Goal: Task Accomplishment & Management: Complete application form

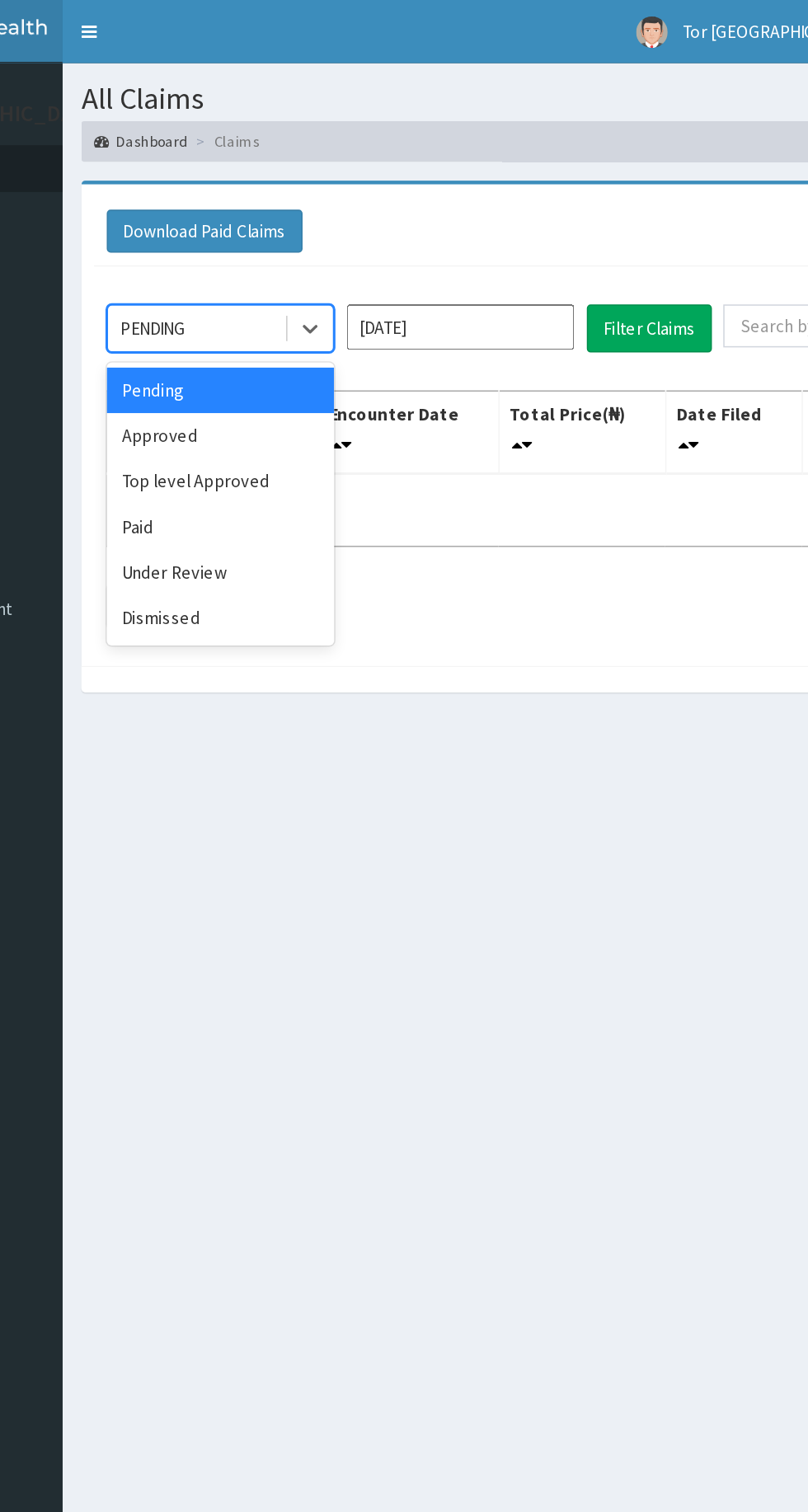
click at [276, 286] on div "Approved" at bounding box center [292, 285] width 148 height 30
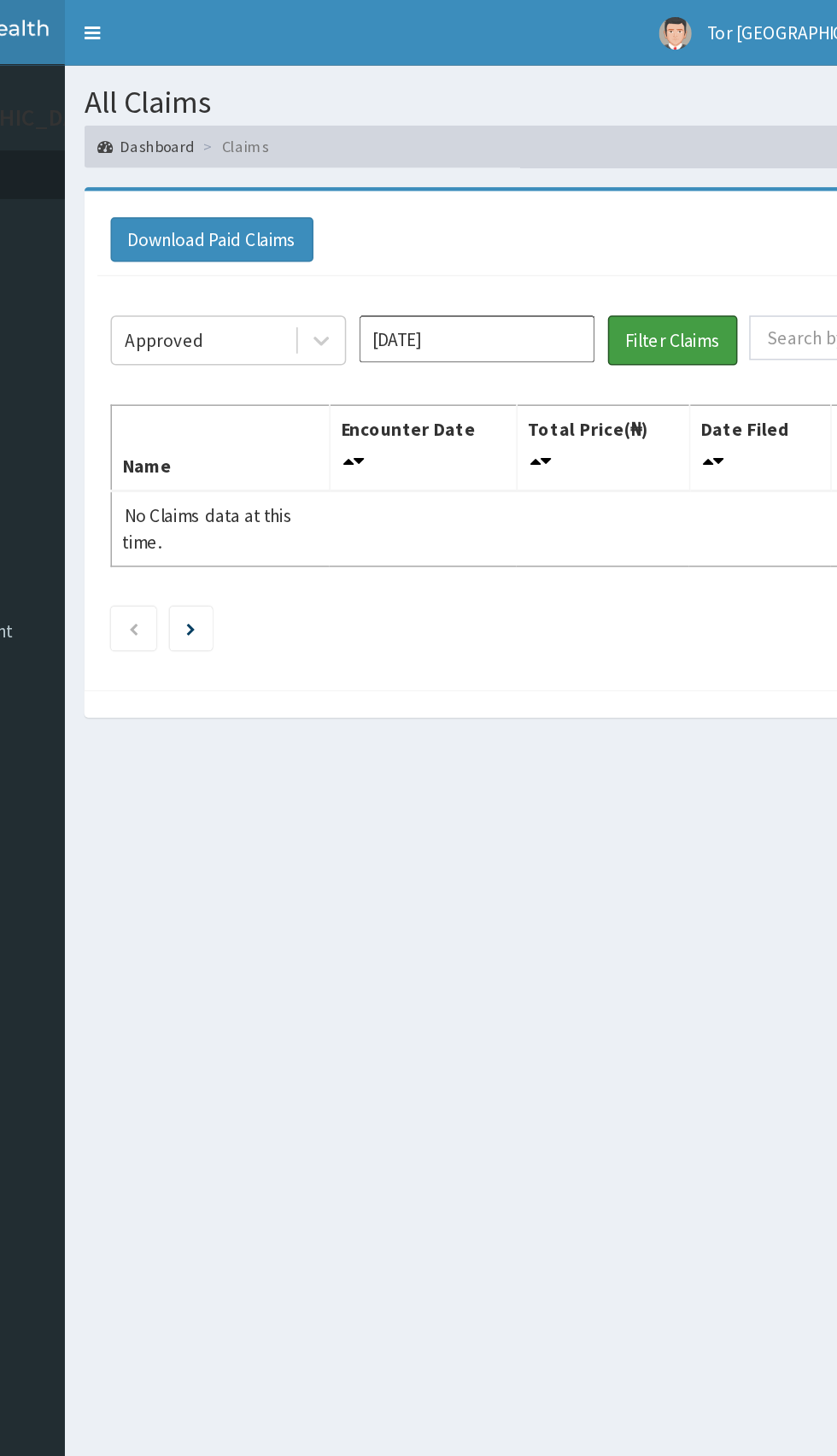
click at [603, 229] on button "Filter Claims" at bounding box center [593, 223] width 84 height 33
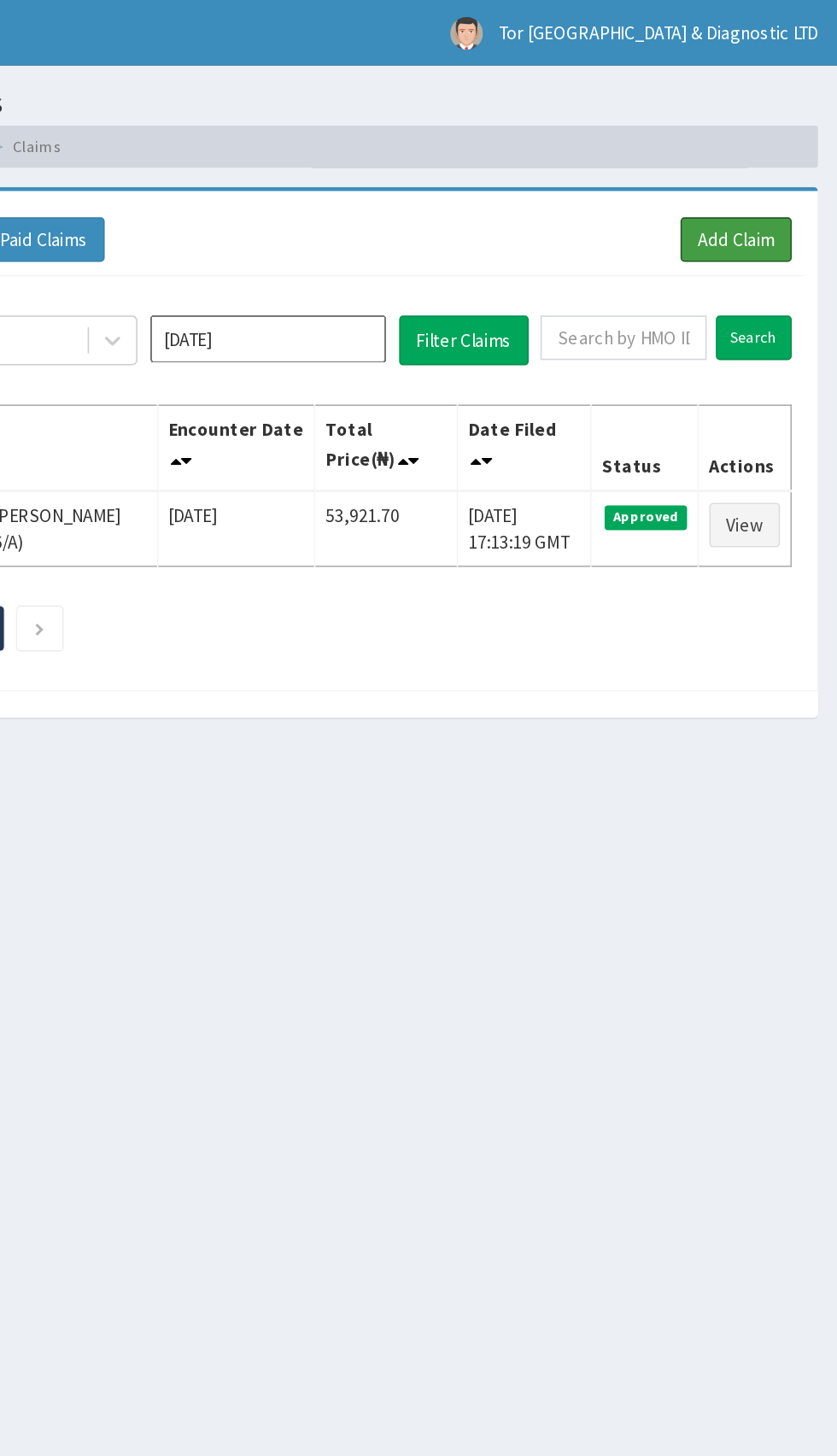
click at [790, 164] on link "Add Claim" at bounding box center [771, 156] width 73 height 29
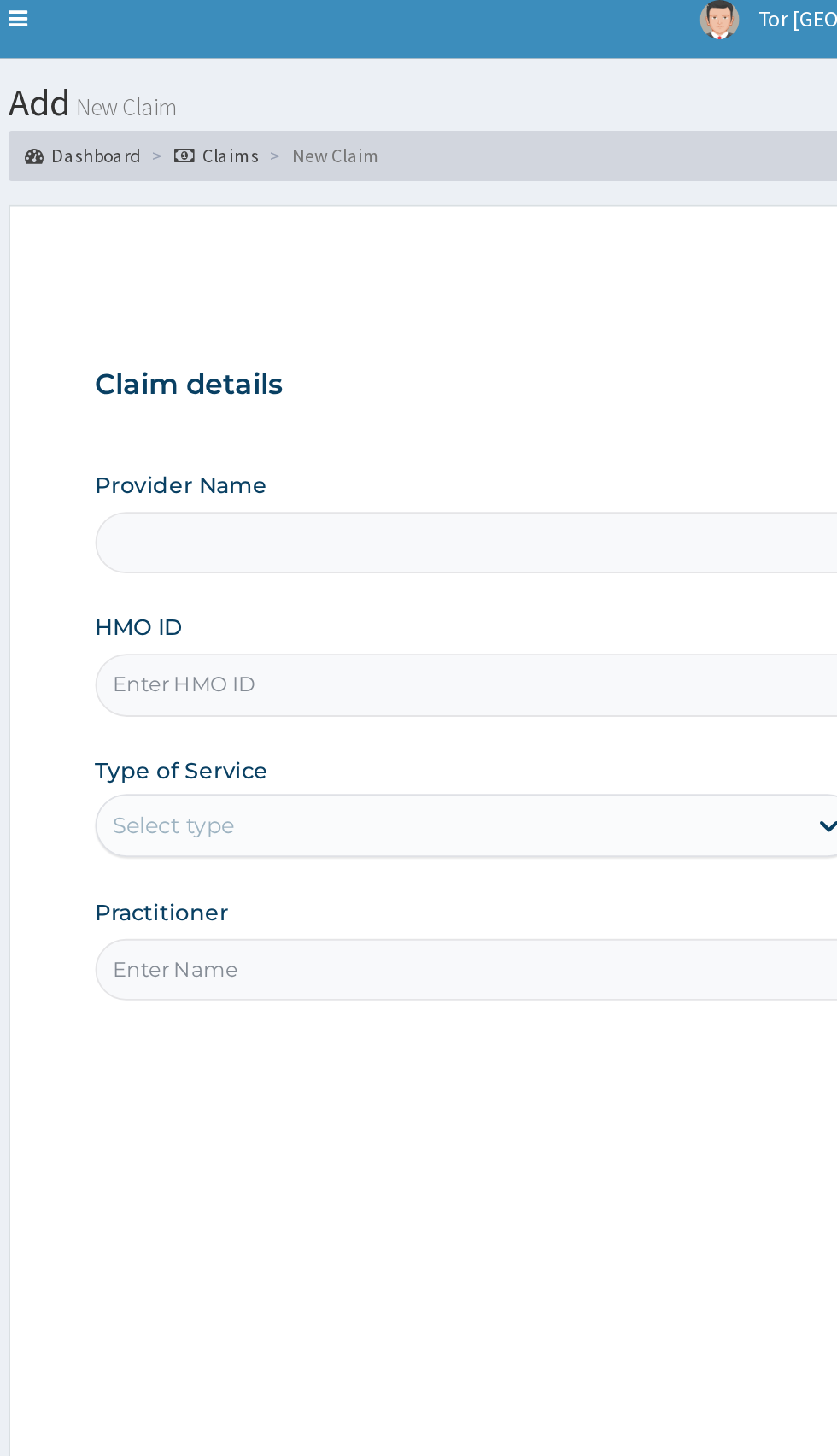
type input "Tor Dominion Medical Centre & Diagnostic Ltd"
click at [406, 387] on input "HMO ID" at bounding box center [517, 382] width 521 height 34
click at [410, 385] on input "SWF/10291/D" at bounding box center [517, 382] width 521 height 34
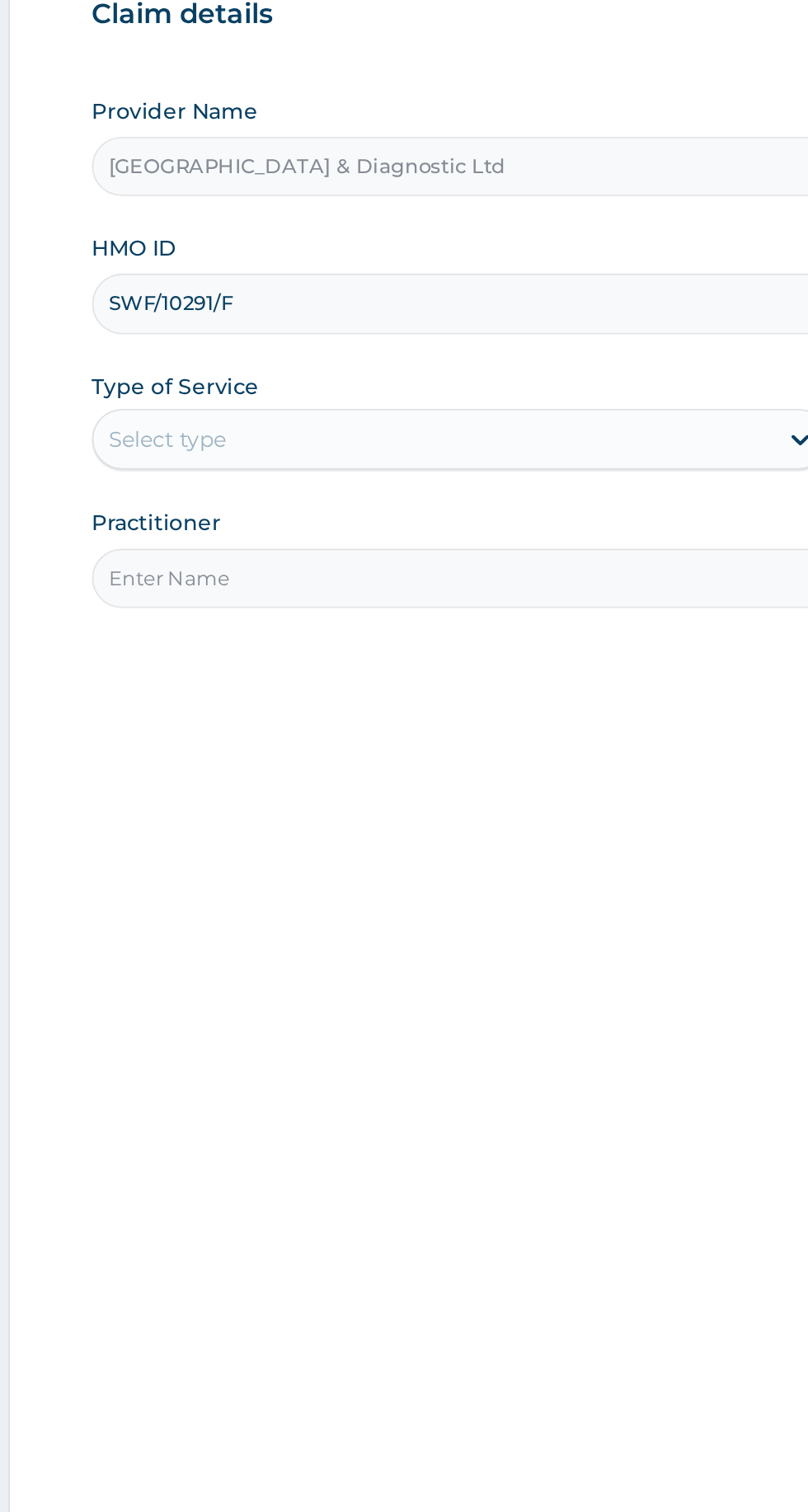
type input "SWF/10291/F"
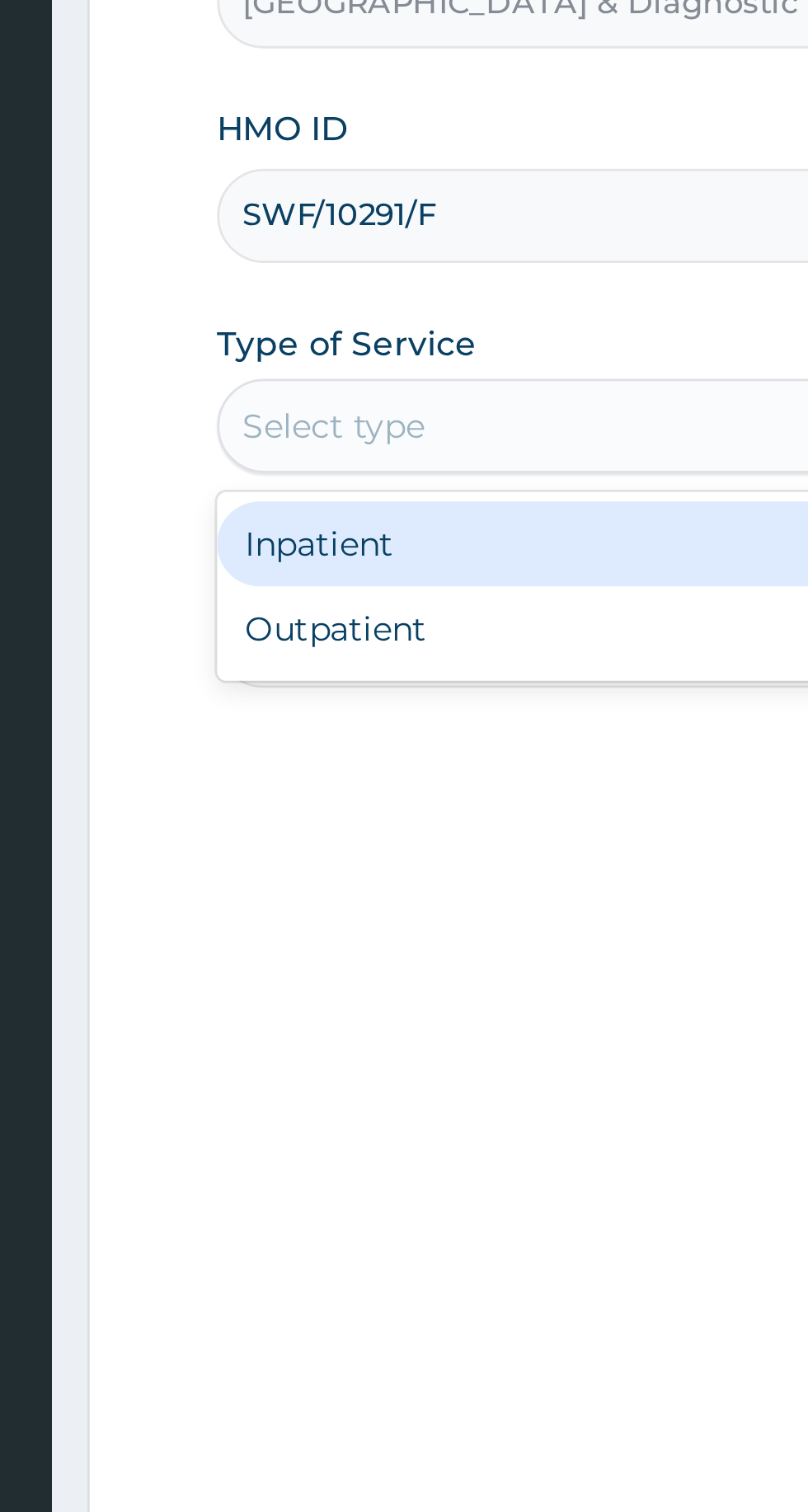
click at [344, 514] on div "Outpatient" at bounding box center [447, 513] width 400 height 30
type input "1"
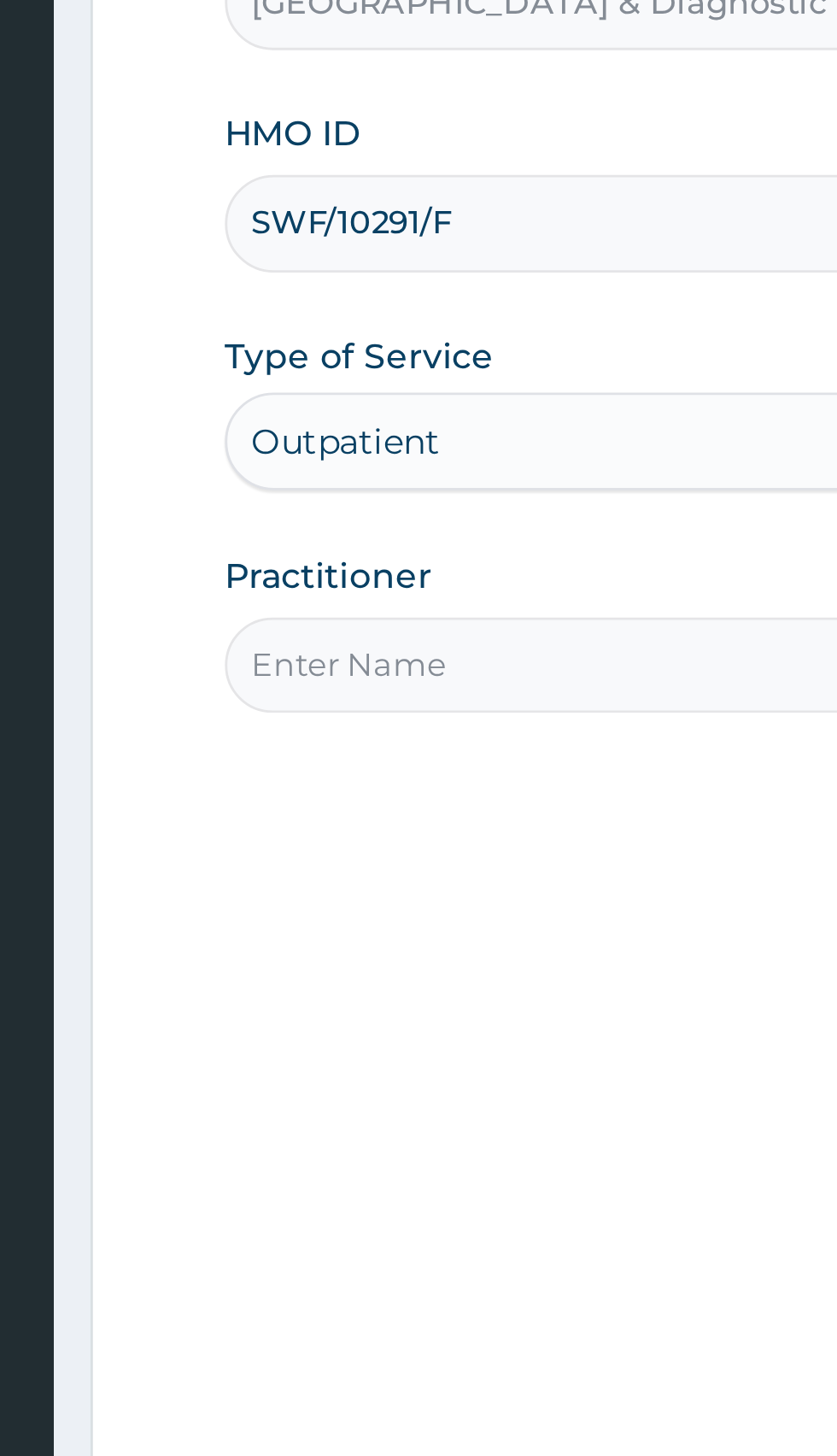
click at [378, 540] on input "Practitioner" at bounding box center [517, 537] width 521 height 34
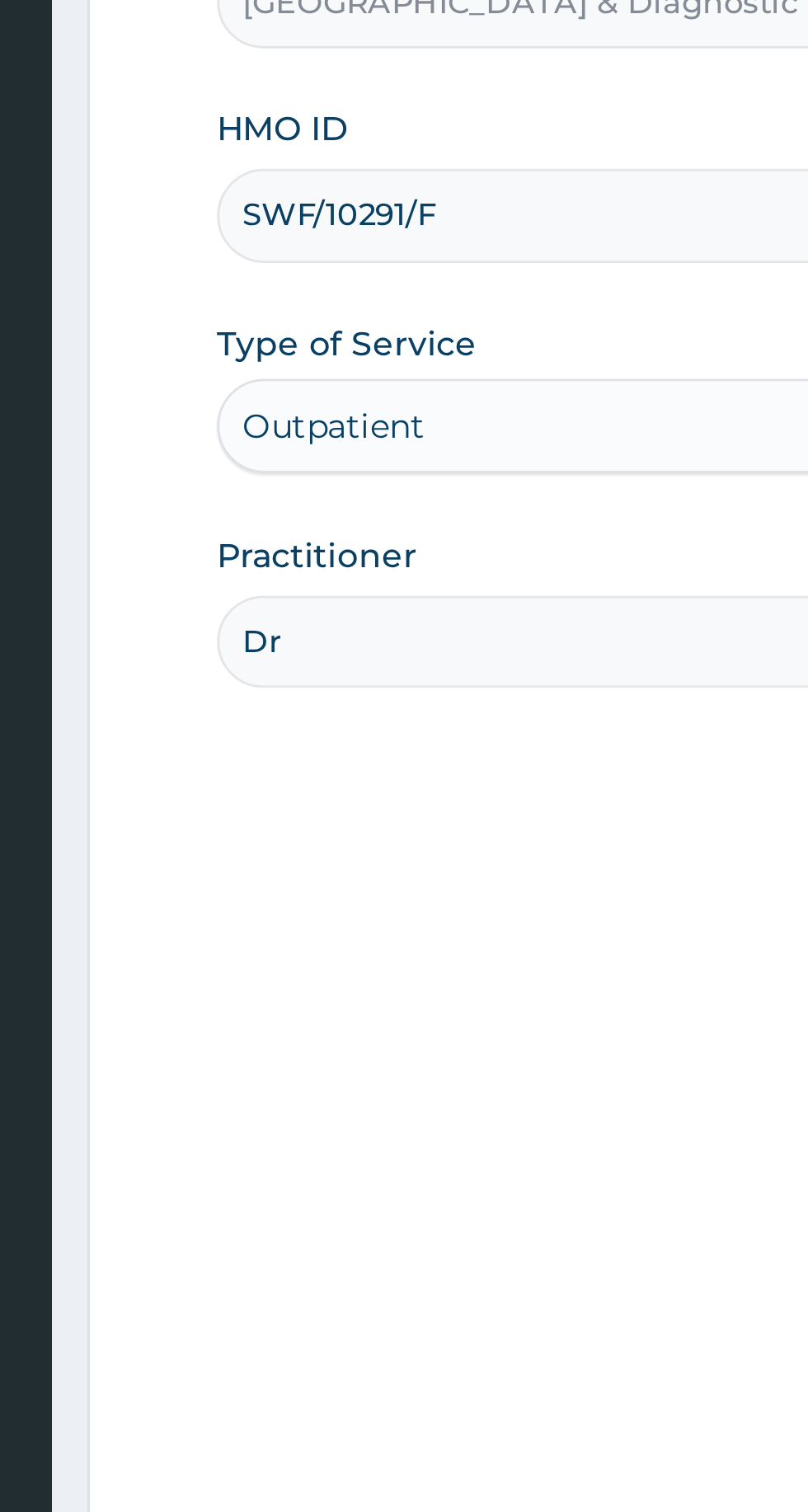
type input "Dr Akeredolu"
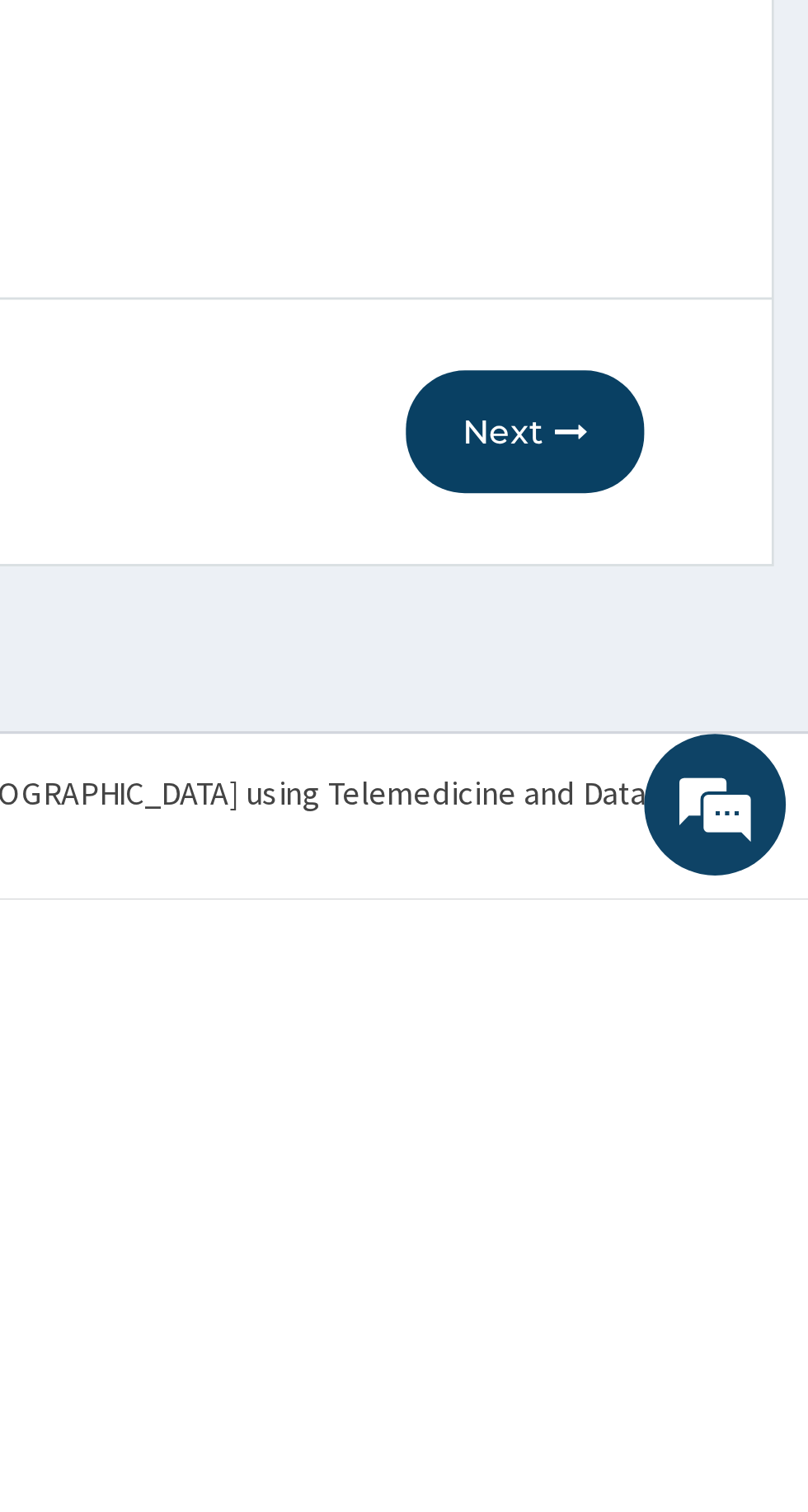
click at [712, 1352] on button "Next" at bounding box center [708, 1348] width 83 height 43
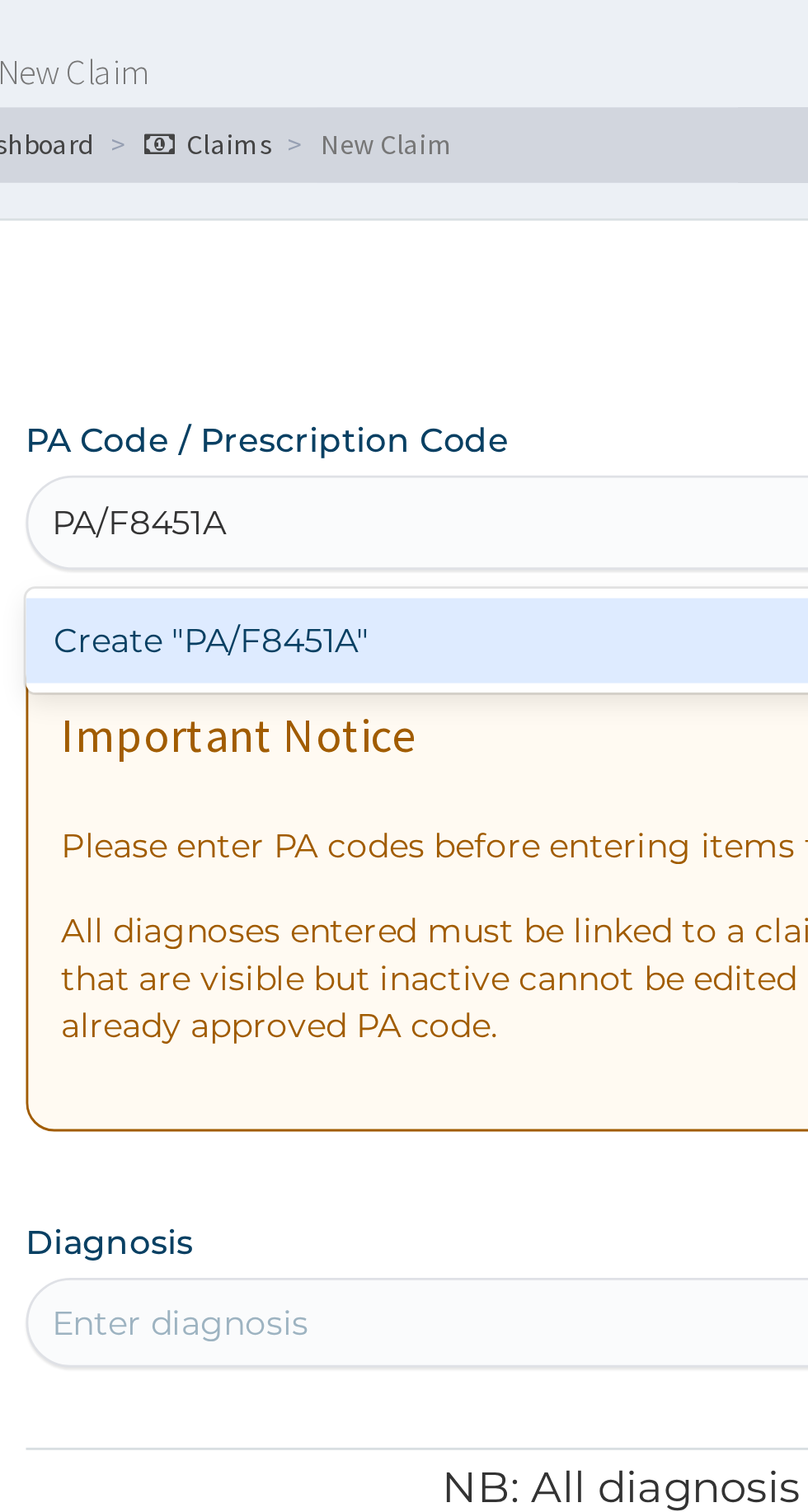
click at [400, 268] on div "Create "PA/F8451A"" at bounding box center [414, 265] width 334 height 30
type input "PA/F8451A"
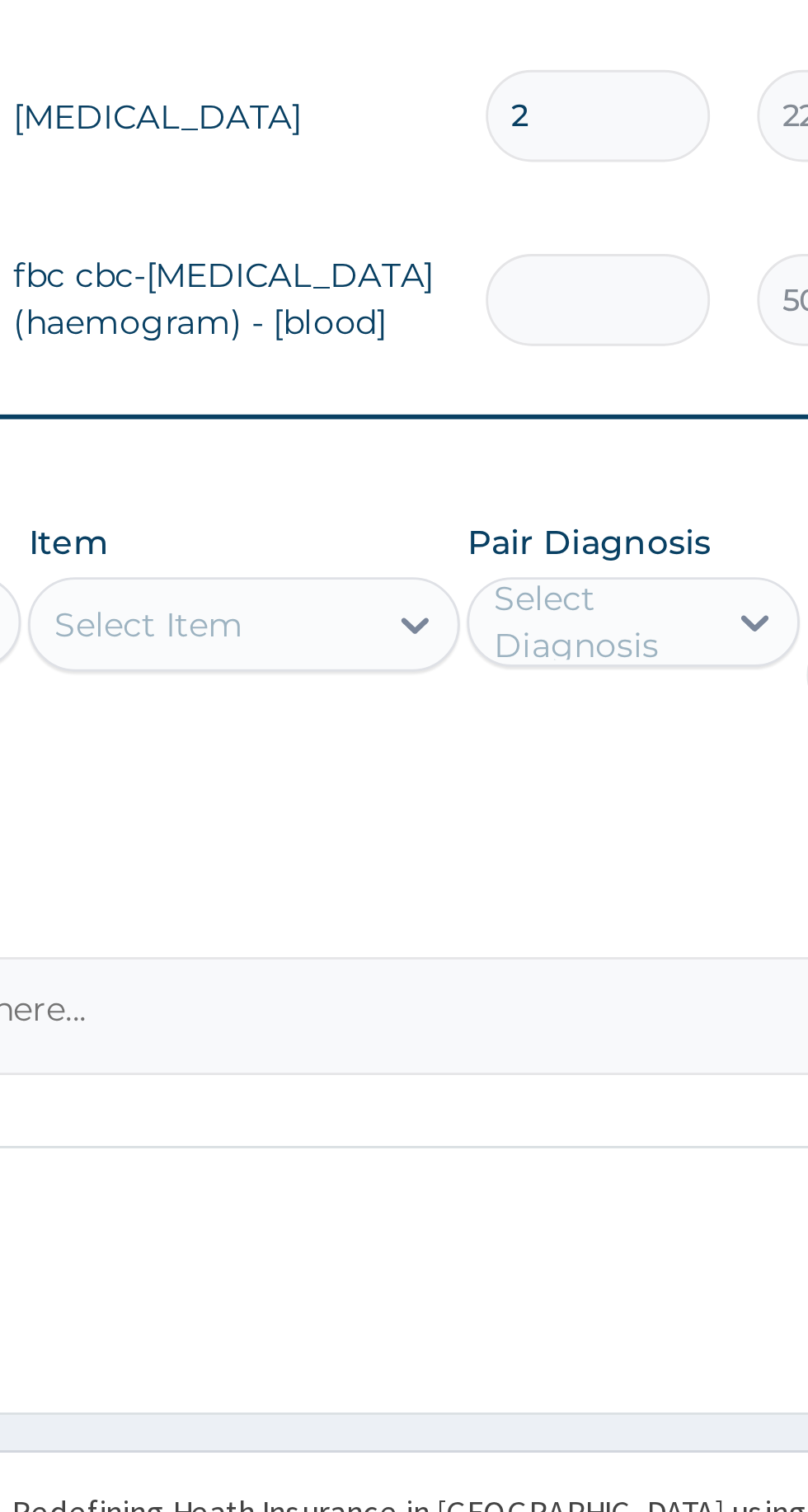
type input "0.00"
type input "1"
type input "5000.00"
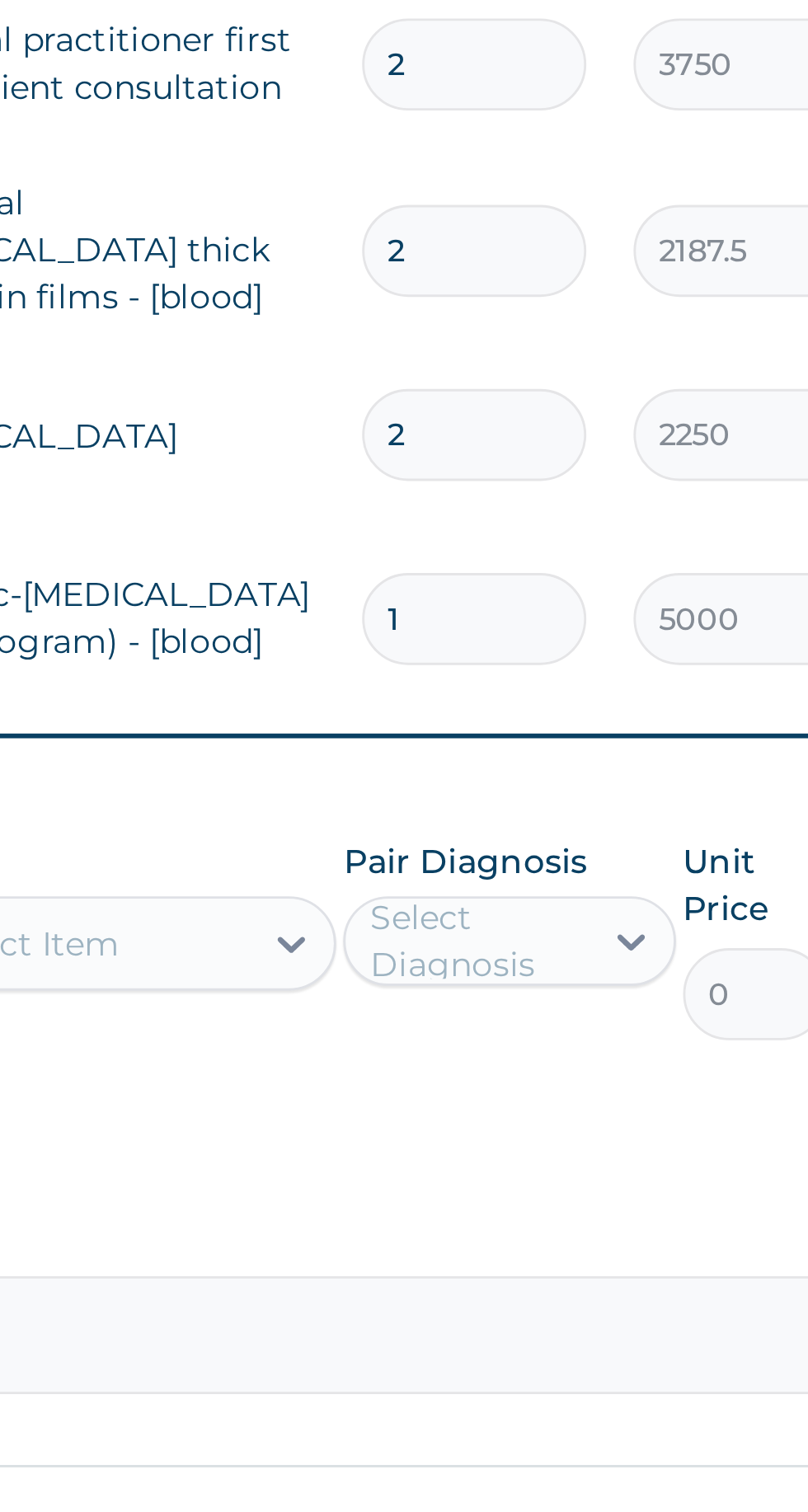
type input "1"
click at [563, 1007] on input "2" at bounding box center [563, 1022] width 78 height 32
type input "0.00"
type input "1"
type input "2250.00"
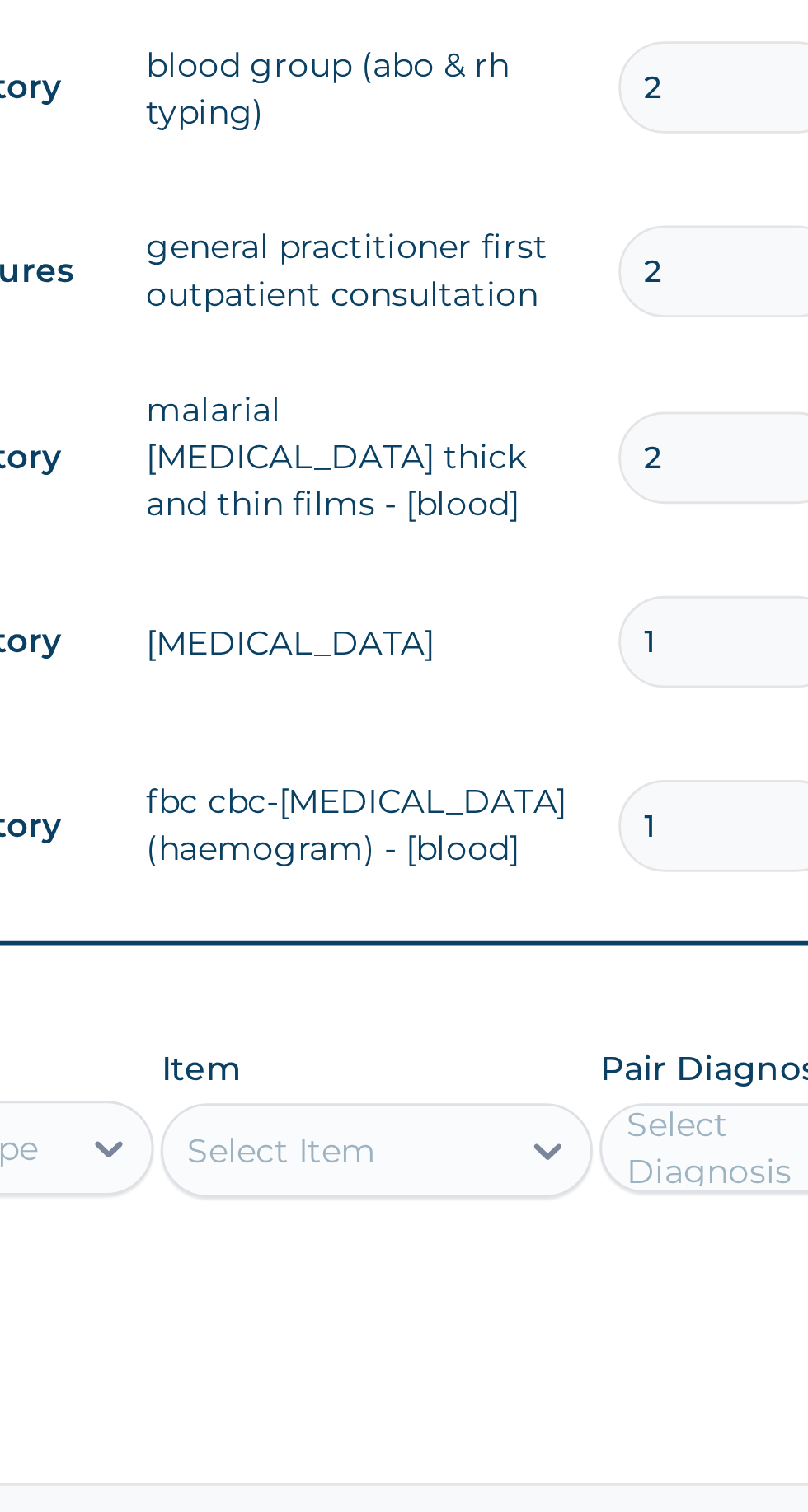
type input "1"
click at [561, 943] on input "2" at bounding box center [563, 958] width 78 height 32
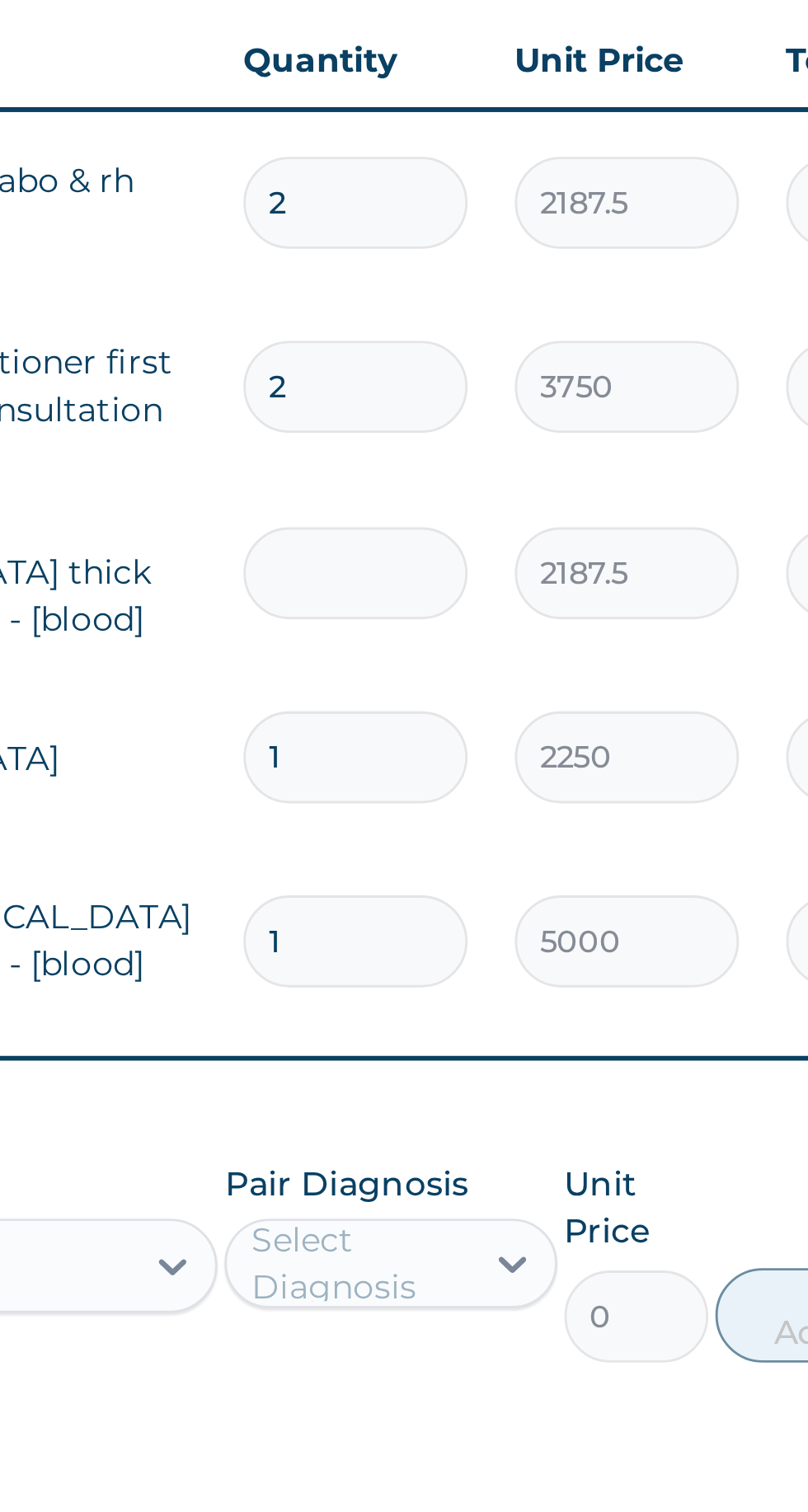
type input "0.00"
type input "1"
type input "2187.50"
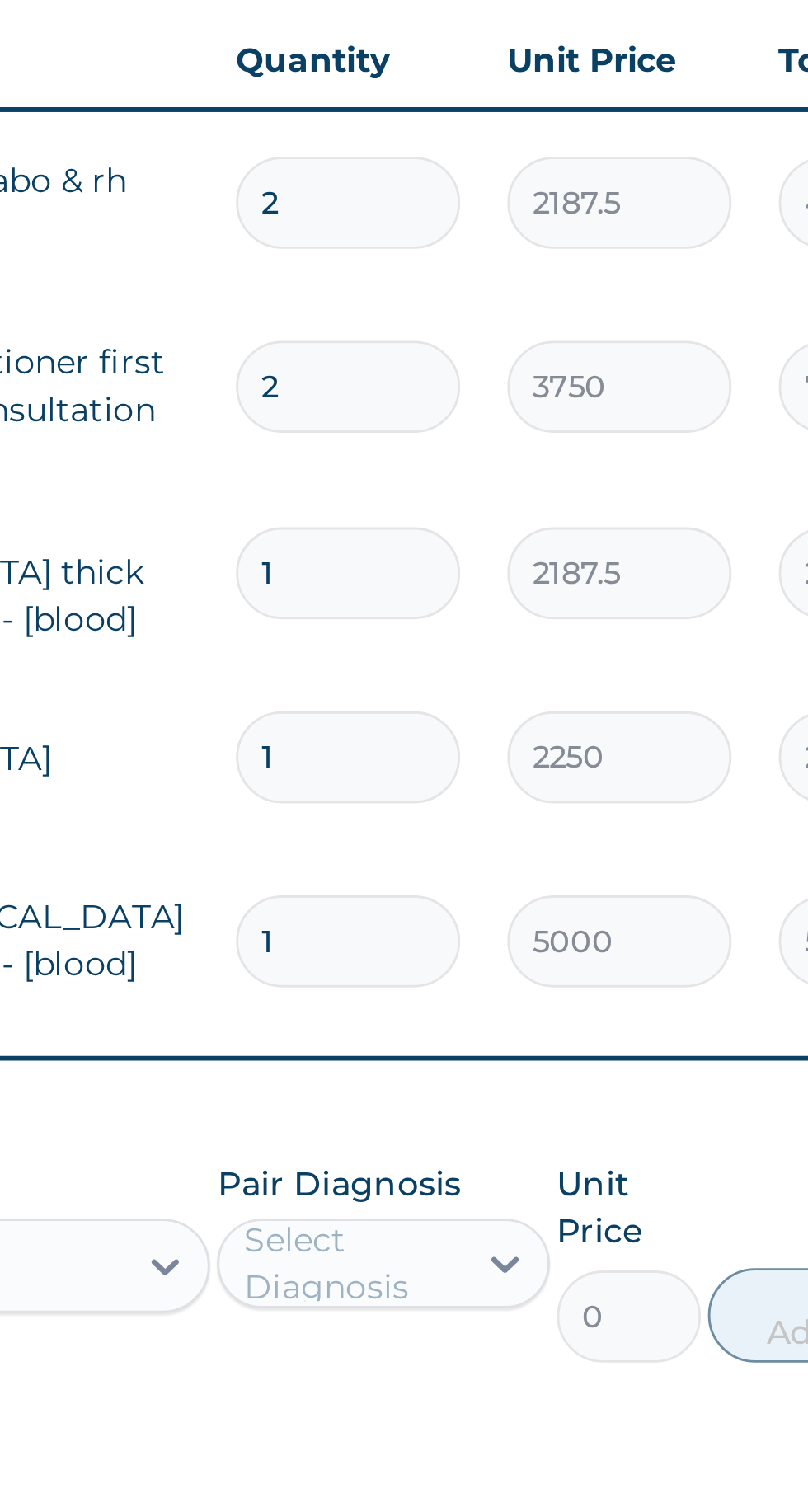
type input "1"
click at [566, 877] on input "2" at bounding box center [563, 893] width 78 height 32
type input "0.00"
type input "1"
type input "3750.00"
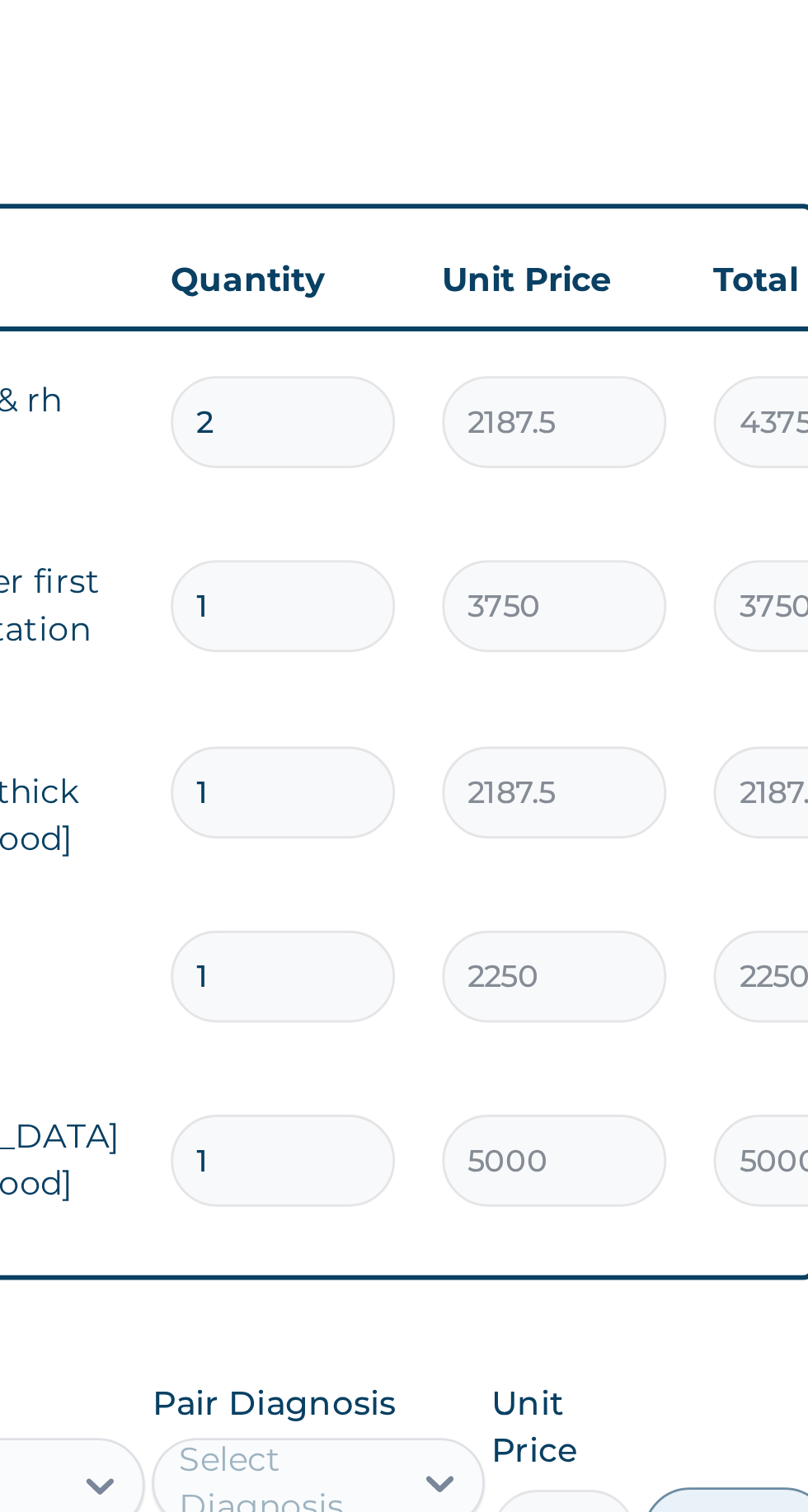
type input "1"
click at [561, 813] on input "2" at bounding box center [563, 829] width 78 height 32
type input "0.00"
type input "1"
type input "2187.50"
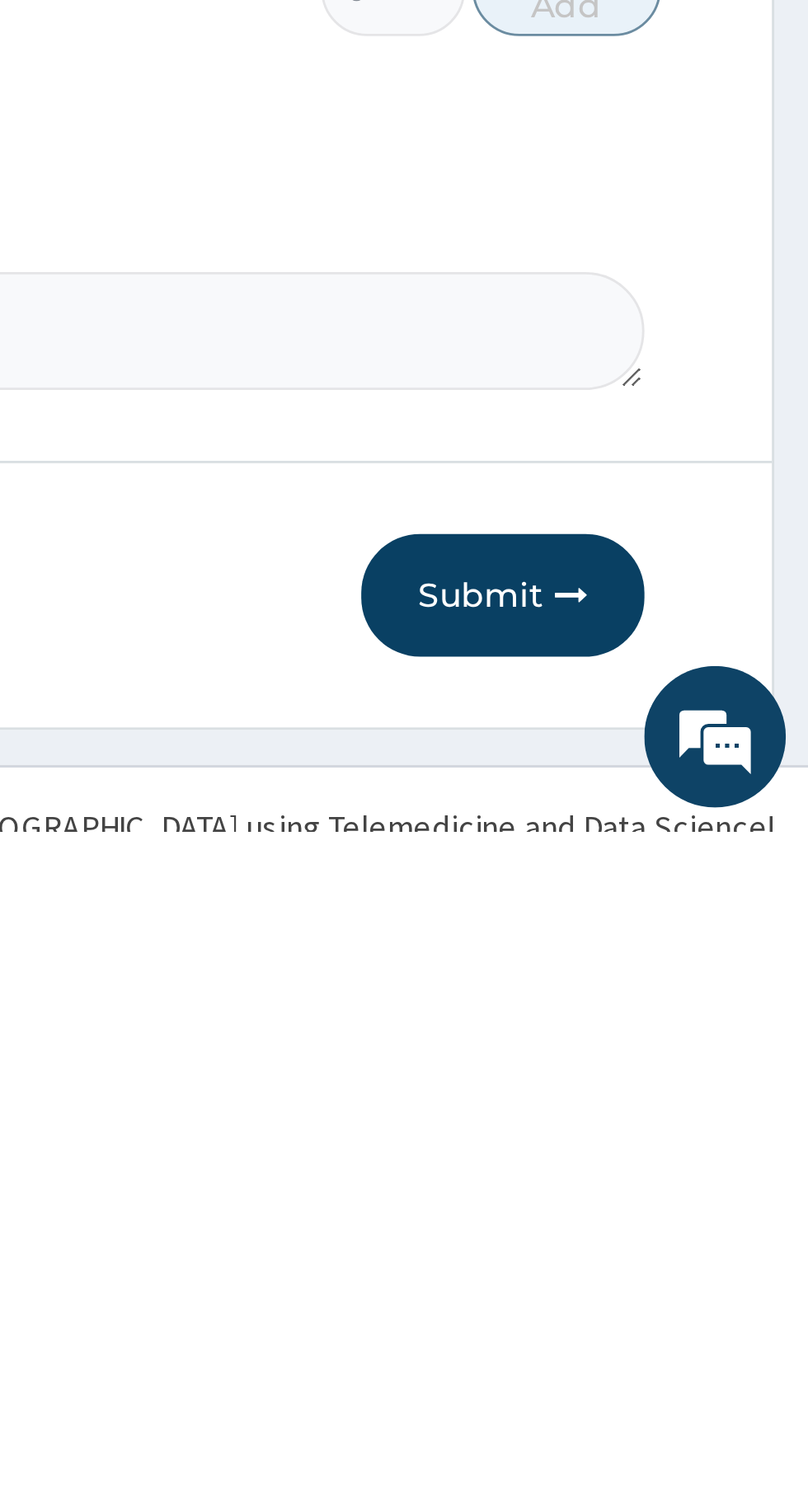
click at [705, 1404] on button "Submit" at bounding box center [700, 1429] width 99 height 43
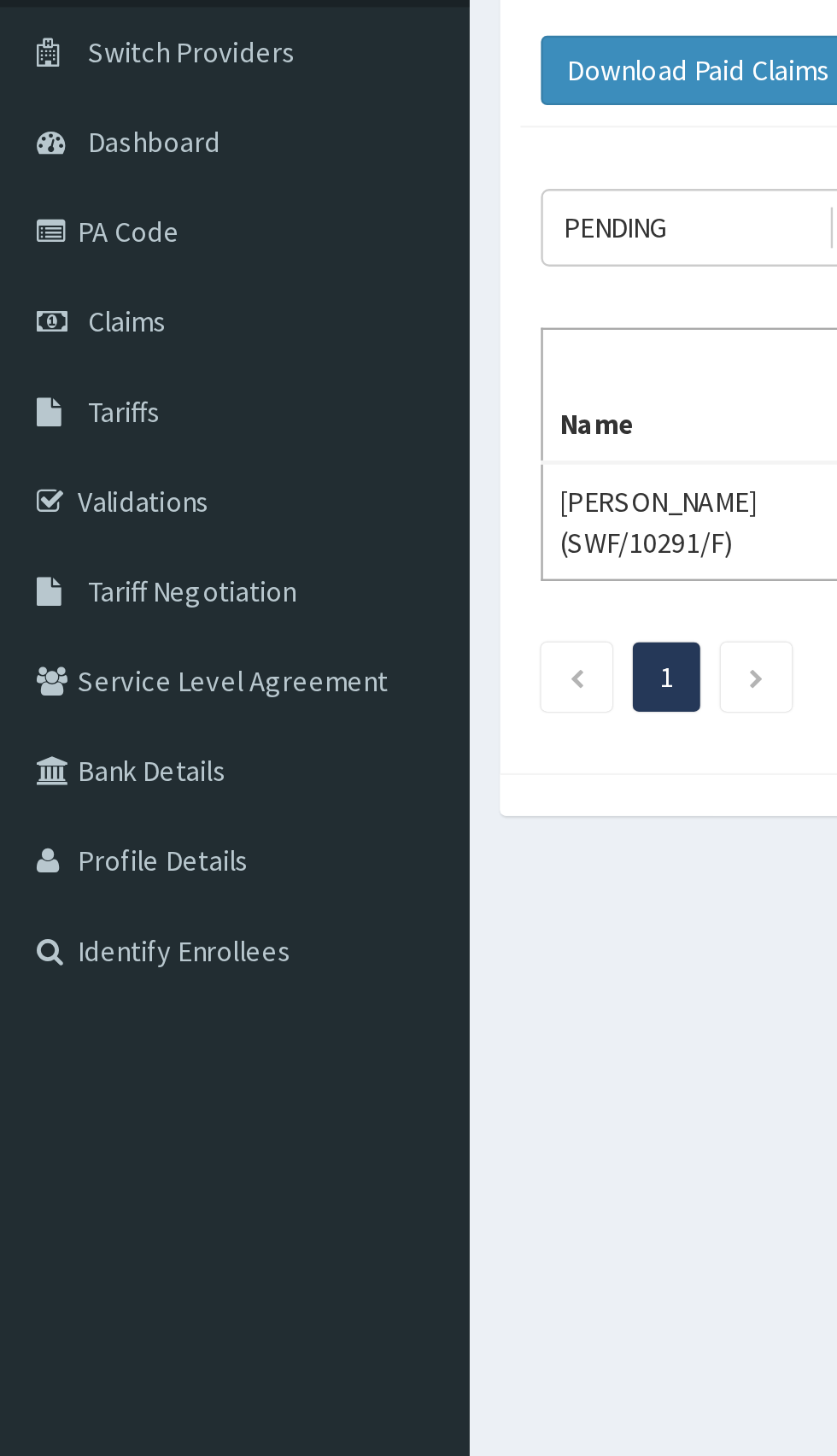
click at [60, 229] on link "PA Code" at bounding box center [98, 223] width 196 height 37
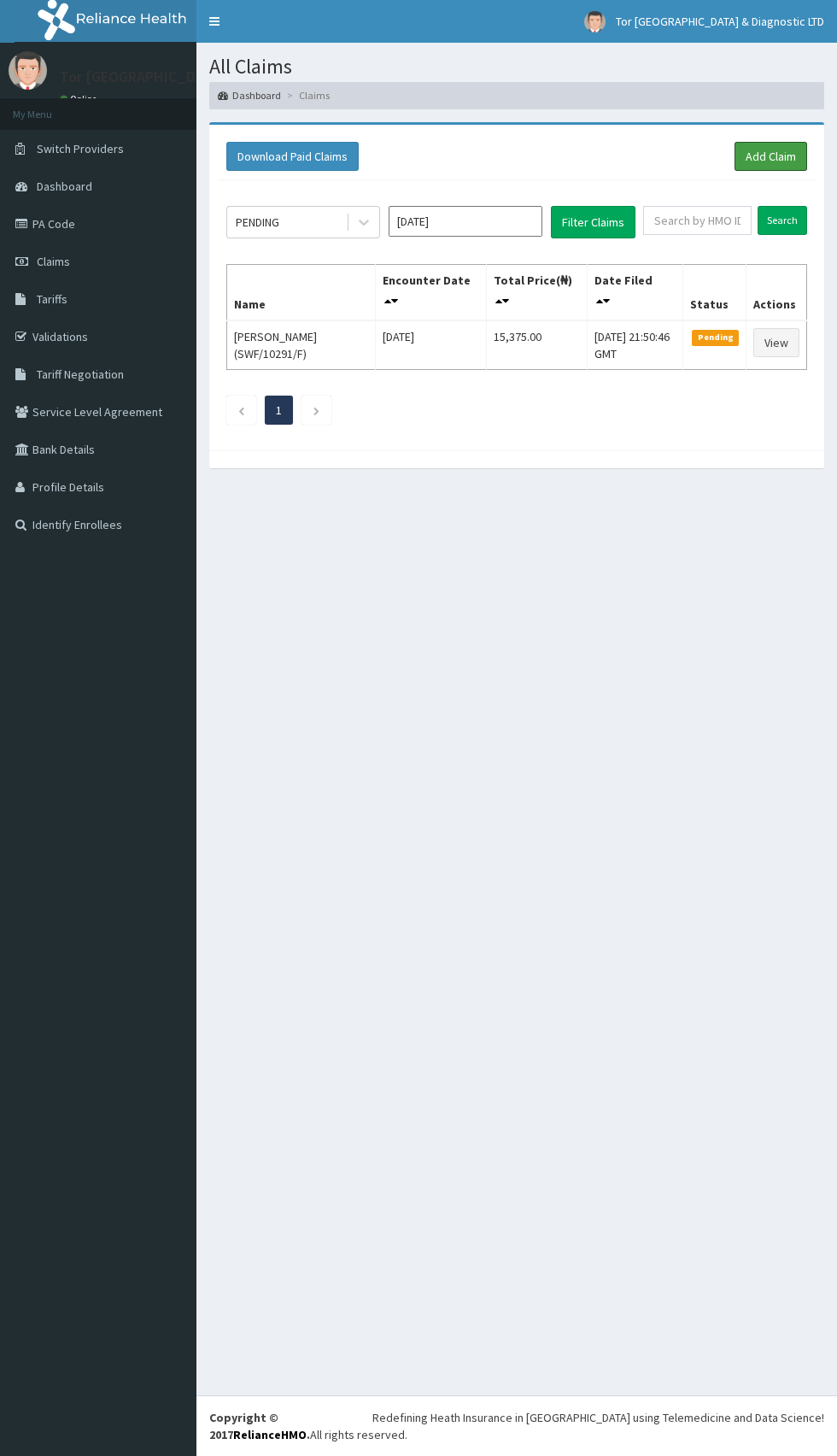
click at [771, 155] on link "Add Claim" at bounding box center [771, 156] width 73 height 29
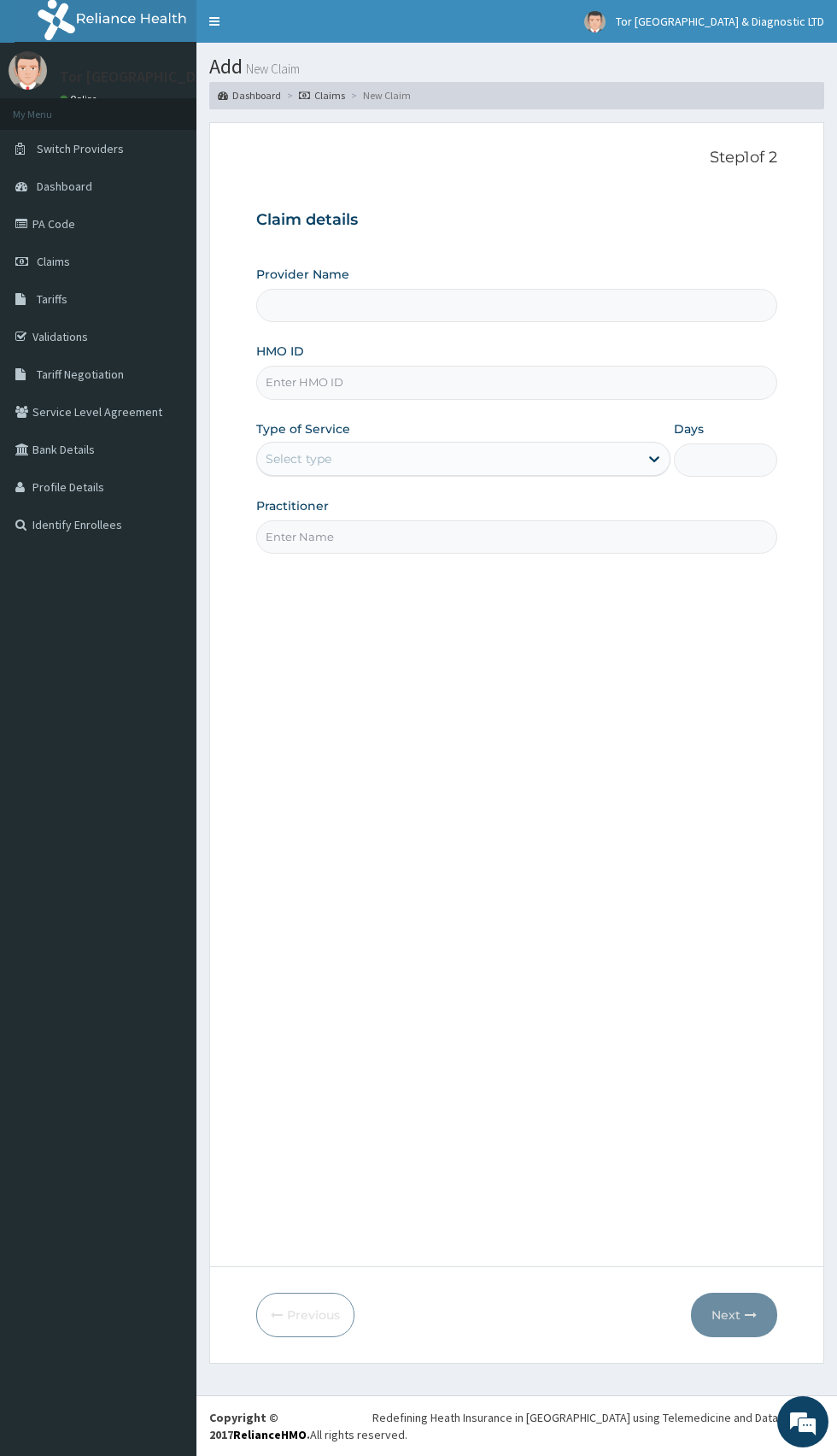
type input "[GEOGRAPHIC_DATA] & Diagnostic Ltd"
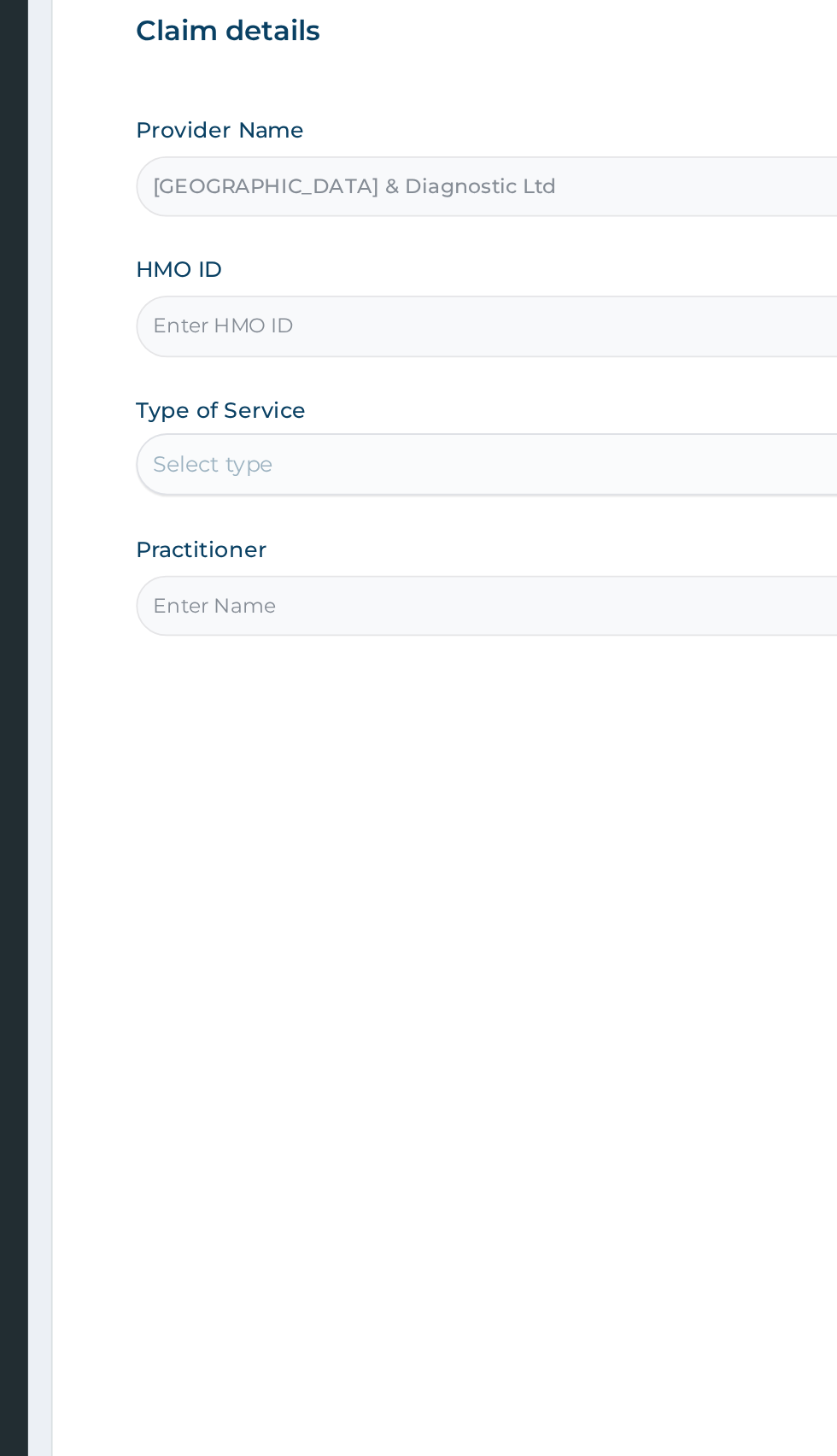
click at [371, 381] on input "HMO ID" at bounding box center [517, 382] width 521 height 34
click at [417, 378] on input "SWF/10291/D" at bounding box center [517, 382] width 521 height 34
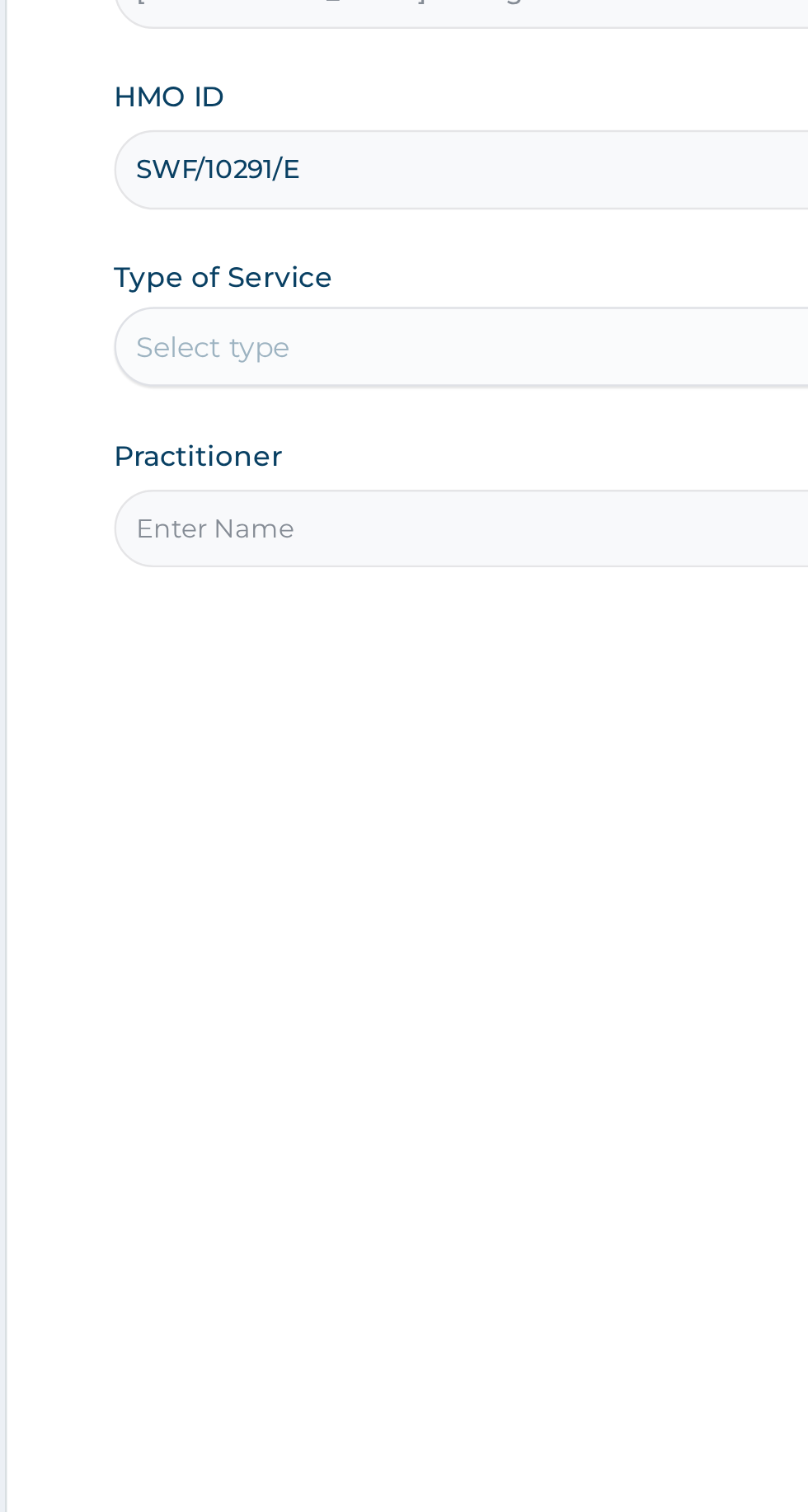
type input "SWF/10291/E"
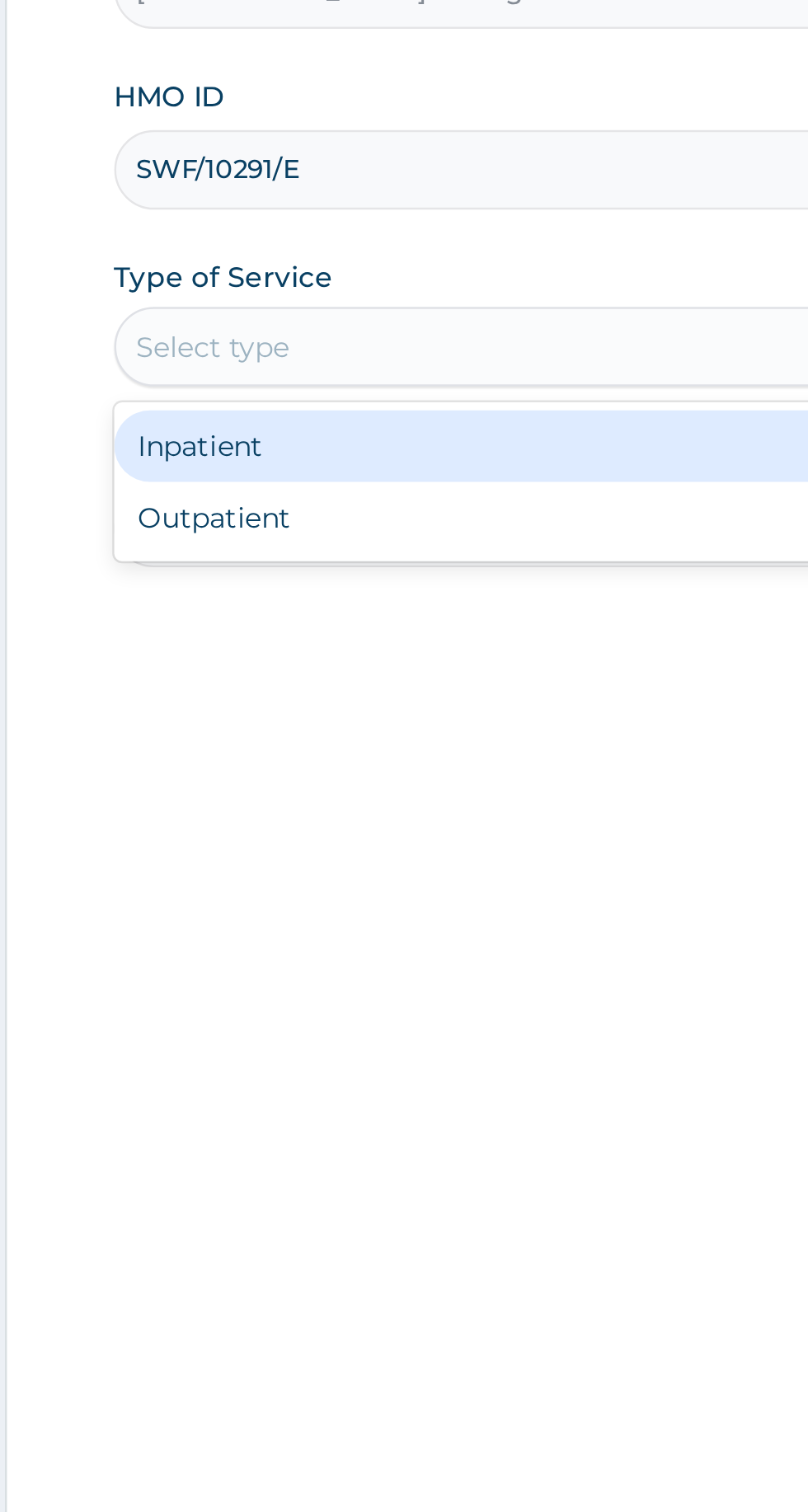
click at [383, 524] on div "Outpatient" at bounding box center [447, 513] width 400 height 30
type input "1"
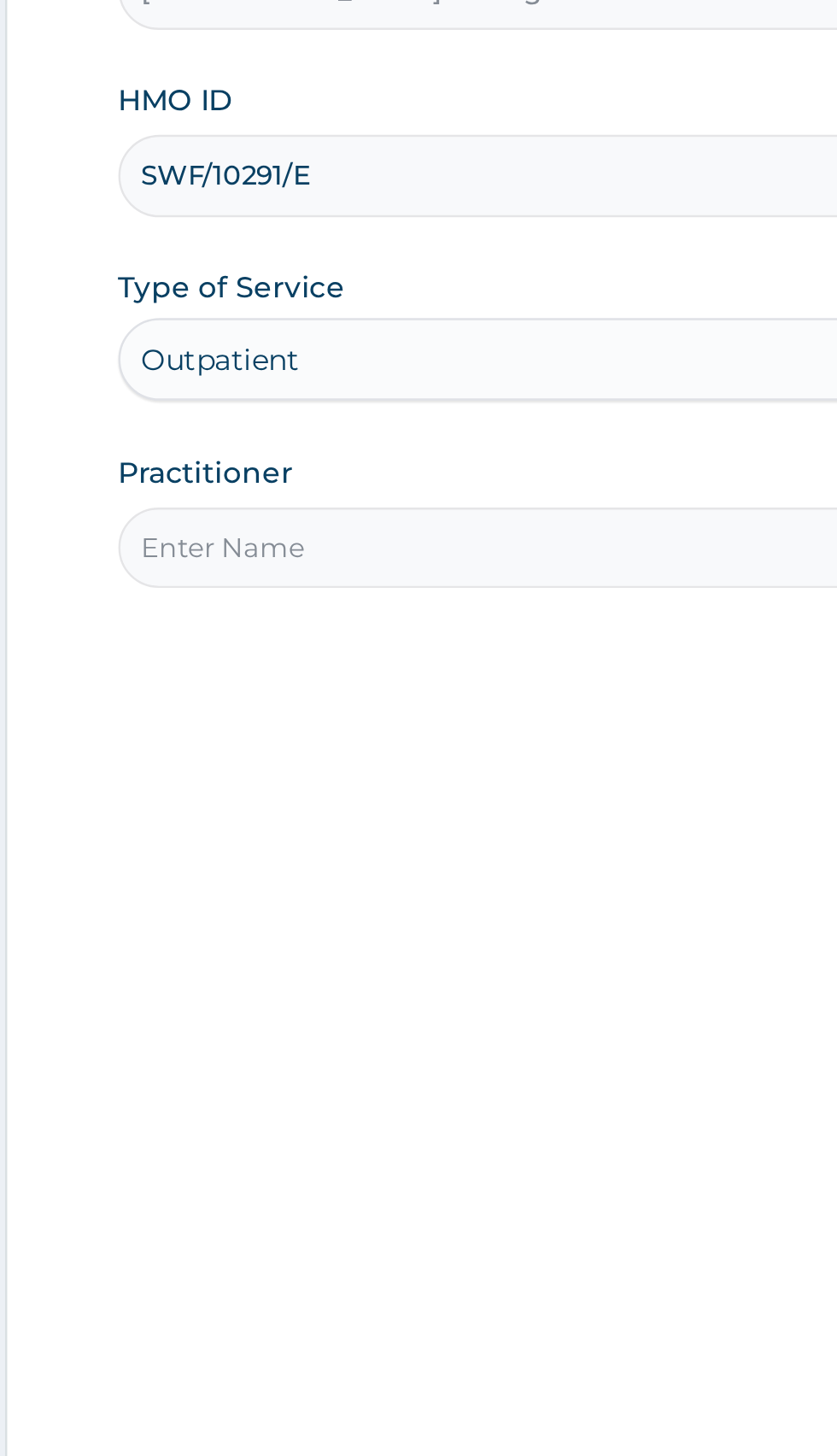
click at [371, 537] on input "Practitioner" at bounding box center [517, 537] width 521 height 34
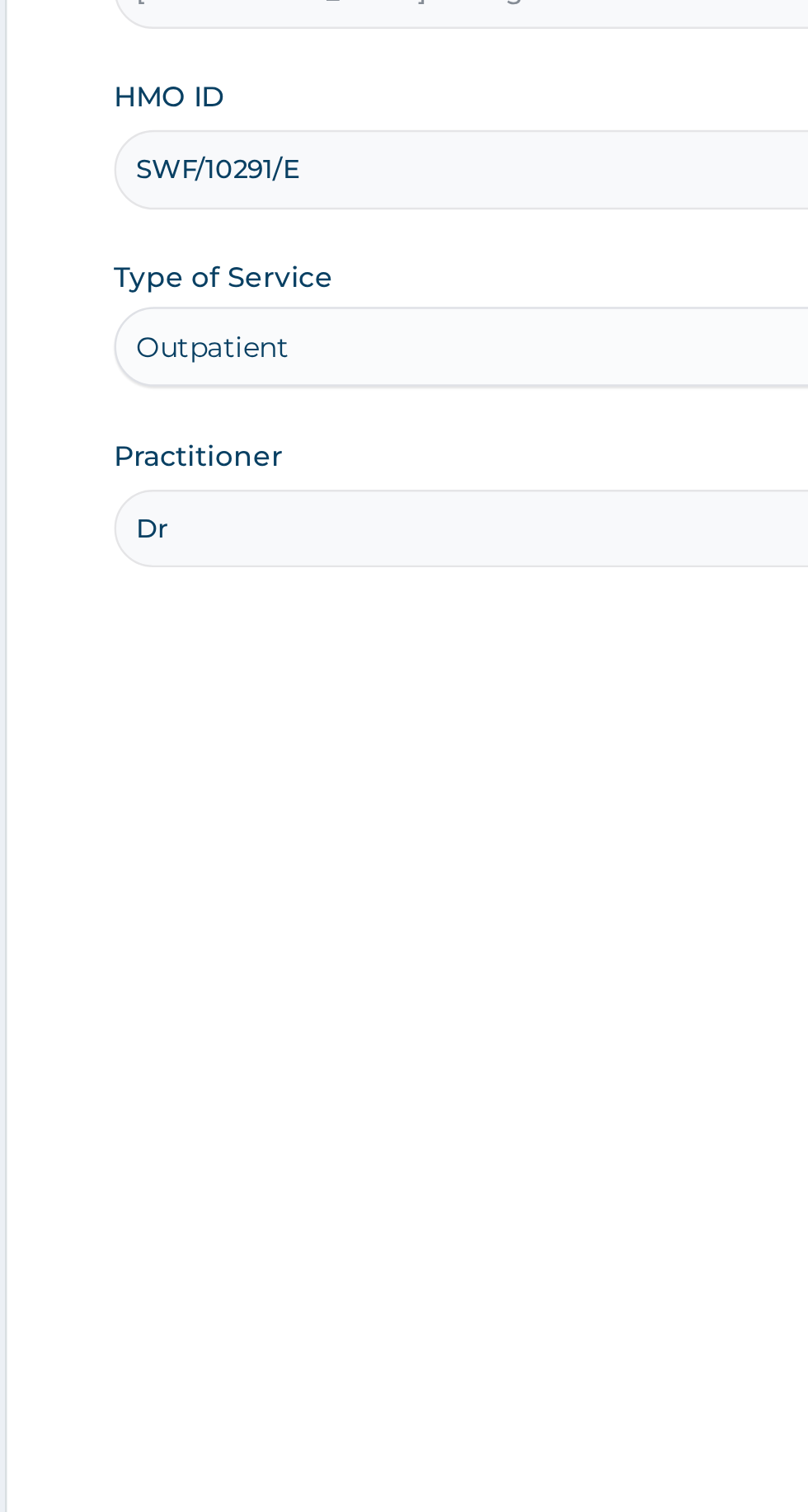
type input "Dr Akeredolu"
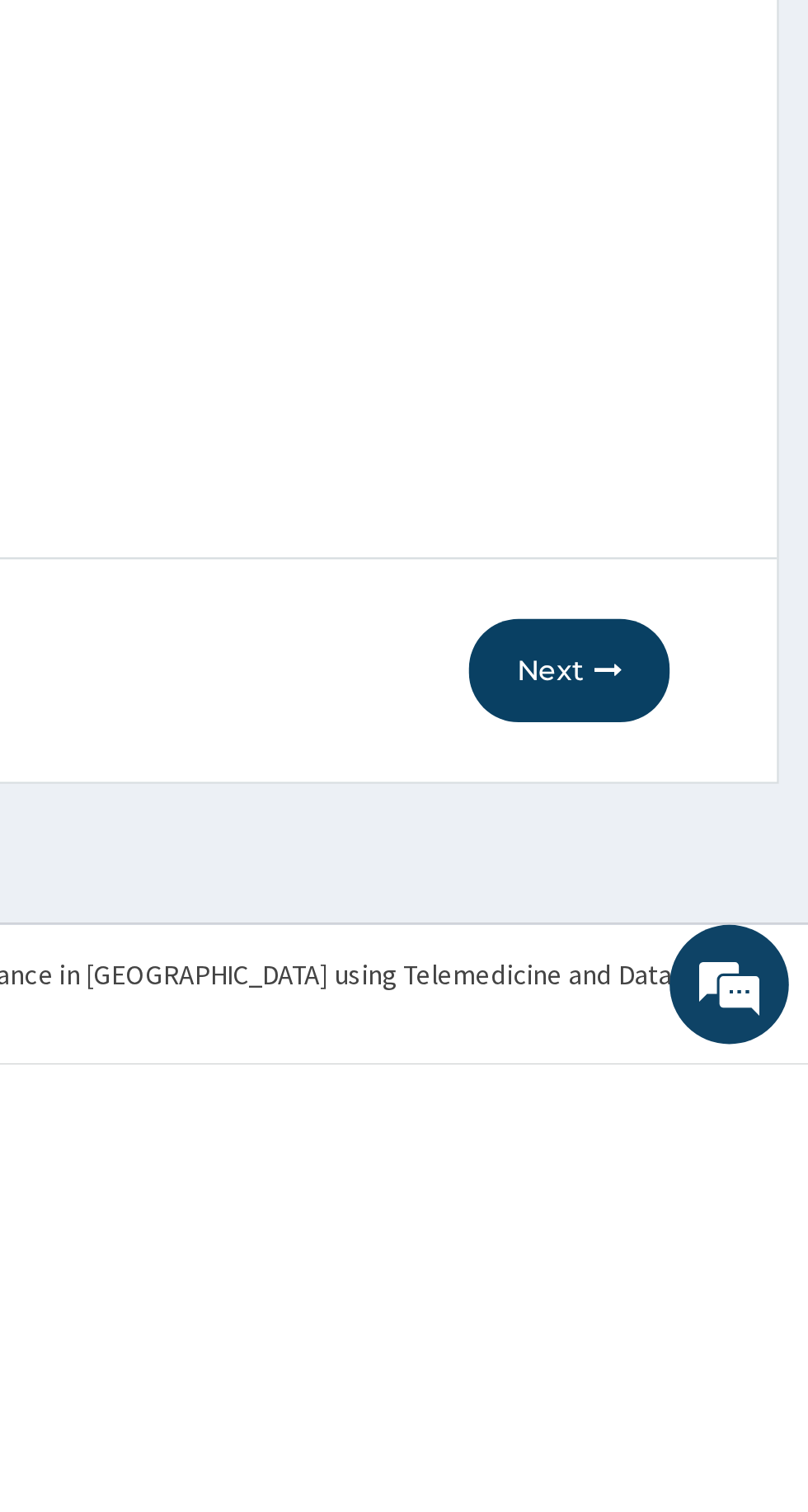
click at [718, 1346] on button "Next" at bounding box center [708, 1348] width 83 height 43
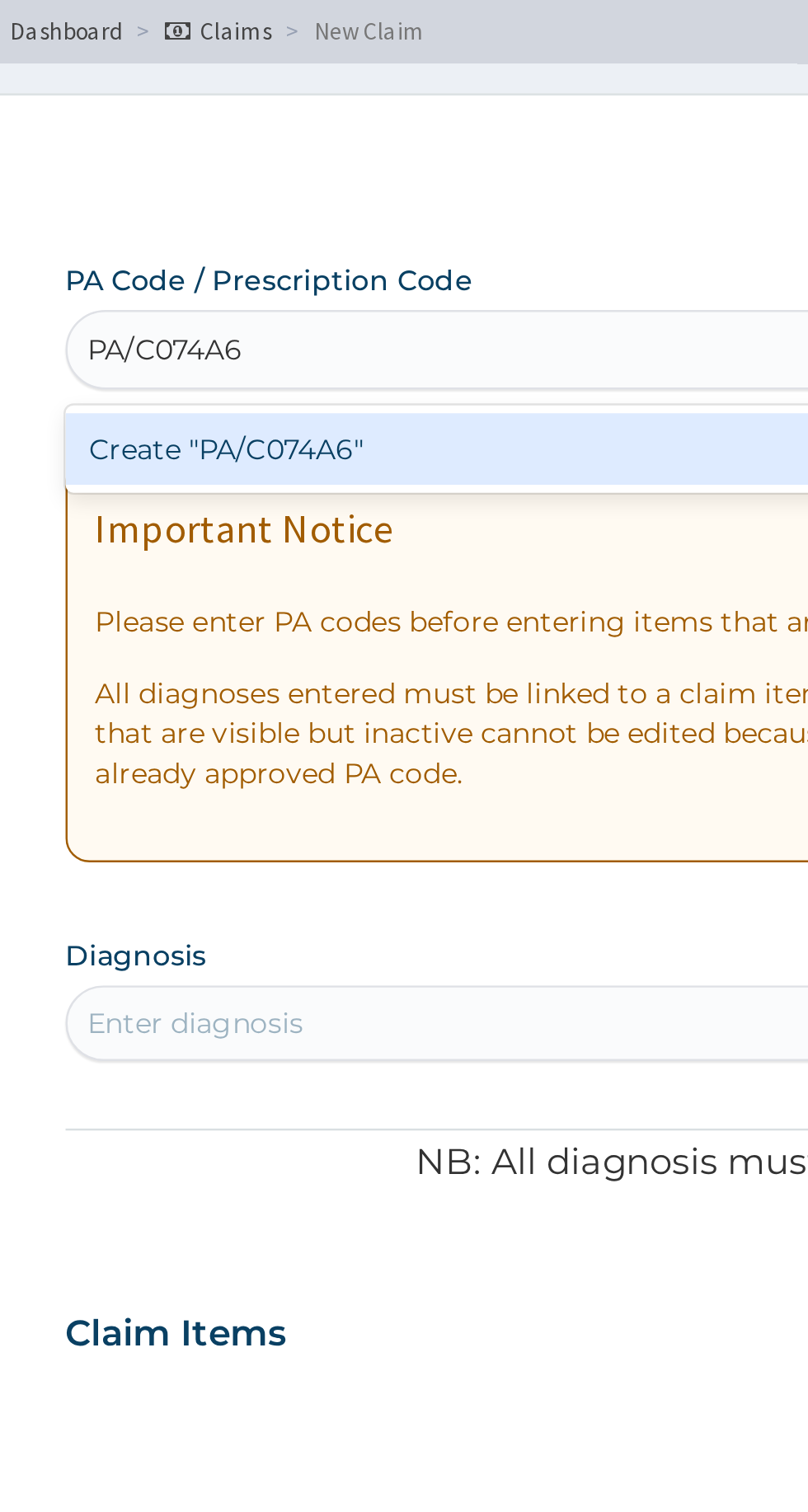
click at [405, 267] on div "Create "PA/C074A6"" at bounding box center [414, 265] width 334 height 30
type input "PA/C074A6"
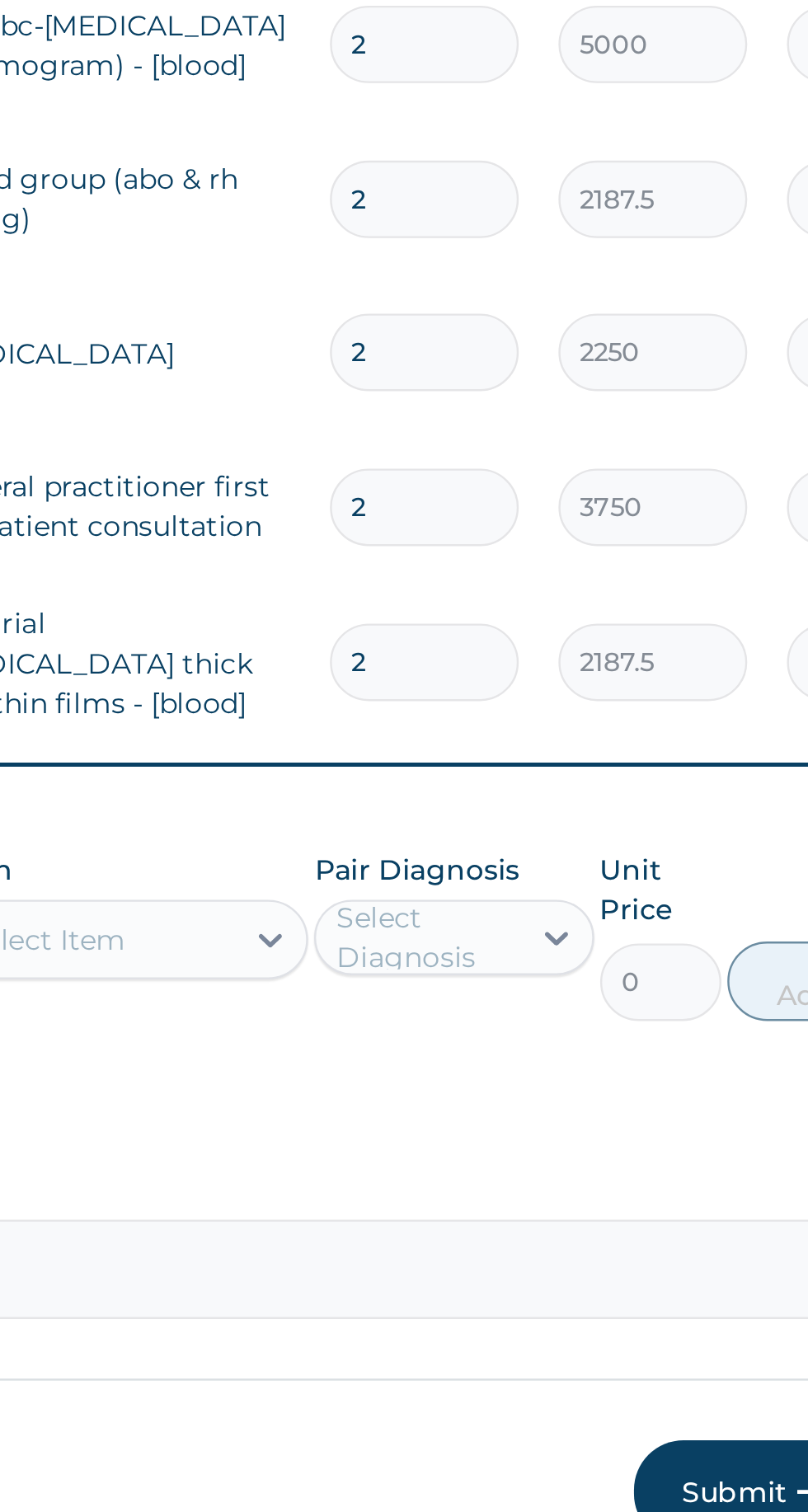
click at [564, 1100] on input "2" at bounding box center [563, 1116] width 78 height 32
type input "0.00"
type input "1"
type input "2187.50"
type input "1"
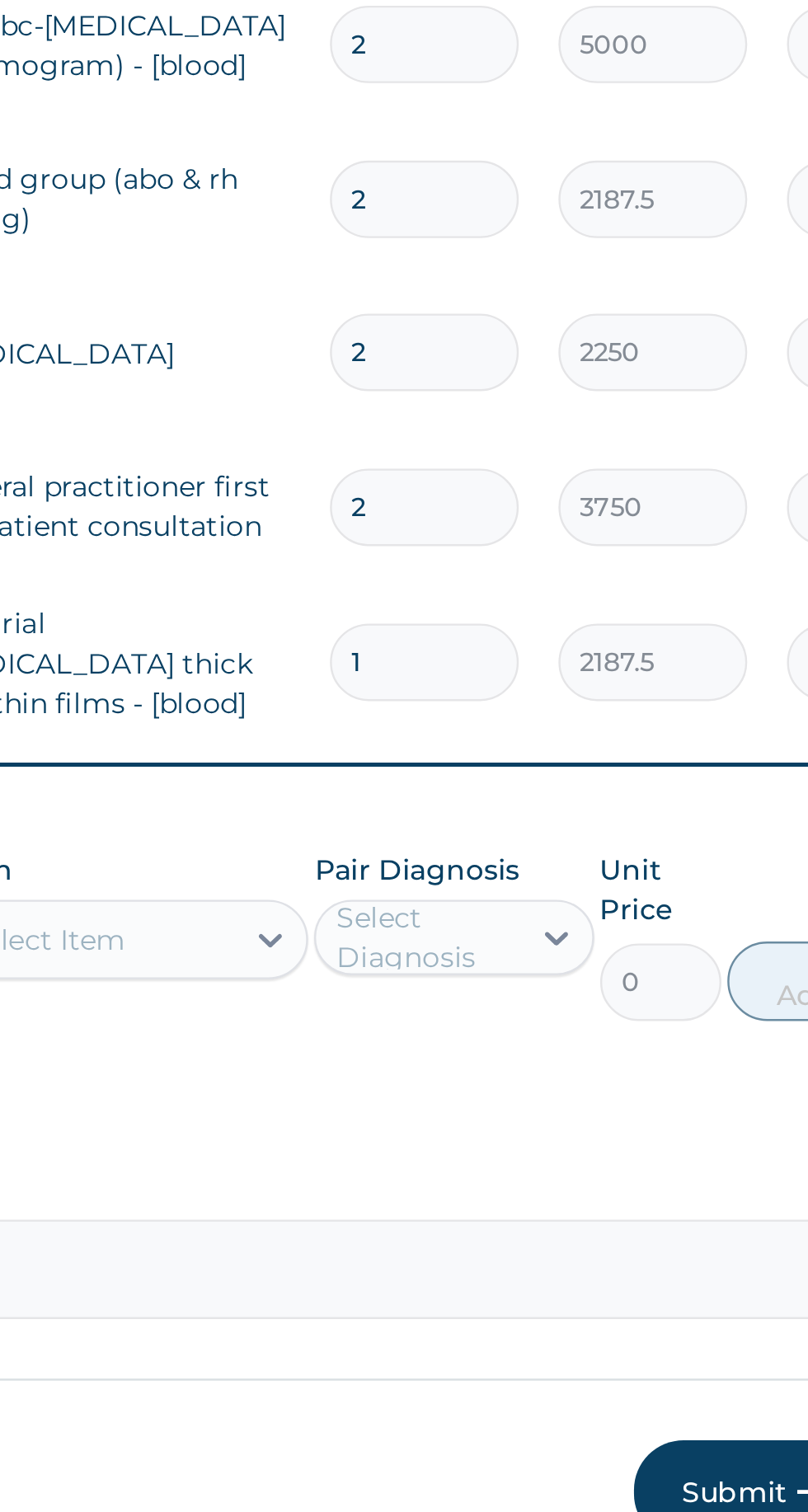
click at [581, 1036] on input "2" at bounding box center [563, 1052] width 78 height 32
type input "0.00"
type input "1"
type input "3750.00"
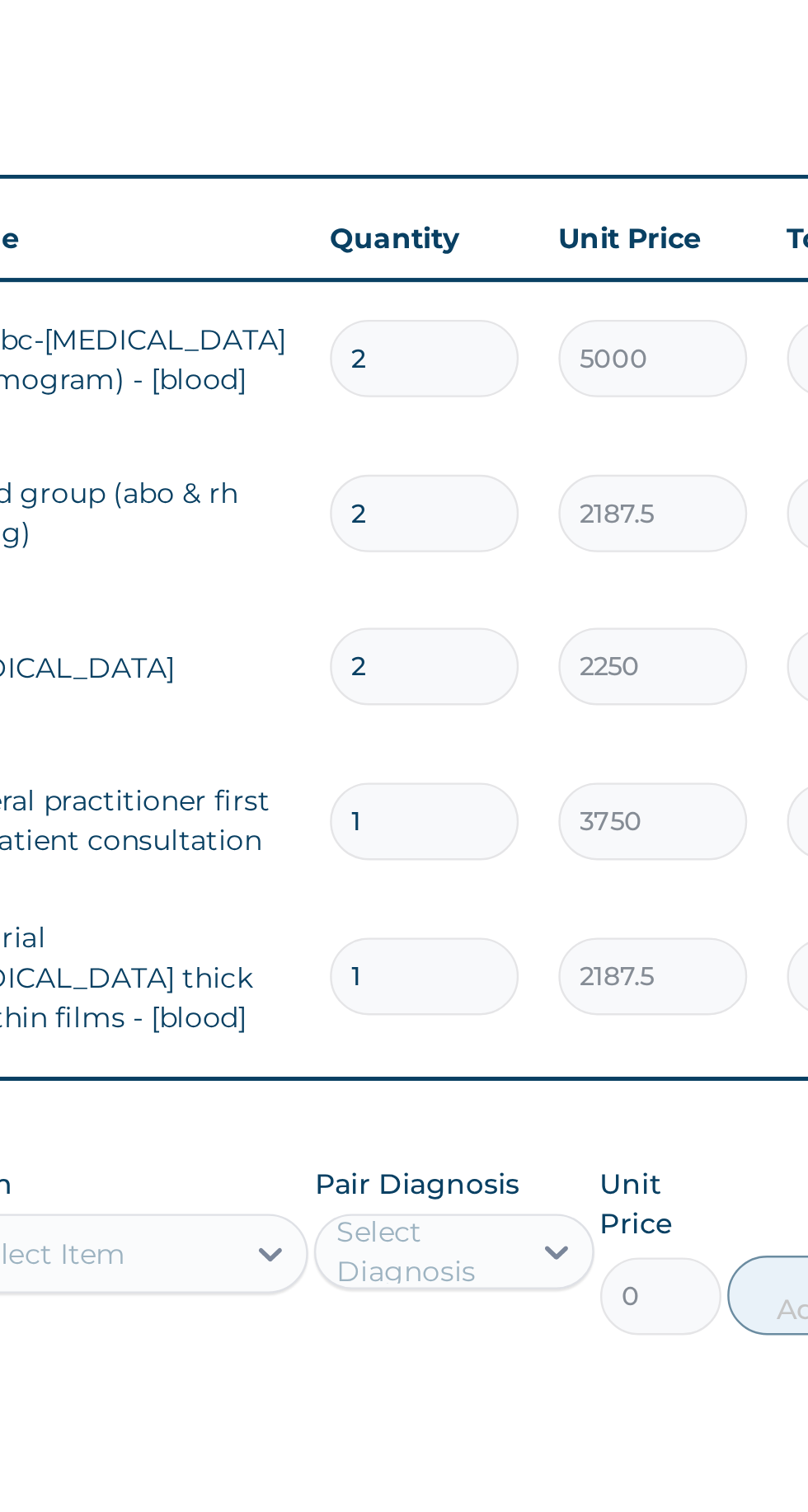
type input "1"
click at [580, 971] on input "2" at bounding box center [563, 987] width 78 height 32
type input "0.00"
type input "1"
type input "2250.00"
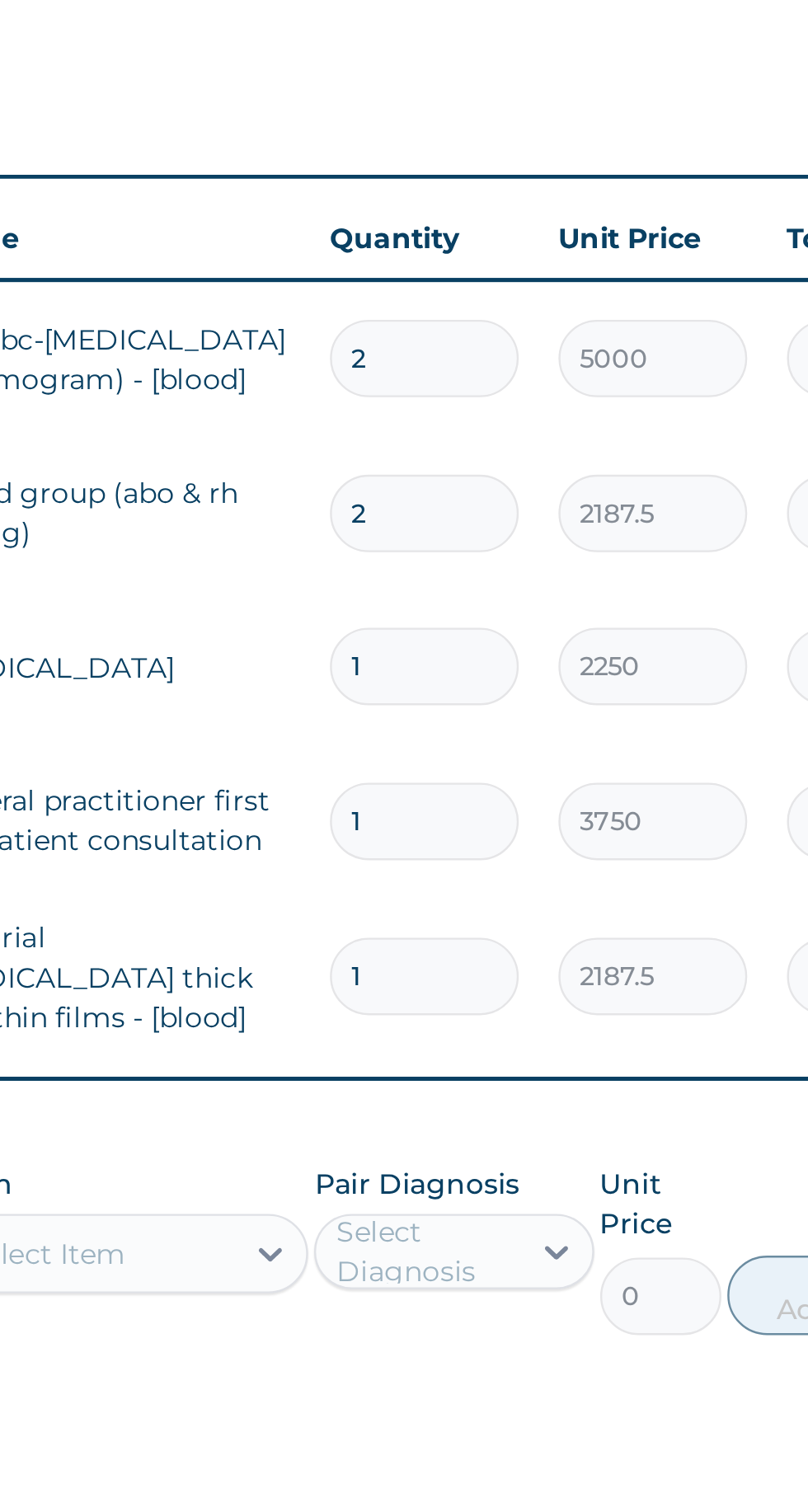
type input "1"
click at [573, 908] on input "2" at bounding box center [563, 924] width 78 height 32
type input "0.00"
type input "1"
type input "2187.50"
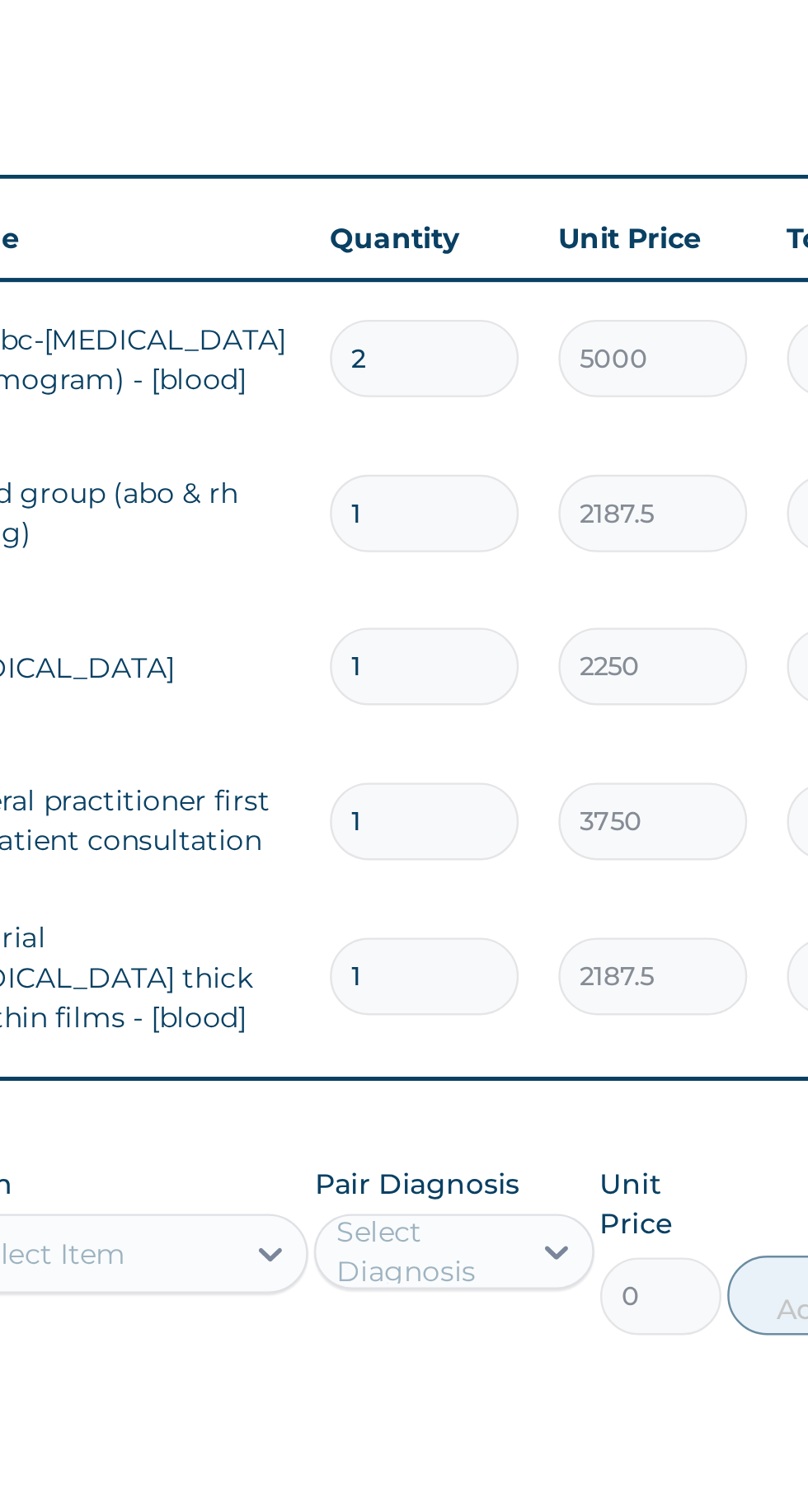
type input "1"
click at [571, 844] on input "2" at bounding box center [563, 860] width 78 height 32
type input "0.00"
type input "1"
type input "5000.00"
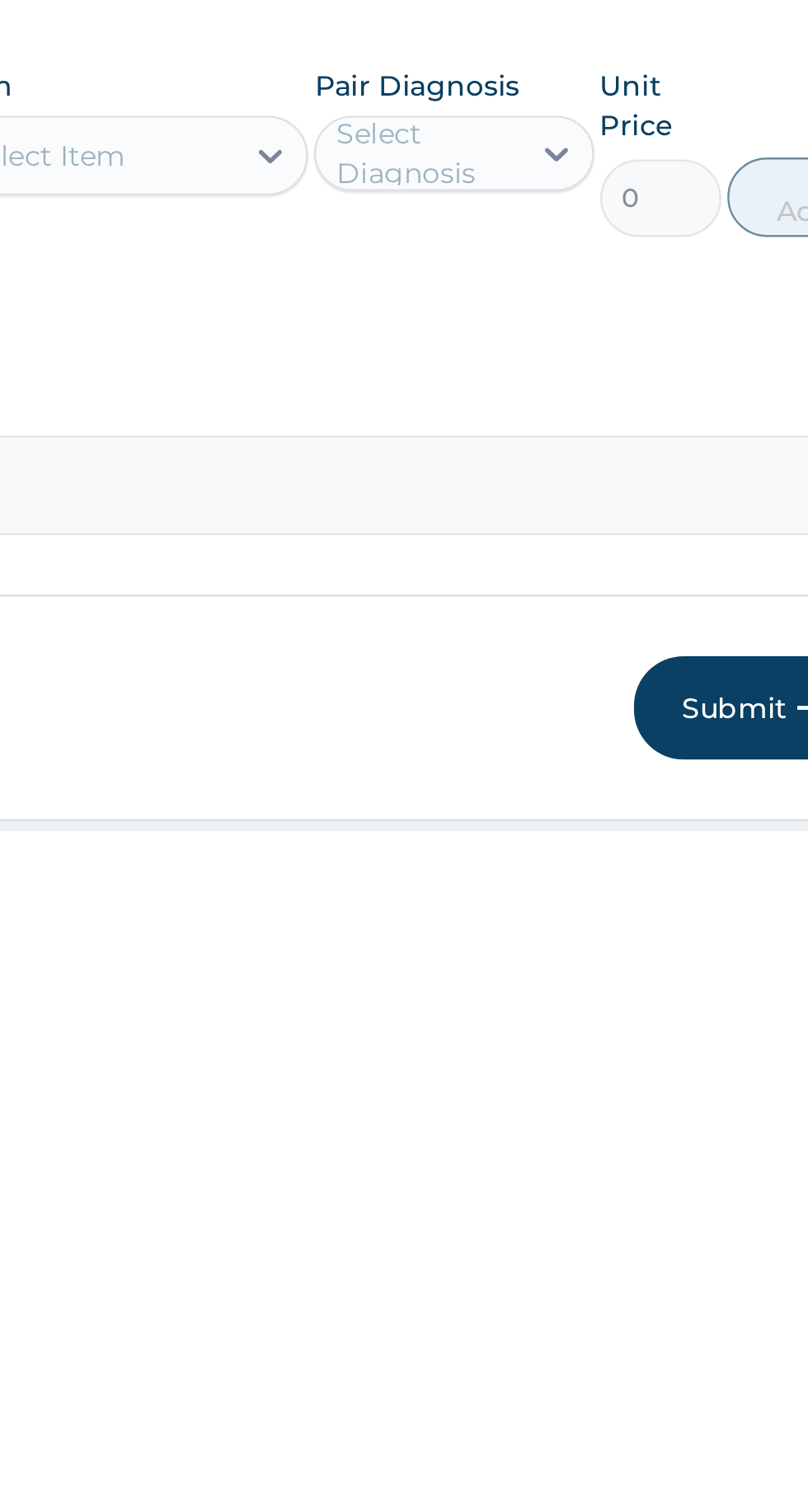
click at [691, 1404] on button "Submit" at bounding box center [700, 1460] width 99 height 43
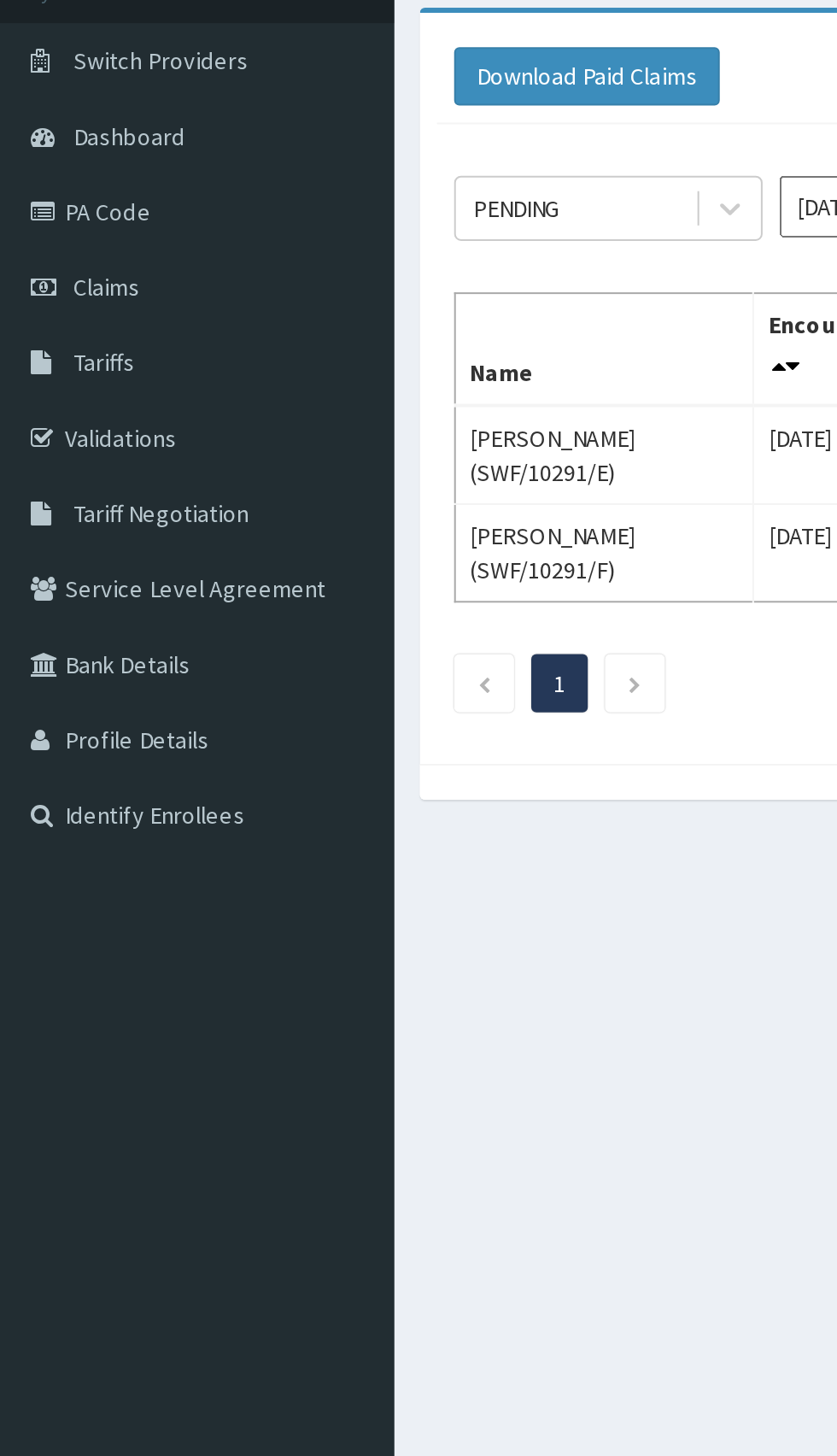
click at [55, 225] on link "PA Code" at bounding box center [98, 223] width 196 height 37
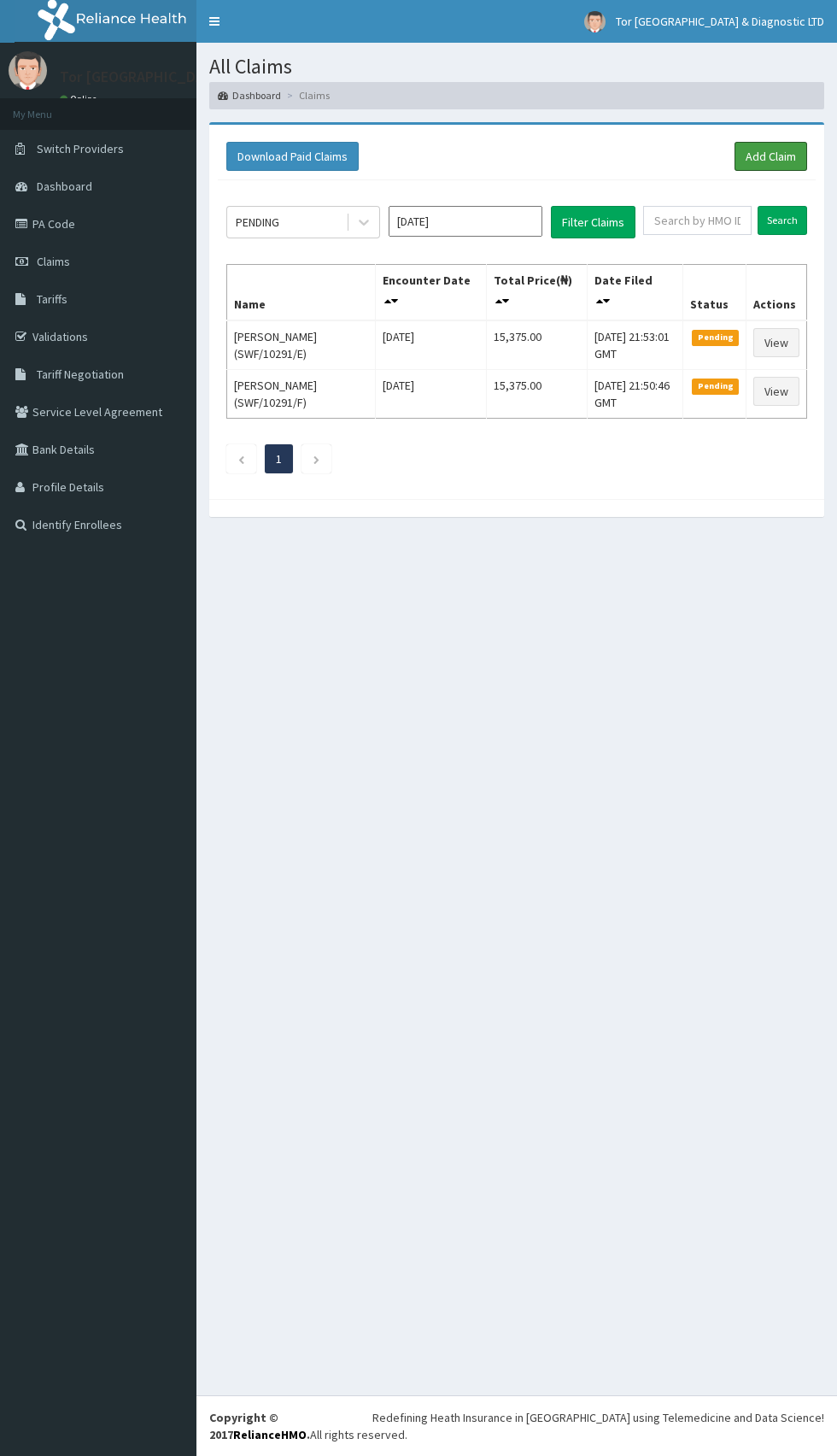
click at [779, 162] on link "Add Claim" at bounding box center [771, 156] width 73 height 29
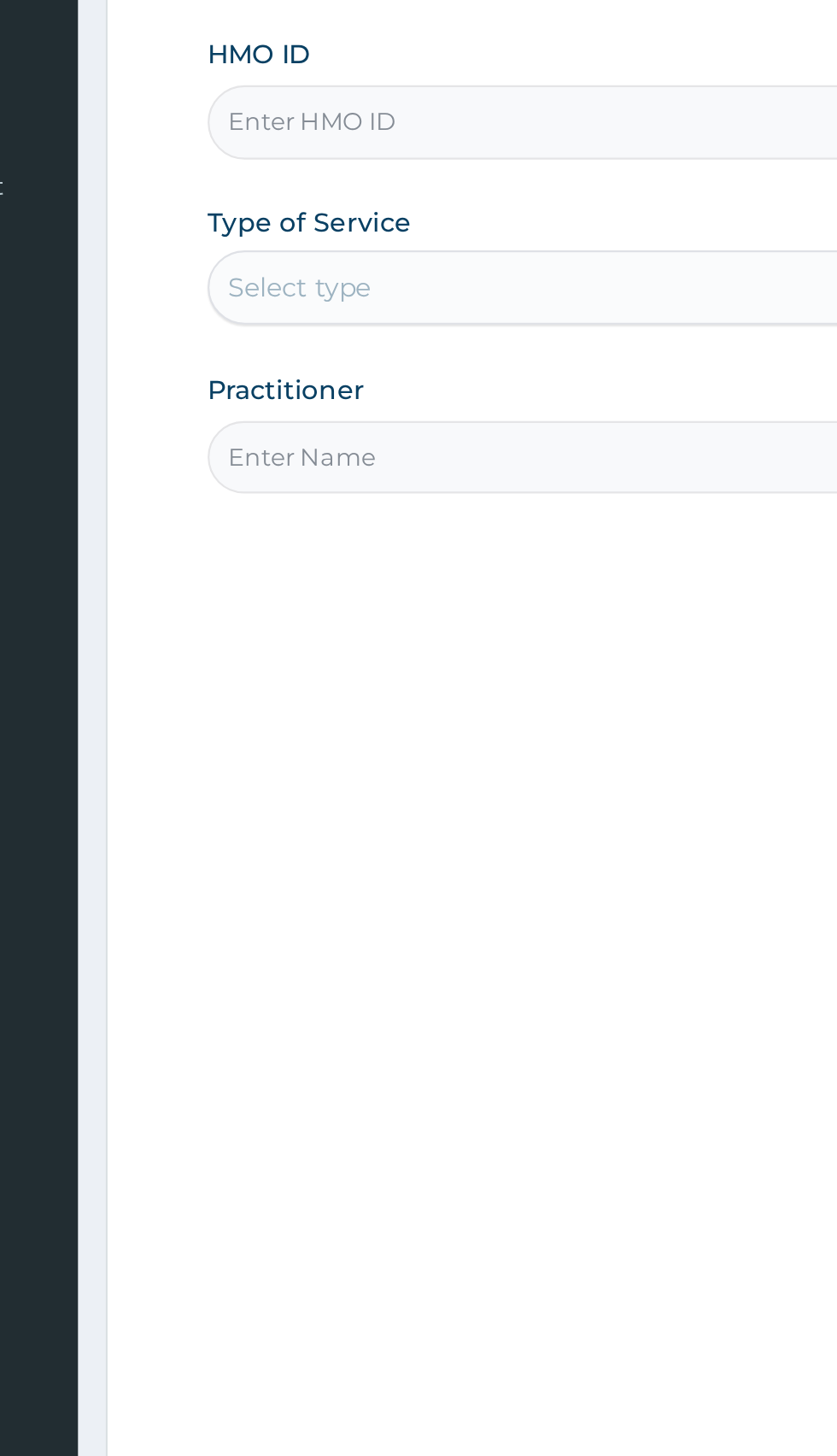
type input "[GEOGRAPHIC_DATA] & Diagnostic Ltd"
click at [391, 383] on input "HMO ID" at bounding box center [517, 382] width 521 height 34
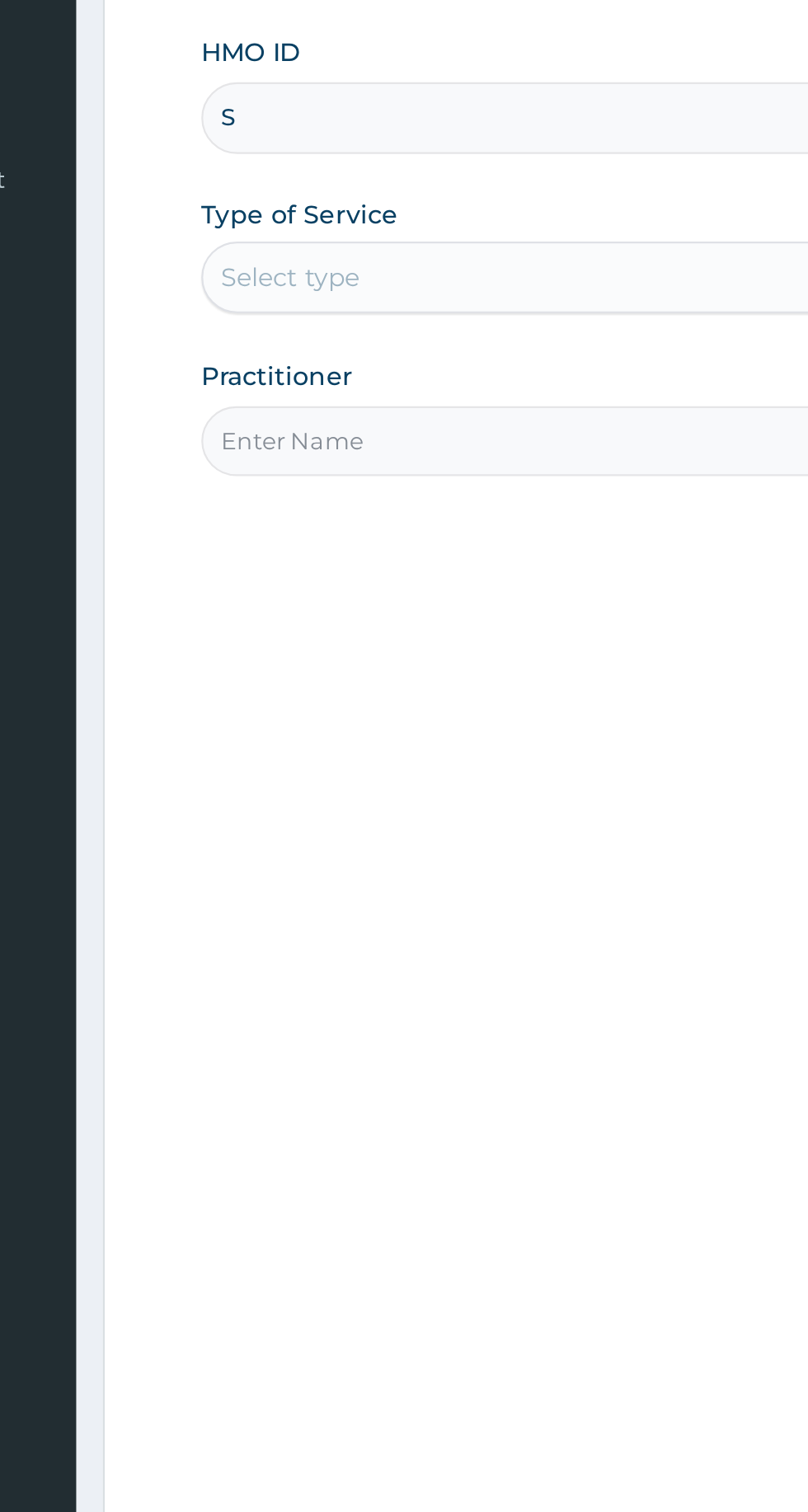
type input "SWF/10291/D"
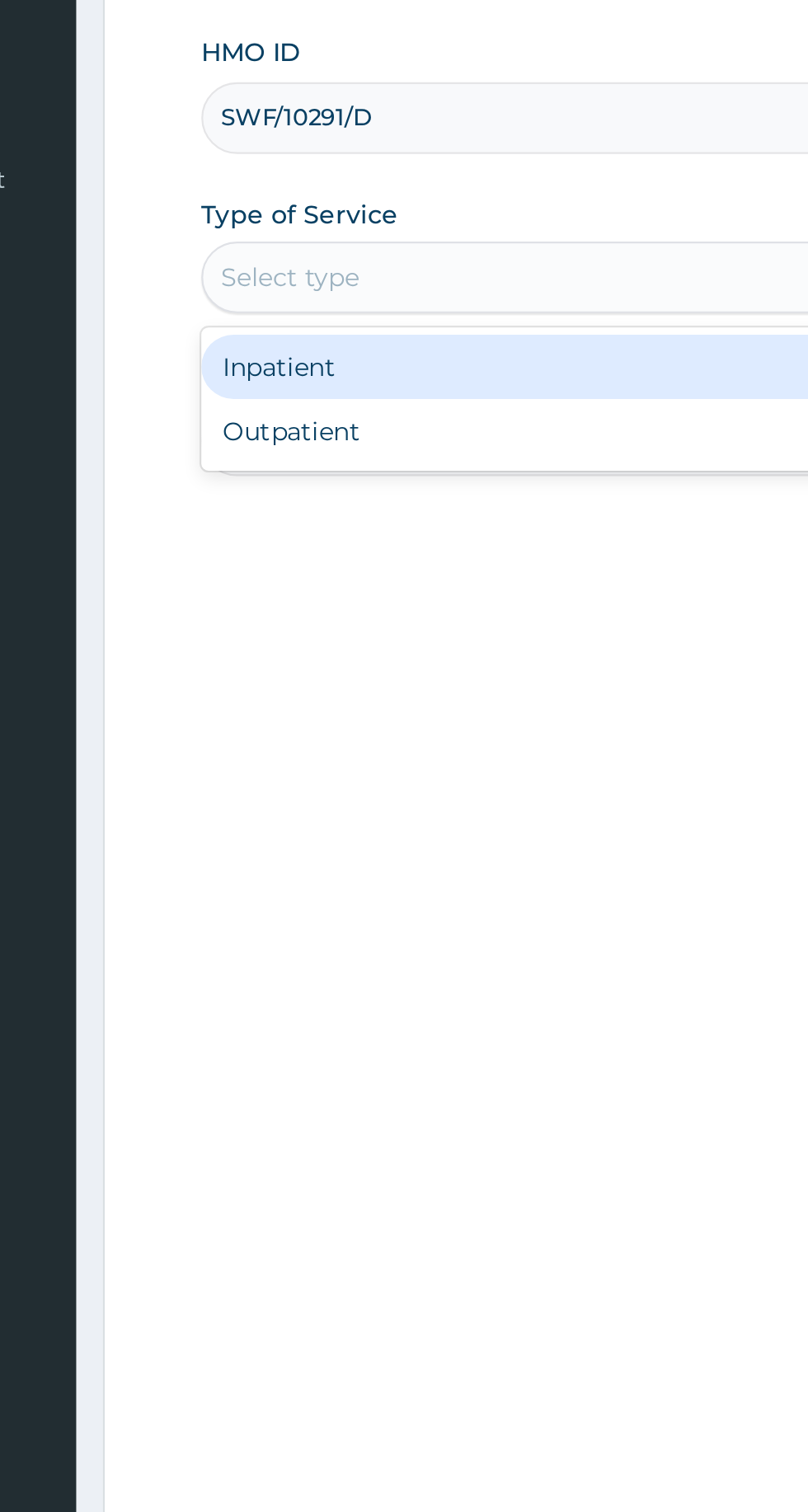
click at [396, 512] on div "Outpatient" at bounding box center [447, 513] width 400 height 30
type input "1"
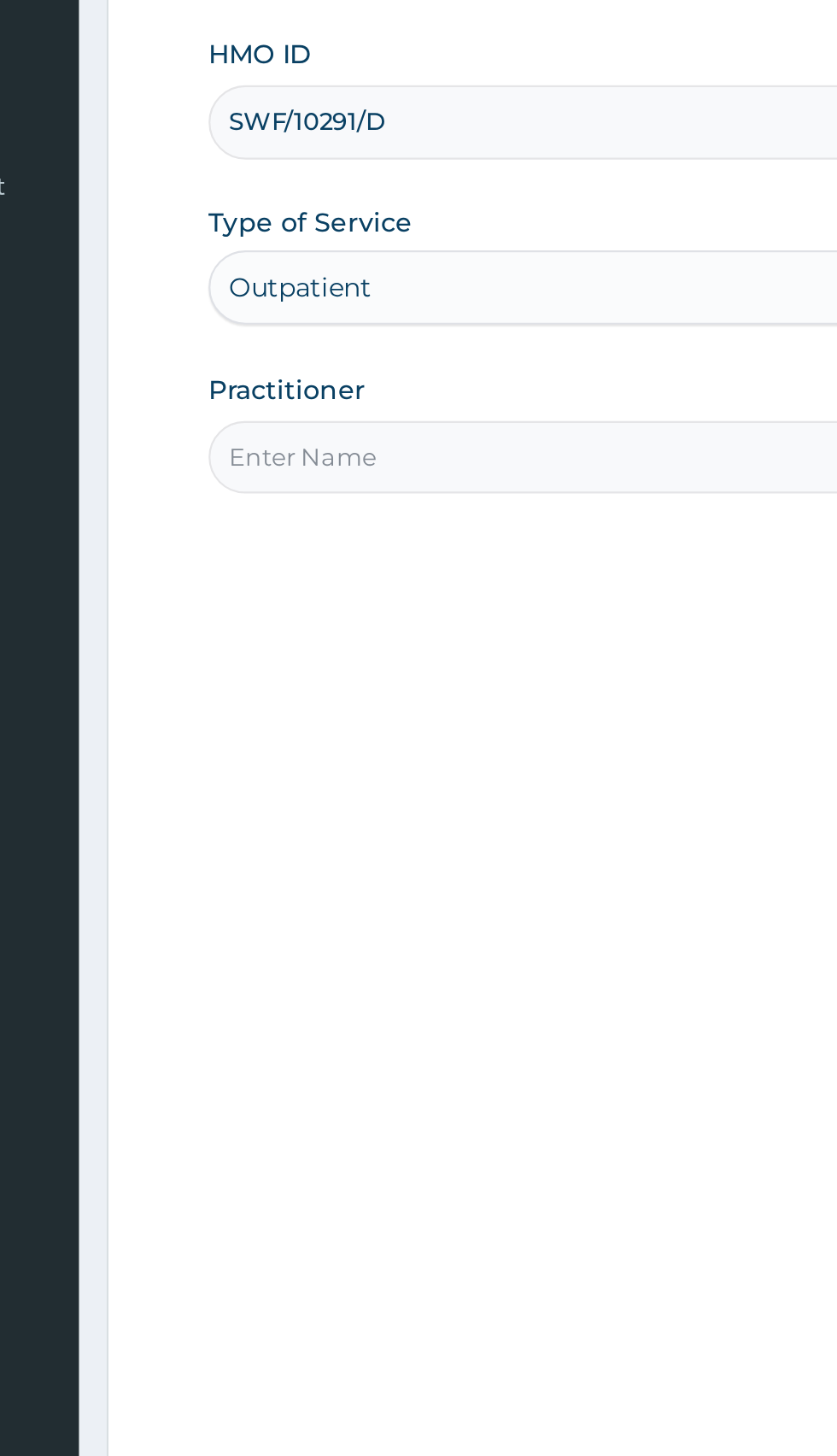
click at [389, 531] on input "Practitioner" at bounding box center [517, 537] width 521 height 34
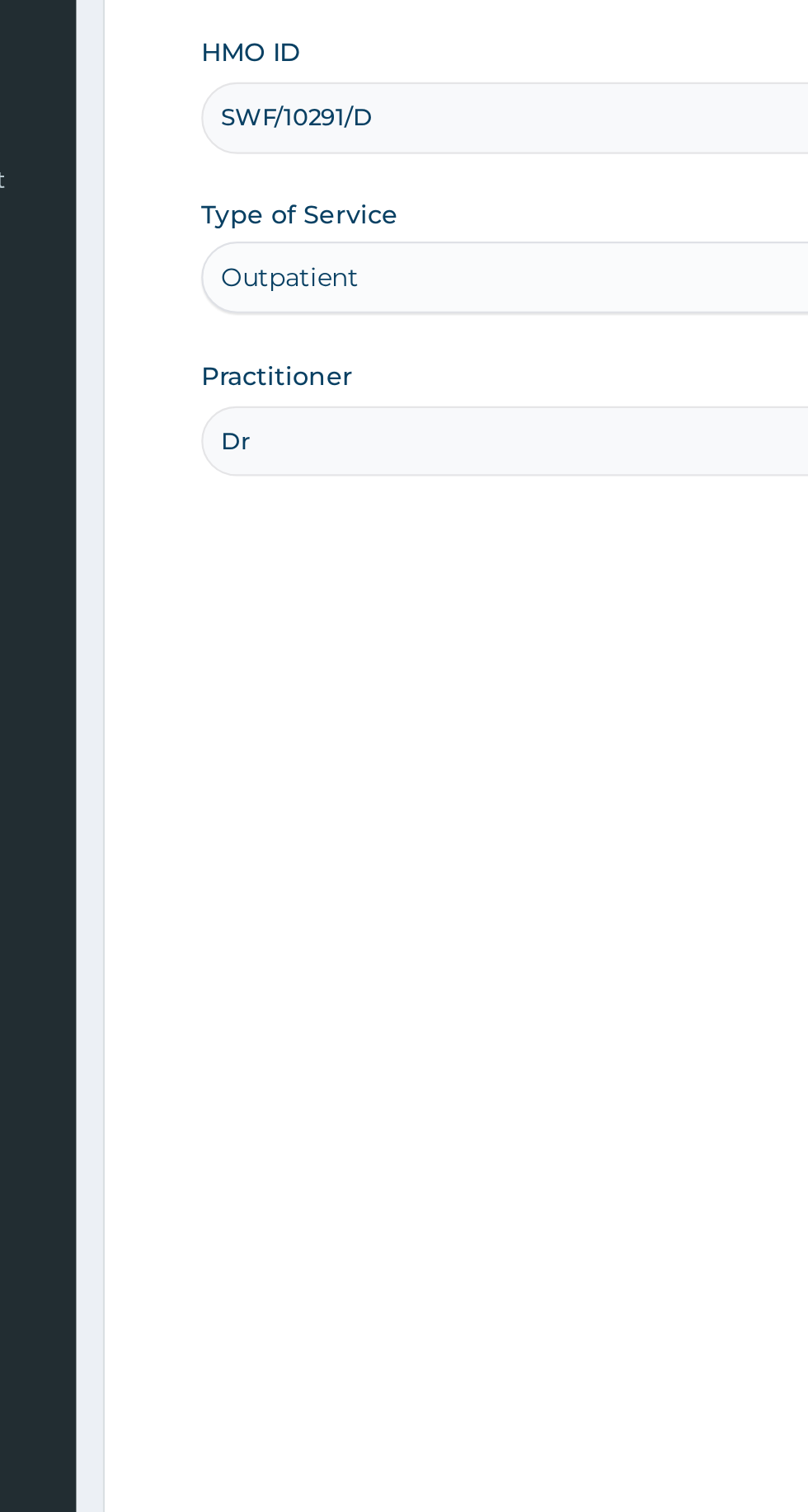
type input "[PERSON_NAME]"
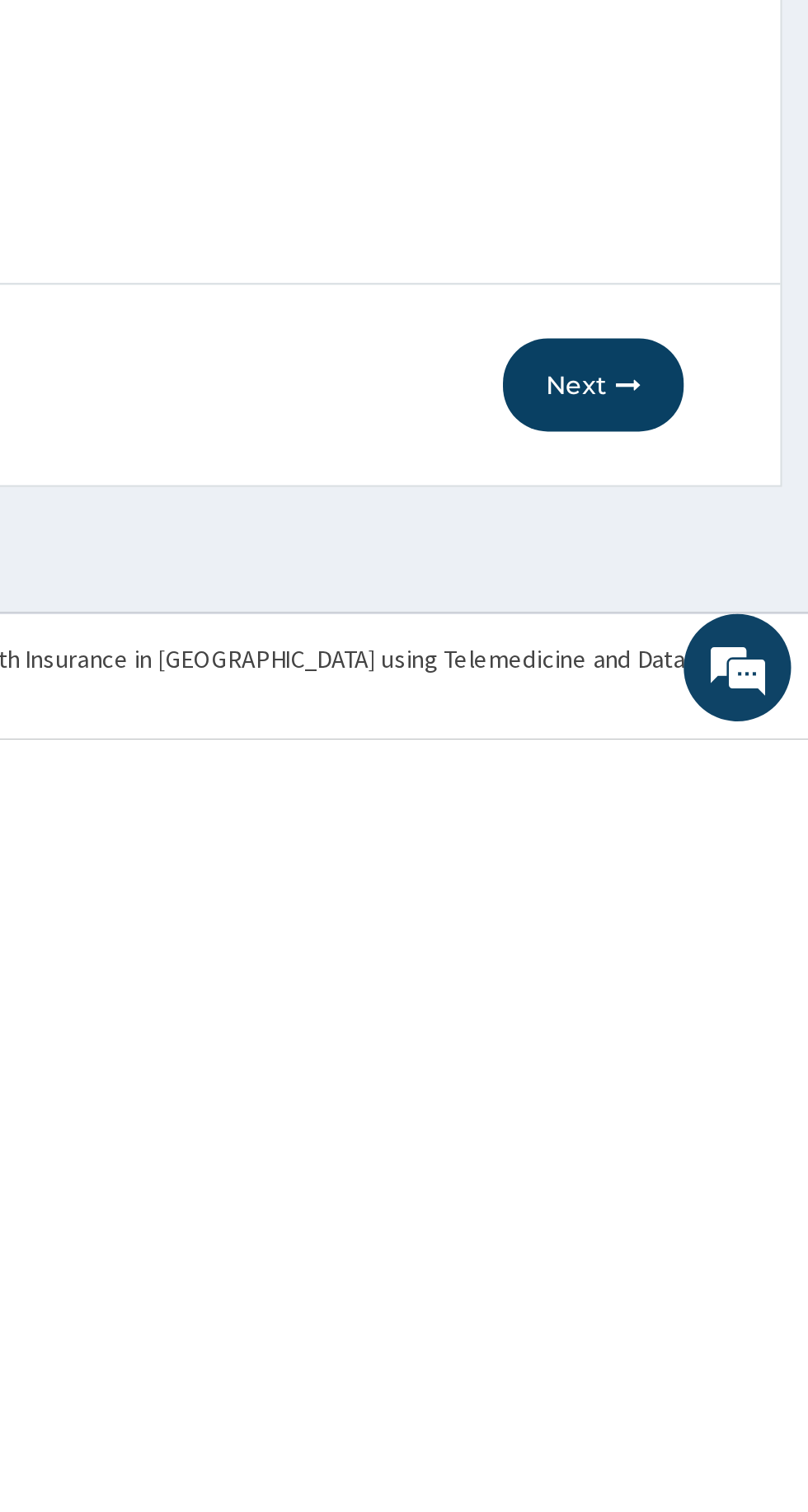
click at [723, 1360] on button "Next" at bounding box center [708, 1348] width 83 height 43
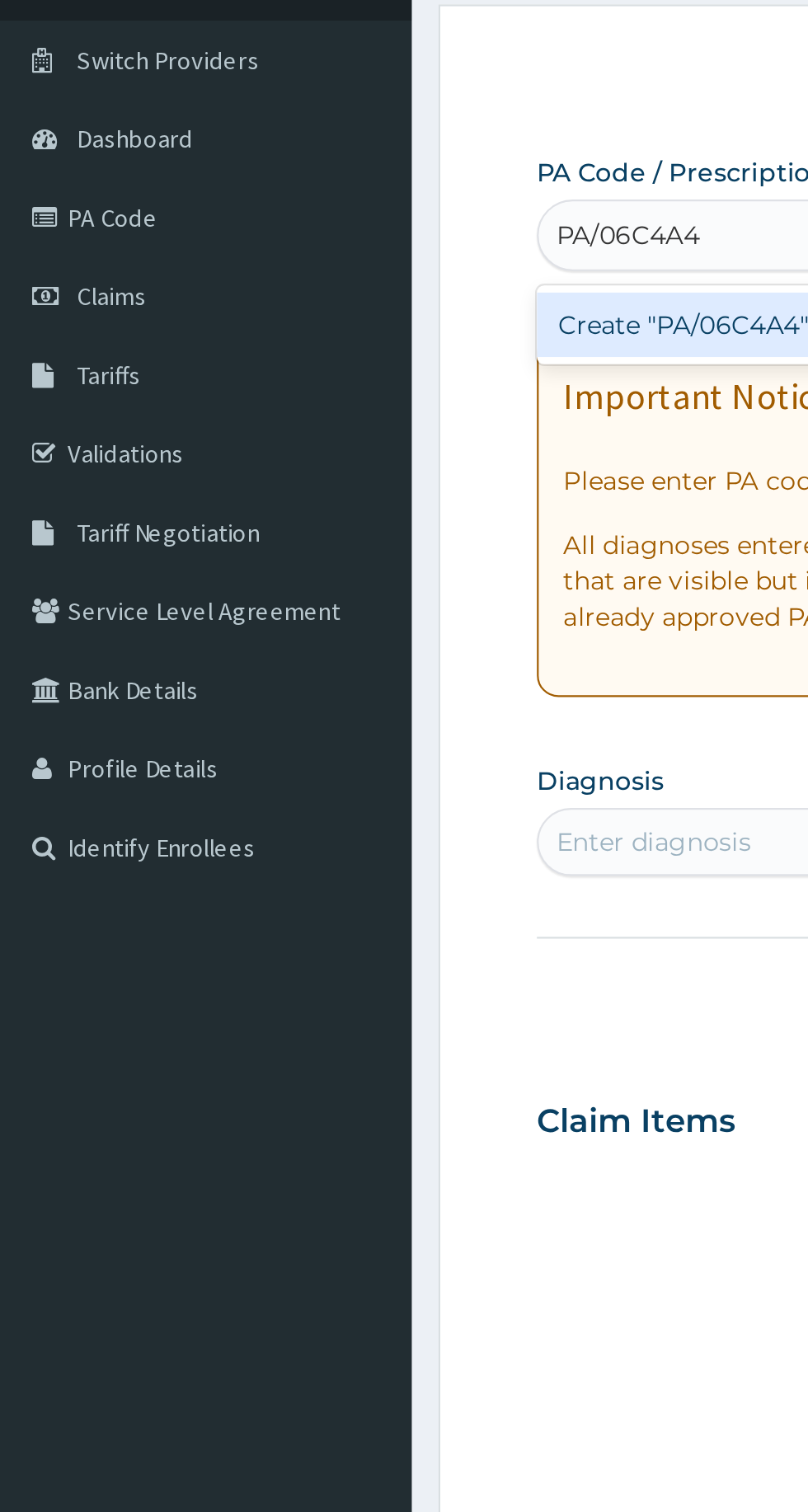
click at [330, 269] on div "Create "PA/06C4A4"" at bounding box center [414, 265] width 334 height 30
type input "PA/06C4A4"
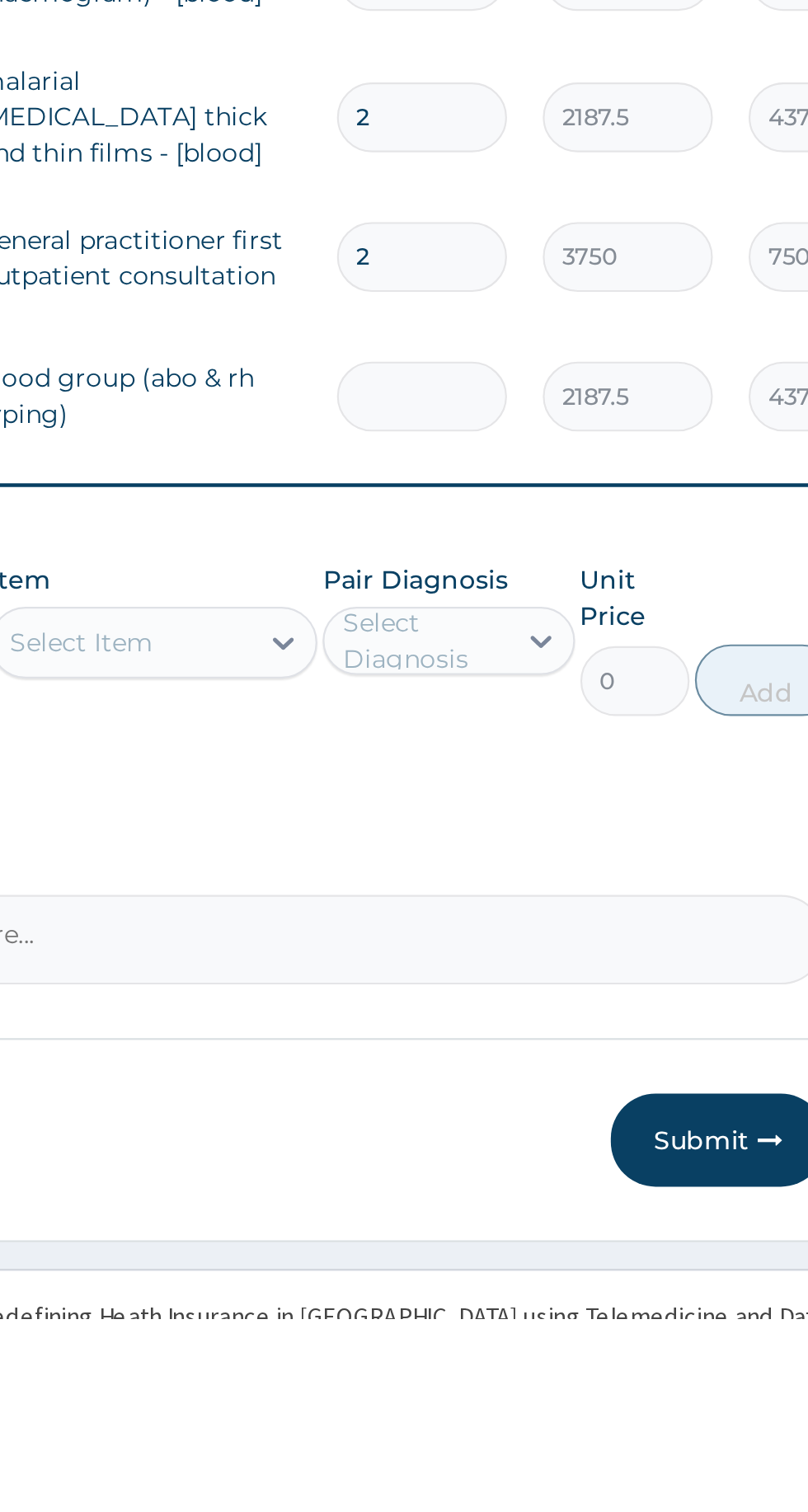
type input "0.00"
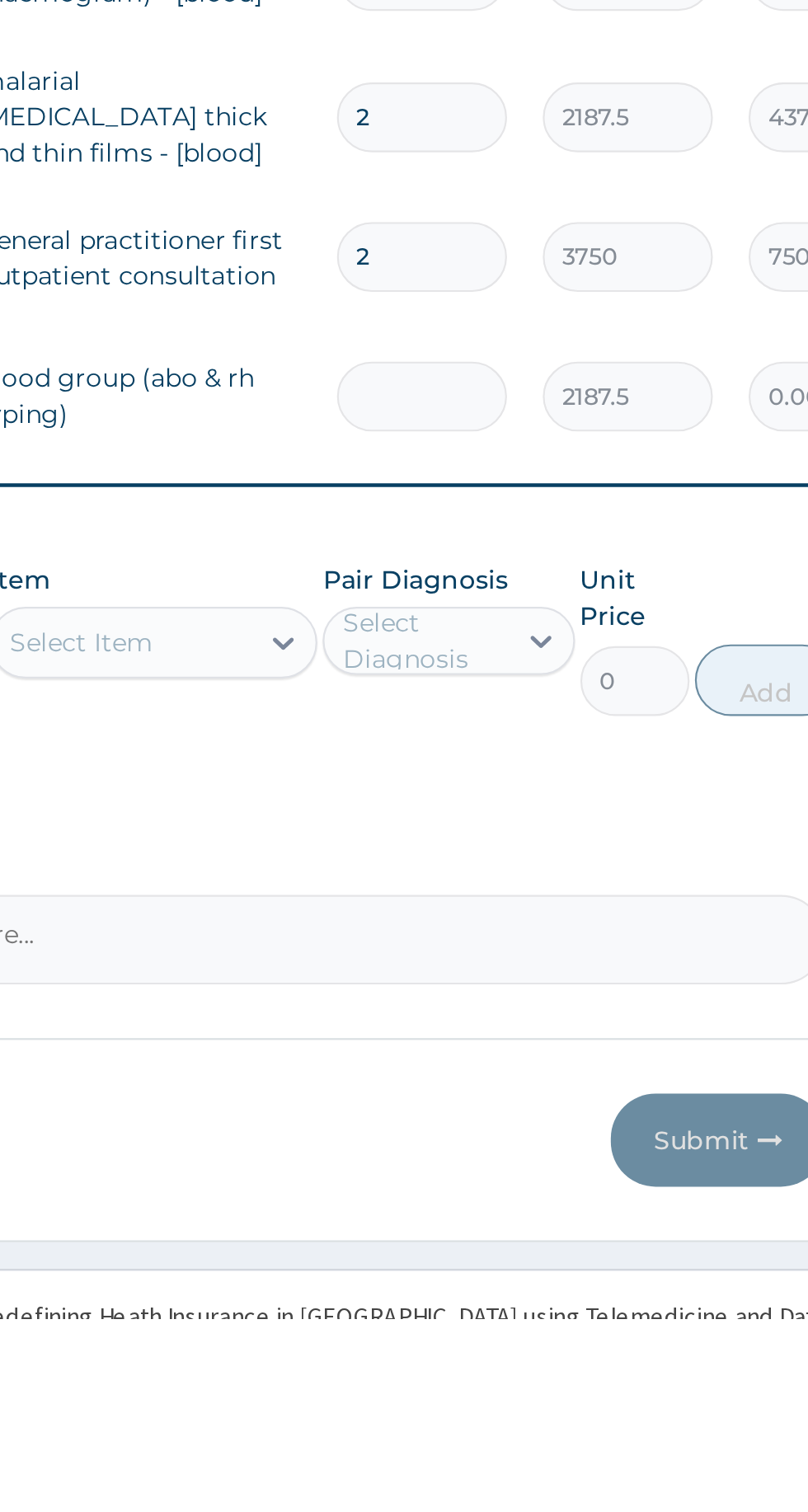
type input "1"
type input "2187.50"
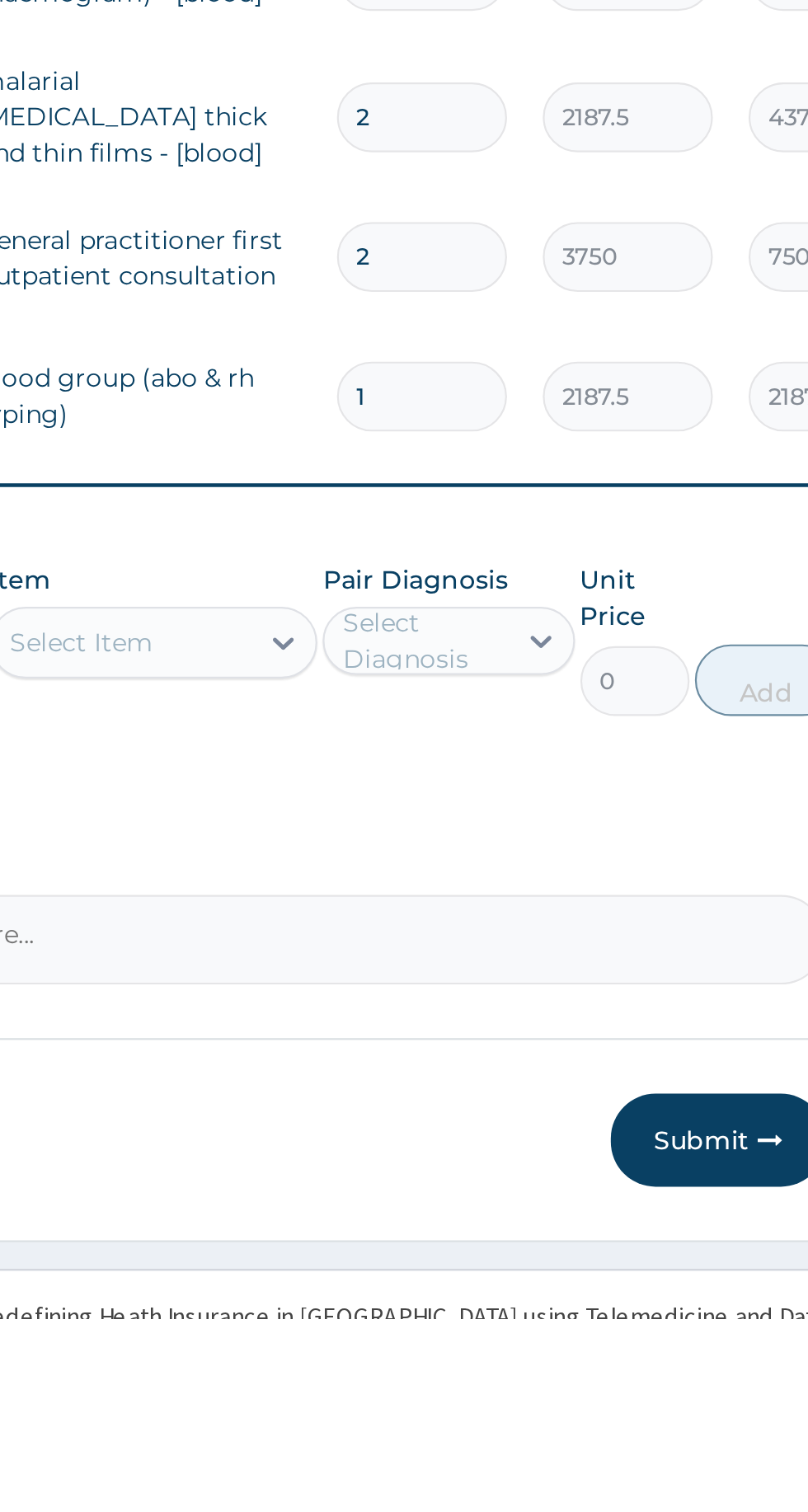
type input "1"
click at [576, 1020] on input "2" at bounding box center [563, 1022] width 78 height 32
type input "0.00"
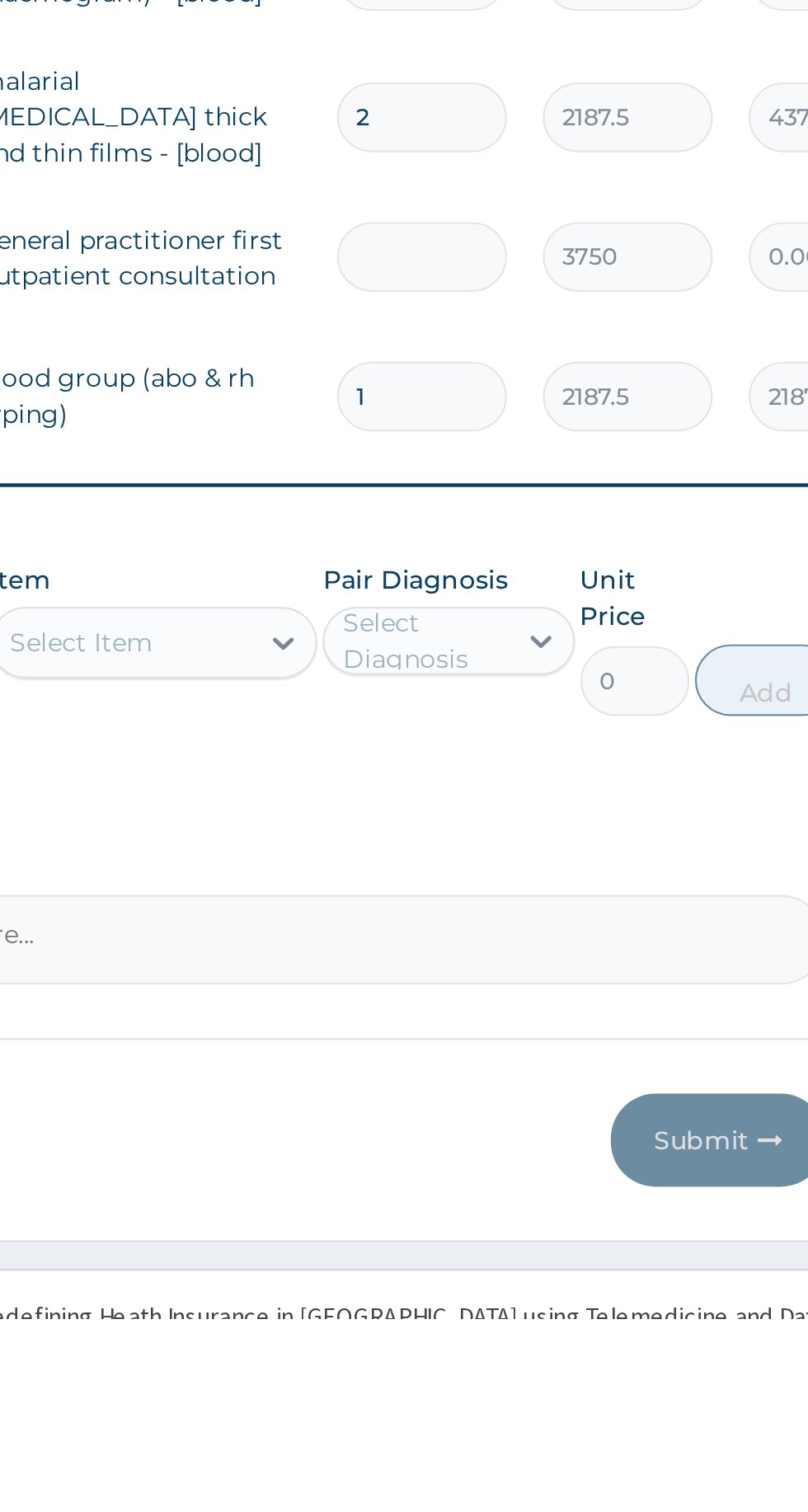
type input "1"
type input "3750.00"
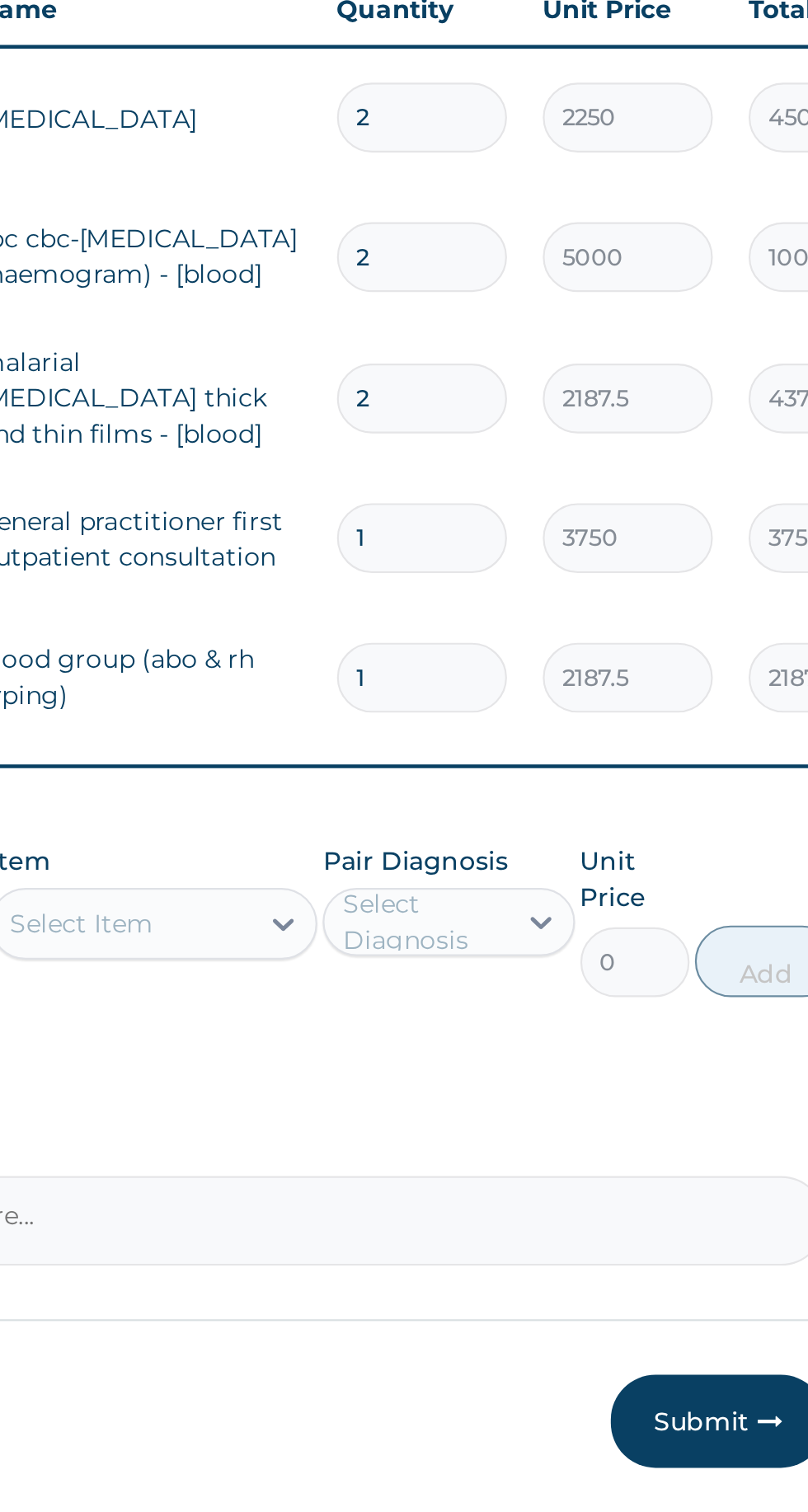
type input "1"
click at [567, 955] on input "2" at bounding box center [563, 958] width 78 height 32
type input "0.00"
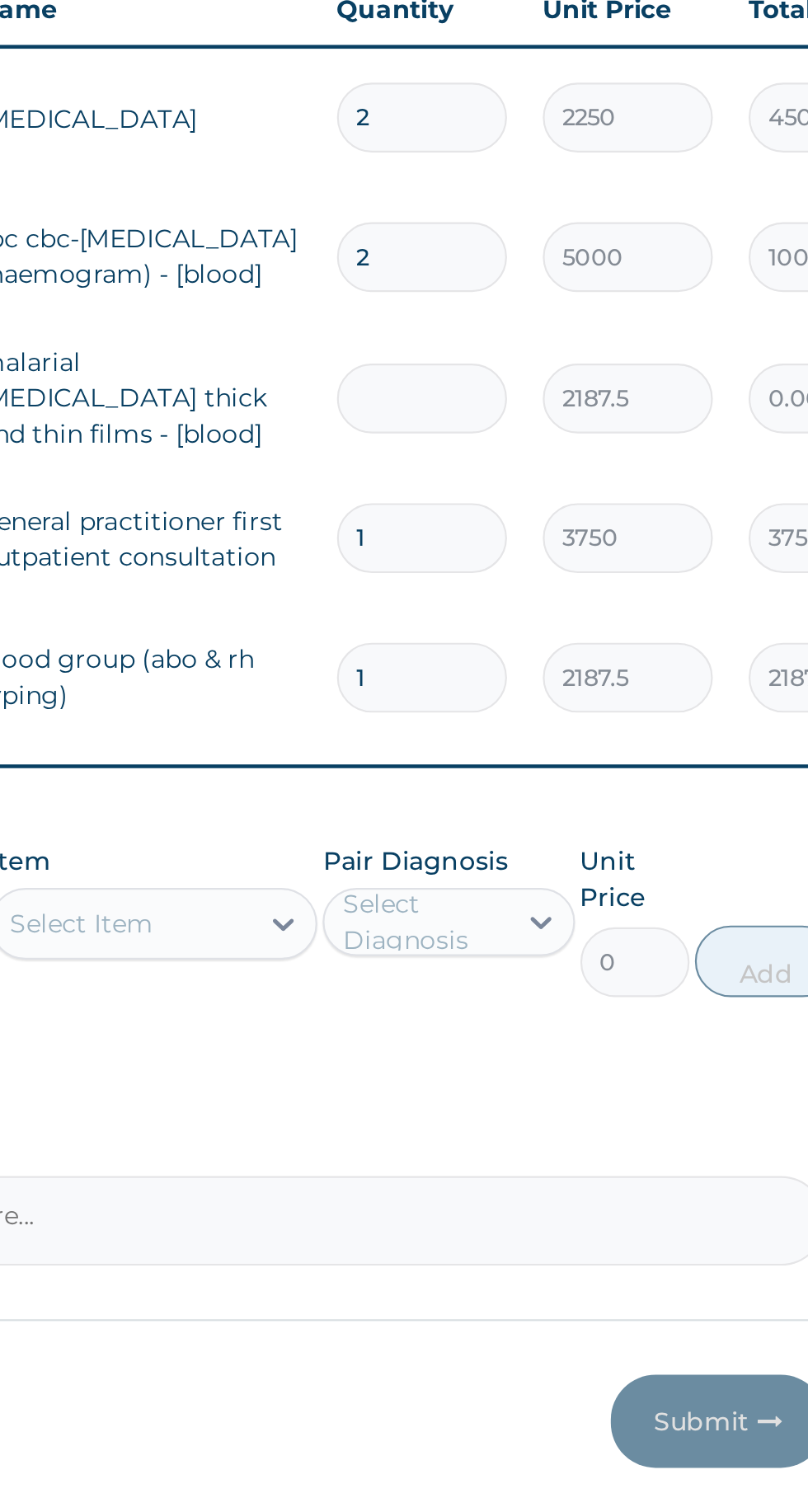
type input "1"
type input "2187.50"
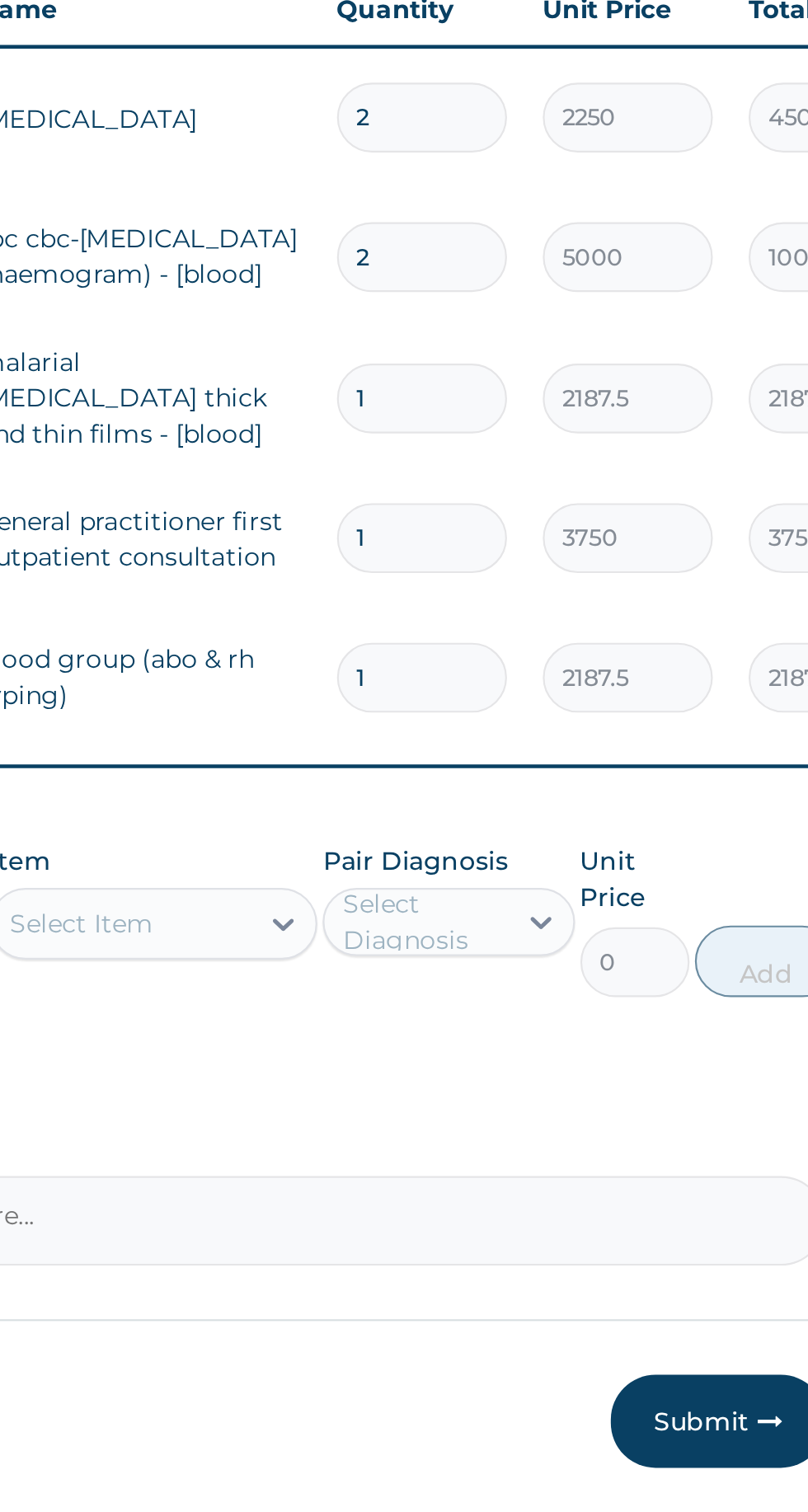
type input "1"
click at [567, 895] on input "2" at bounding box center [563, 893] width 78 height 32
type input "0.00"
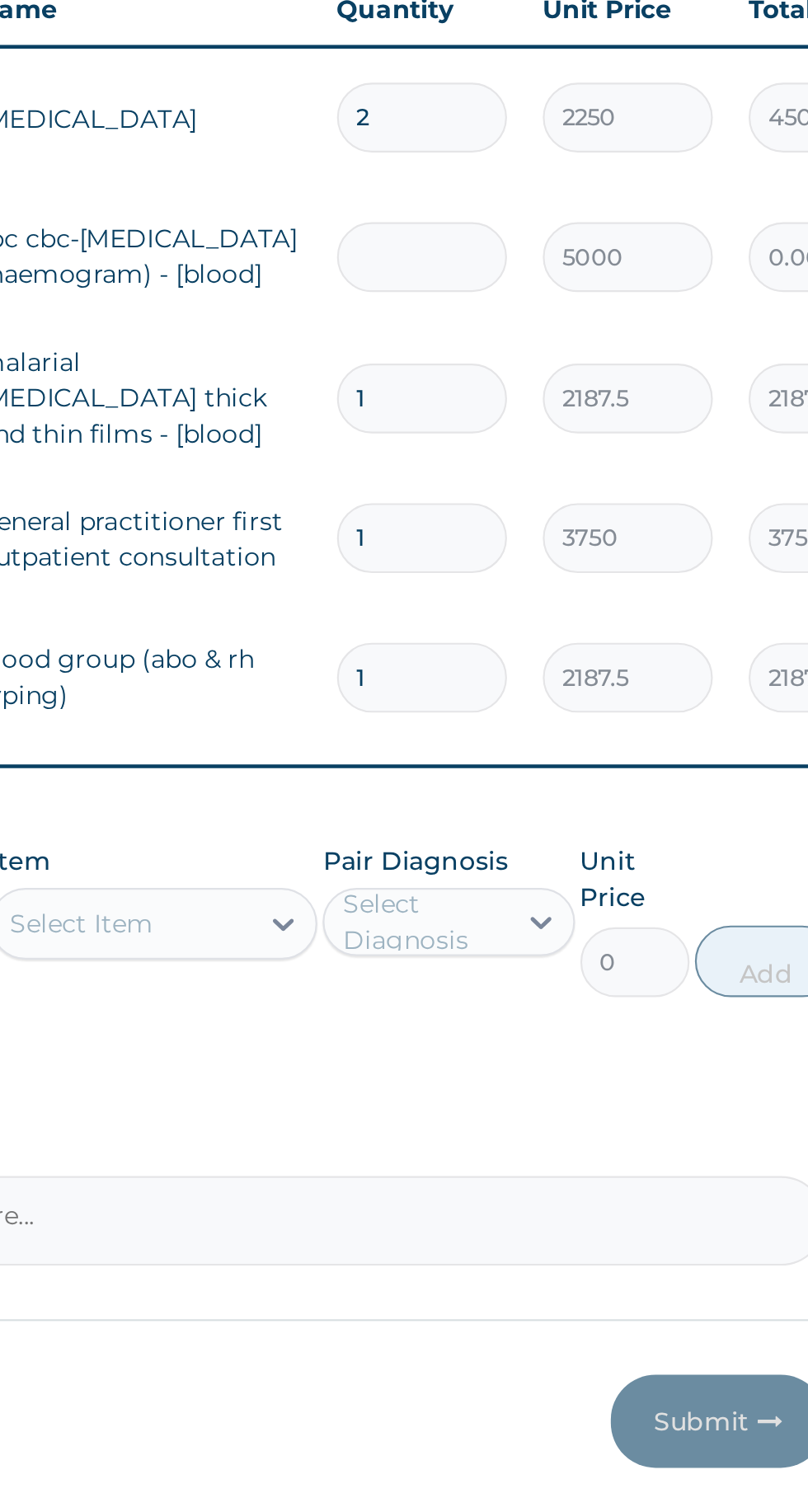
type input "1"
type input "5000.00"
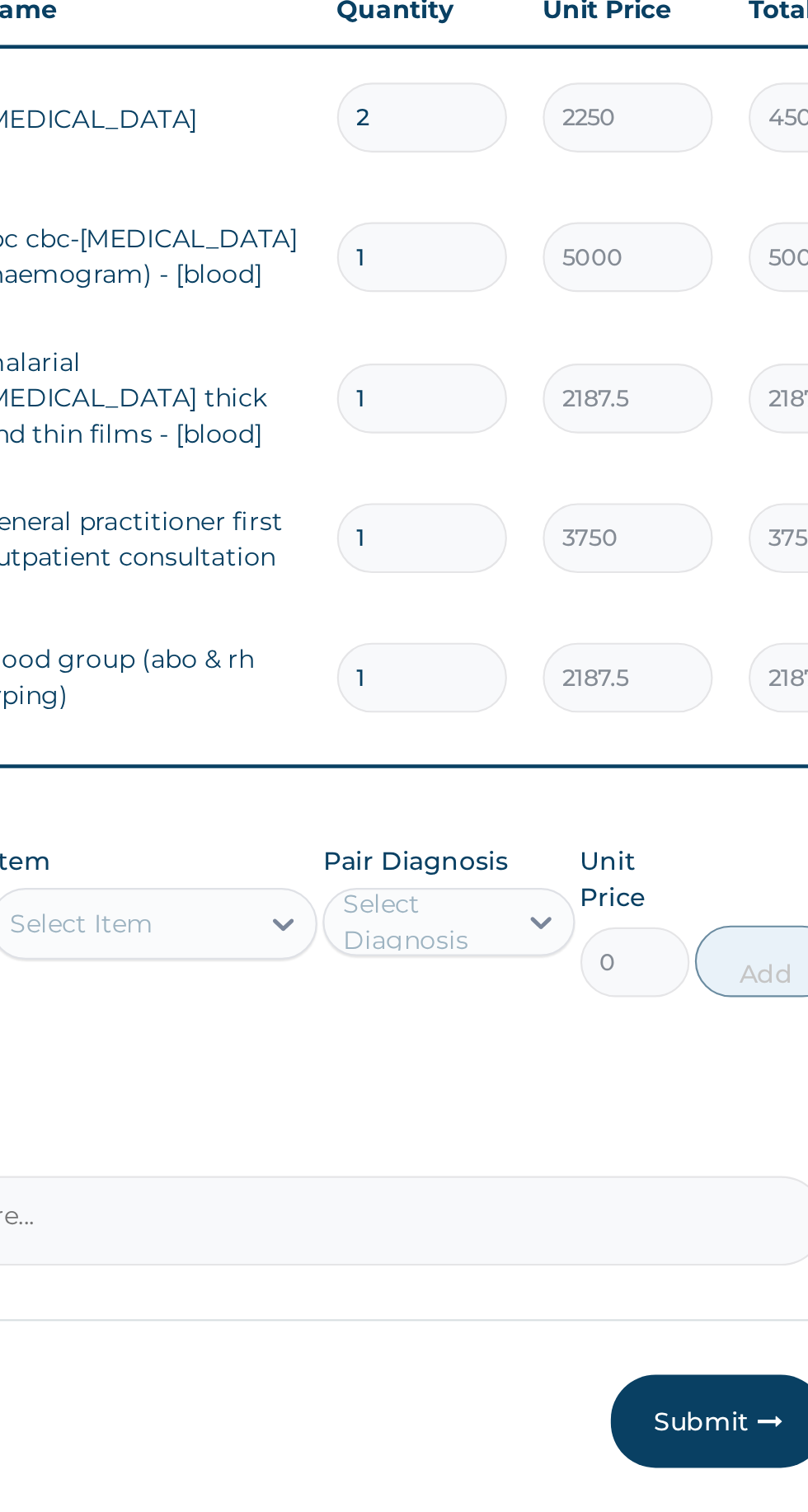
type input "1"
click at [577, 830] on input "2" at bounding box center [563, 829] width 78 height 32
type input "0.00"
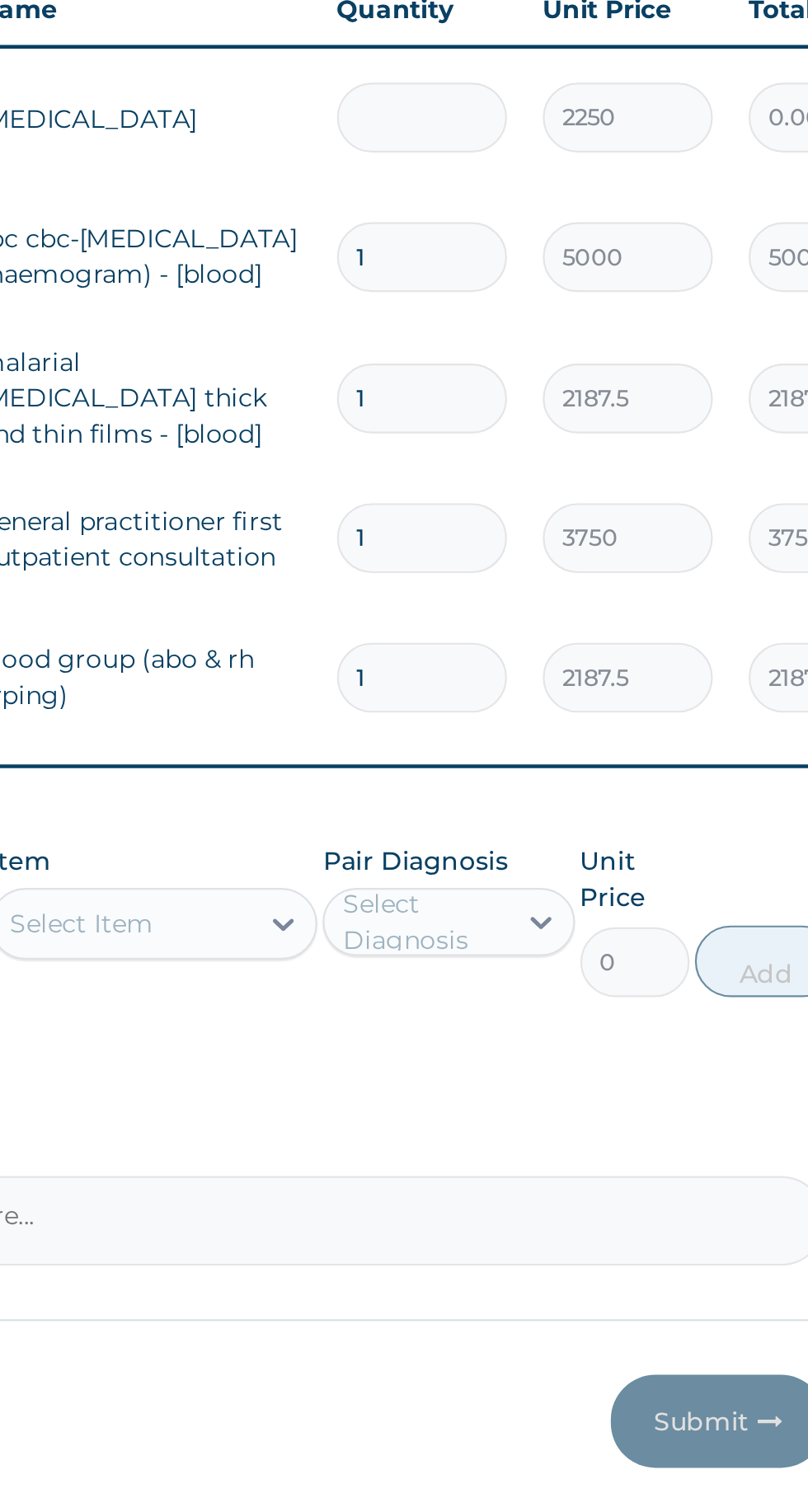
type input "1"
type input "2250.00"
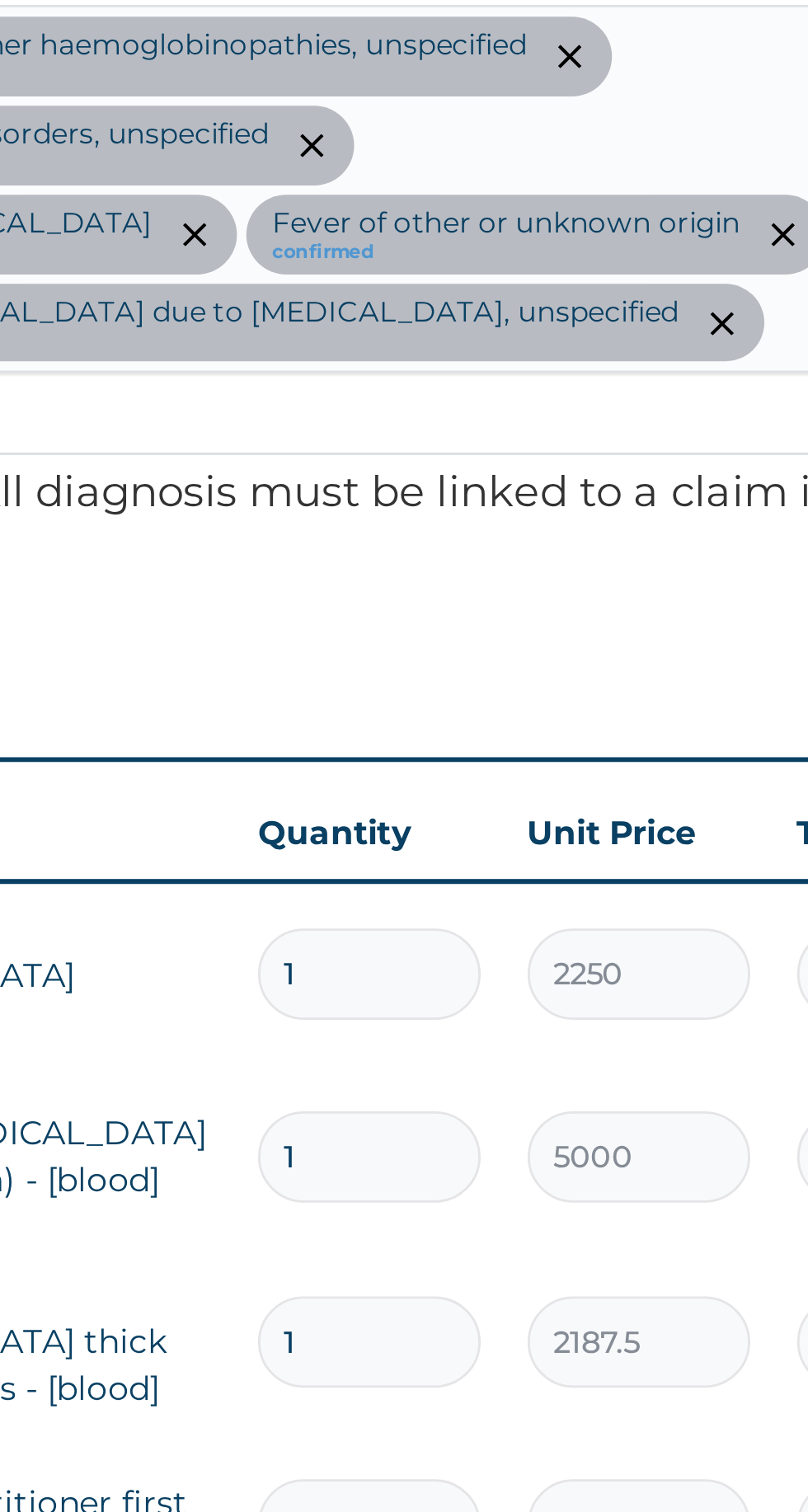
type input "1"
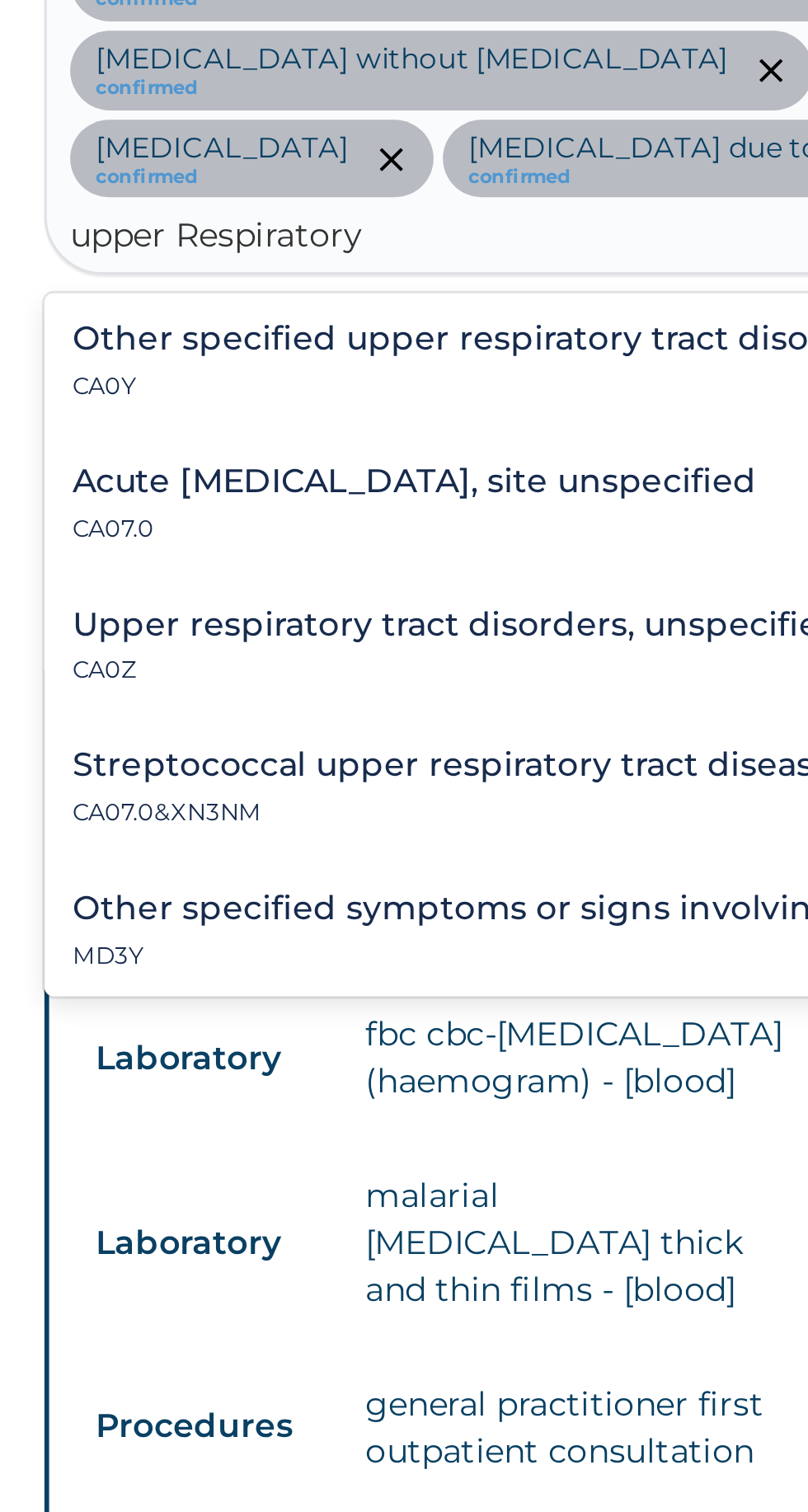
click at [389, 707] on h4 "Acute upper respiratory infection, site unspecified" at bounding box center [378, 713] width 241 height 12
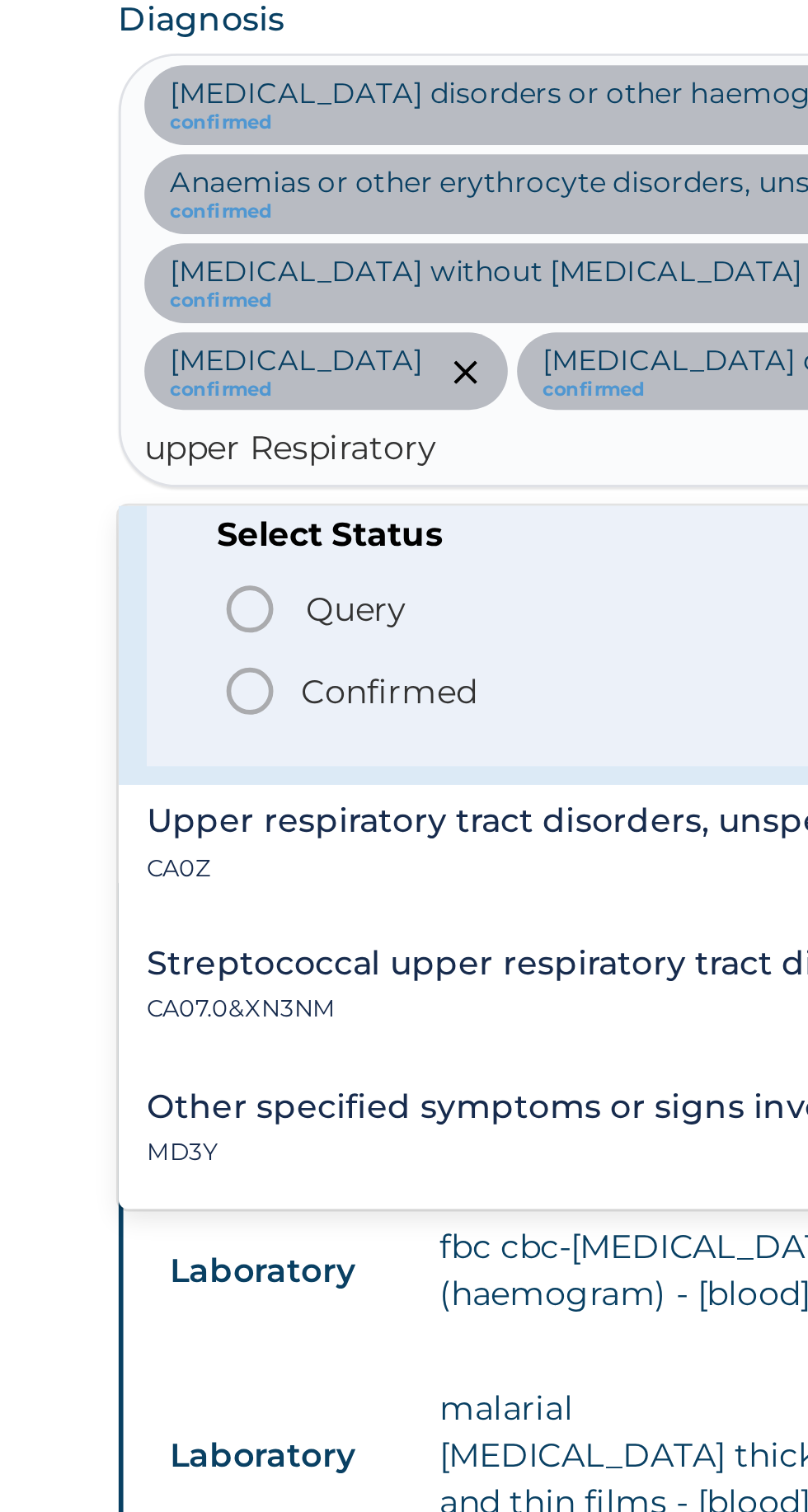
scroll to position [112, 0]
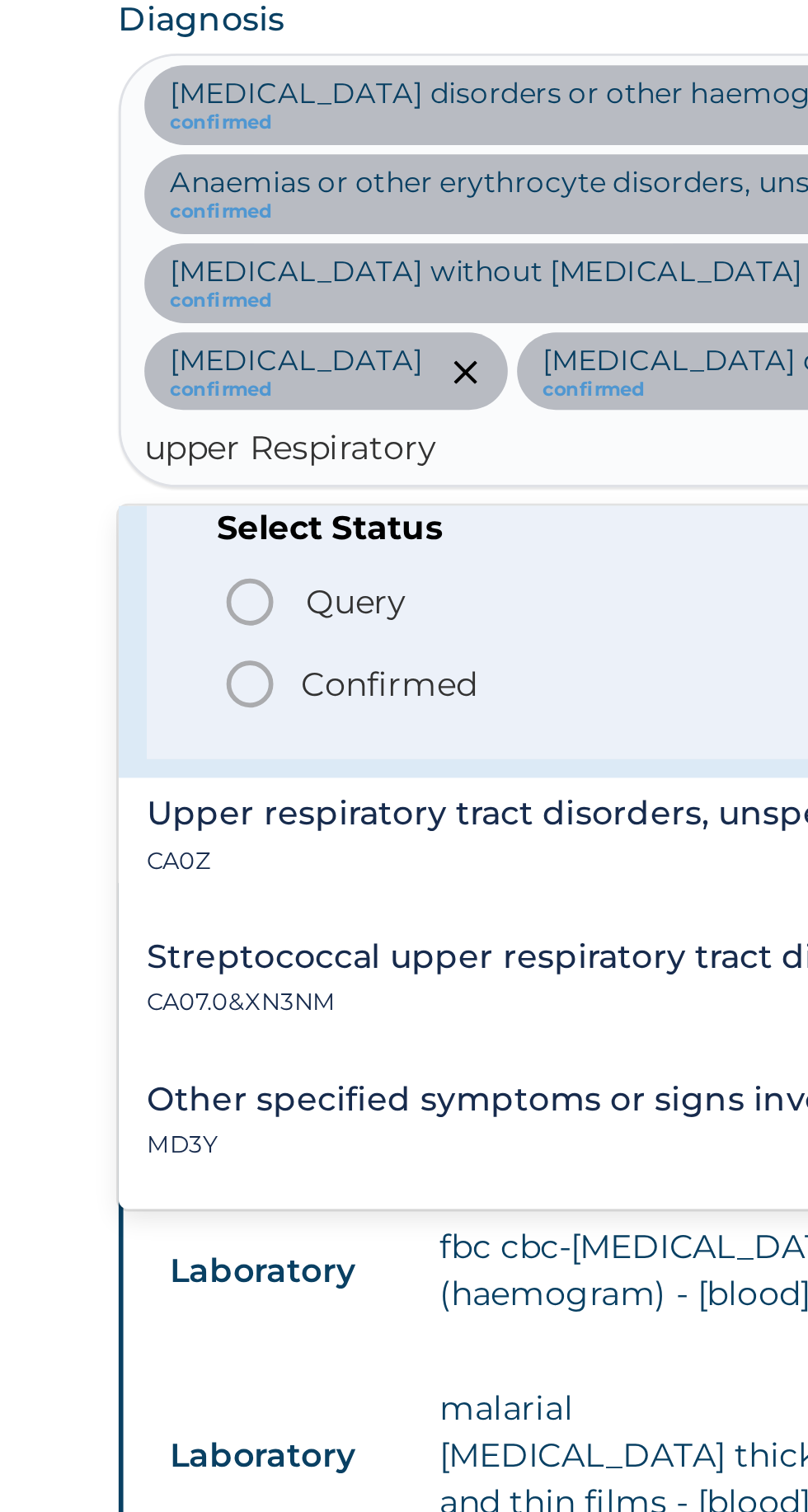
click at [318, 702] on p "Confirmed" at bounding box center [343, 710] width 62 height 17
type input "upper Respiratory"
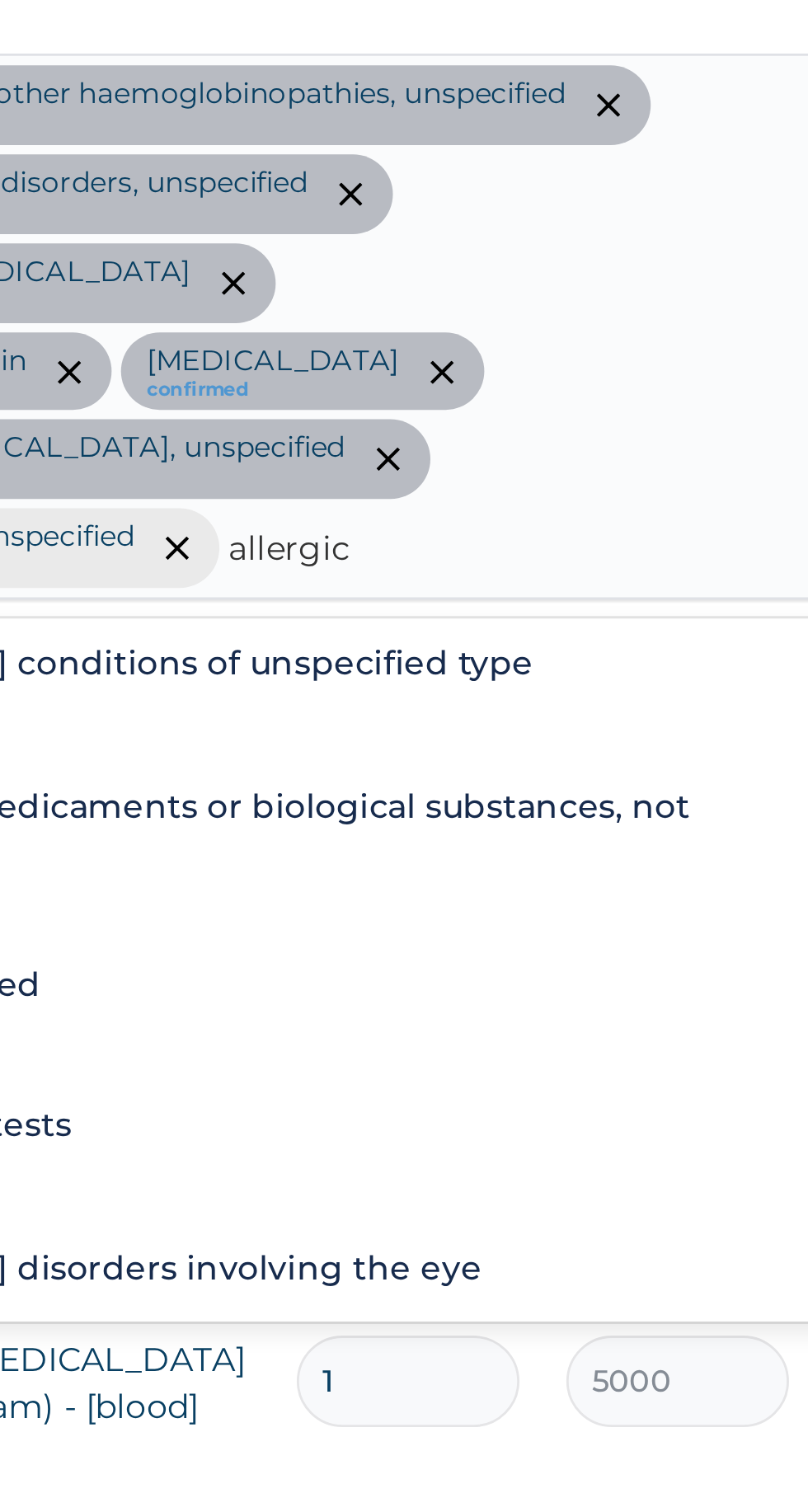
scroll to position [0, 0]
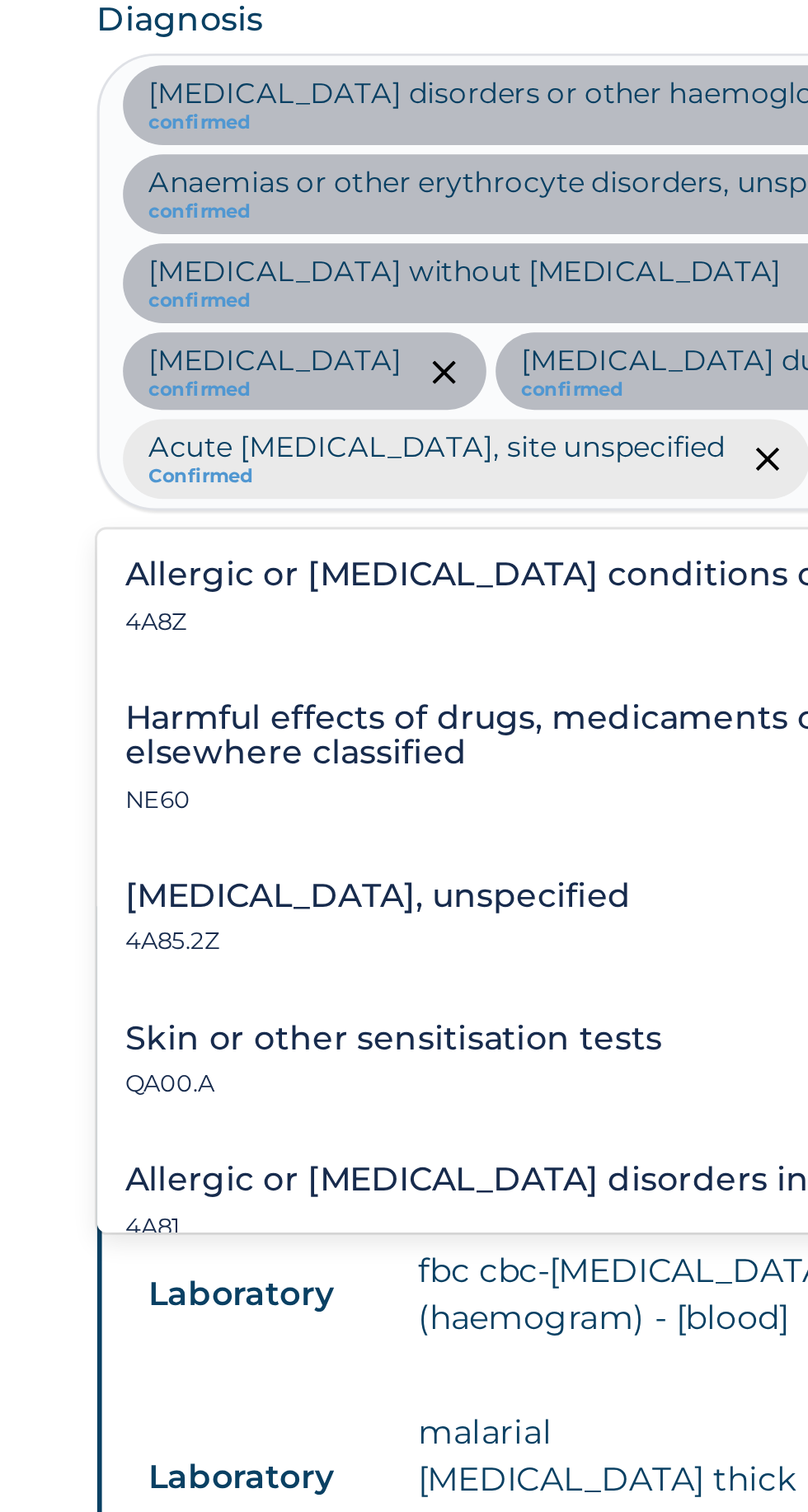
click at [356, 685] on p "4A8Z" at bounding box center [433, 688] width 351 height 11
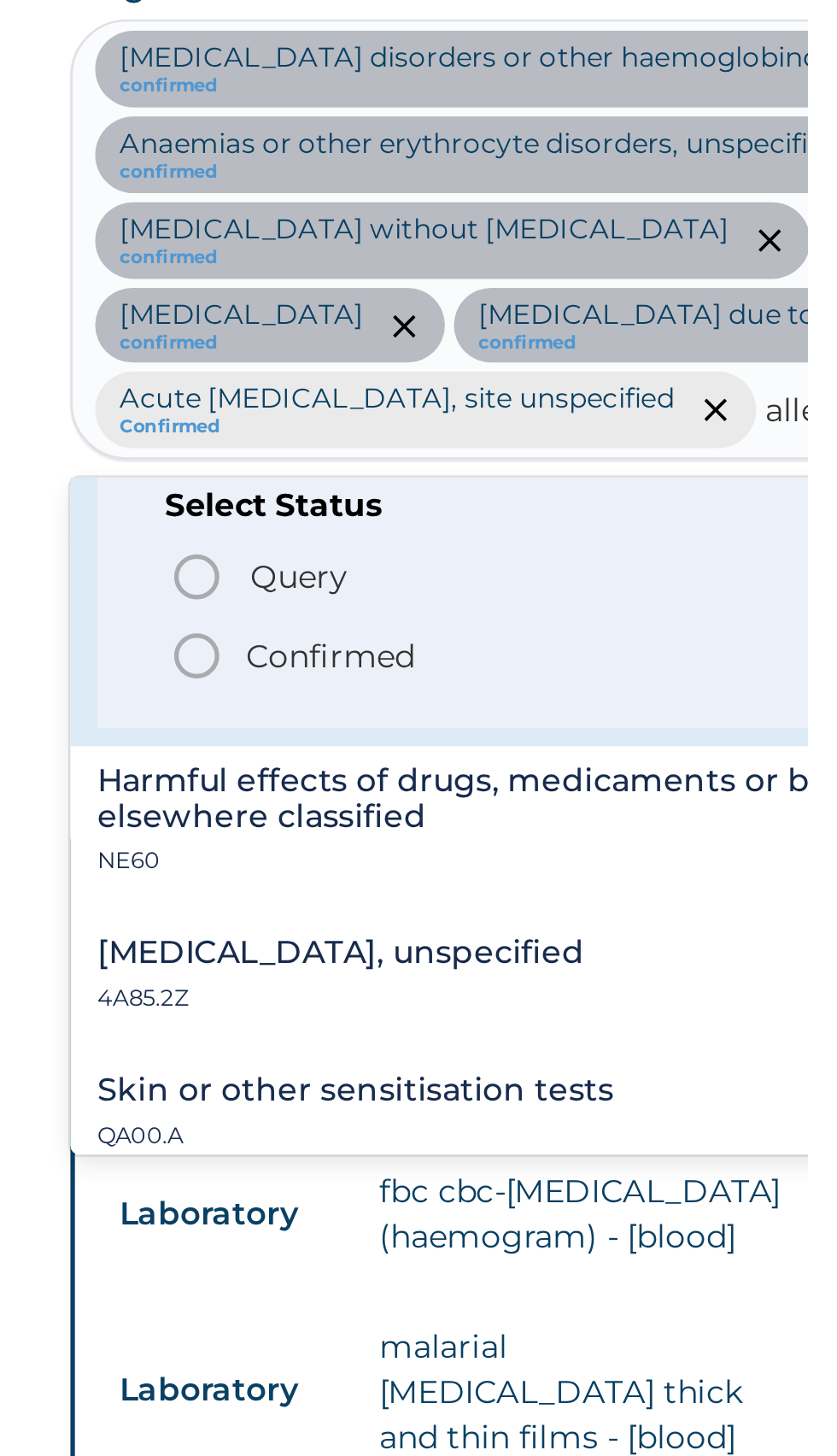
scroll to position [74, 0]
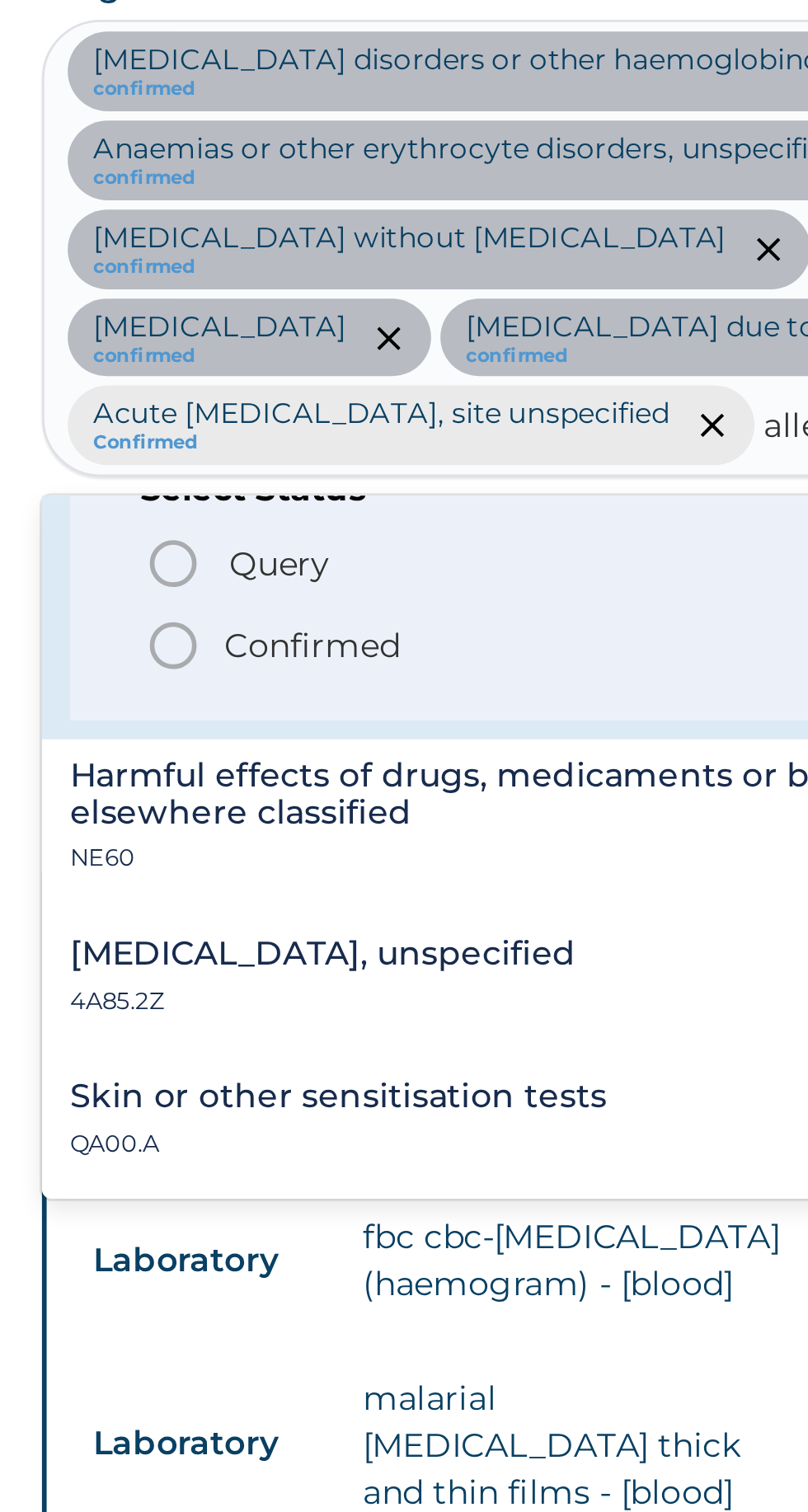
click at [328, 706] on p "Confirmed" at bounding box center [343, 708] width 62 height 17
type input "allergic"
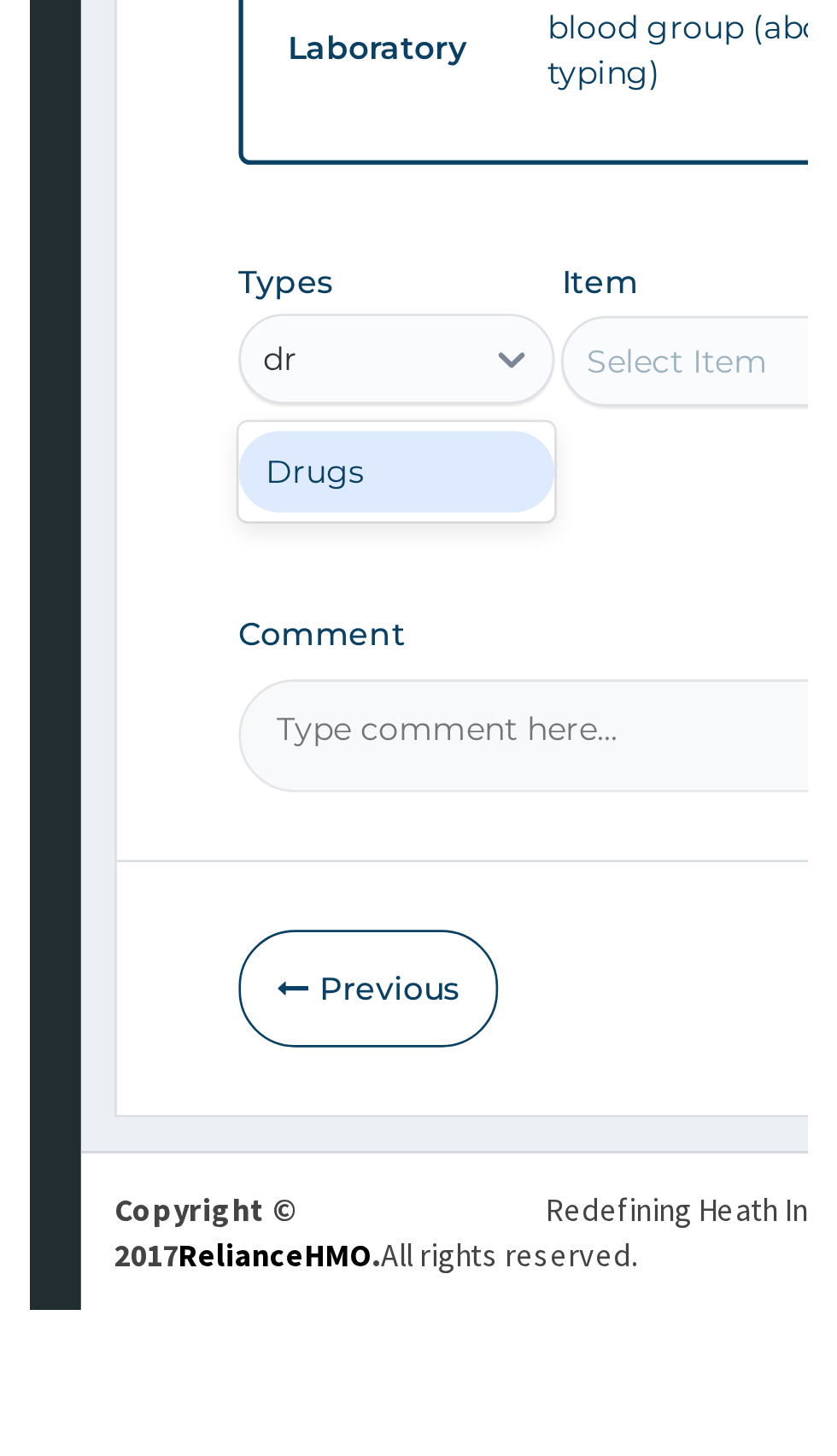
scroll to position [0, 0]
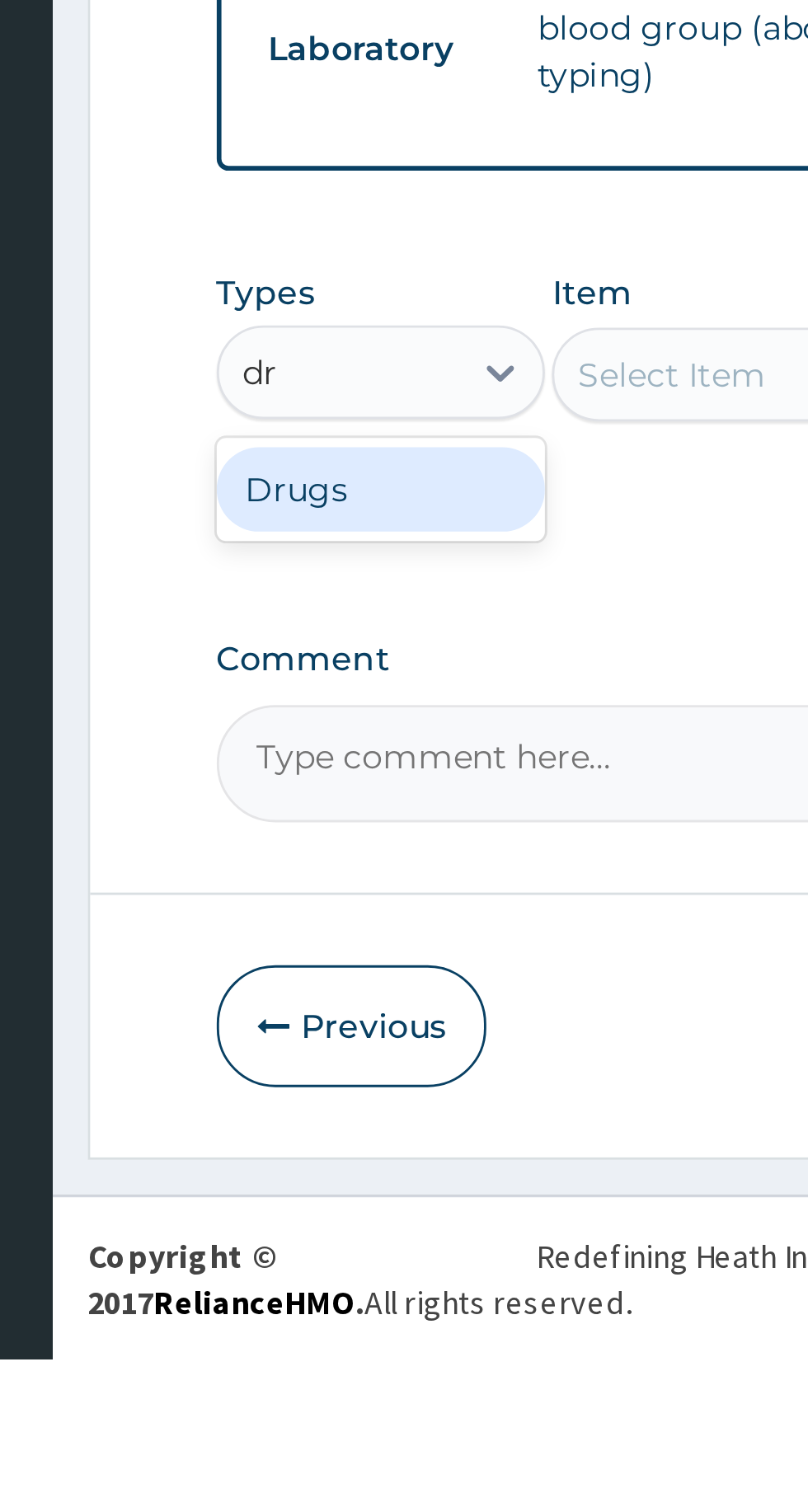
click at [312, 1204] on div "Drugs" at bounding box center [305, 1206] width 116 height 30
type input "dr"
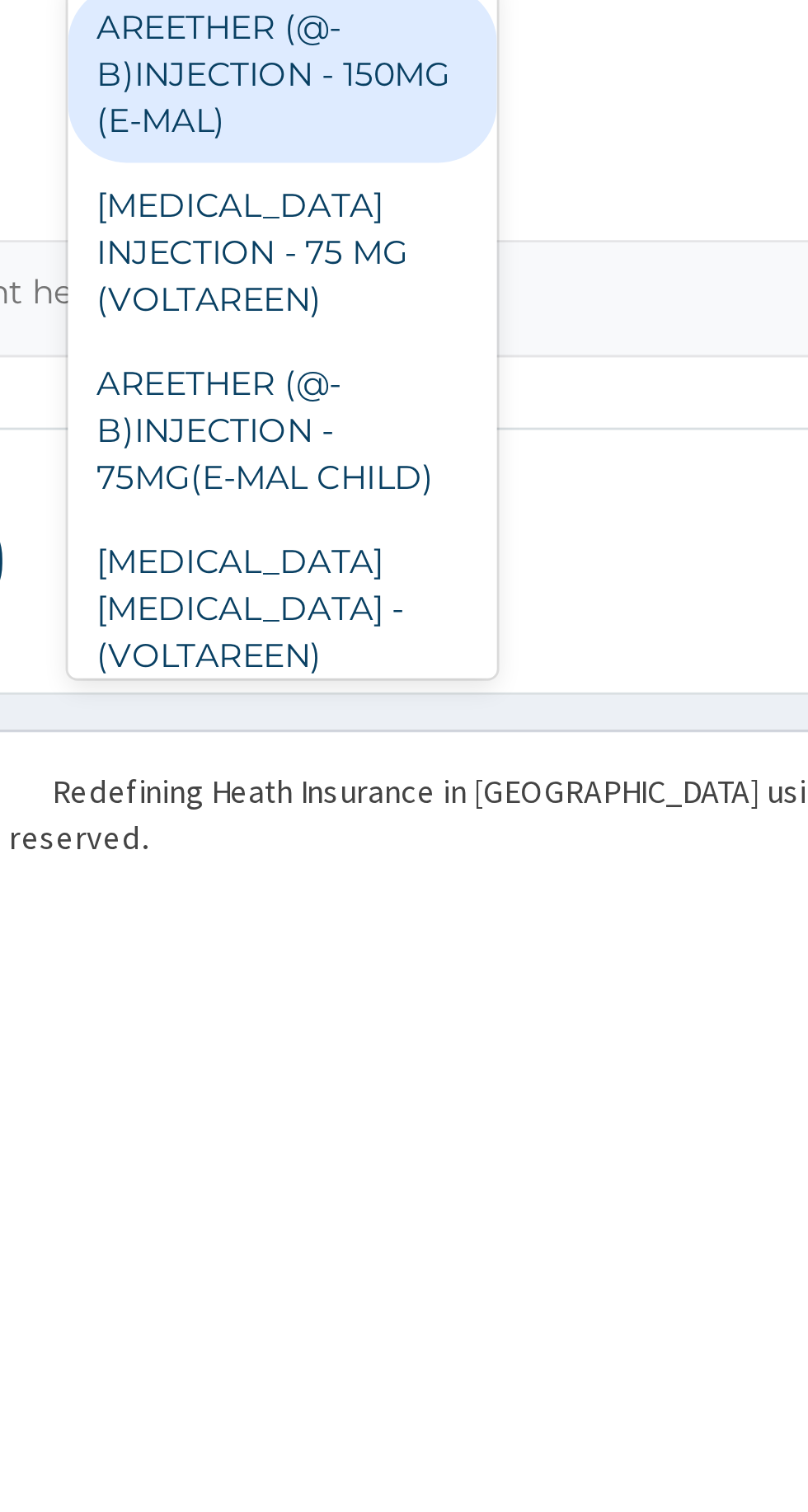
click at [457, 1343] on div "AREETHER (@-B)INJECTION - 75MG(E-MAL CHILD)" at bounding box center [441, 1349] width 151 height 63
type input "aree"
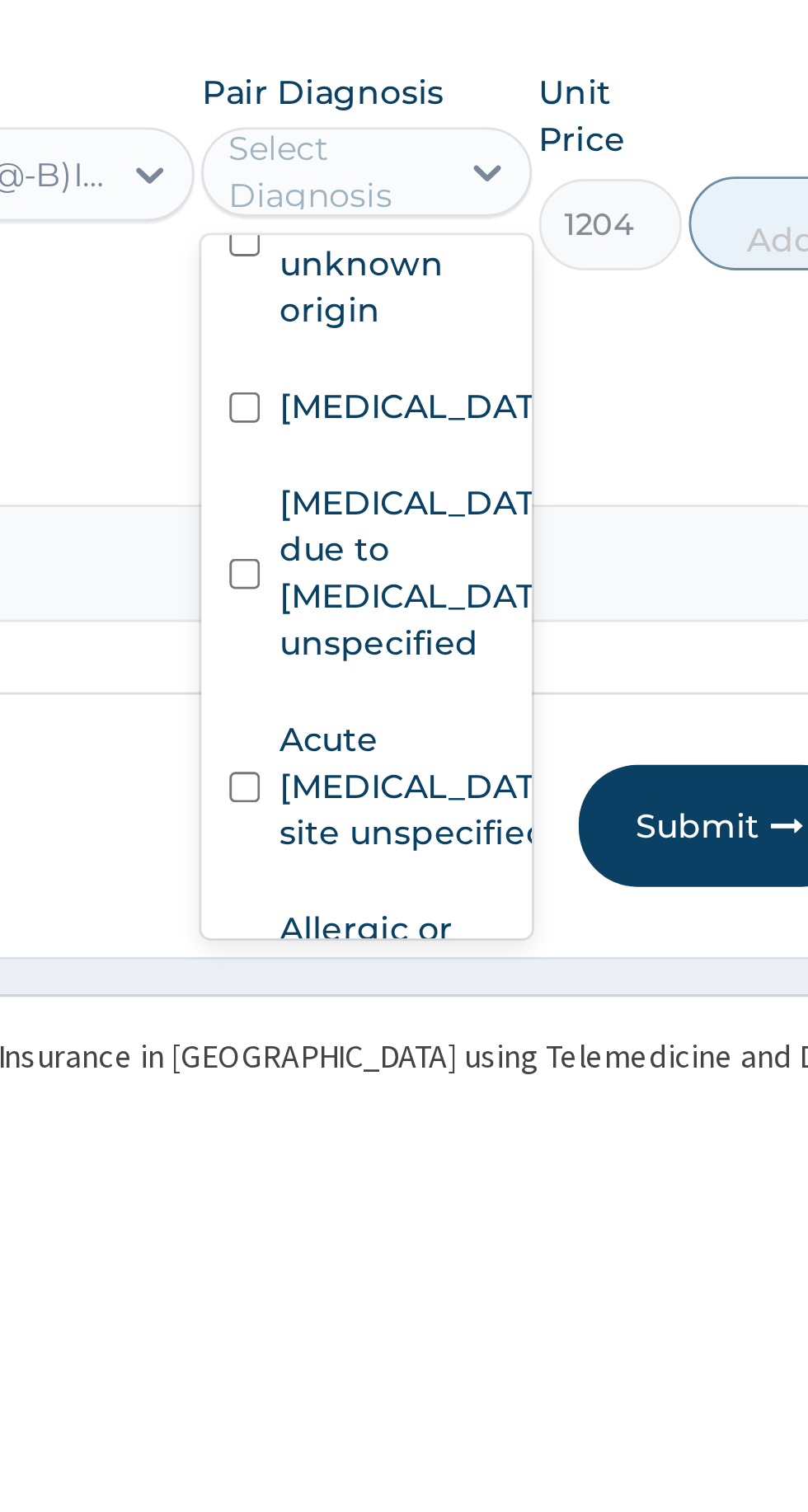
scroll to position [310, 0]
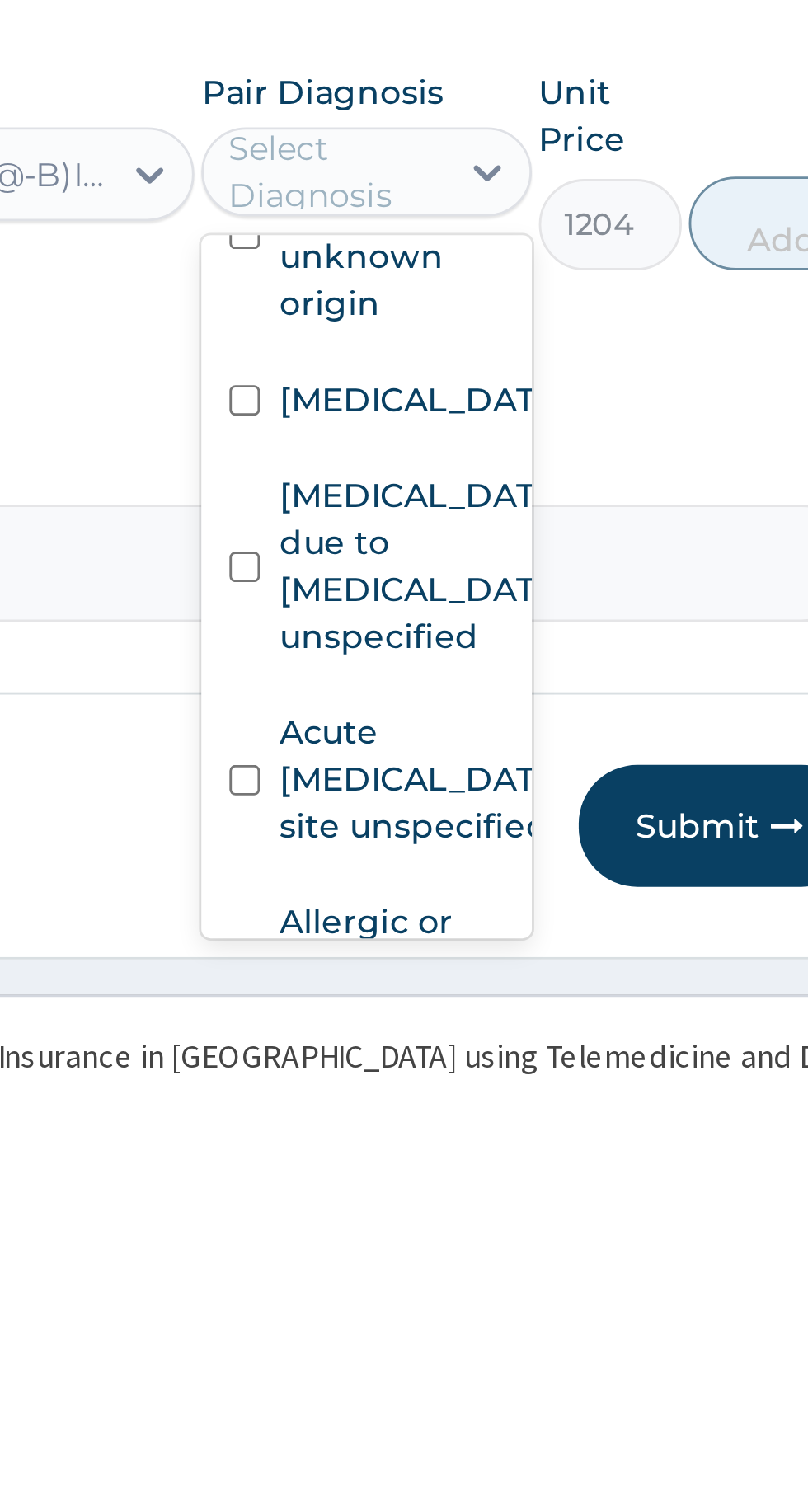
click at [582, 1253] on label "Malaria, unspecified" at bounding box center [593, 1245] width 96 height 17
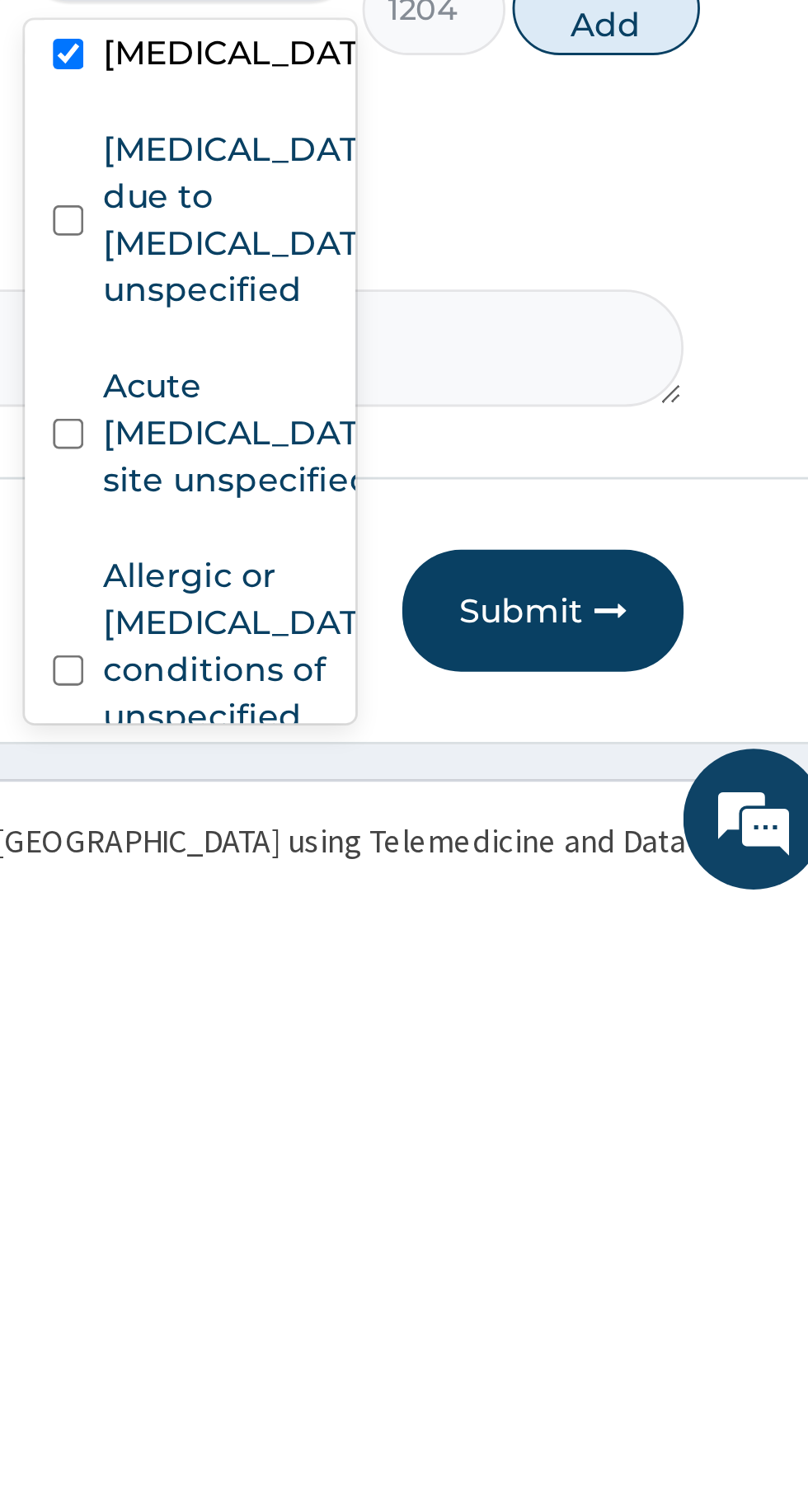
scroll to position [356, 0]
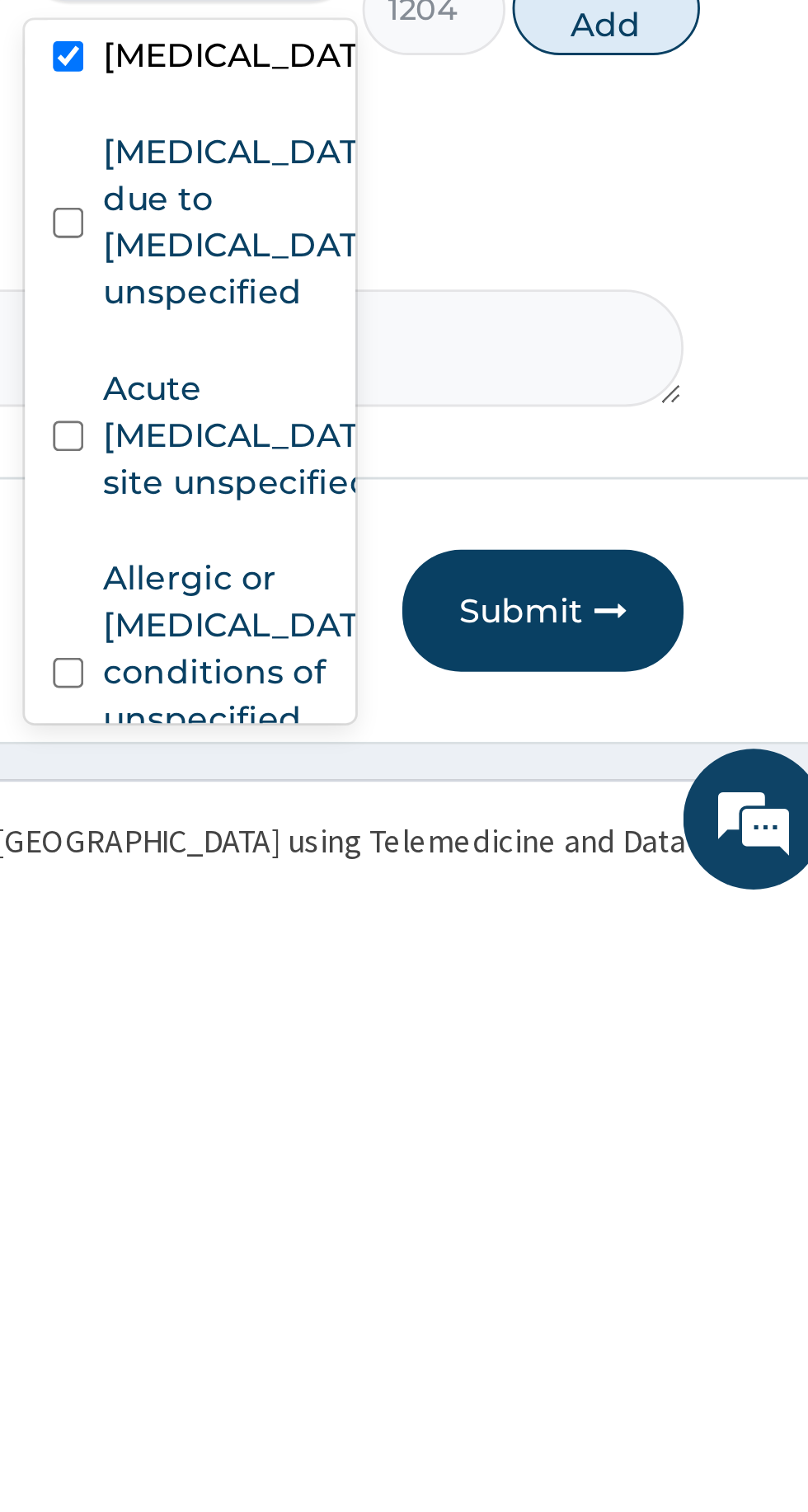
click at [565, 1298] on label "Malaria due to Plasmodium falciparum, unspecified" at bounding box center [593, 1268] width 96 height 66
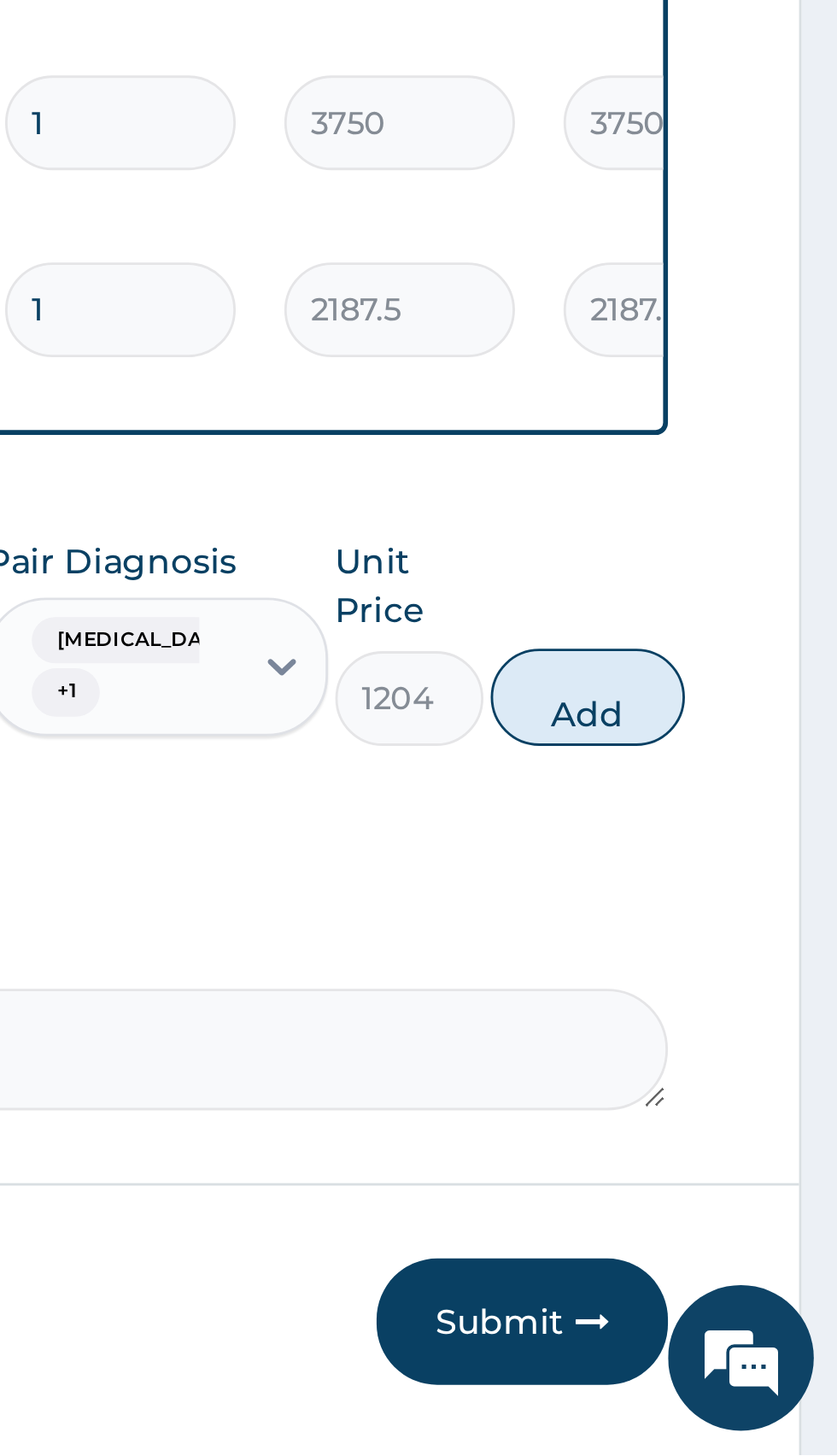
scroll to position [138, 0]
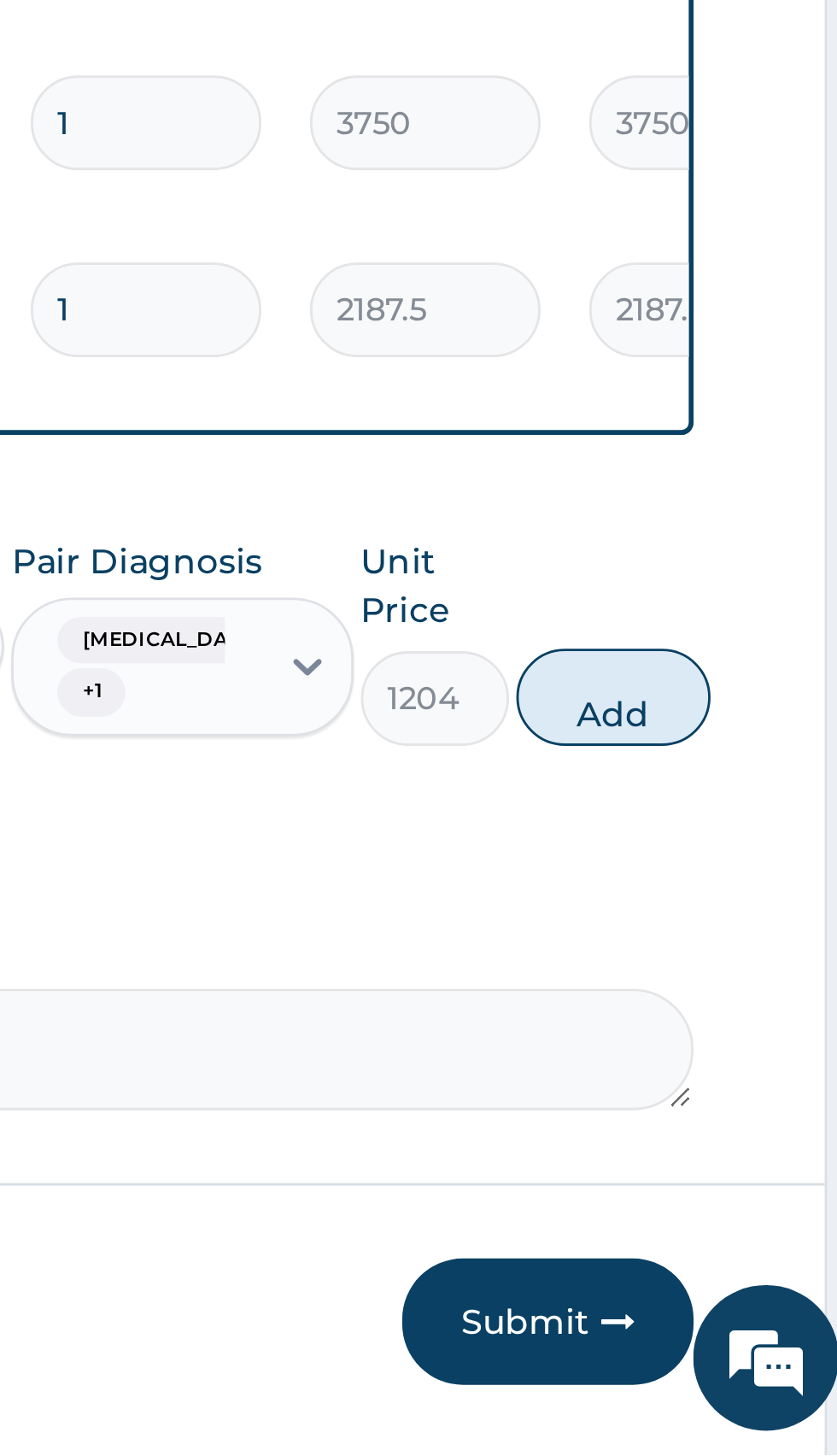
click at [758, 1186] on button "Add" at bounding box center [749, 1190] width 68 height 35
type input "0"
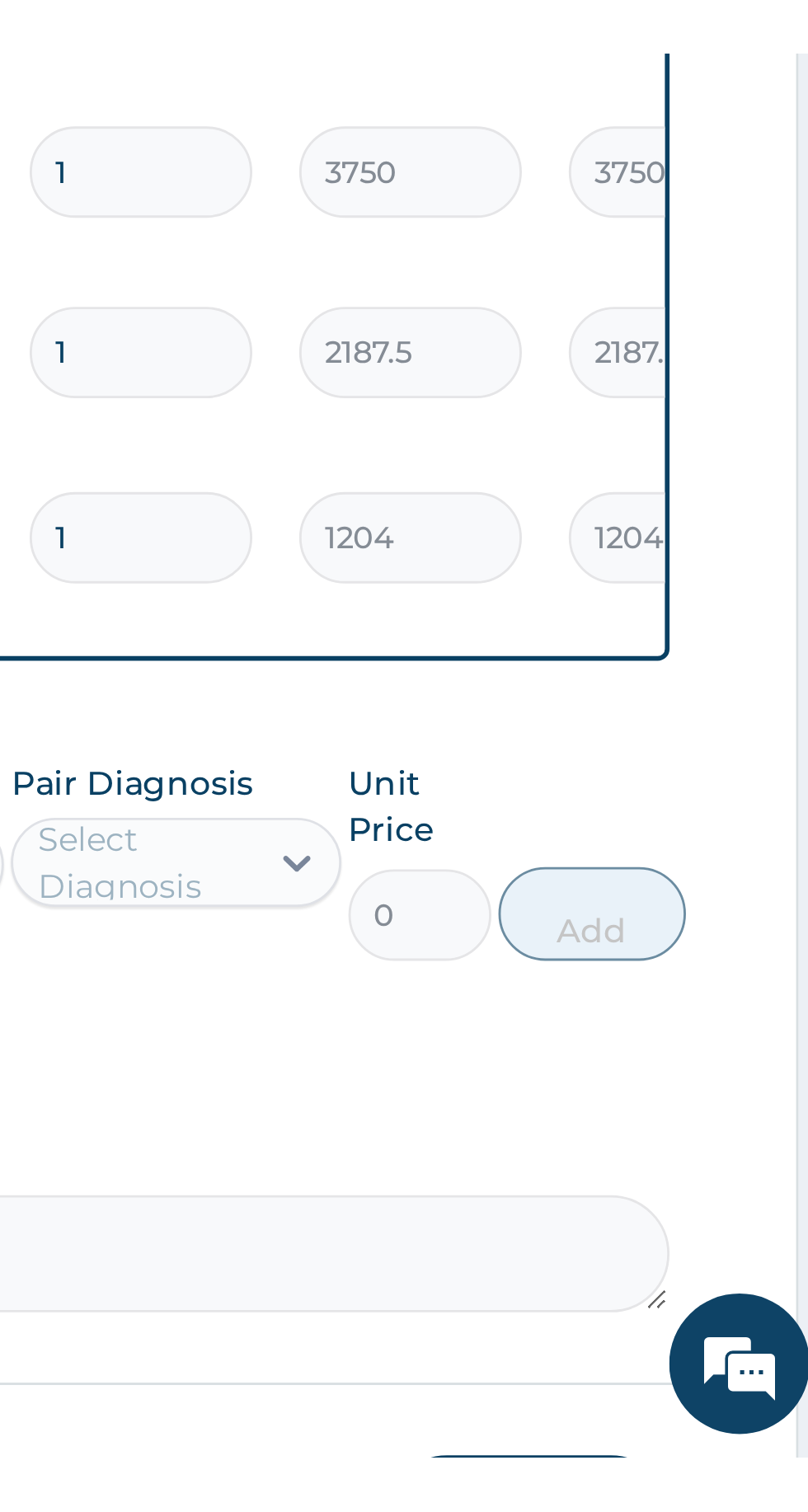
scroll to position [133, 0]
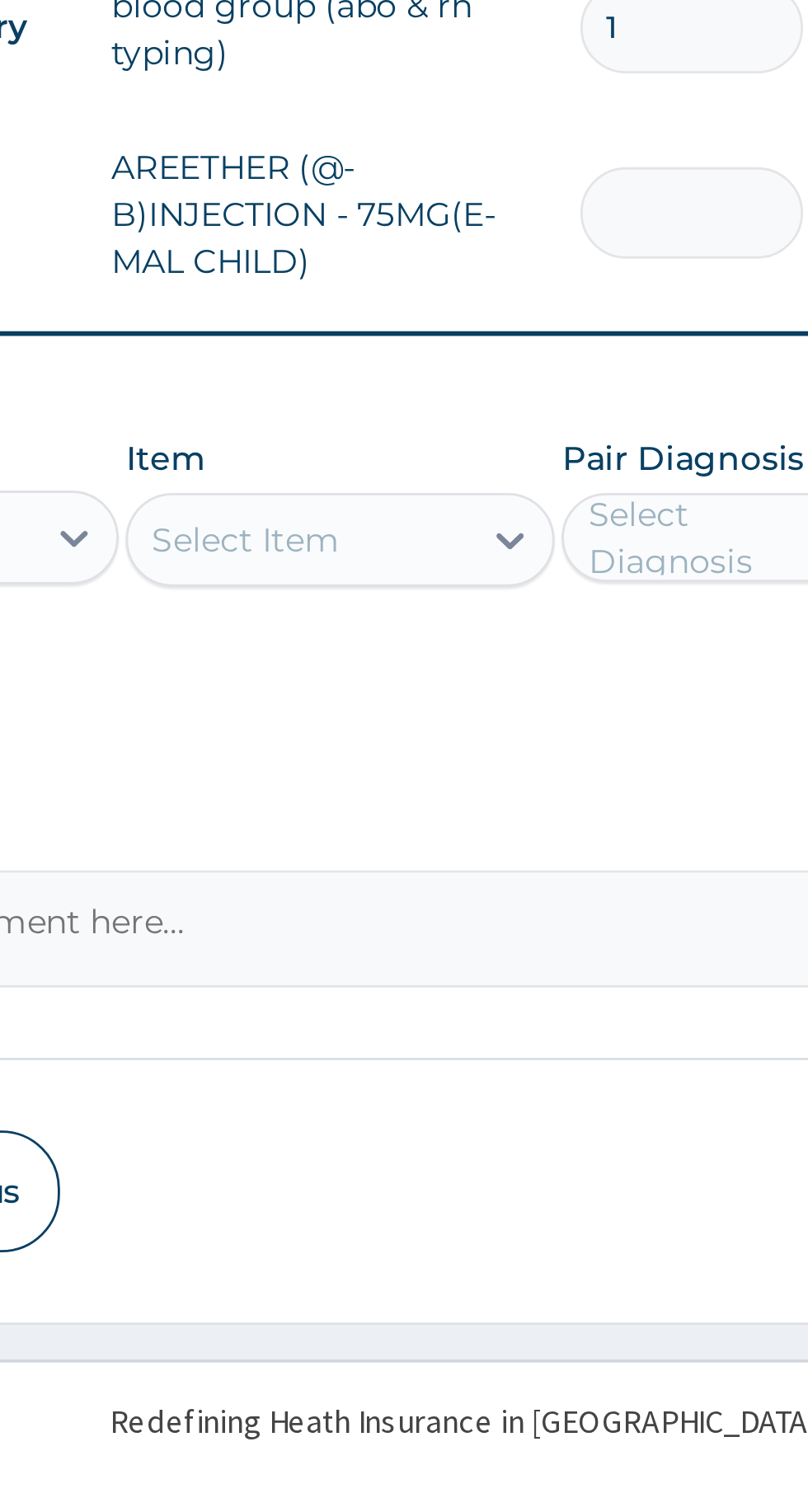
type input "0.00"
type input "3"
type input "3612.00"
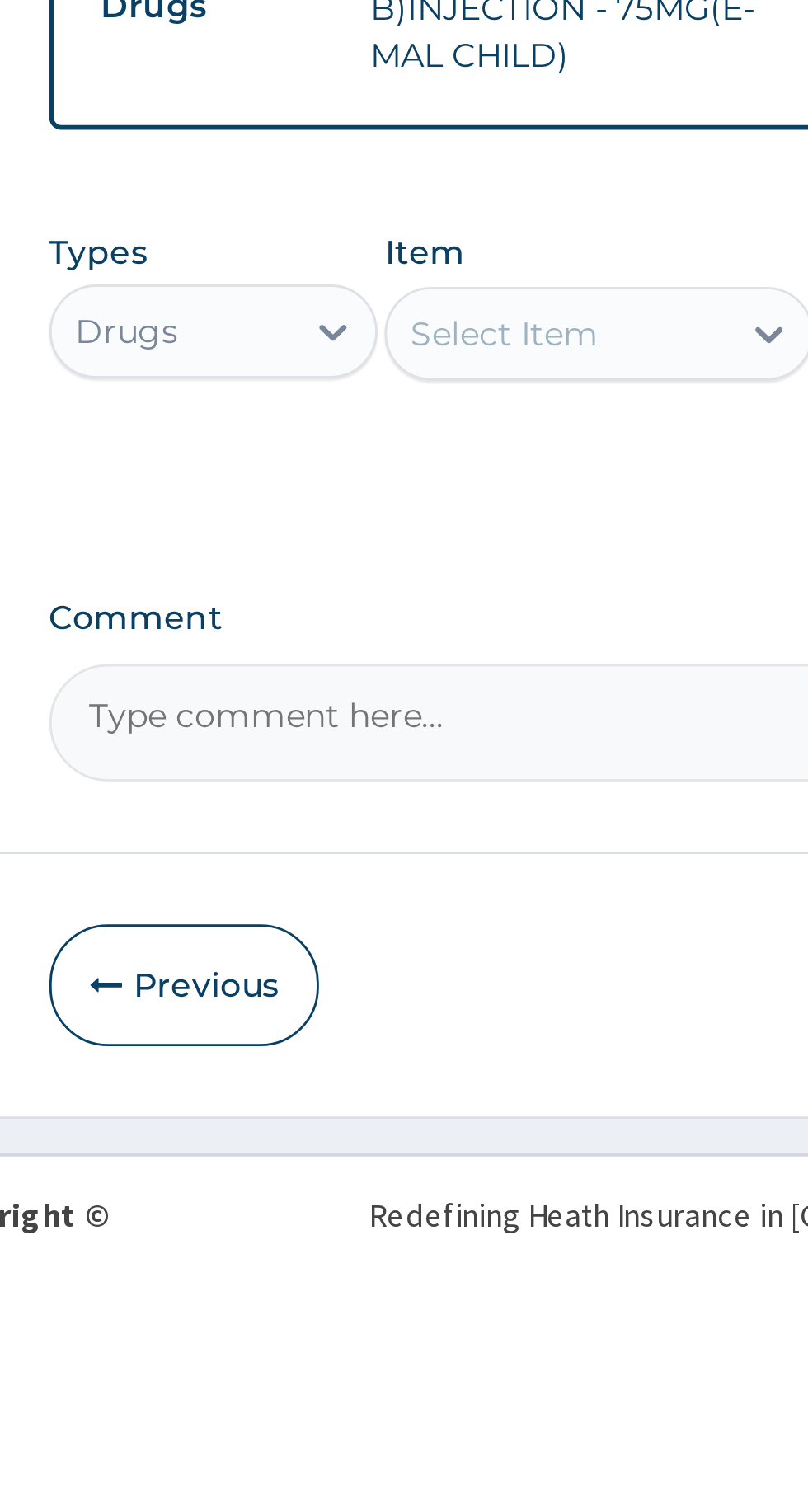
type input "3"
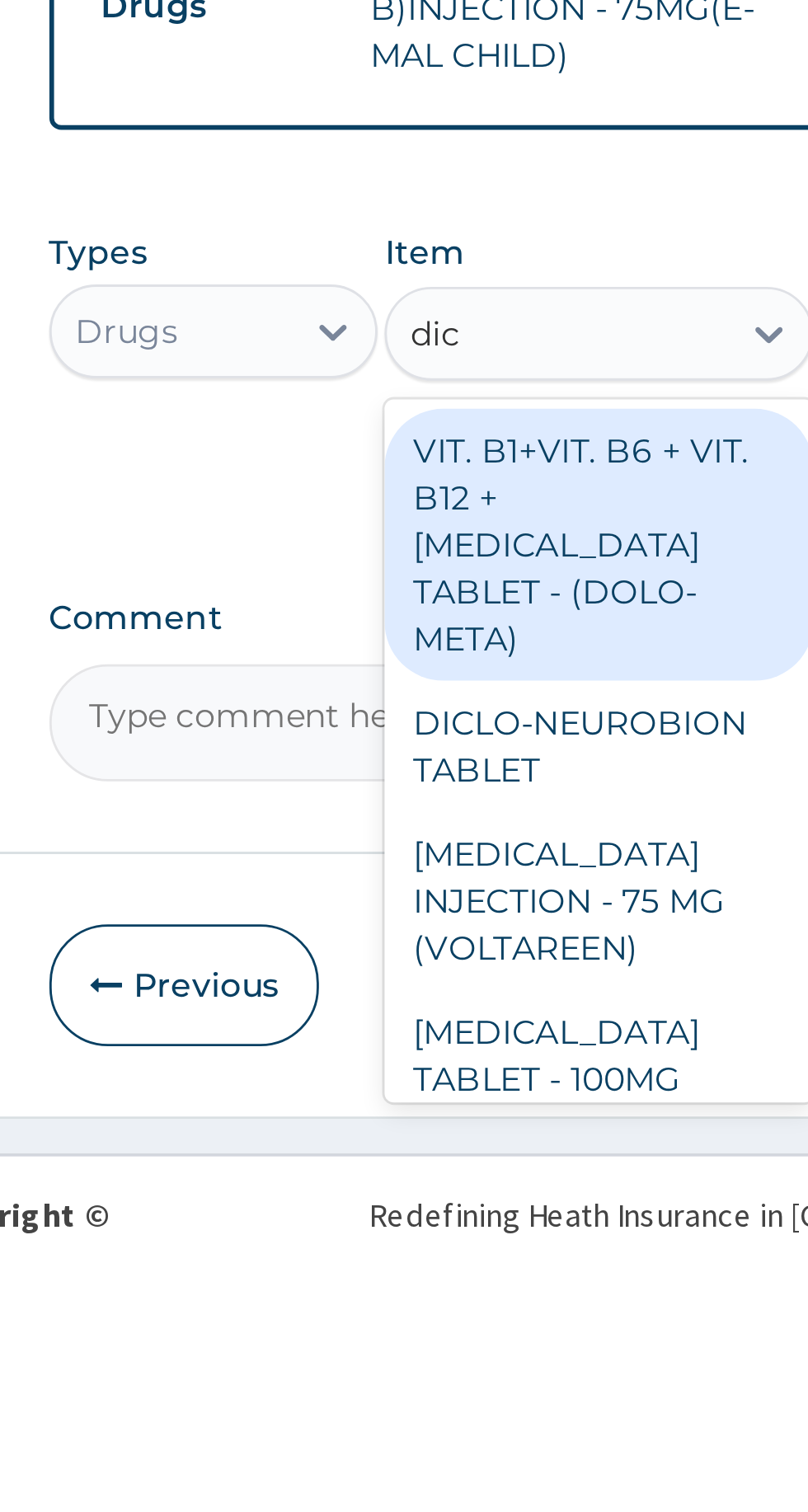
type input "dicl"
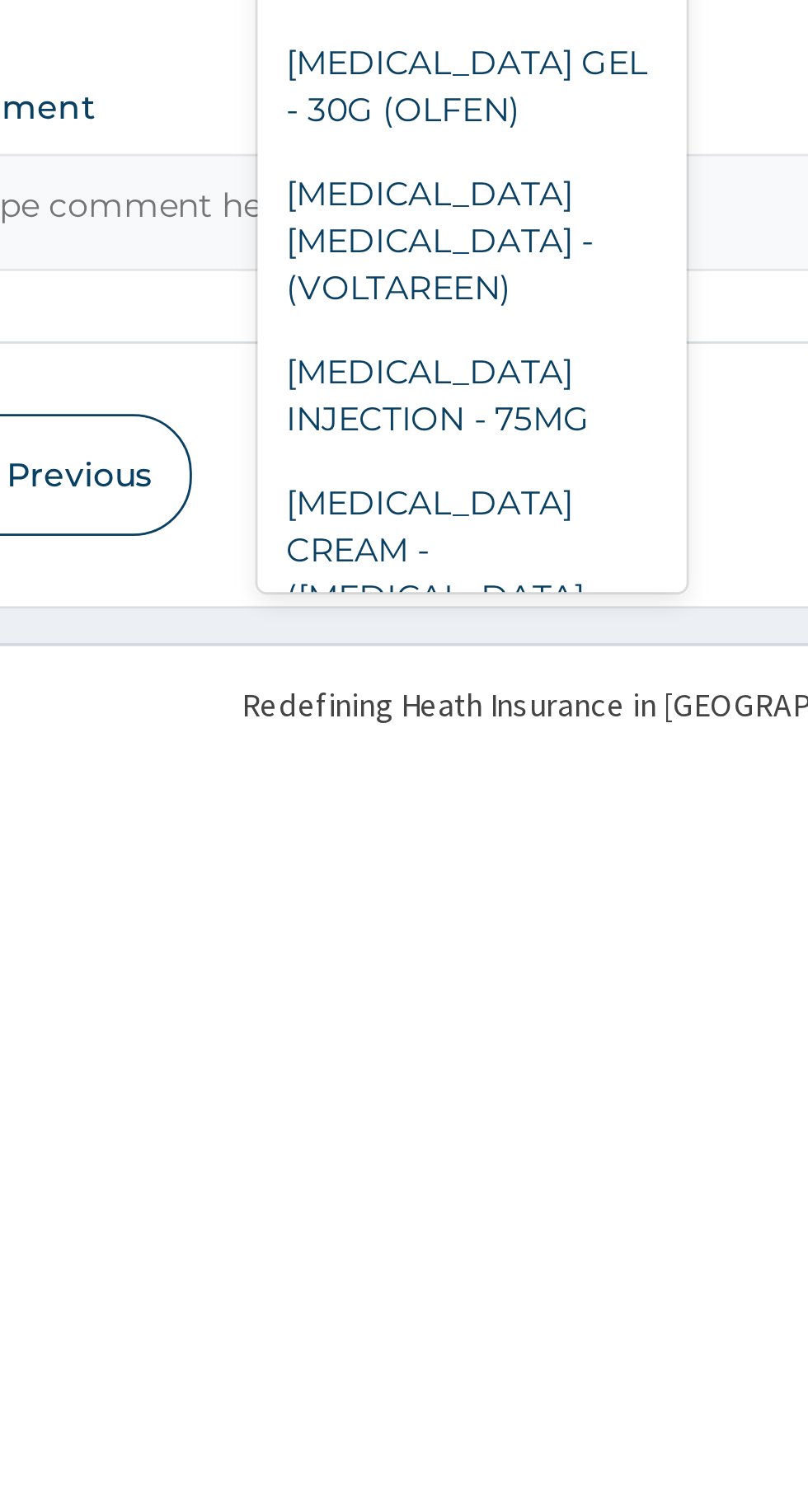
scroll to position [139, 0]
click at [452, 1367] on div "DICLOFENAC INJECTION - 75MG" at bounding box center [441, 1390] width 151 height 46
type input "Diclofenac"
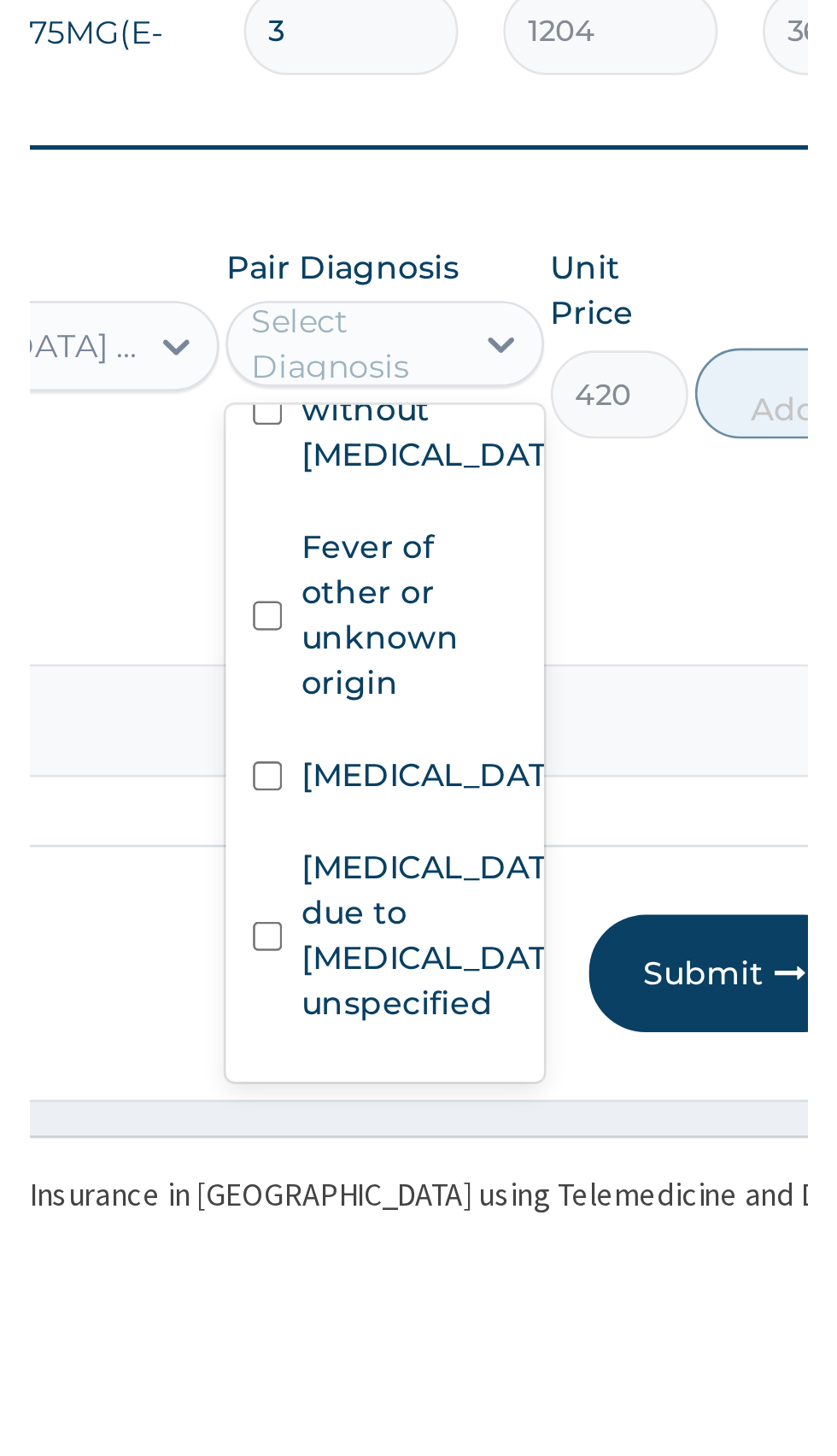
scroll to position [243, 0]
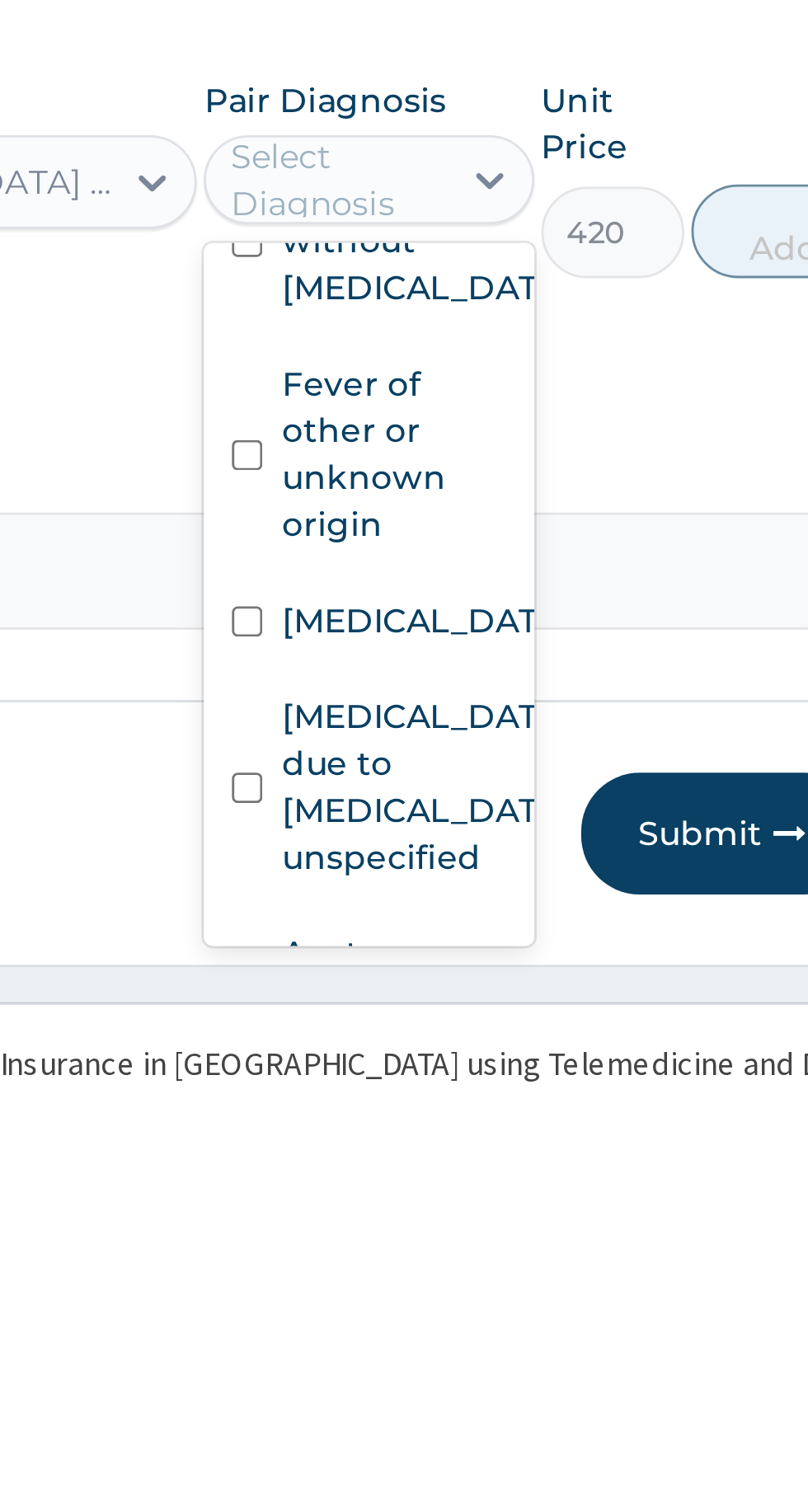
click at [583, 1264] on label "Fever of other or unknown origin" at bounding box center [585, 1261] width 78 height 66
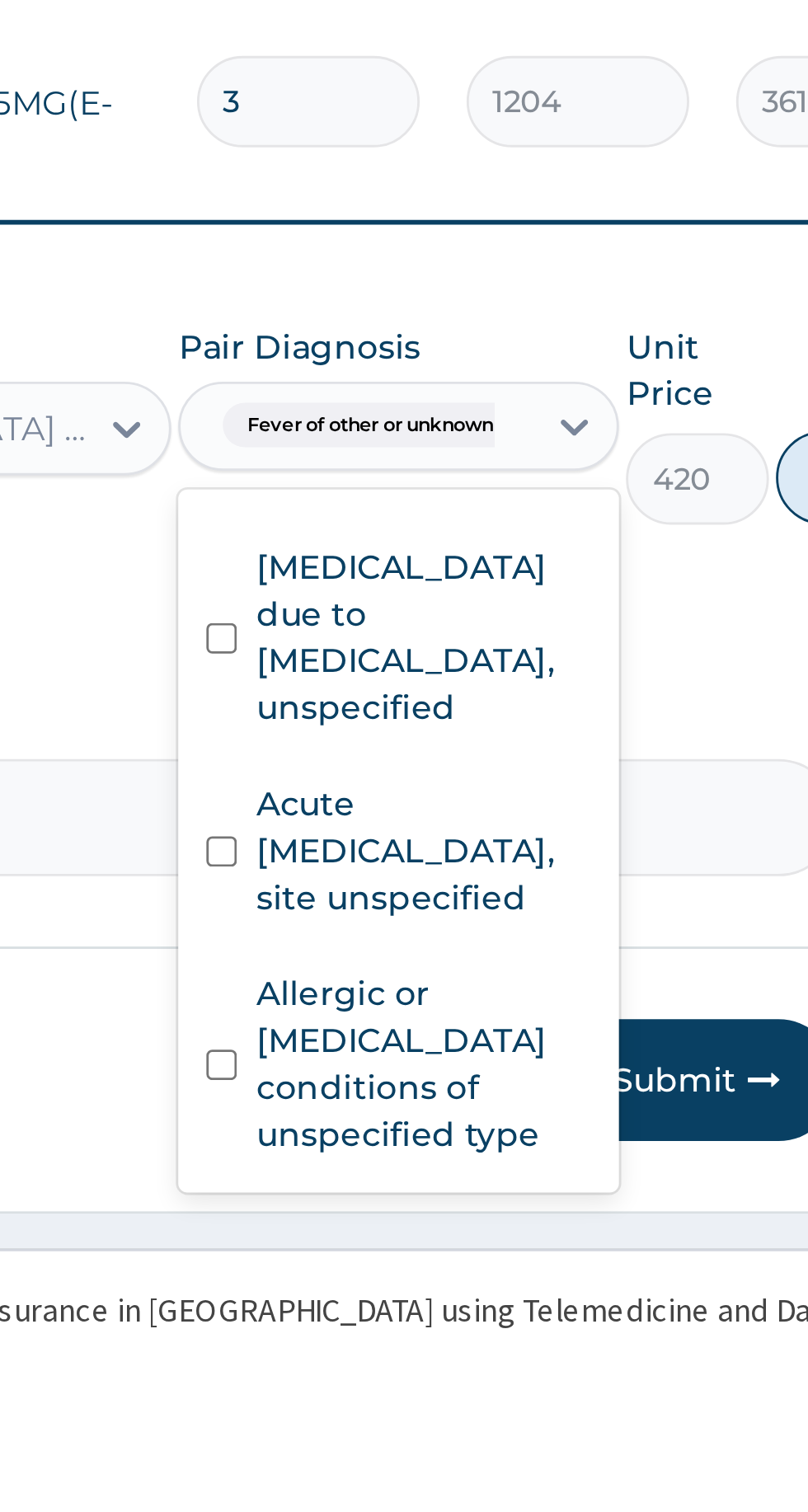
scroll to position [310, 0]
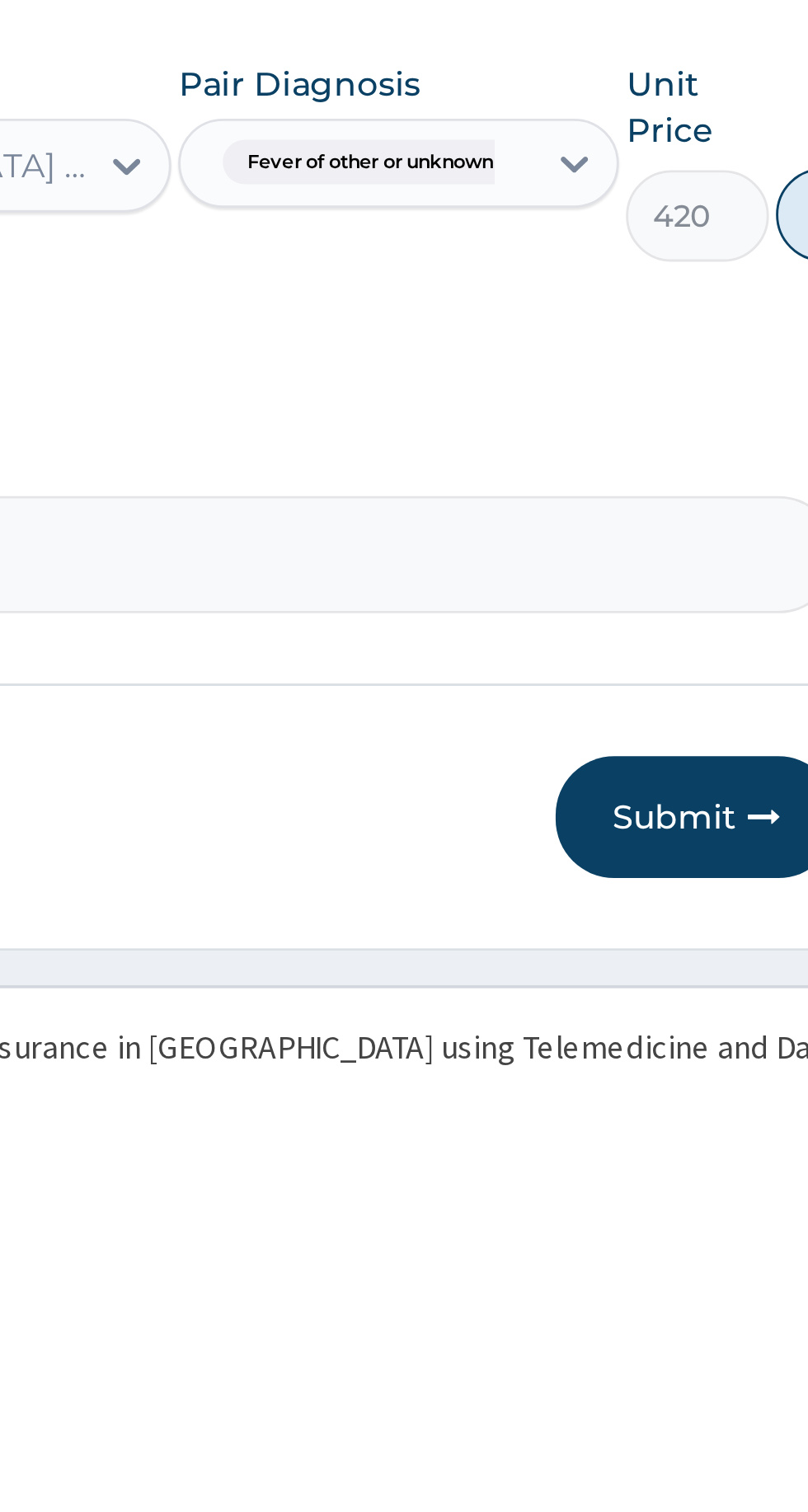
click at [711, 1273] on label "Comment" at bounding box center [499, 1276] width 503 height 14
click at [711, 1293] on textarea "Comment" at bounding box center [499, 1313] width 503 height 41
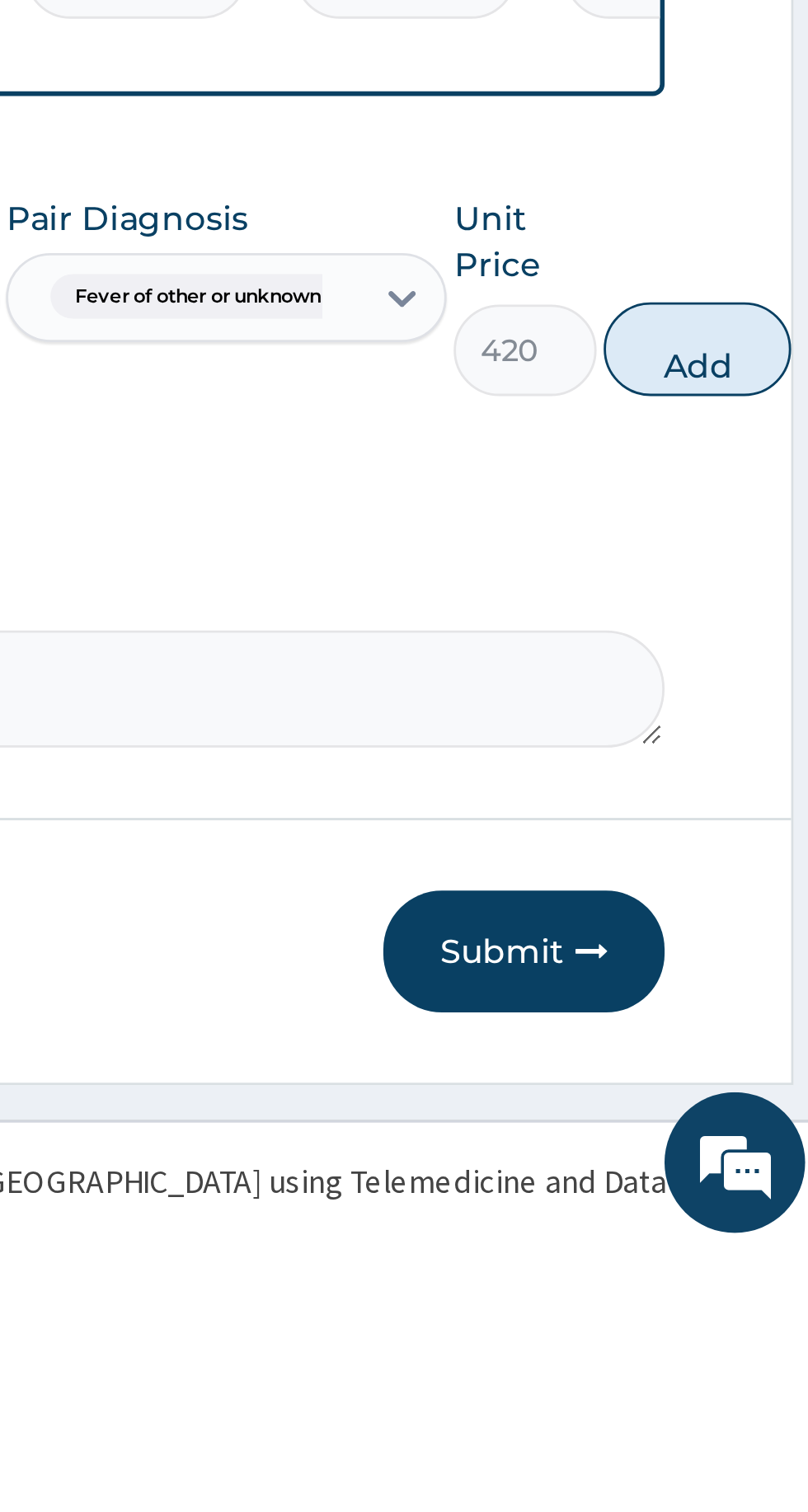
scroll to position [153, 0]
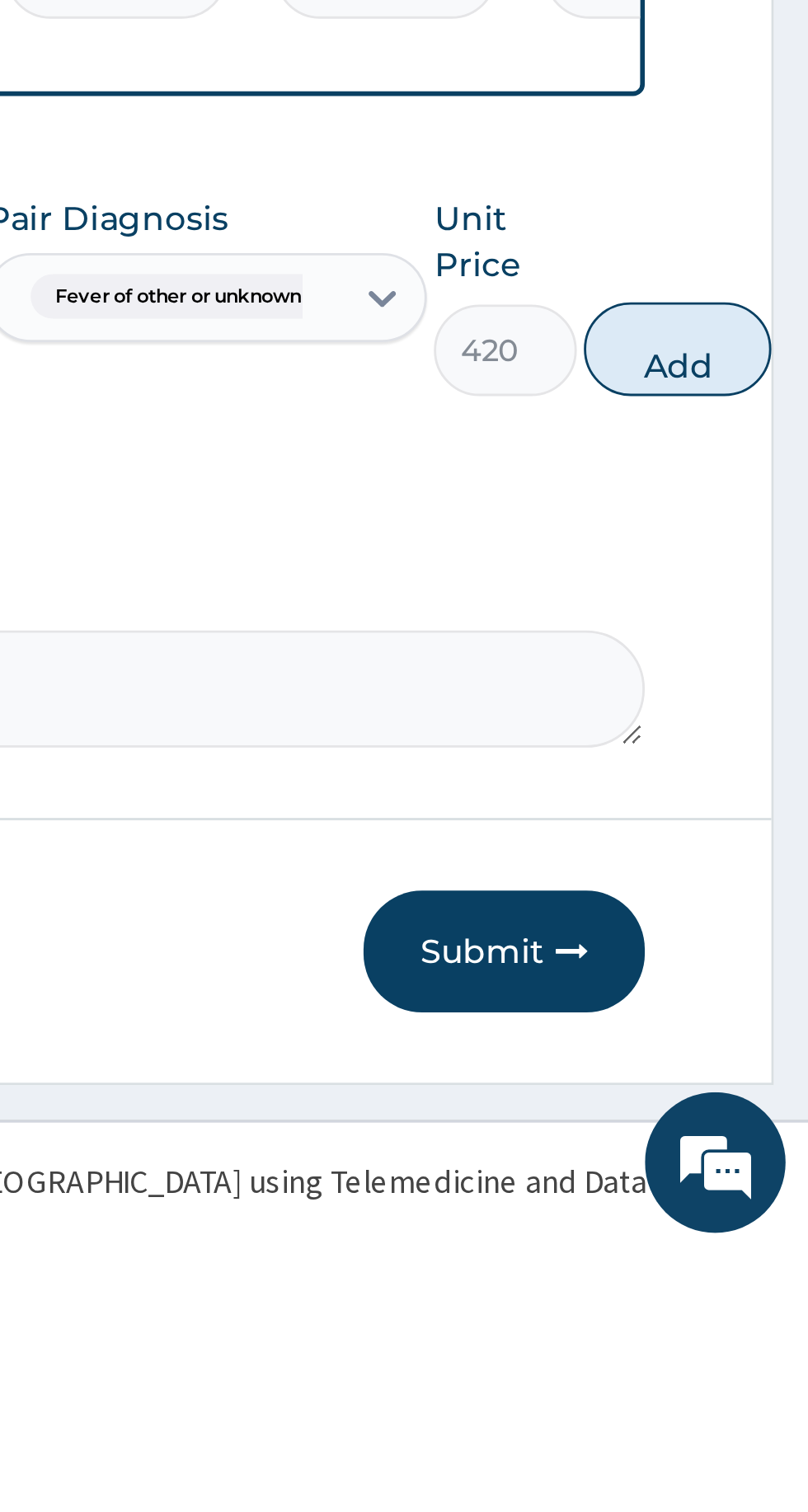
click at [768, 1188] on button "Add" at bounding box center [762, 1193] width 66 height 33
type input "0"
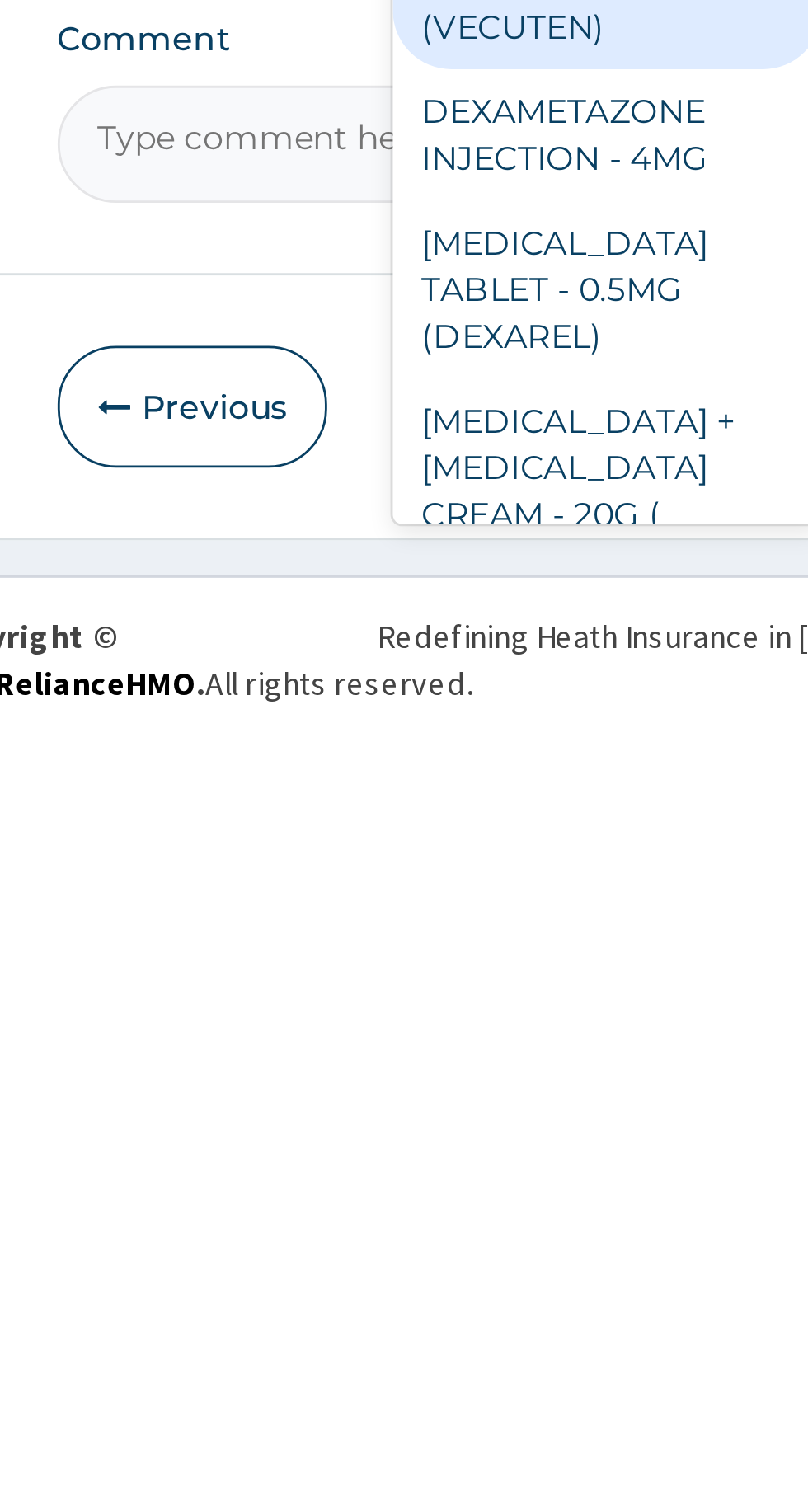
scroll to position [7, 0]
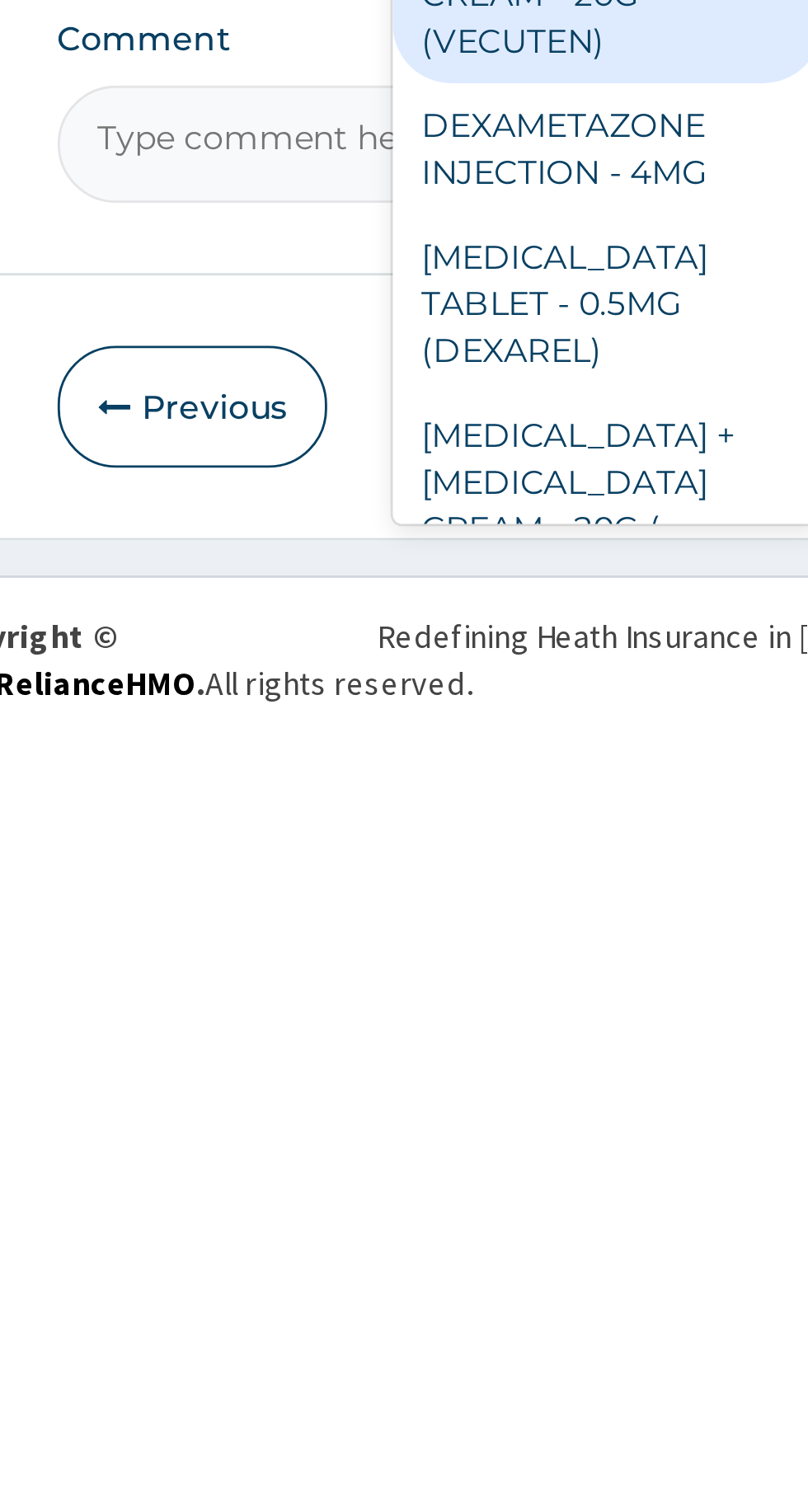
type input "dexa"
click at [319, 1304] on textarea "Comment" at bounding box center [499, 1302] width 503 height 41
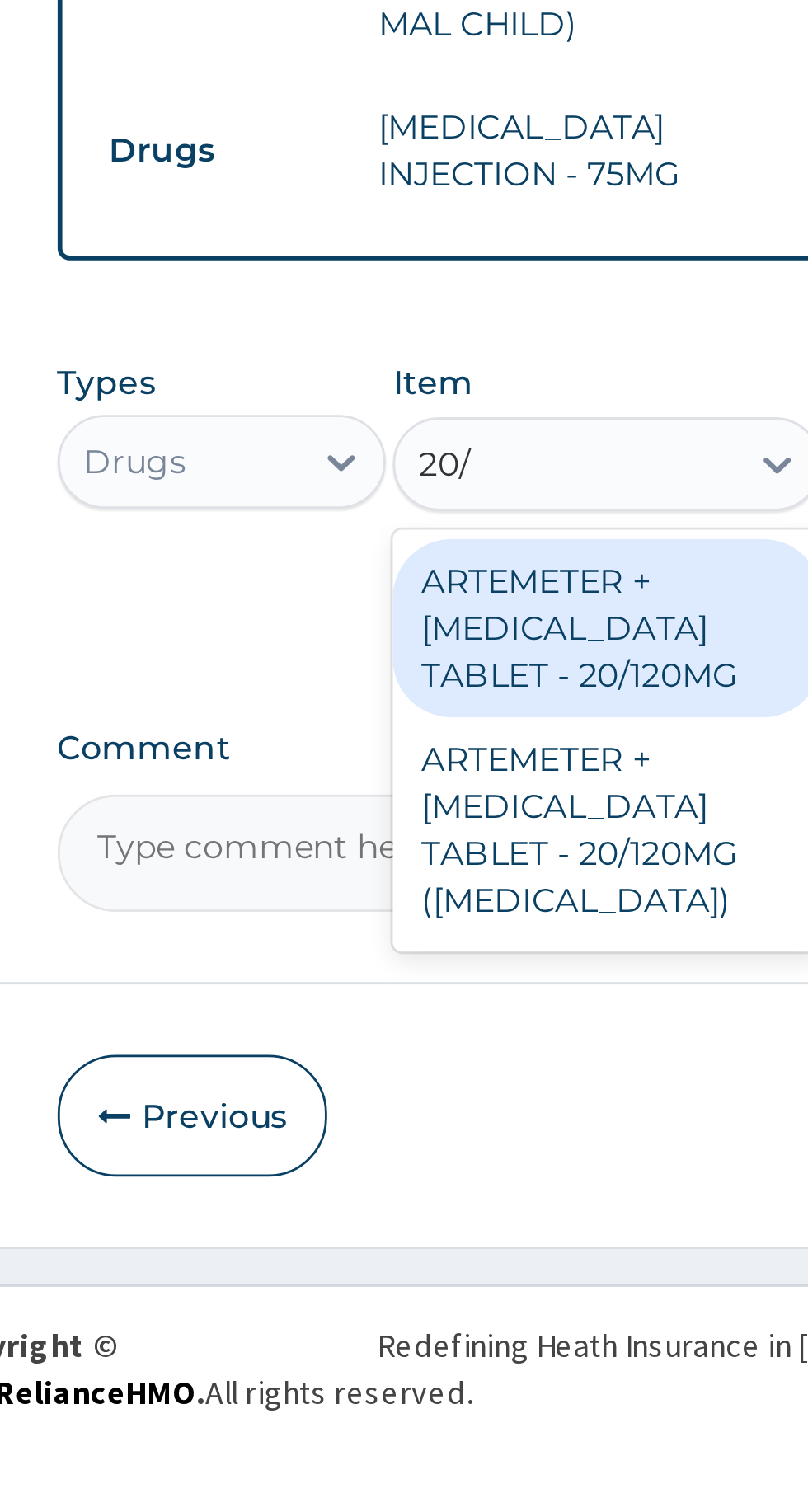
scroll to position [0, 0]
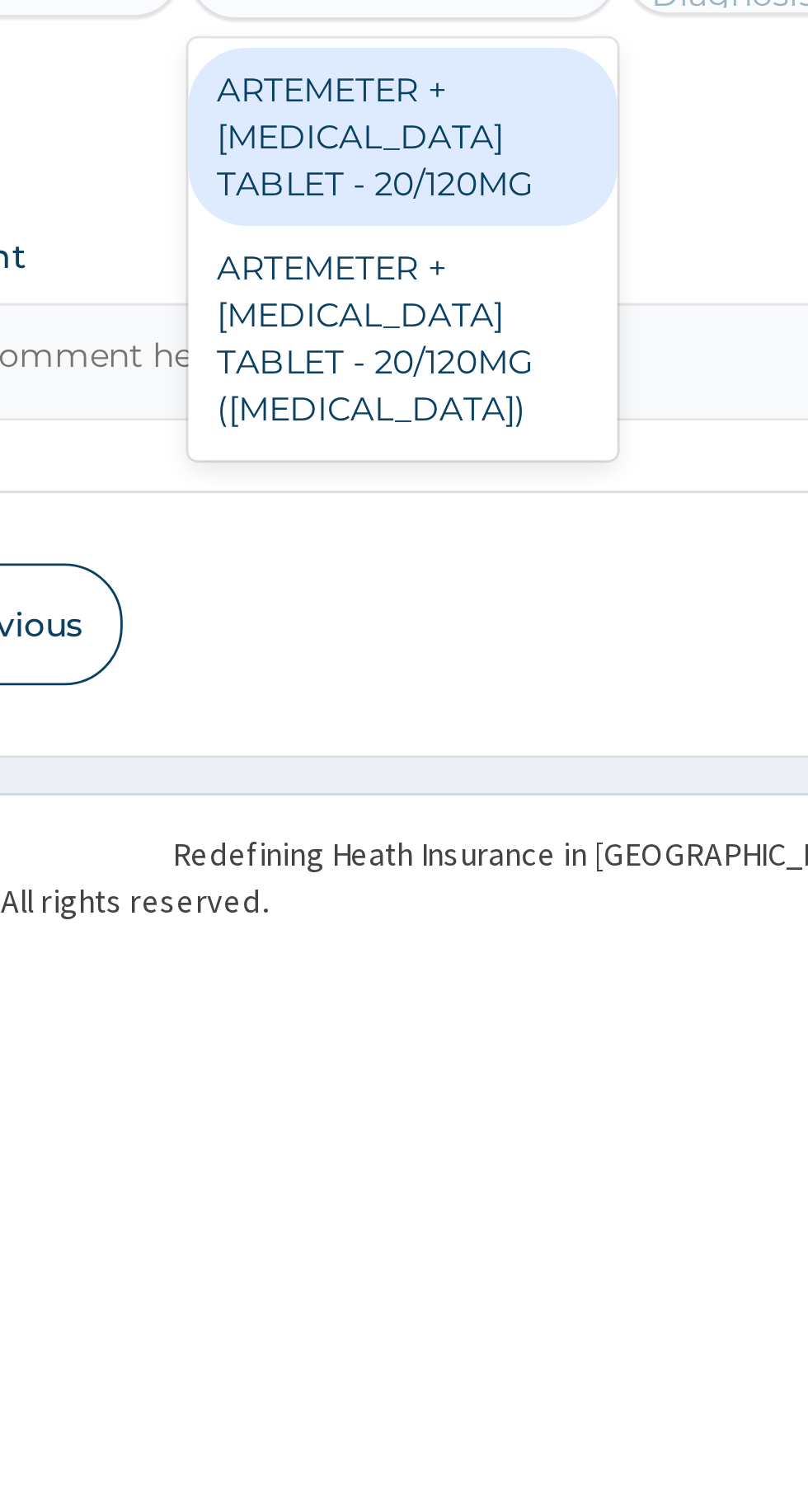
click at [442, 1228] on div "ARTEMETER + LUMEFANTRINE TABLET - 20/120MG" at bounding box center [441, 1224] width 151 height 63
type input "20/"
type input "196"
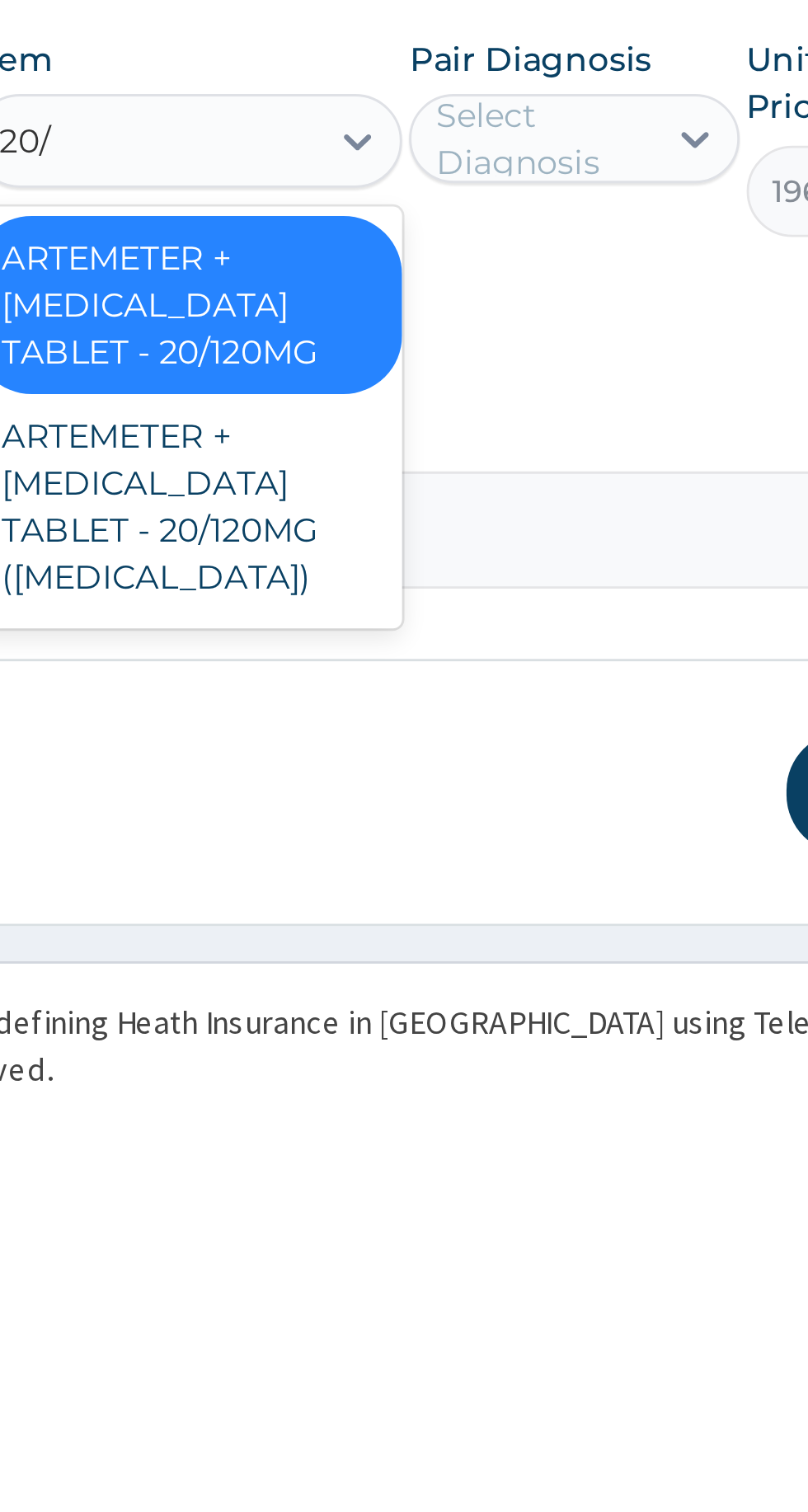
click at [453, 1291] on div "ARTEMETER + LUMEFANTRINE TABLET - 20/120MG (COARTEM)" at bounding box center [441, 1294] width 151 height 79
type input "20/"
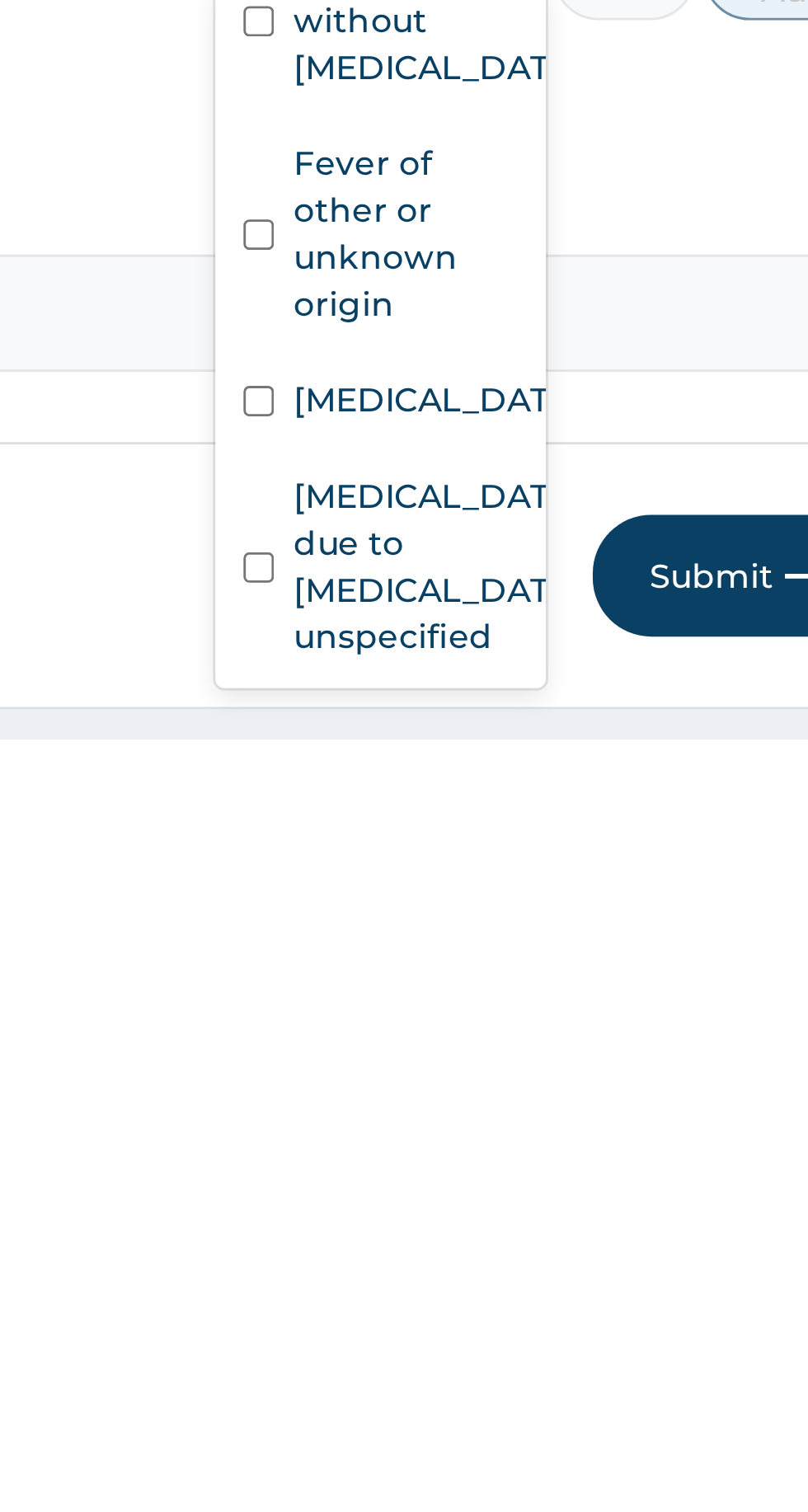
scroll to position [223, 0]
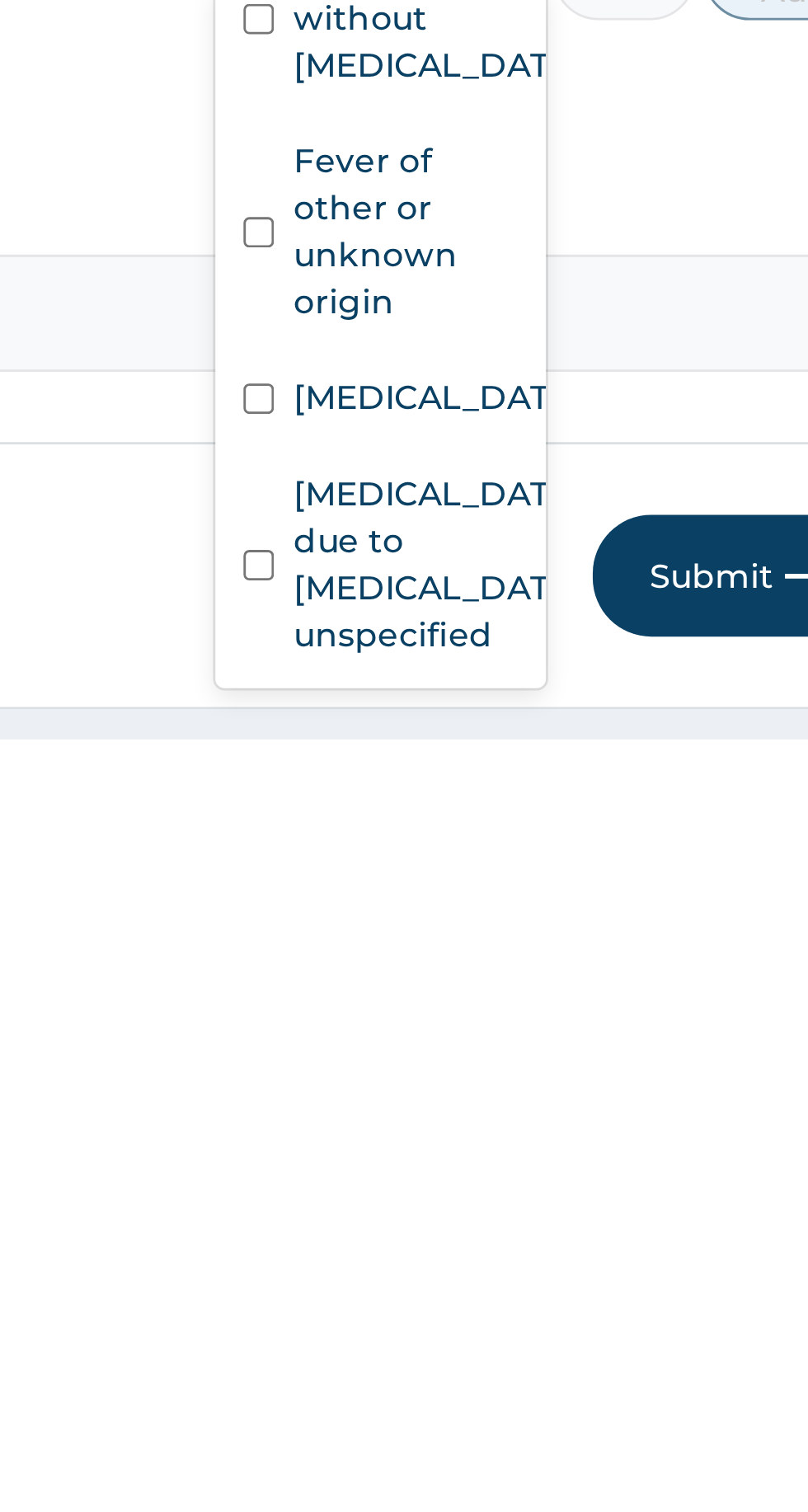
click at [586, 1334] on label "Fever of other or unknown origin" at bounding box center [585, 1332] width 78 height 66
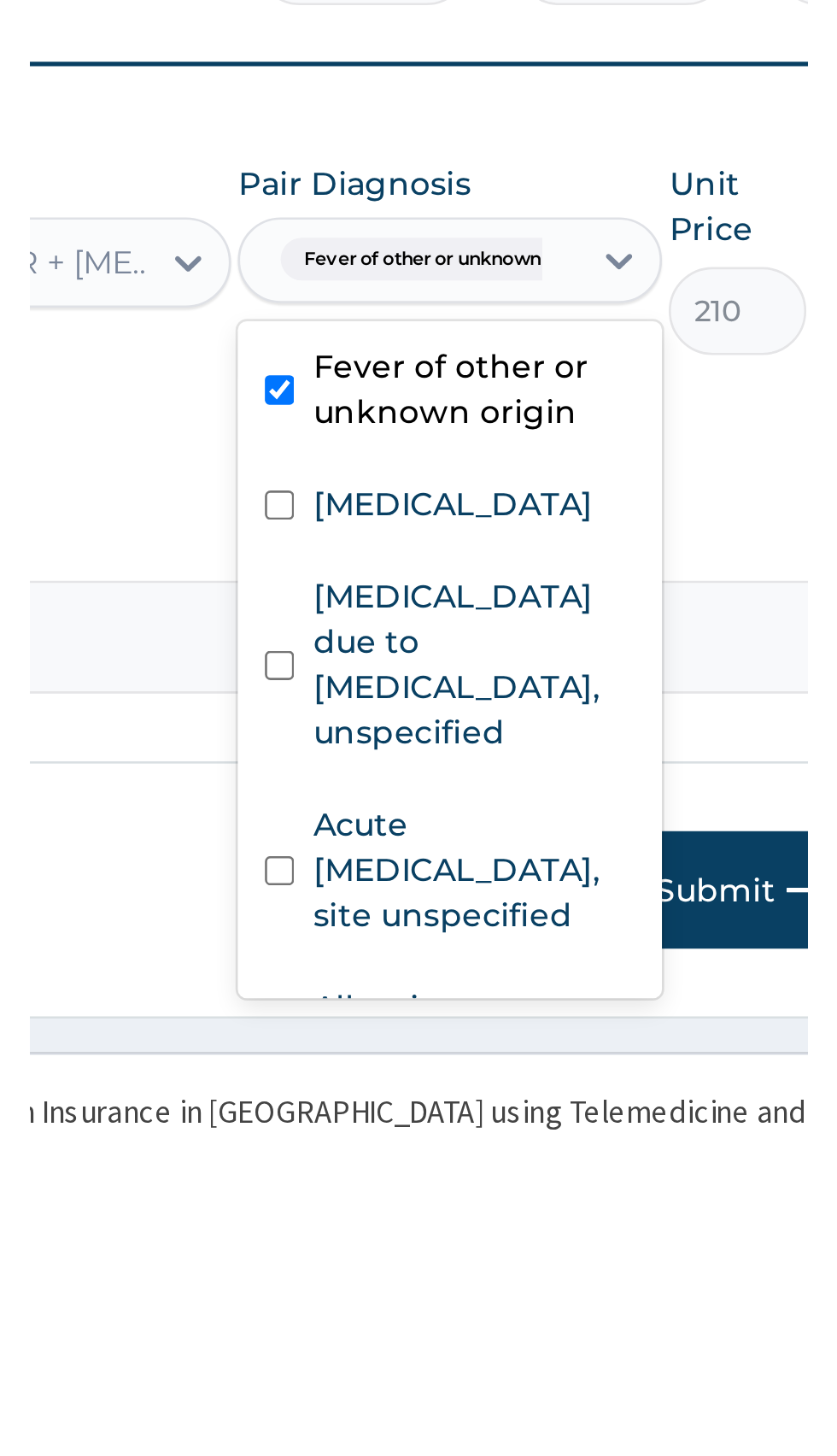
scroll to position [246, 0]
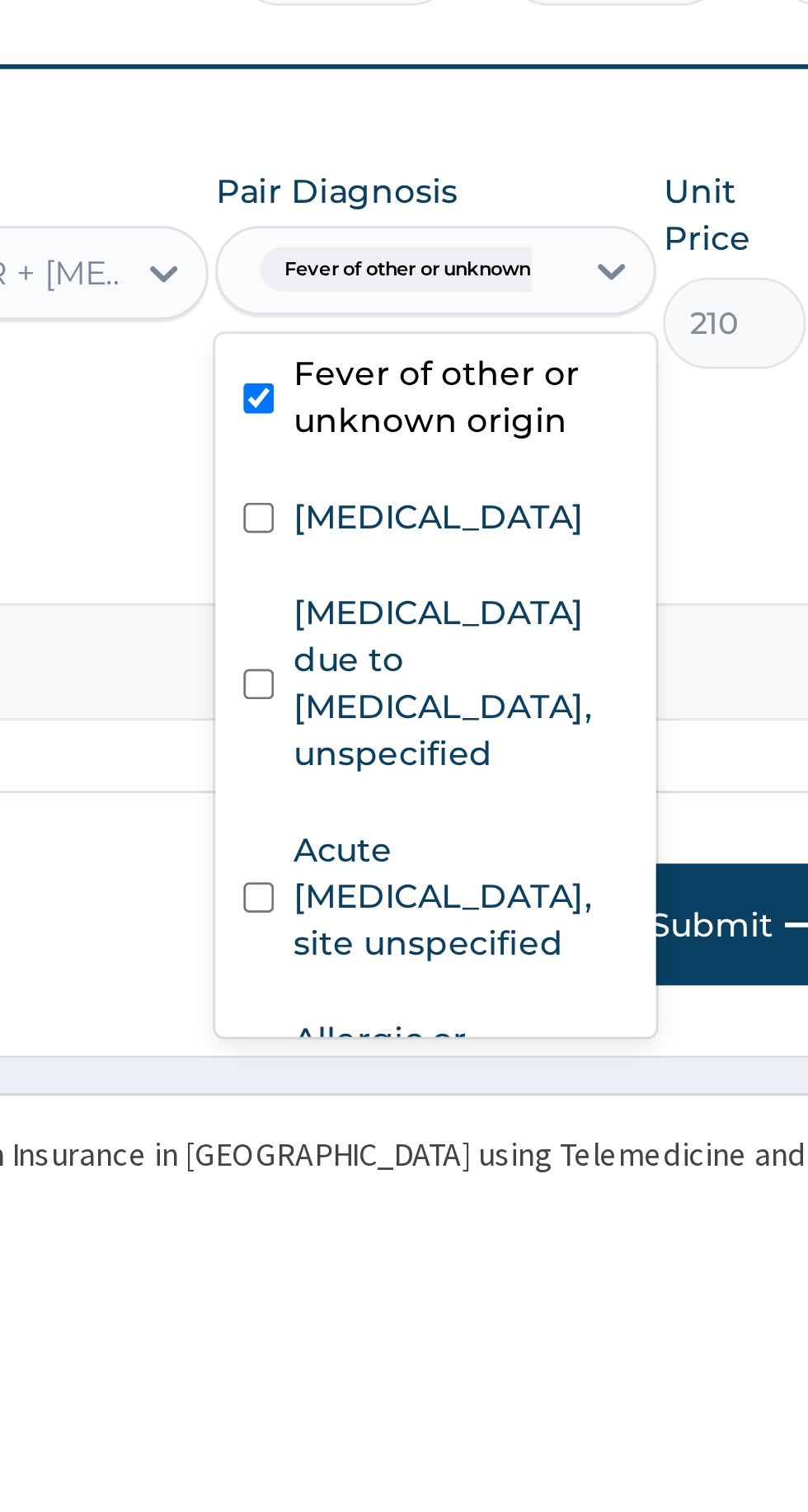
click at [606, 1243] on label "Malaria, unspecified" at bounding box center [597, 1251] width 103 height 17
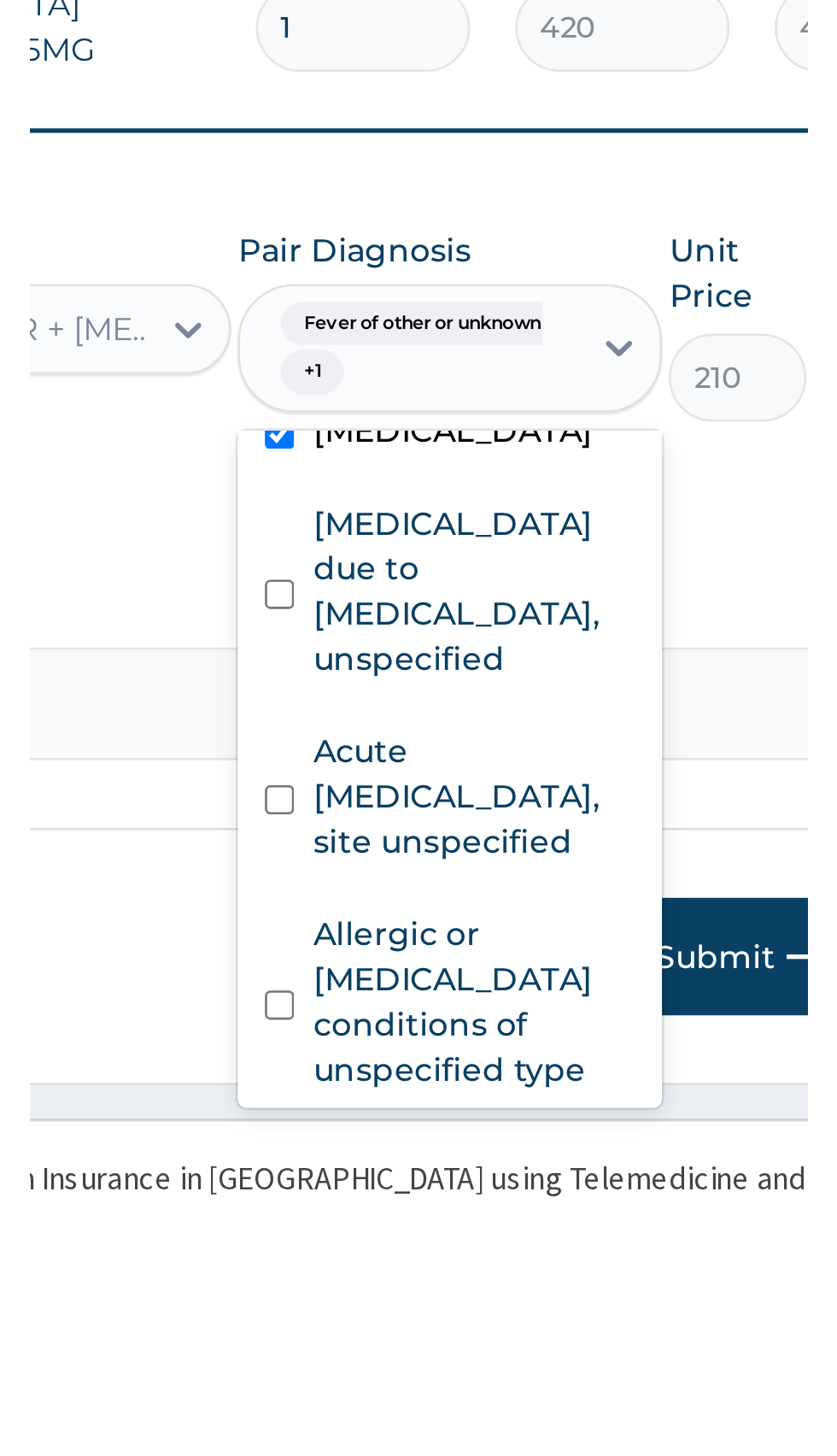
scroll to position [319, 0]
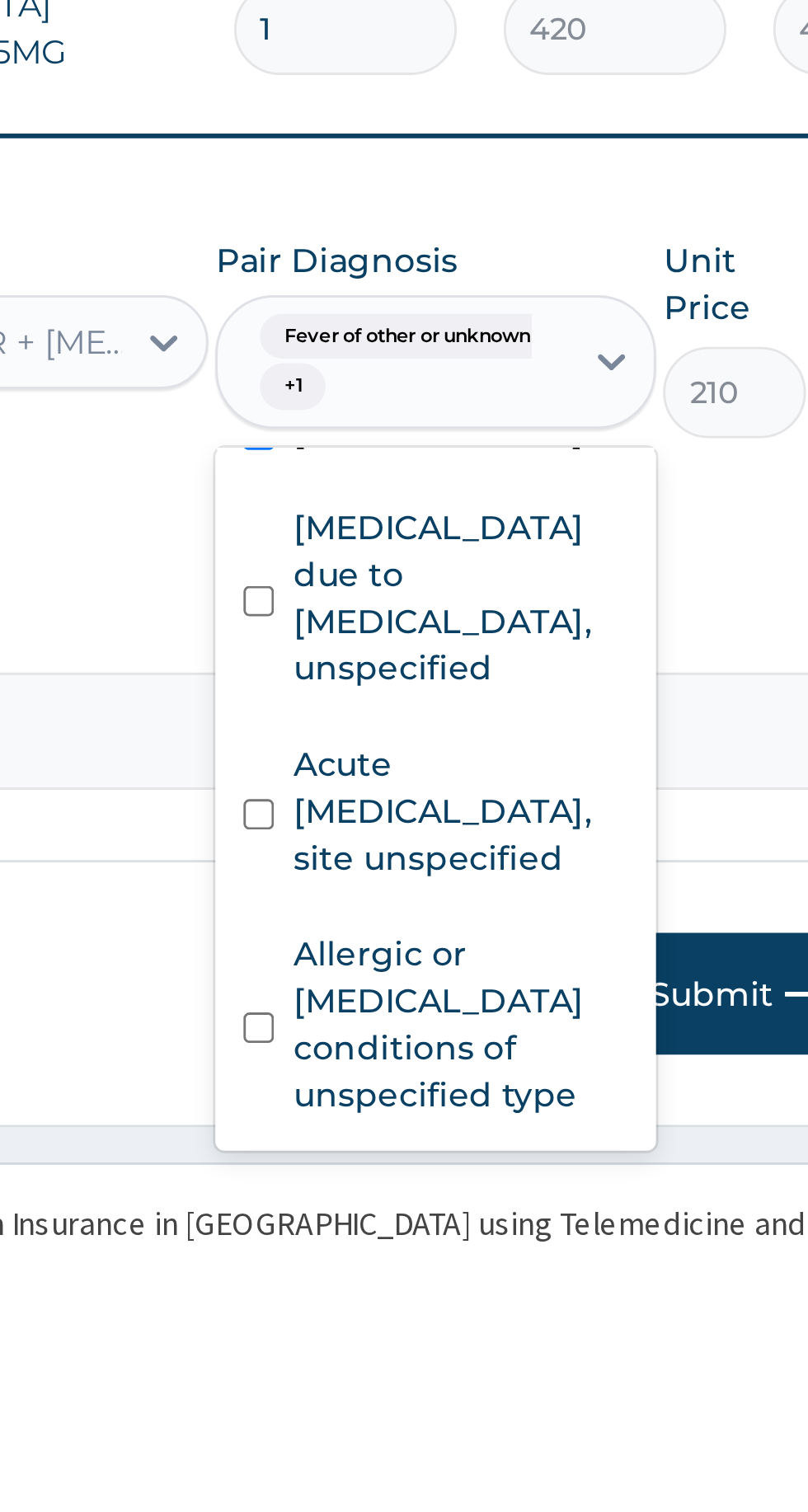
click at [599, 1240] on label "[MEDICAL_DATA] due to [MEDICAL_DATA], unspecified" at bounding box center [605, 1255] width 118 height 66
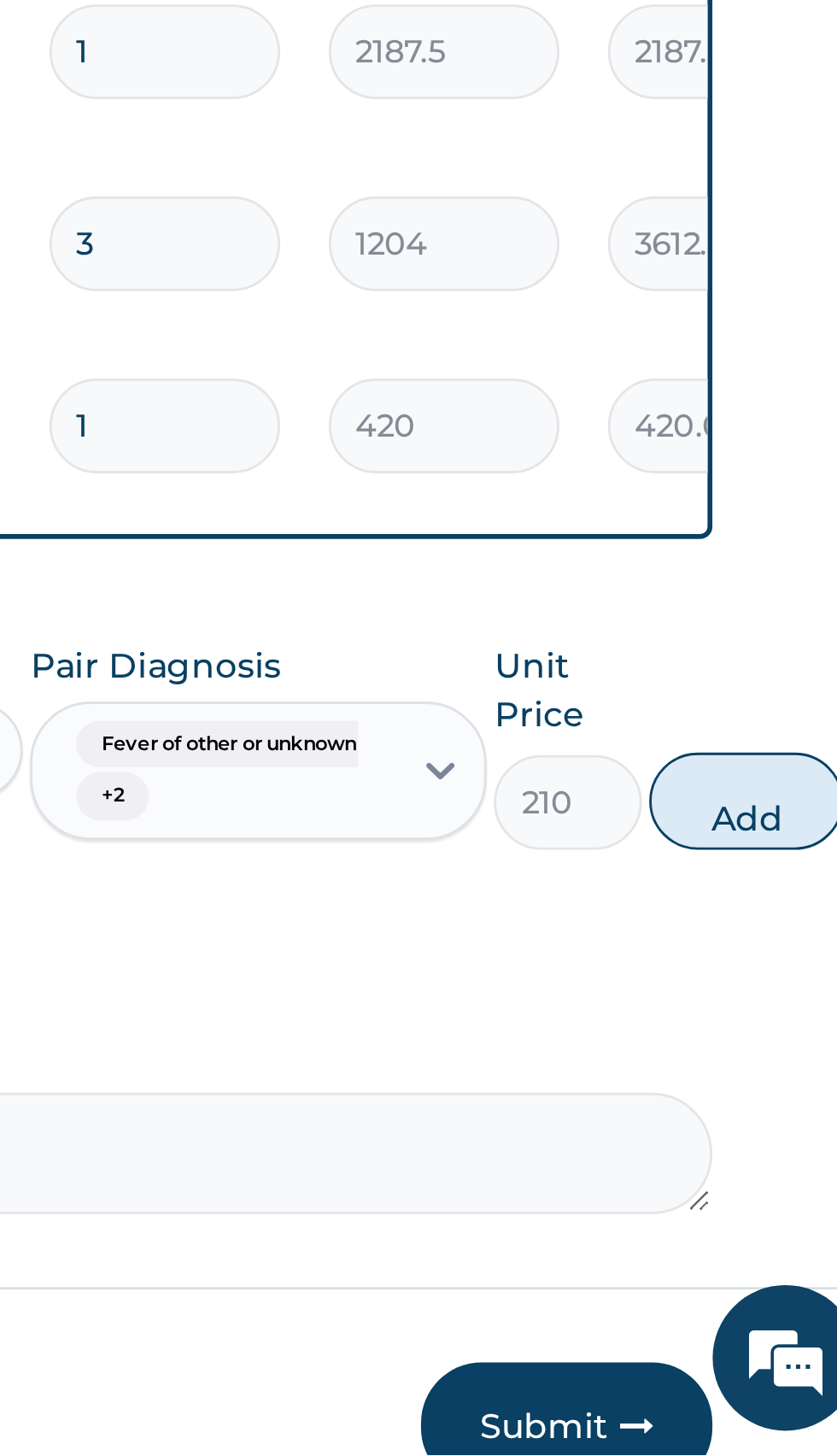
scroll to position [228, 0]
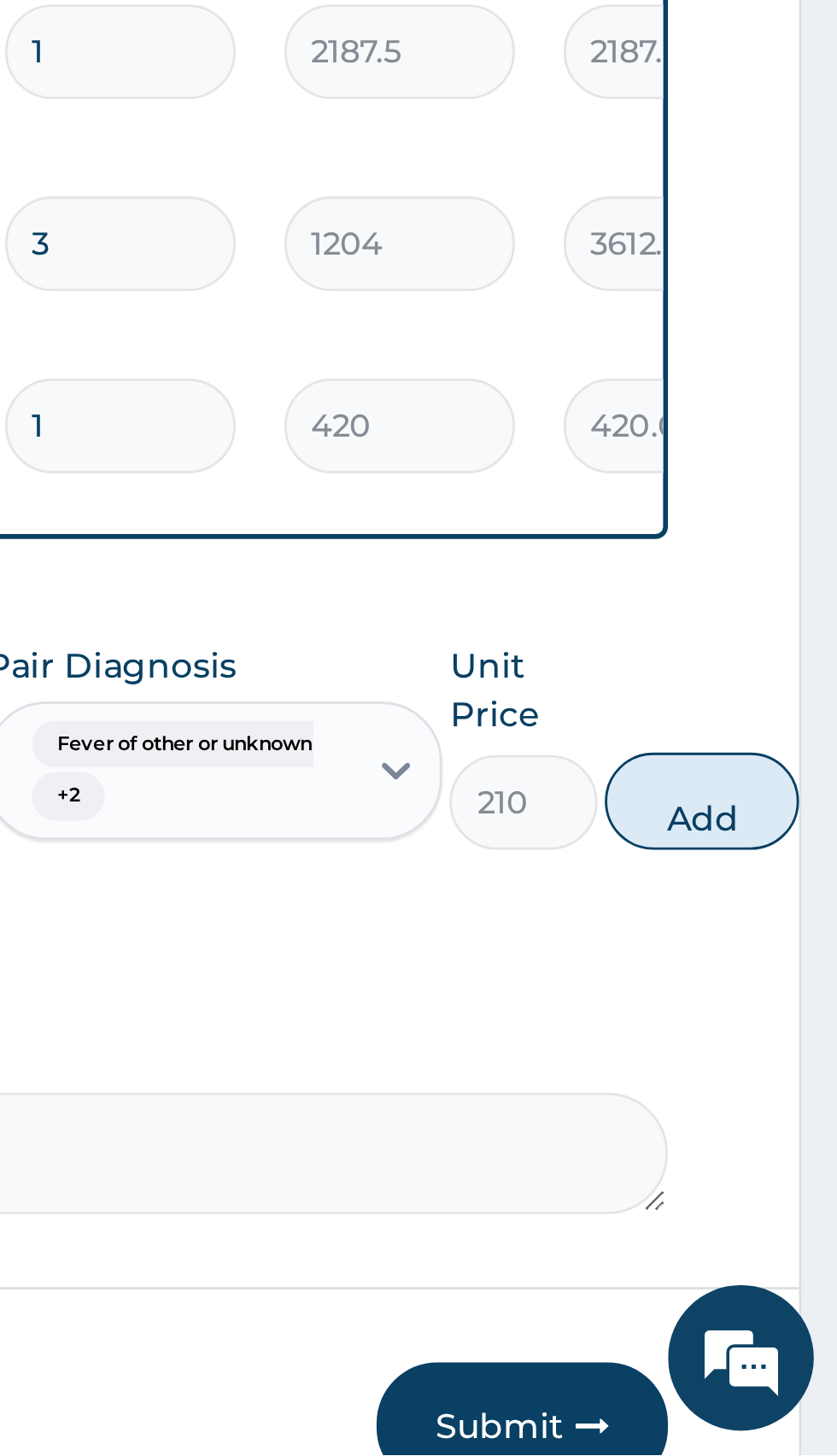
click at [799, 1231] on button "Add" at bounding box center [789, 1227] width 68 height 35
type input "0"
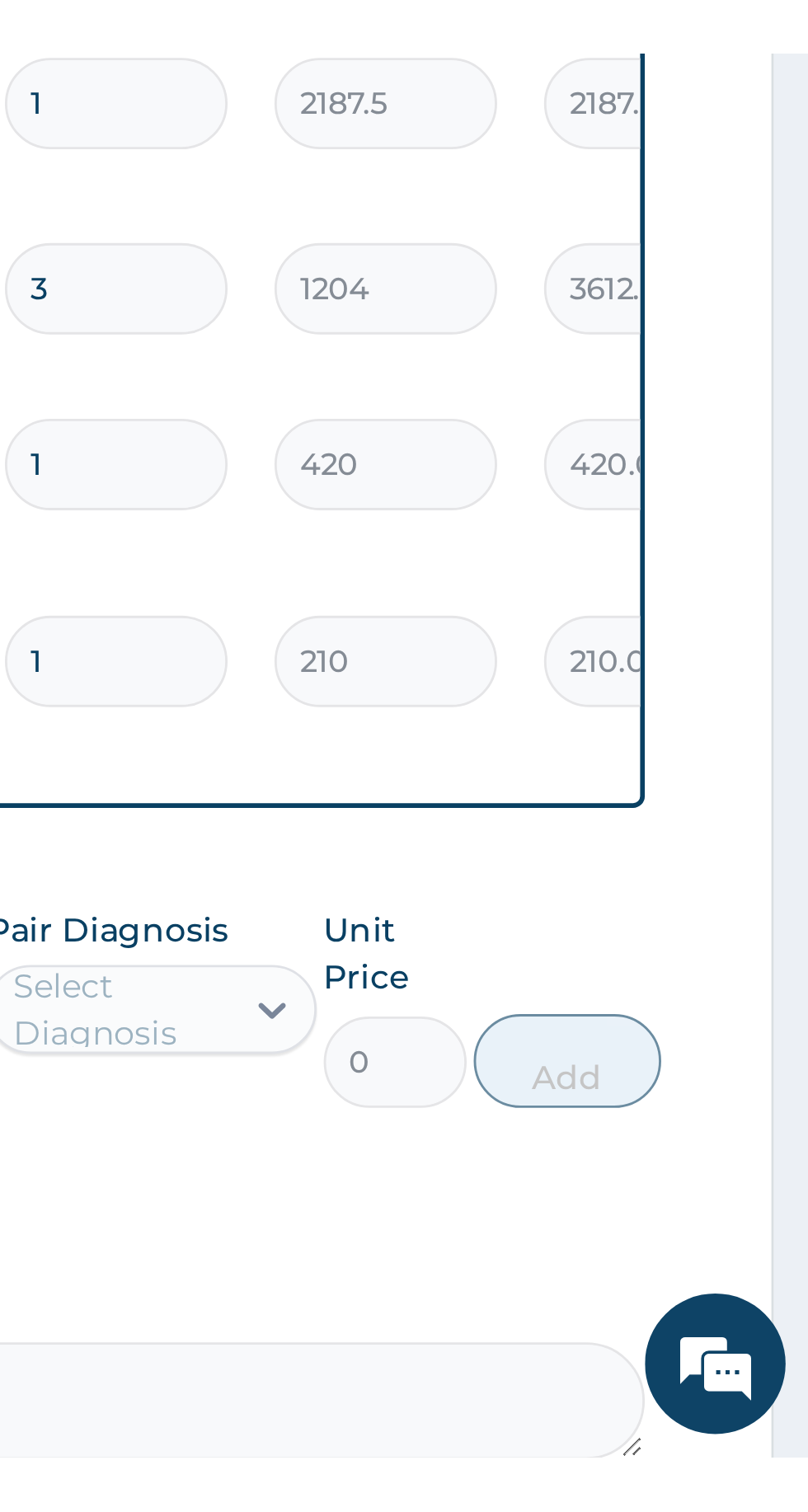
scroll to position [221, 0]
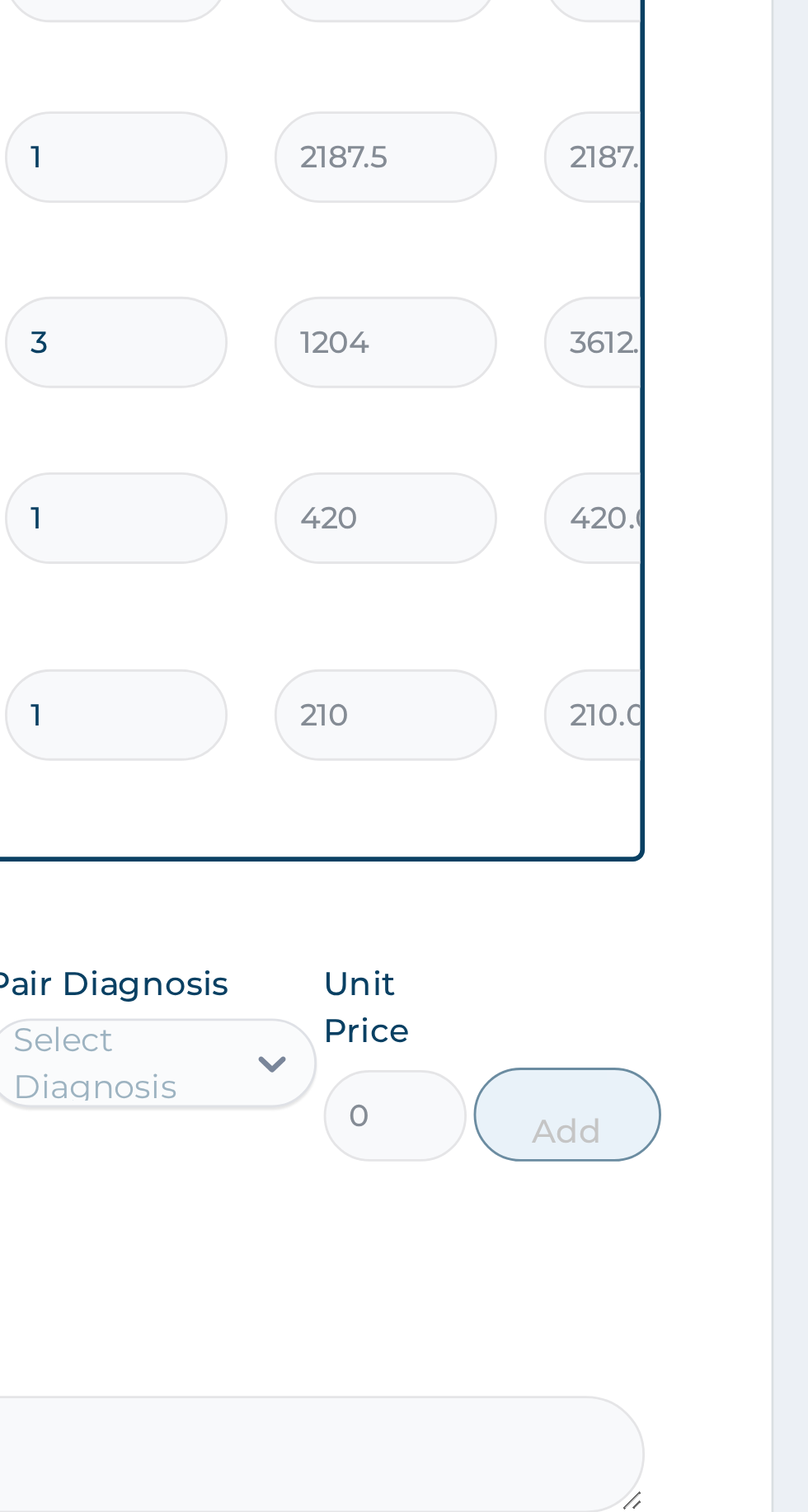
type input "18"
type input "3780.00"
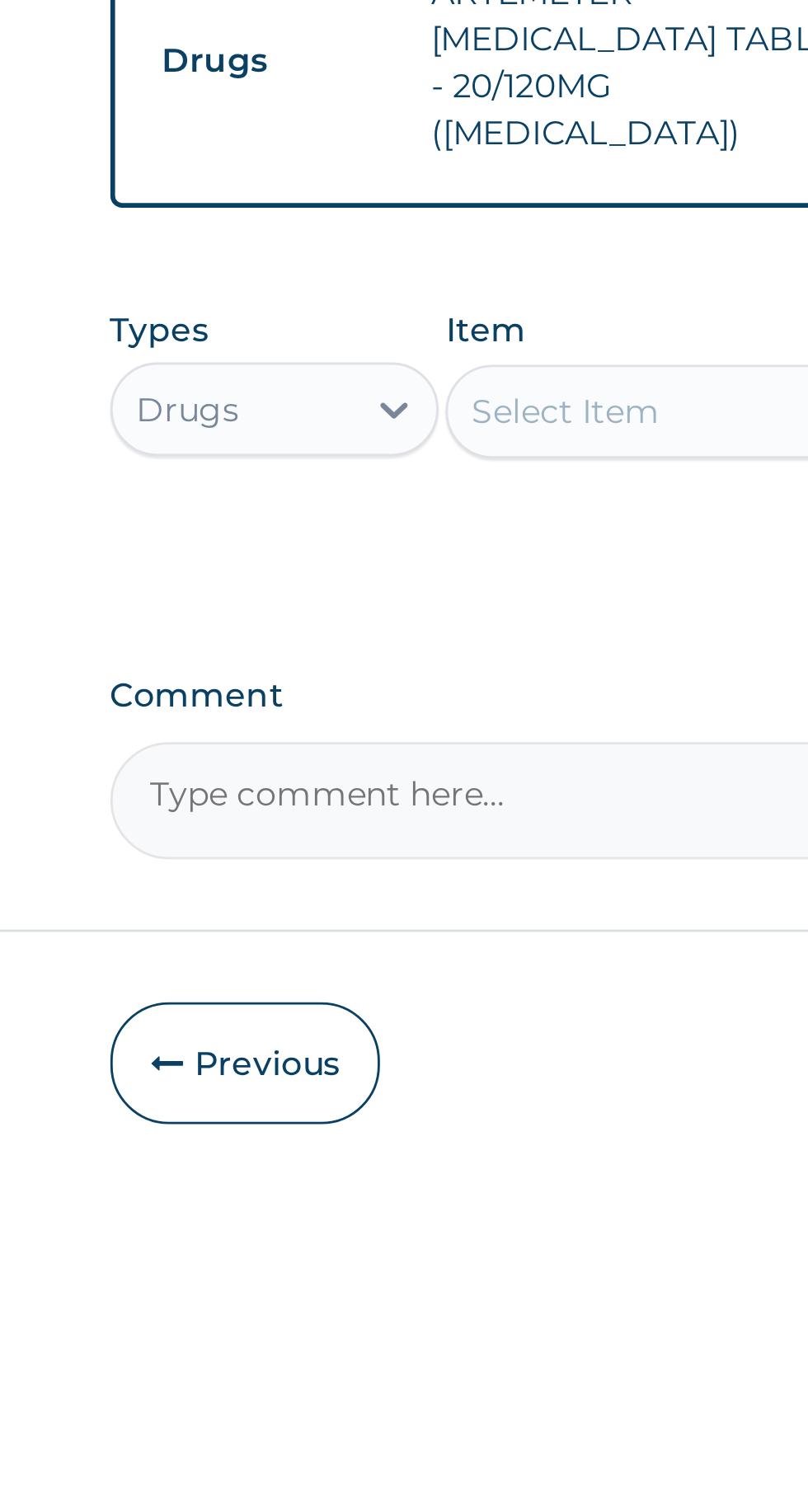
type input "18"
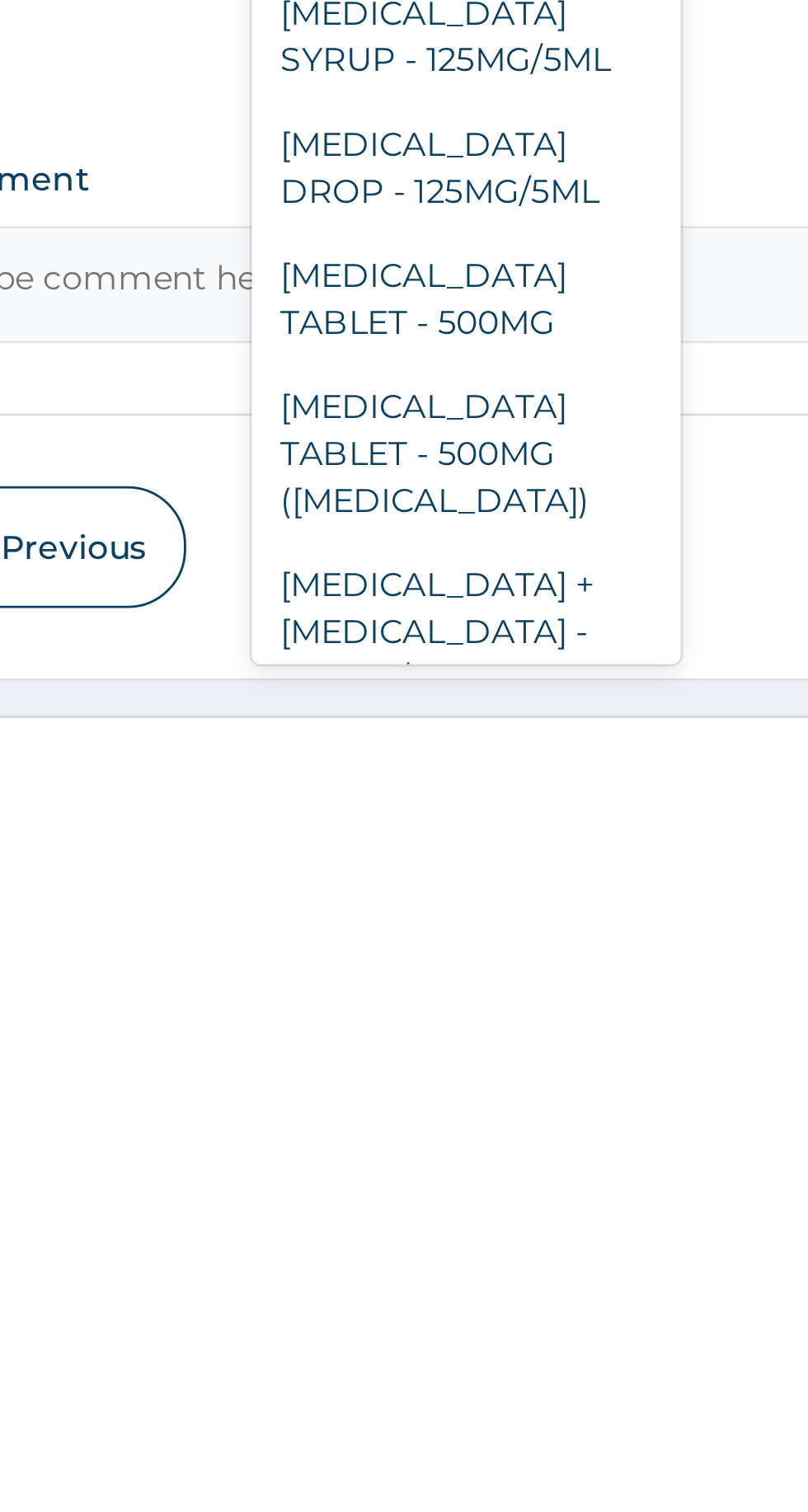
scroll to position [206, 0]
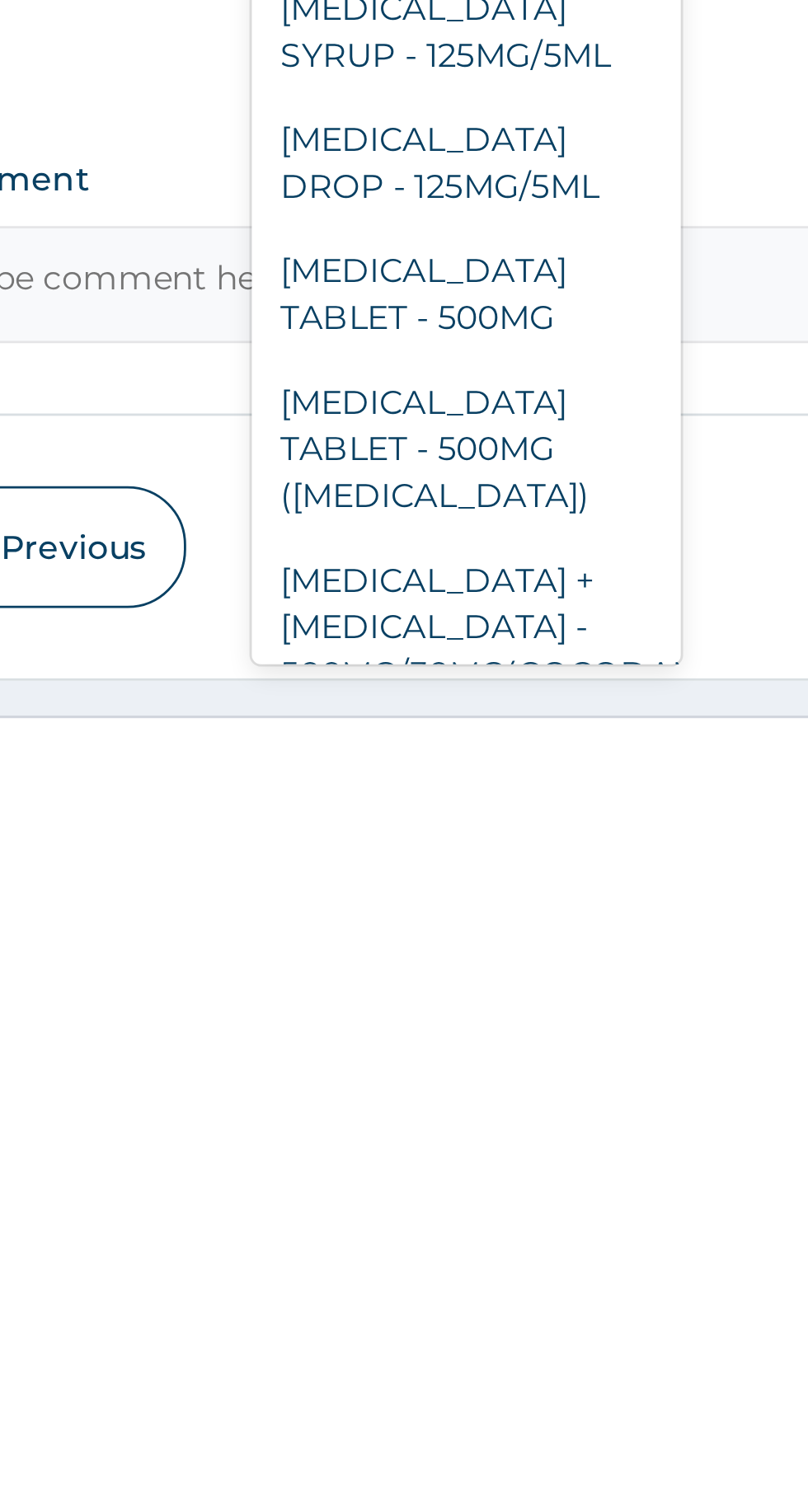
click at [447, 1332] on div "PARACETAMOL TABLET - 500MG" at bounding box center [441, 1355] width 151 height 46
type input "paracetamol"
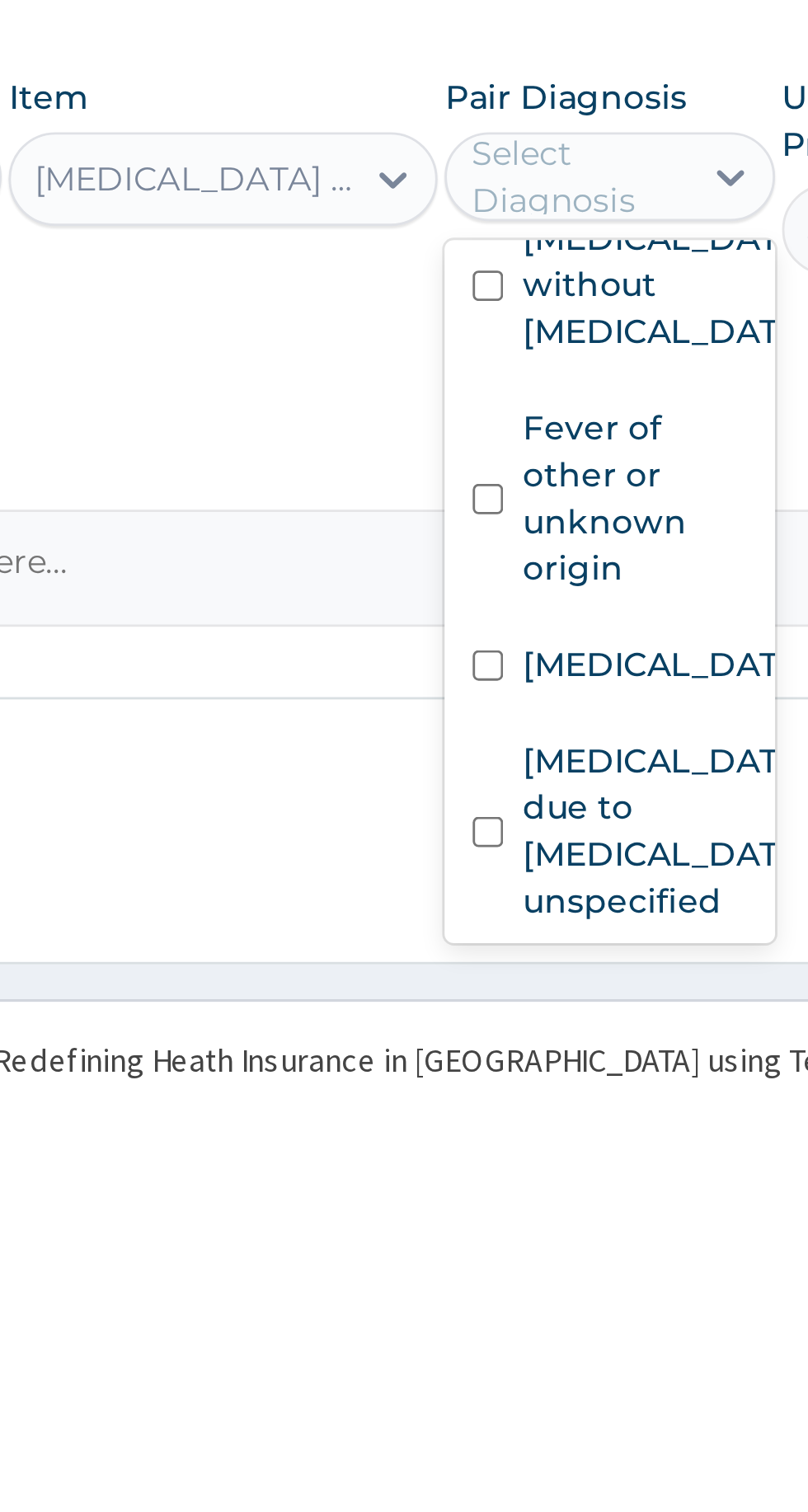
scroll to position [219, 0]
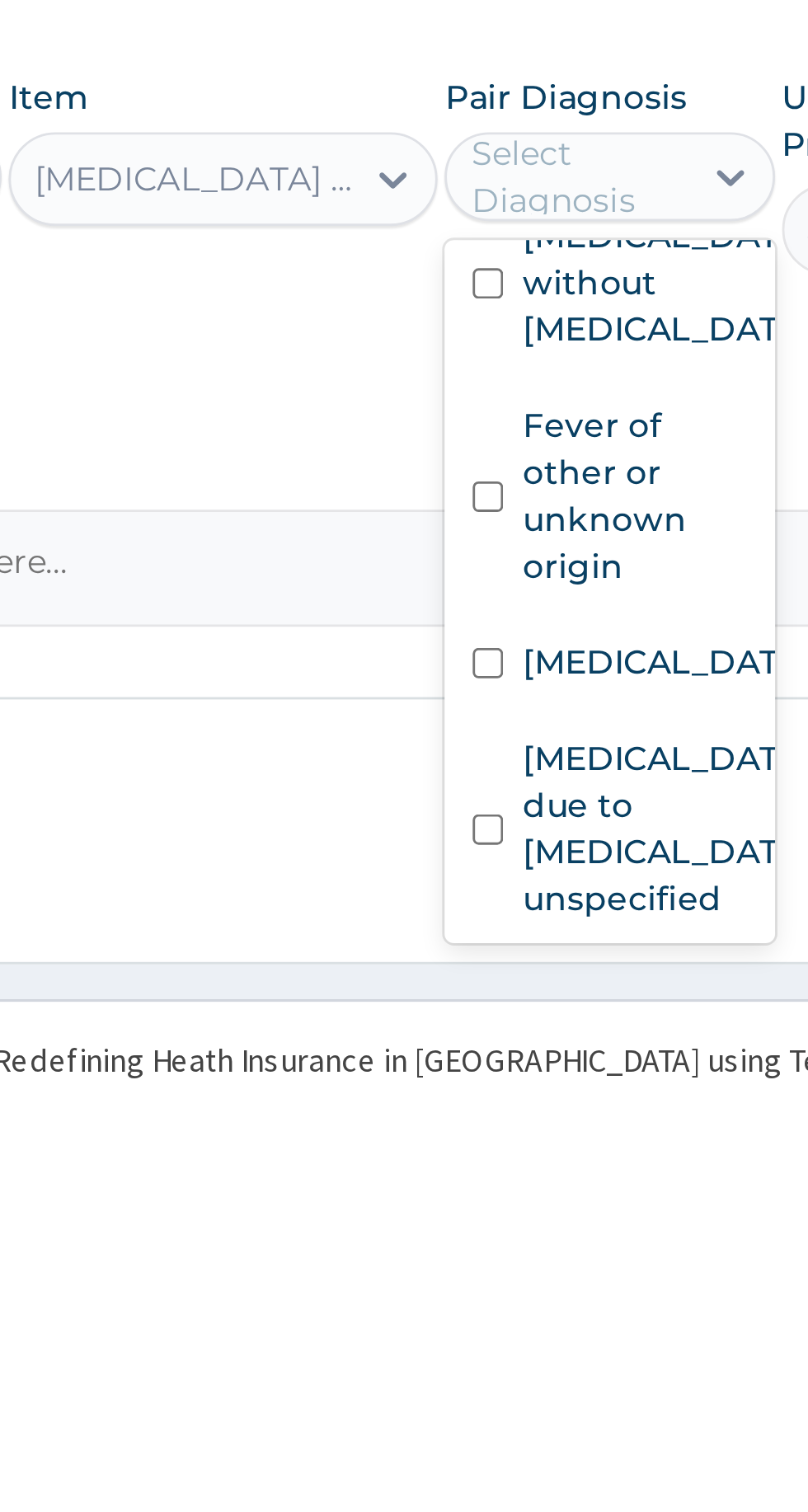
click at [590, 1293] on label "Fever of other or unknown origin" at bounding box center [585, 1306] width 78 height 66
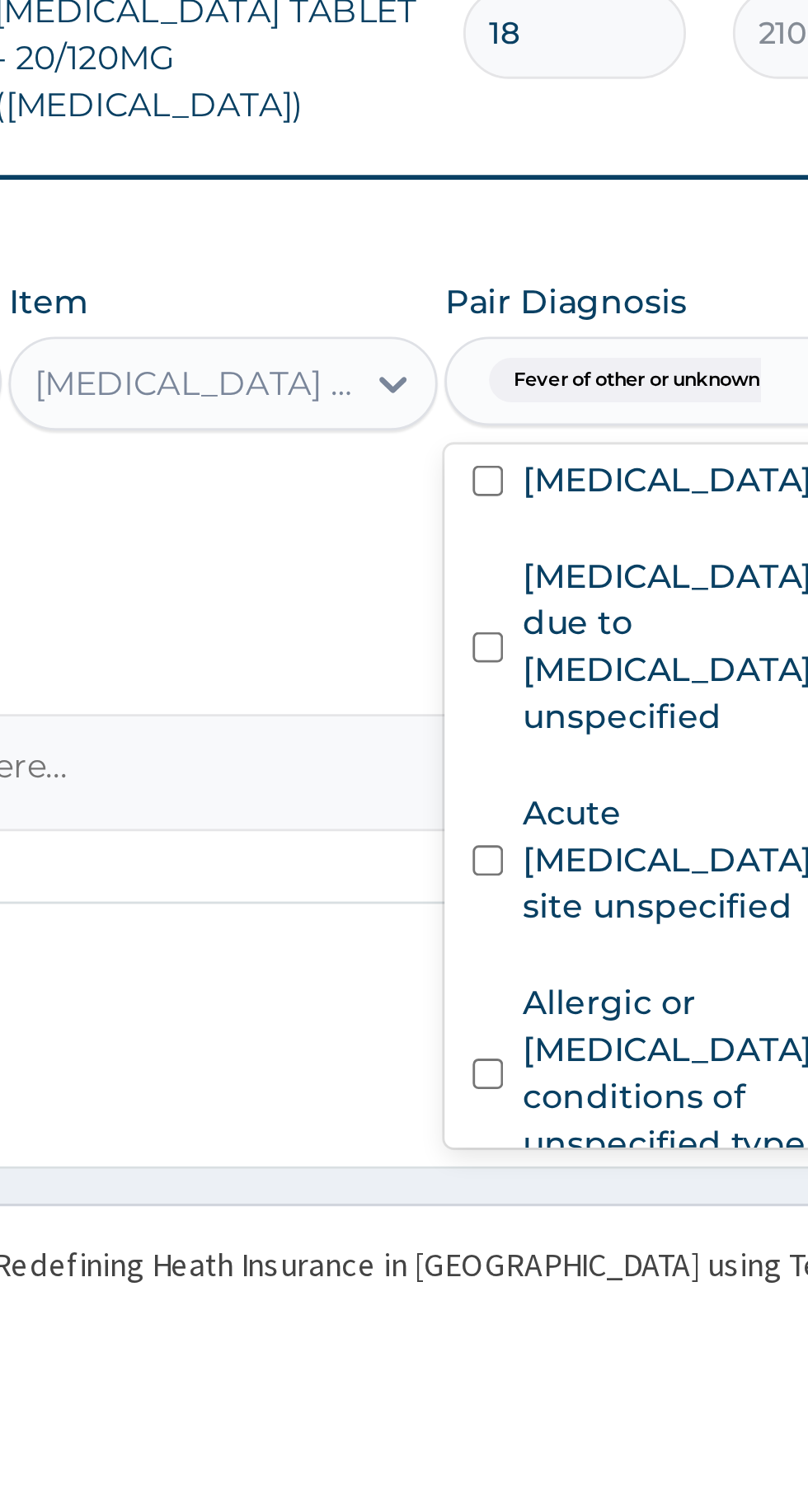
scroll to position [310, 0]
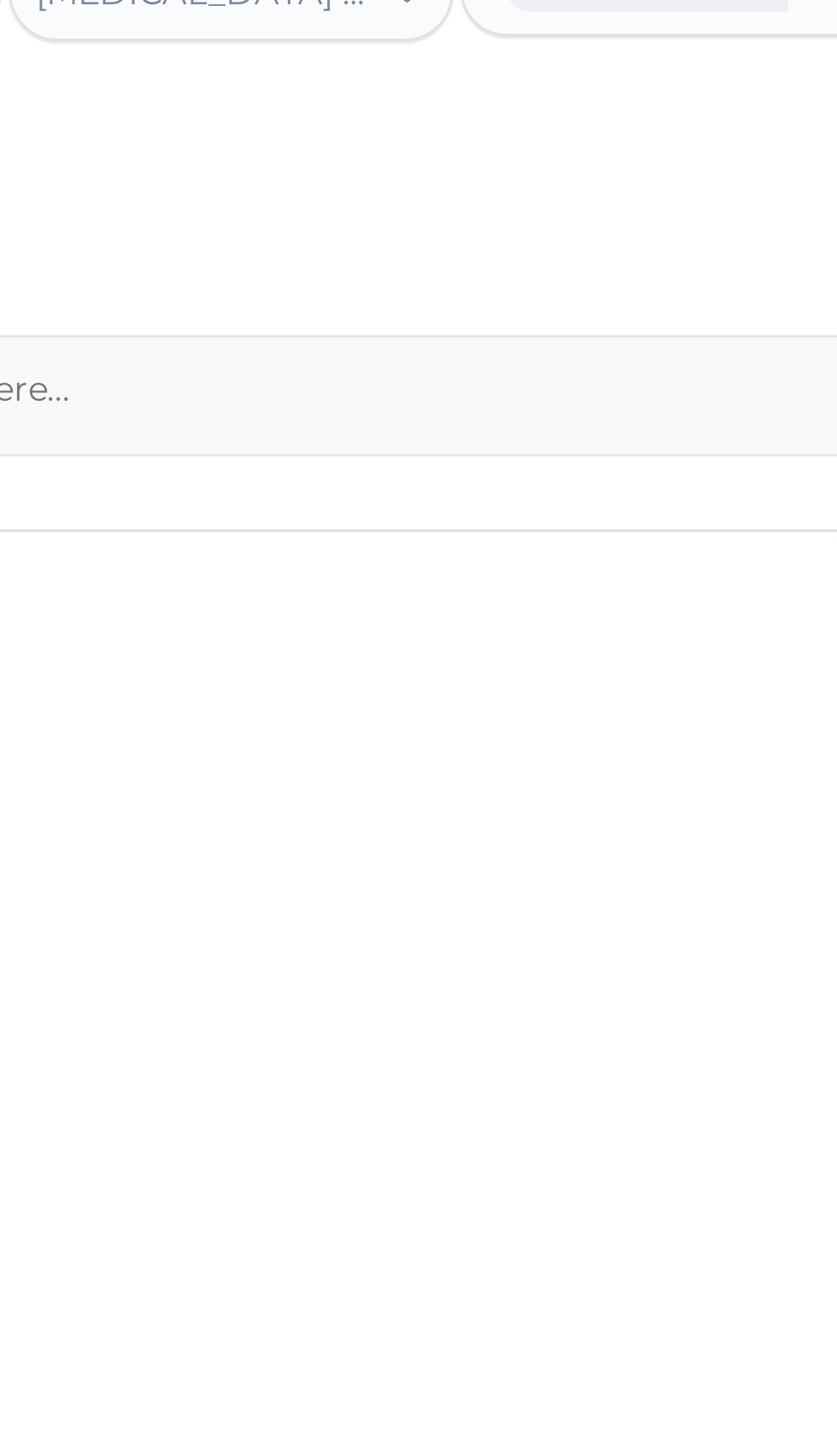
click at [482, 1326] on textarea "Comment" at bounding box center [517, 1325] width 521 height 43
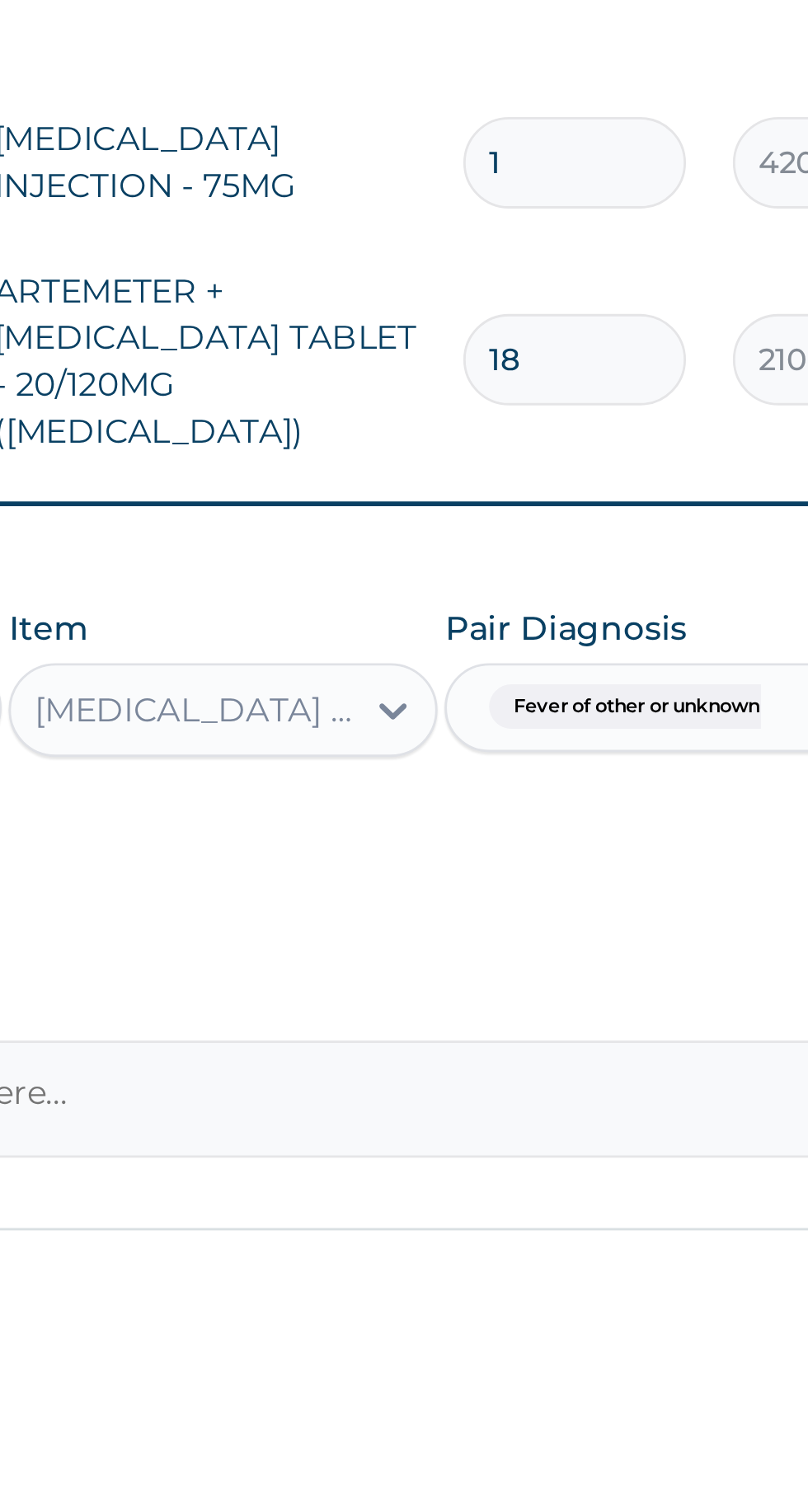
scroll to position [286, 0]
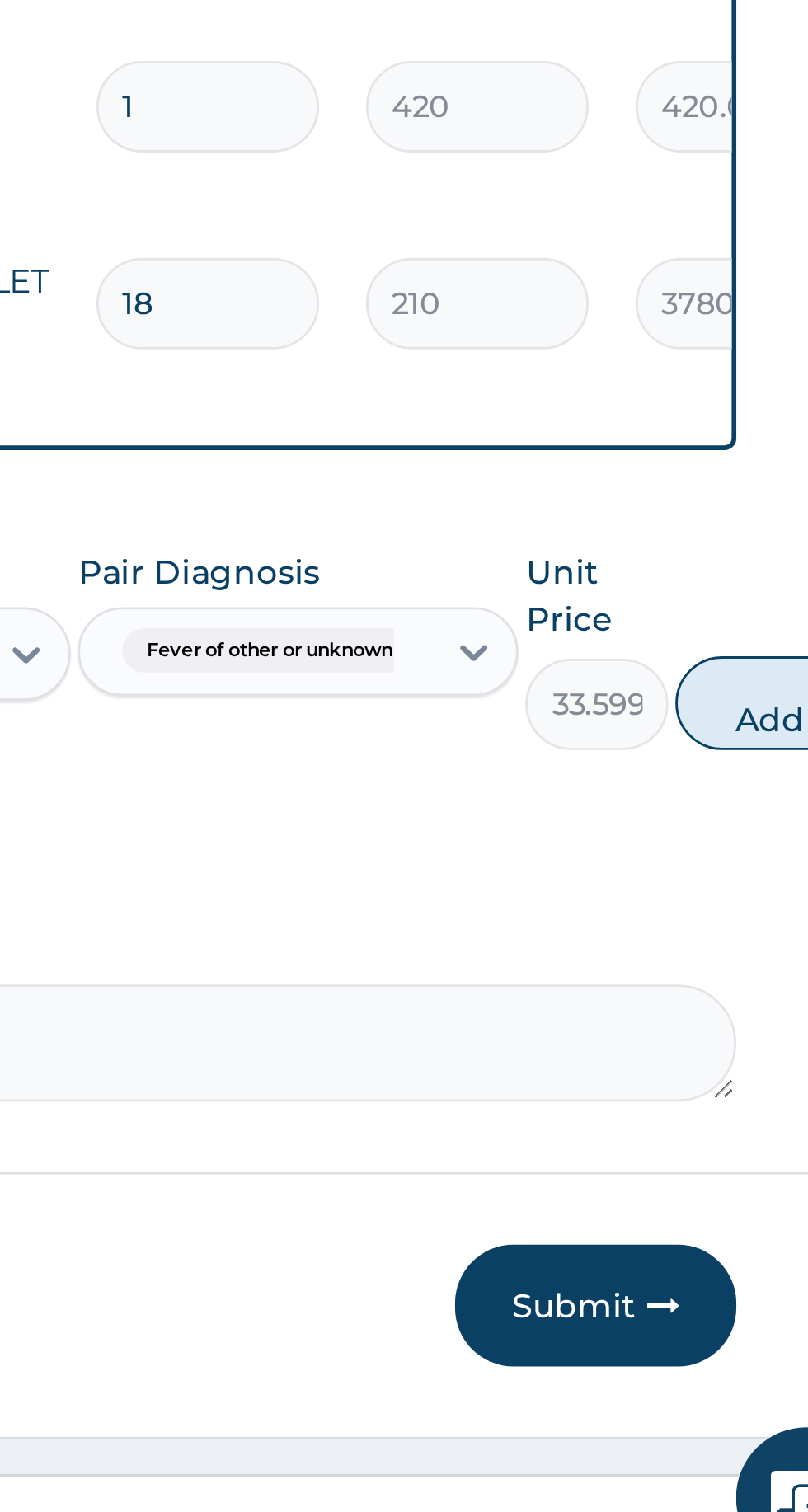
click at [756, 1183] on button "Add" at bounding box center [762, 1199] width 66 height 33
type input "0"
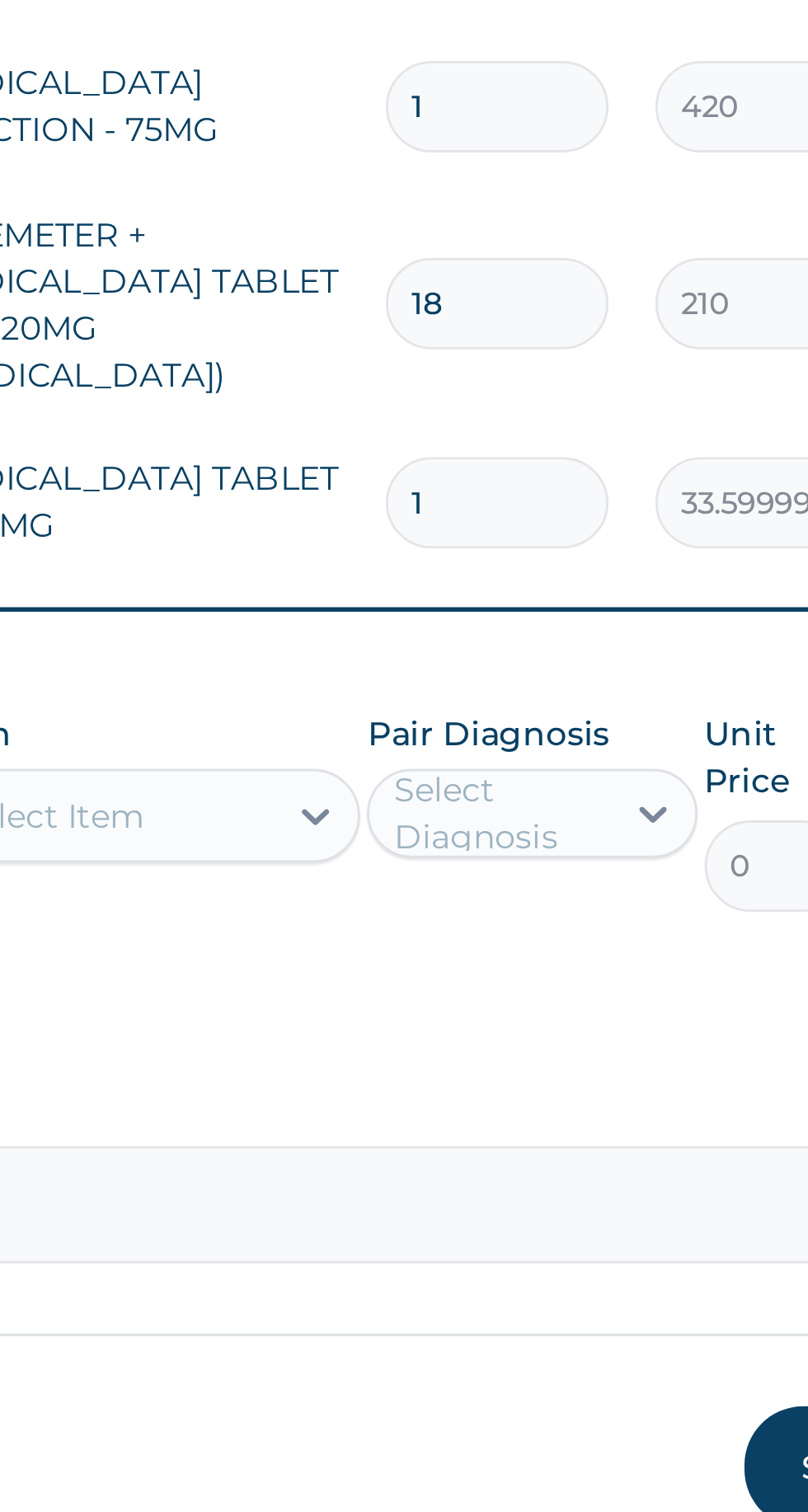
type input "12"
type input "403.20"
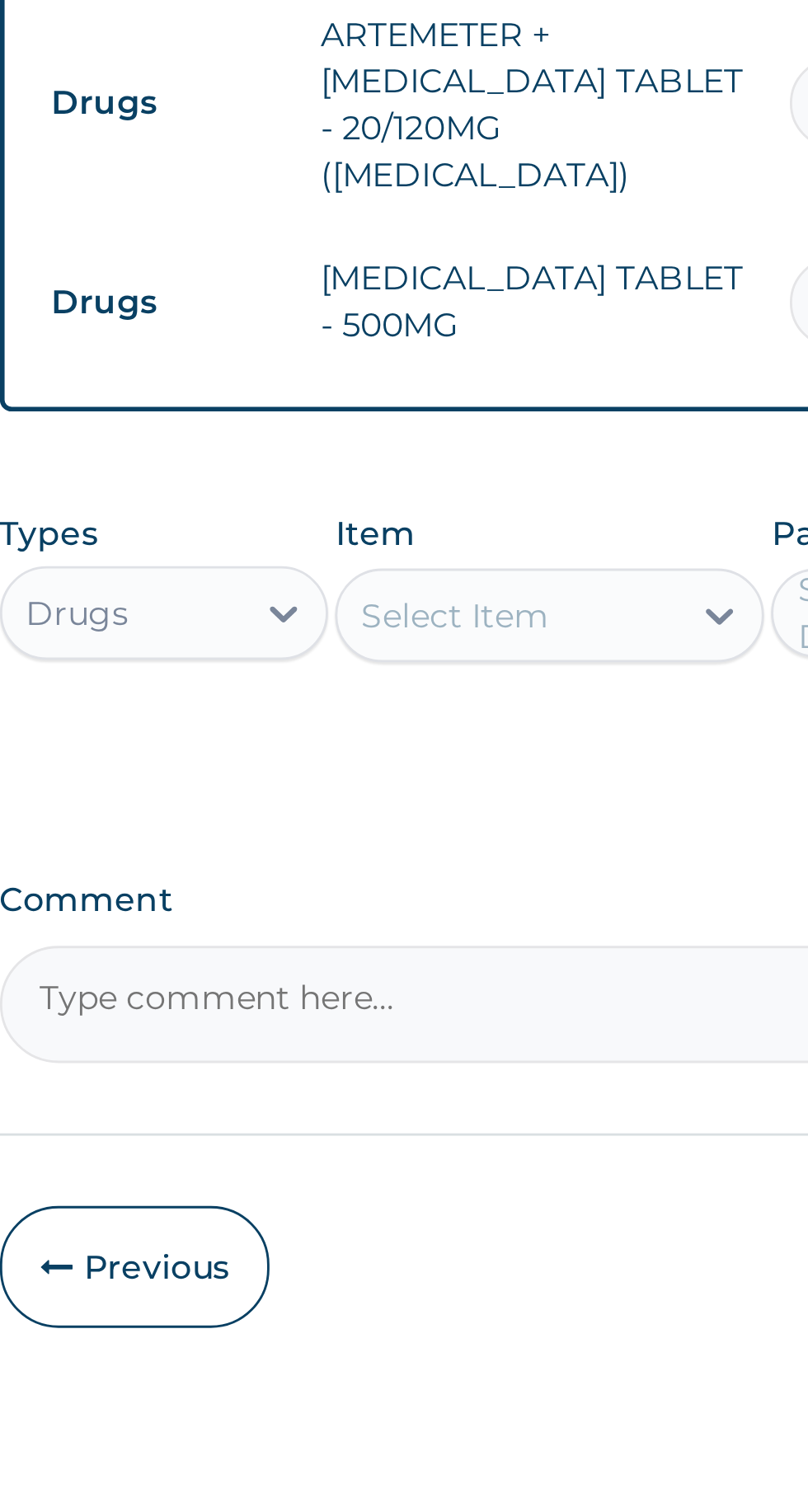
type input "12"
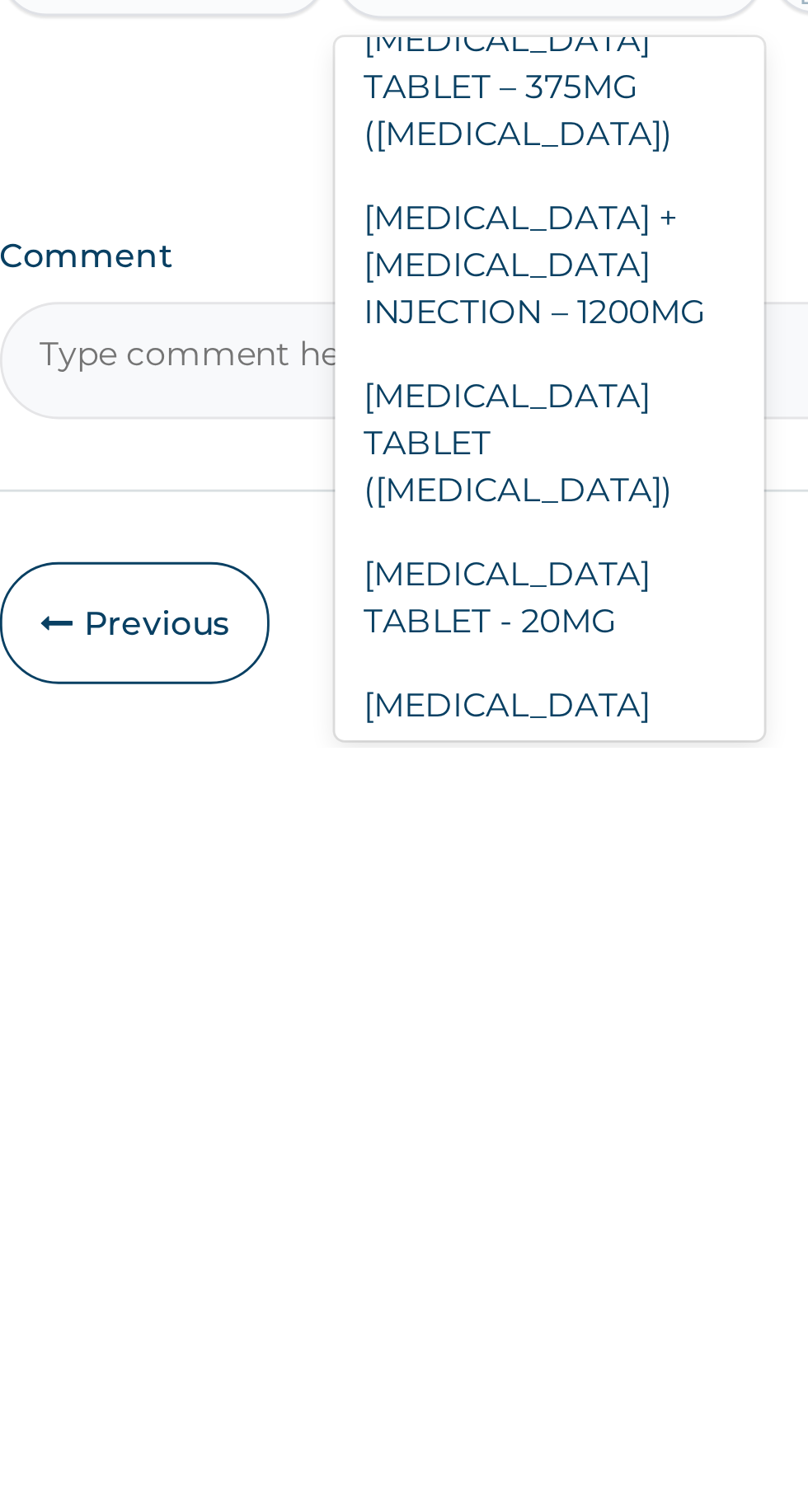
scroll to position [936, 0]
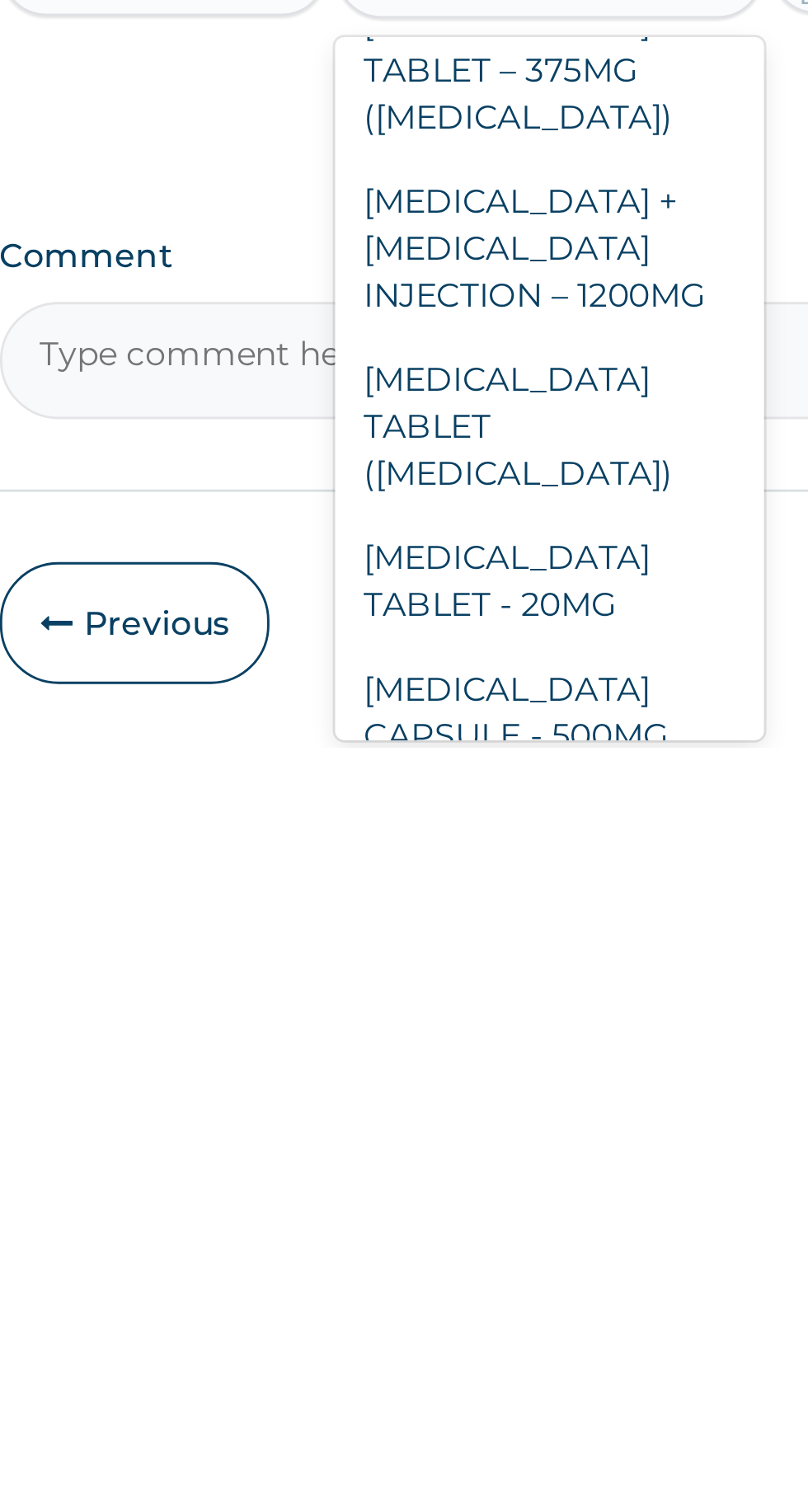
click at [463, 1404] on div "AMOXICILLIN CAPSULE - 500MG" at bounding box center [441, 1499] width 151 height 46
type input "amox"
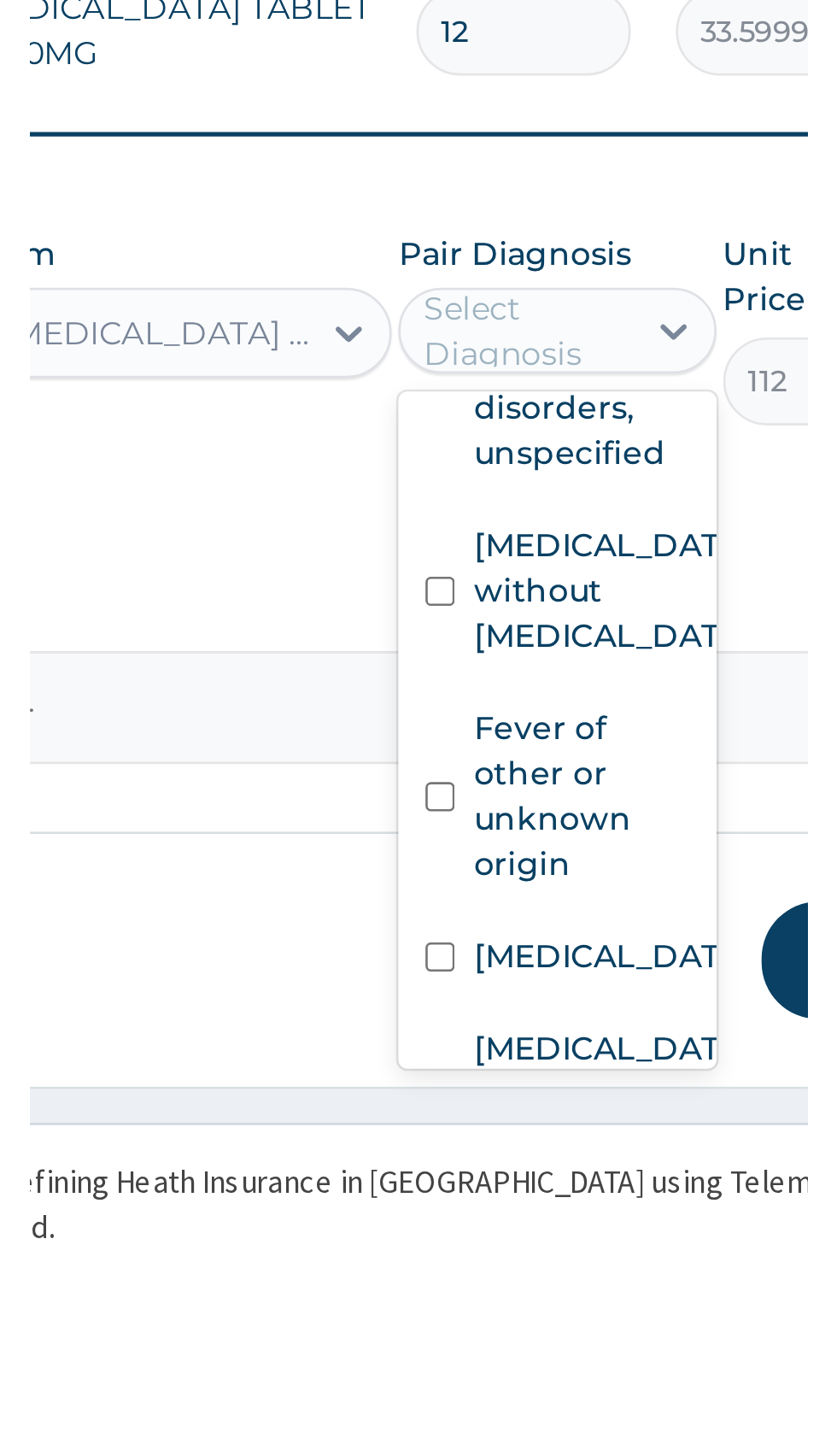
scroll to position [181, 0]
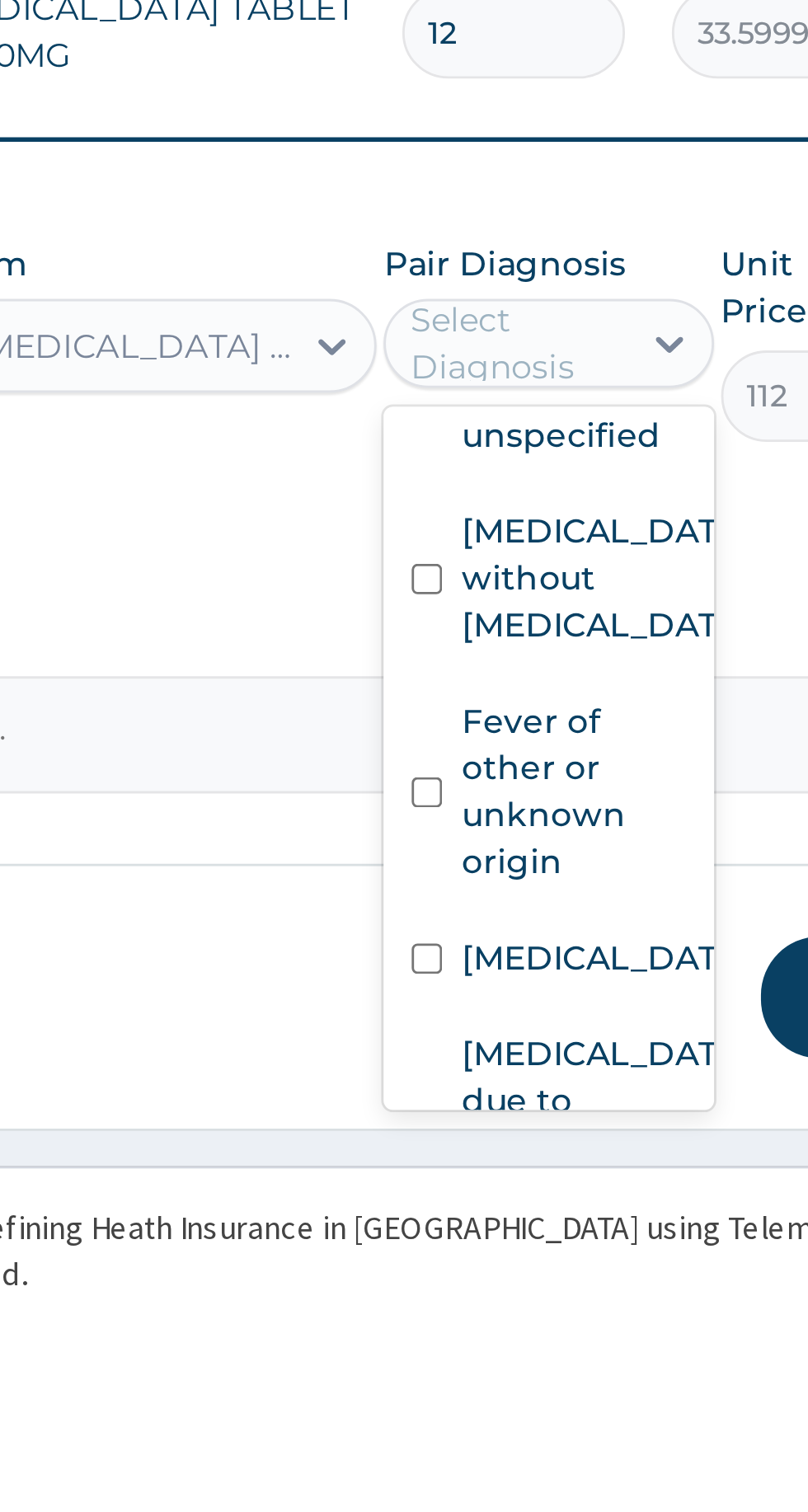
click at [592, 1248] on label "[MEDICAL_DATA] without [MEDICAL_DATA]" at bounding box center [593, 1262] width 96 height 49
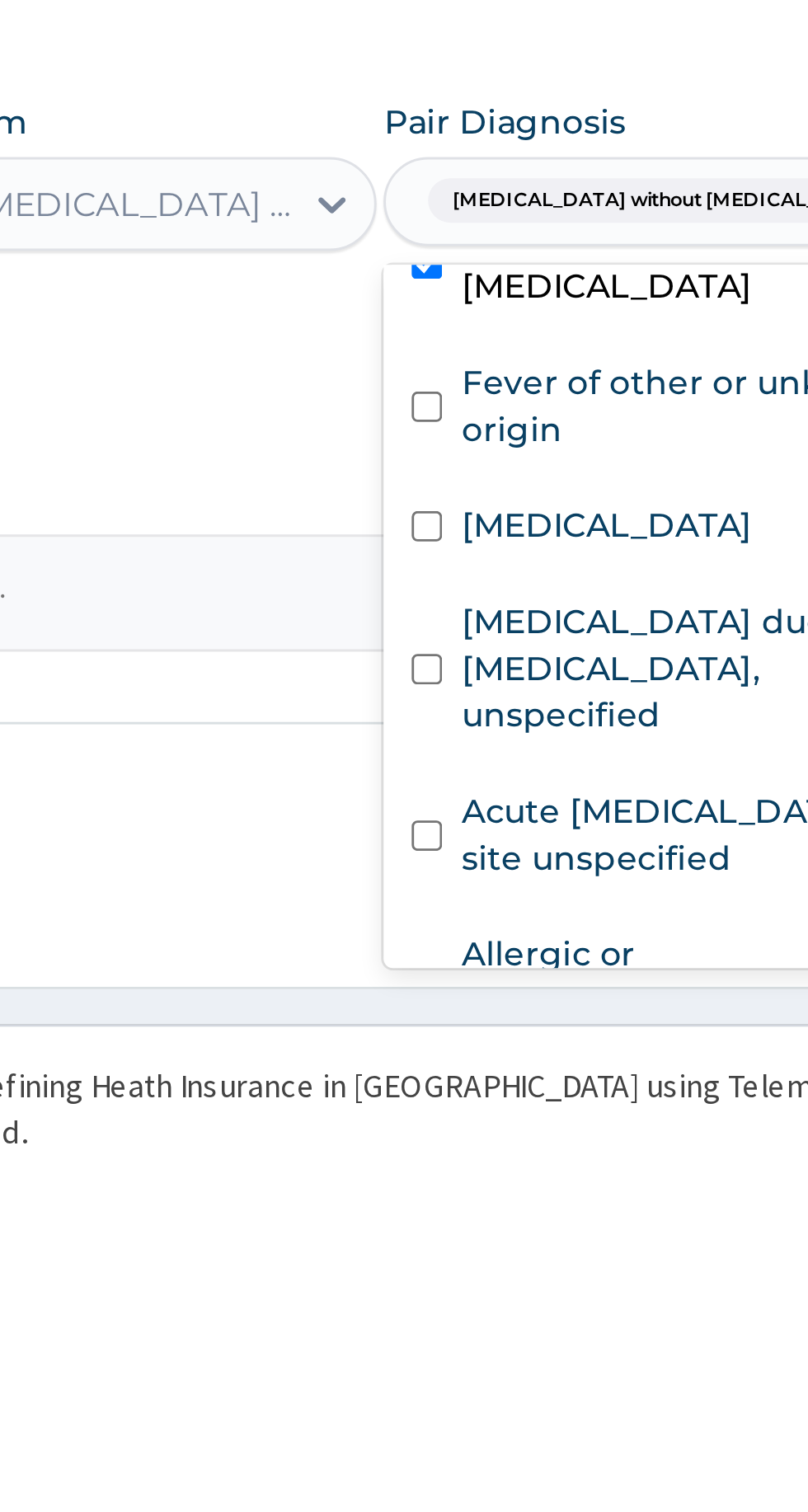
scroll to position [181, 0]
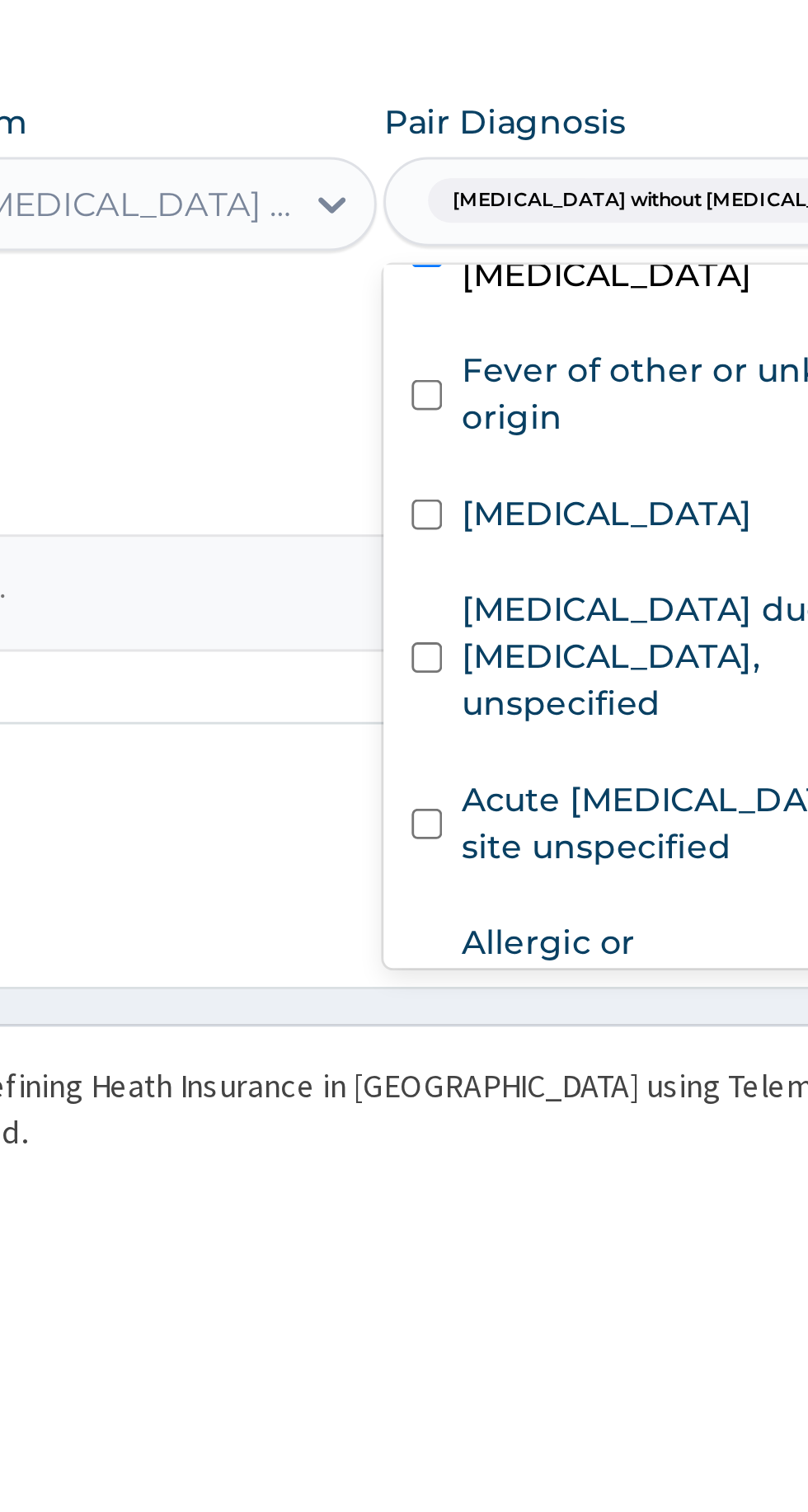
click at [611, 1258] on label "Fever of other or unknown origin" at bounding box center [627, 1248] width 161 height 33
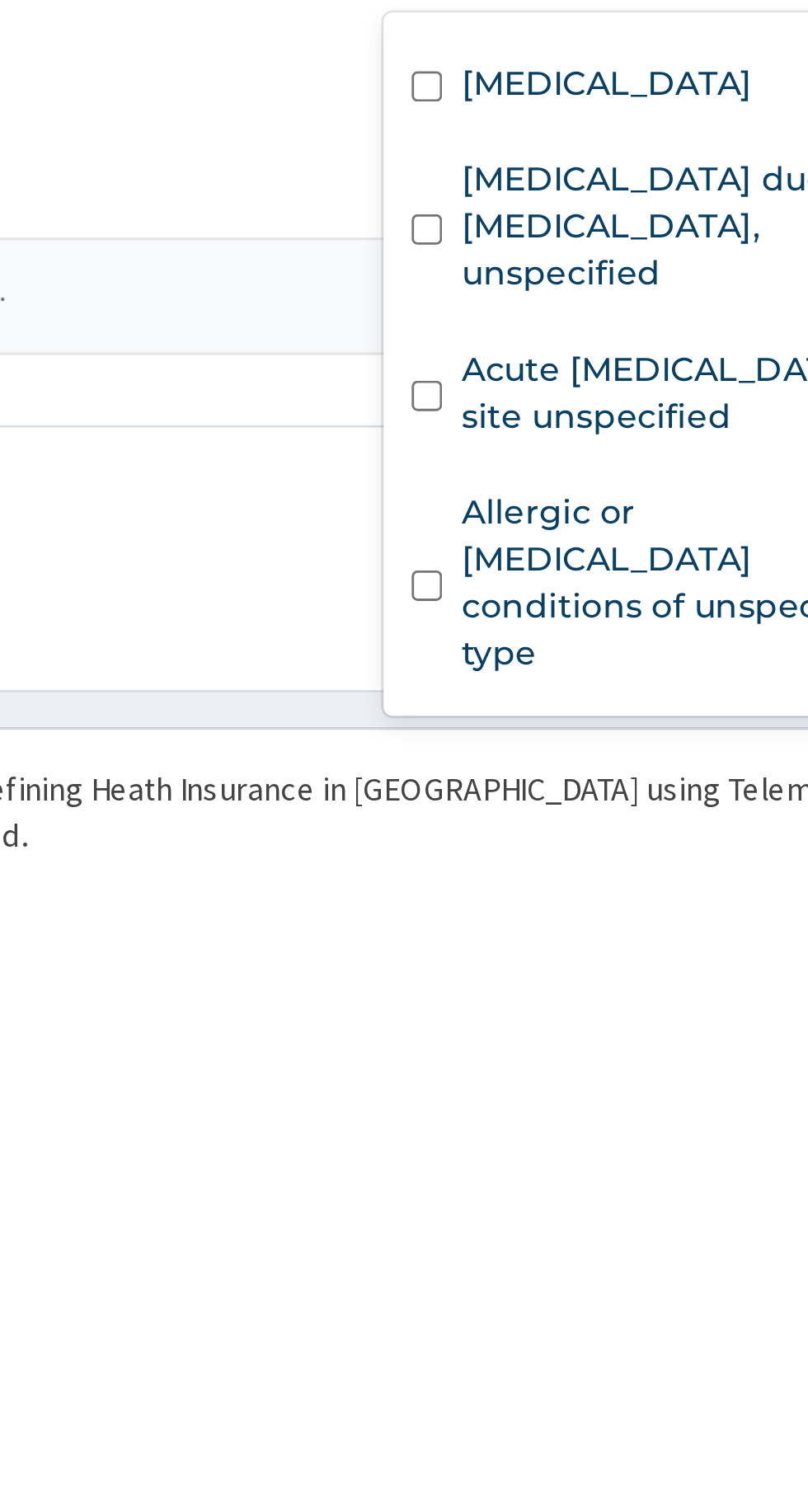
scroll to position [265, 0]
click at [589, 1368] on label "Acute upper respiratory infection, site unspecified" at bounding box center [627, 1352] width 161 height 33
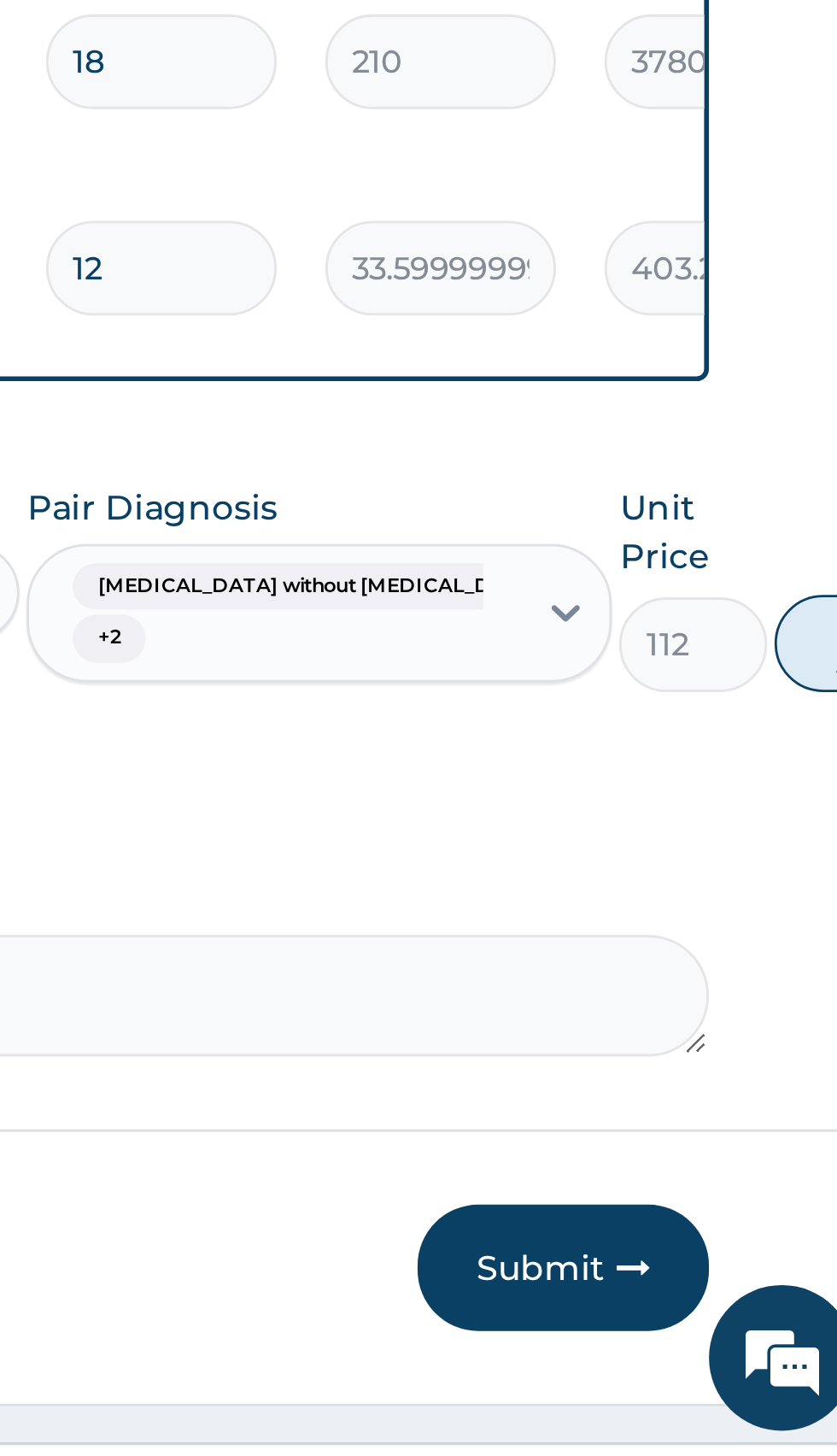
scroll to position [428, 0]
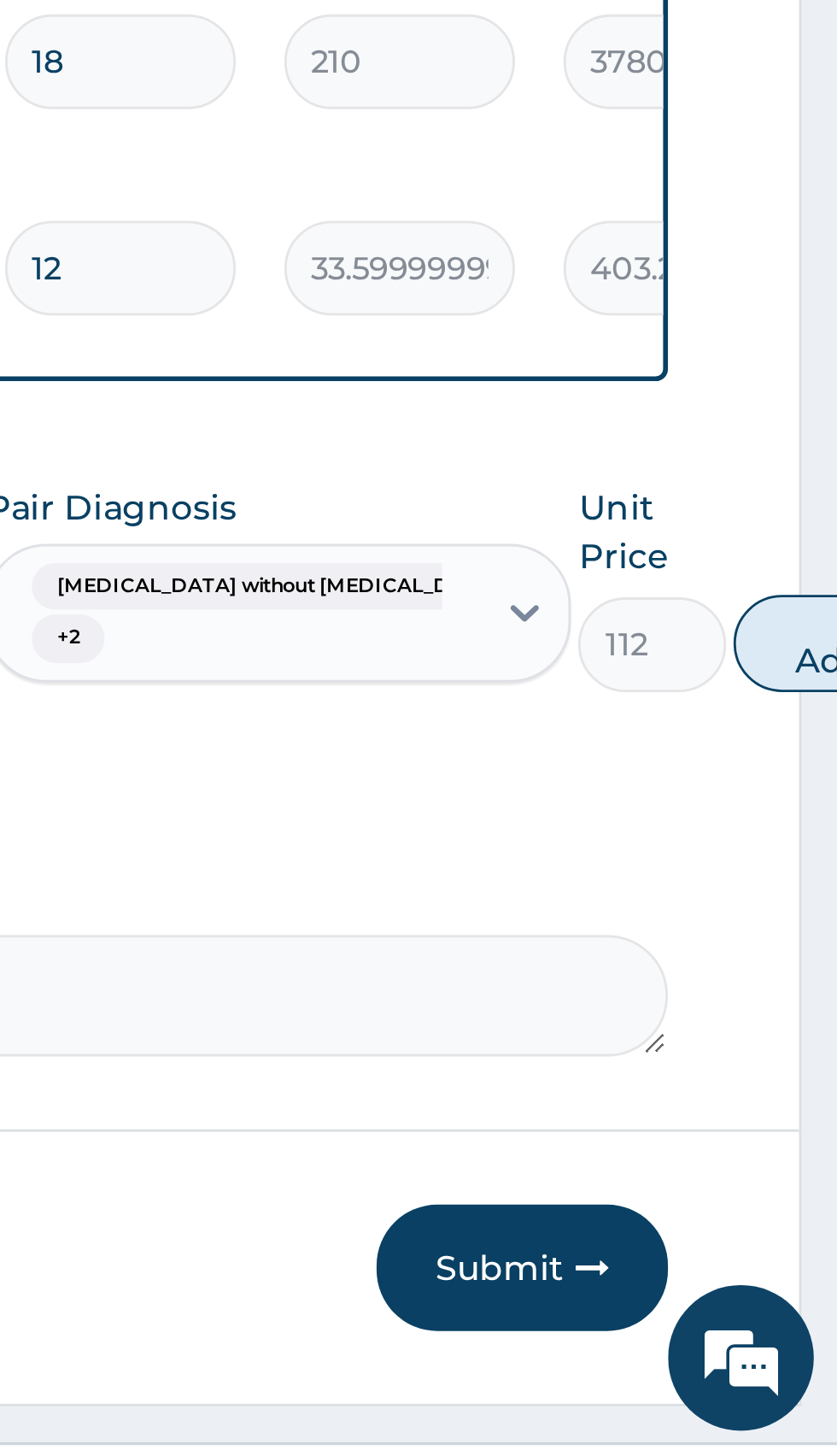
click at [801, 1158] on button "Add" at bounding box center [834, 1171] width 68 height 35
type input "0"
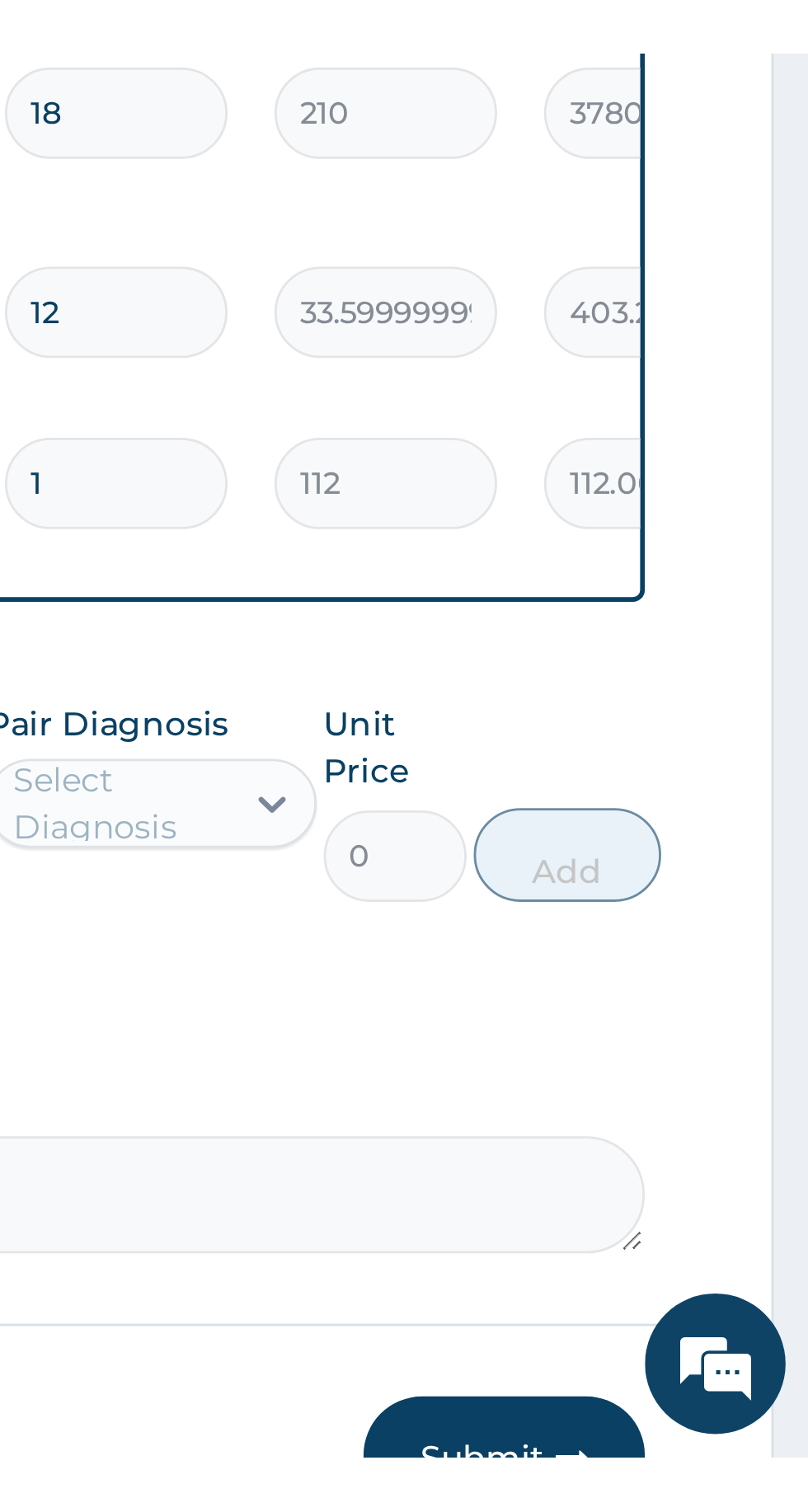
scroll to position [407, 0]
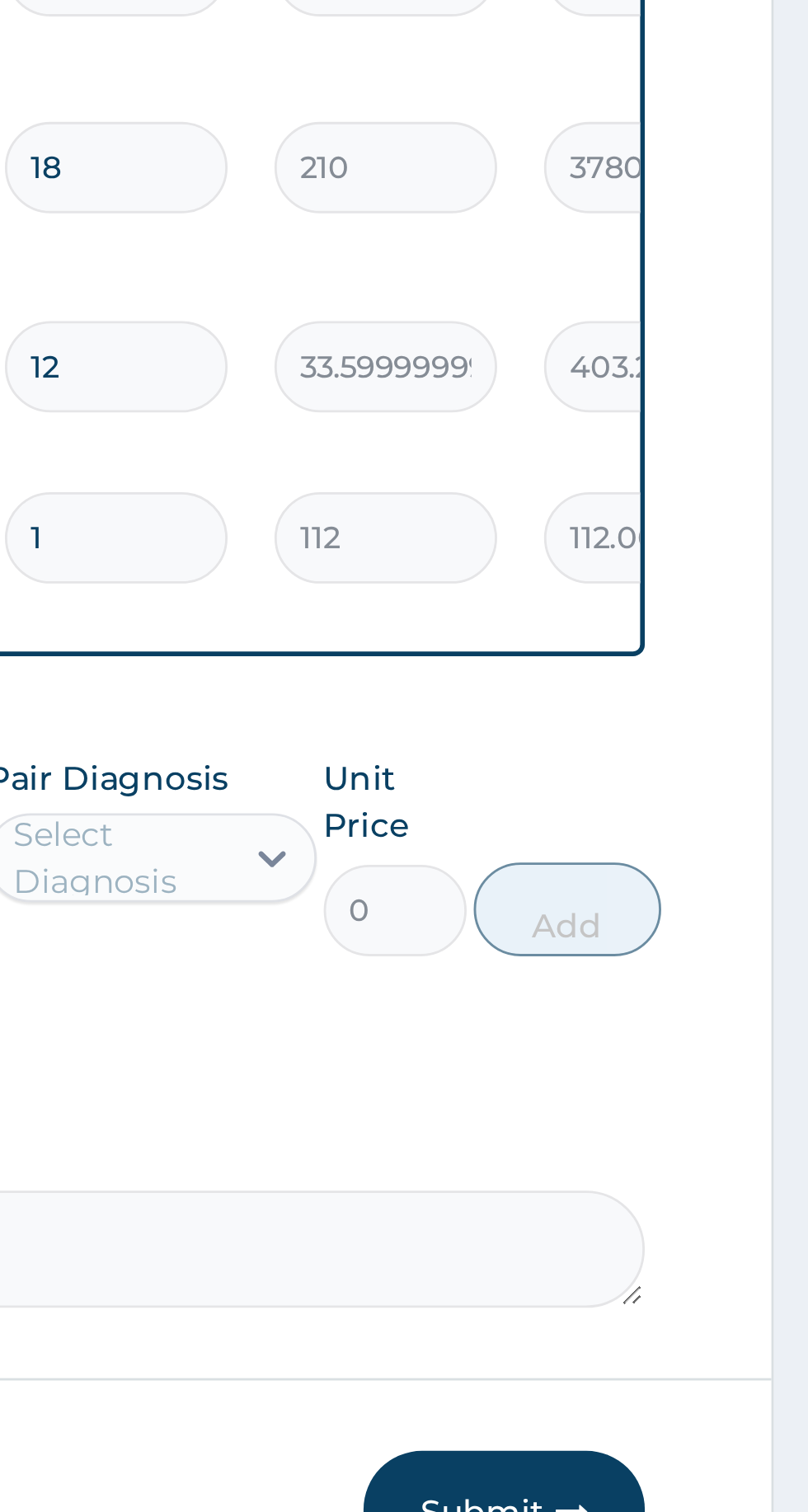
type input "15"
type input "1680.00"
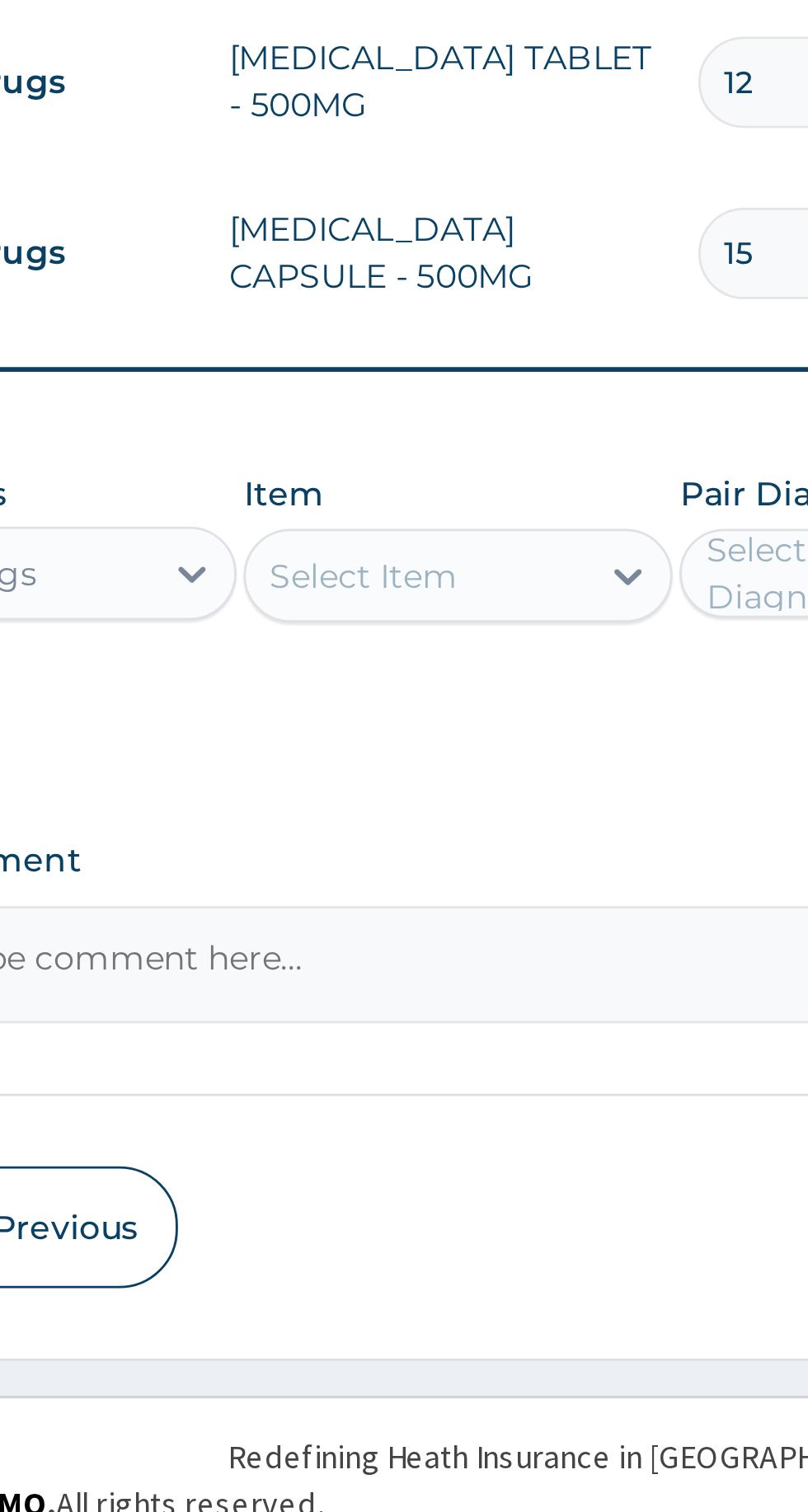
type input "15"
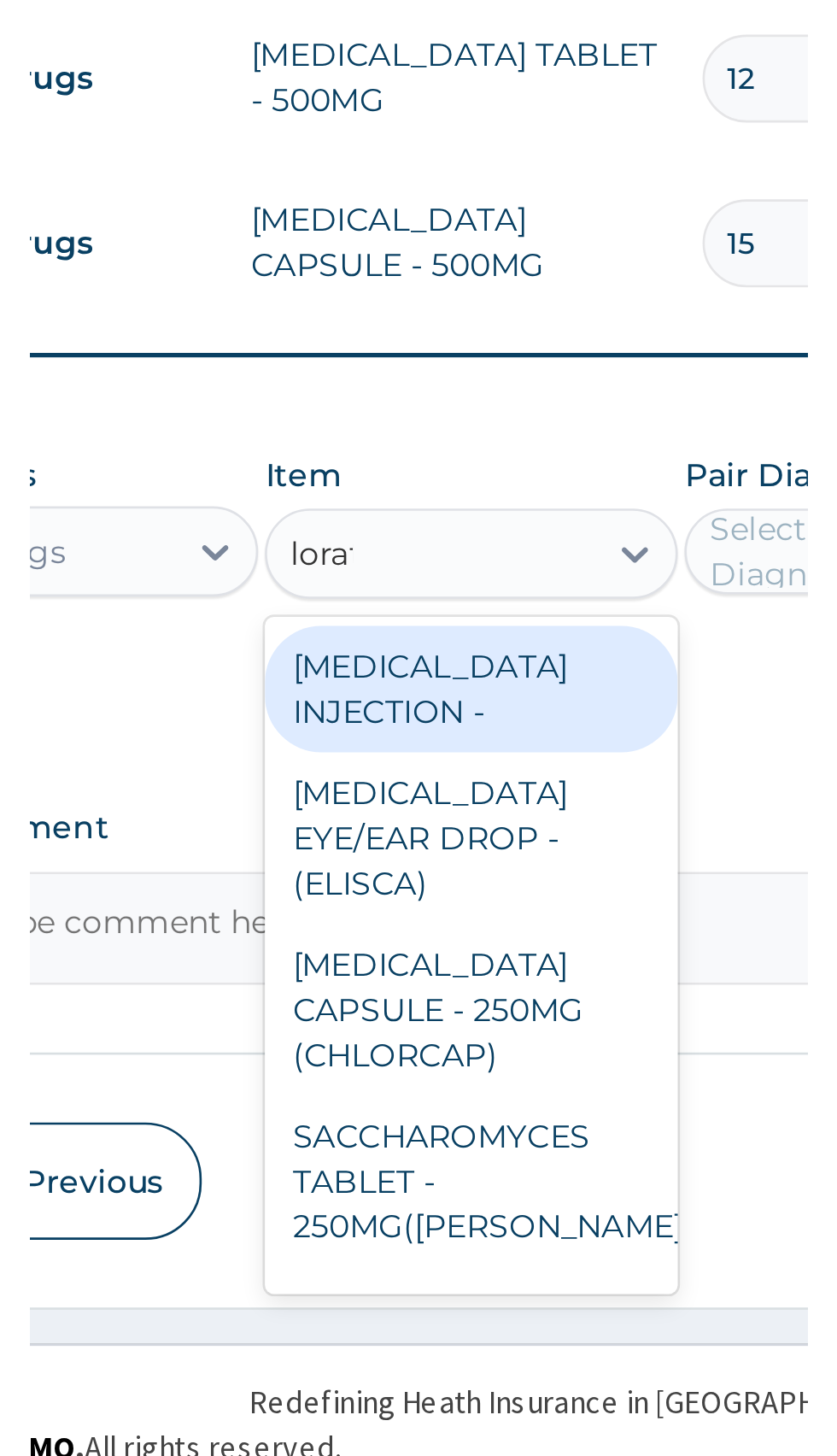
scroll to position [0, 0]
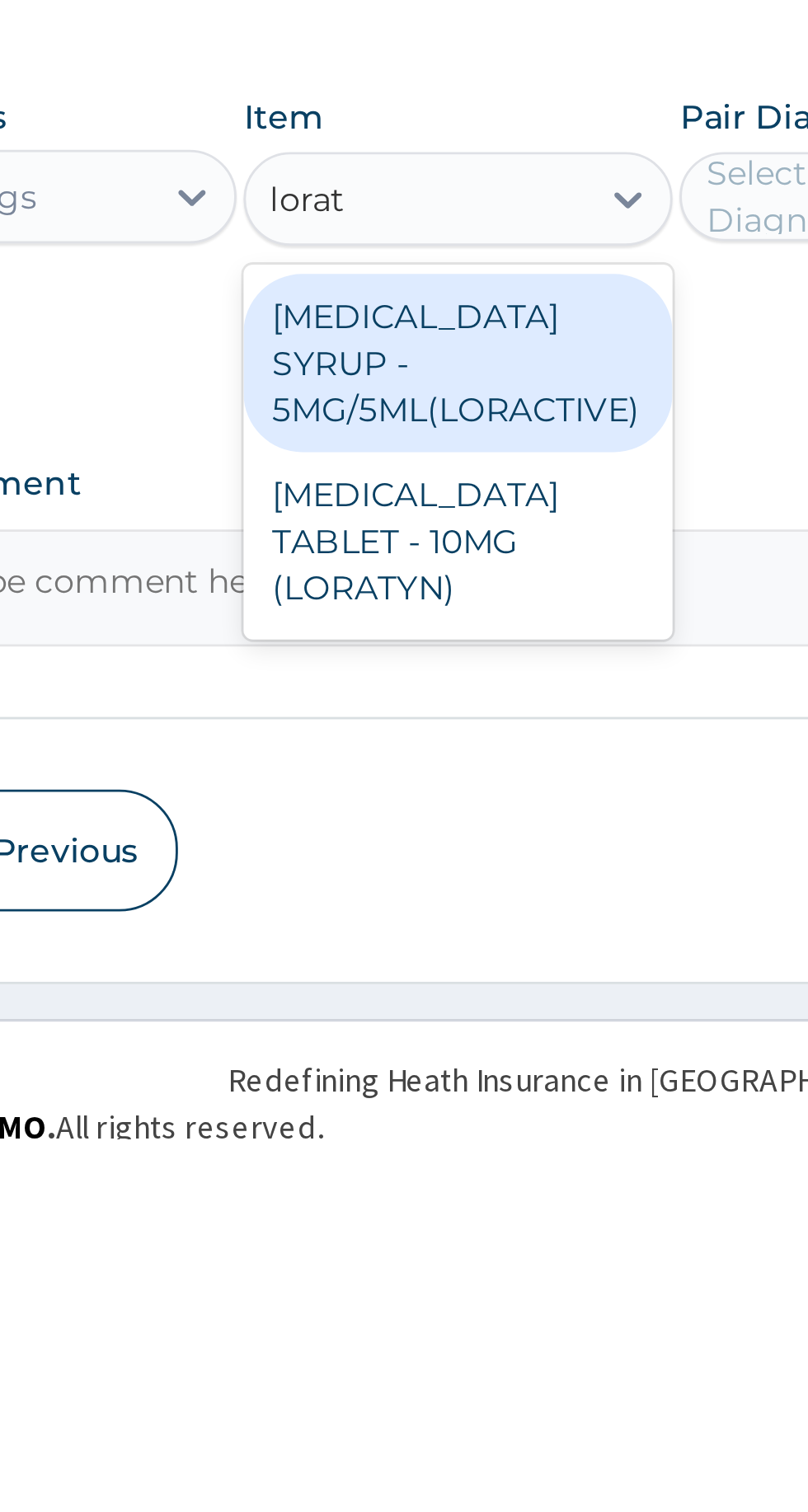
click at [465, 1270] on div "LORATADINE TABLET - 10MG (LORATYN)" at bounding box center [441, 1302] width 151 height 63
type input "lorat"
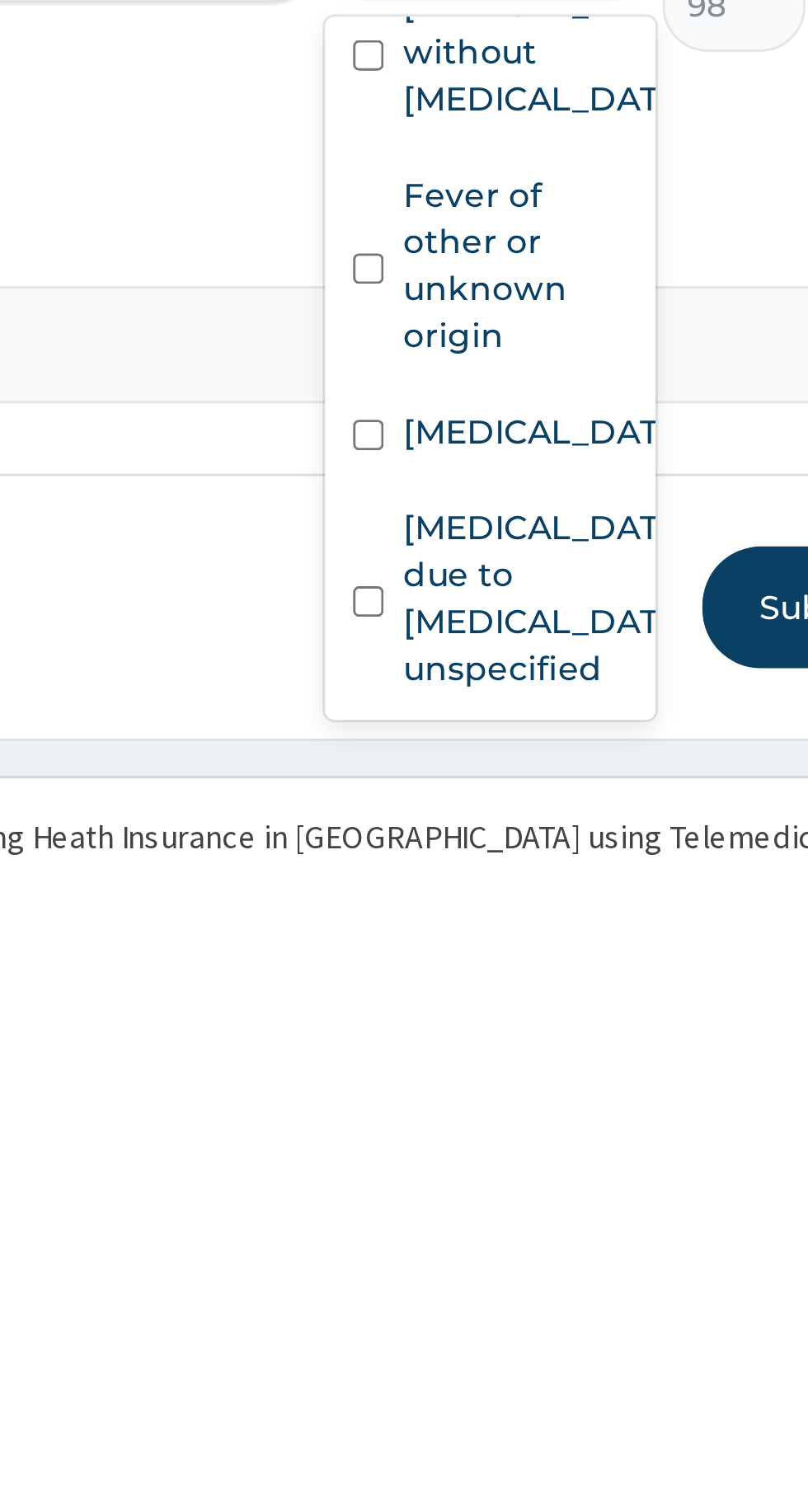
scroll to position [223, 0]
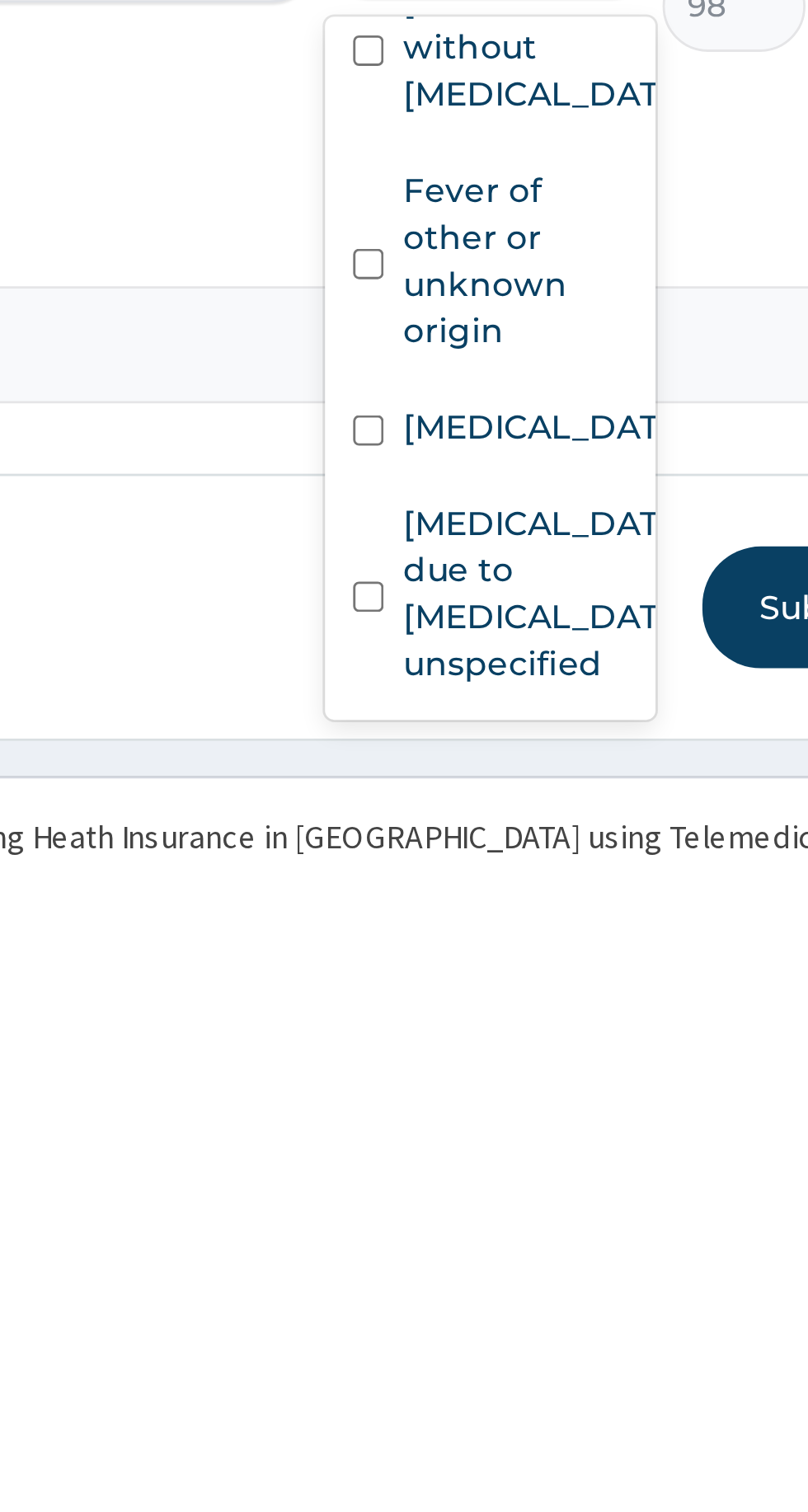
click at [582, 1270] on label "Fever of other or unknown origin" at bounding box center [585, 1288] width 78 height 66
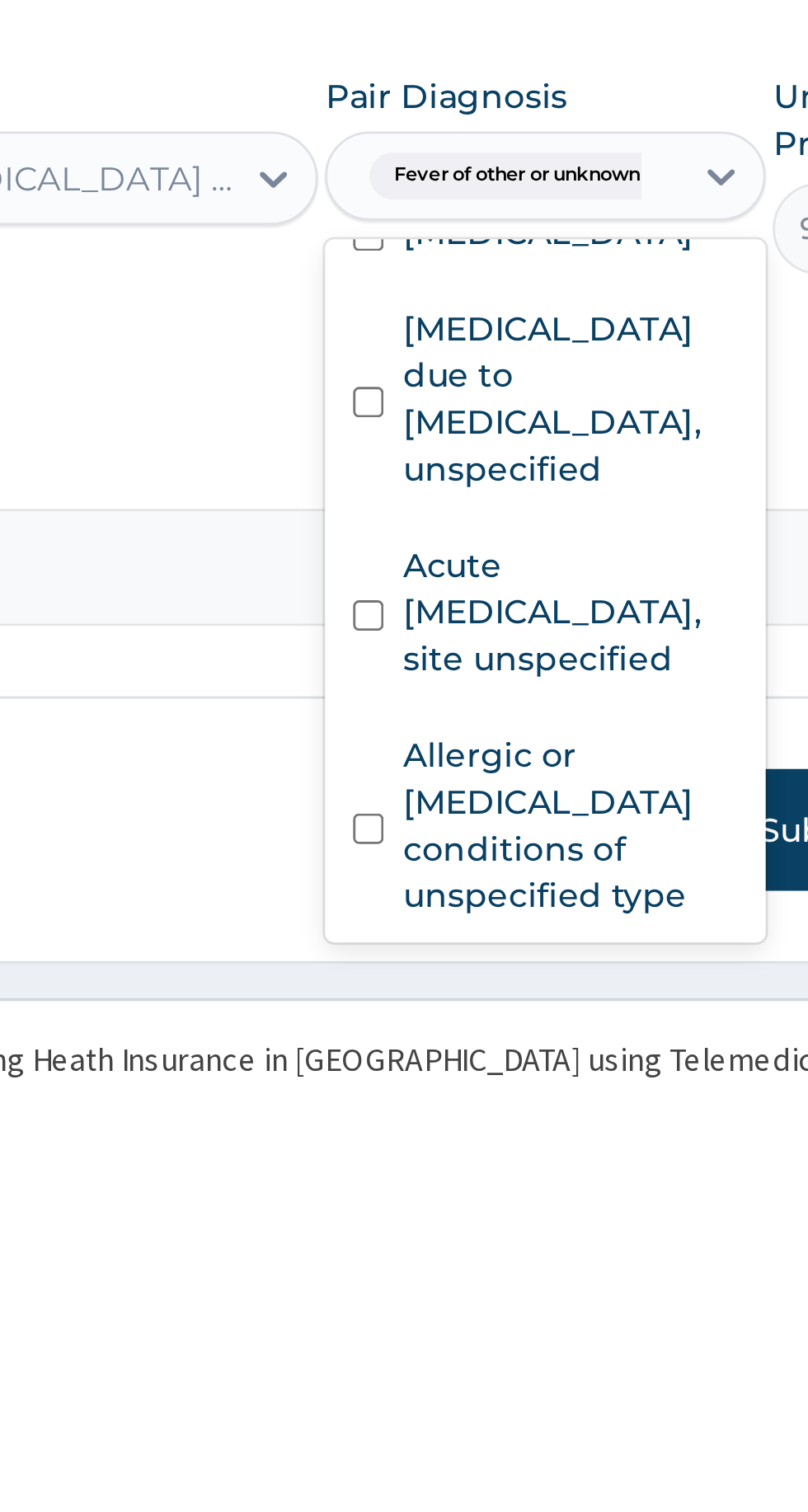
scroll to position [310, 0]
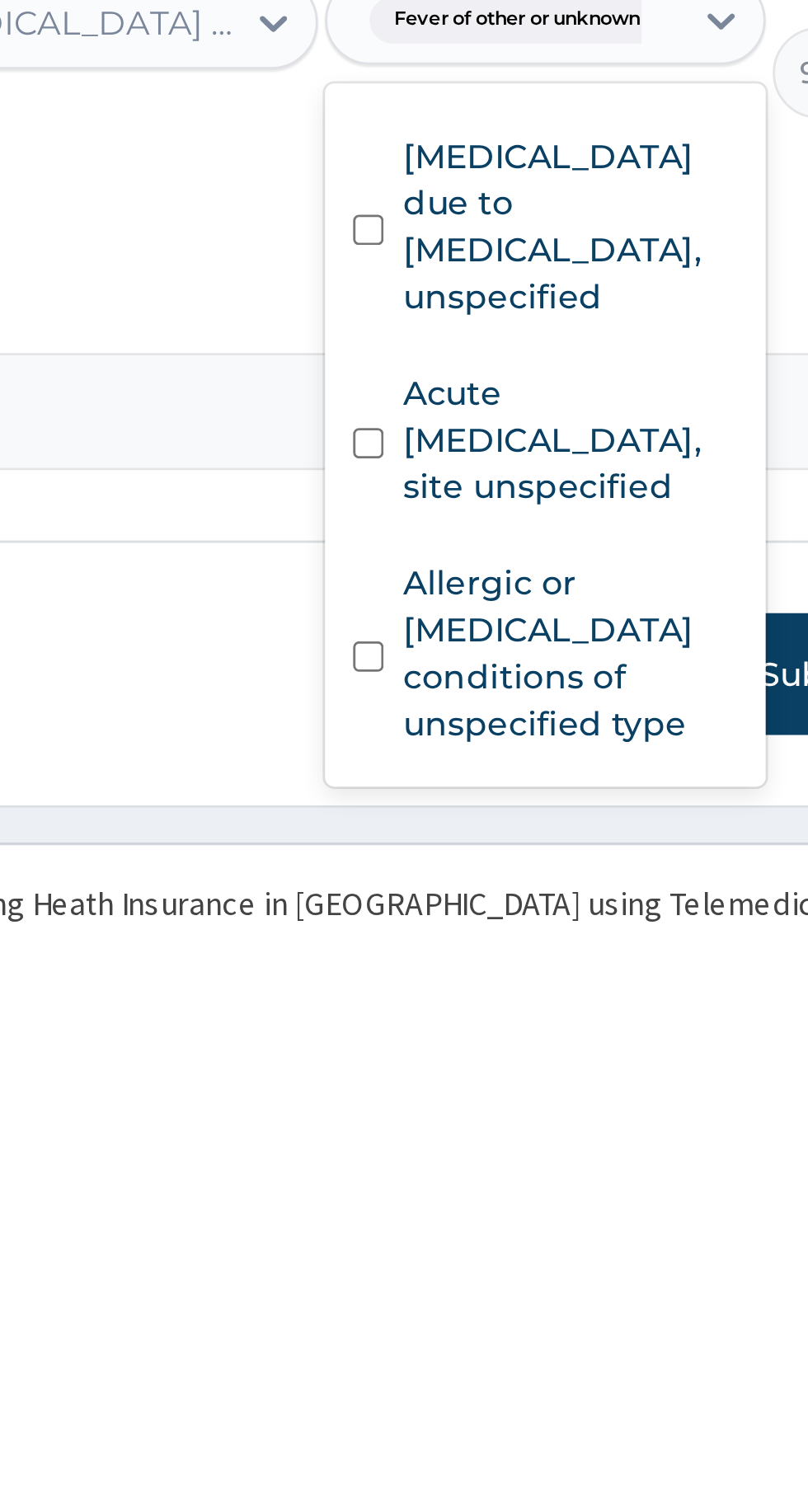
click at [594, 1309] on label "Acute upper respiratory infection, site unspecified" at bounding box center [605, 1328] width 118 height 49
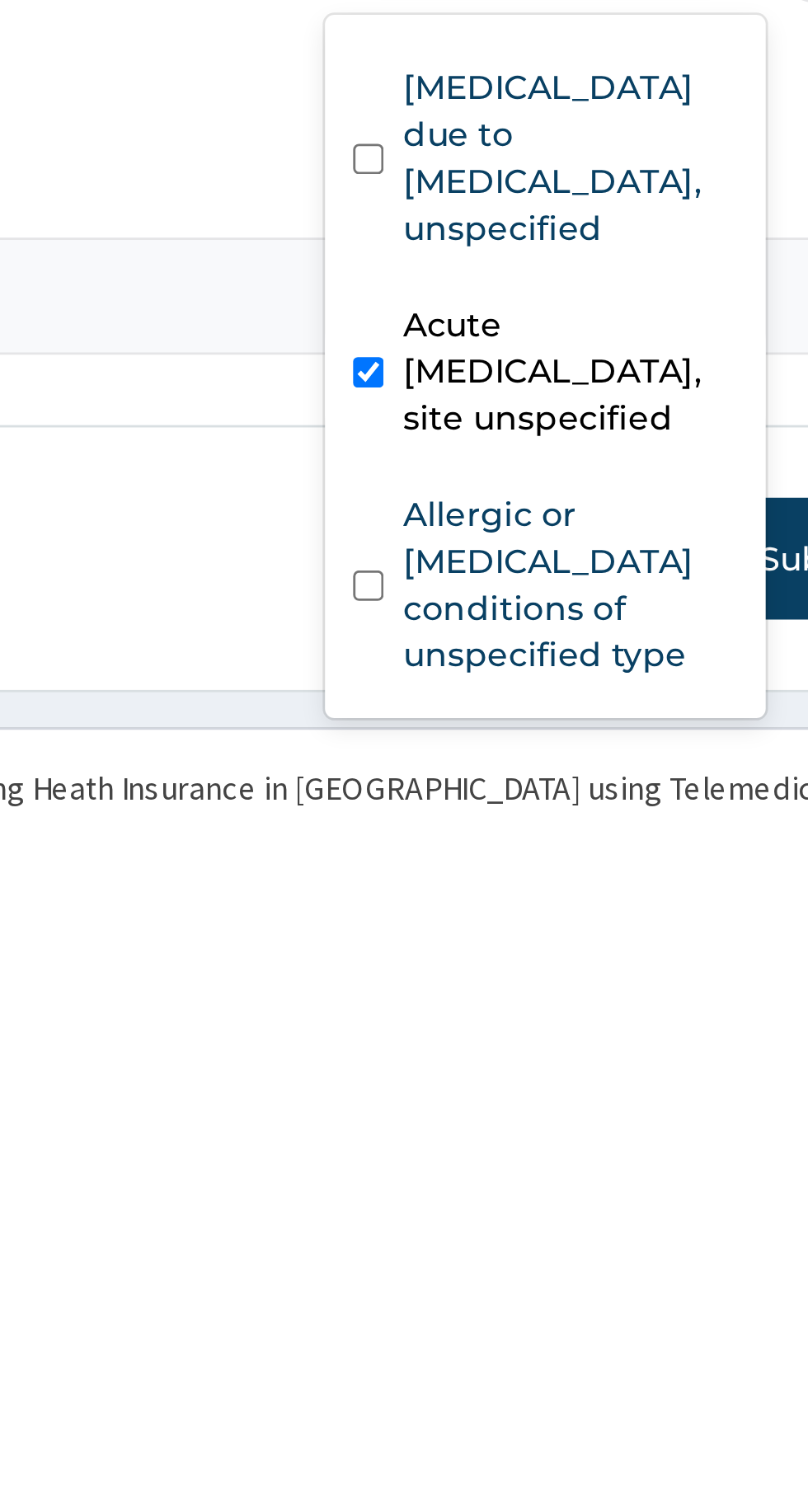
click at [597, 1404] on label "Allergic or hypersensitivity conditions of unspecified type" at bounding box center [605, 1419] width 118 height 66
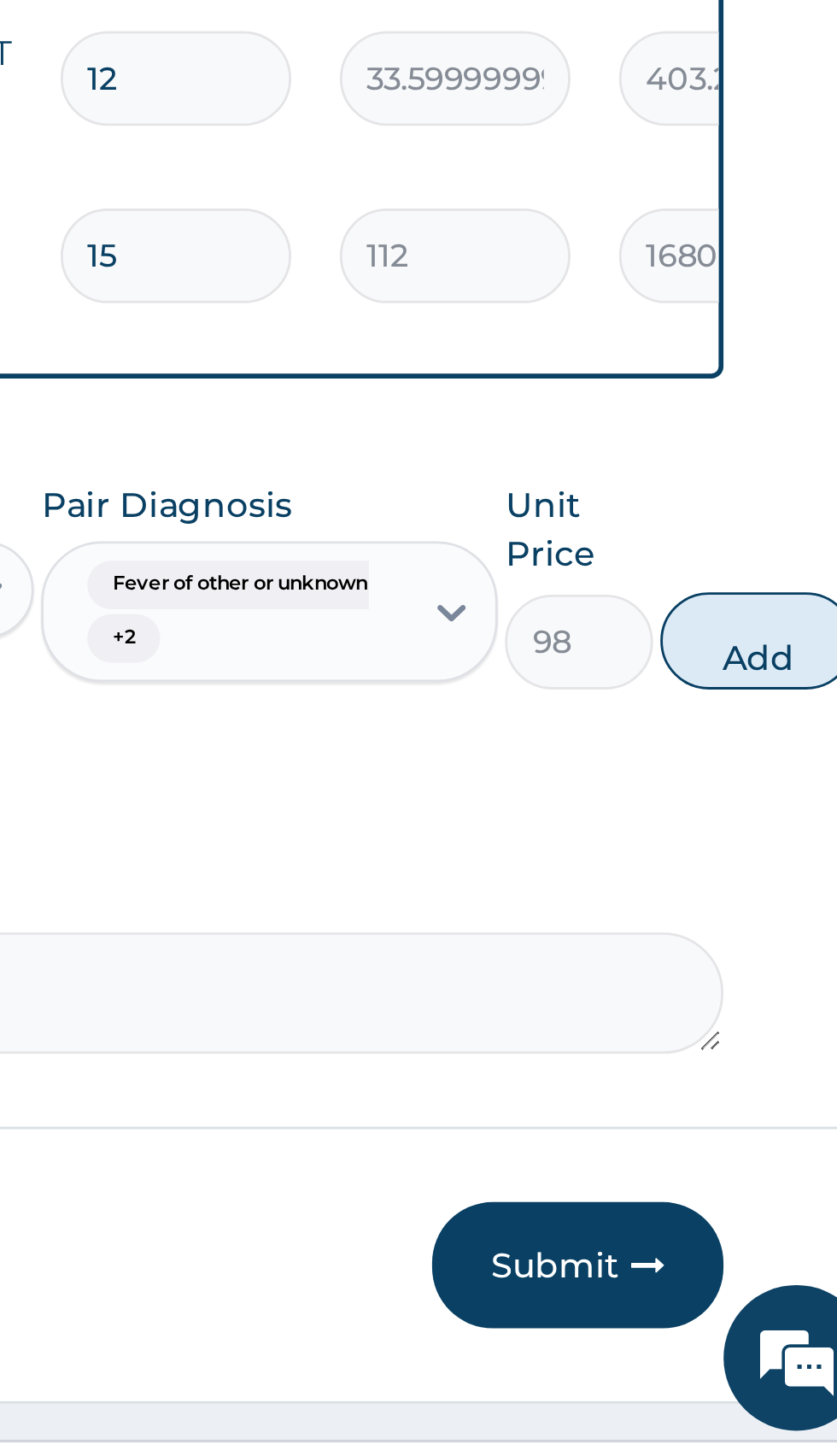
scroll to position [495, 0]
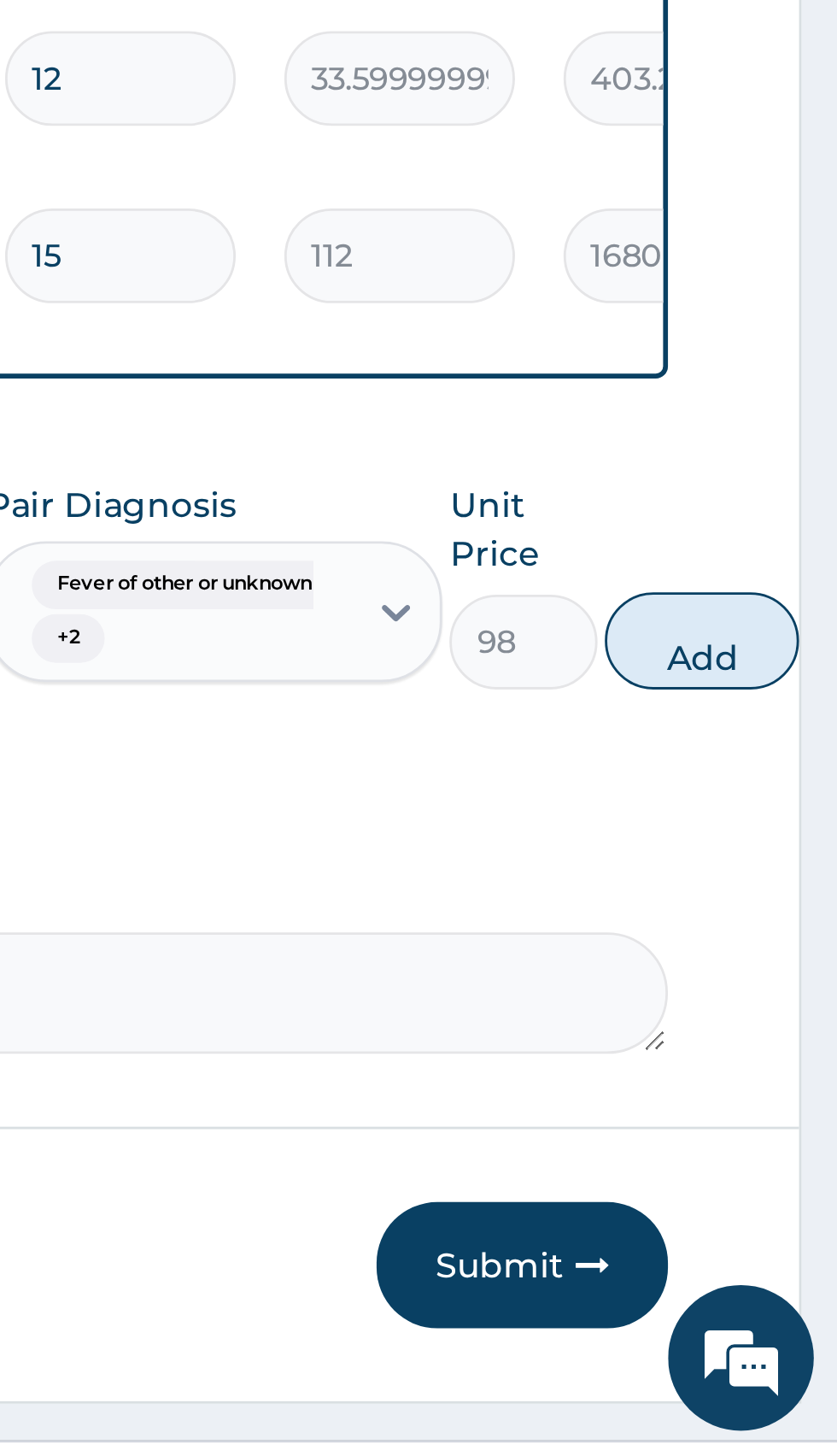
click at [802, 1154] on button "Add" at bounding box center [789, 1170] width 68 height 35
type input "0"
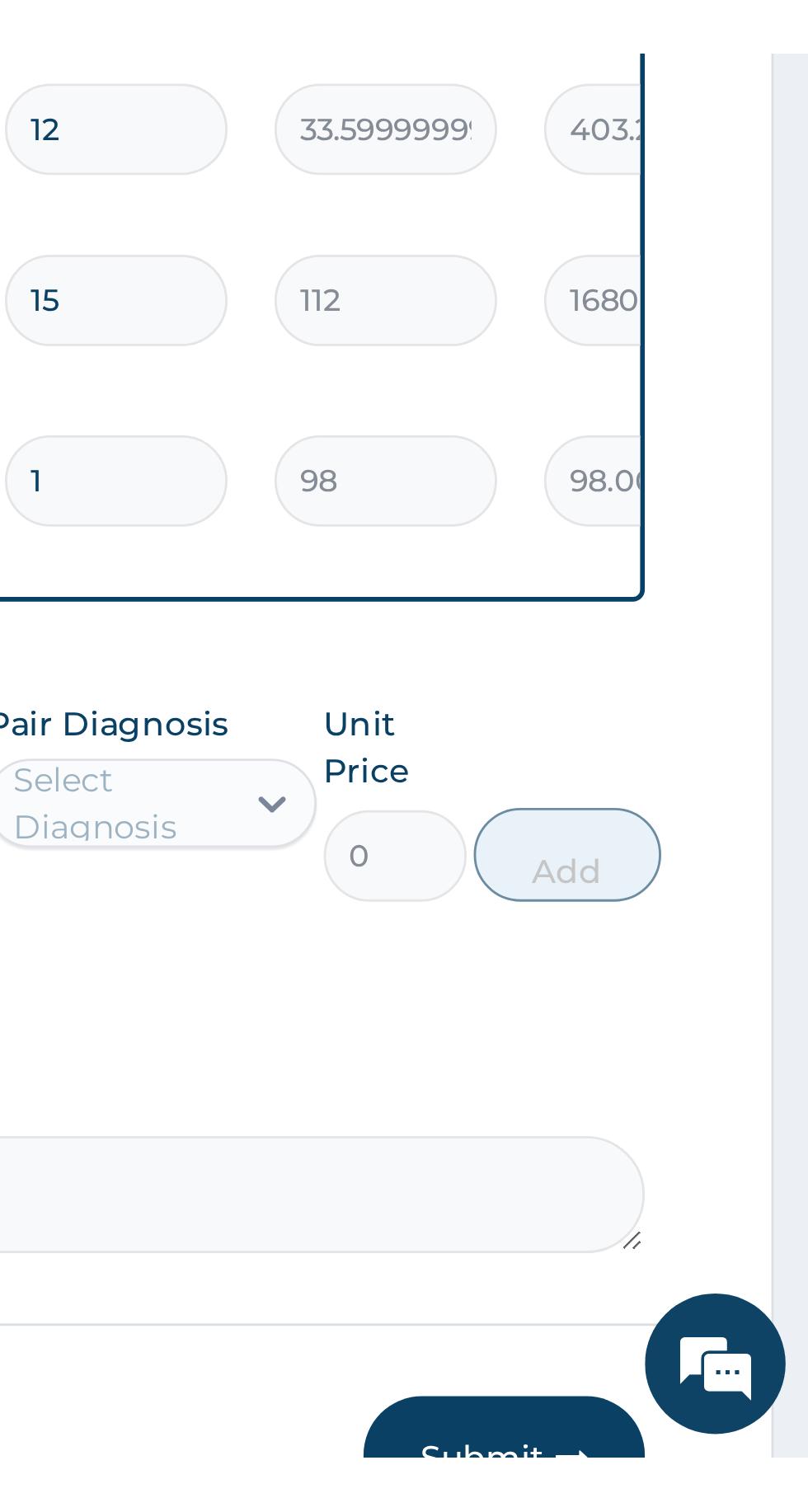
scroll to position [471, 0]
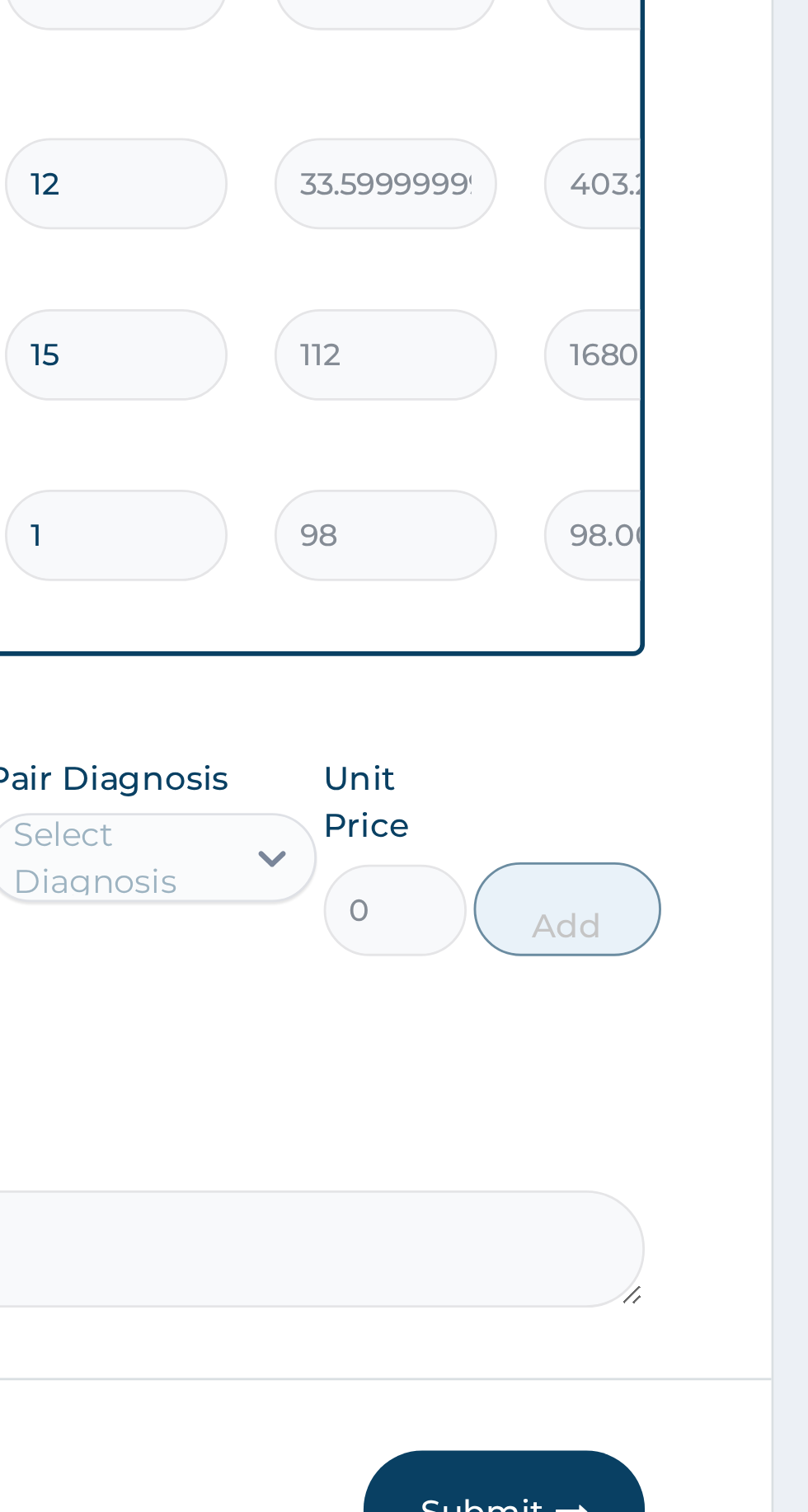
type input "10"
type input "980.00"
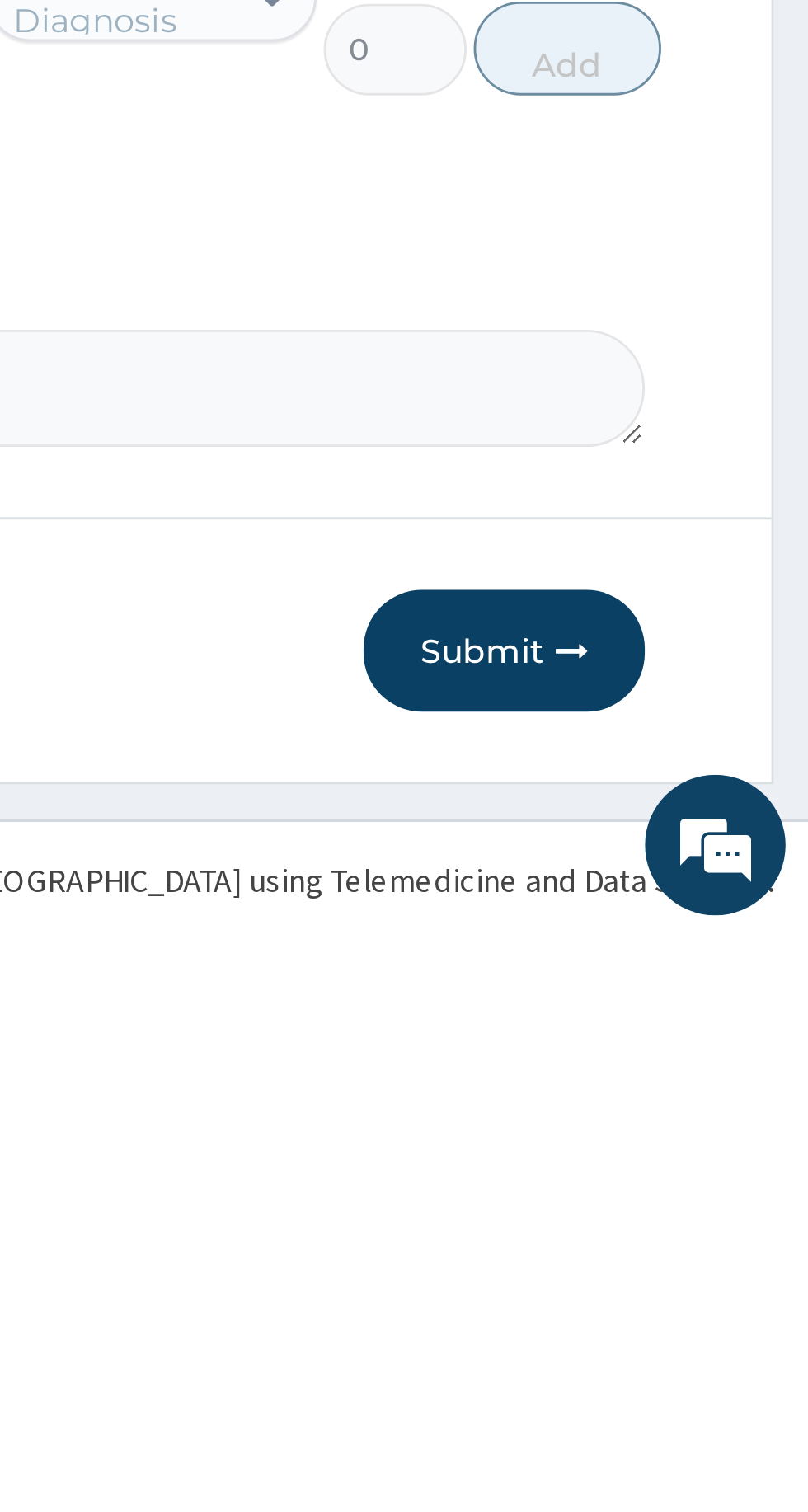
click at [705, 1394] on button "Submit" at bounding box center [700, 1410] width 99 height 43
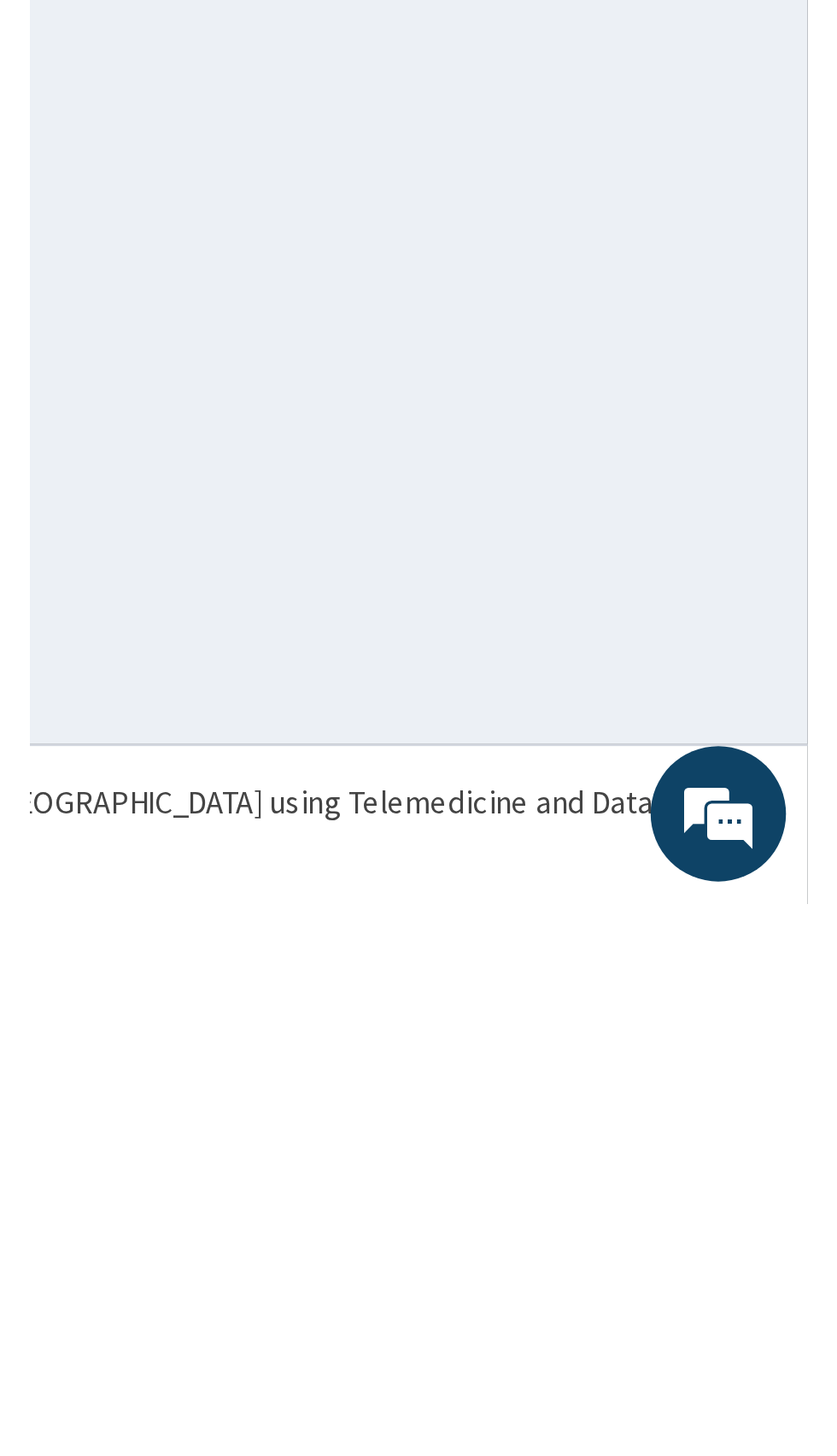
scroll to position [0, 0]
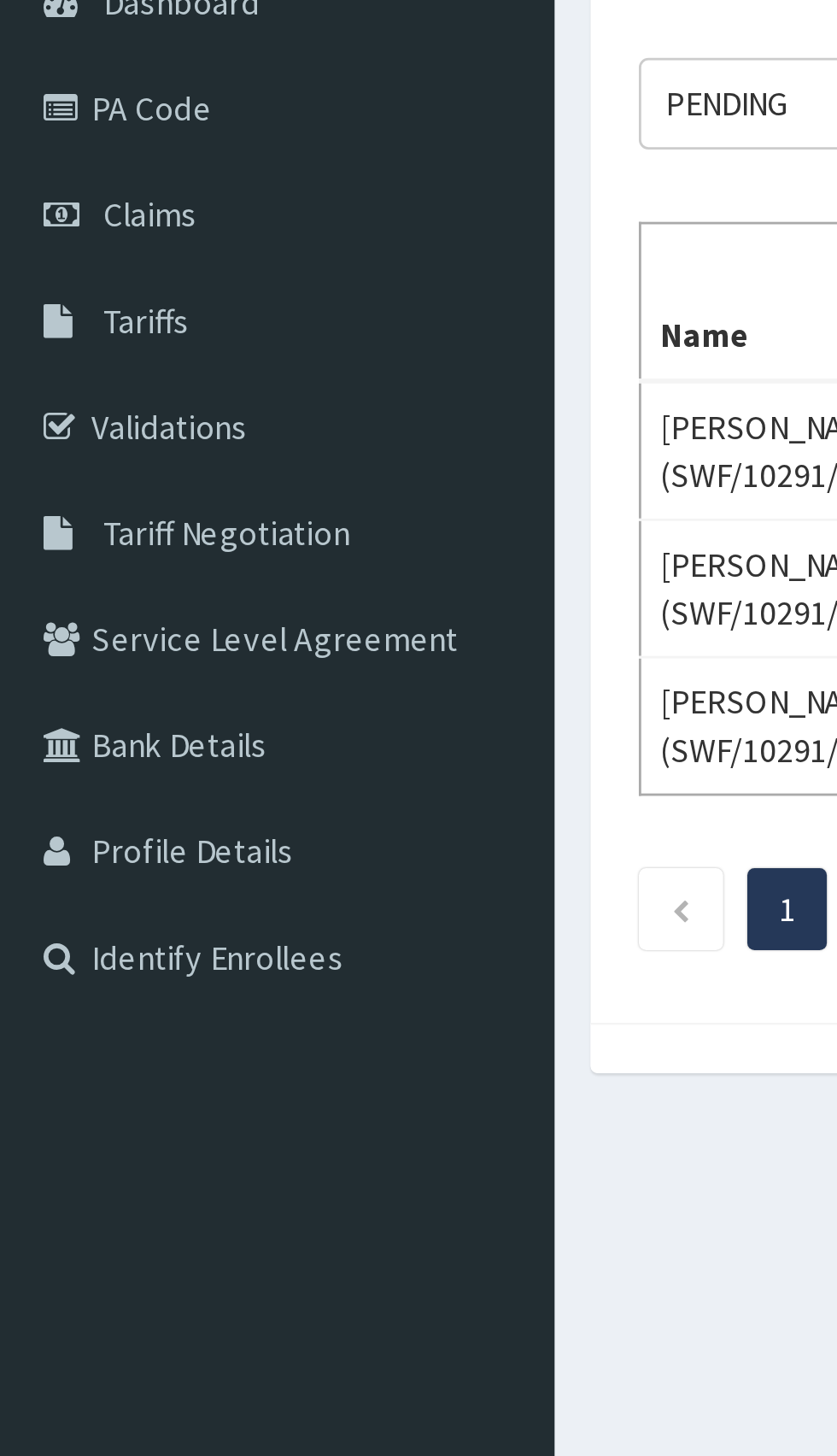
click at [53, 225] on link "PA Code" at bounding box center [98, 223] width 196 height 37
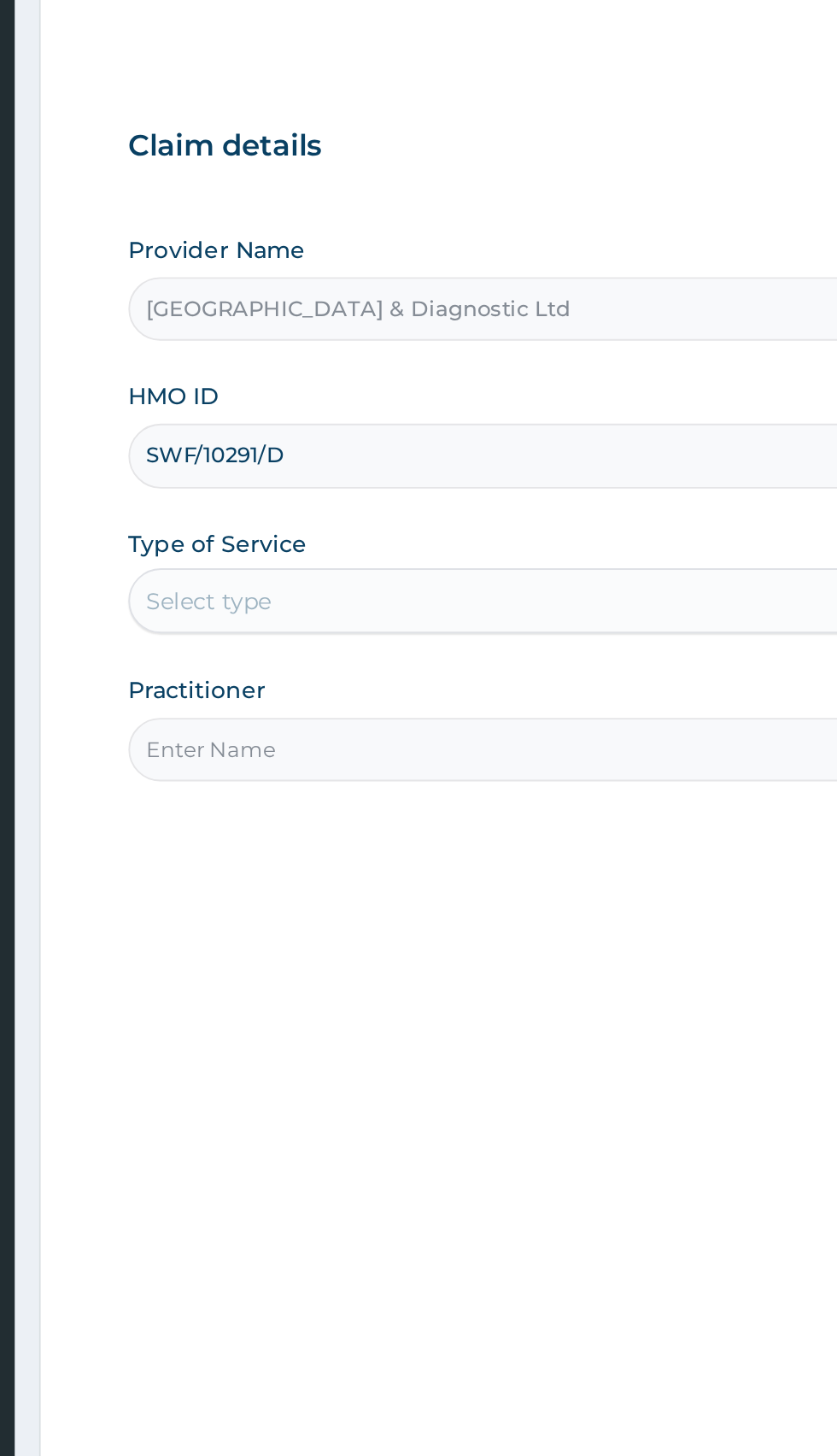
click at [418, 380] on input "SWF/10291/D" at bounding box center [517, 382] width 521 height 34
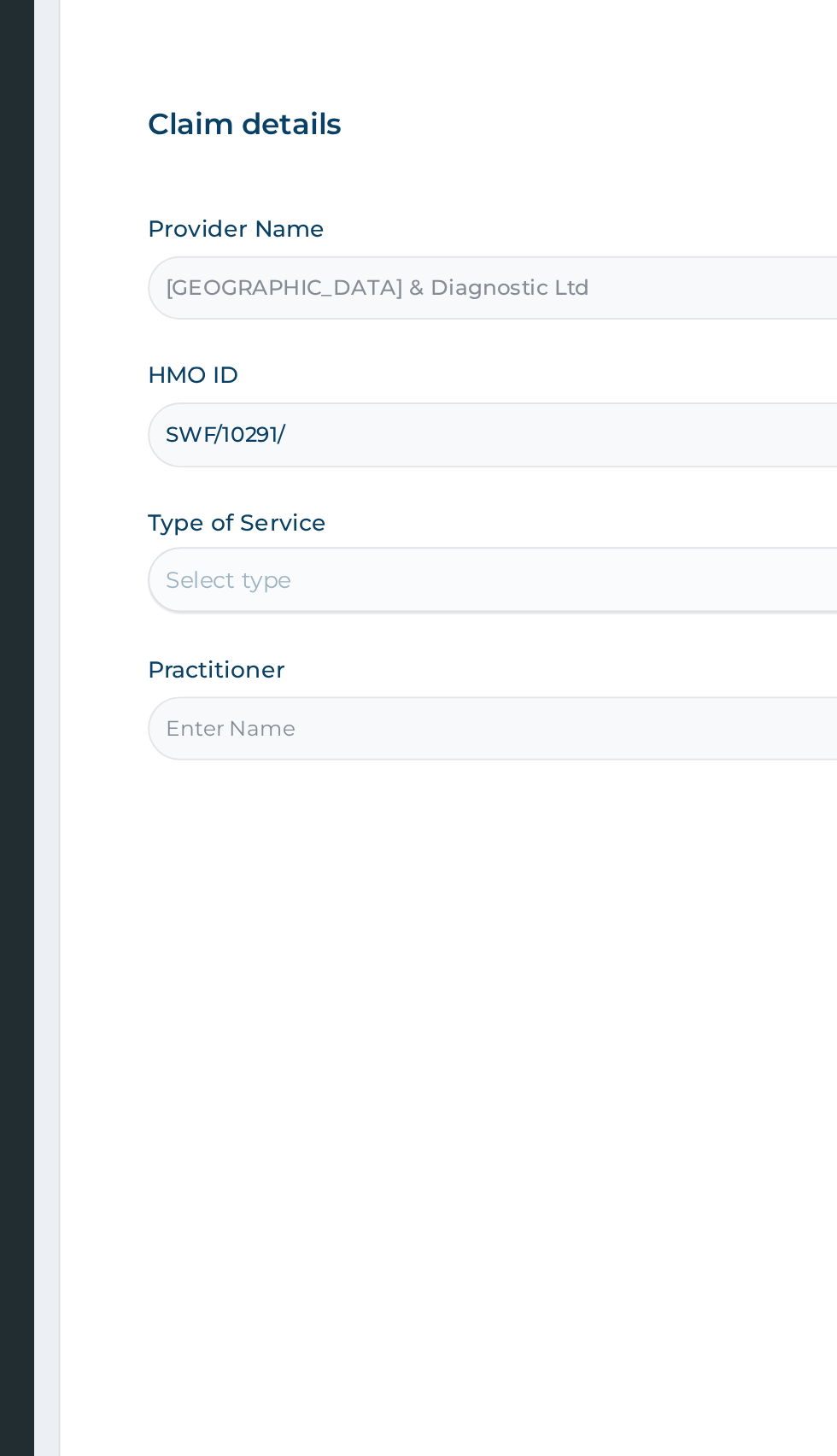
click at [404, 386] on input "SWF/10291/" at bounding box center [517, 382] width 521 height 34
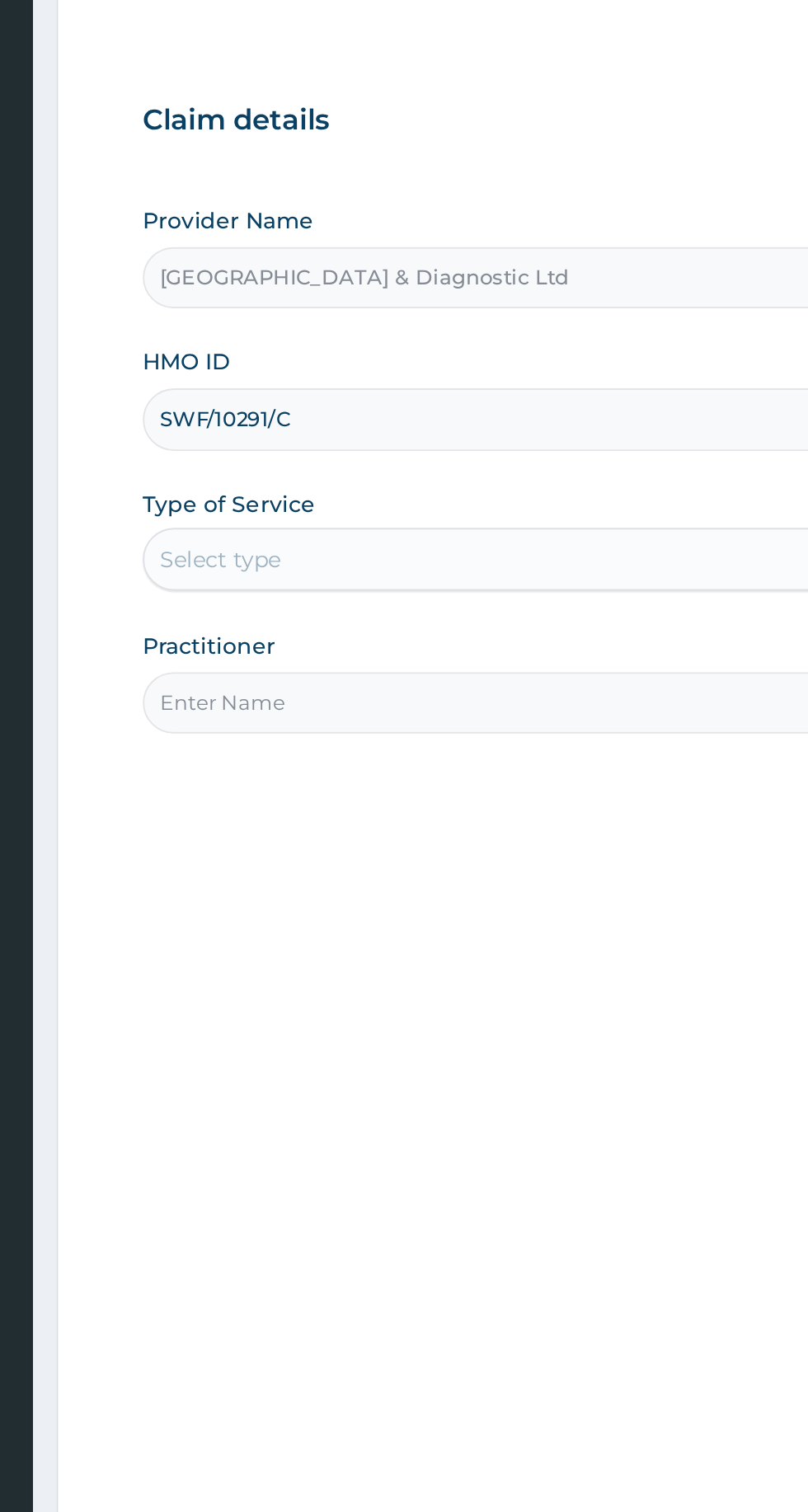
type input "SWF/10291/C"
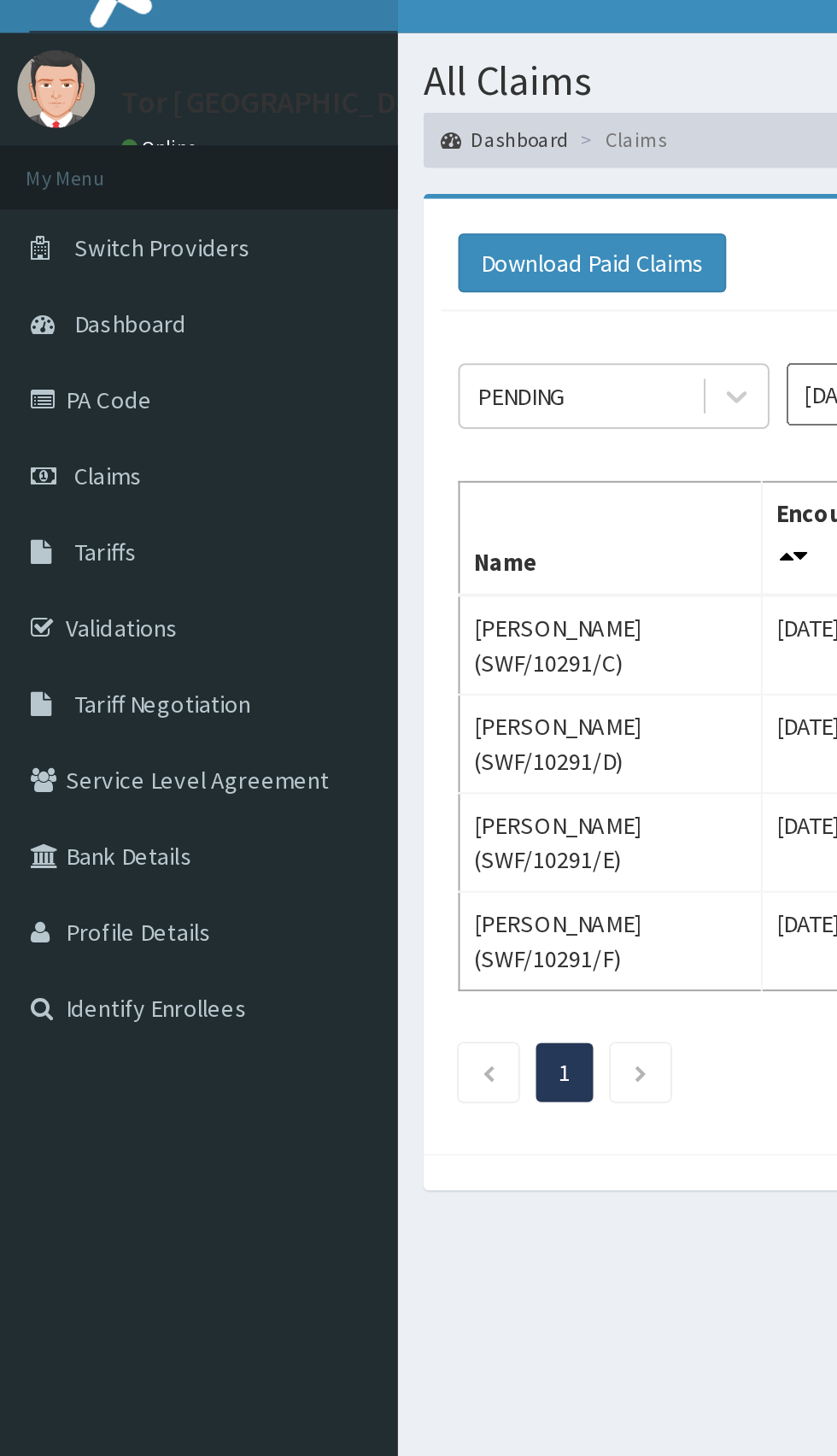
click at [54, 226] on link "PA Code" at bounding box center [98, 223] width 196 height 37
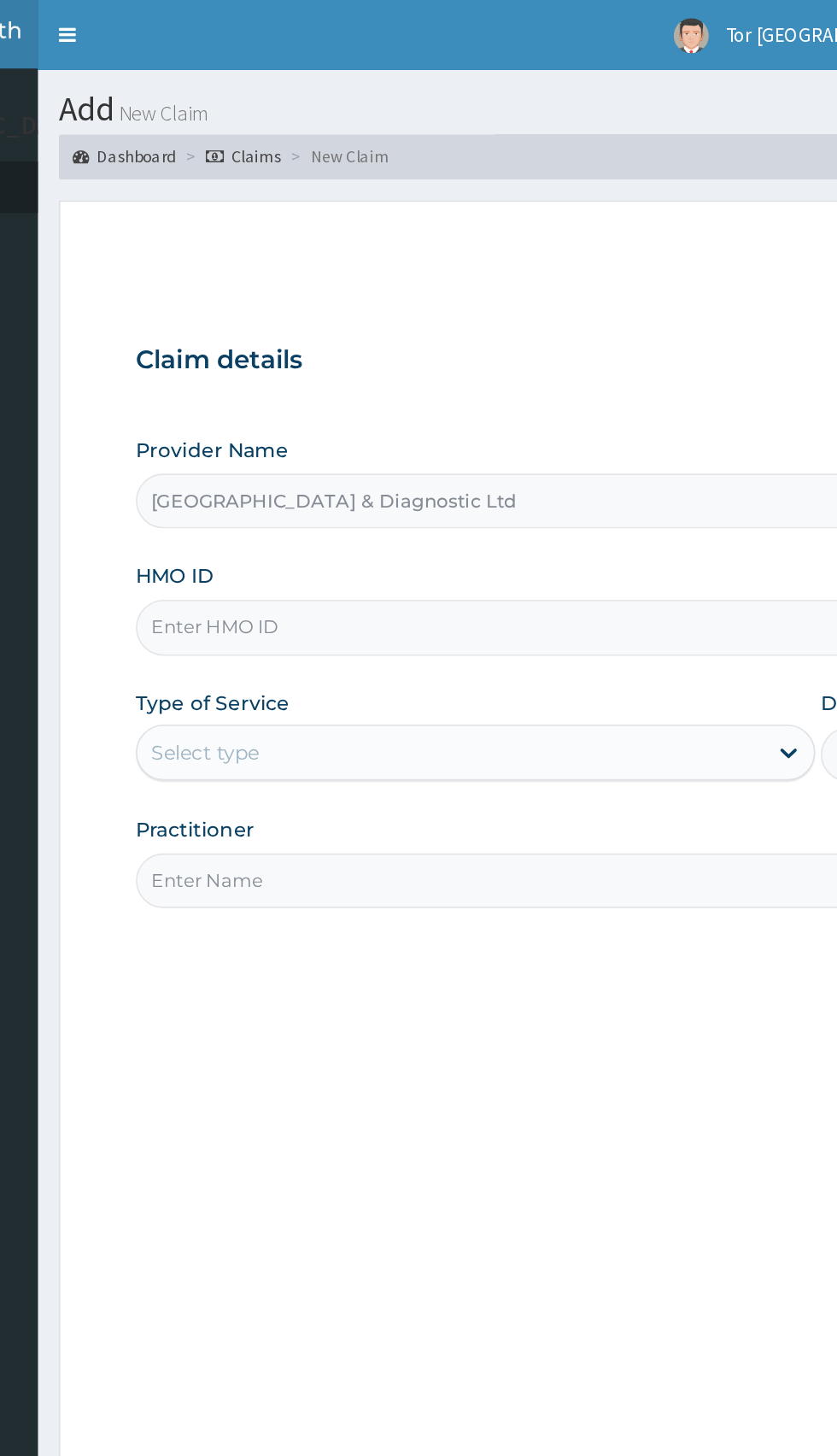
click at [370, 384] on input "HMO ID" at bounding box center [517, 382] width 521 height 34
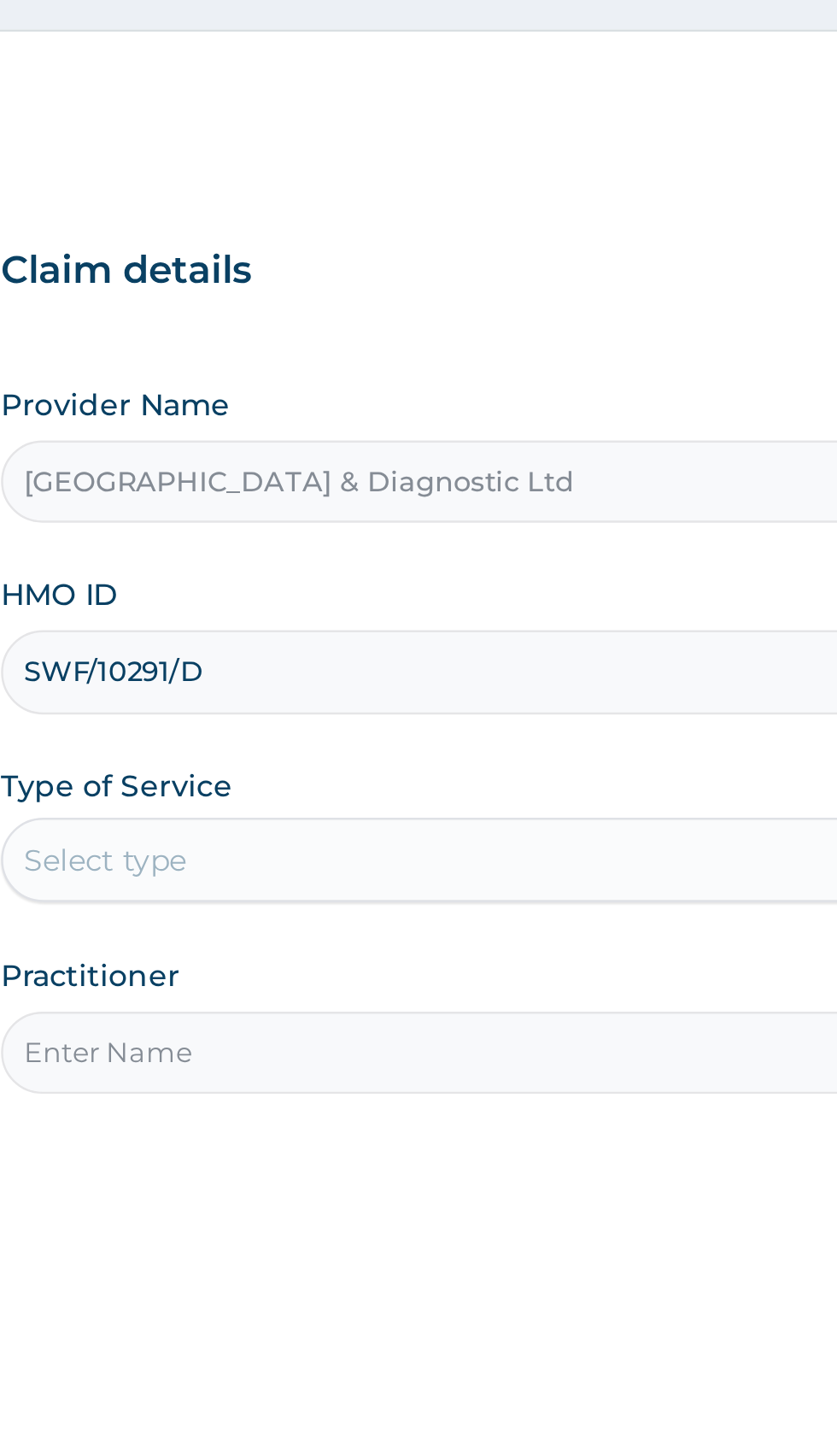
click at [428, 382] on input "SWF/10291/D" at bounding box center [517, 382] width 521 height 34
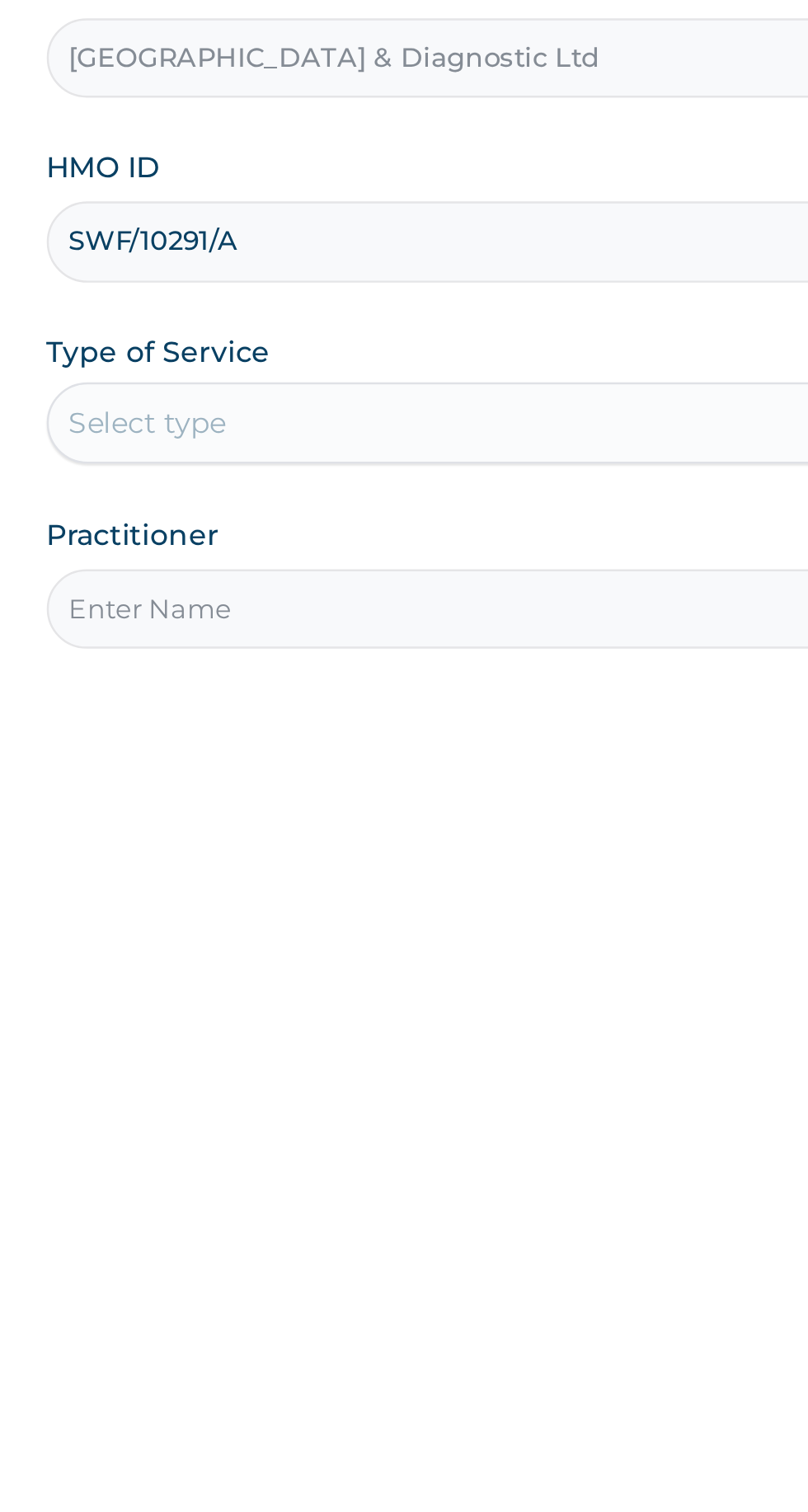
type input "SWF/10291/A"
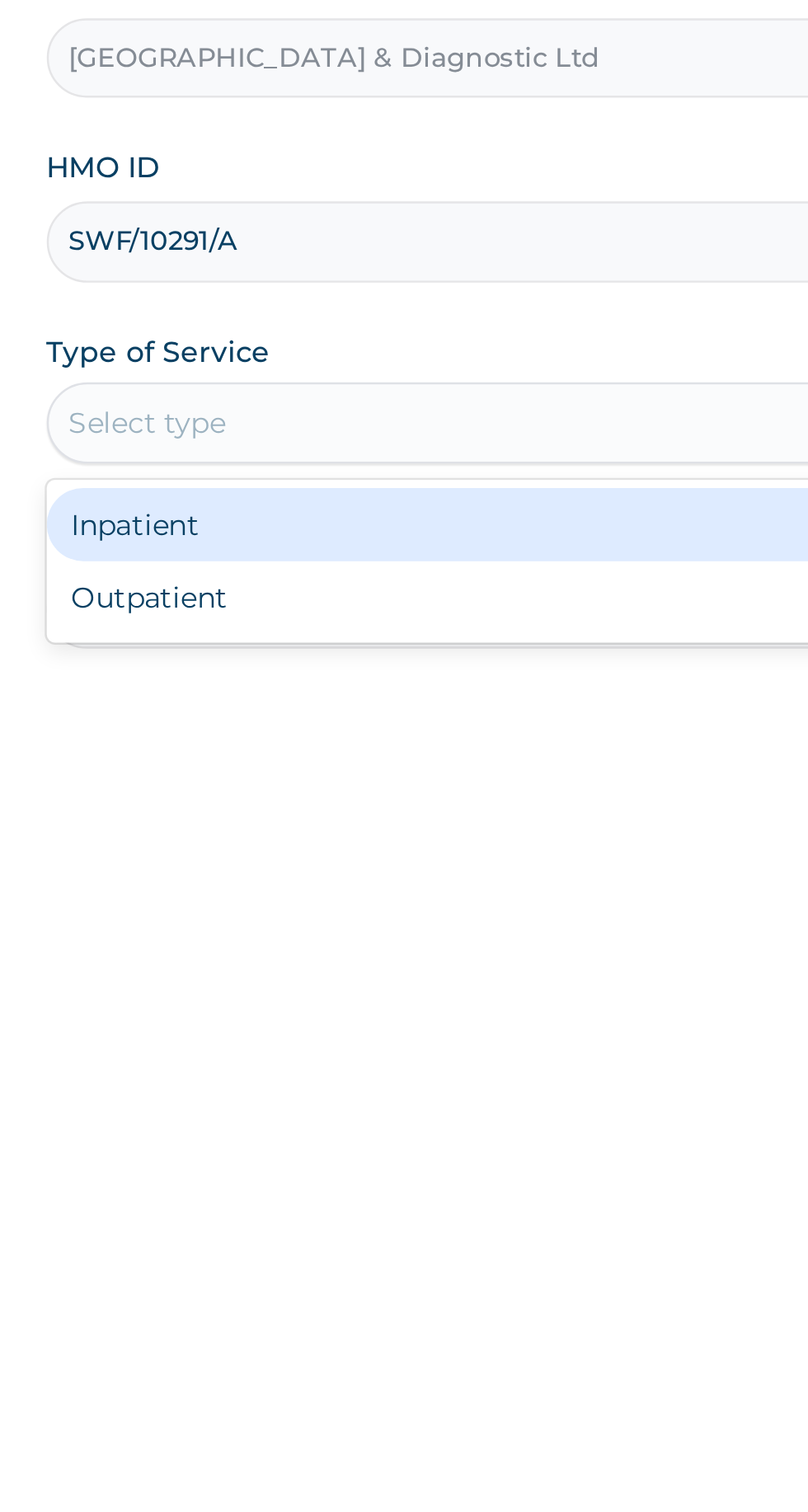
click at [418, 513] on div "Outpatient" at bounding box center [447, 513] width 400 height 30
type input "1"
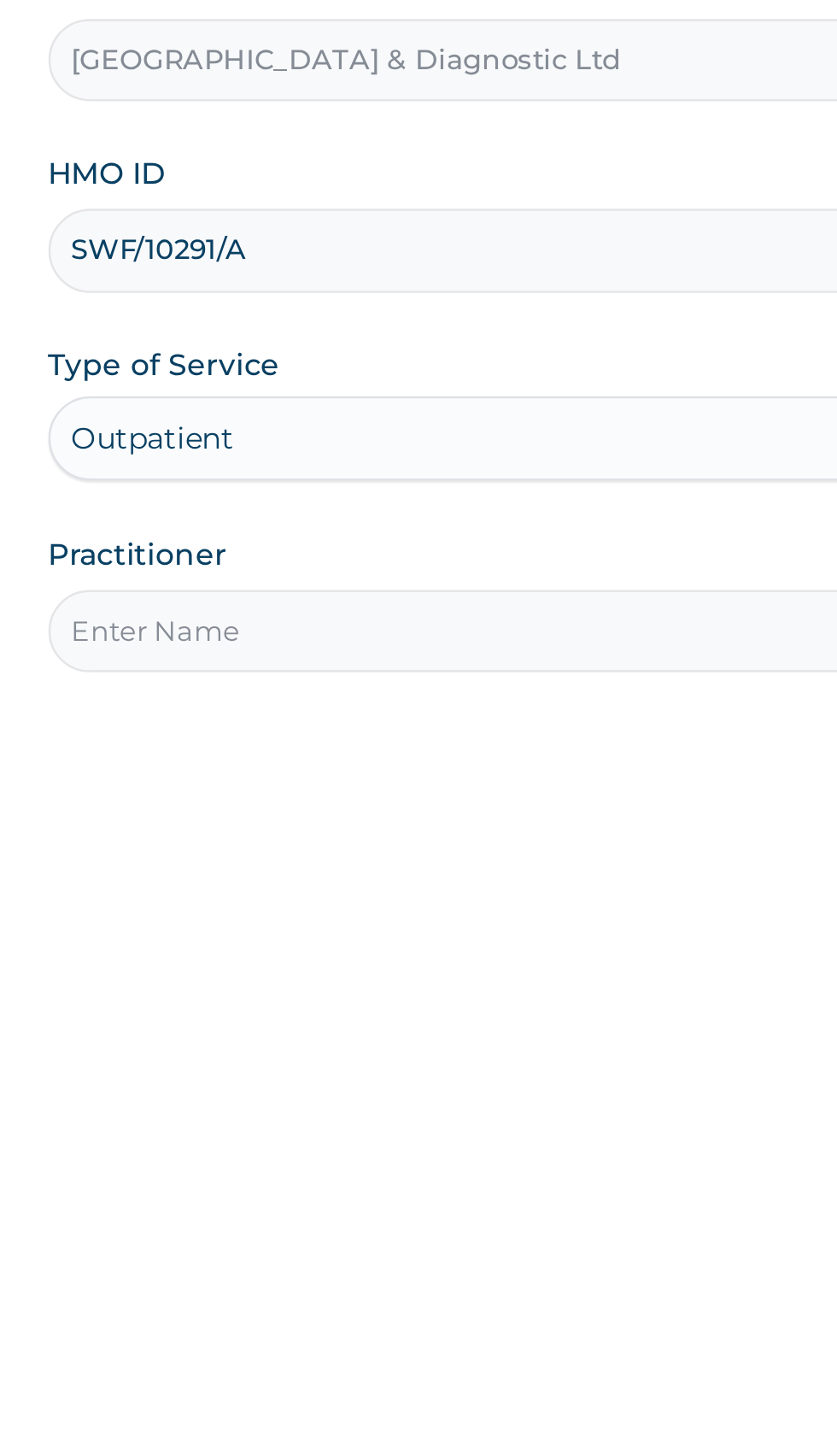
click at [428, 540] on input "Practitioner" at bounding box center [517, 537] width 521 height 34
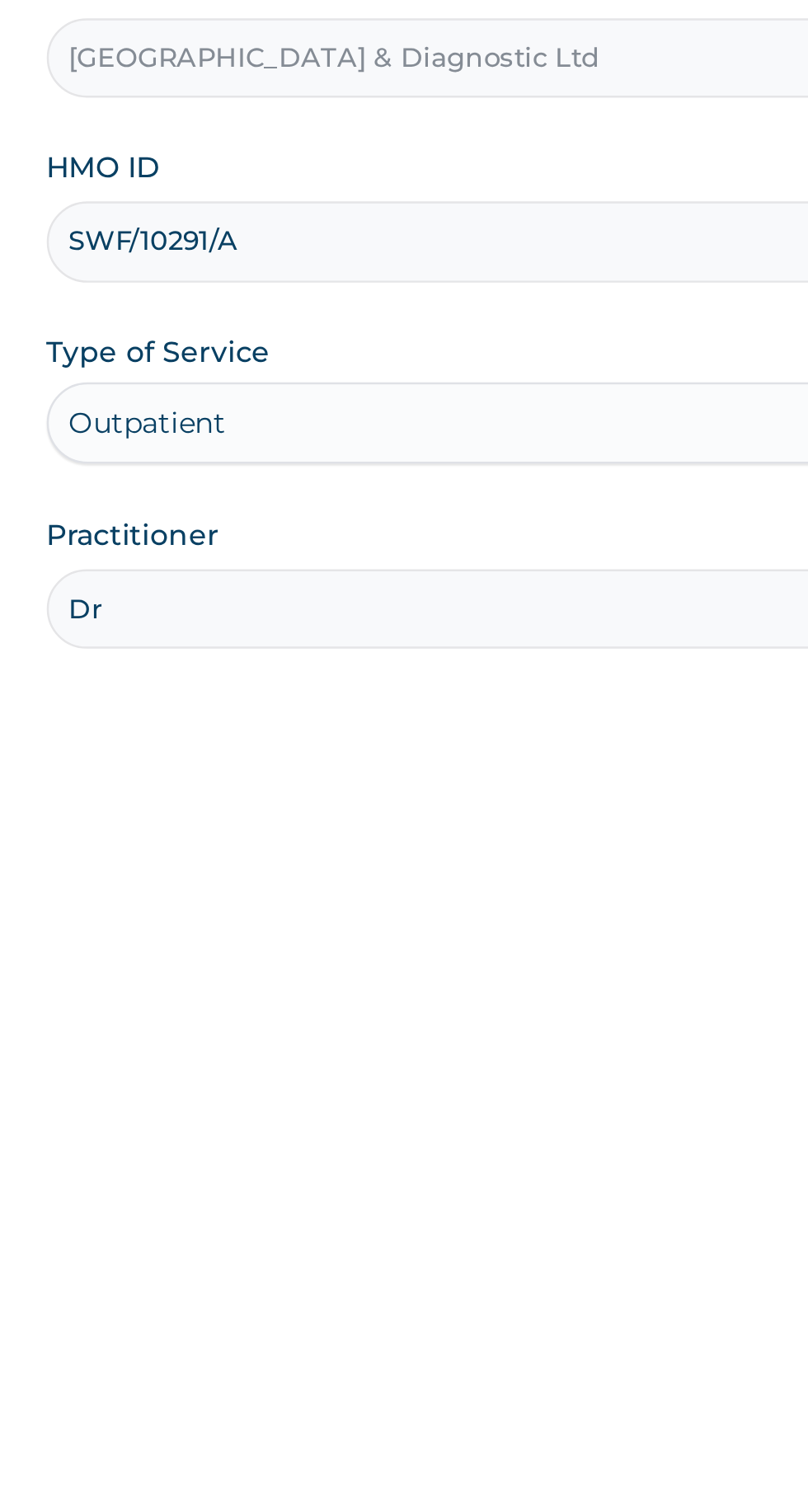
type input "[PERSON_NAME]"
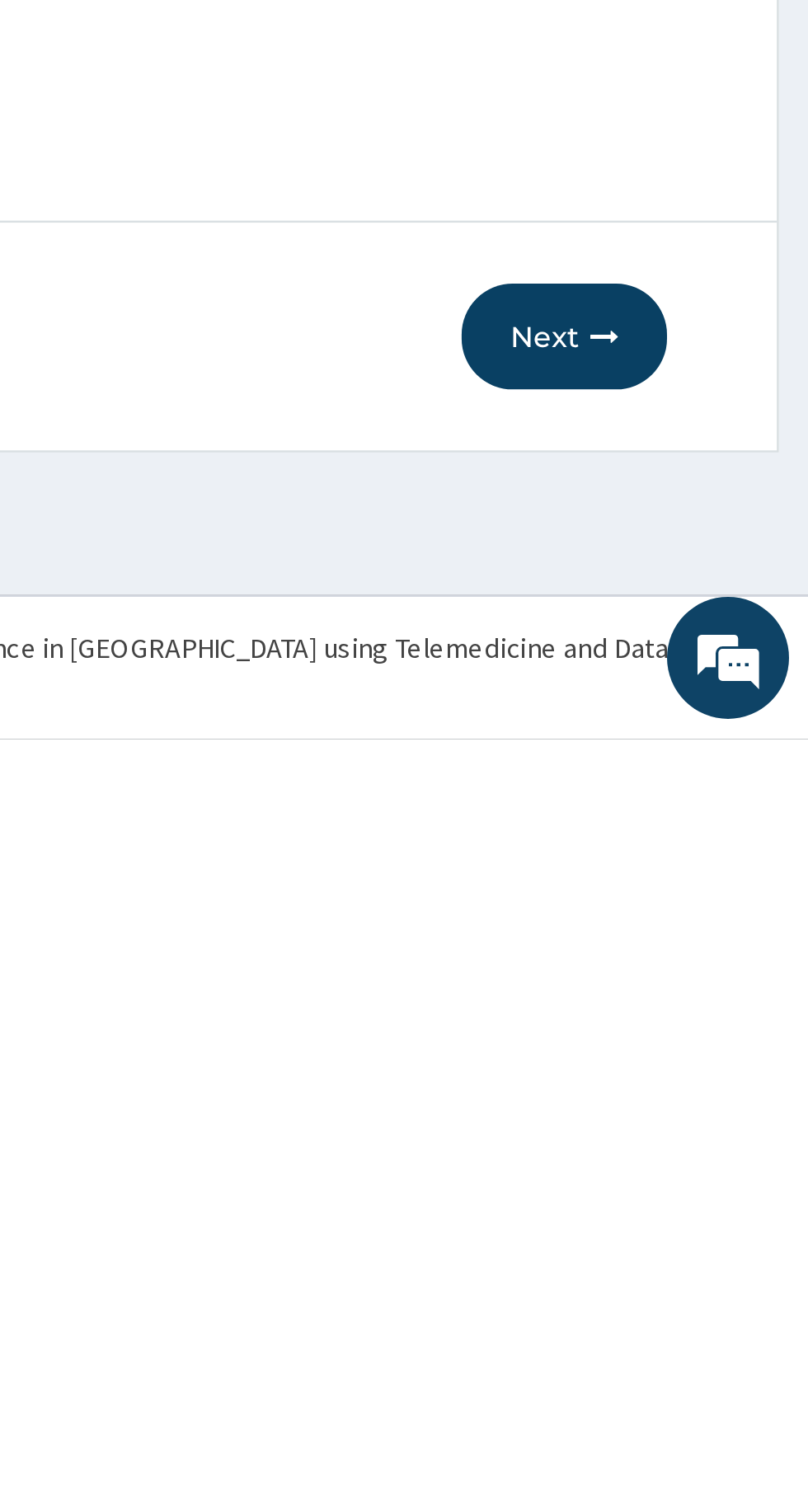
click at [720, 1351] on icon "button" at bounding box center [725, 1348] width 11 height 11
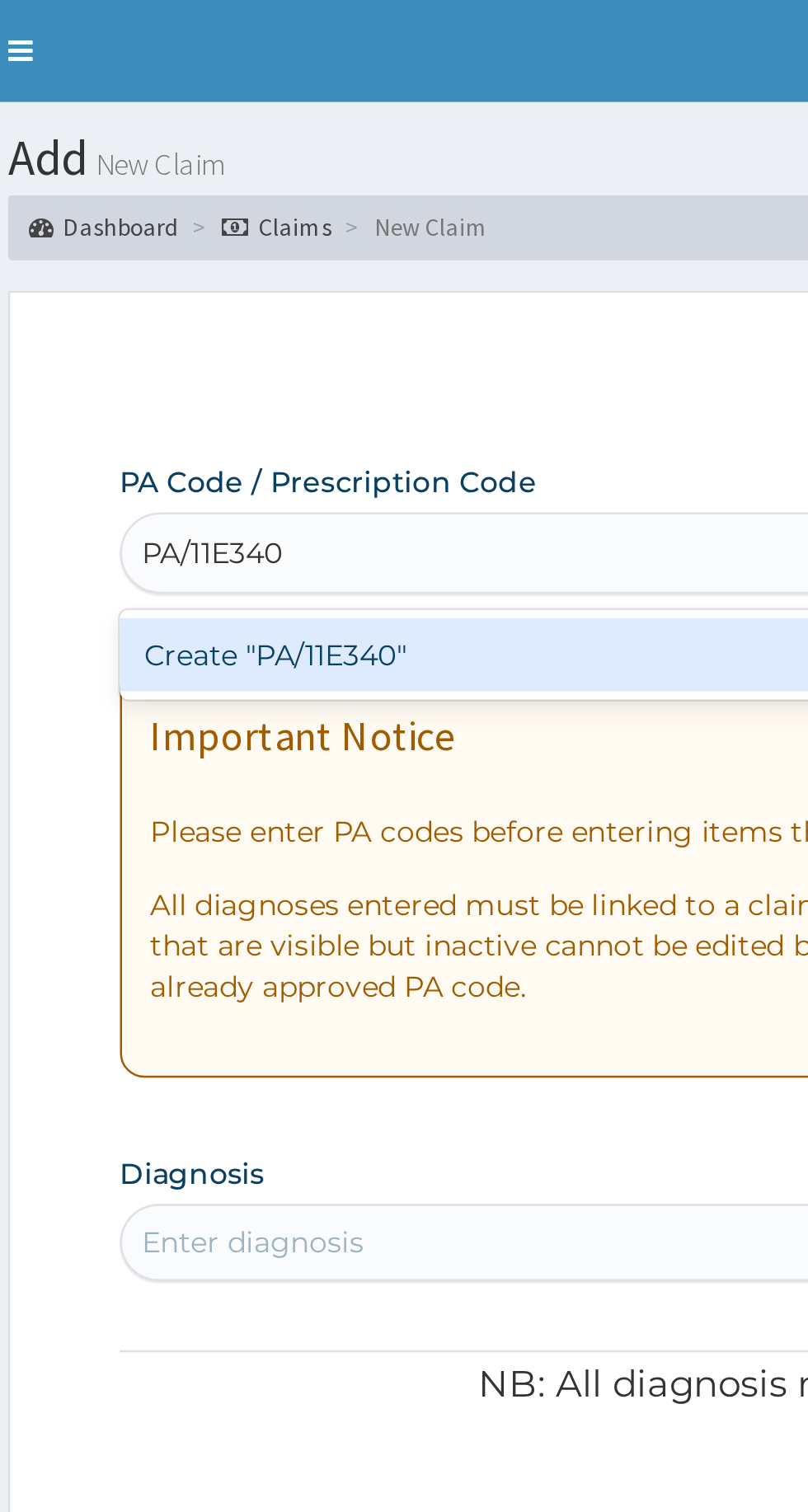
click at [393, 263] on div "Create "PA/11E340"" at bounding box center [414, 265] width 334 height 30
type input "PA/11E340"
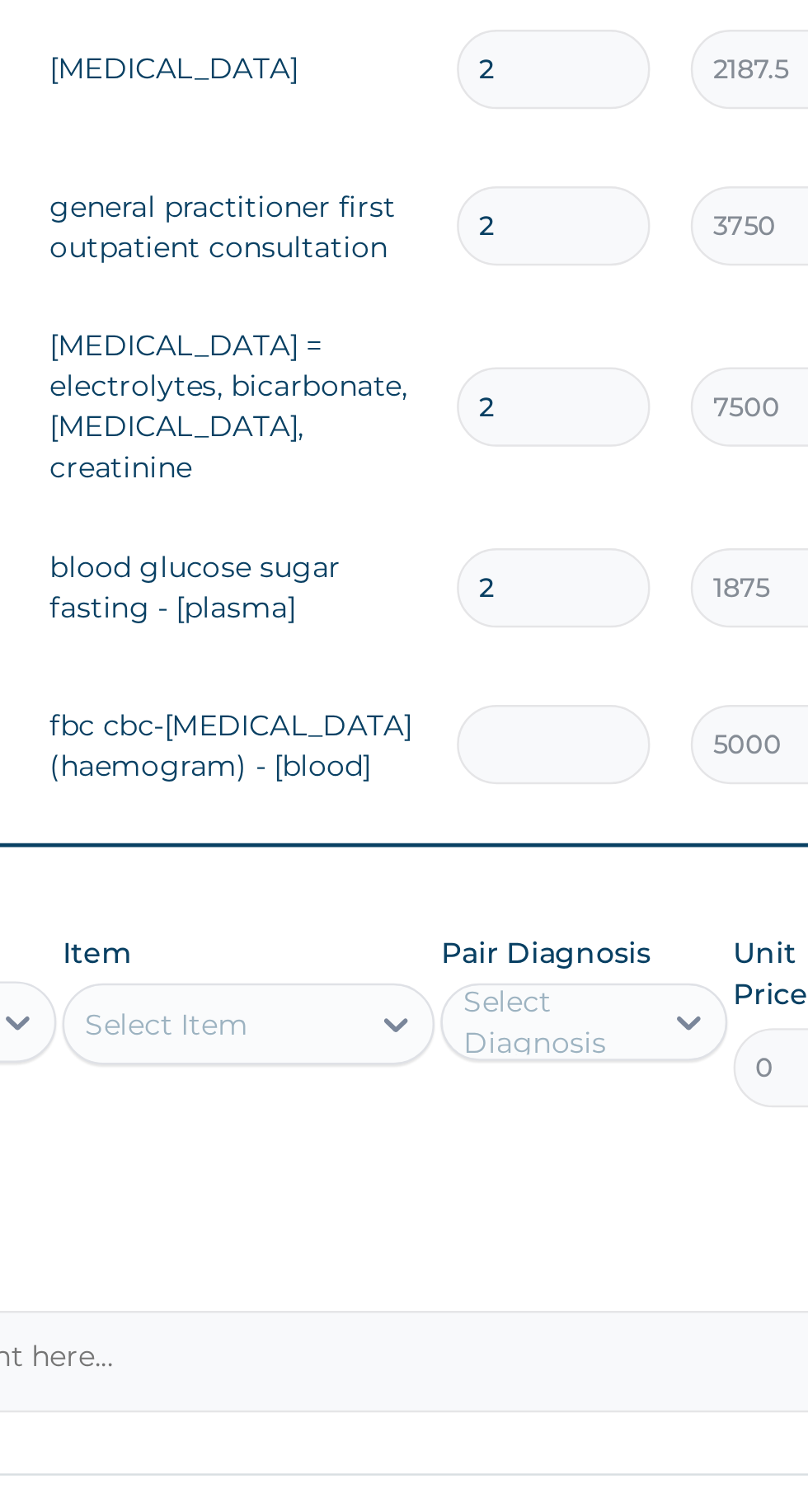
type input "0.00"
type input "1"
type input "5000.00"
type input "1"
click at [585, 1019] on input "2" at bounding box center [563, 1029] width 78 height 32
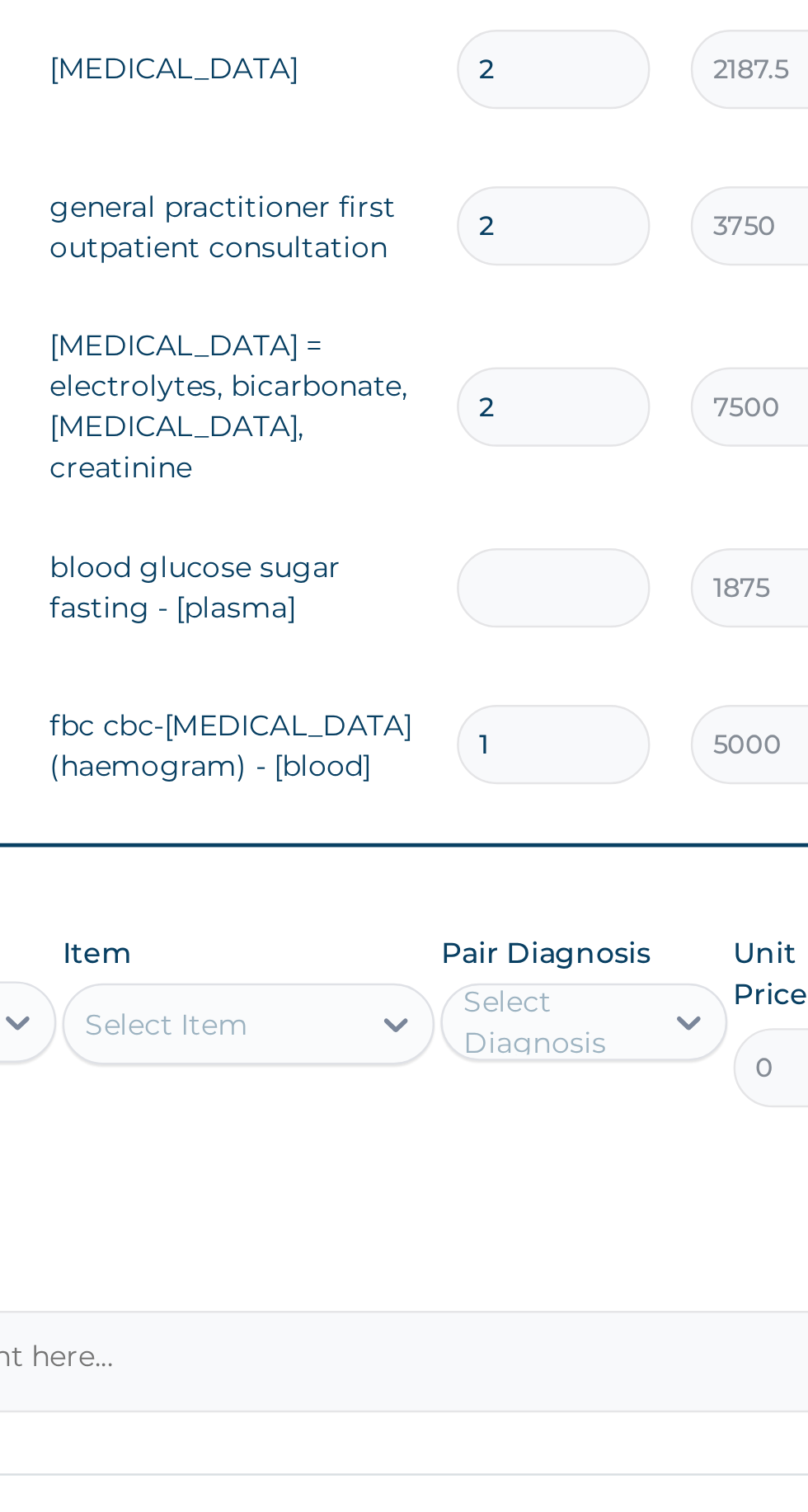
type input "0.00"
type input "1"
type input "1875.00"
type input "1"
click at [572, 950] on input "2" at bounding box center [563, 956] width 78 height 32
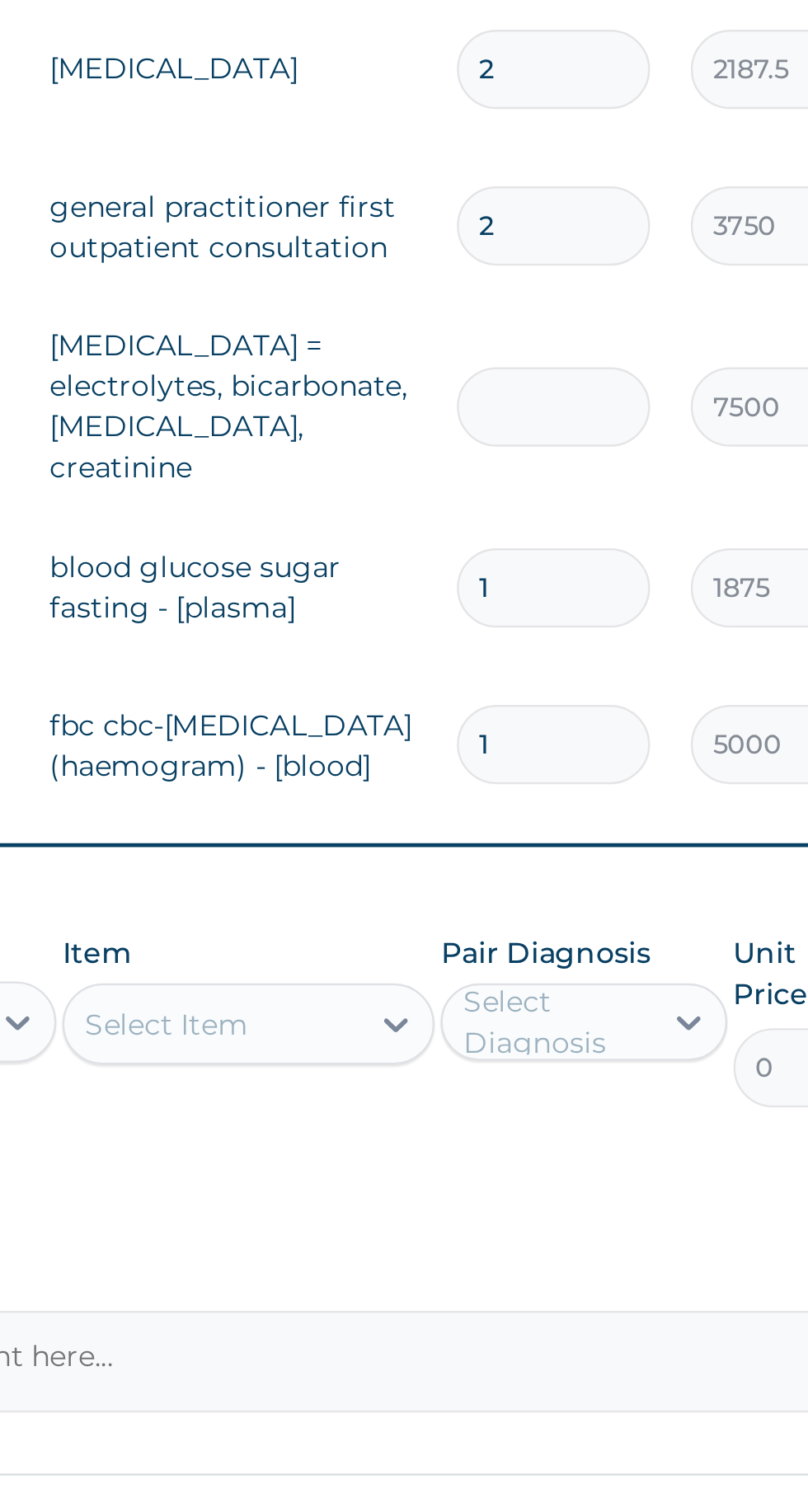
type input "0.00"
type input "1"
type input "7500.00"
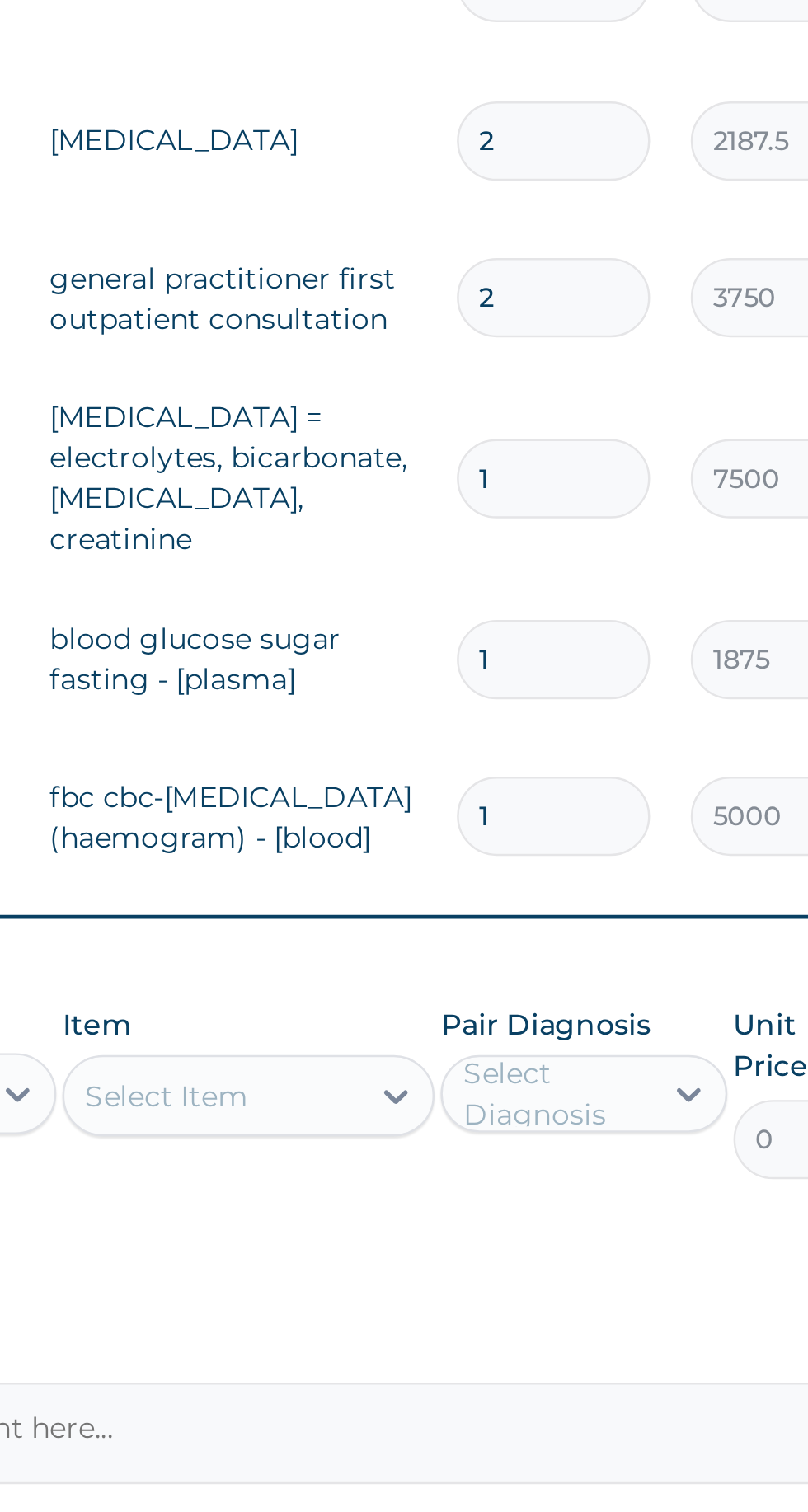
type input "1"
click at [574, 887] on input "2" at bounding box center [563, 882] width 78 height 32
type input "0.00"
type input "1"
type input "3750.00"
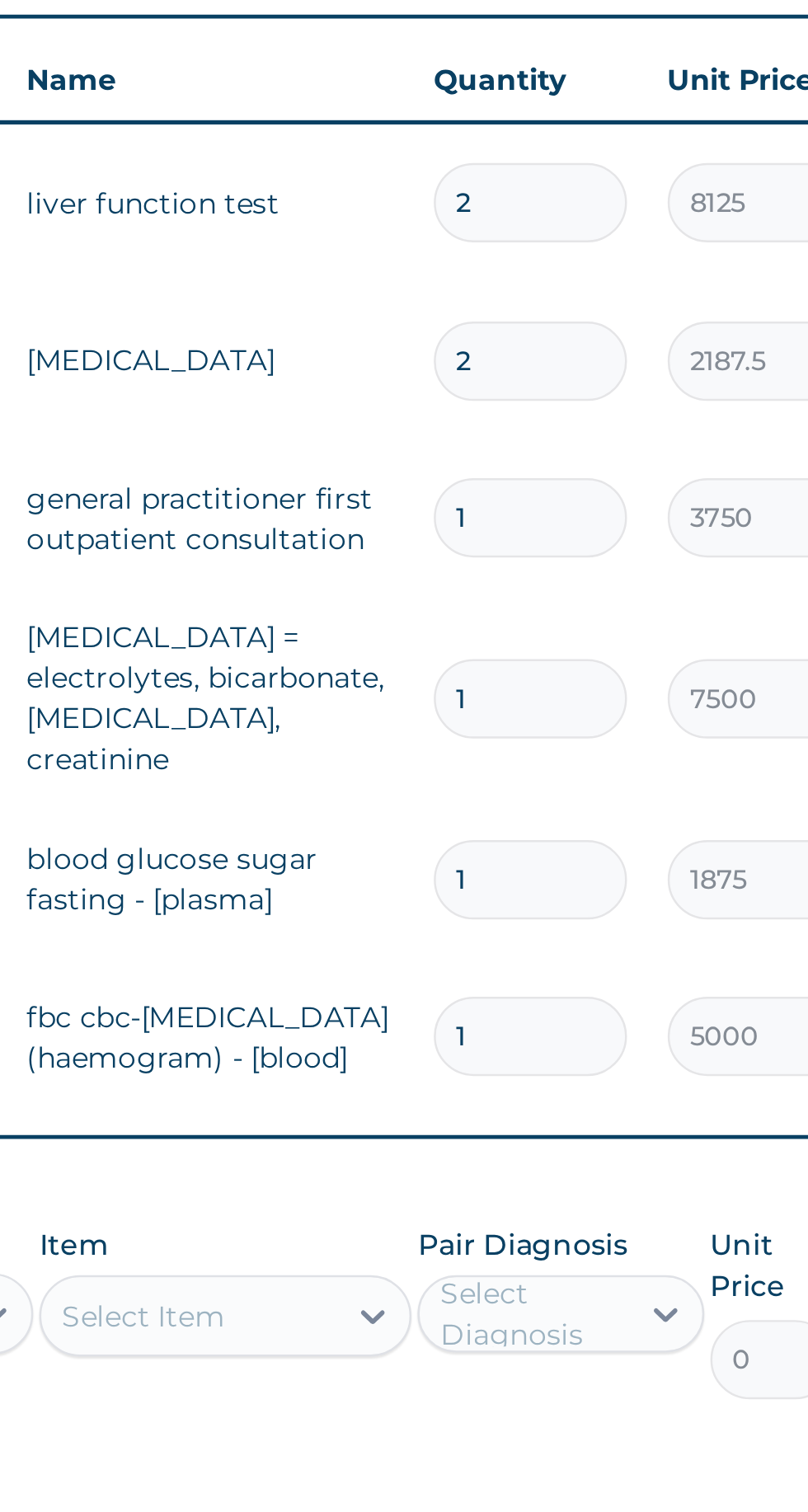
type input "1"
click at [569, 817] on input "2" at bounding box center [563, 819] width 78 height 32
type input "0.00"
type input "1"
type input "2187.50"
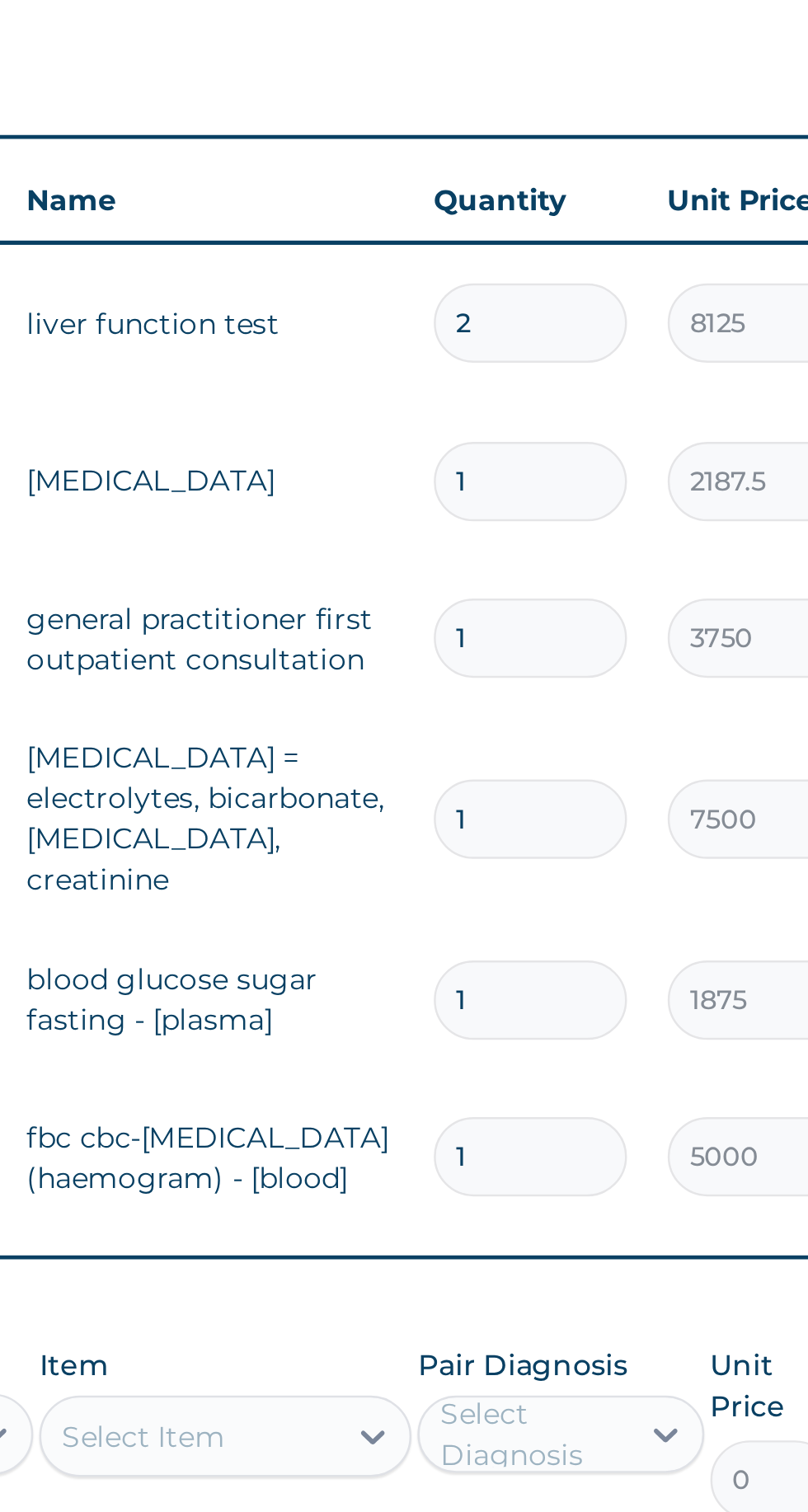
type input "1"
click at [573, 757] on input "2" at bounding box center [563, 754] width 78 height 32
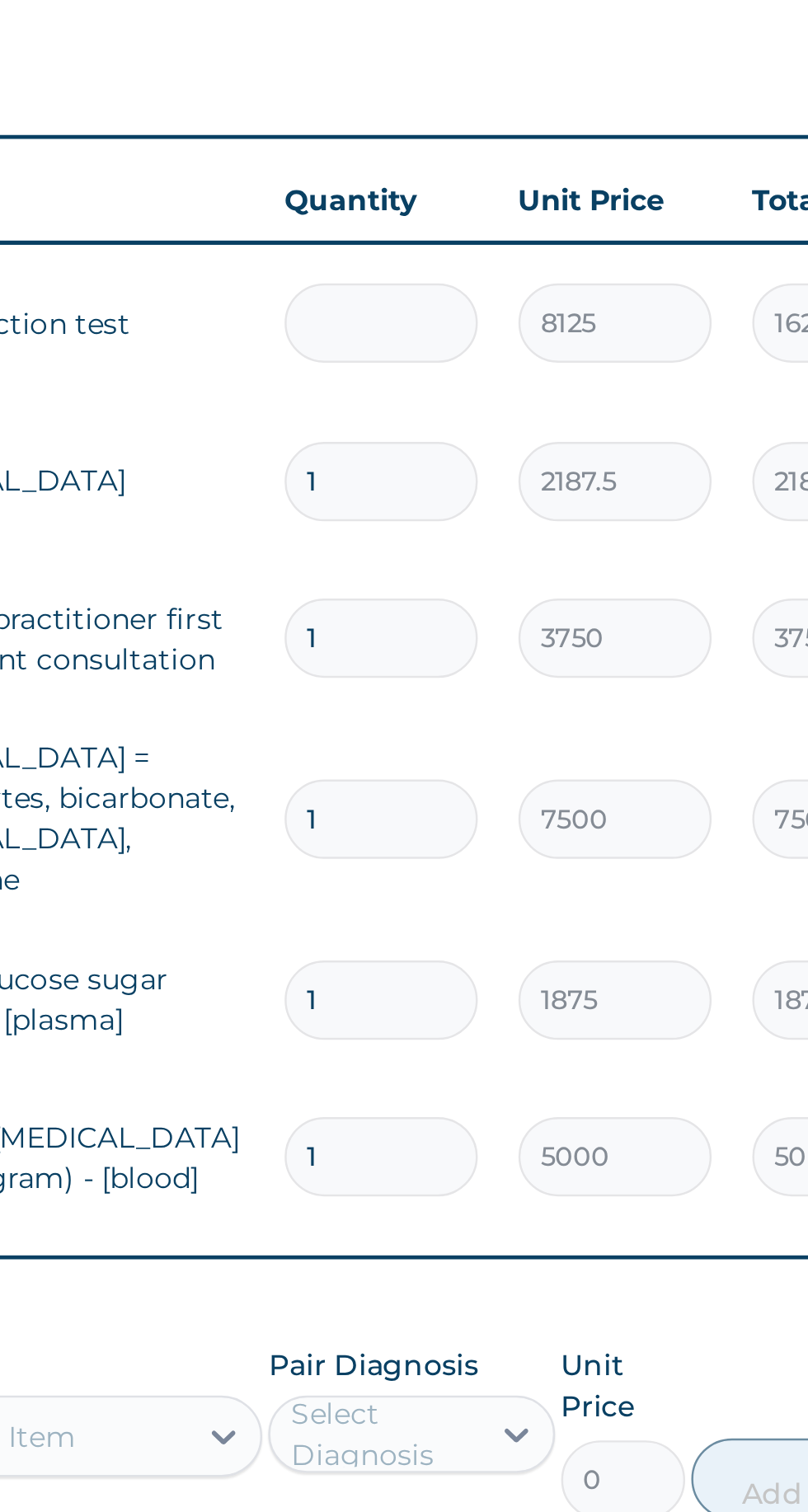
type input "0.00"
type input "1"
type input "8125.00"
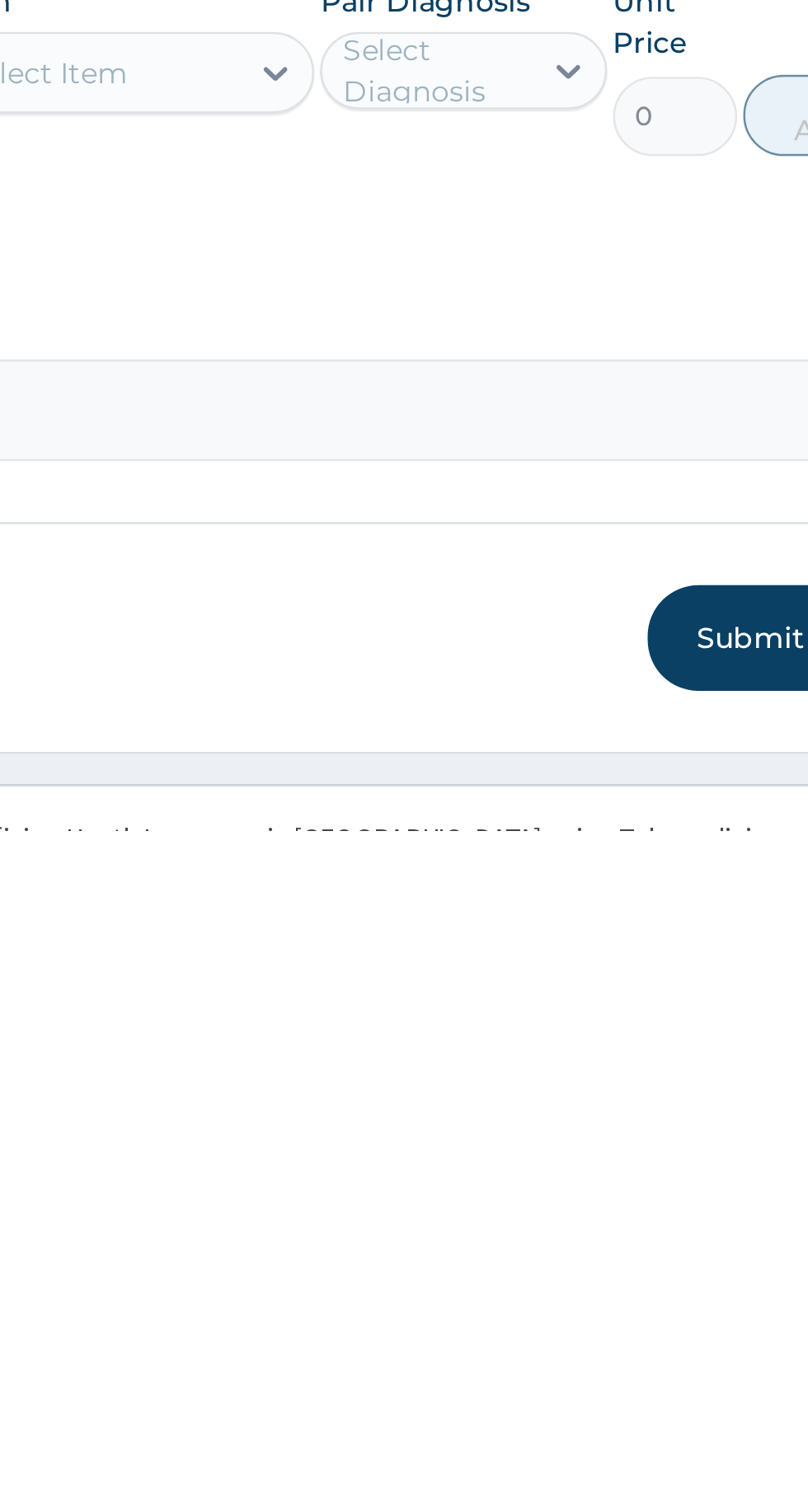
scroll to position [109, 0]
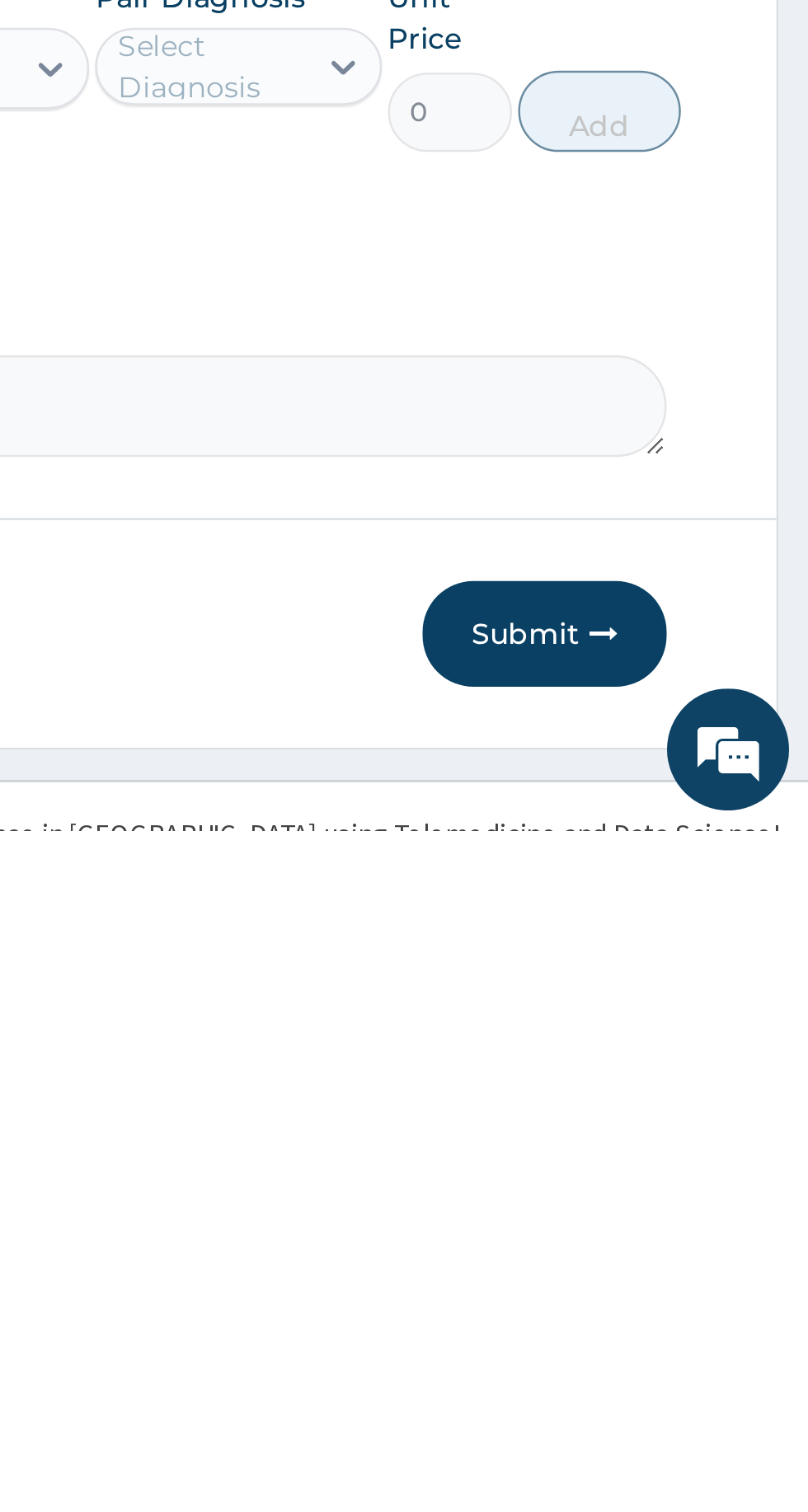
click at [705, 1404] on button "Submit" at bounding box center [700, 1431] width 99 height 43
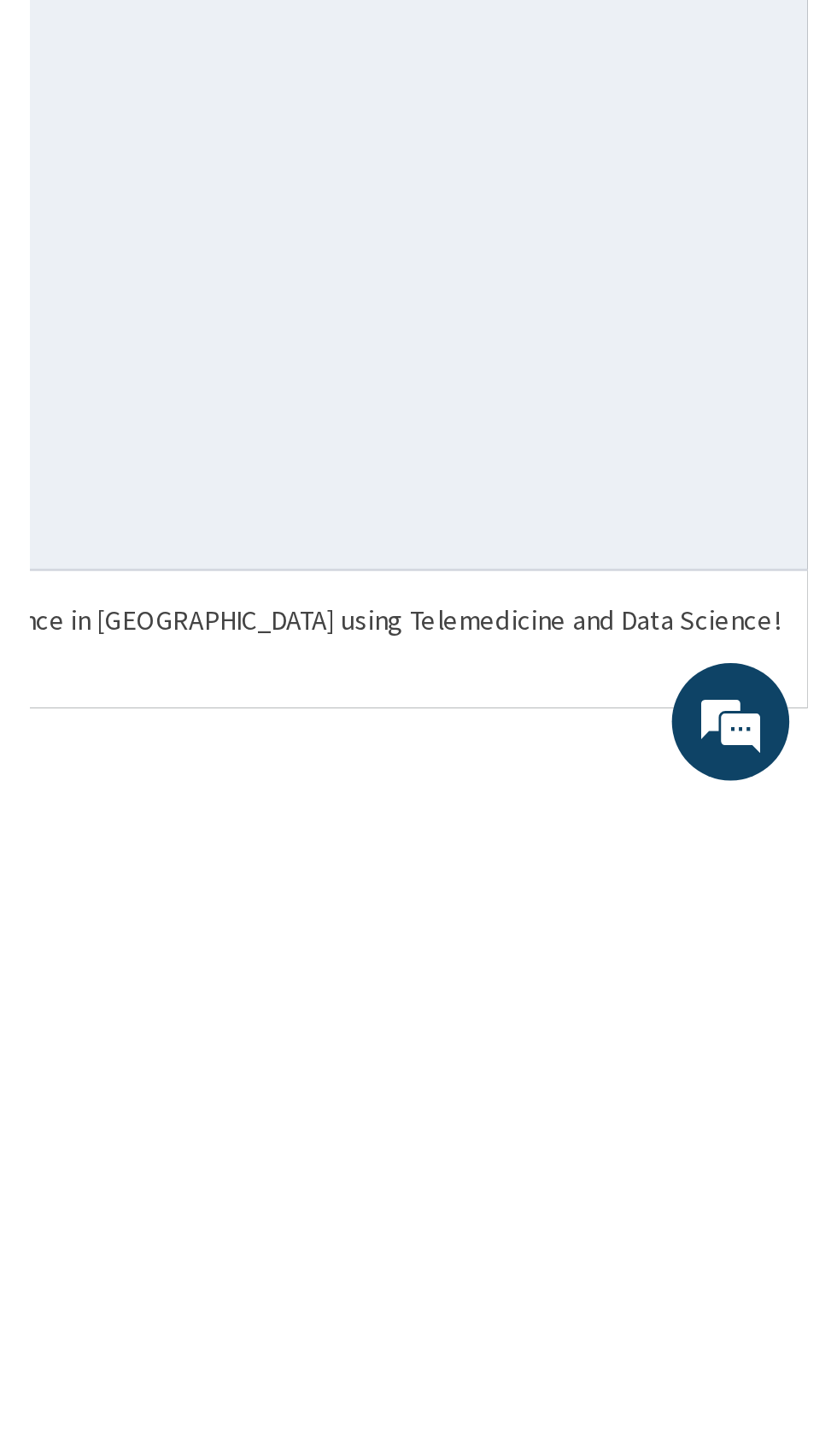
scroll to position [0, 0]
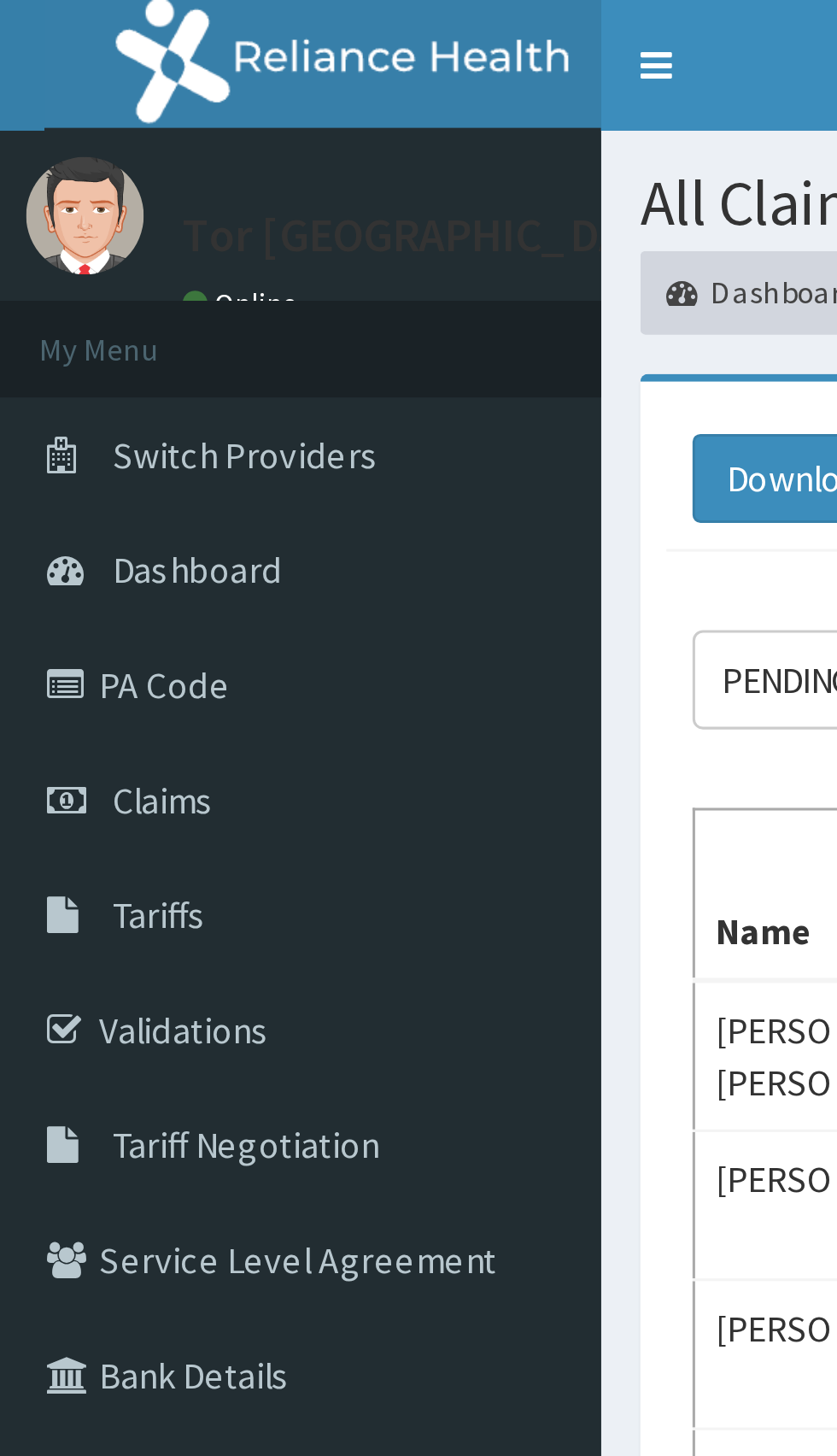
click at [63, 223] on link "PA Code" at bounding box center [98, 223] width 196 height 37
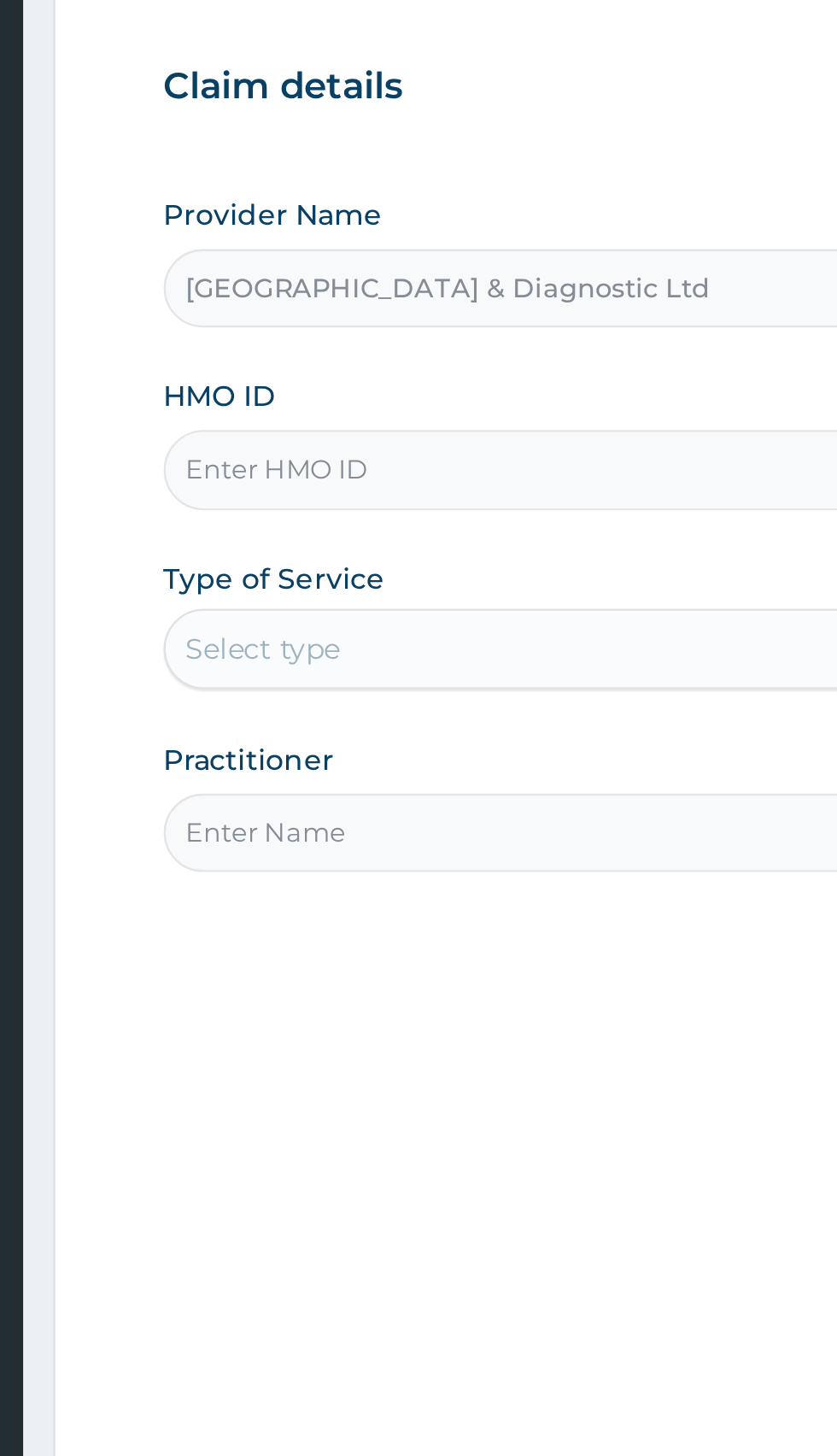
click at [352, 384] on input "HMO ID" at bounding box center [517, 382] width 521 height 34
click at [377, 381] on input "SWF/10291/D" at bounding box center [517, 382] width 521 height 34
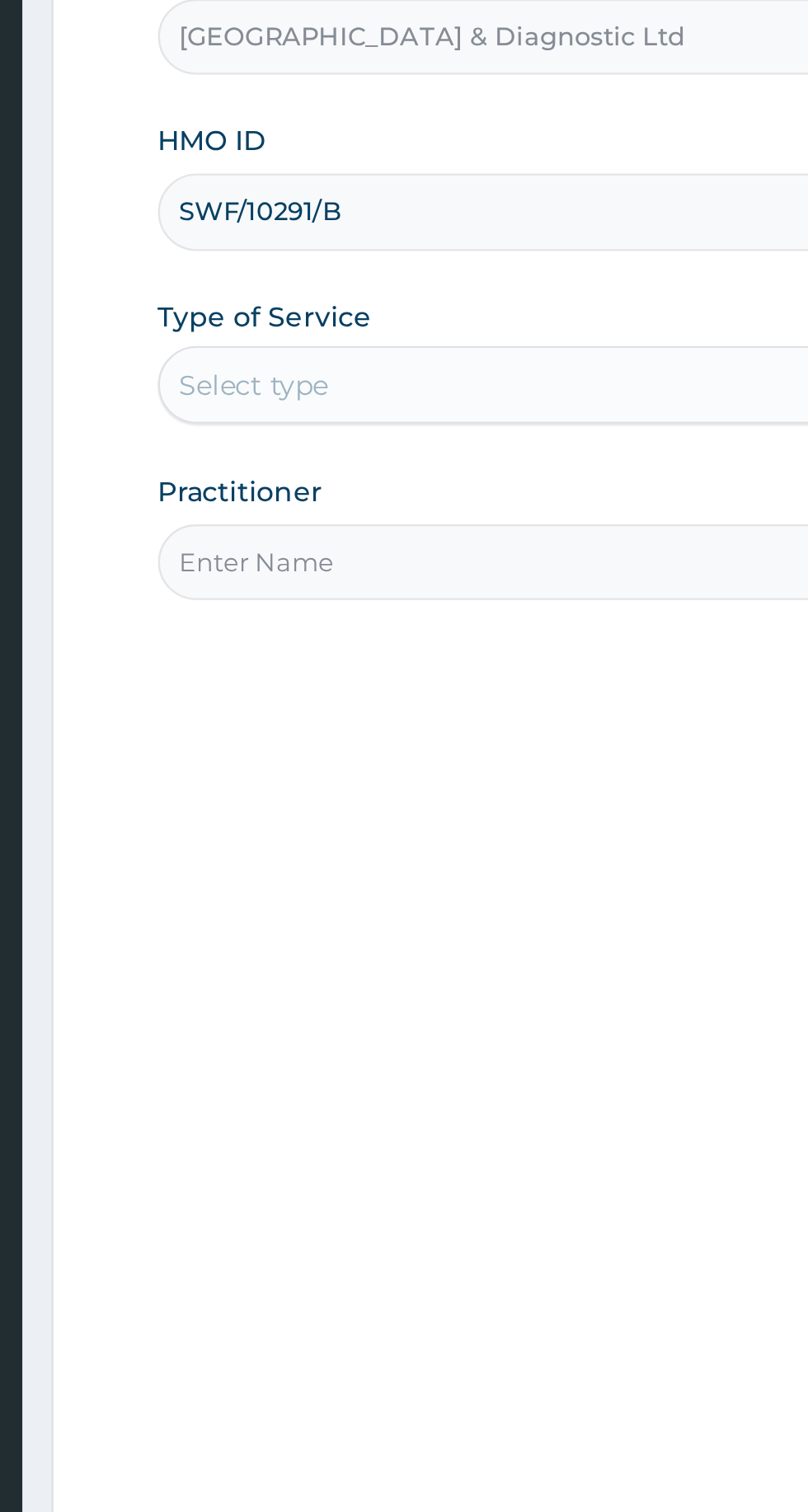
type input "SWF/10291/B"
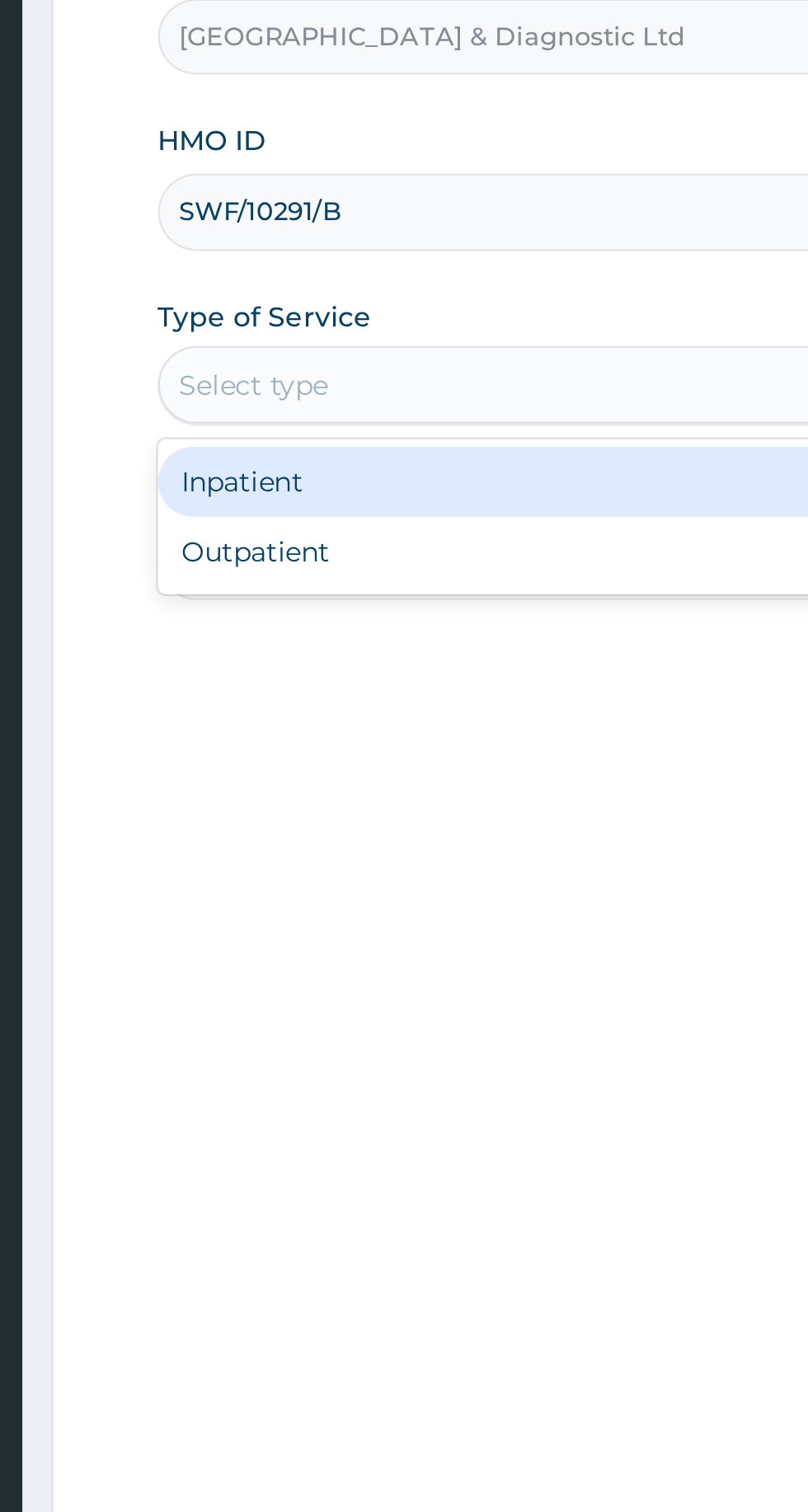
click at [395, 511] on div "Outpatient" at bounding box center [447, 513] width 400 height 30
type input "1"
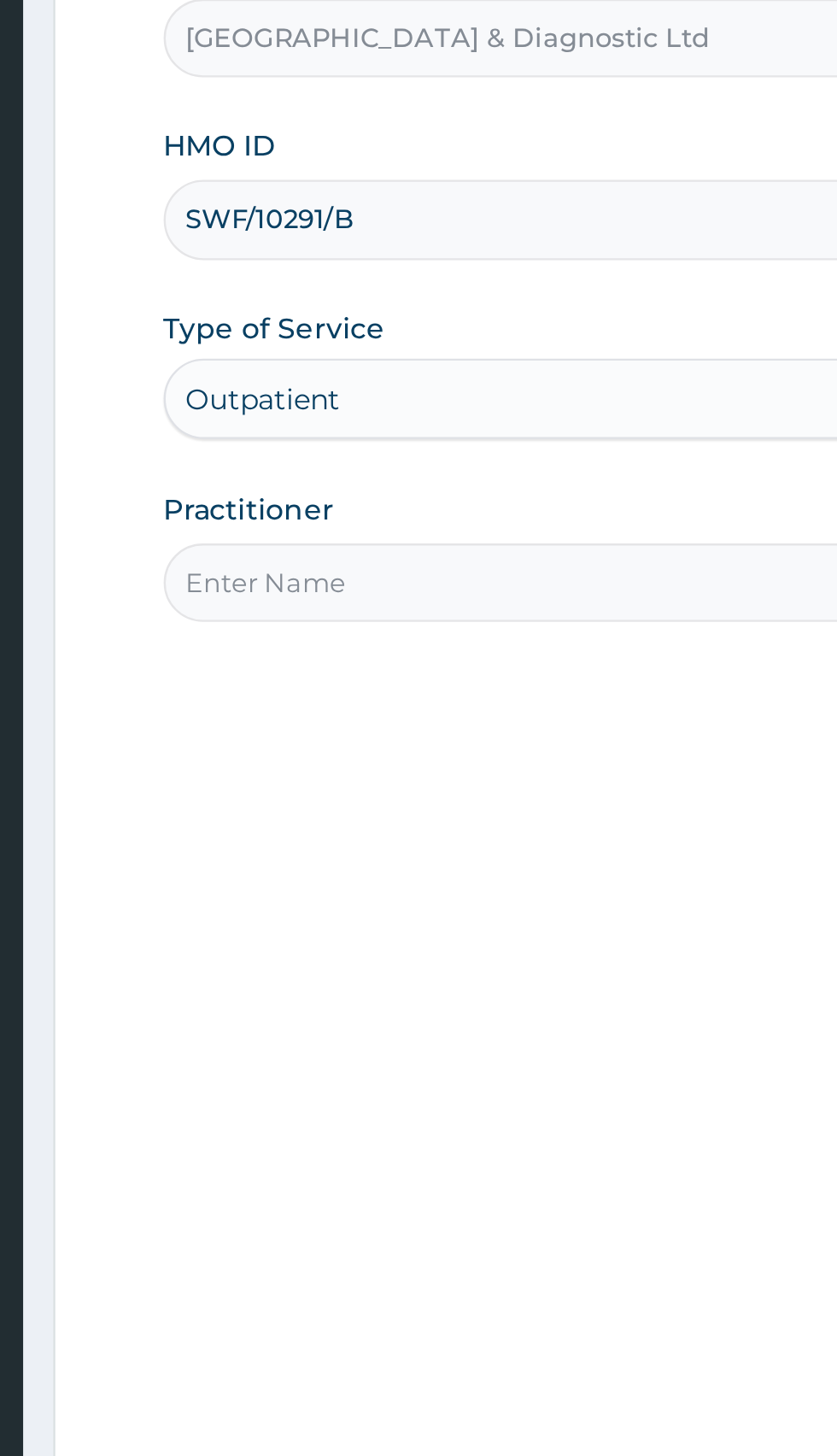
click at [396, 534] on input "Practitioner" at bounding box center [517, 537] width 521 height 34
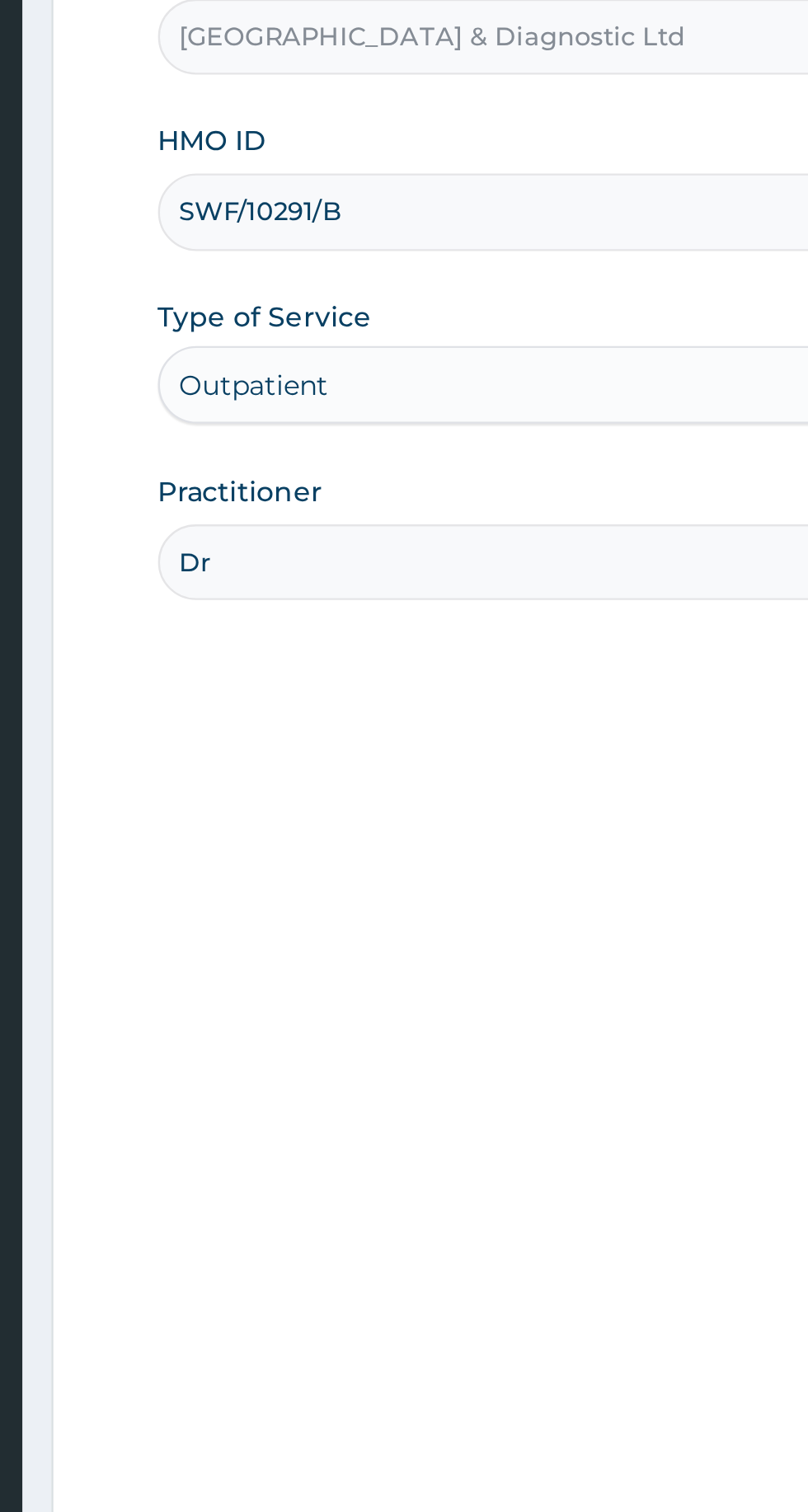
type input "[PERSON_NAME]"
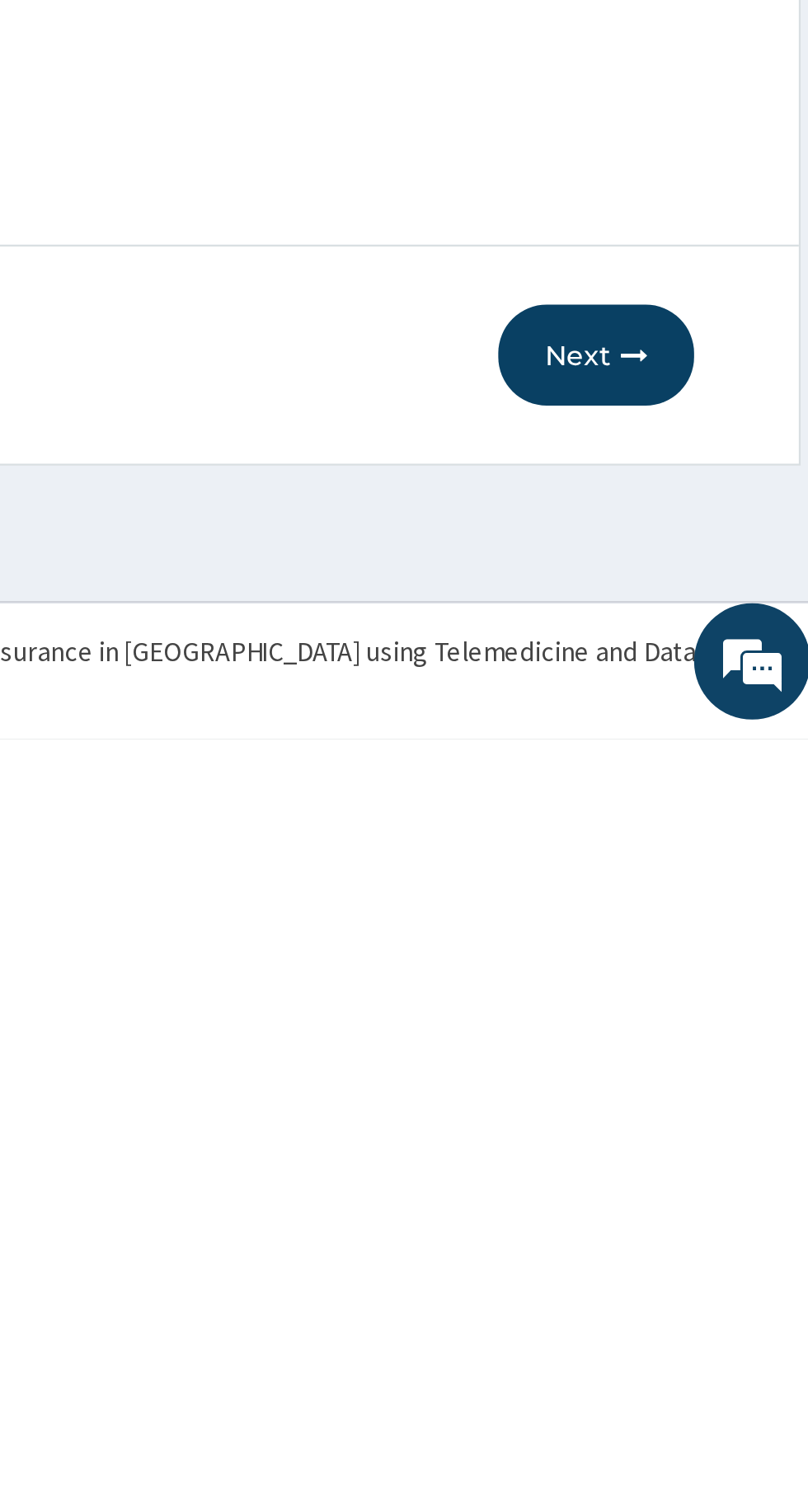
click at [718, 1348] on button "Next" at bounding box center [708, 1348] width 83 height 43
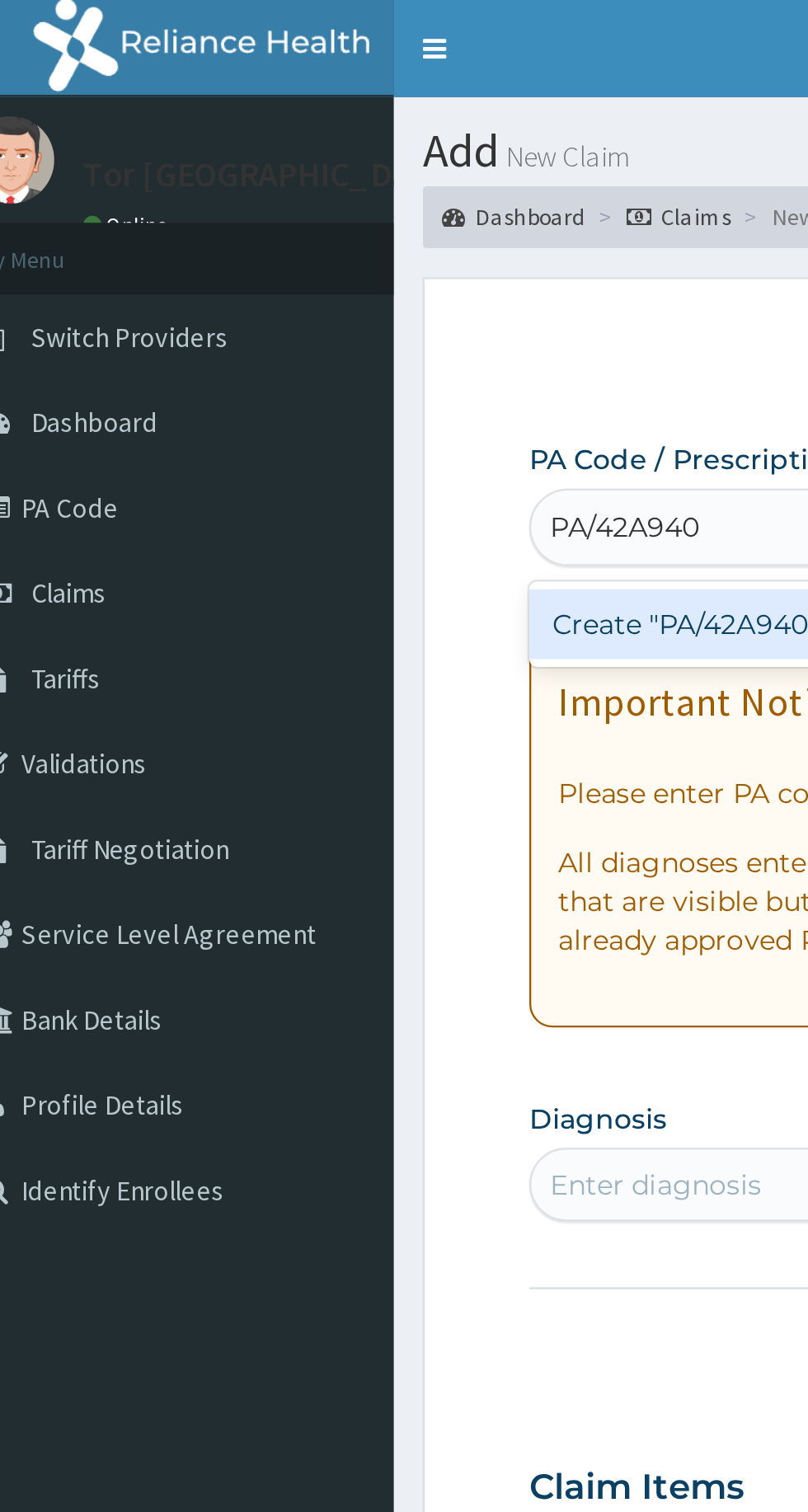
click at [319, 263] on div "Create "PA/42A940"" at bounding box center [414, 265] width 334 height 30
type input "PA/42A940"
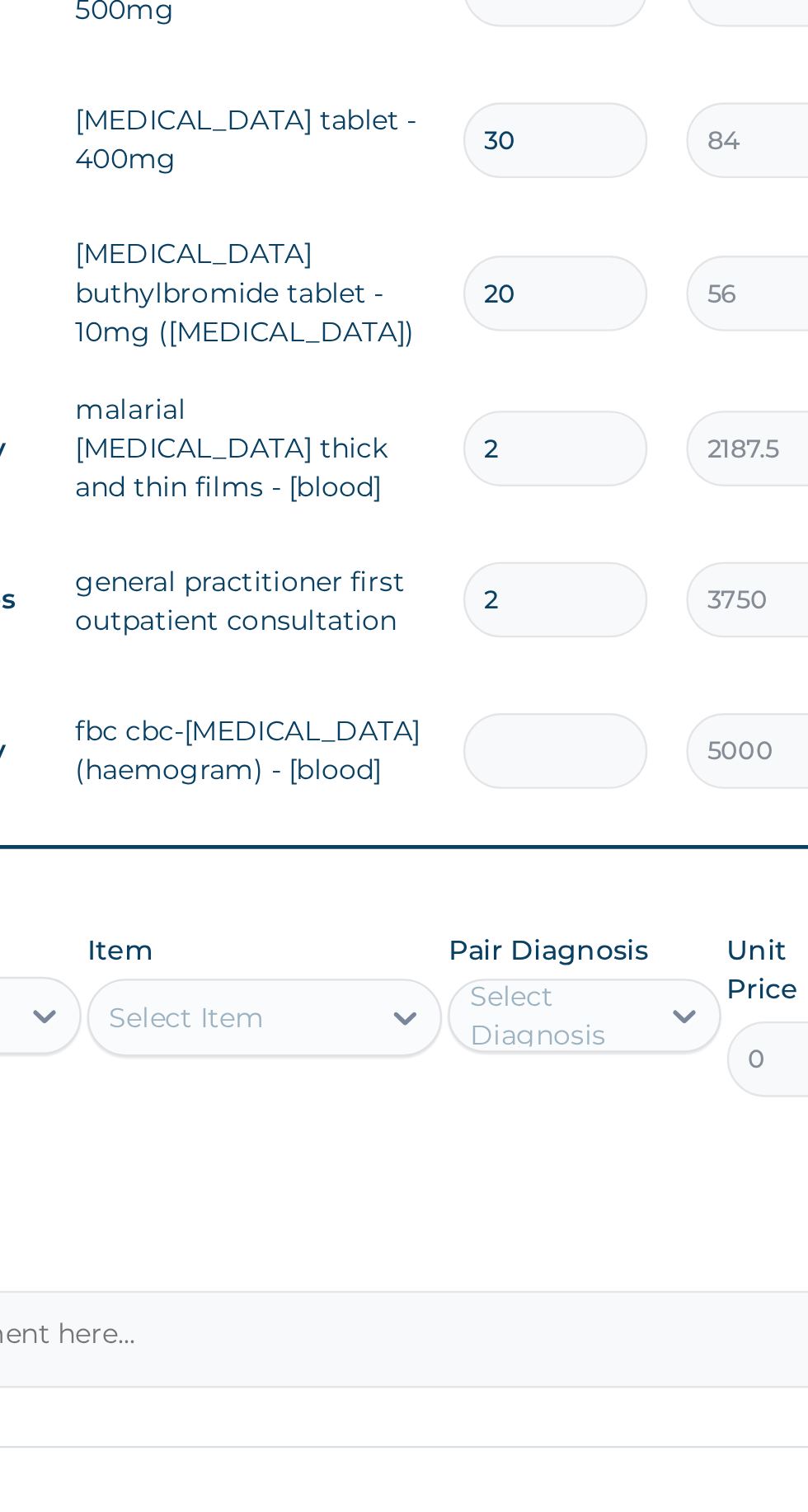
type input "0.00"
type input "1"
type input "5000.00"
type input "1"
click at [566, 1129] on input "2" at bounding box center [563, 1145] width 78 height 32
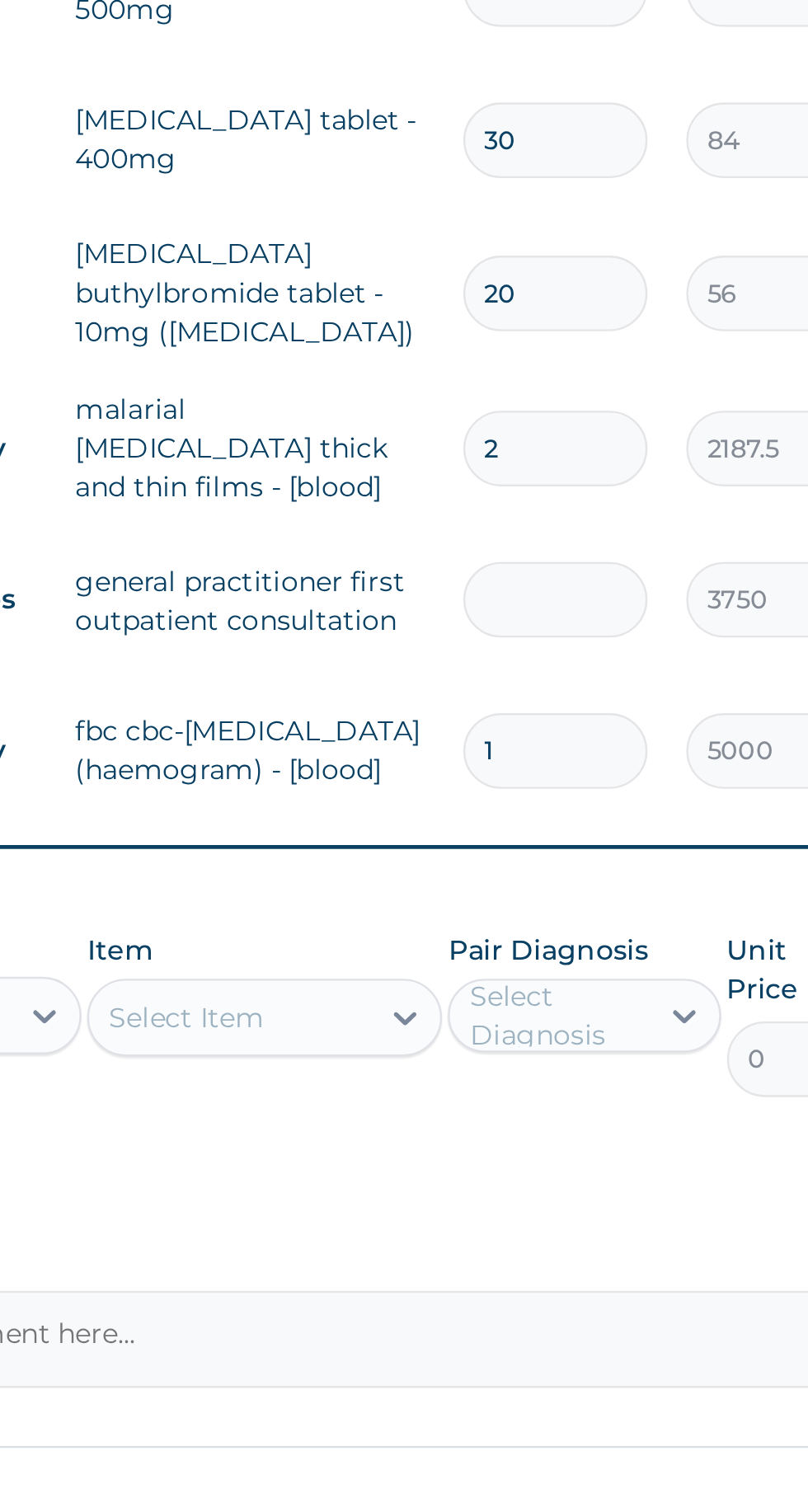
type input "0.00"
type input "1"
type input "3750.00"
type input "1"
click at [577, 1065] on input "2" at bounding box center [563, 1081] width 78 height 32
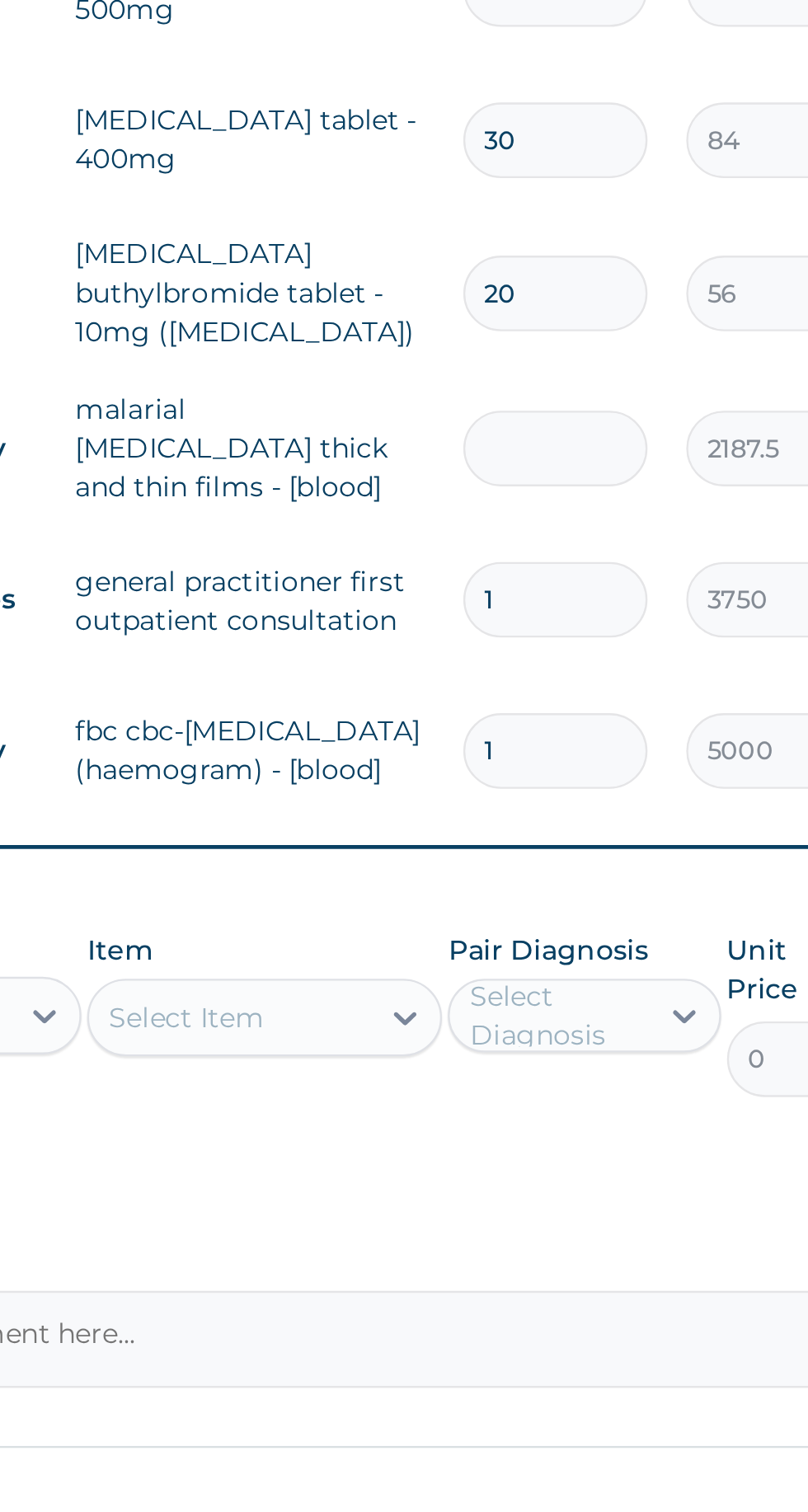
type input "0.00"
type input "1"
type input "2187.50"
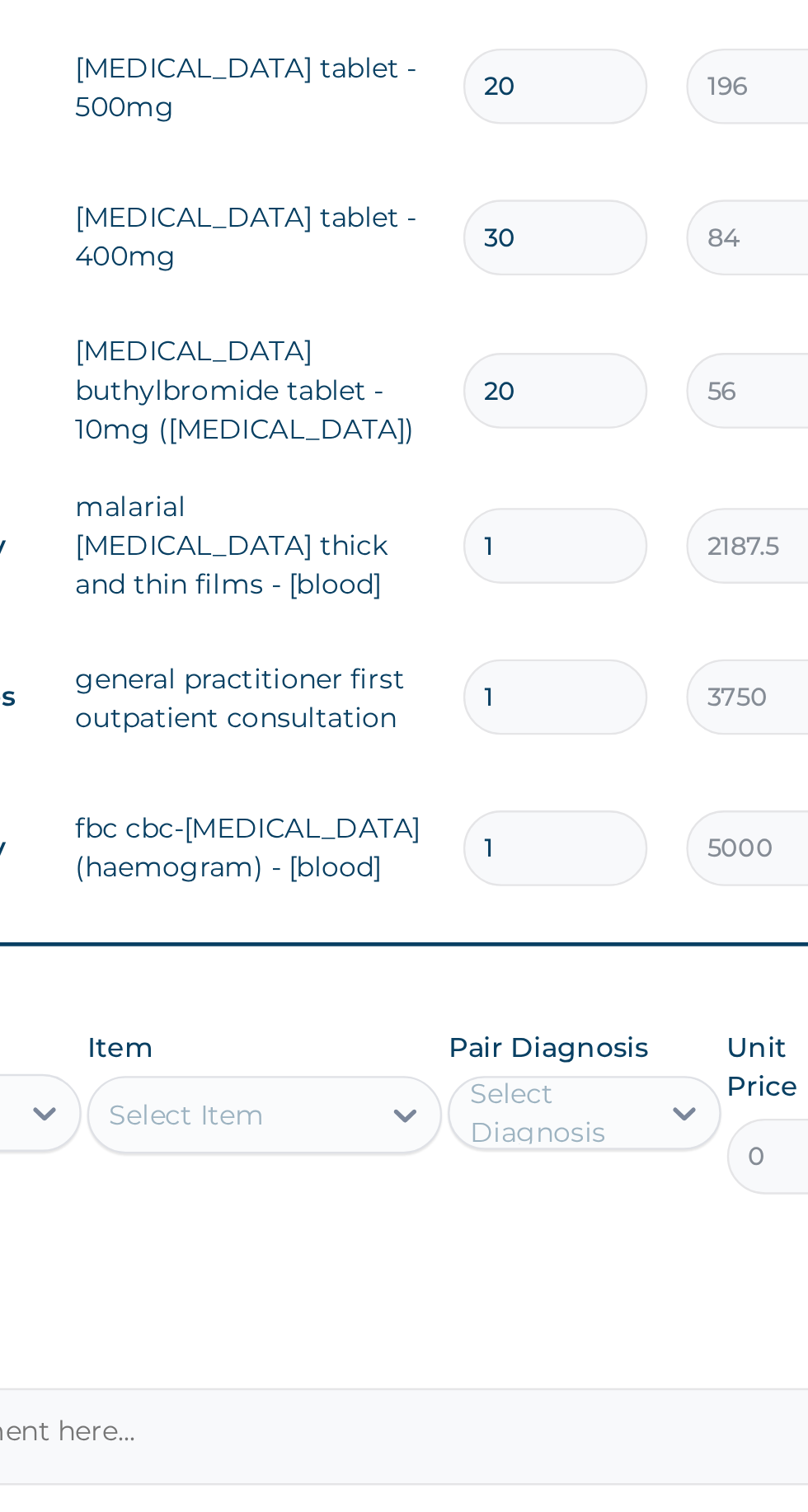
type input "1"
click at [574, 1000] on input "20" at bounding box center [563, 1015] width 78 height 32
click at [542, 1000] on input "20" at bounding box center [563, 1015] width 78 height 32
type input "0"
type input "0.00"
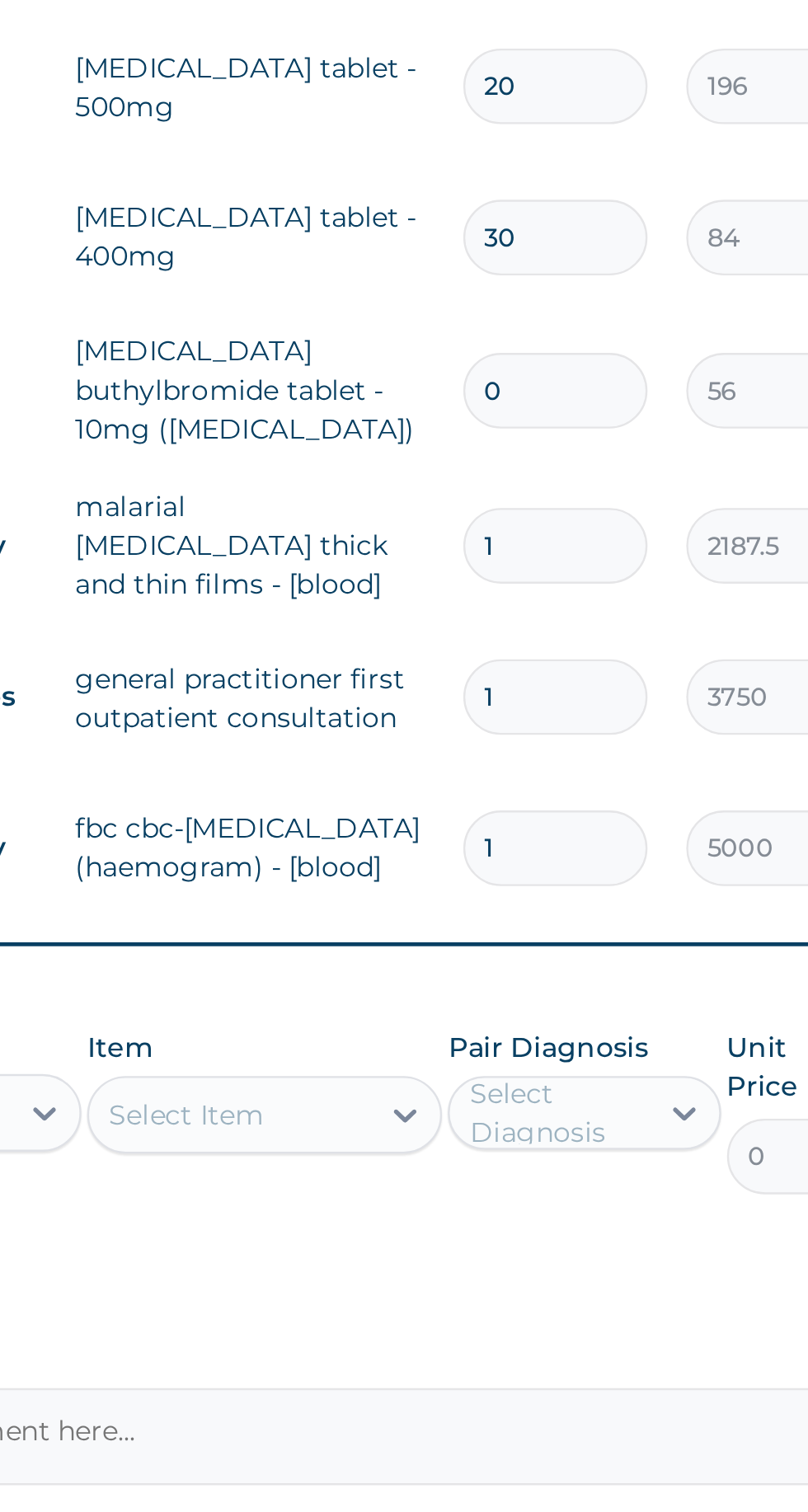
type input "10"
type input "560.00"
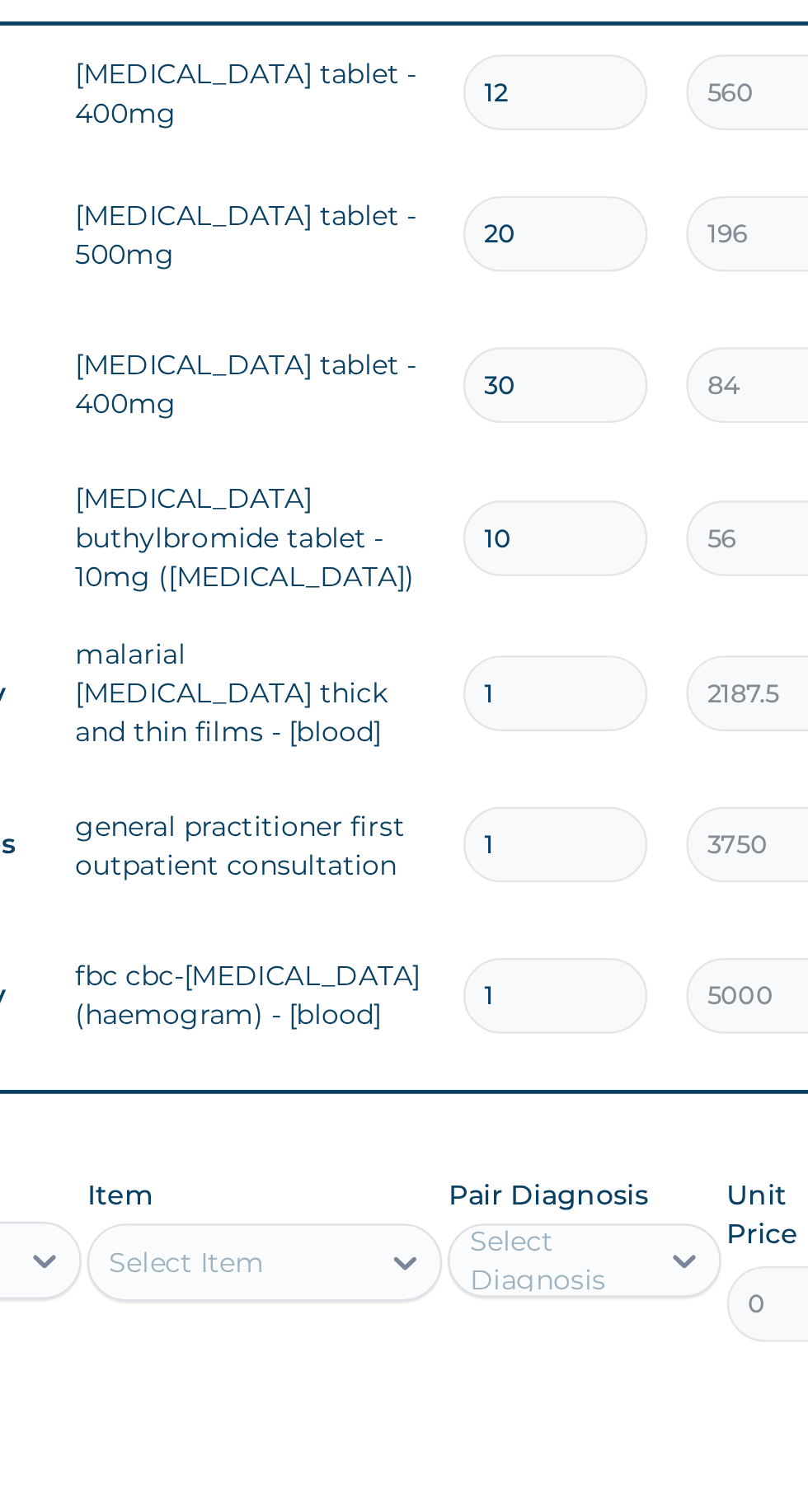
type input "10"
click at [565, 934] on input "30" at bounding box center [563, 950] width 78 height 32
type input "3"
type input "252.00"
type input "0.00"
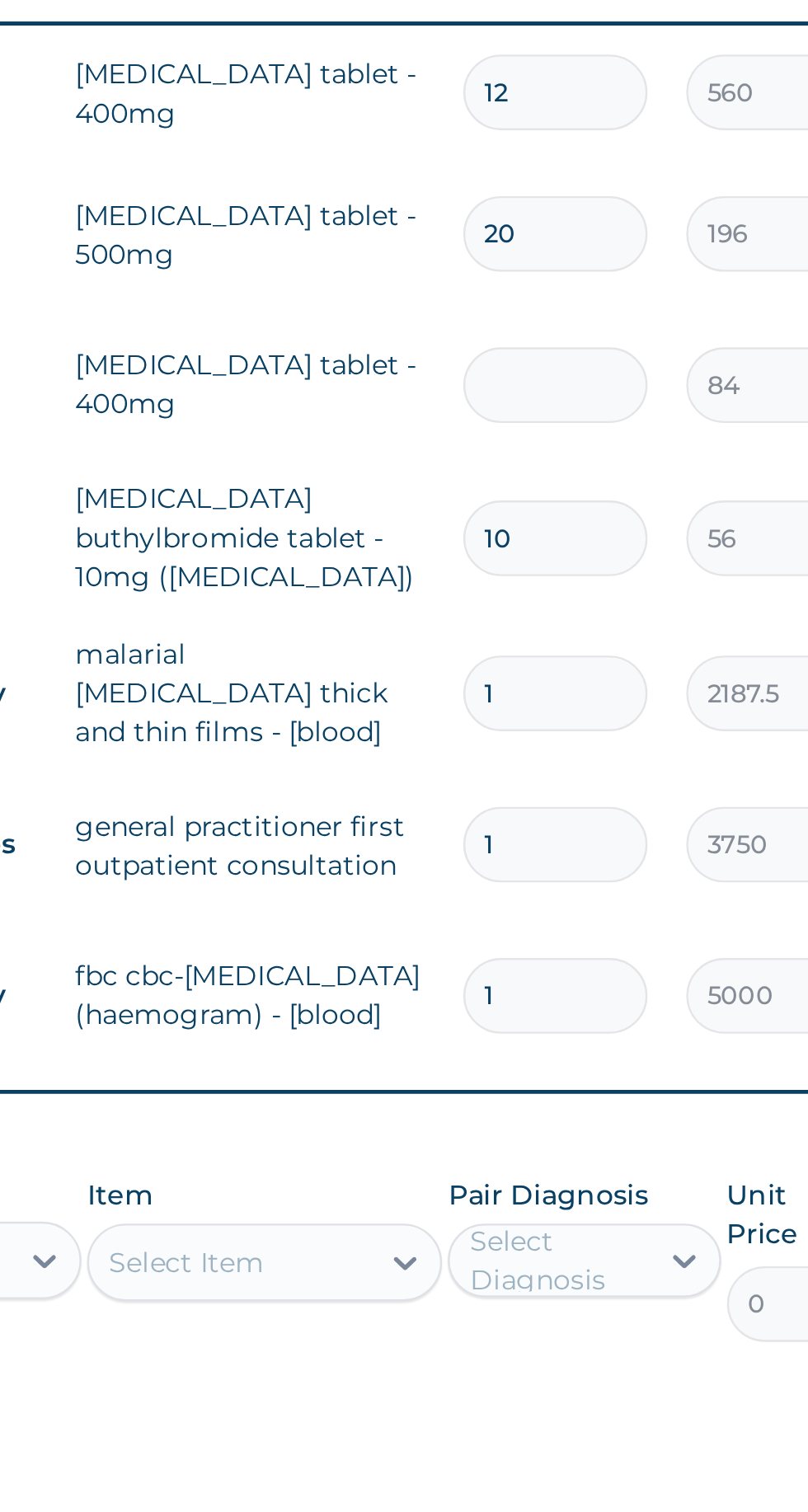
type input "1"
type input "84.00"
type input "15"
type input "1260.00"
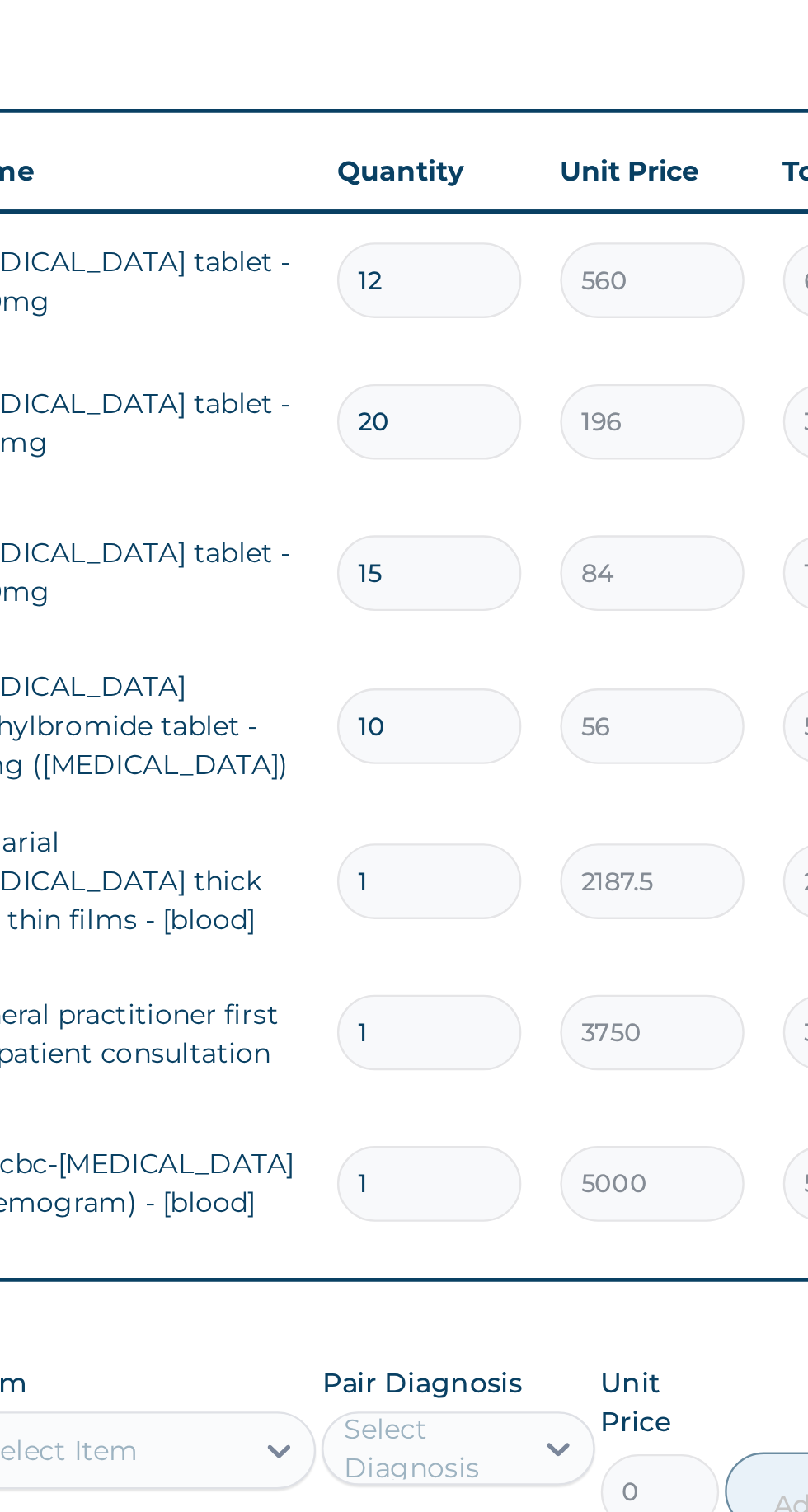
type input "15"
click at [544, 870] on input "20" at bounding box center [563, 886] width 78 height 32
click at [536, 870] on input "20" at bounding box center [563, 886] width 78 height 32
click at [542, 870] on input "20" at bounding box center [563, 886] width 78 height 32
type input "0"
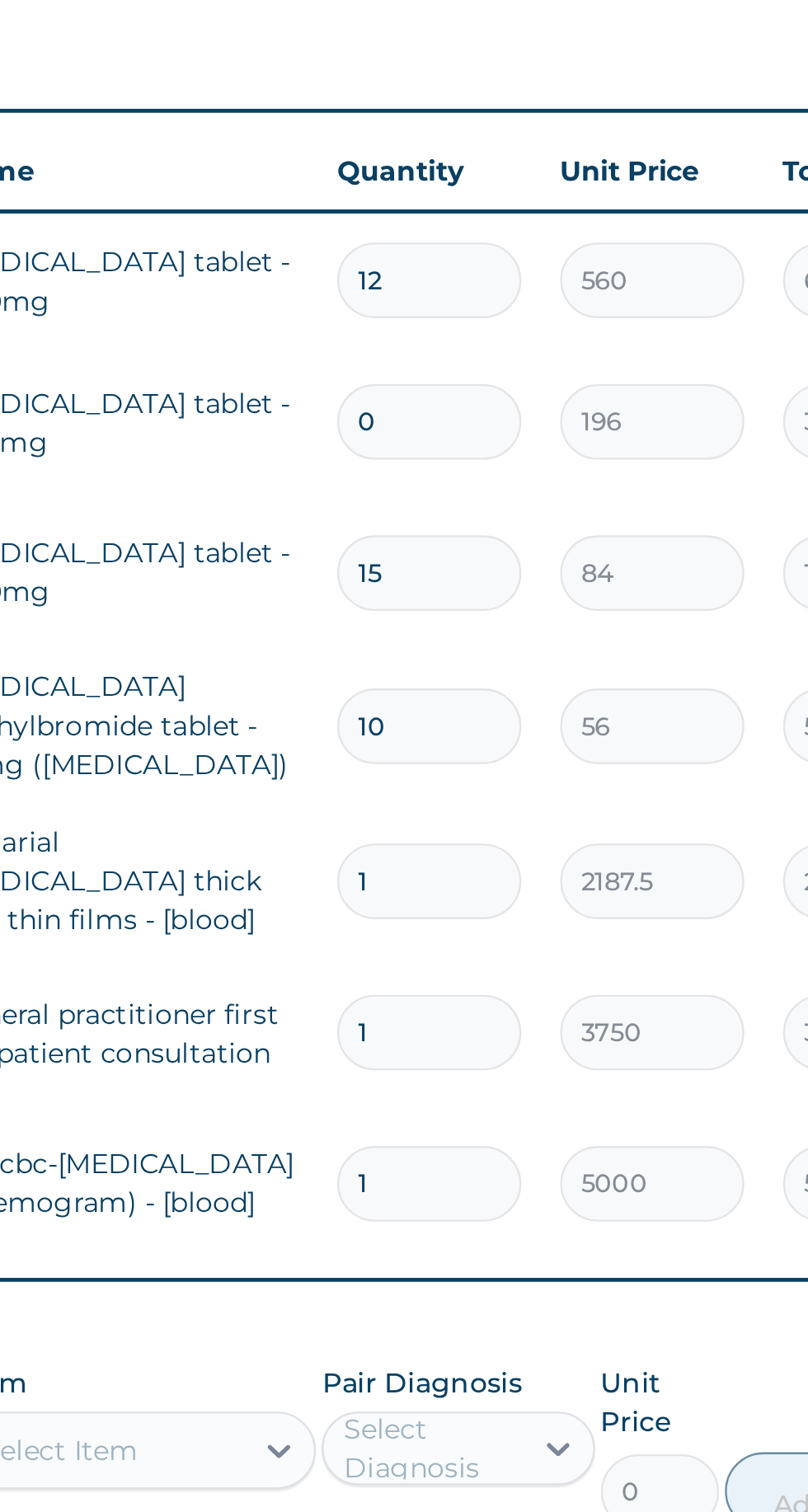
type input "0.00"
type input "10"
type input "1960.00"
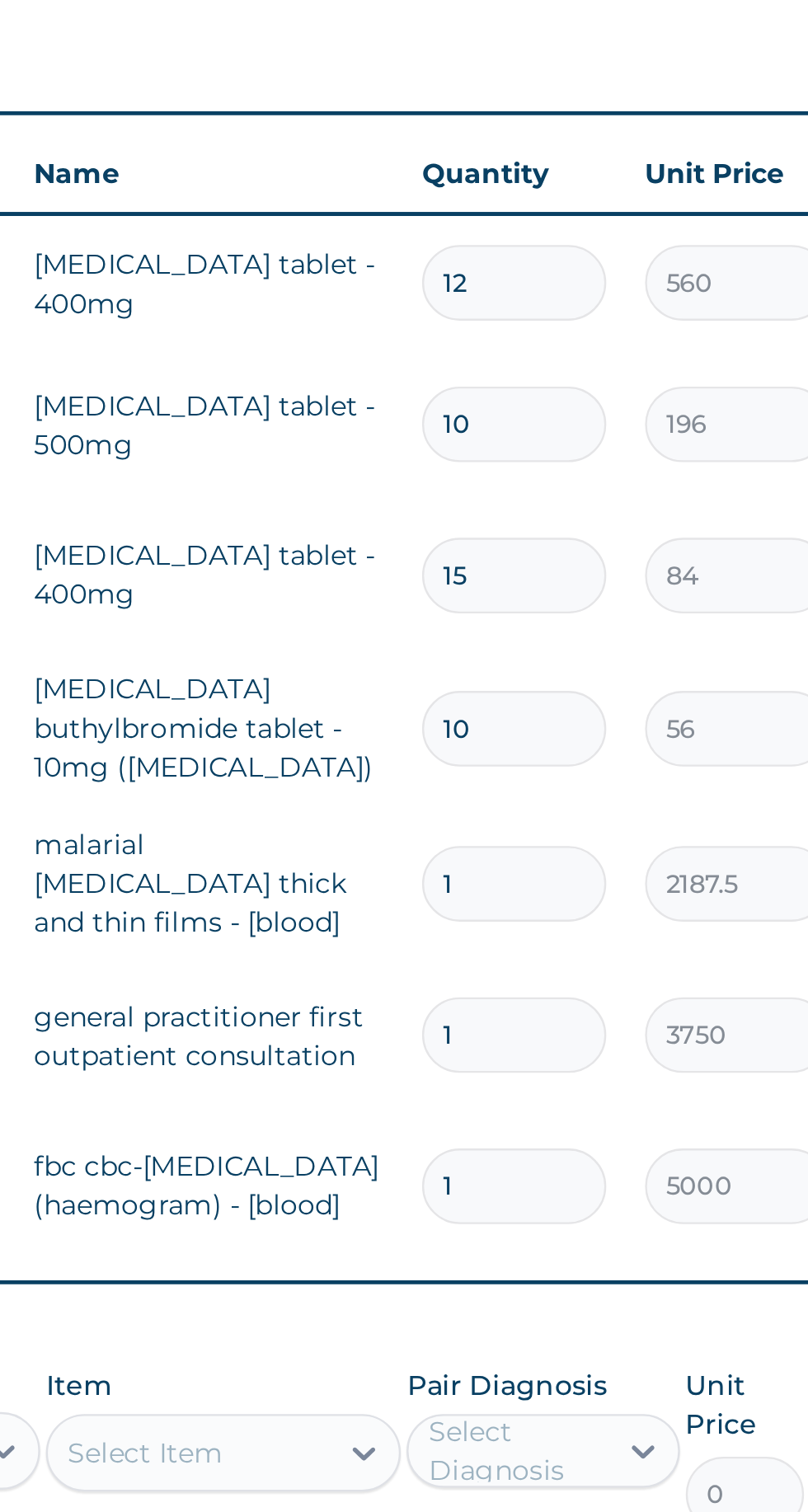
type input "10"
click at [573, 809] on input "12" at bounding box center [563, 825] width 78 height 32
type input "1"
type input "560.00"
type input "0.00"
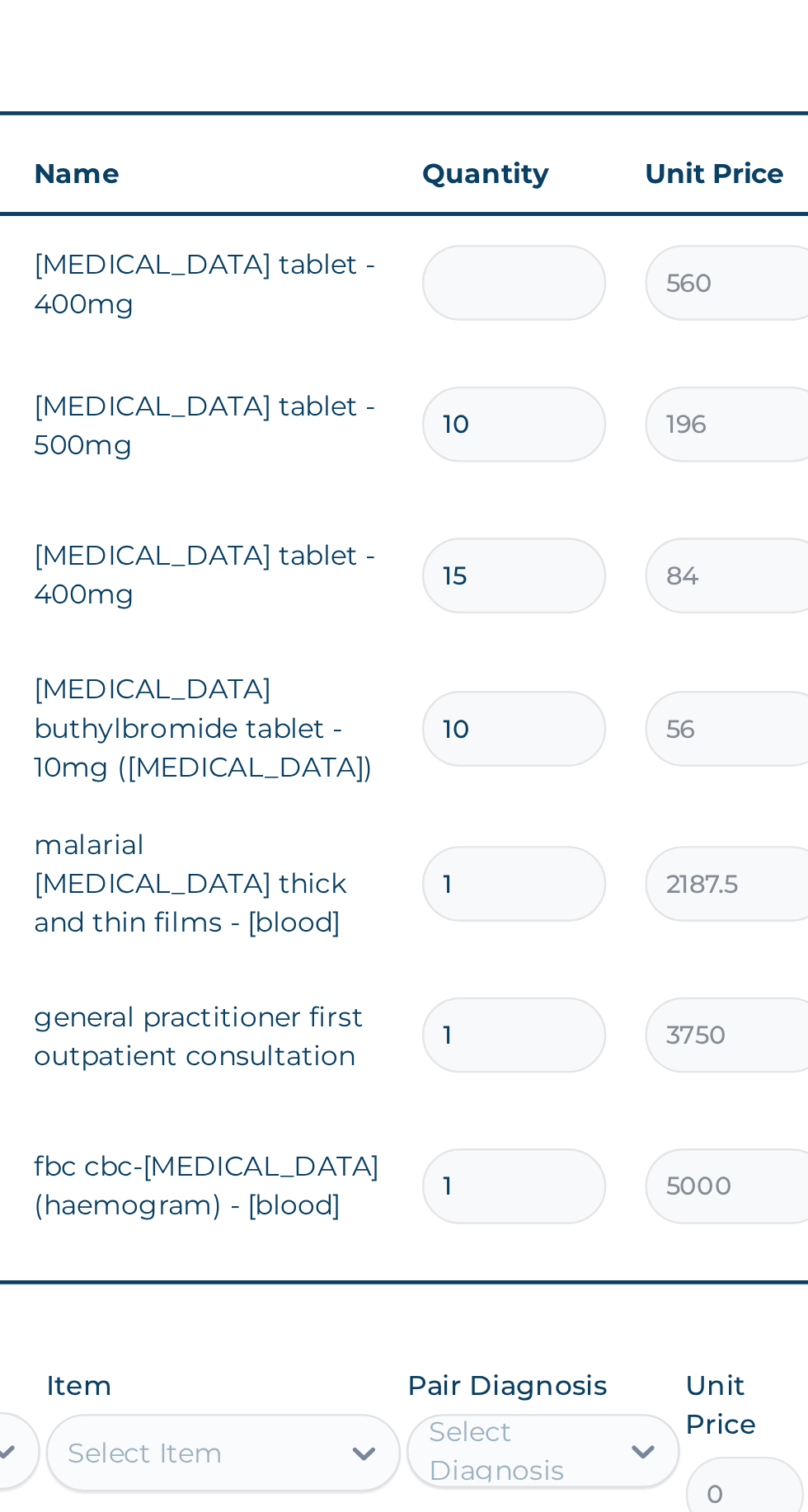
type input "6"
type input "3360.00"
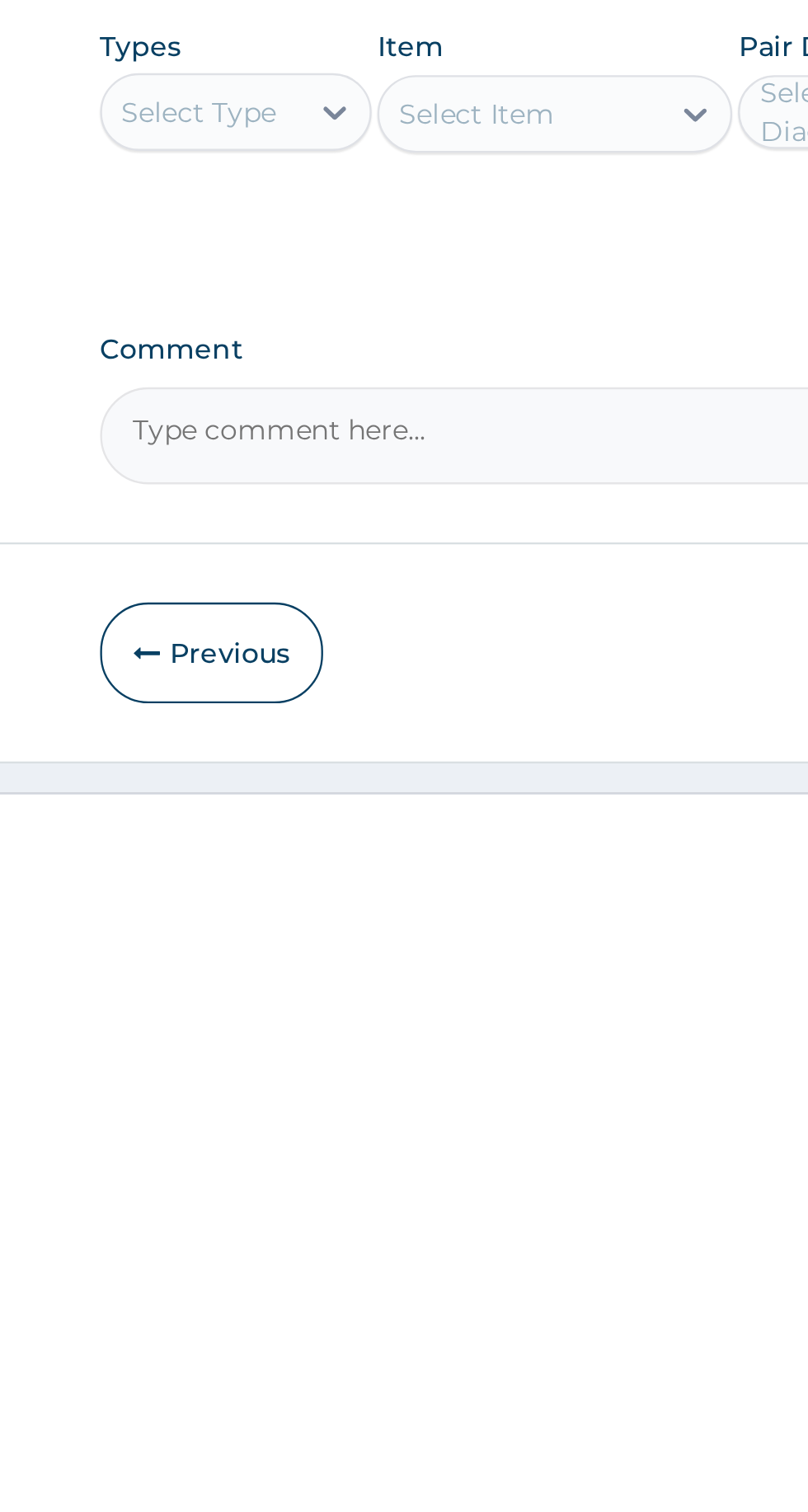
scroll to position [124, 0]
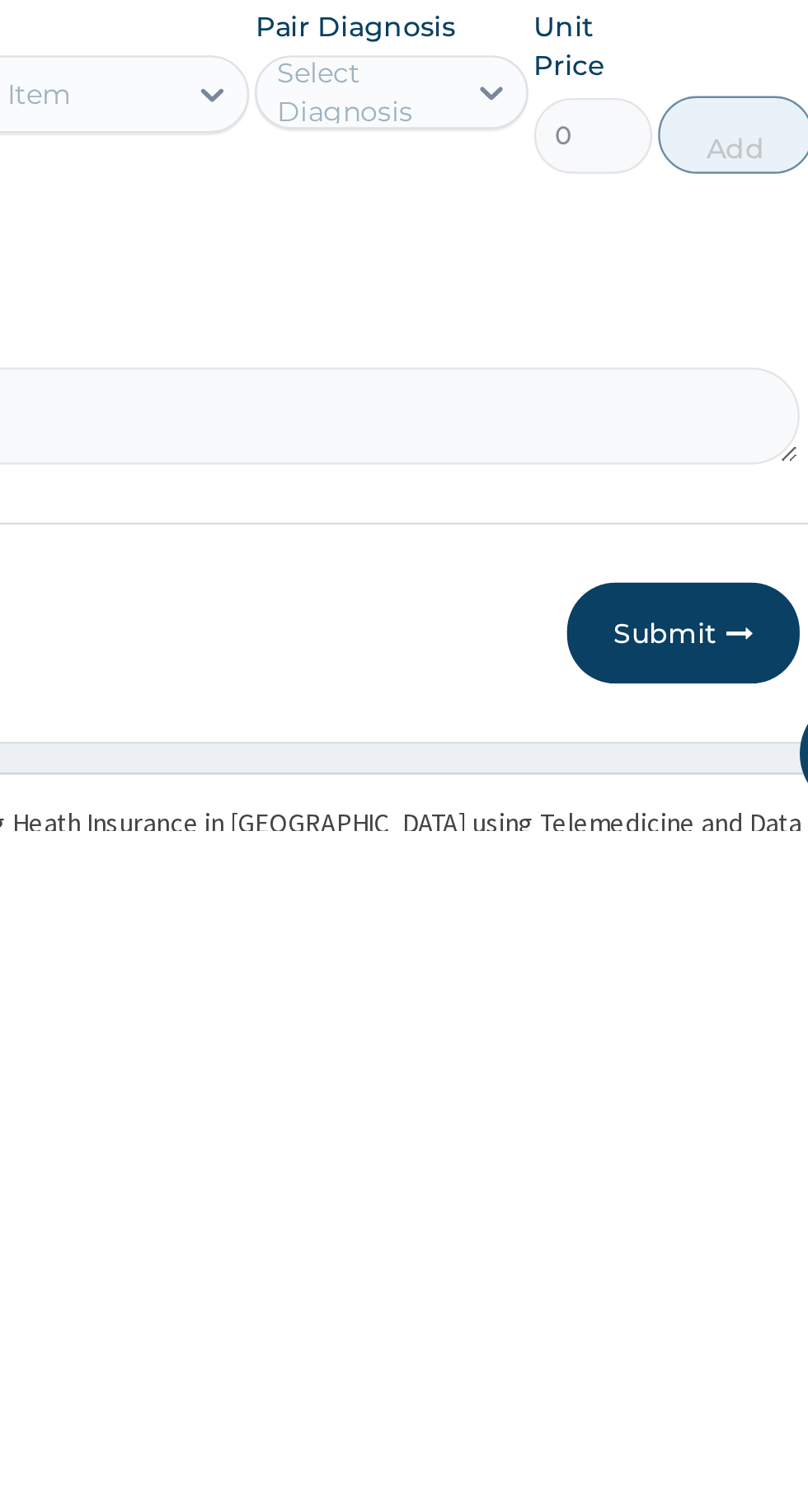
click at [711, 1404] on button "Submit" at bounding box center [700, 1427] width 99 height 43
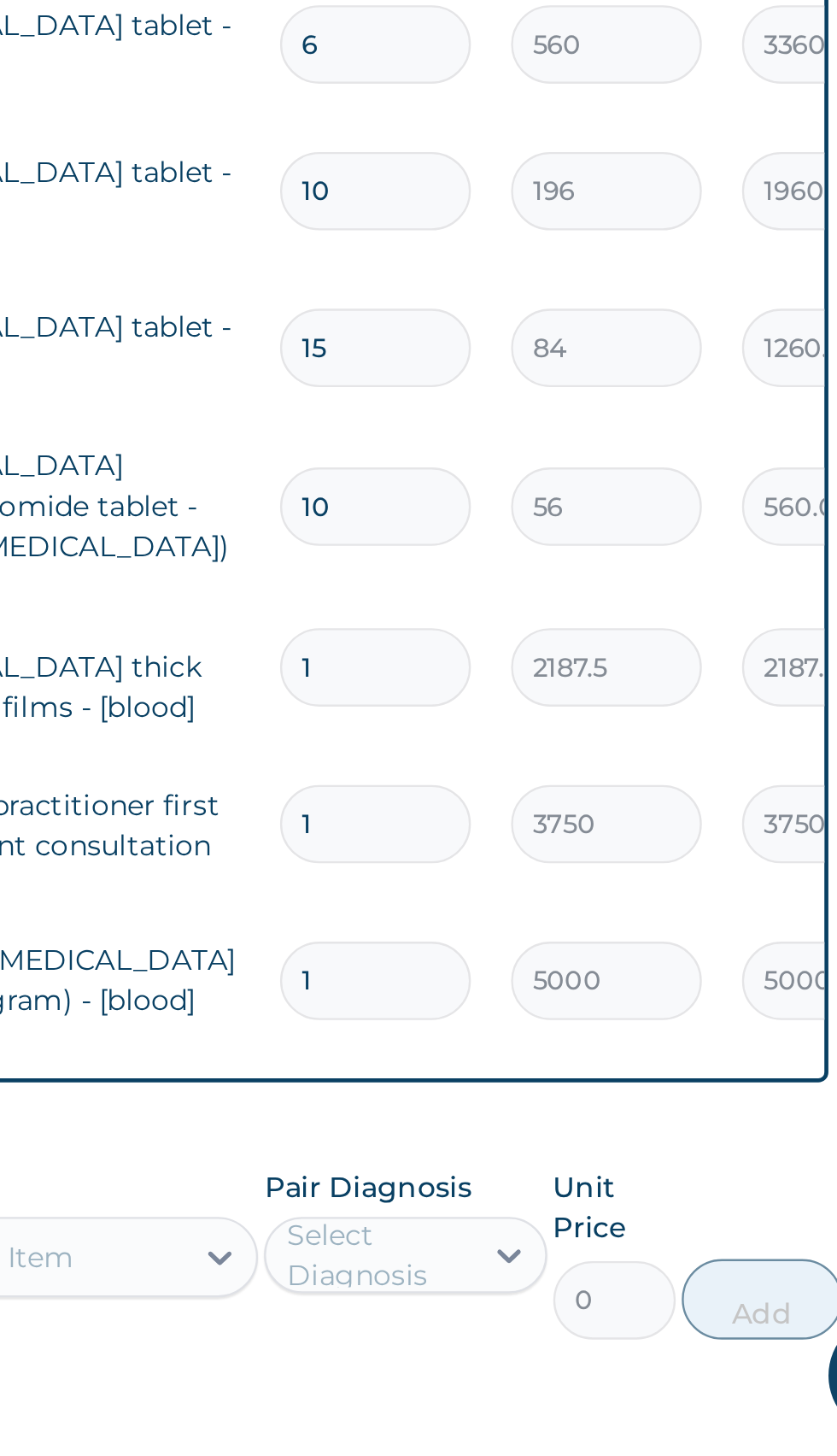
scroll to position [0, 0]
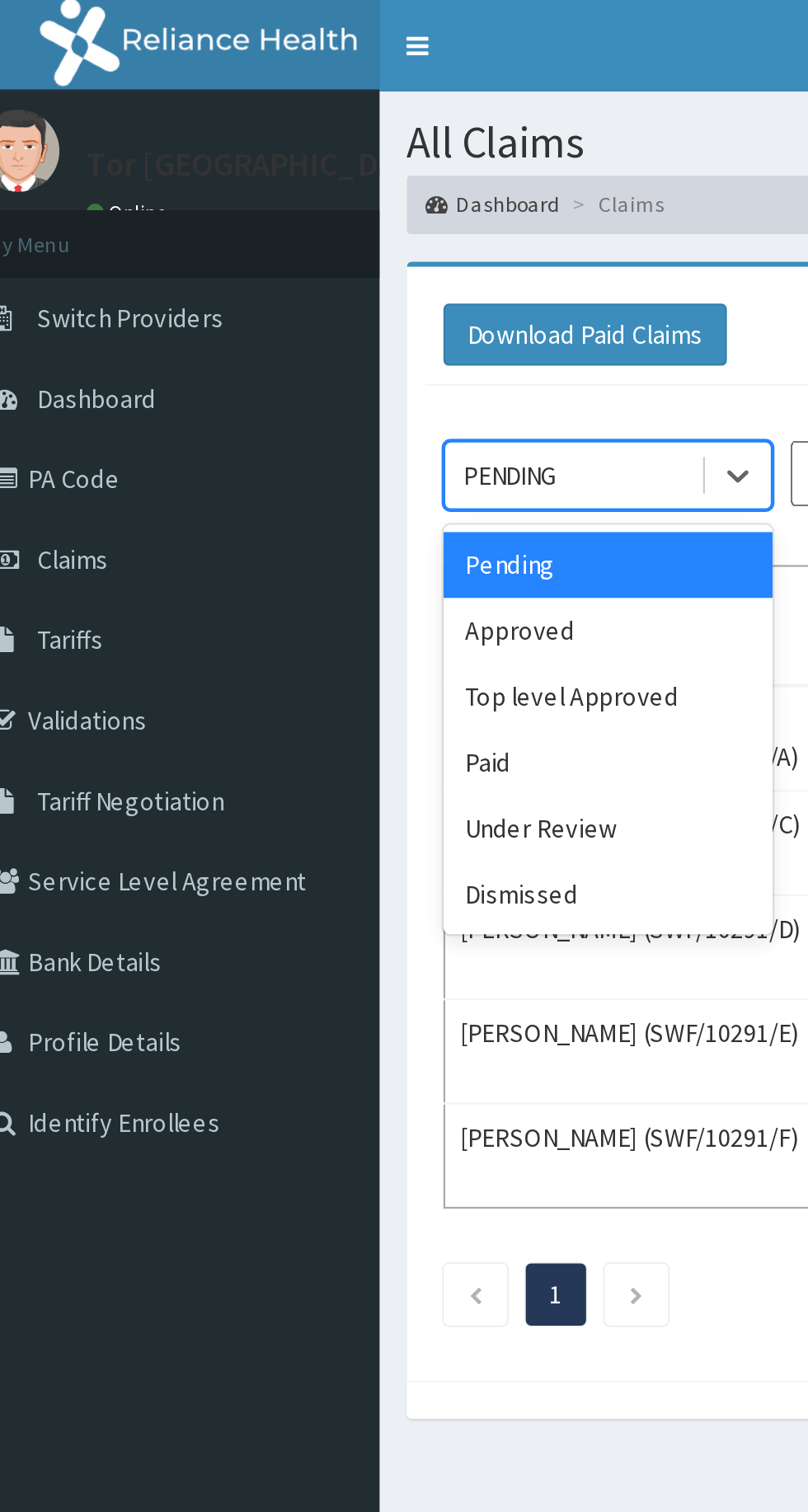
click at [290, 288] on div "Approved" at bounding box center [292, 285] width 148 height 30
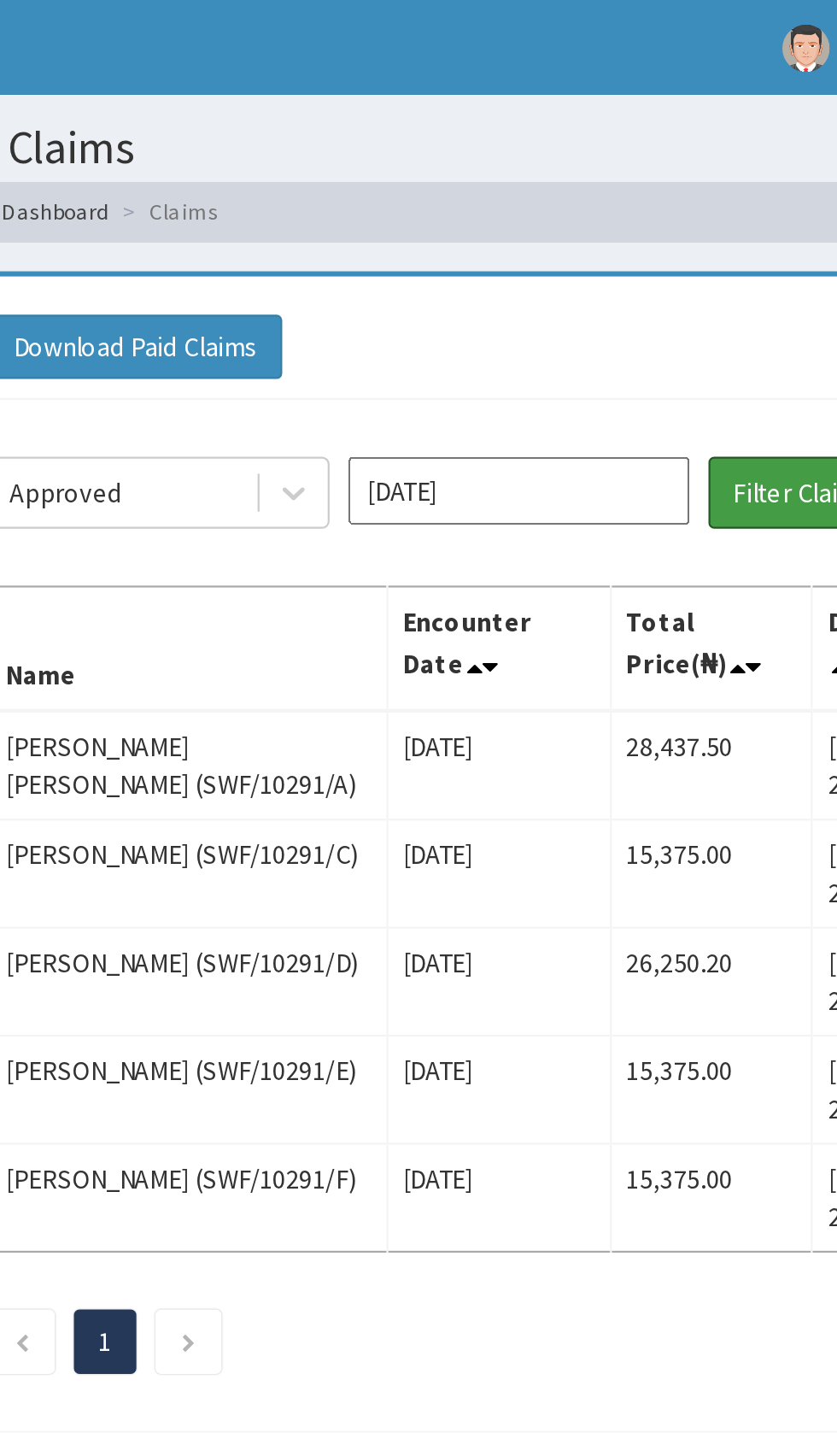
click at [602, 218] on button "Filter Claims" at bounding box center [593, 223] width 84 height 33
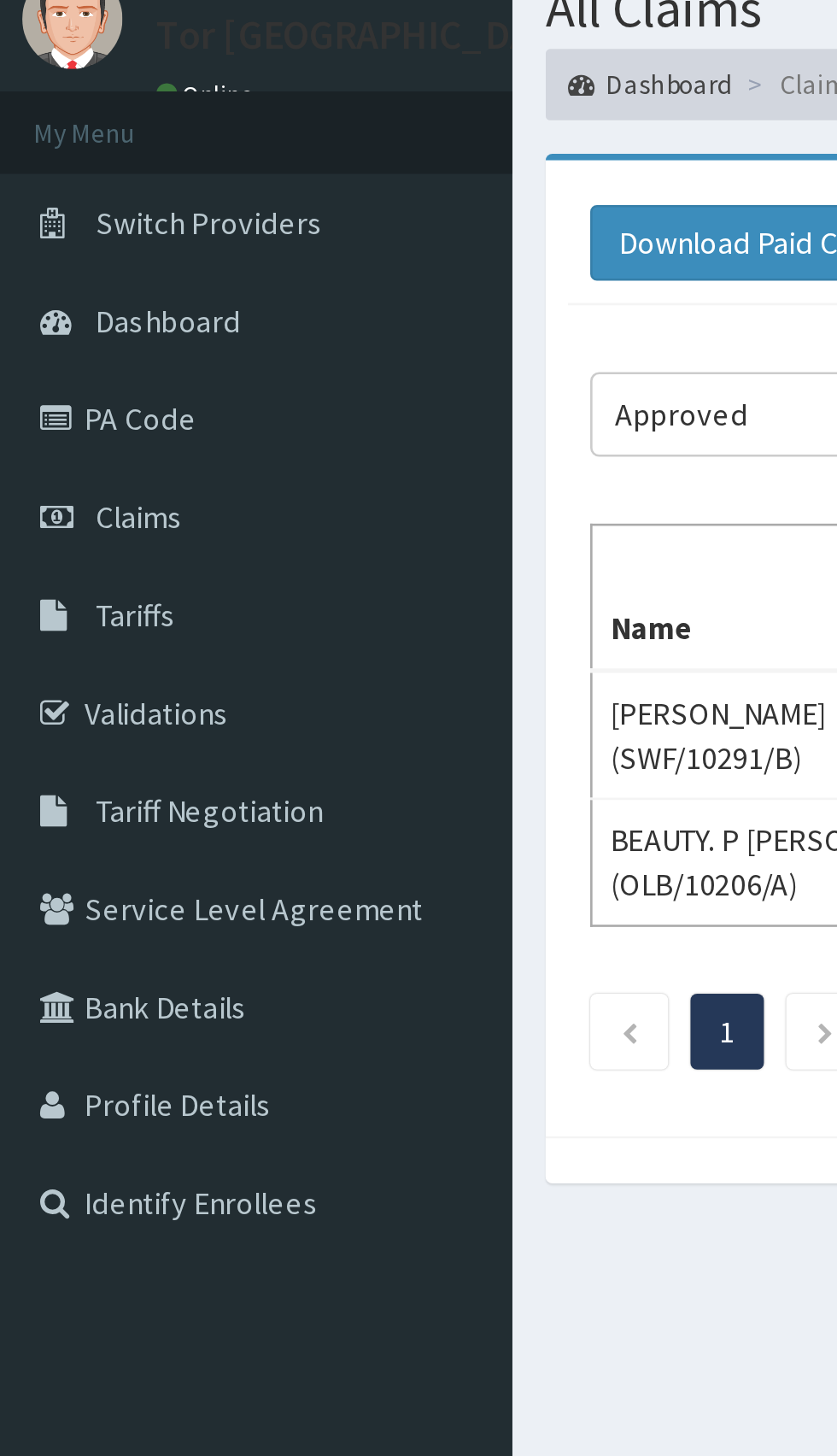
click at [54, 224] on link "PA Code" at bounding box center [98, 223] width 196 height 37
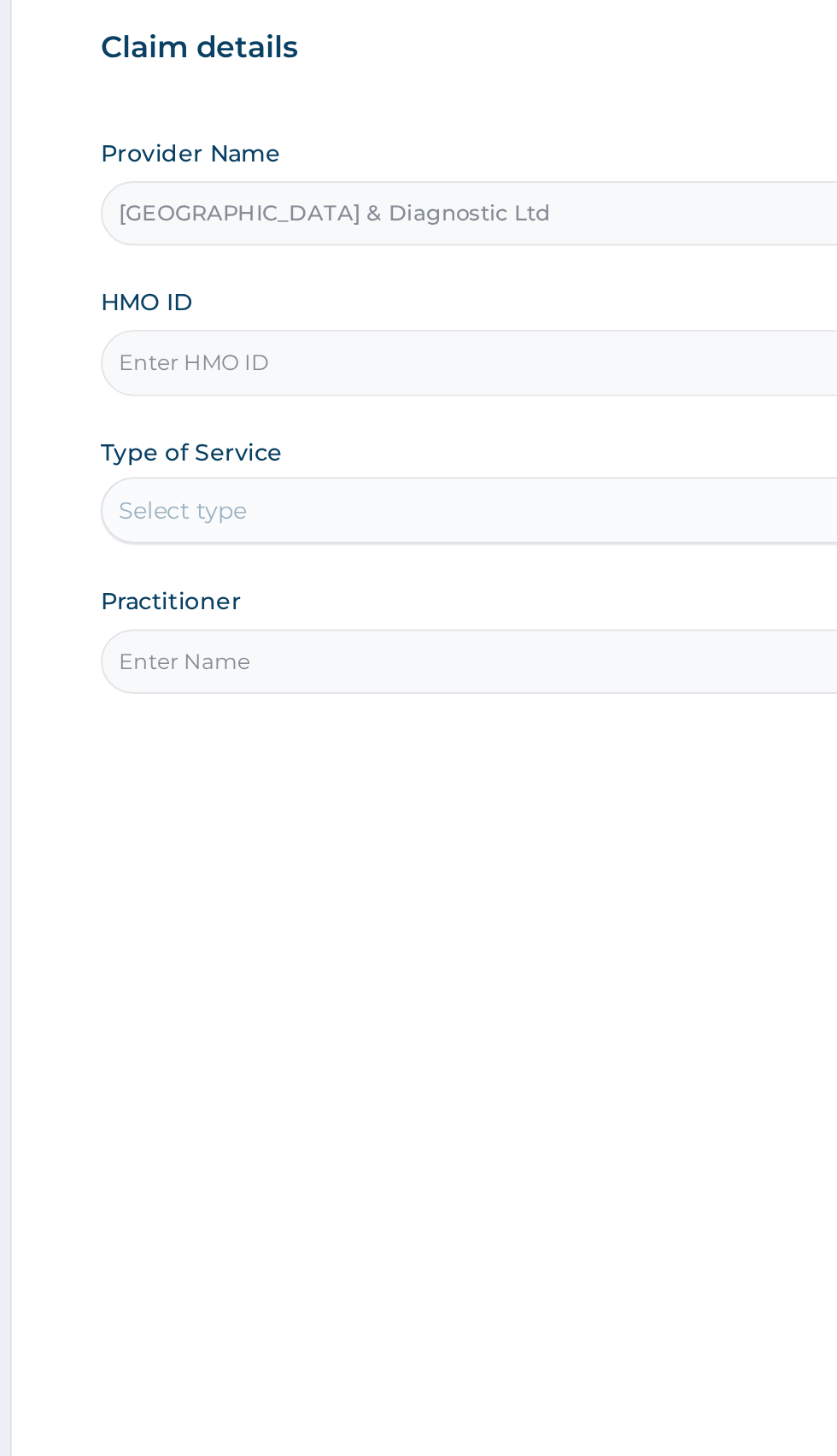
click at [415, 377] on input "HMO ID" at bounding box center [517, 382] width 521 height 34
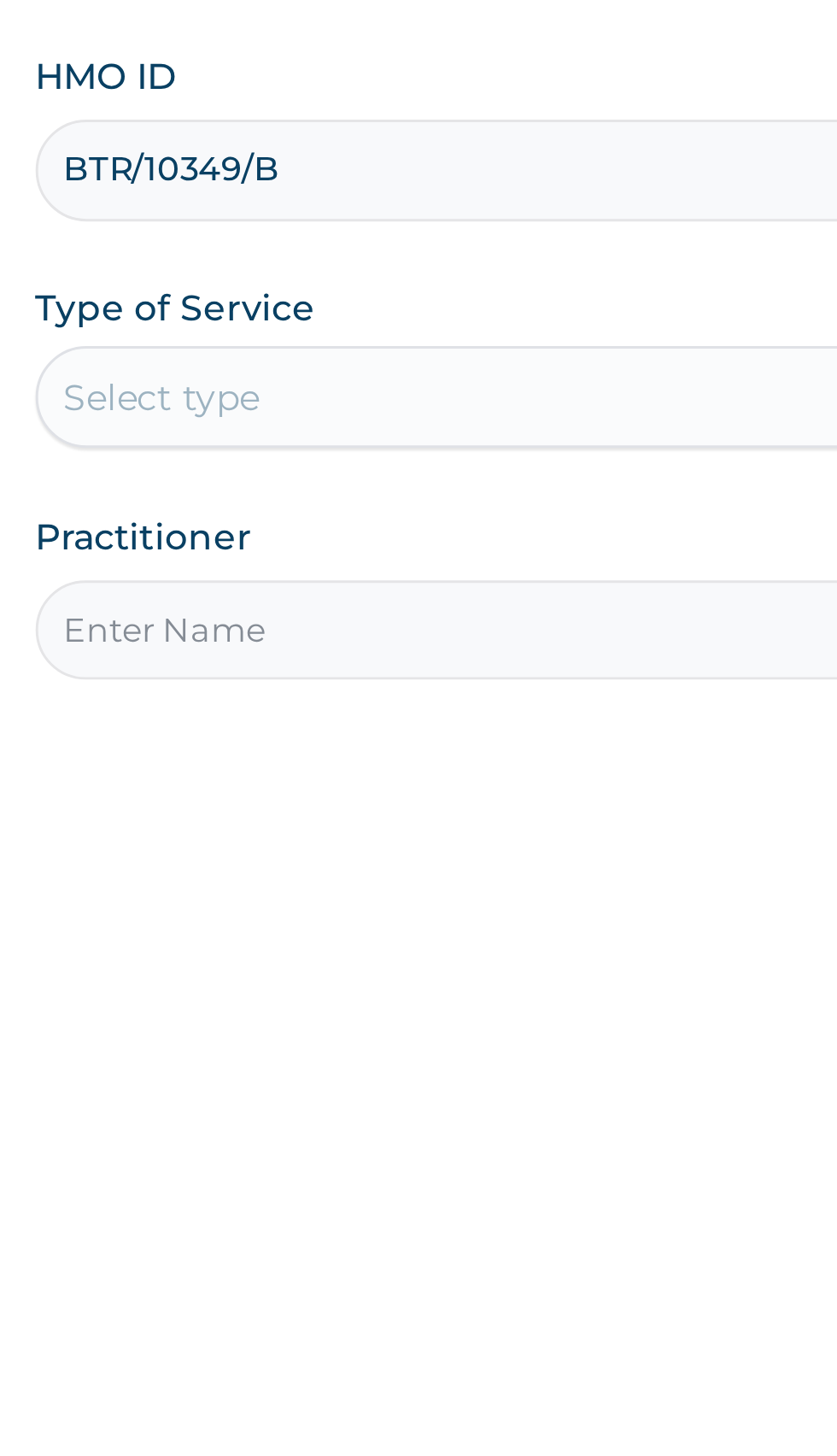
click at [384, 383] on input "BTR/10349/B" at bounding box center [517, 382] width 521 height 34
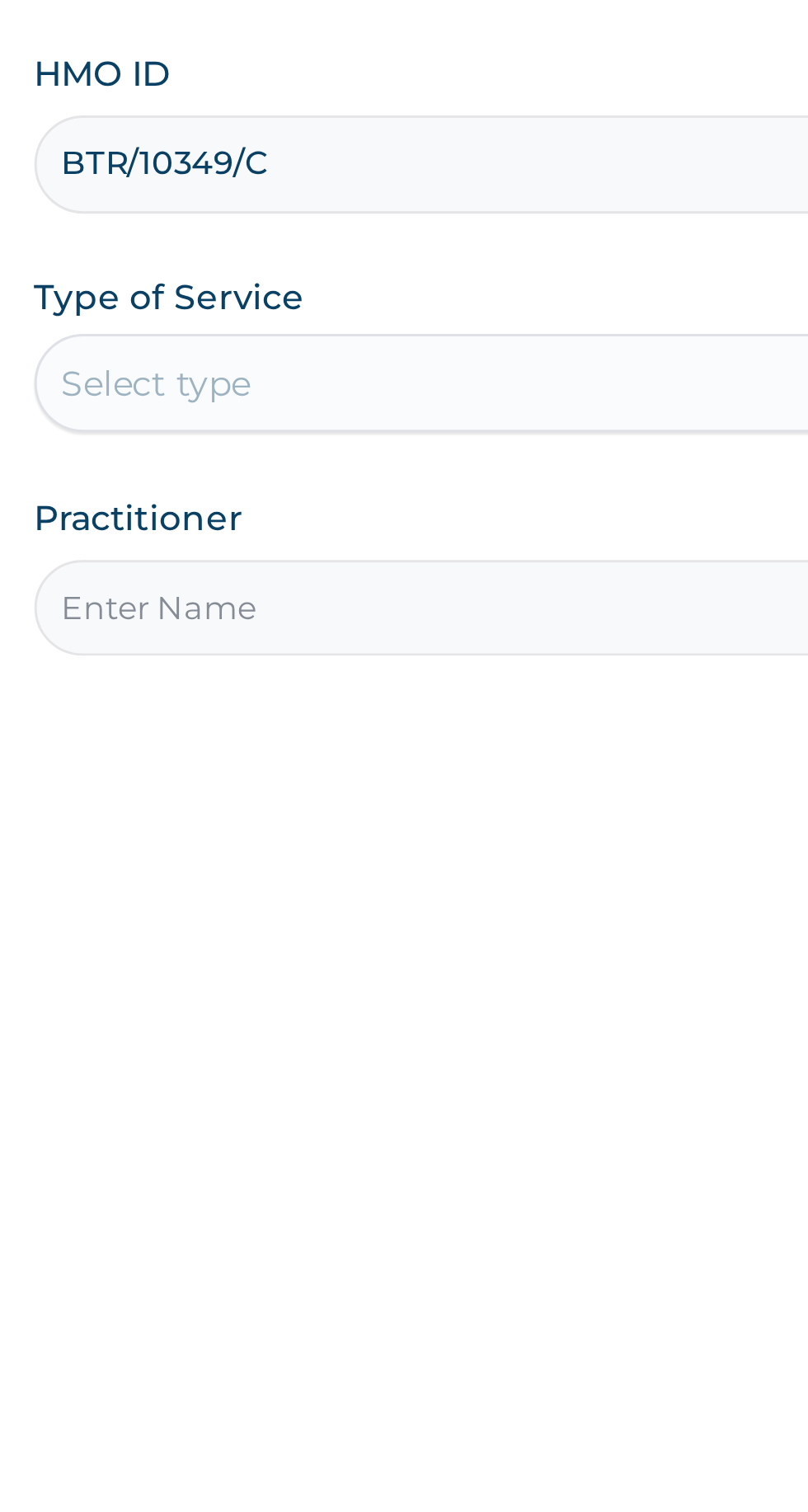
type input "BTR/10349/C"
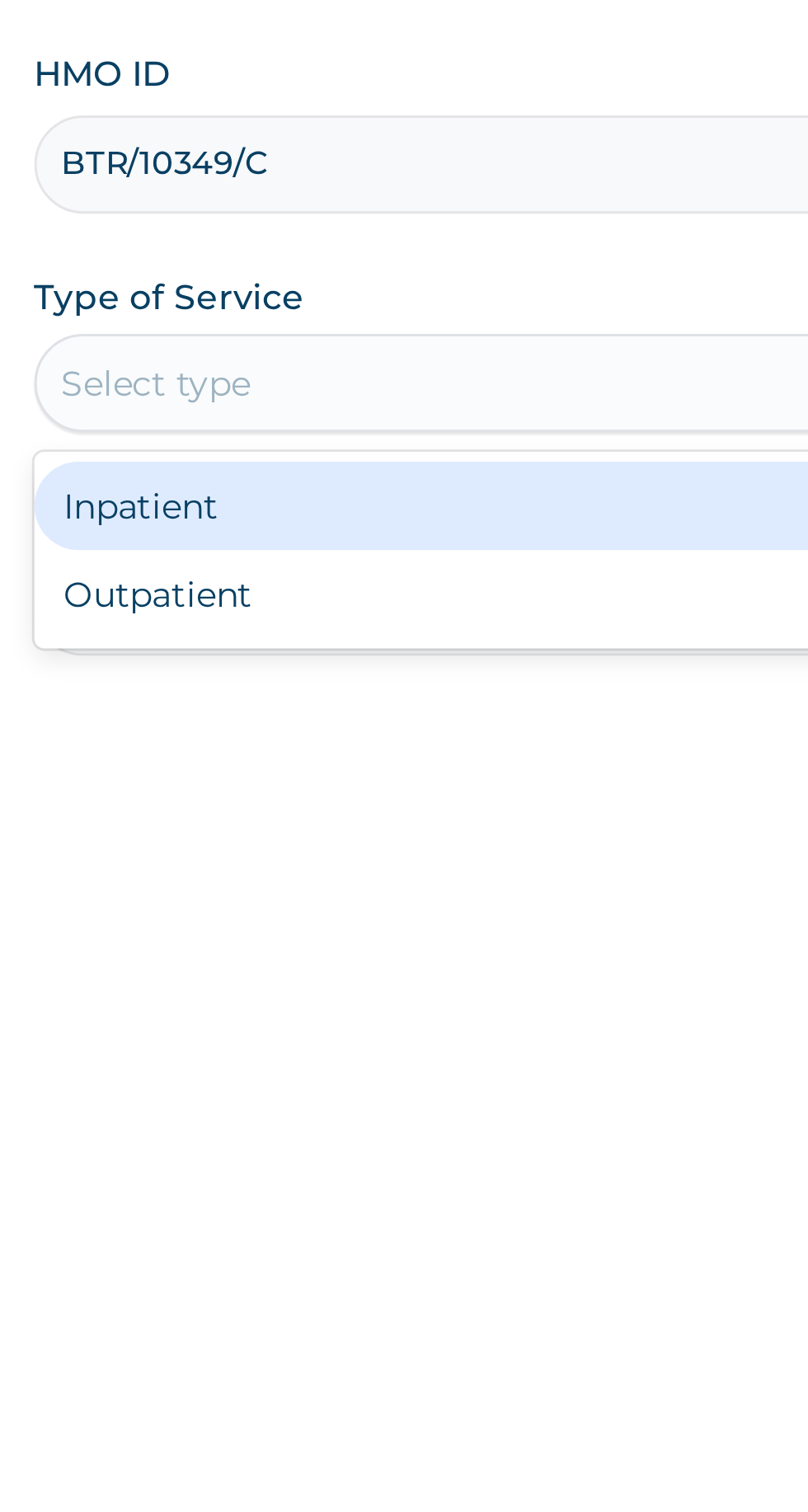
click at [354, 512] on div "Outpatient" at bounding box center [447, 513] width 400 height 30
type input "1"
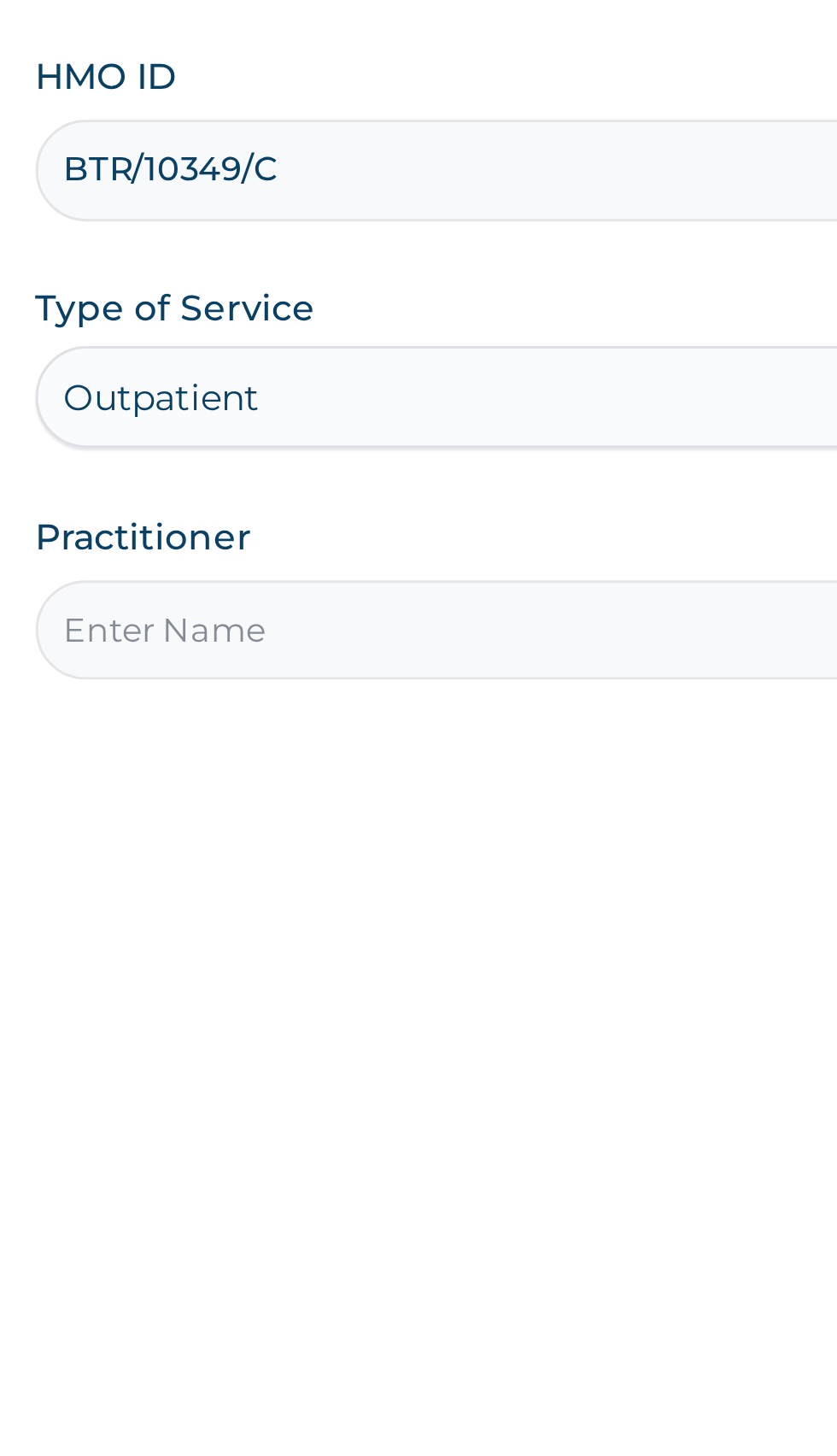
click at [355, 539] on input "Practitioner" at bounding box center [517, 537] width 521 height 34
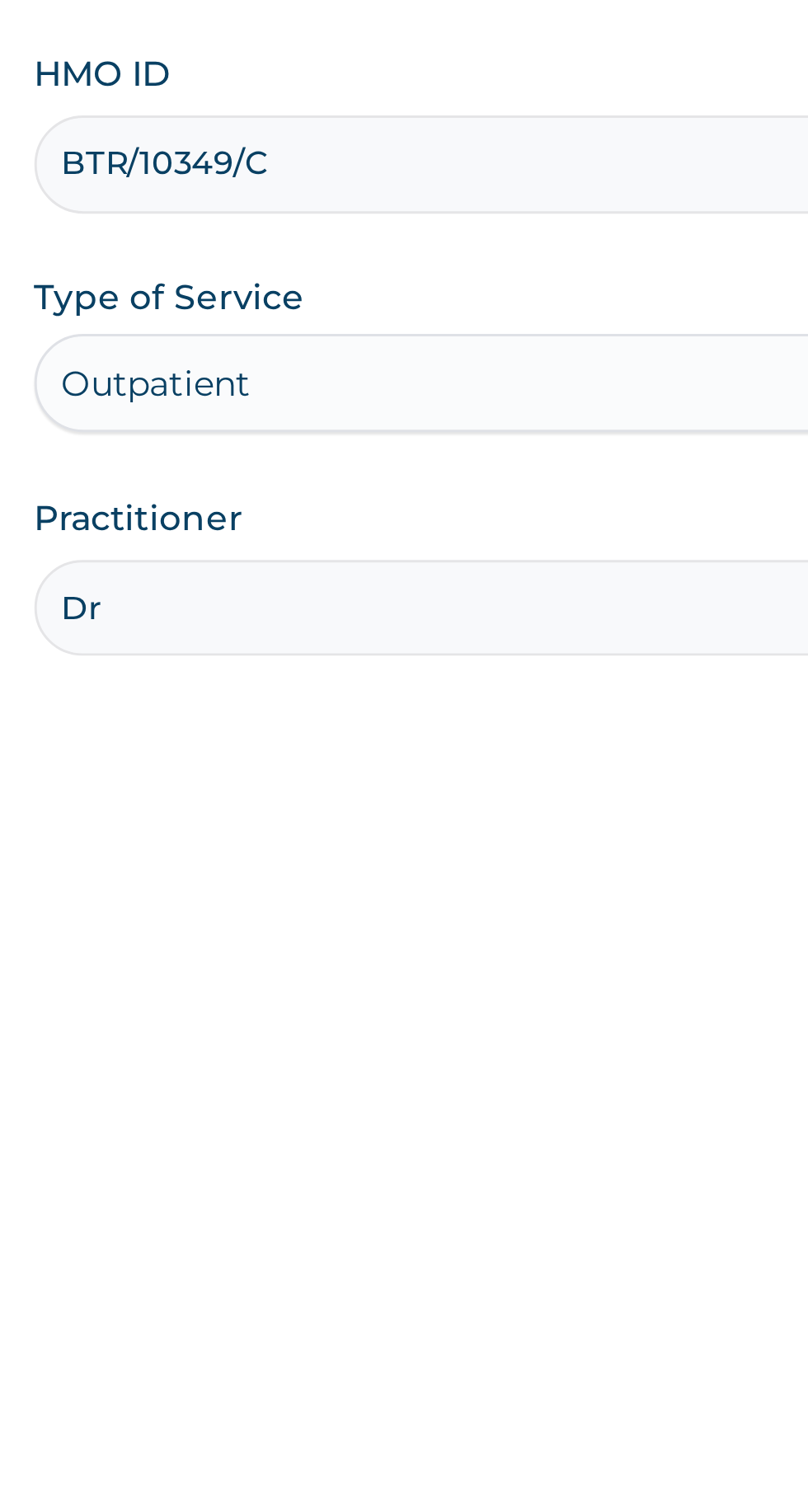
type input "Dr Akeredolu"
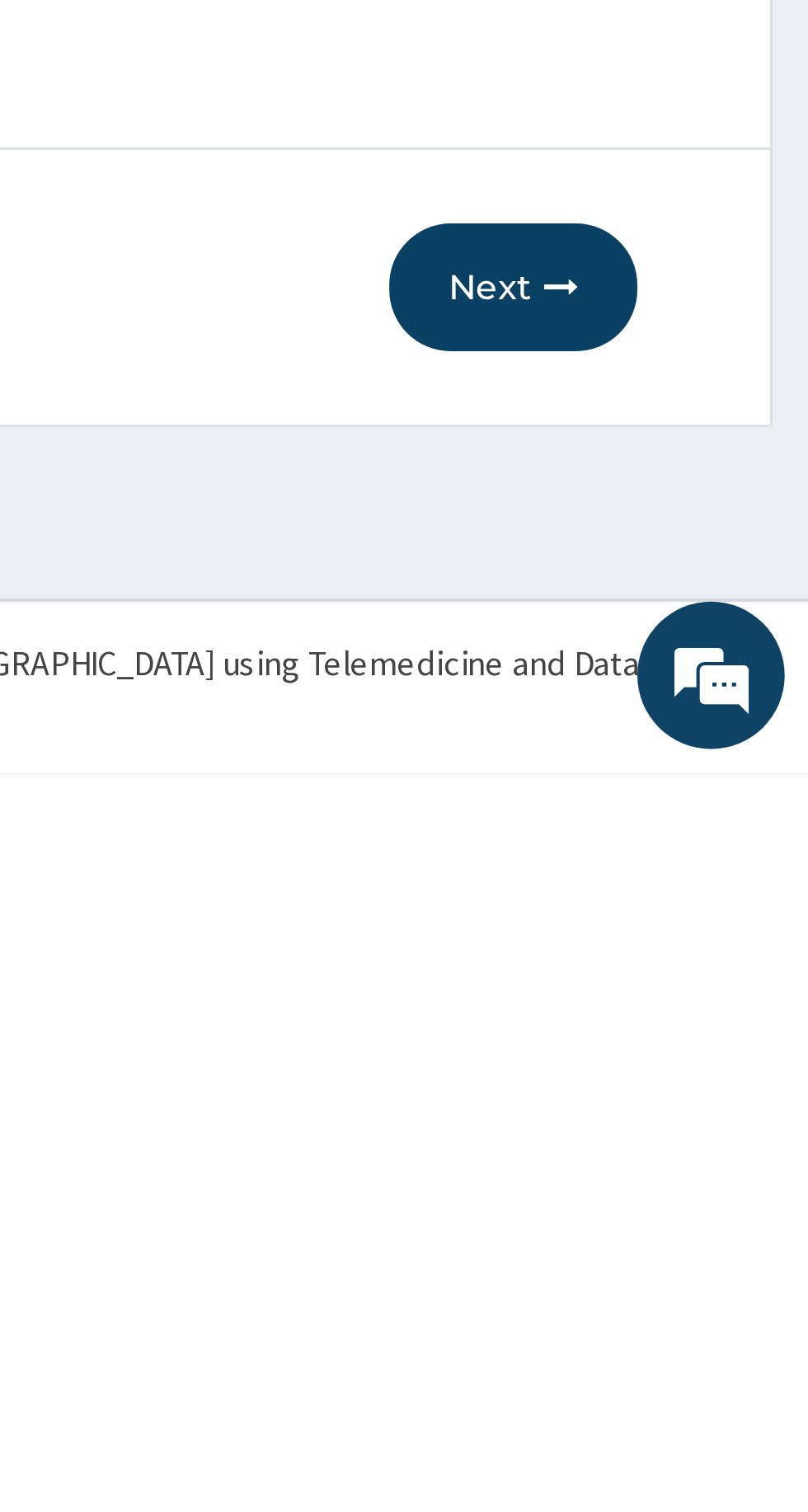
click at [718, 1353] on button "Next" at bounding box center [708, 1348] width 83 height 43
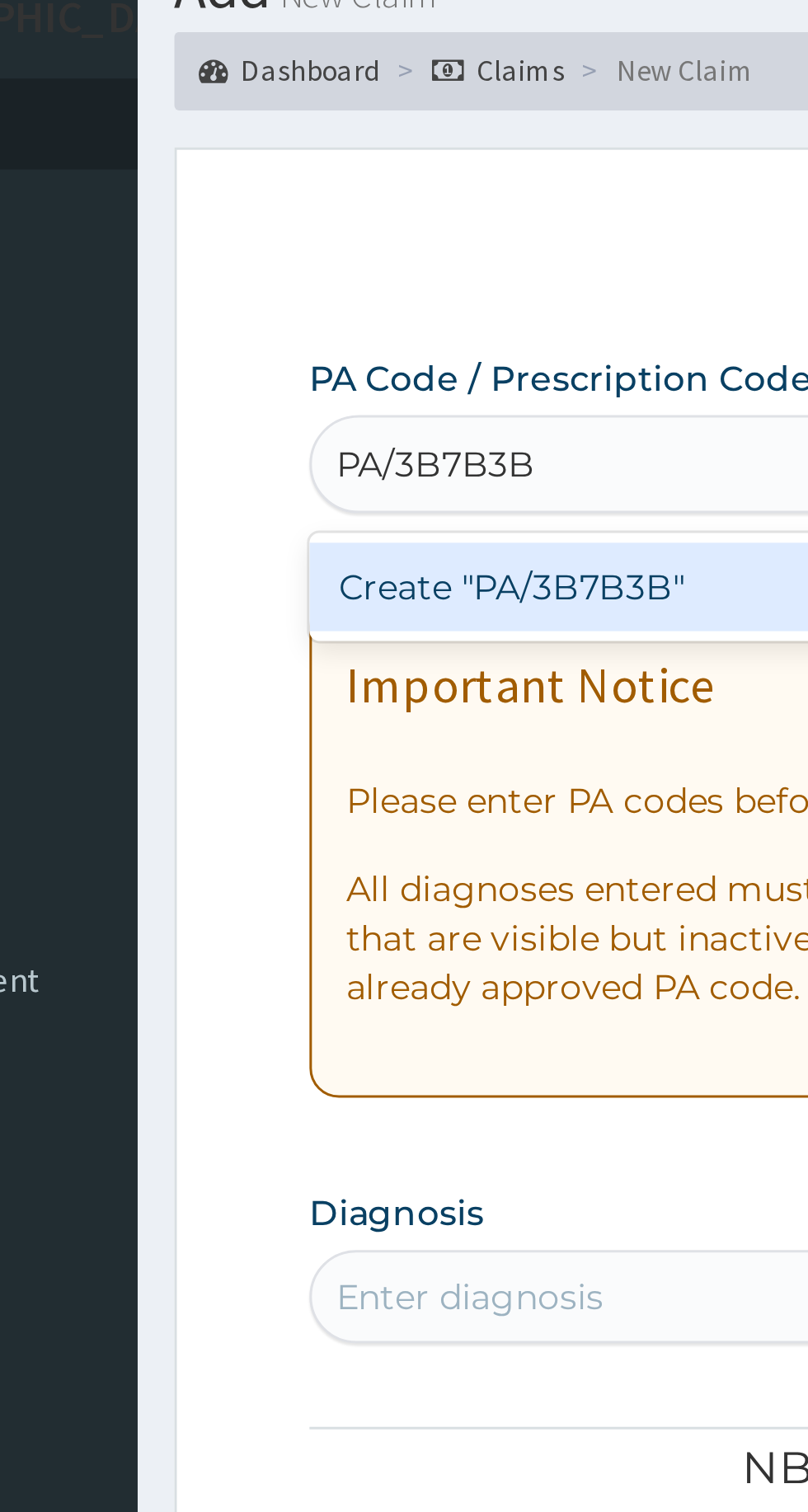
click at [344, 262] on div "Create "PA/3B7B3B"" at bounding box center [414, 265] width 334 height 30
type input "PA/3B7B3B"
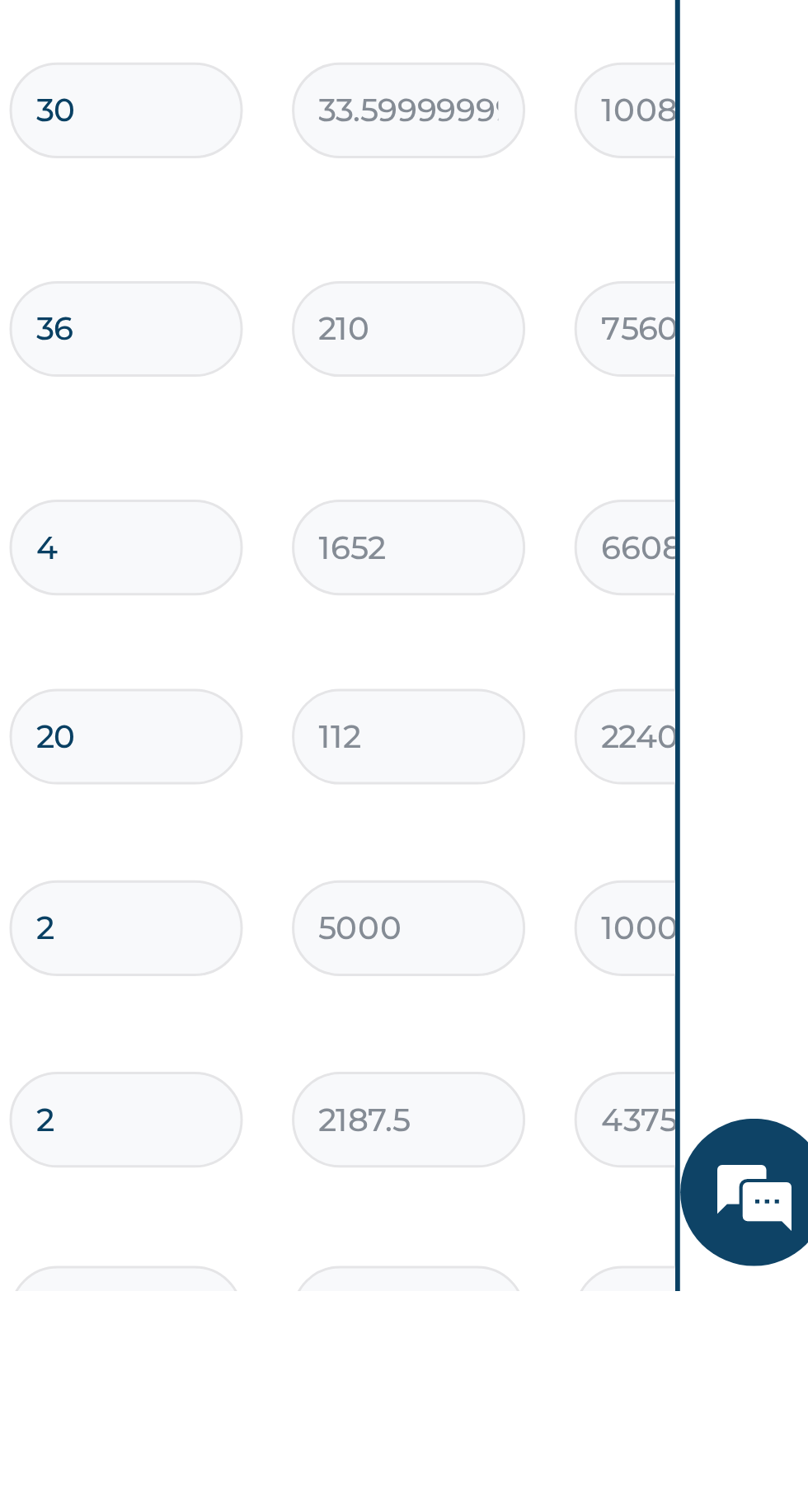
scroll to position [117, 0]
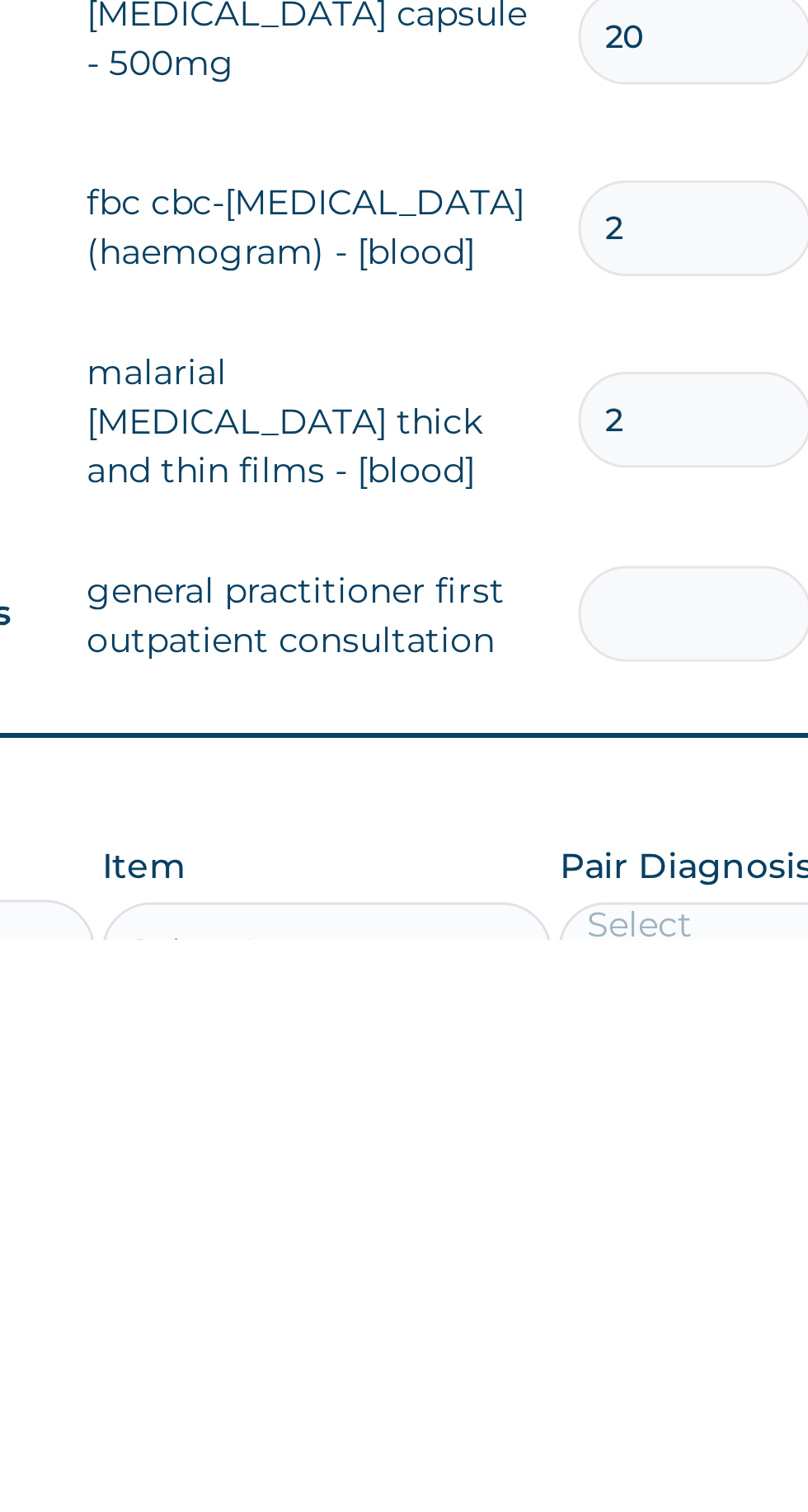
type input "0.00"
type input "1"
type input "3750.00"
type input "1"
click at [567, 1321] on input "2" at bounding box center [563, 1337] width 78 height 32
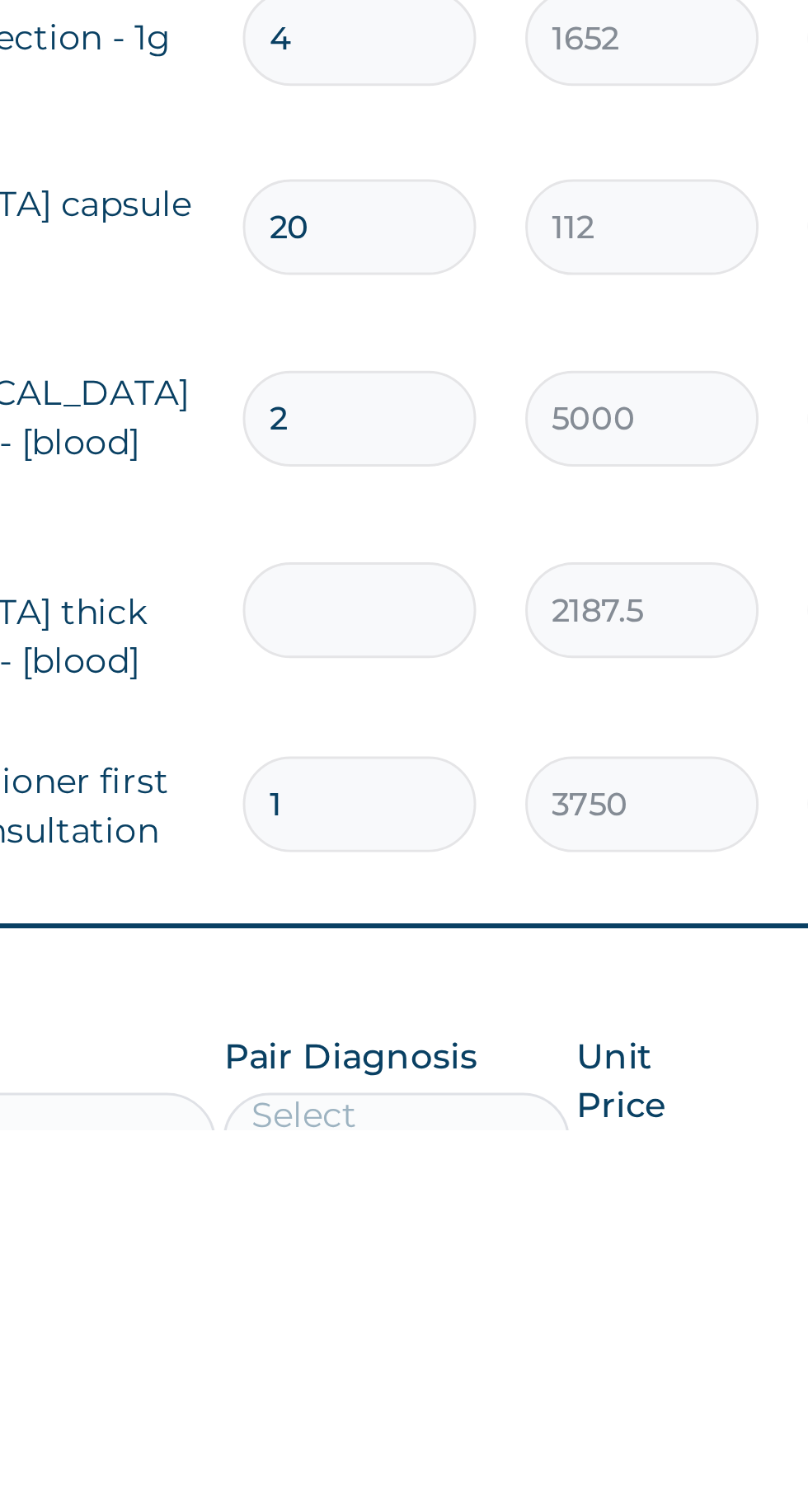
type input "0.00"
type input "1"
type input "2187.50"
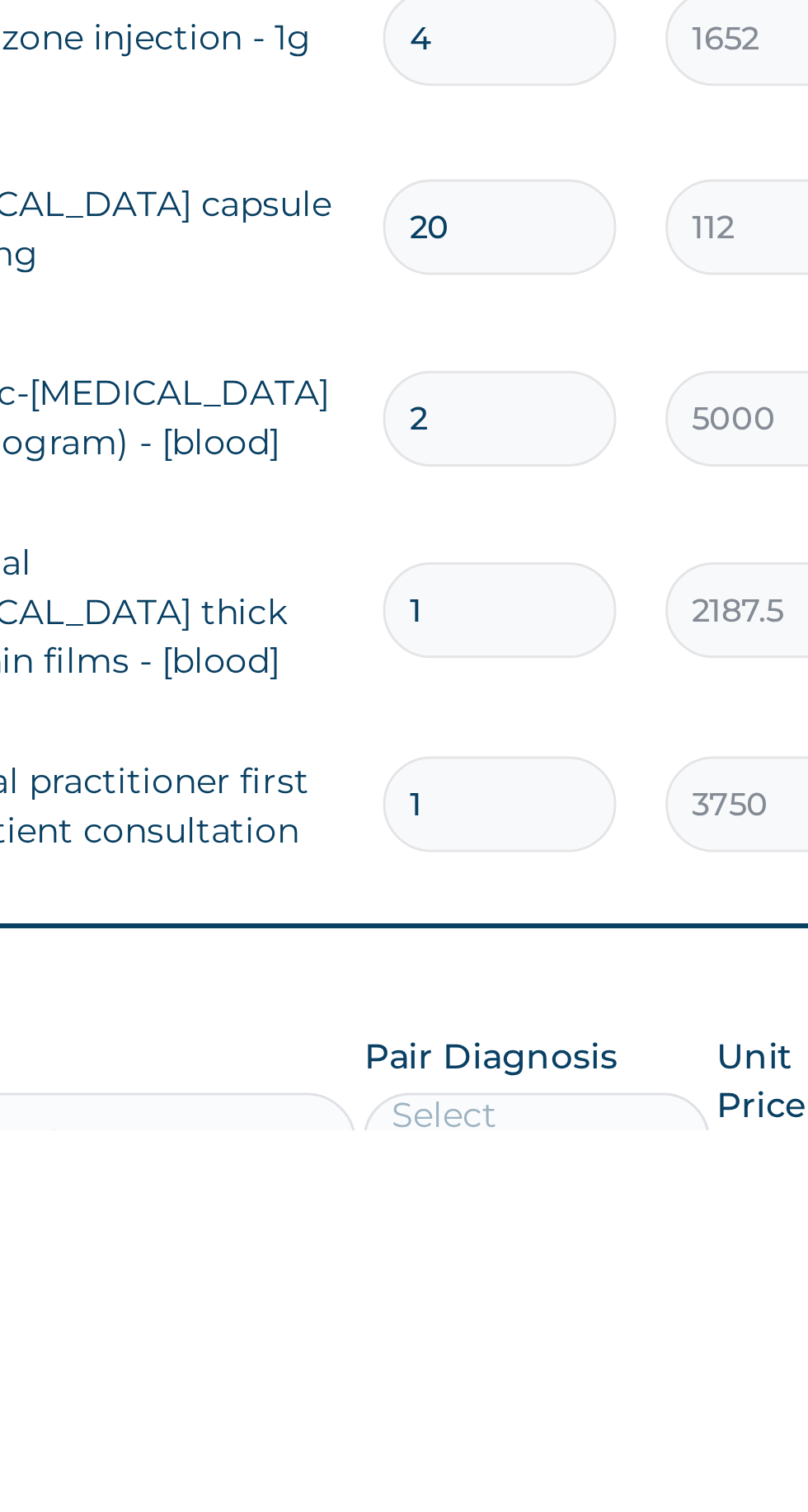
type input "1"
click at [563, 1257] on input "2" at bounding box center [563, 1273] width 78 height 32
type input "0.00"
type input "1"
type input "5000.00"
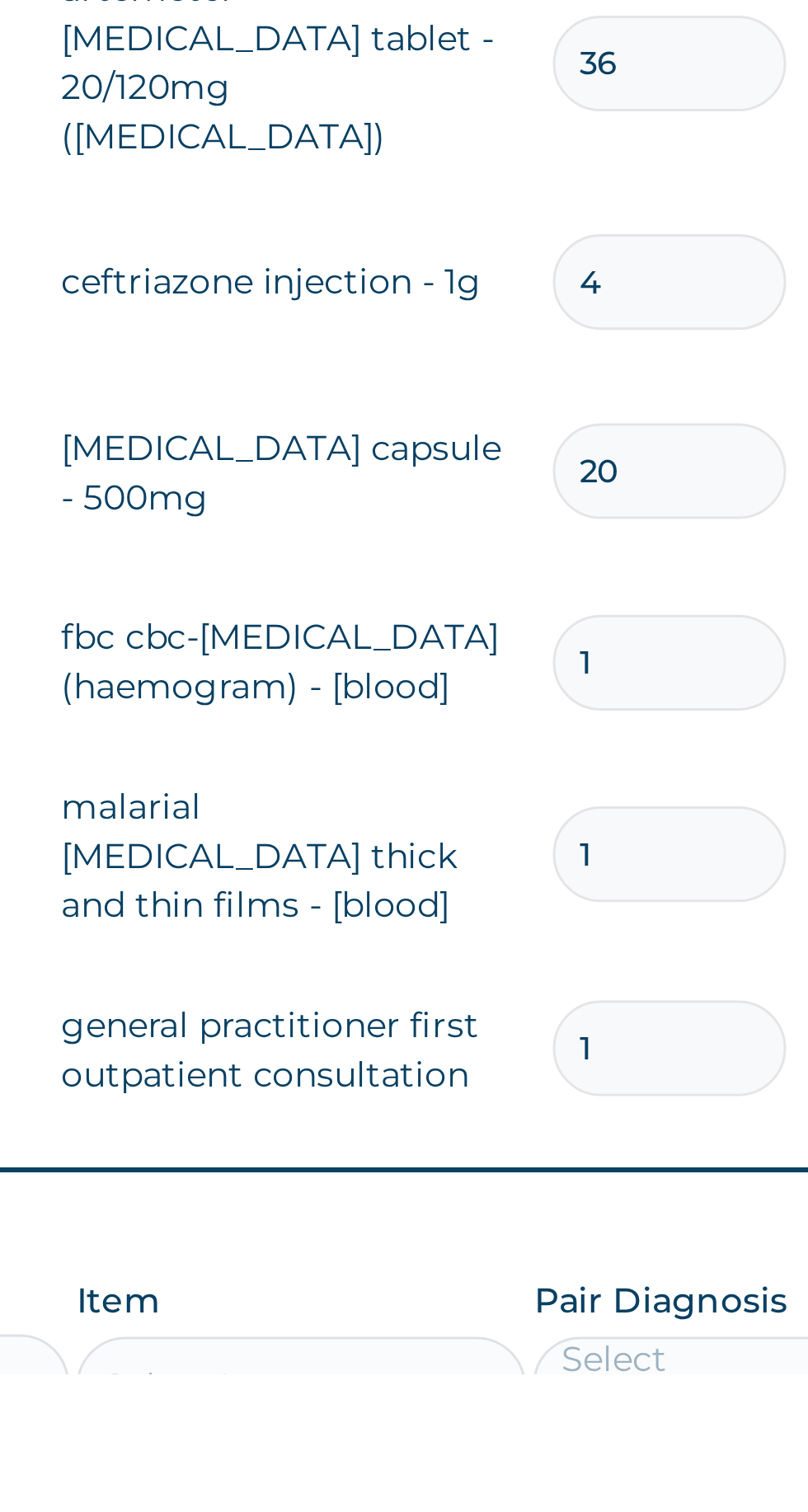
type input "1"
click at [541, 1193] on input "20" at bounding box center [563, 1209] width 78 height 32
type input "0"
type input "0.00"
type input "10"
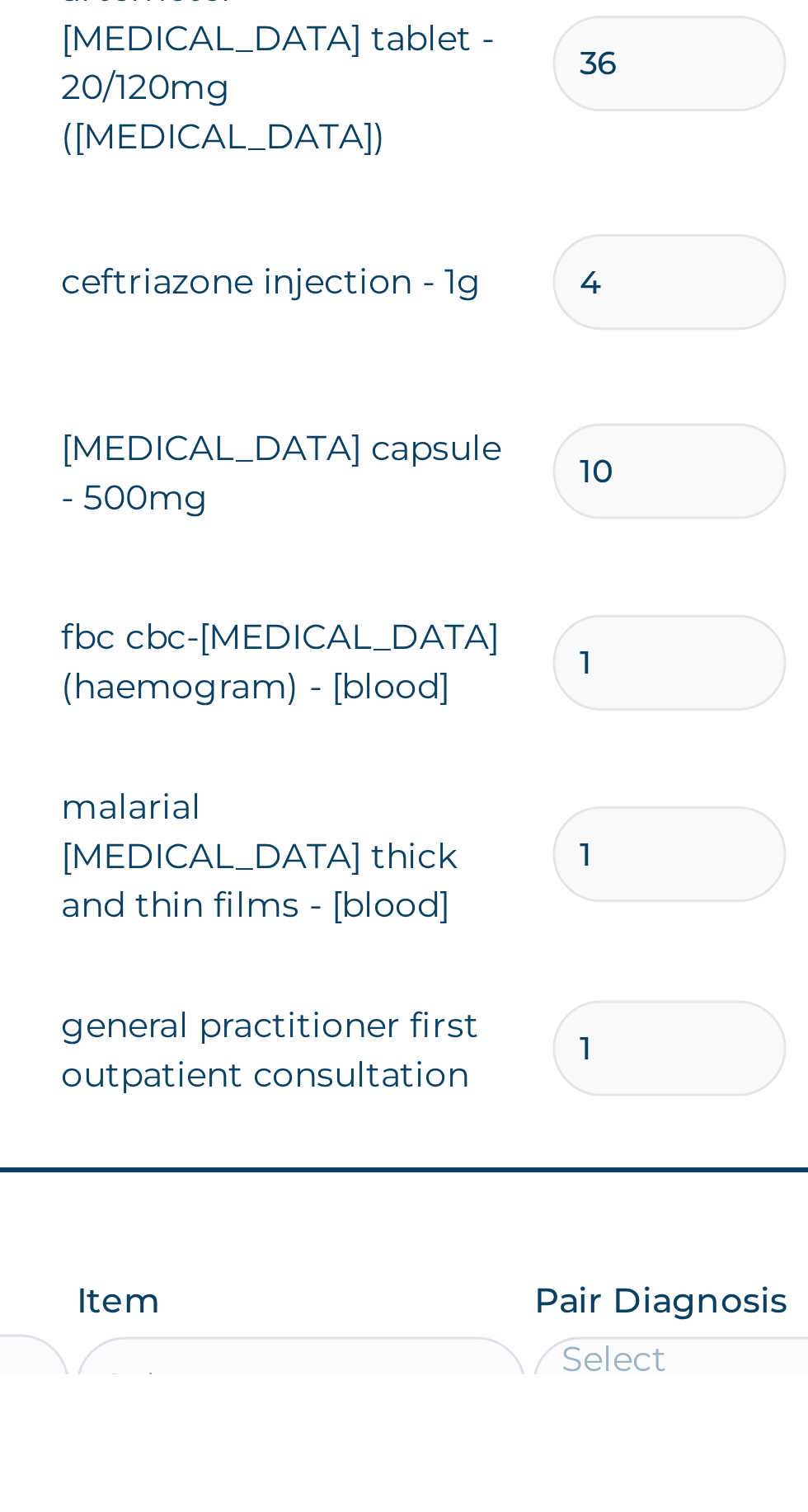
type input "1120.00"
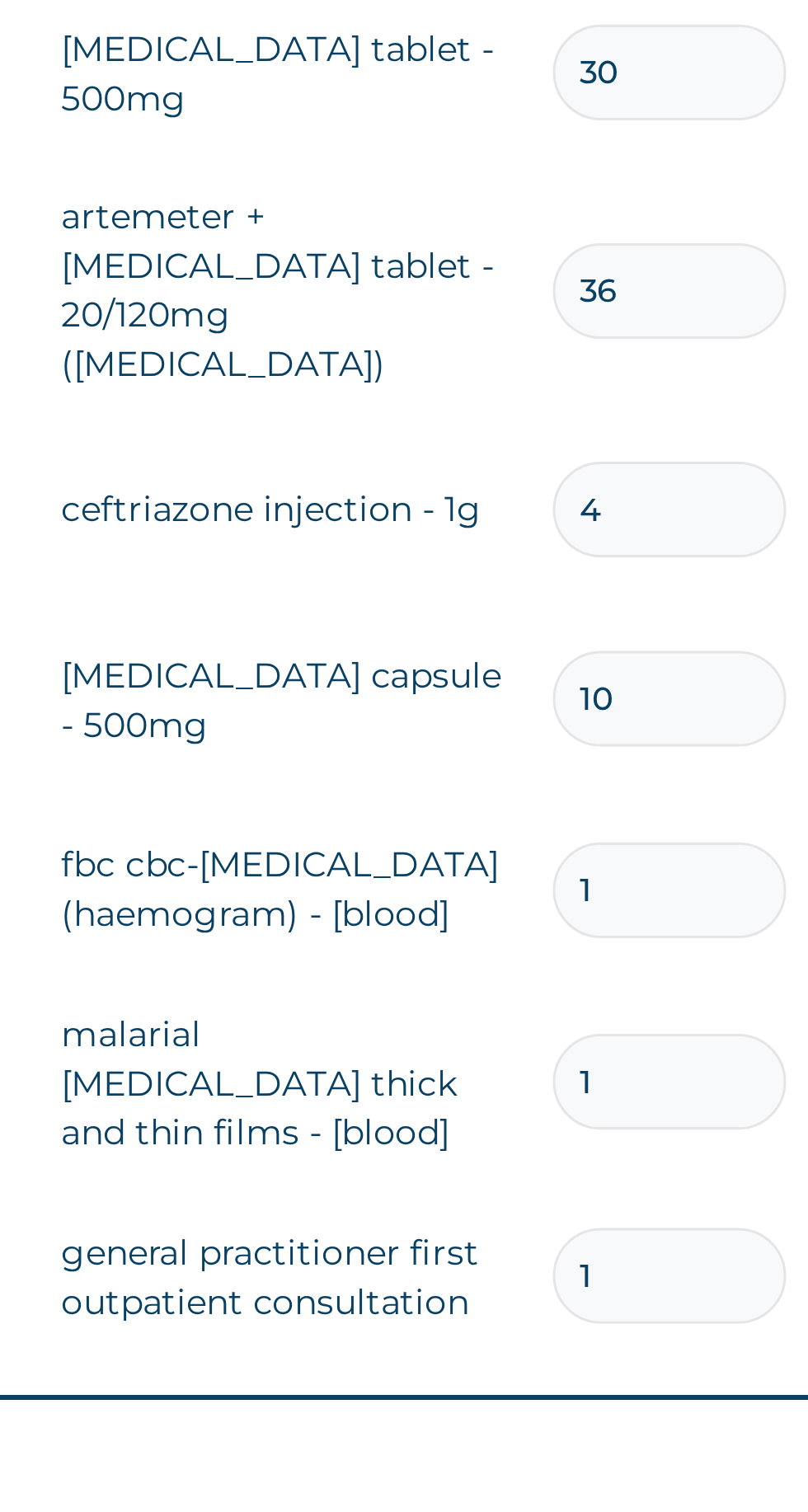
type input "10"
click at [566, 1129] on input "4" at bounding box center [563, 1145] width 78 height 32
type input "0.00"
type input "2"
type input "3304.00"
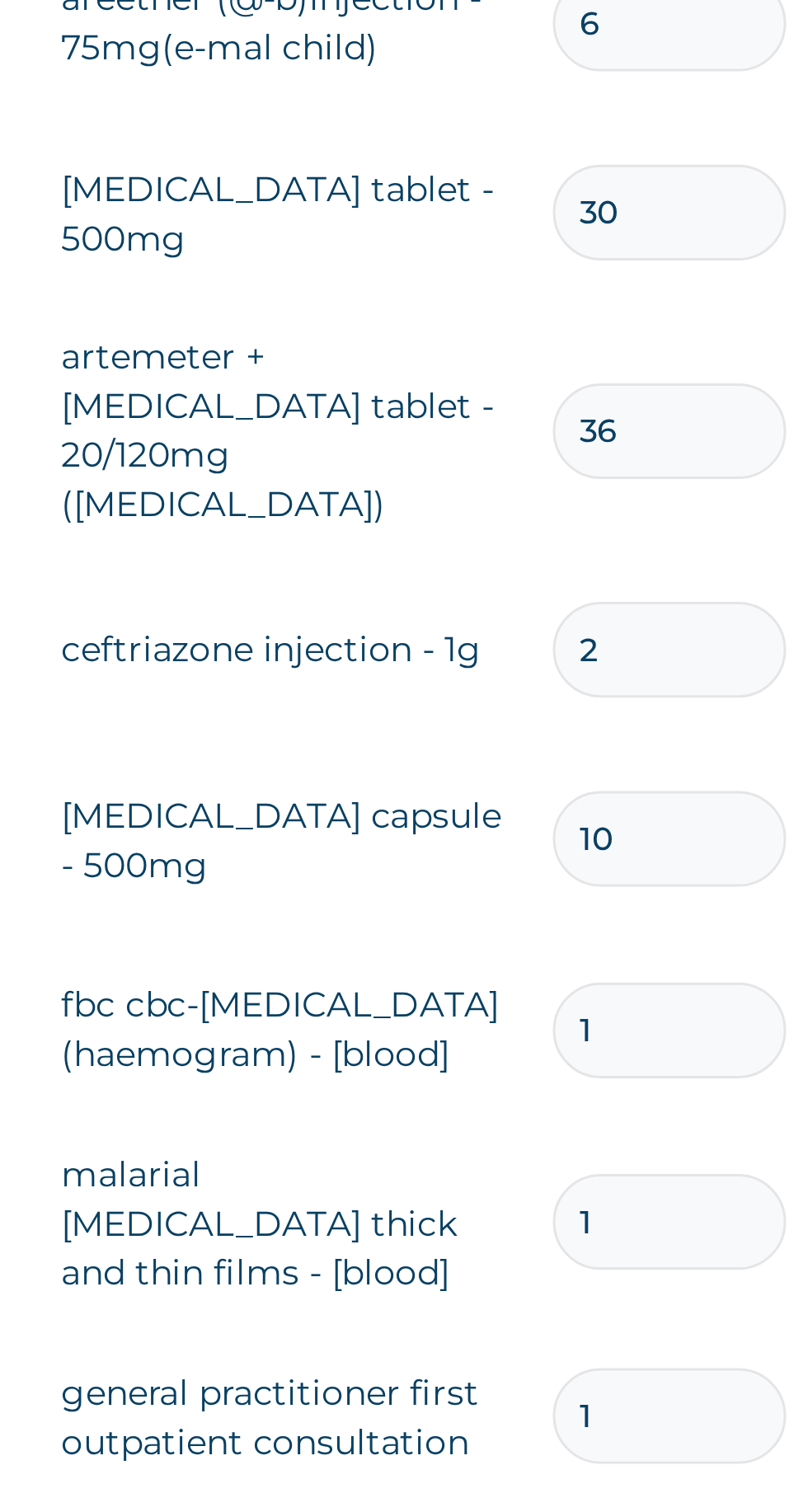
type input "2"
click at [566, 1056] on input "36" at bounding box center [563, 1071] width 78 height 32
type input "3"
type input "0.00"
type input "1"
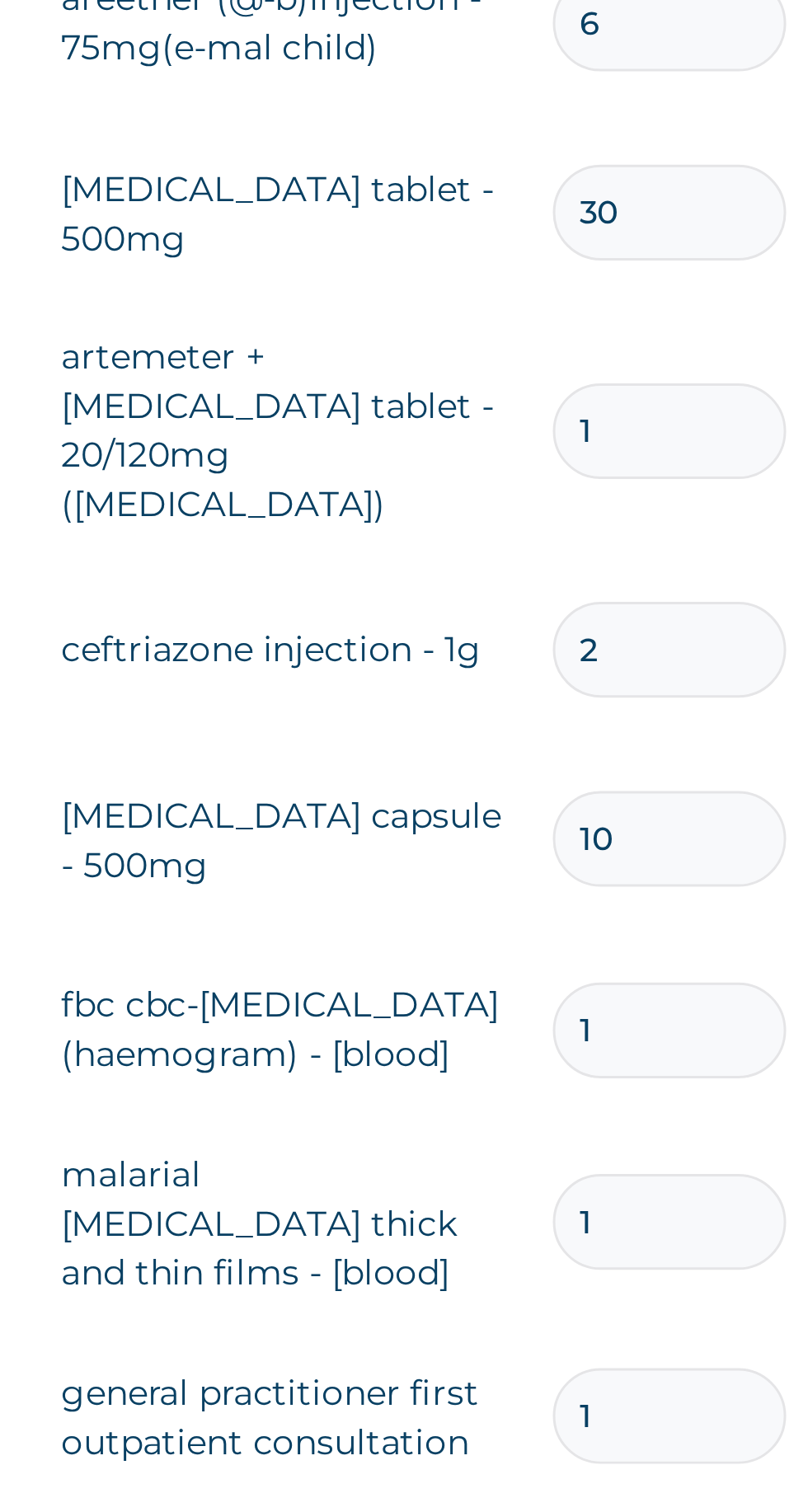
type input "210.00"
type input "18"
type input "3780.00"
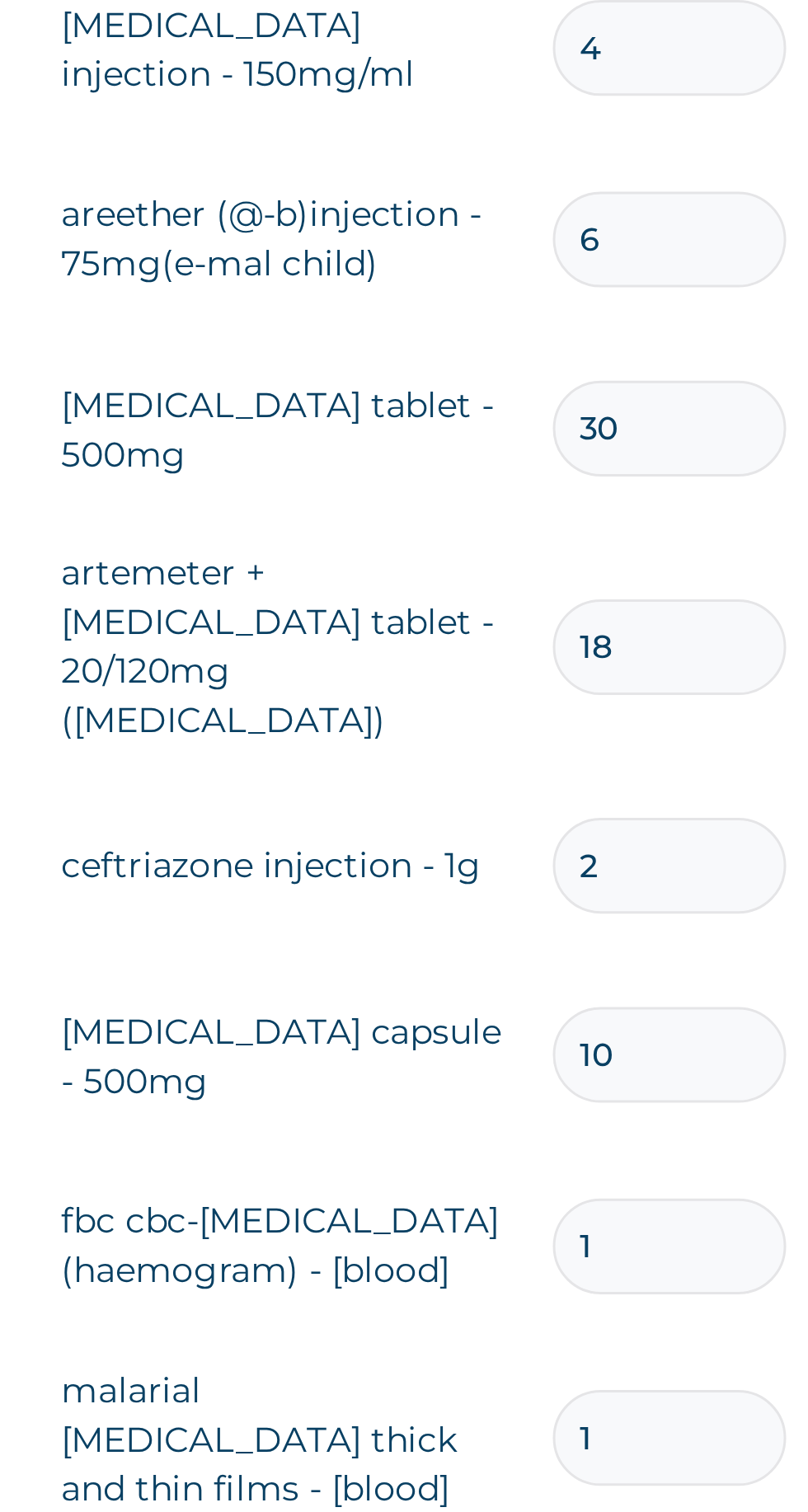
type input "18"
click at [571, 983] on input "30" at bounding box center [563, 999] width 78 height 32
type input "3"
type input "100.80"
type input "0.00"
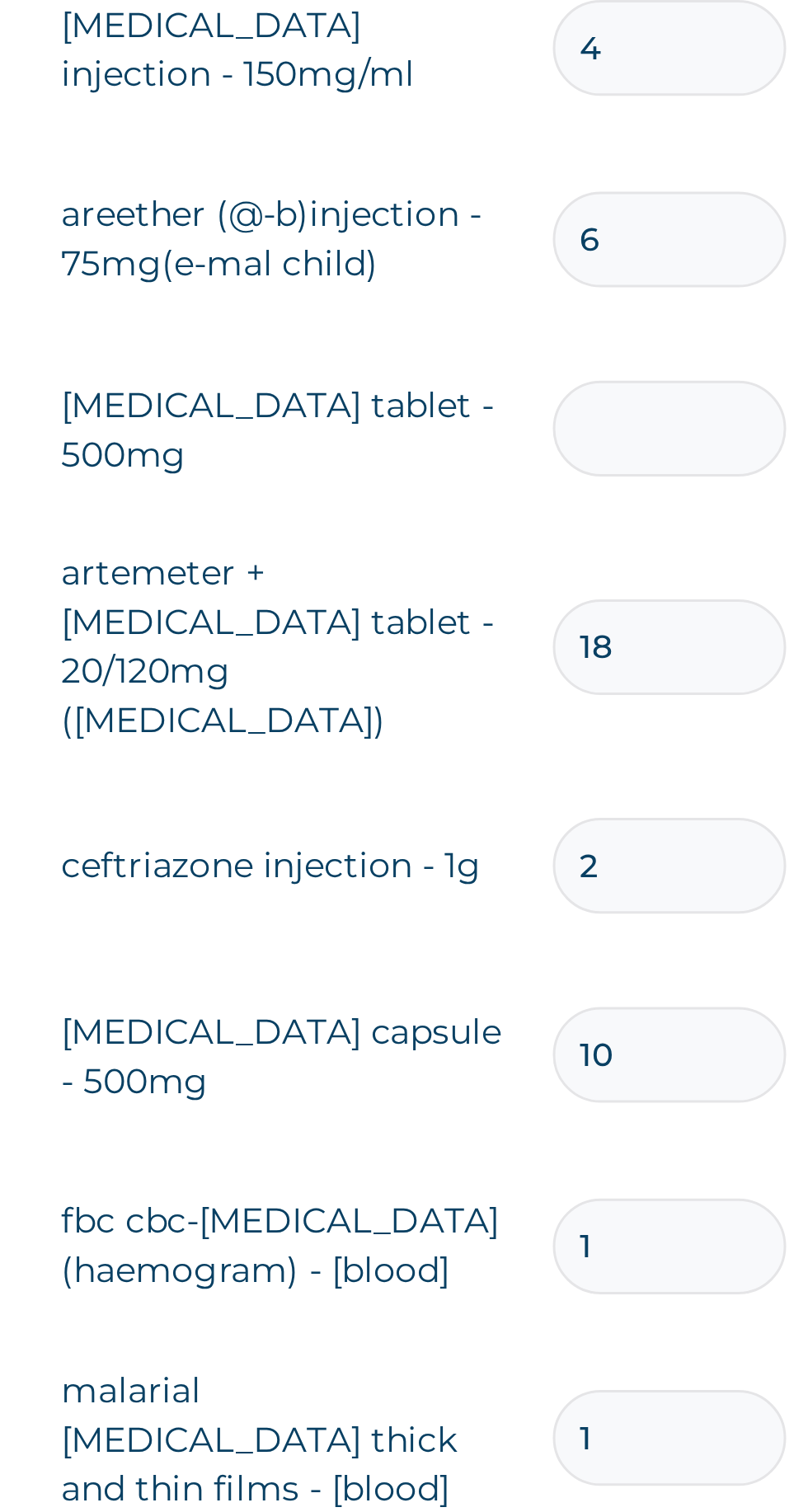
type input "1"
type input "33.60"
type input "15"
type input "504.00"
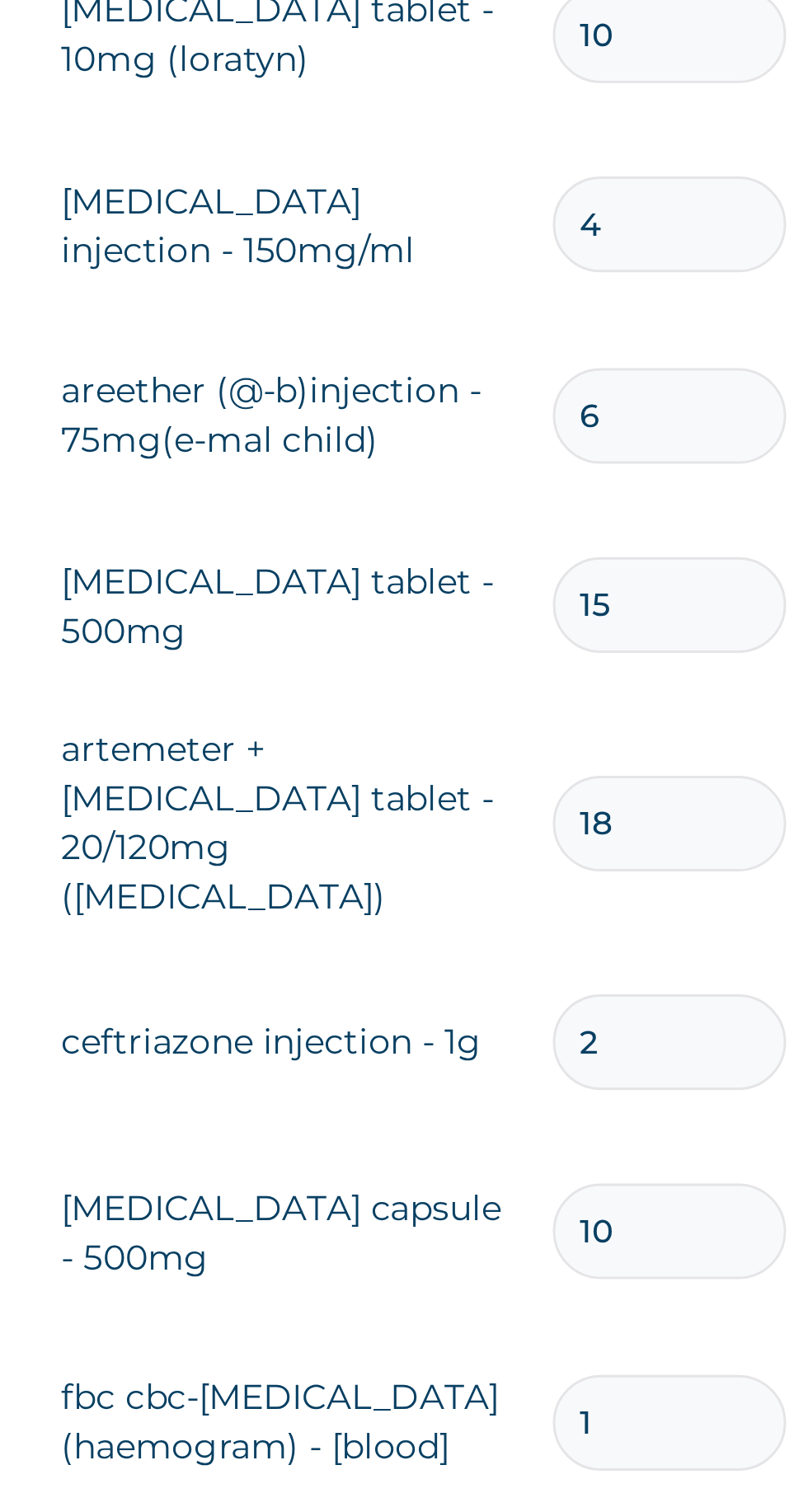
type input "15"
click at [565, 919] on input "6" at bounding box center [563, 935] width 78 height 32
type input "0.00"
type input "3"
type input "3612.00"
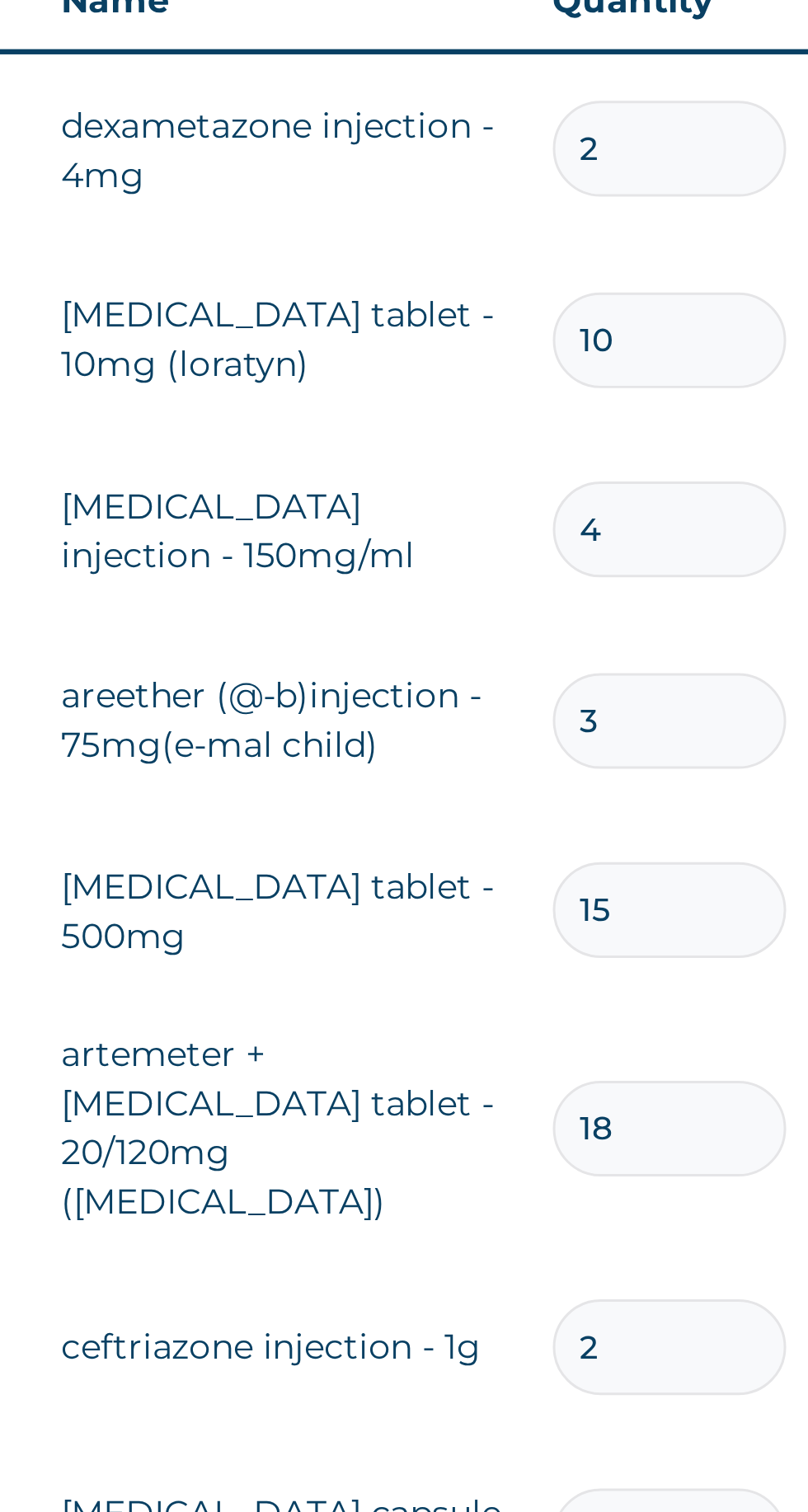
type input "3"
click at [565, 855] on input "4" at bounding box center [563, 871] width 78 height 32
type input "0.00"
type input "2"
type input "1120.00"
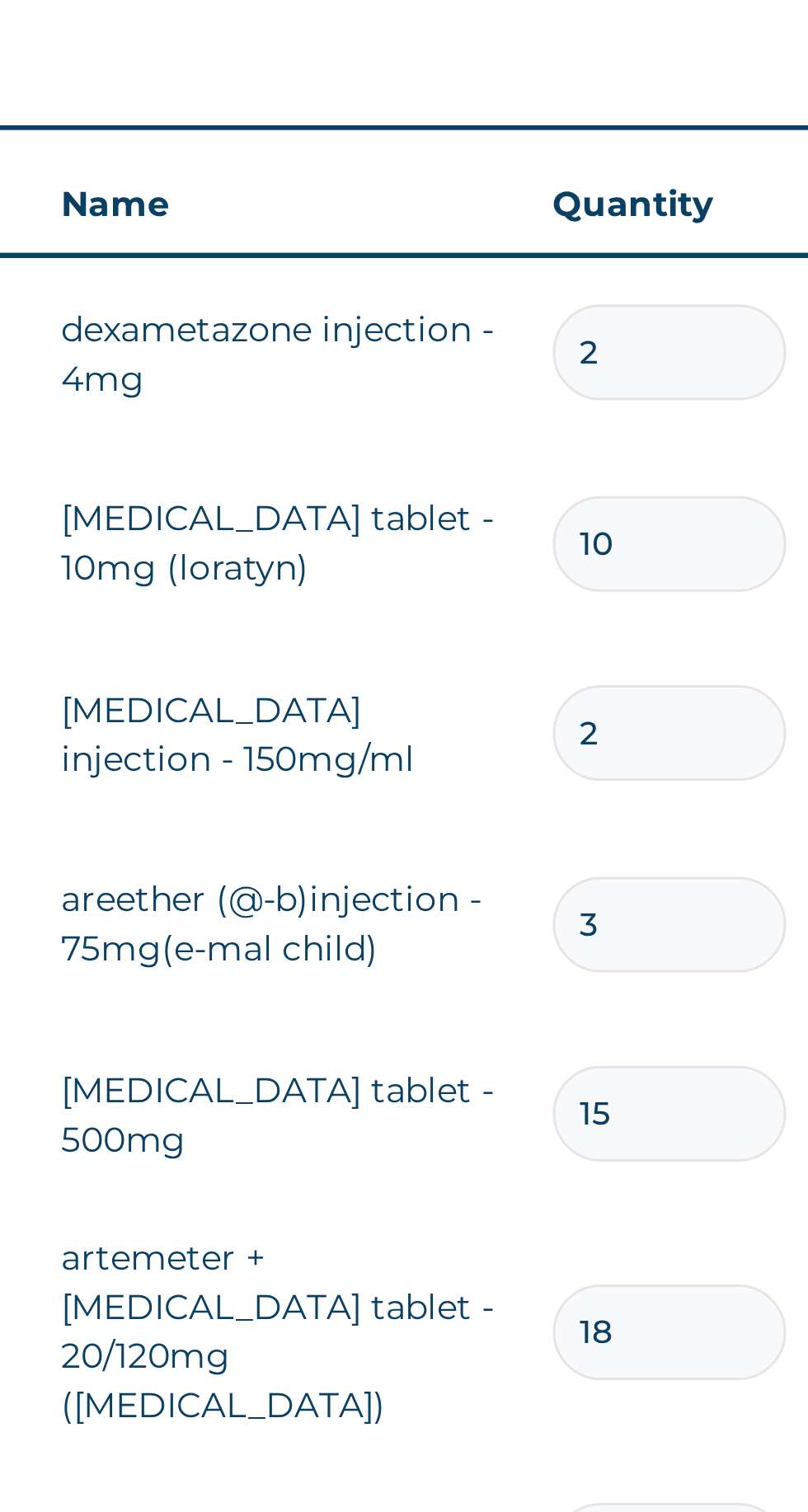
type input "2"
click at [573, 791] on input "10" at bounding box center [563, 807] width 78 height 32
type input "1"
type input "98.00"
type input "0.00"
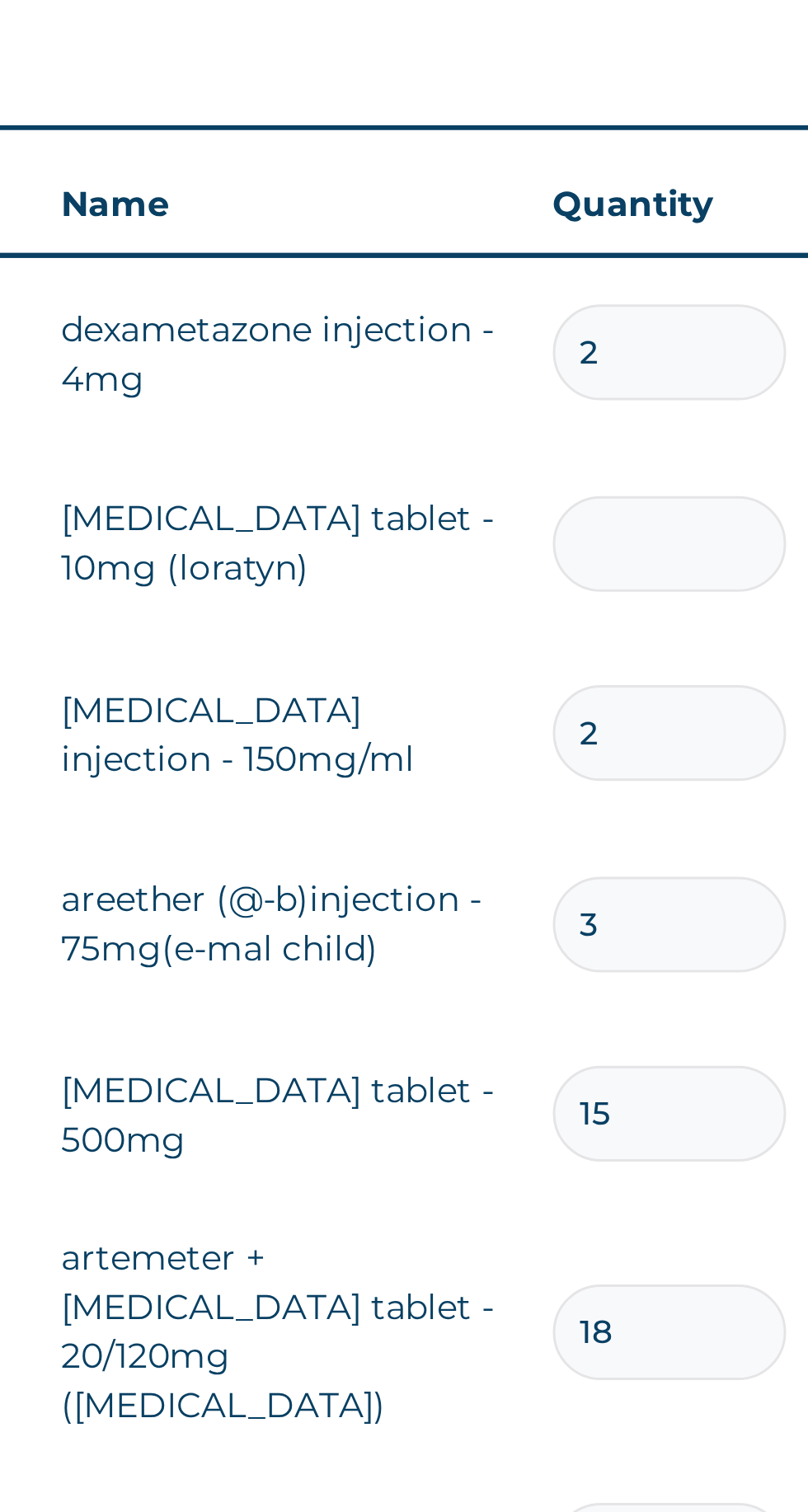
type input "5"
type input "490.00"
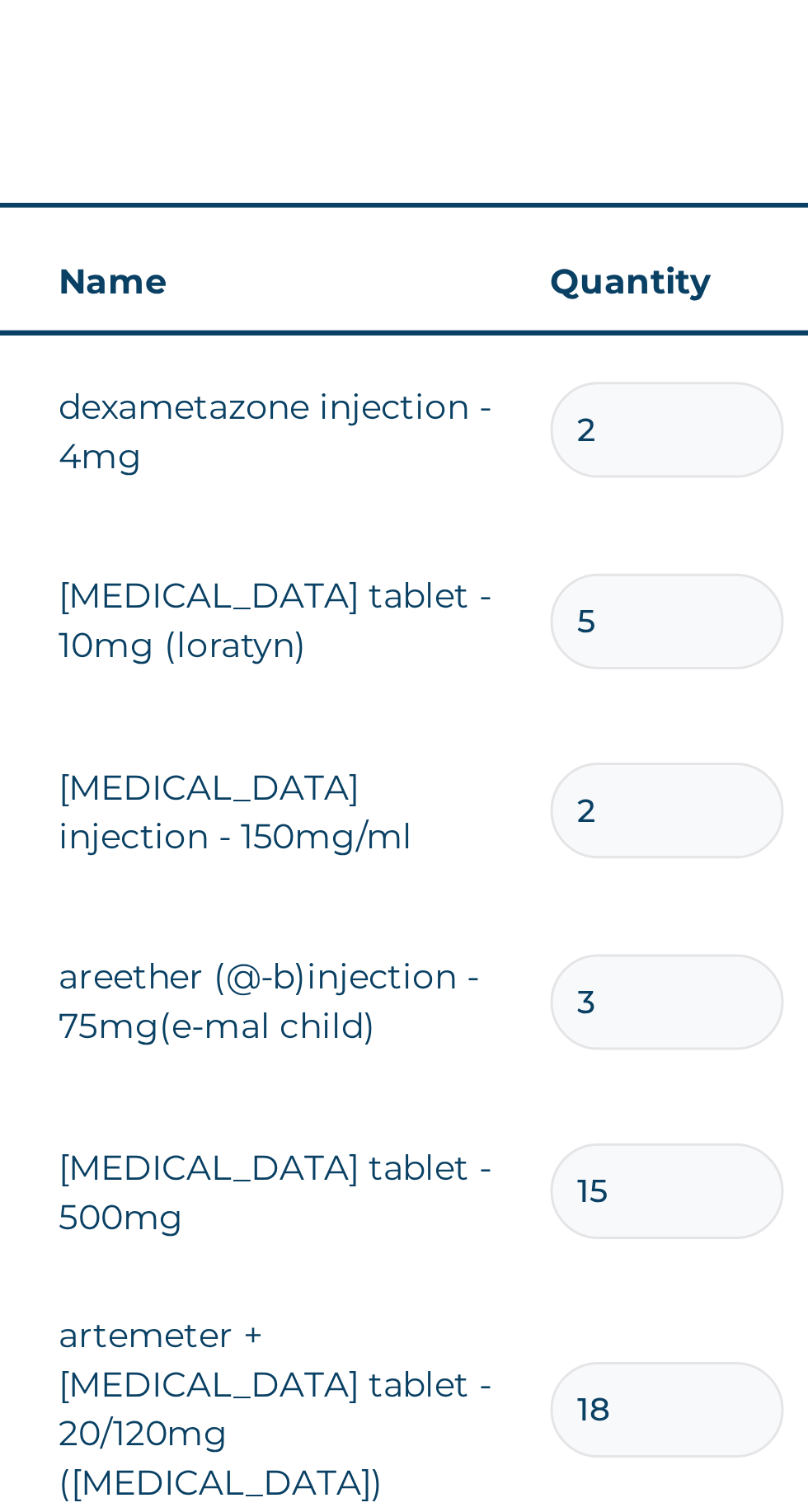
type input "5"
click at [566, 727] on input "2" at bounding box center [563, 743] width 78 height 32
type input "0.00"
type input "1"
type input "280.00"
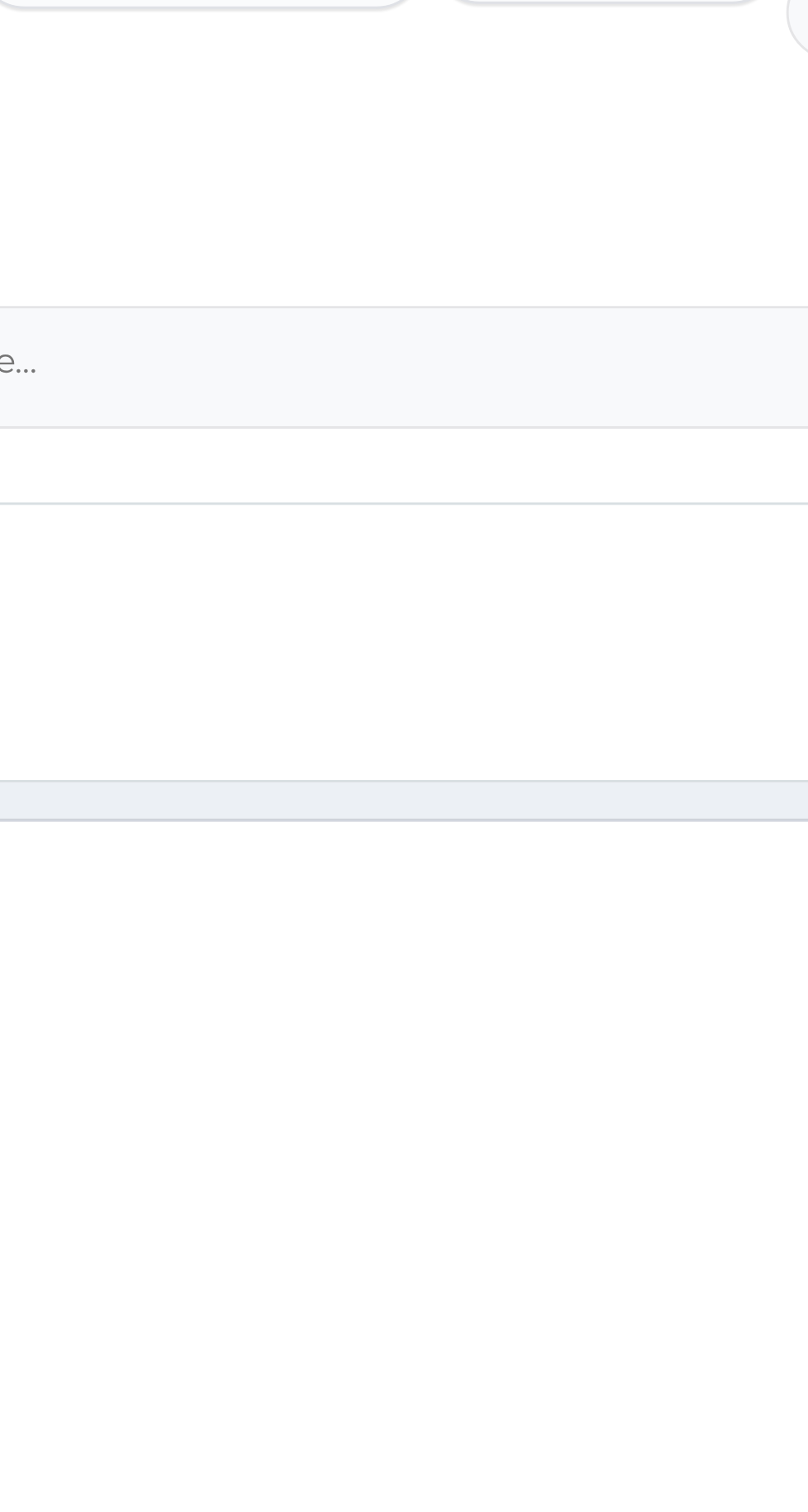
scroll to position [420, 0]
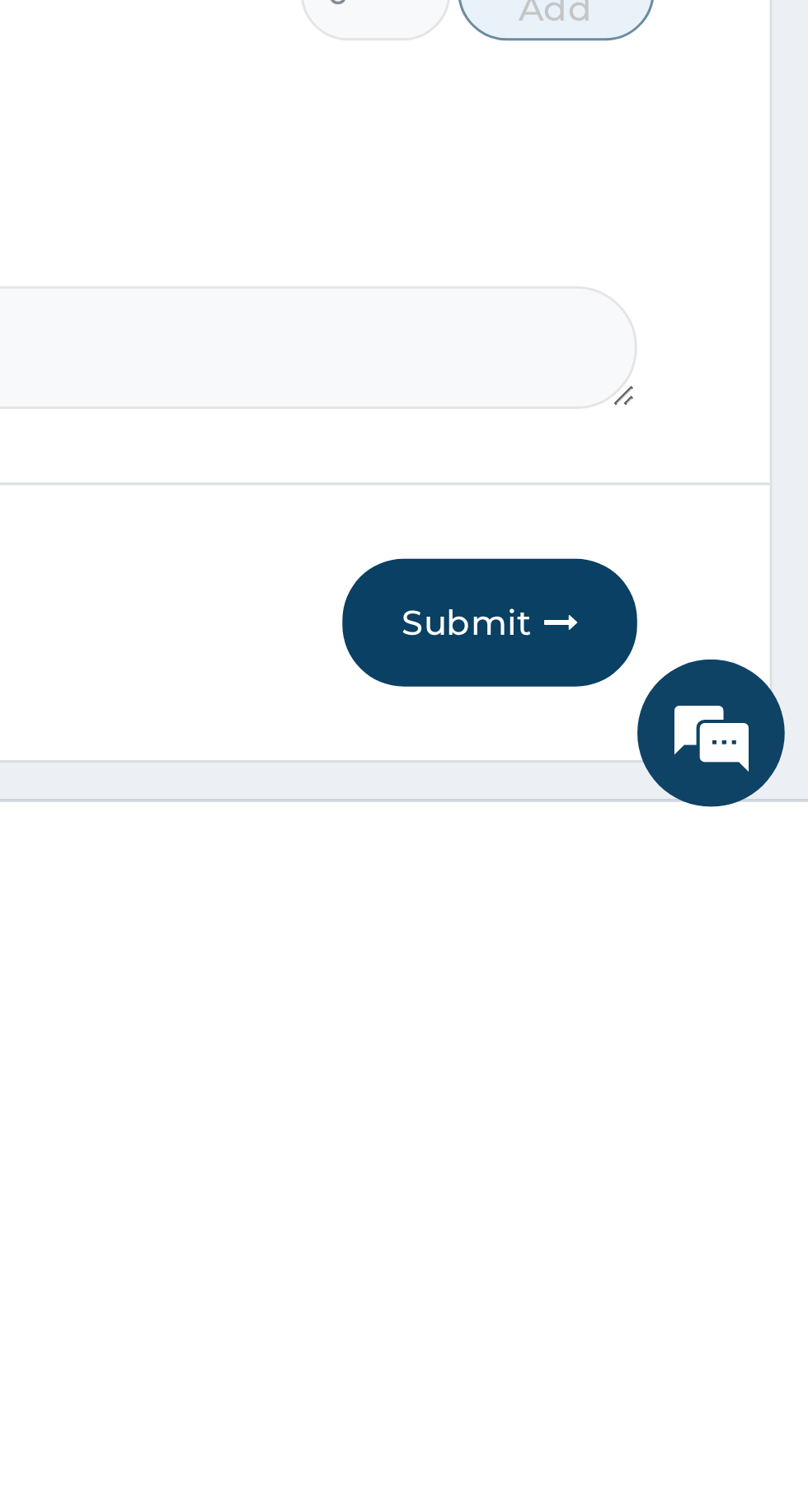
click at [709, 1404] on button "Submit" at bounding box center [700, 1441] width 99 height 43
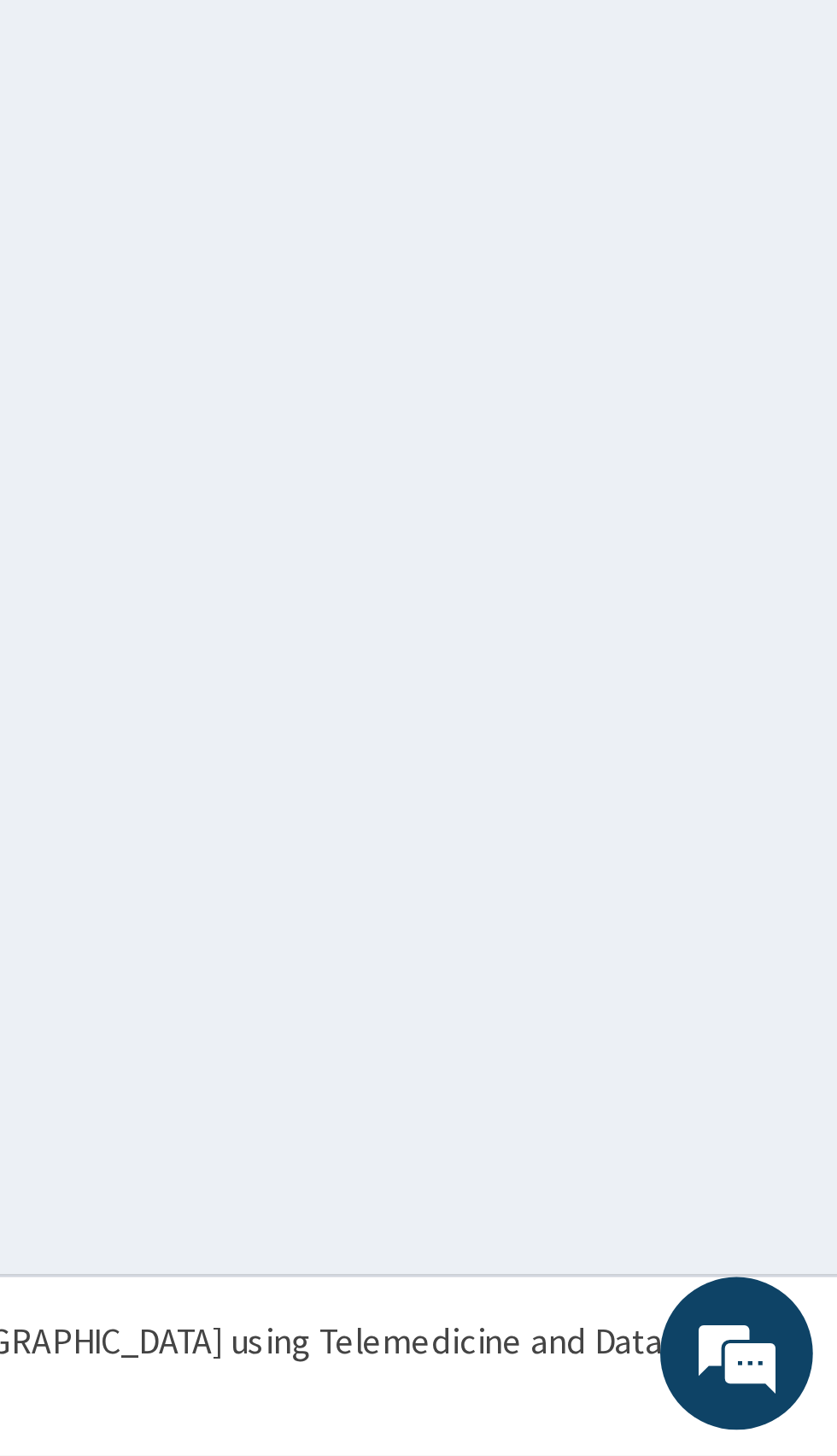
scroll to position [0, 0]
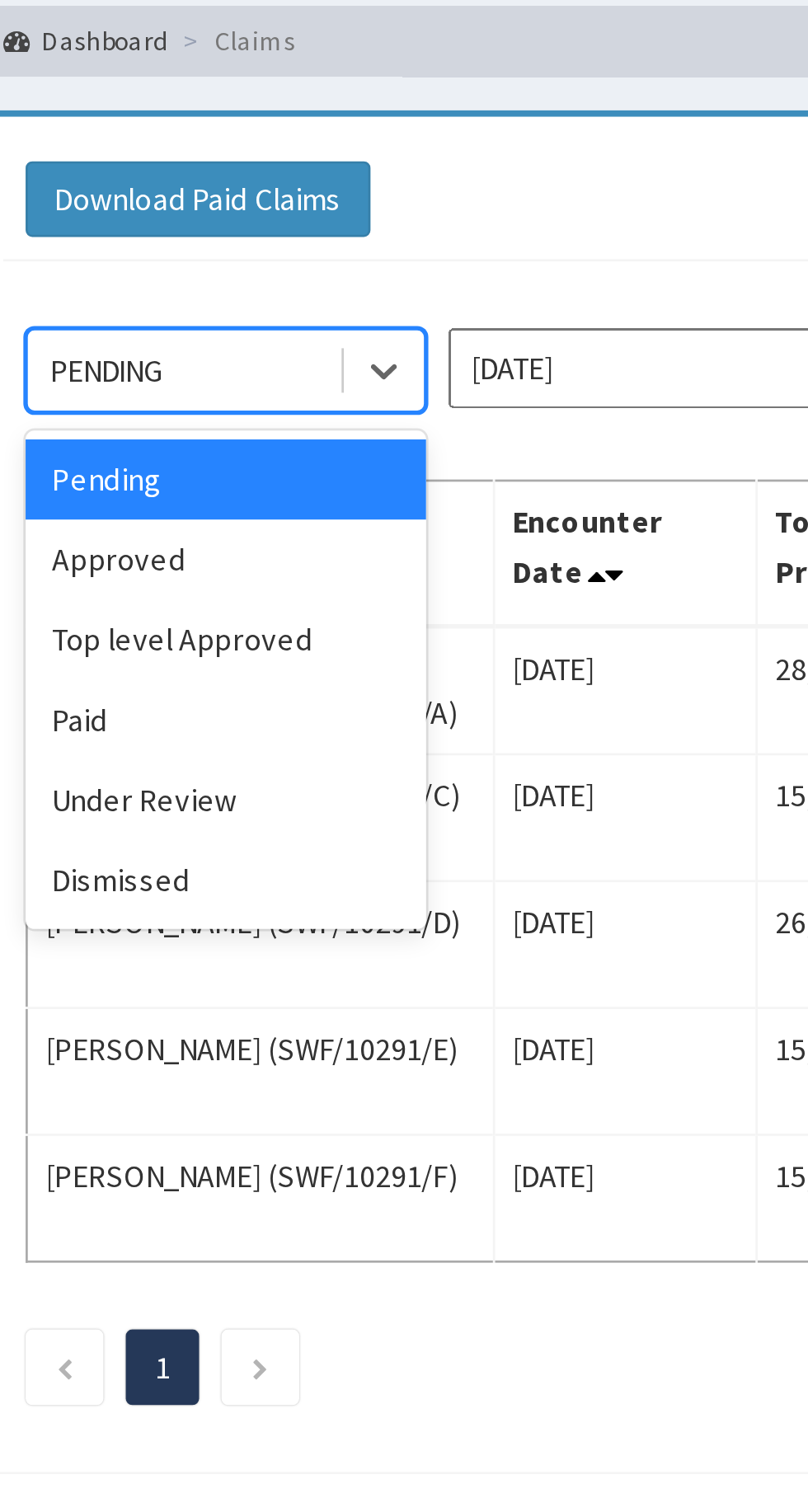
click at [283, 286] on div "Approved" at bounding box center [292, 285] width 148 height 30
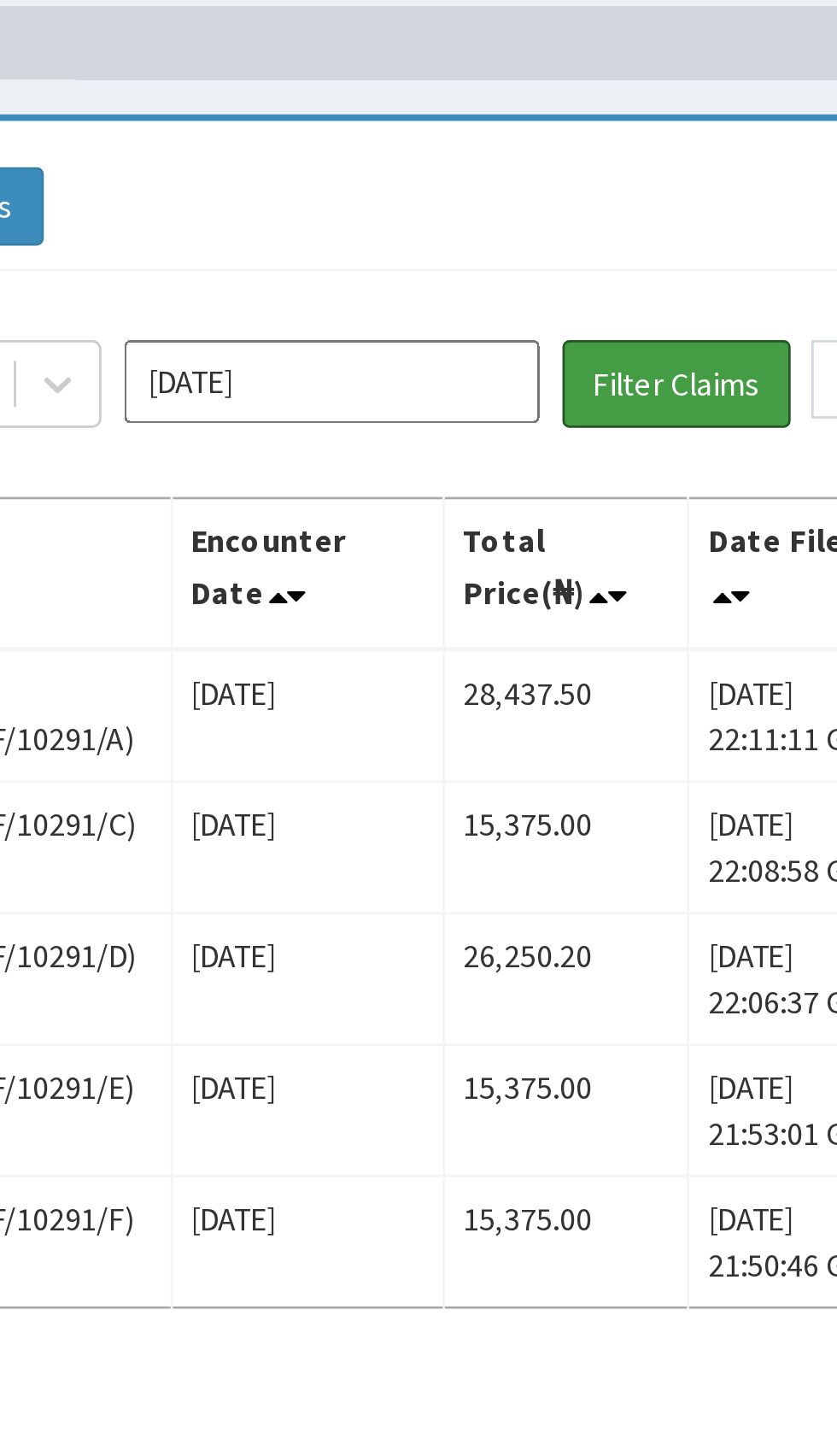
click at [603, 216] on button "Filter Claims" at bounding box center [593, 223] width 84 height 33
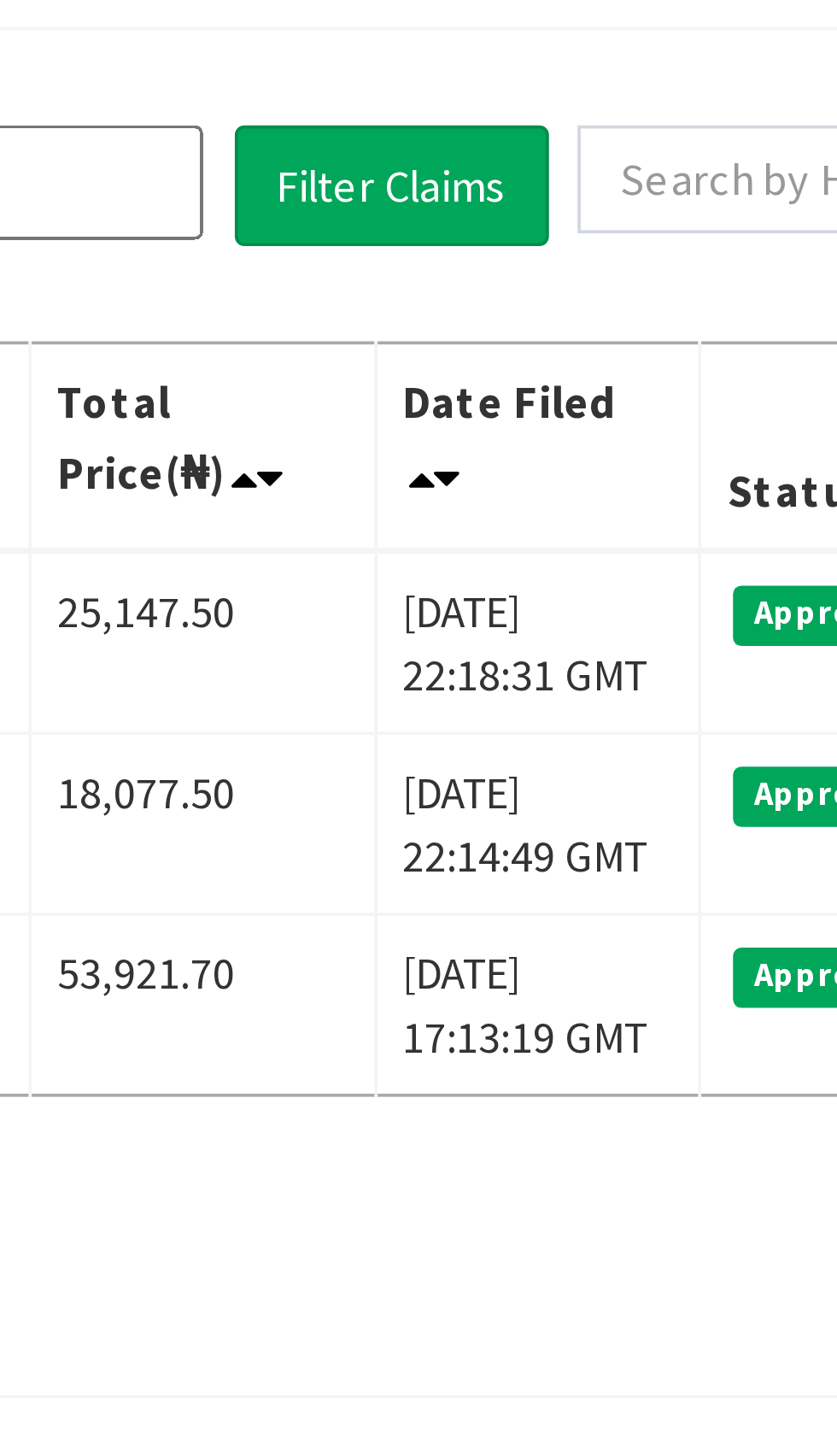
click at [605, 387] on td "[DATE] 22:14:49 GMT" at bounding box center [632, 394] width 88 height 49
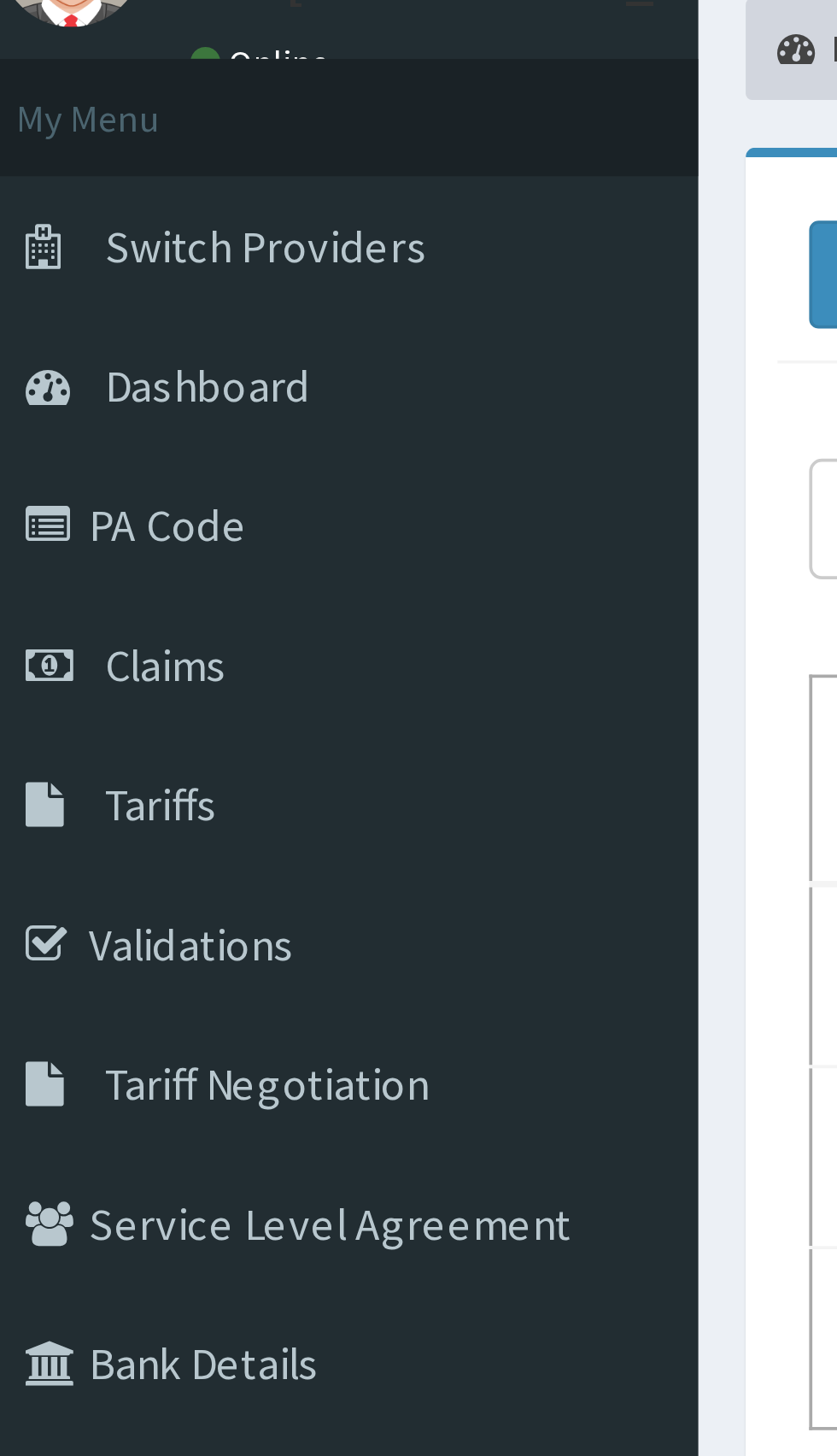
click at [60, 223] on link "PA Code" at bounding box center [98, 223] width 196 height 37
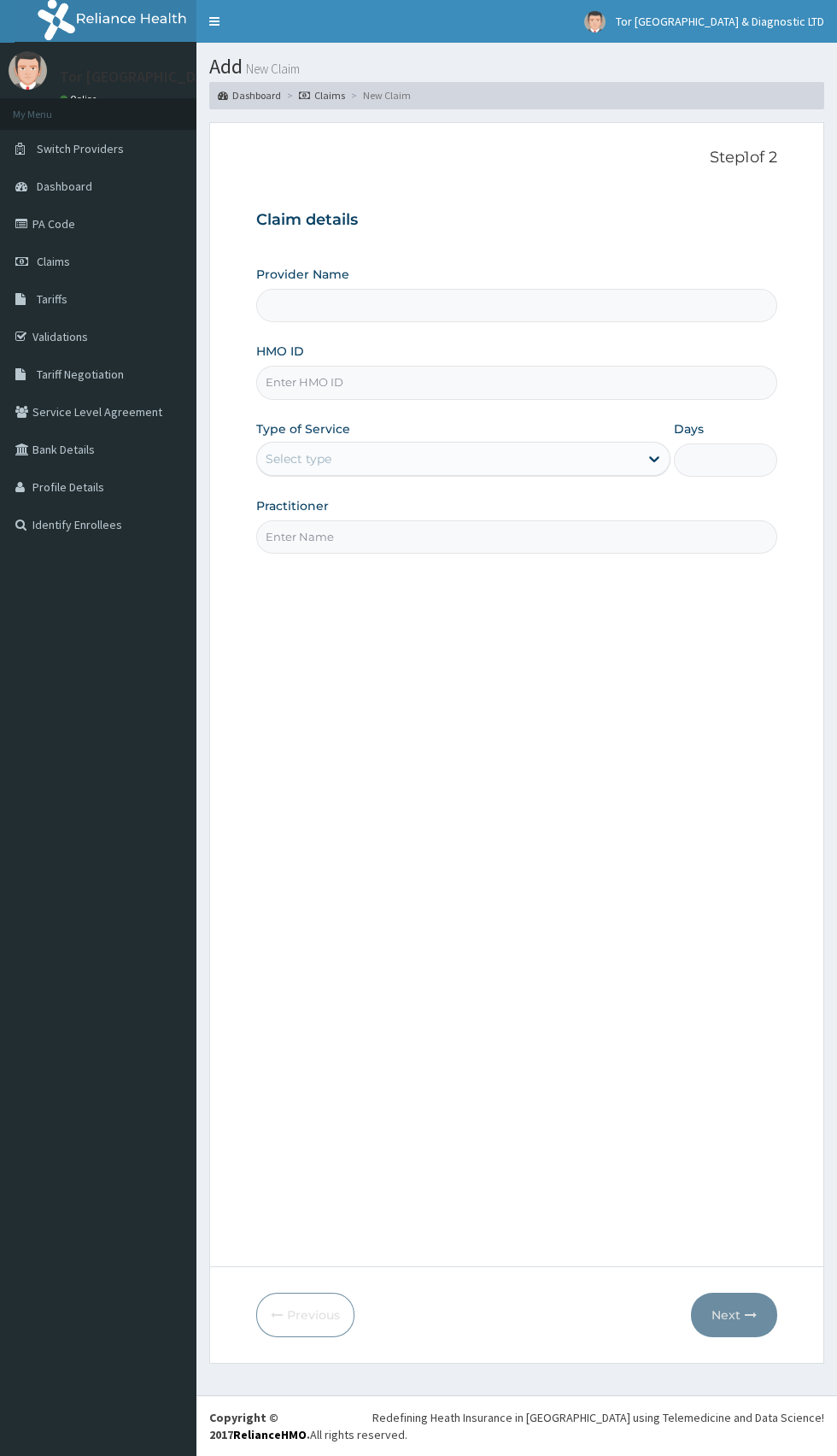
type input "[GEOGRAPHIC_DATA] & Diagnostic Ltd"
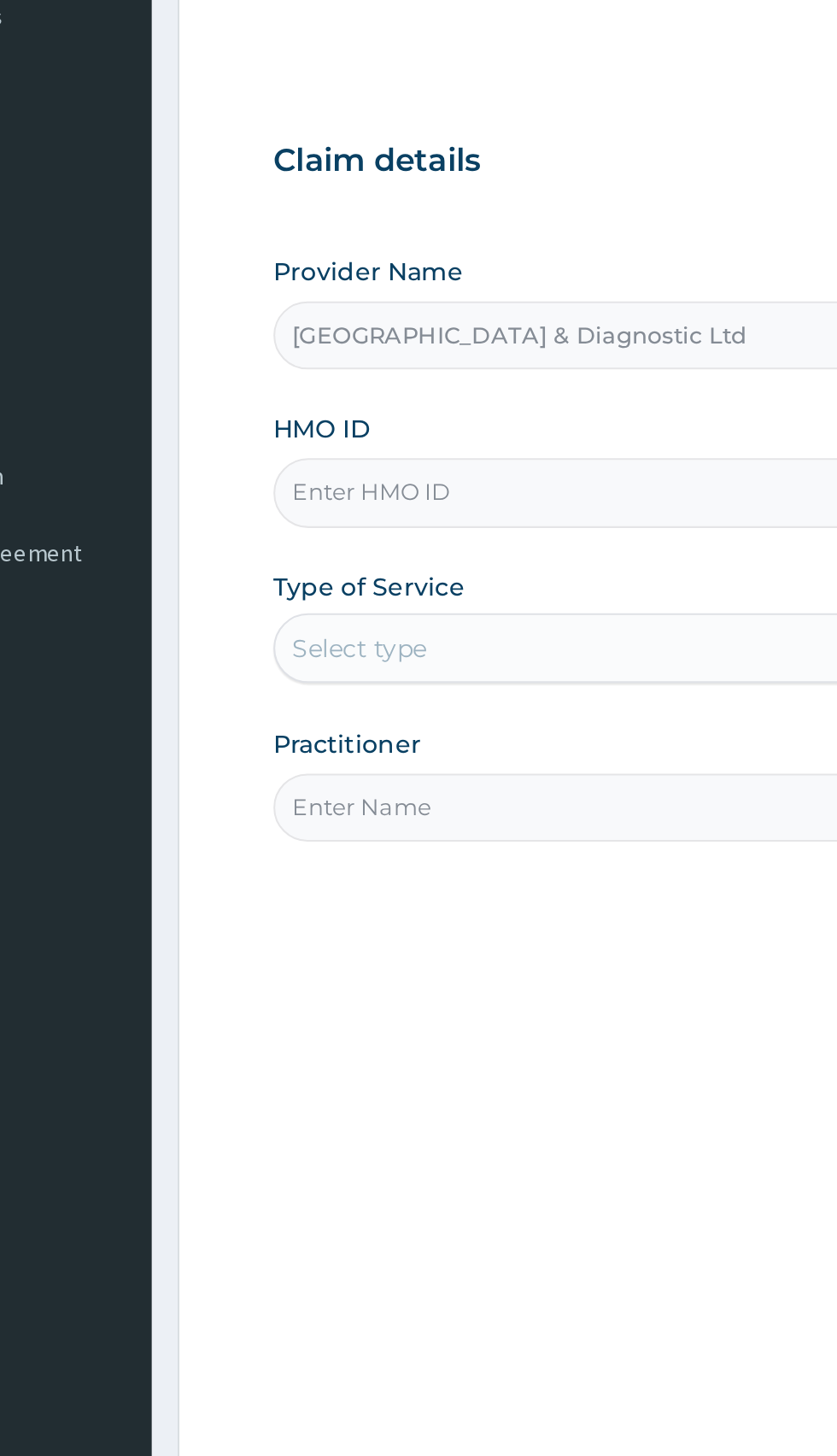
click at [404, 380] on input "HMO ID" at bounding box center [517, 382] width 521 height 34
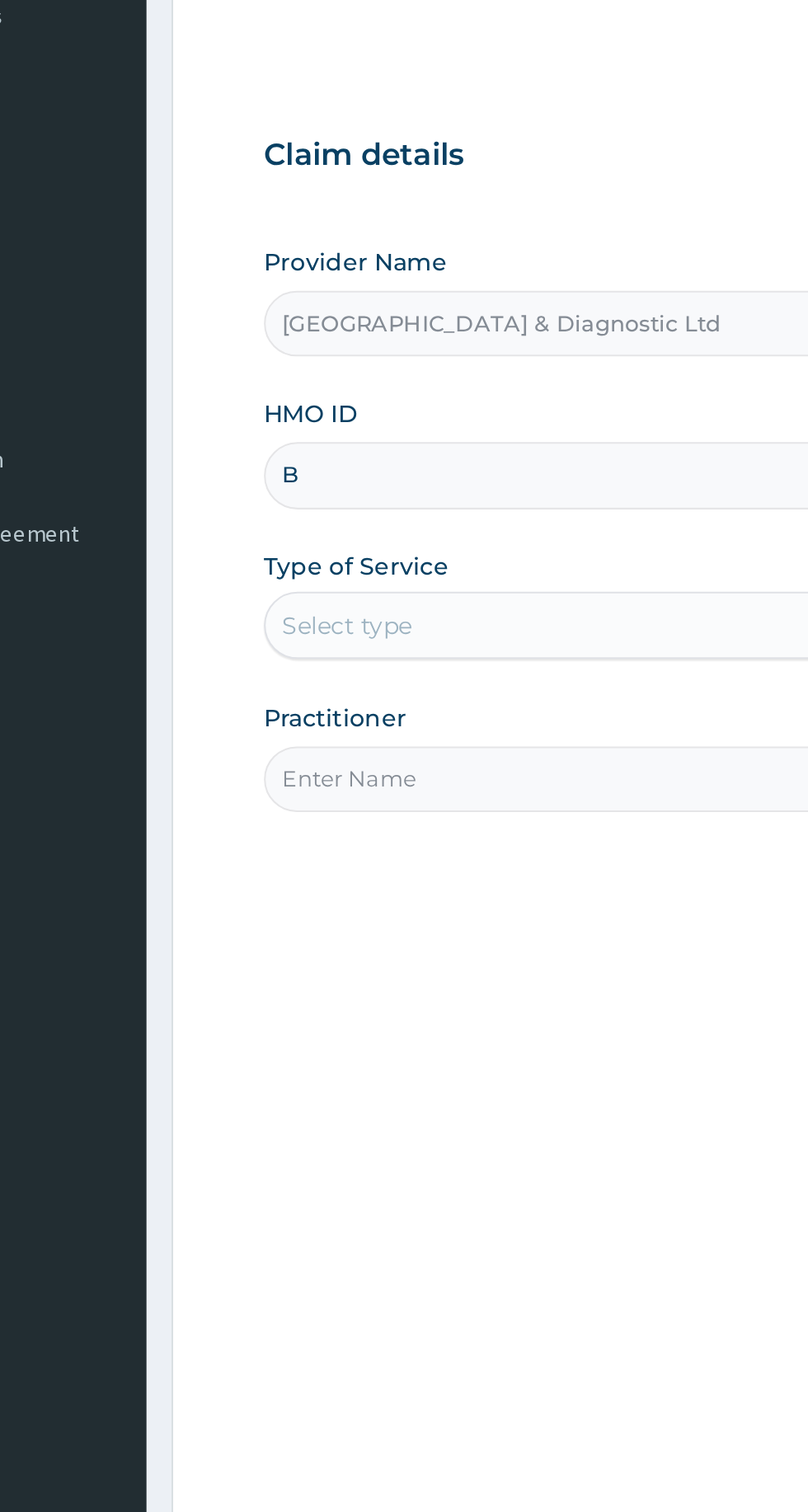
type input "BTR/10349/B"
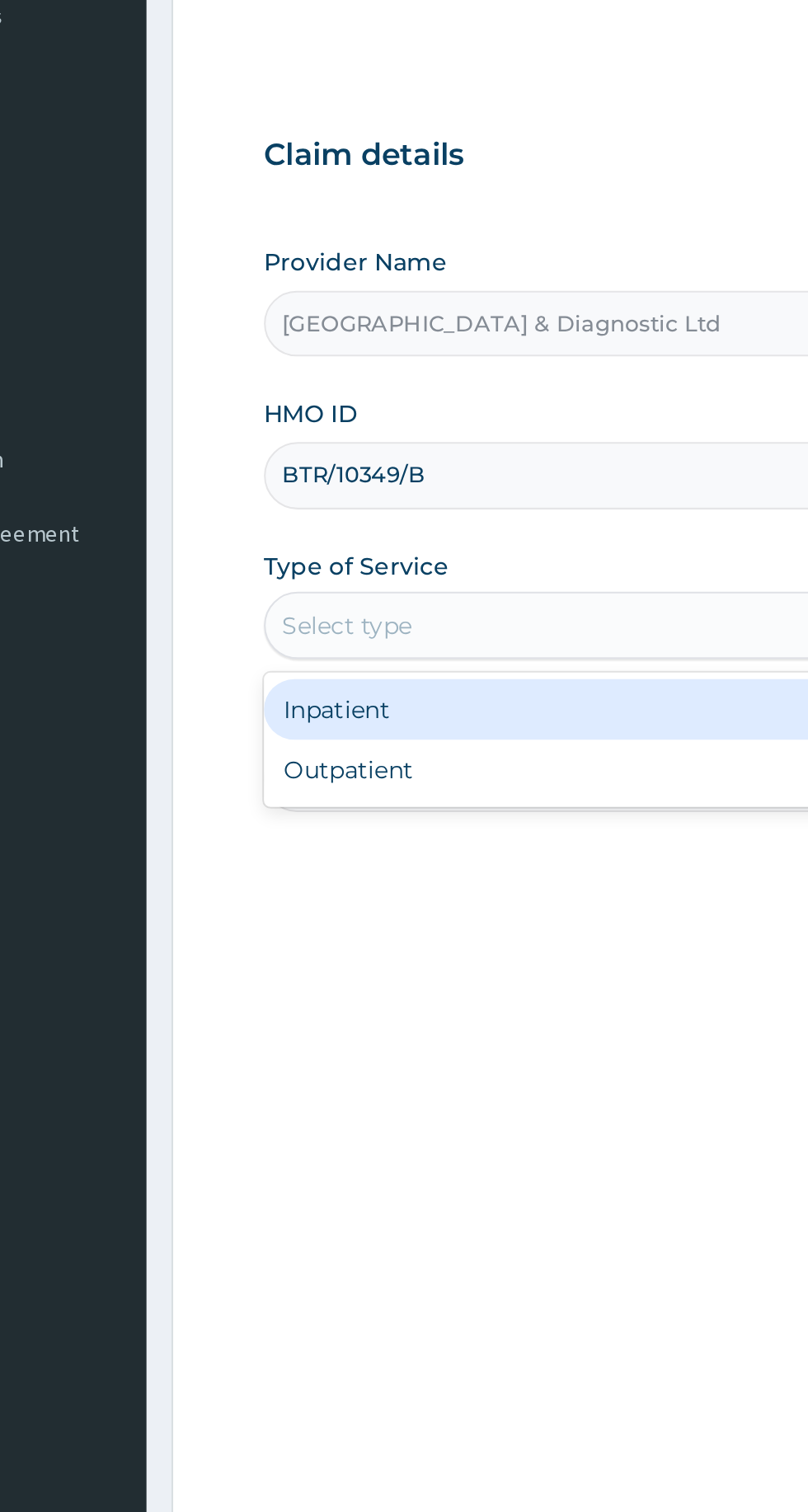
click at [379, 516] on div "Outpatient" at bounding box center [447, 513] width 400 height 30
type input "1"
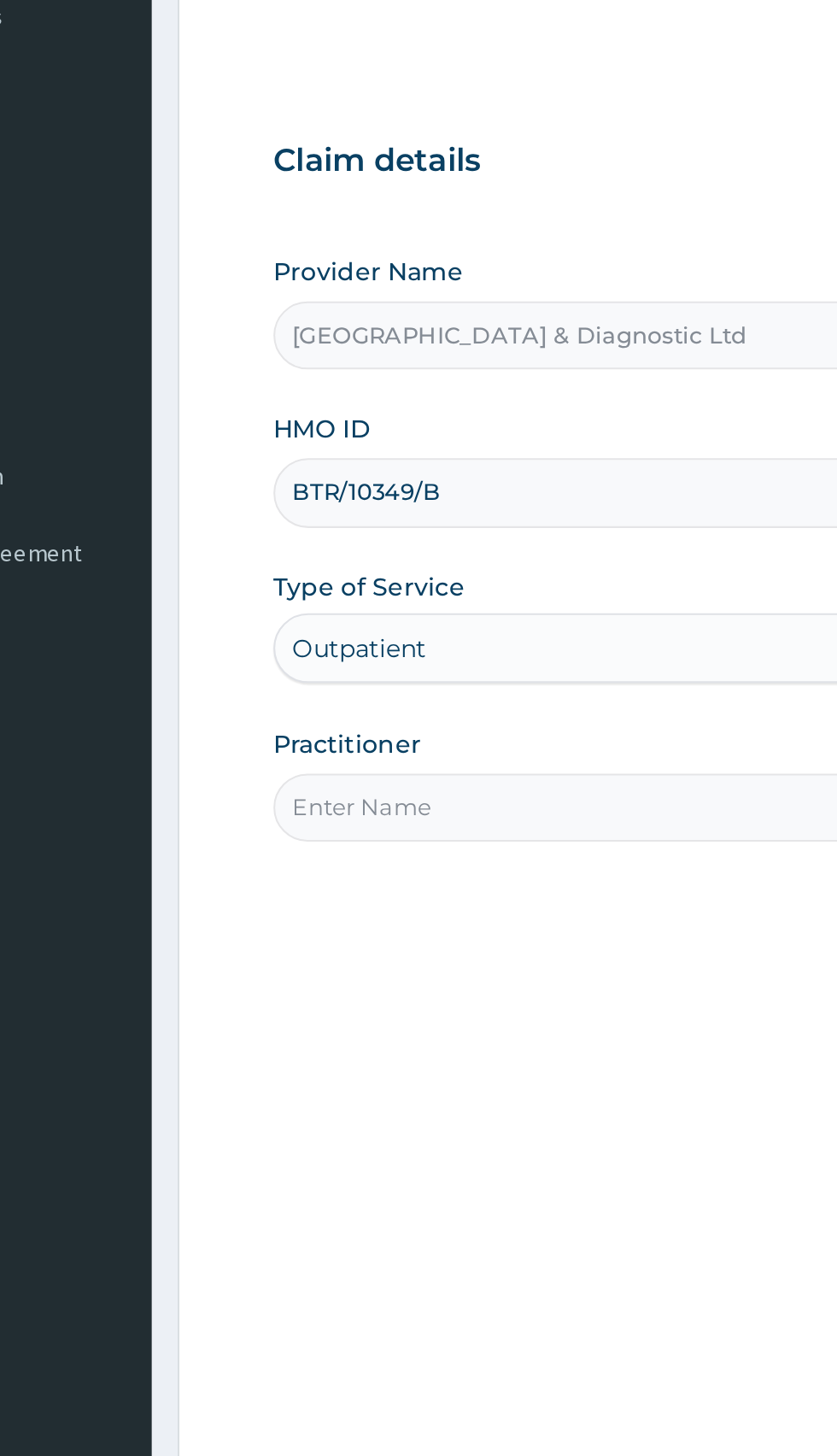
click at [372, 542] on input "Practitioner" at bounding box center [517, 537] width 521 height 34
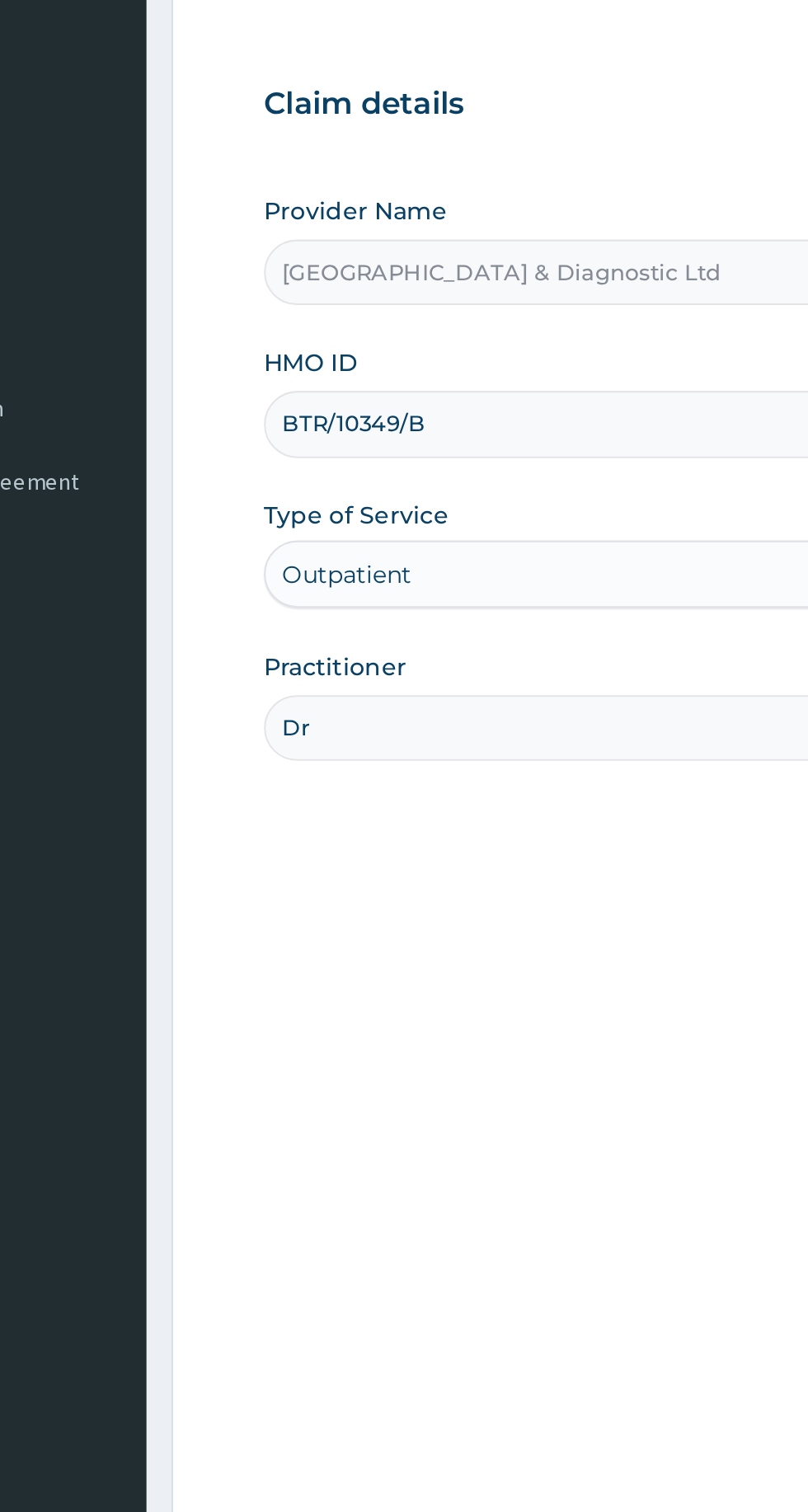
type input "Dr Akeredolu"
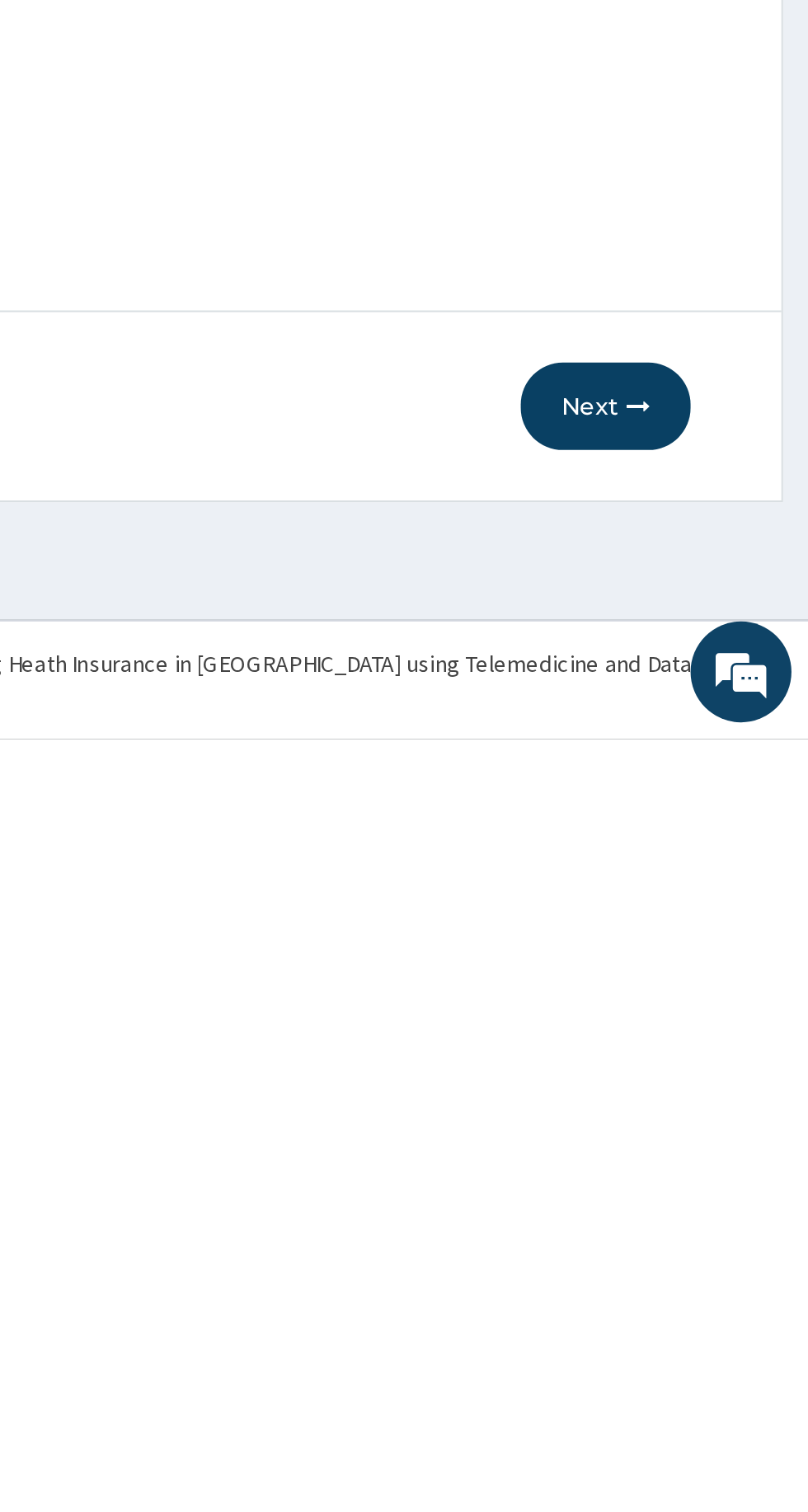
click at [717, 1348] on button "Next" at bounding box center [708, 1348] width 83 height 43
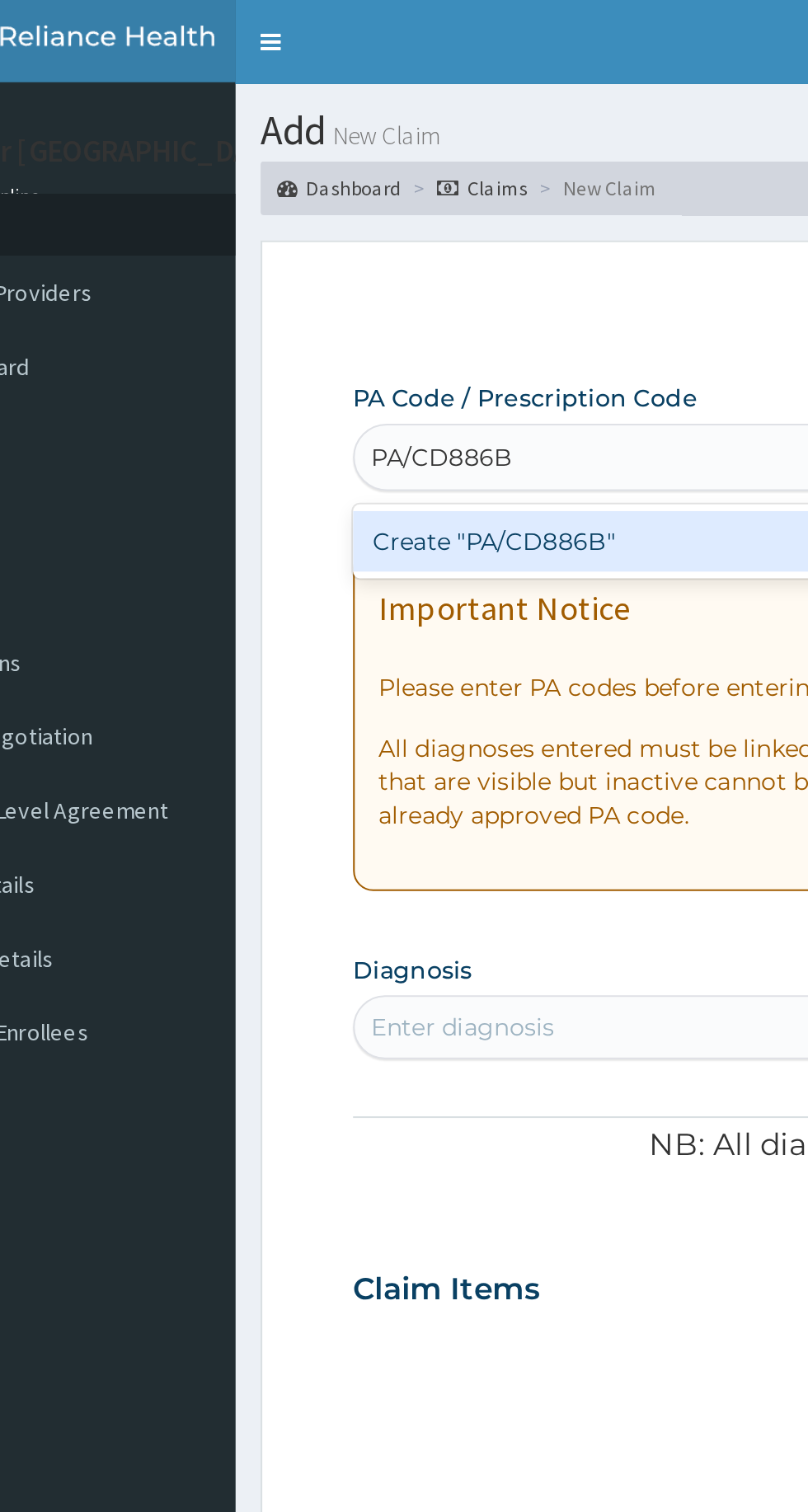
click at [365, 258] on div "Create "PA/CD886B"" at bounding box center [414, 265] width 334 height 30
type input "PA/CD886B"
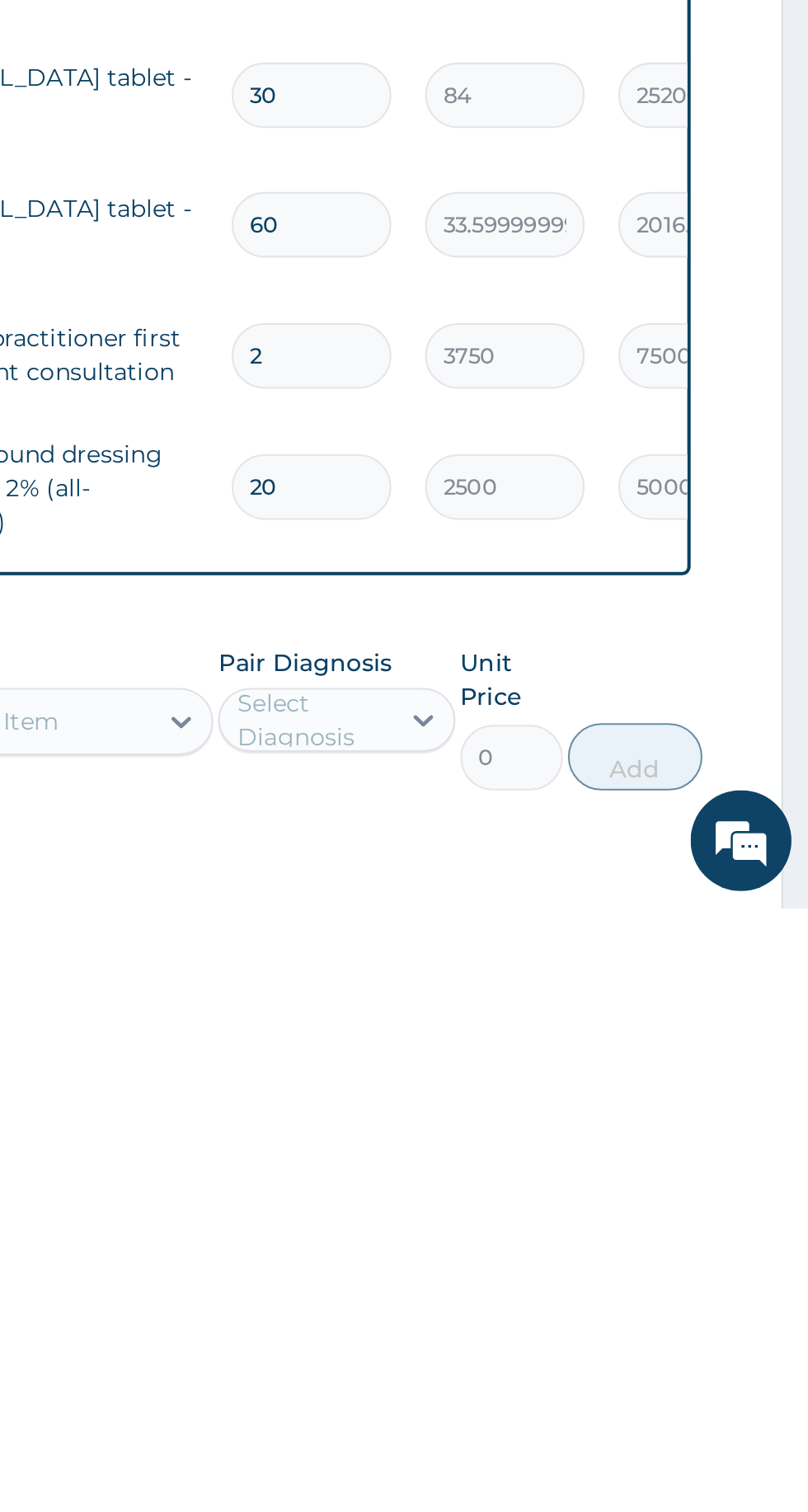
scroll to position [77, 0]
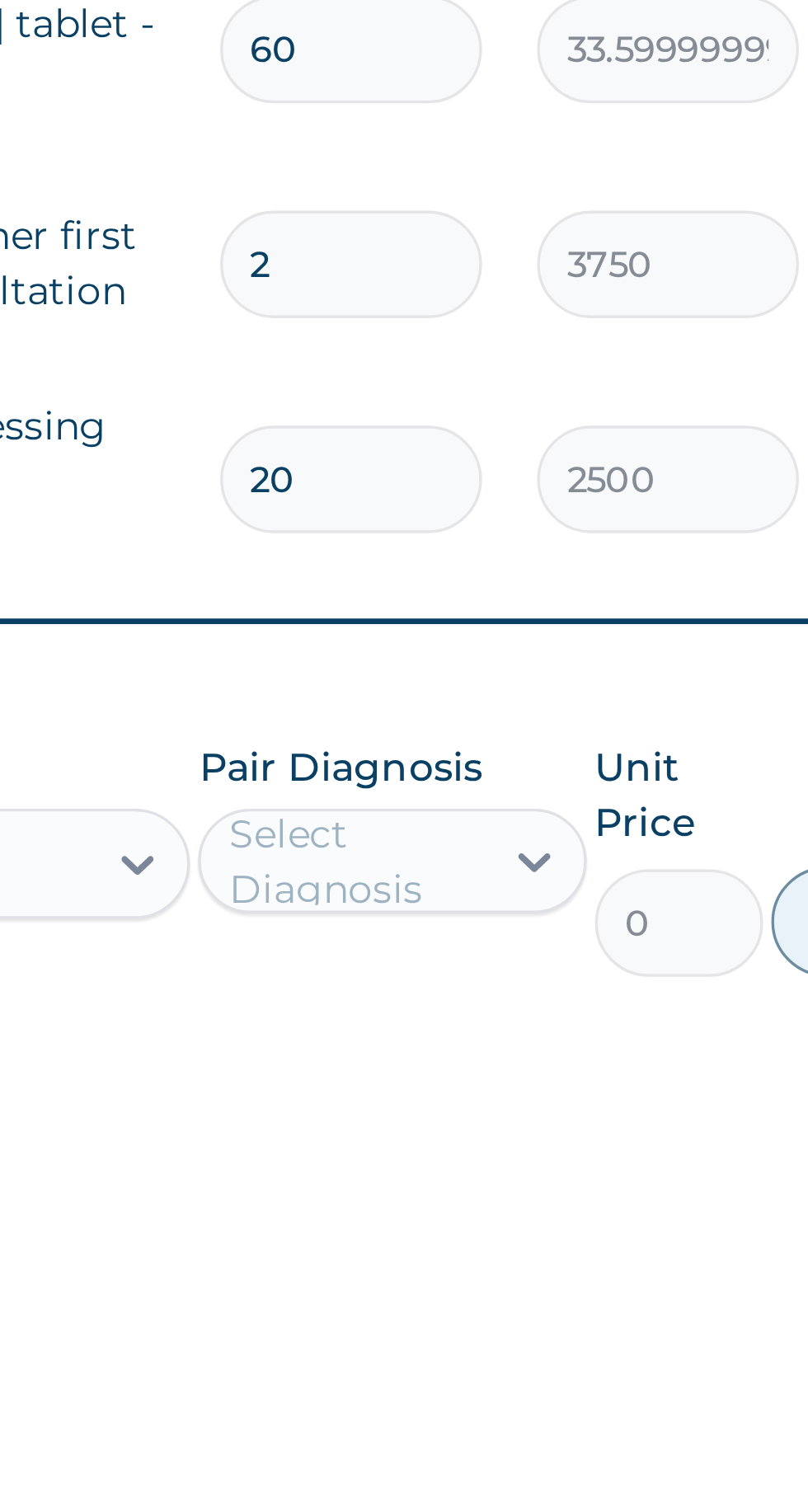
click at [539, 1289] on input "20" at bounding box center [563, 1305] width 78 height 32
type input "0"
type input "0.00"
type input "10"
type input "25000.00"
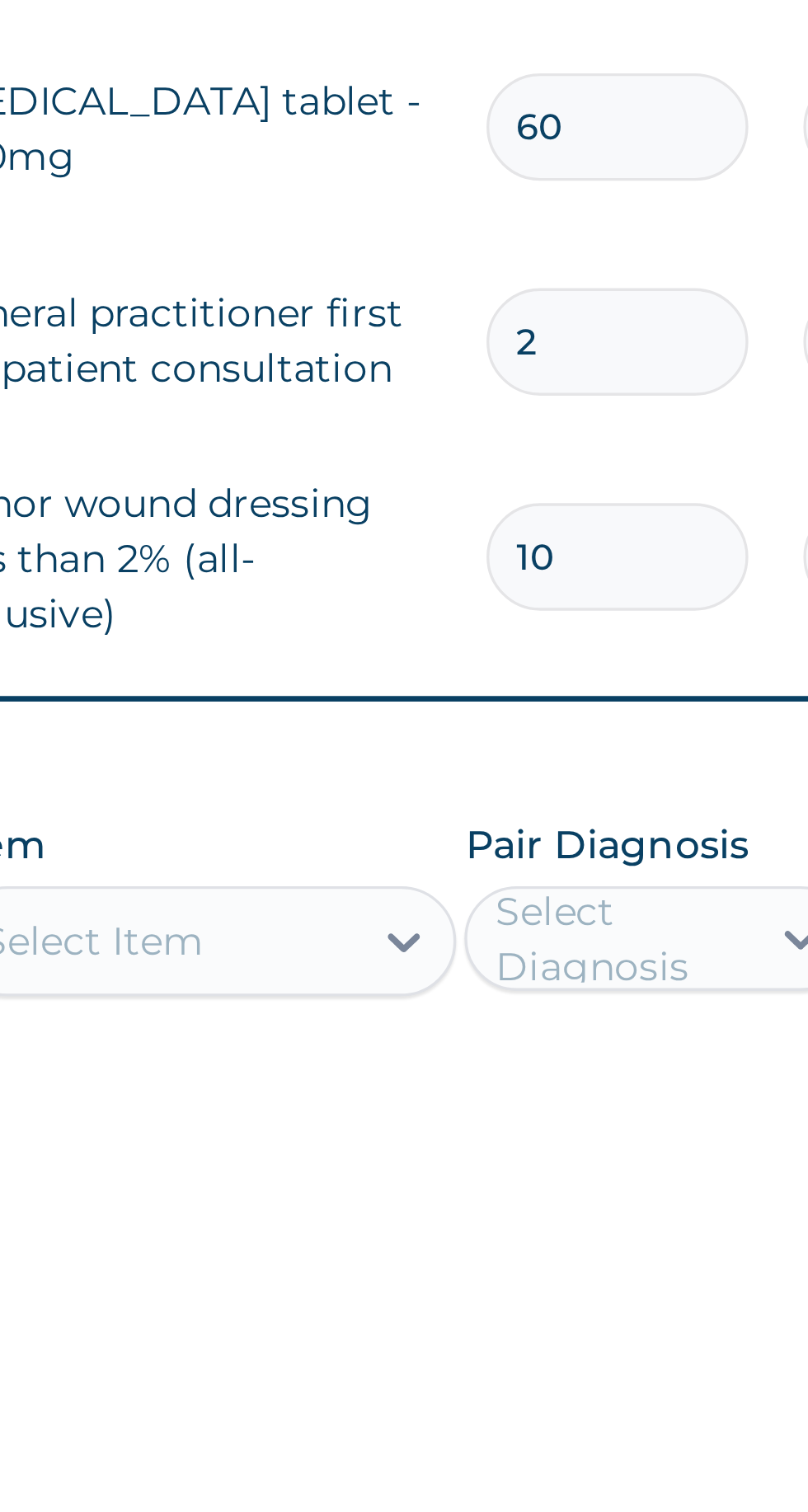
type input "10"
click at [549, 1225] on input "2" at bounding box center [563, 1240] width 78 height 32
type input "0.00"
type input "1"
type input "3750.00"
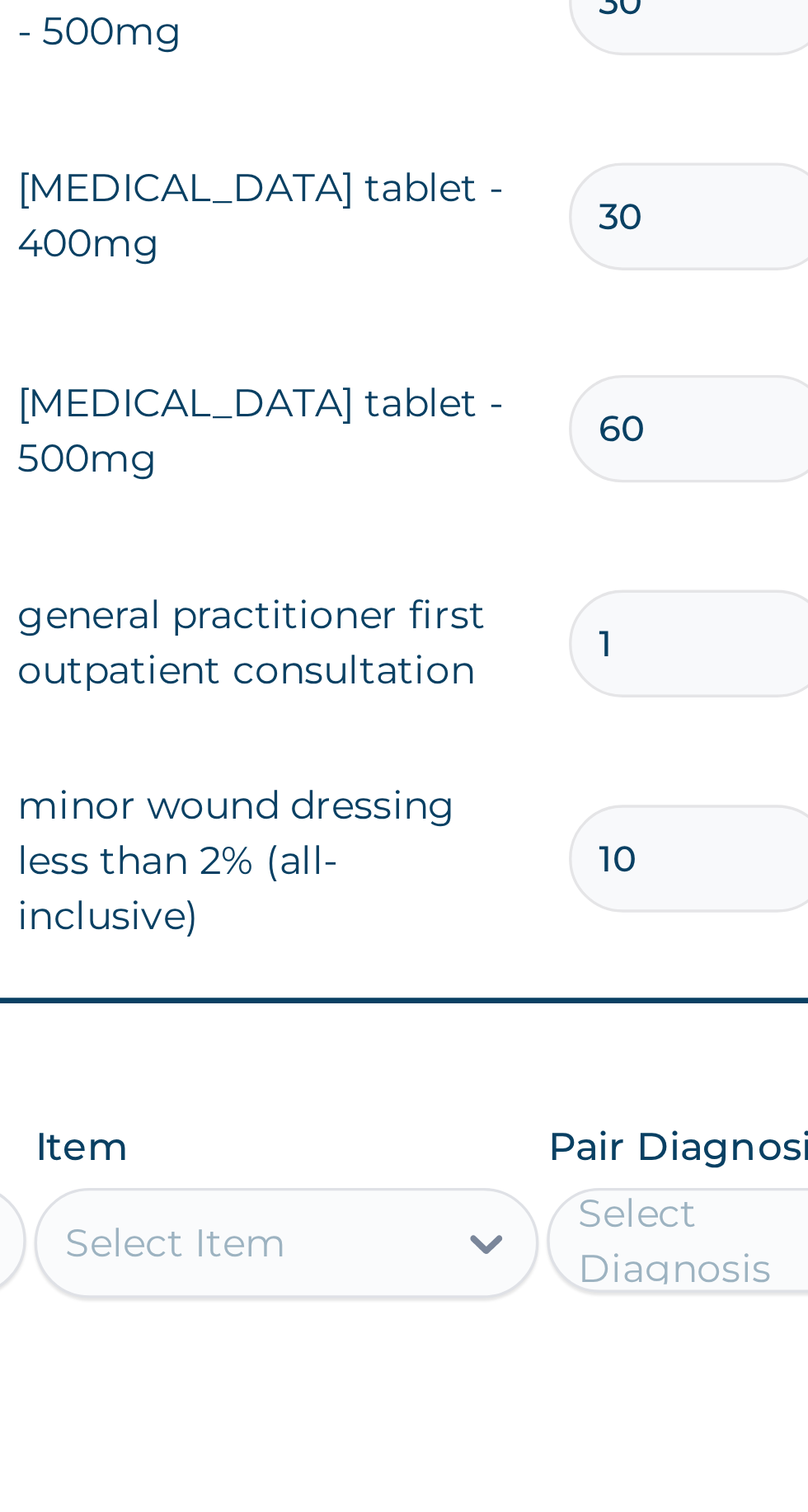
type input "1"
click at [544, 1161] on input "60" at bounding box center [563, 1176] width 78 height 32
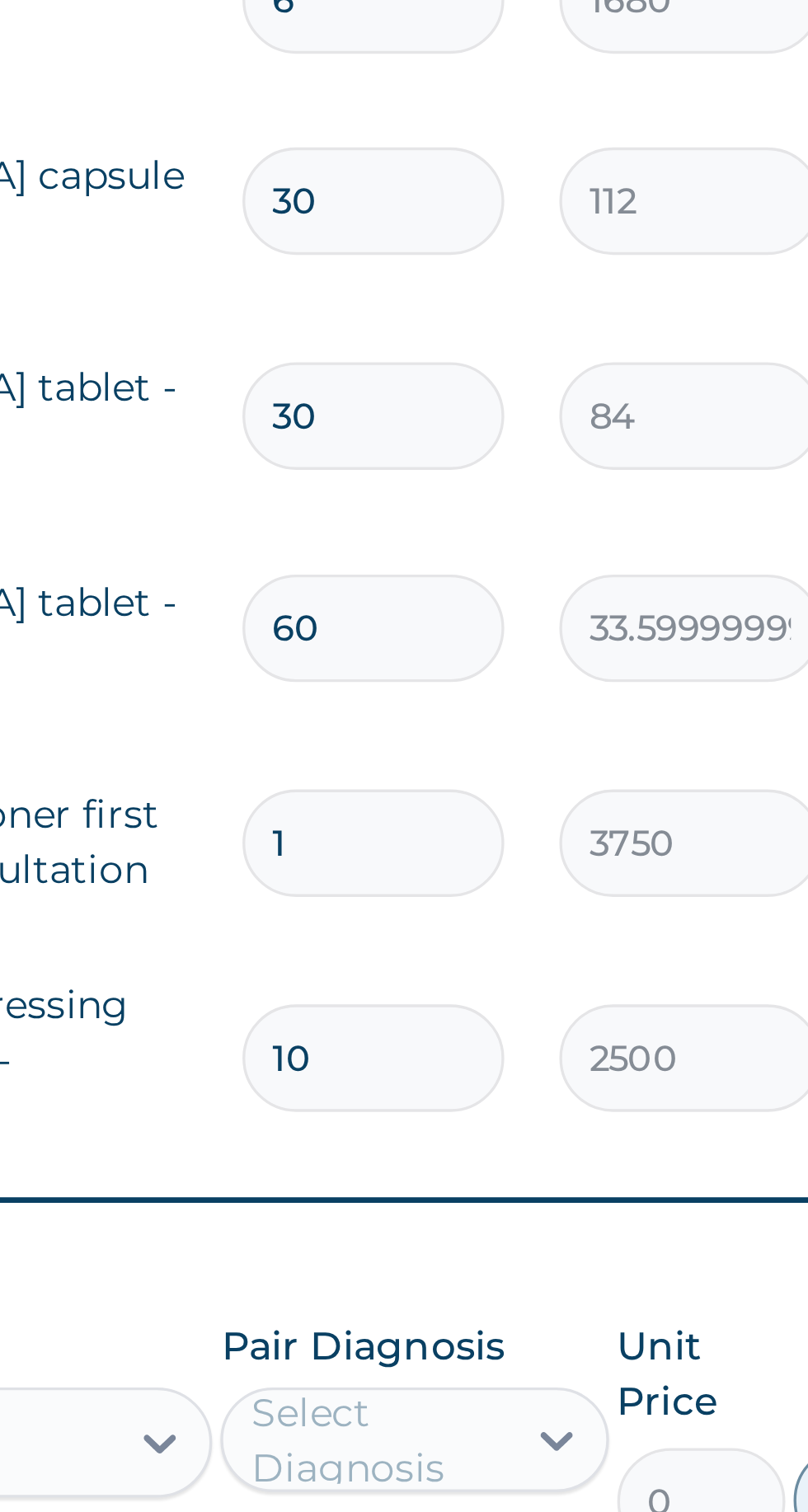
type input "0"
type input "0.00"
type input "30"
type input "1008.00"
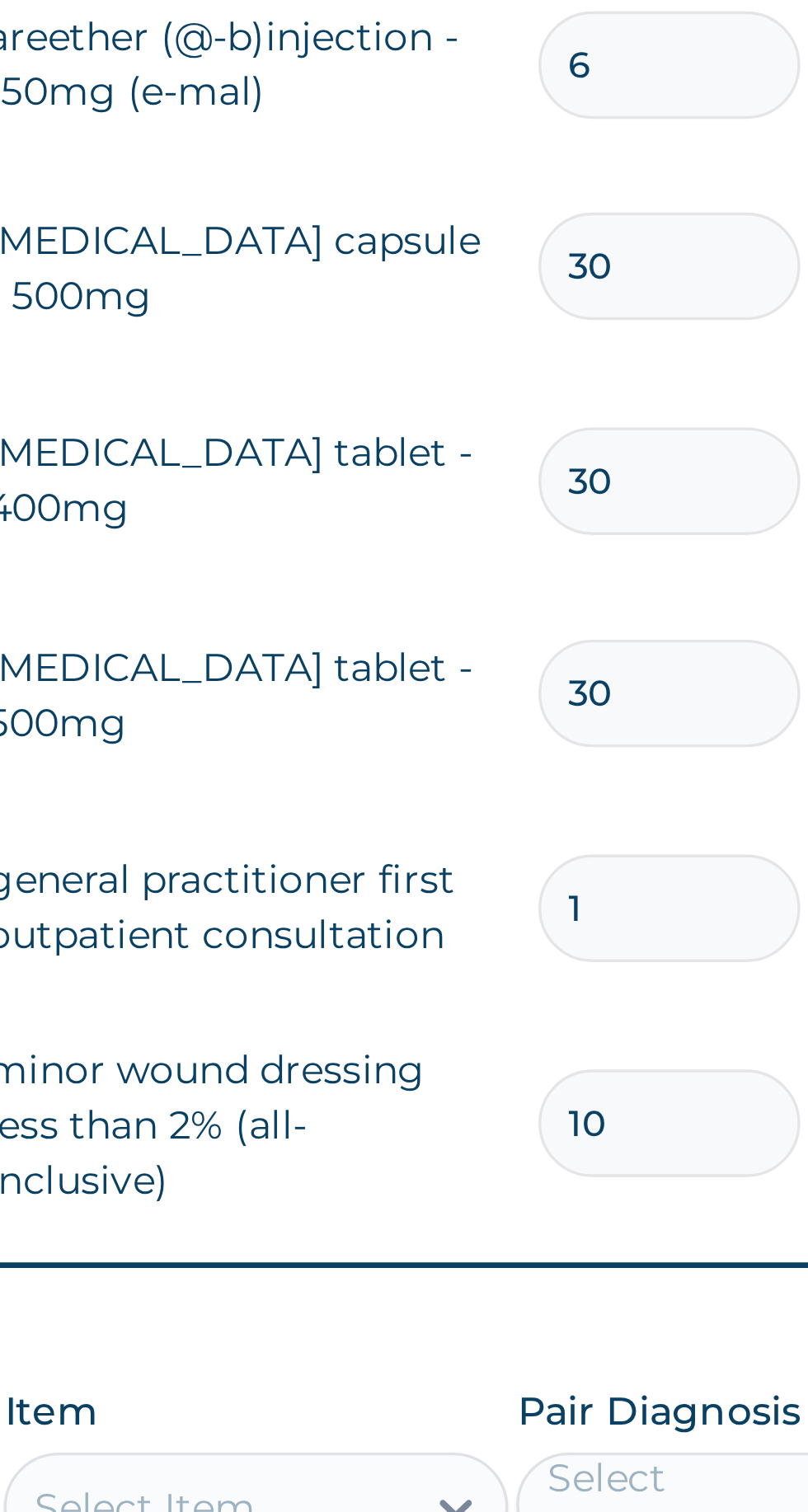
type input "30"
click at [567, 1097] on input "30" at bounding box center [563, 1113] width 78 height 32
type input "3"
type input "252.00"
type input "0.00"
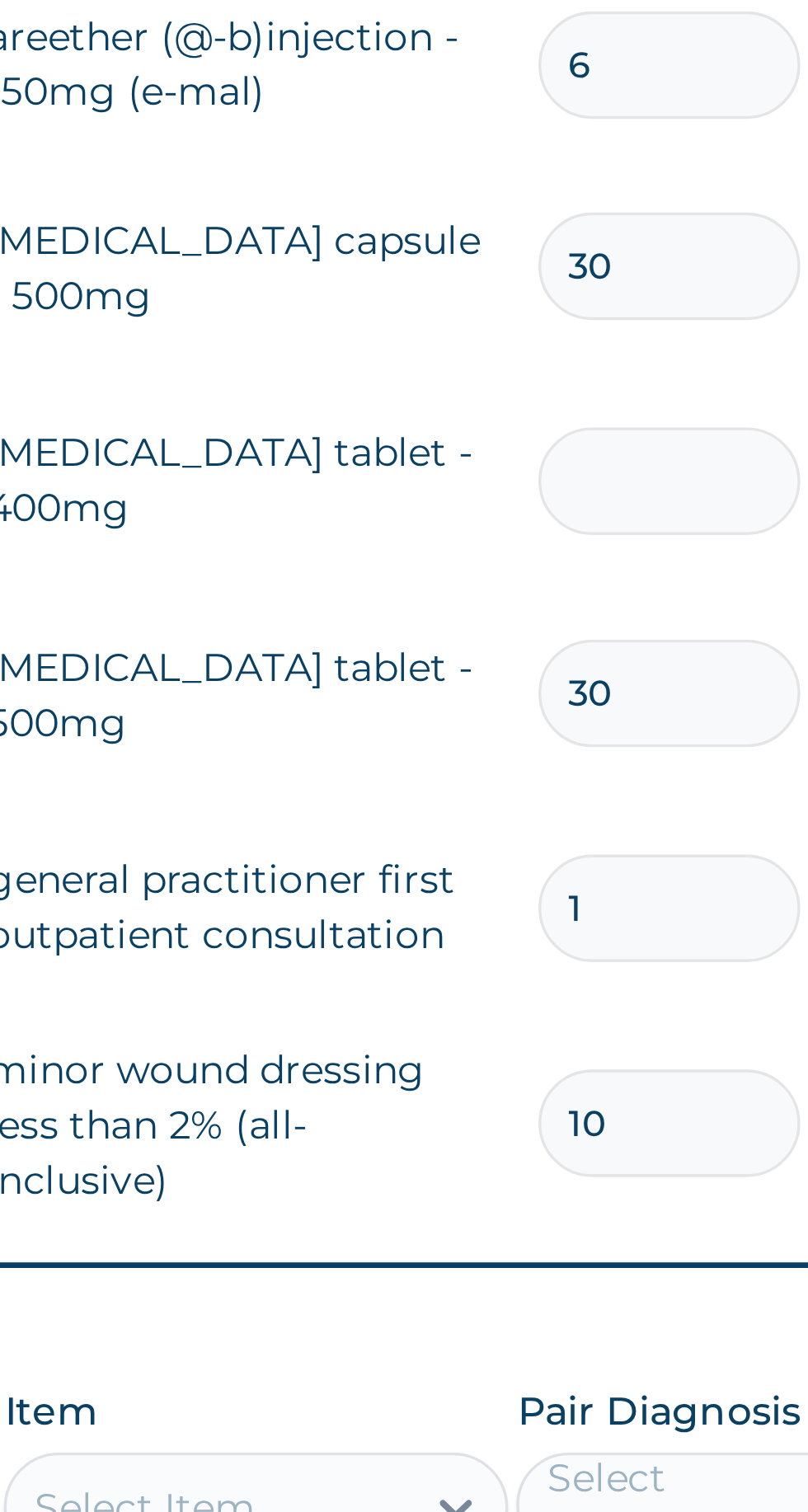
type input "1"
type input "84.00"
type input "15"
type input "1260.00"
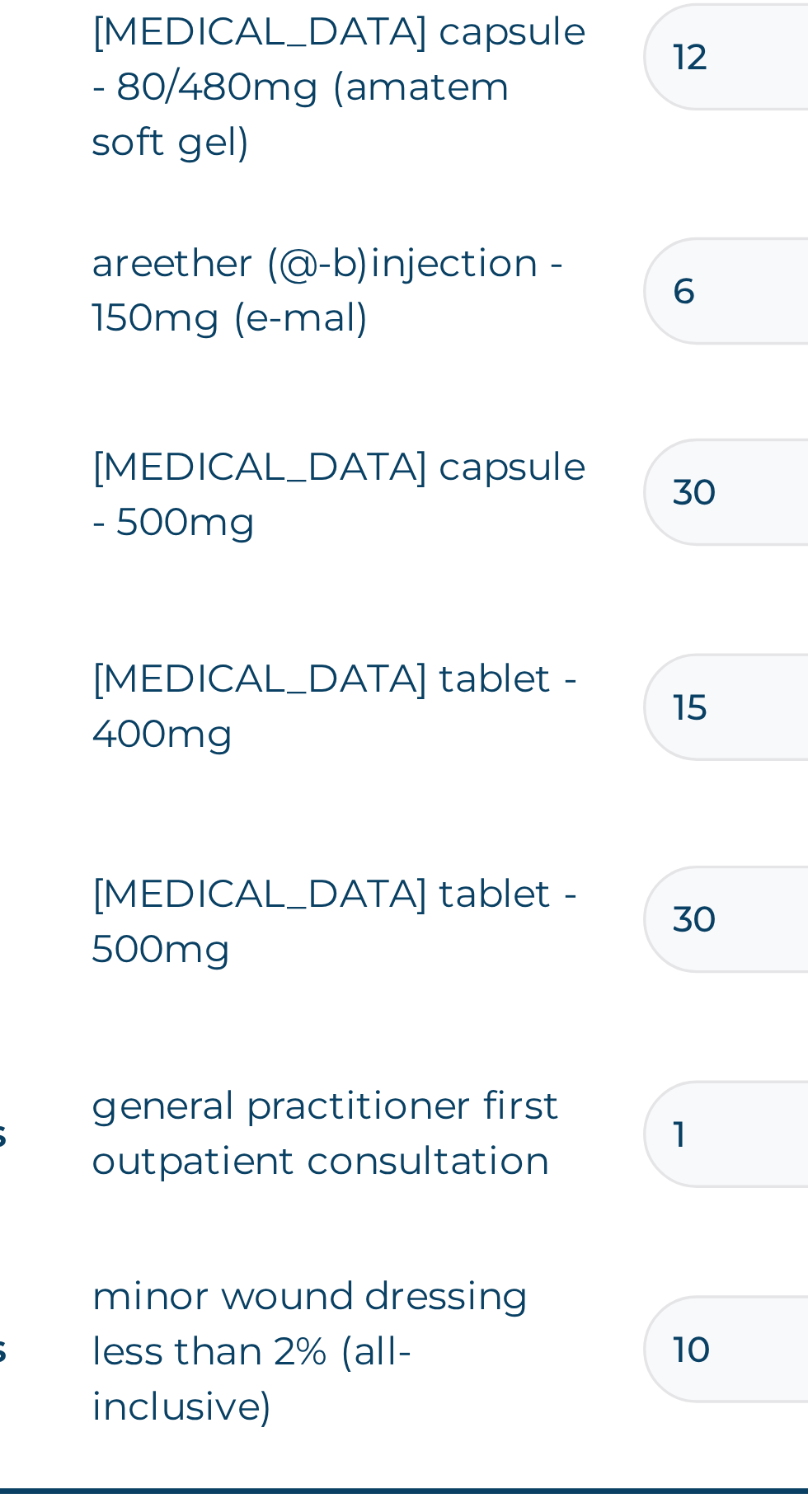
type input "15"
click at [559, 1033] on input "30" at bounding box center [563, 1049] width 78 height 32
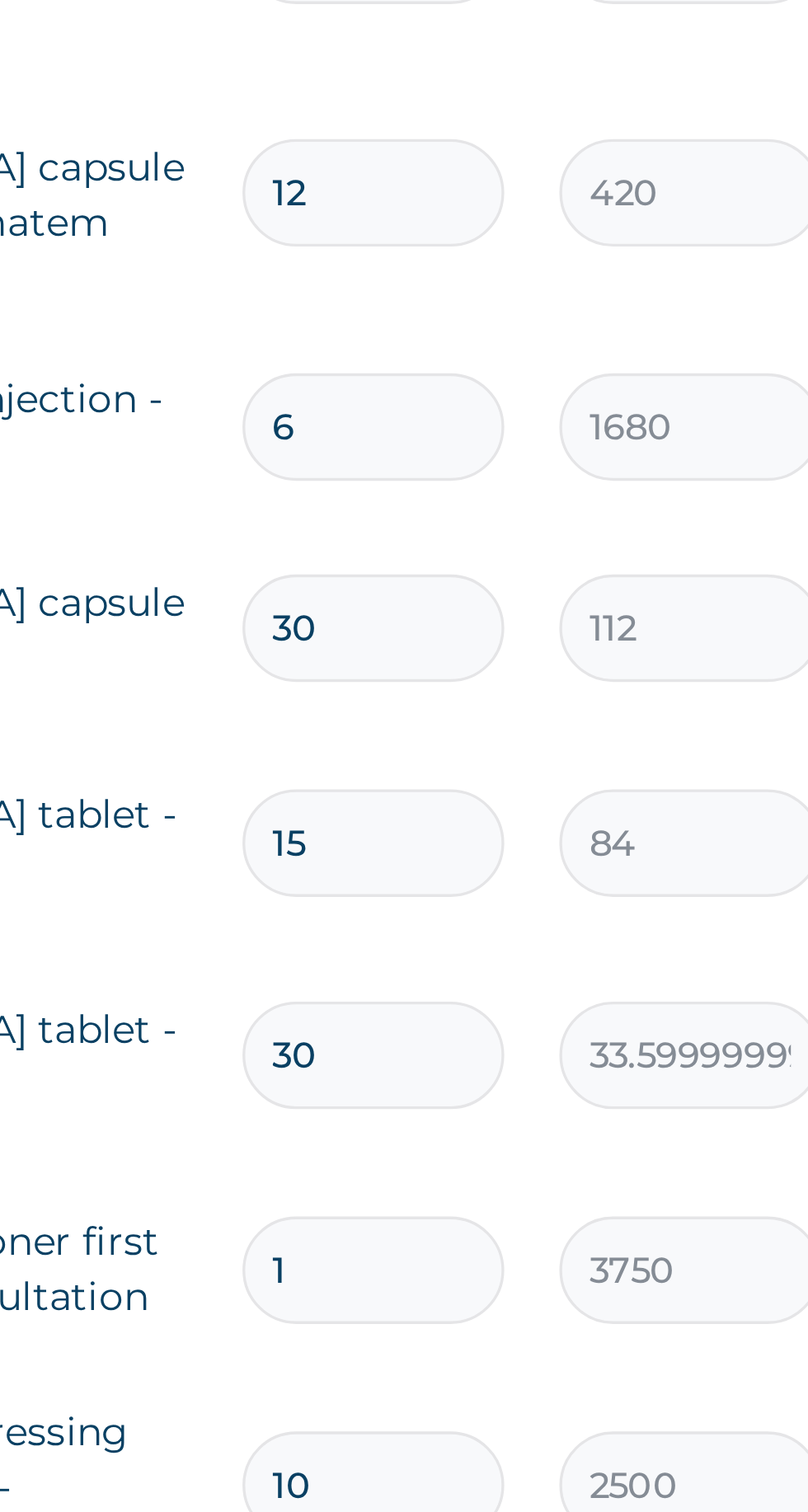
type input "3"
type input "336.00"
type input "0.00"
type input "1"
type input "112.00"
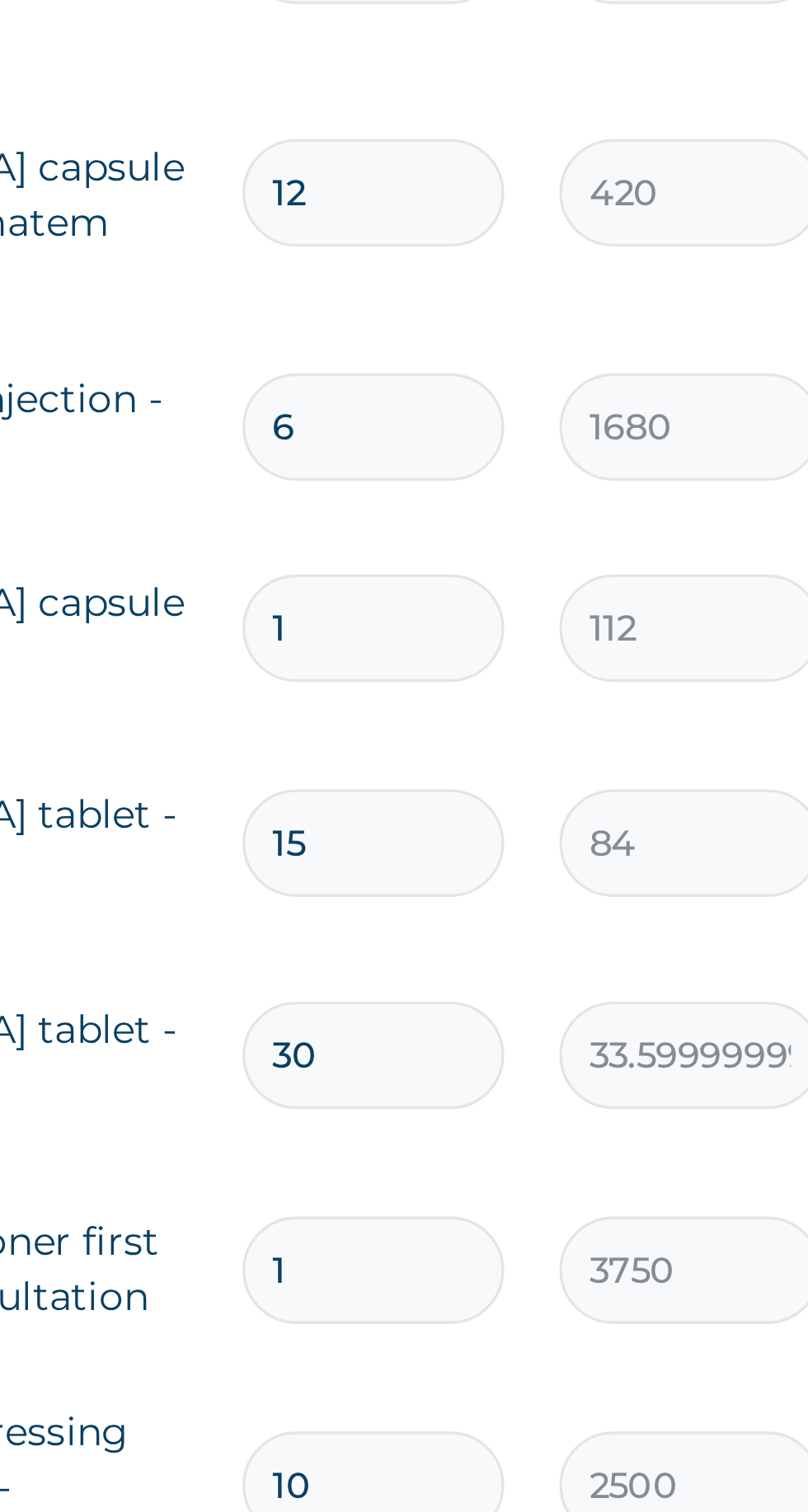
type input "15"
type input "1680.00"
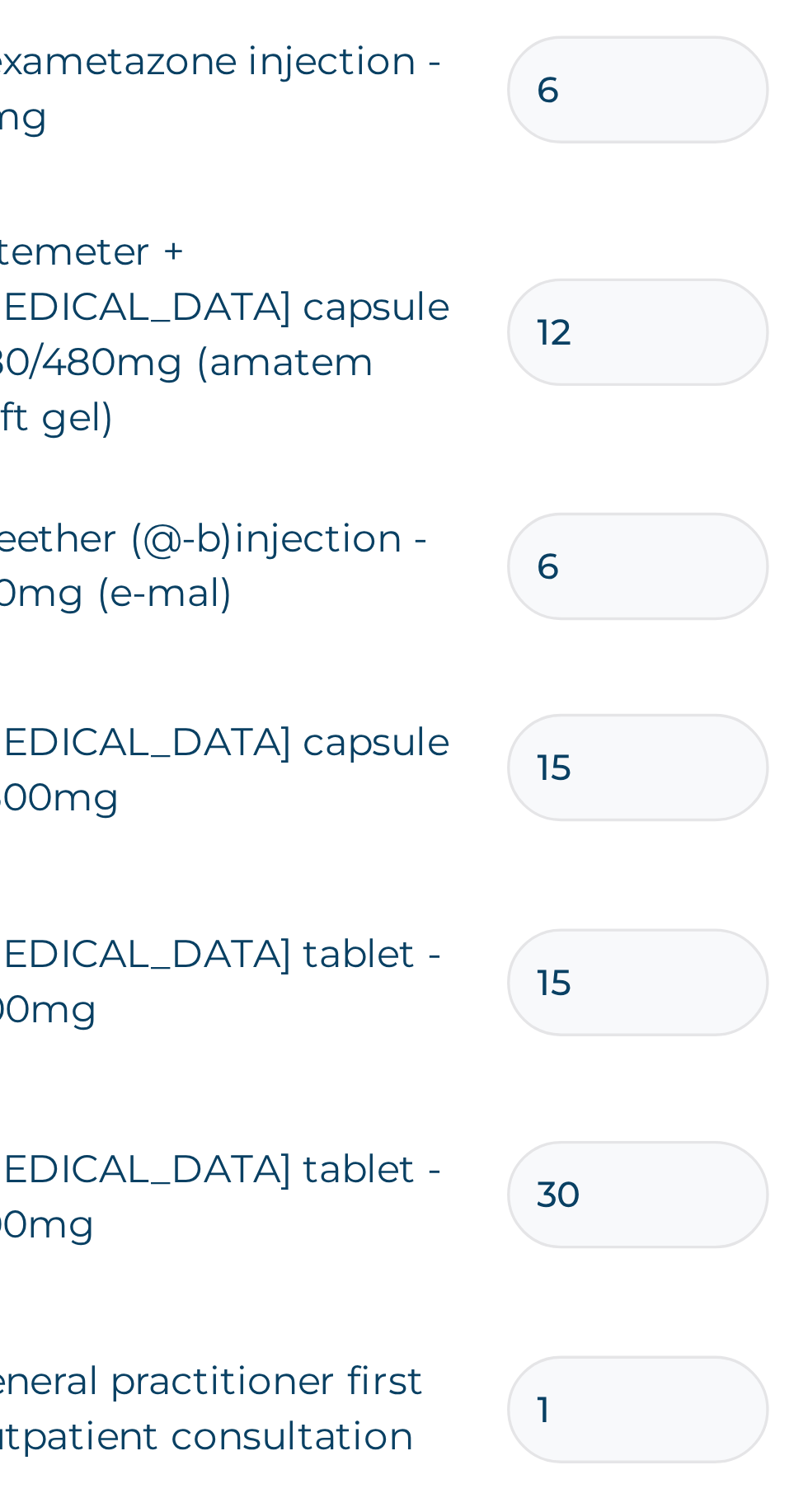
type input "15"
click at [575, 972] on input "6" at bounding box center [563, 988] width 78 height 32
type input "0.00"
type input "3"
type input "5040.00"
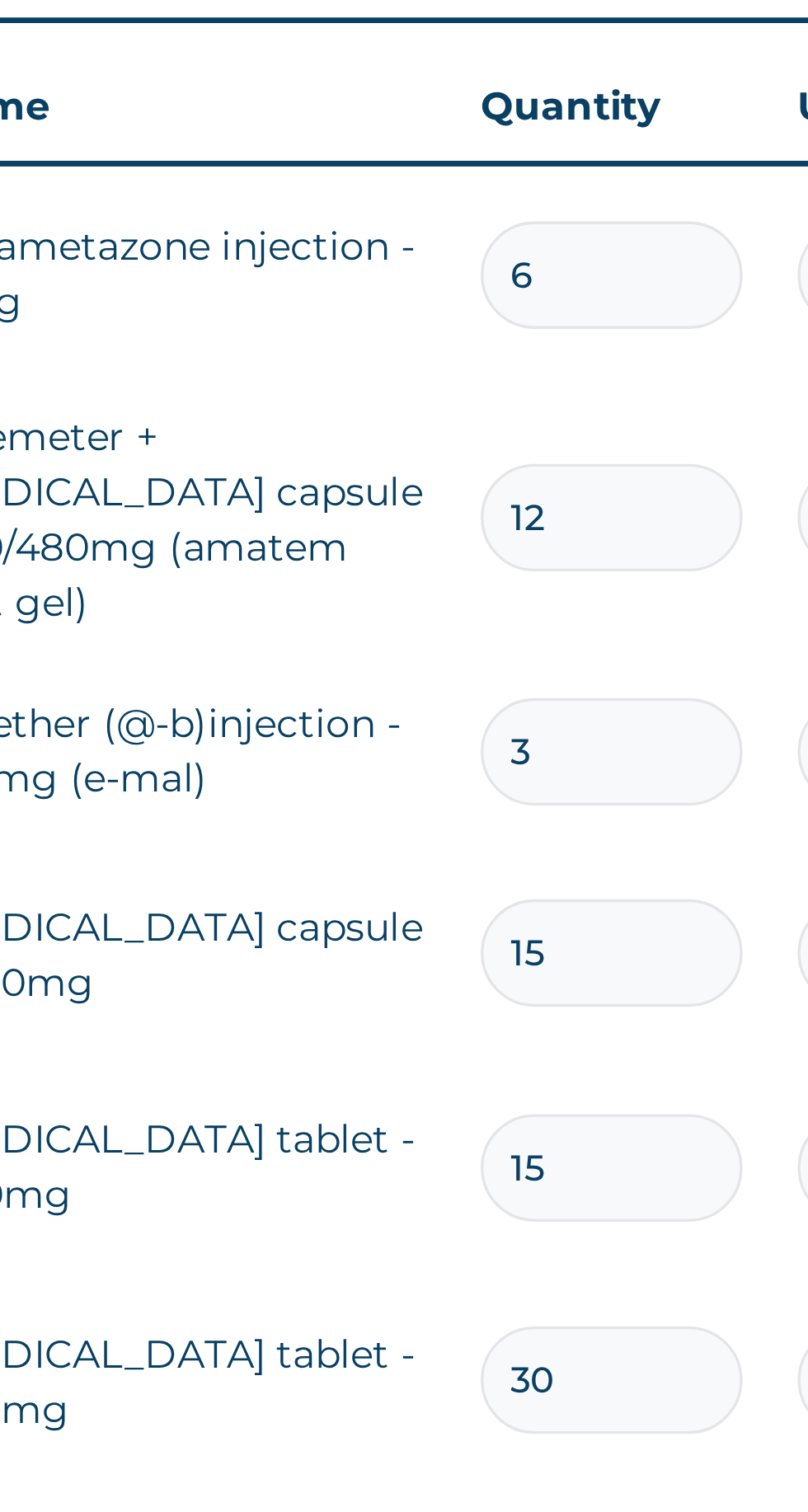
type input "3"
click at [561, 902] on input "12" at bounding box center [563, 918] width 78 height 32
type input "1"
type input "420.00"
type input "0.00"
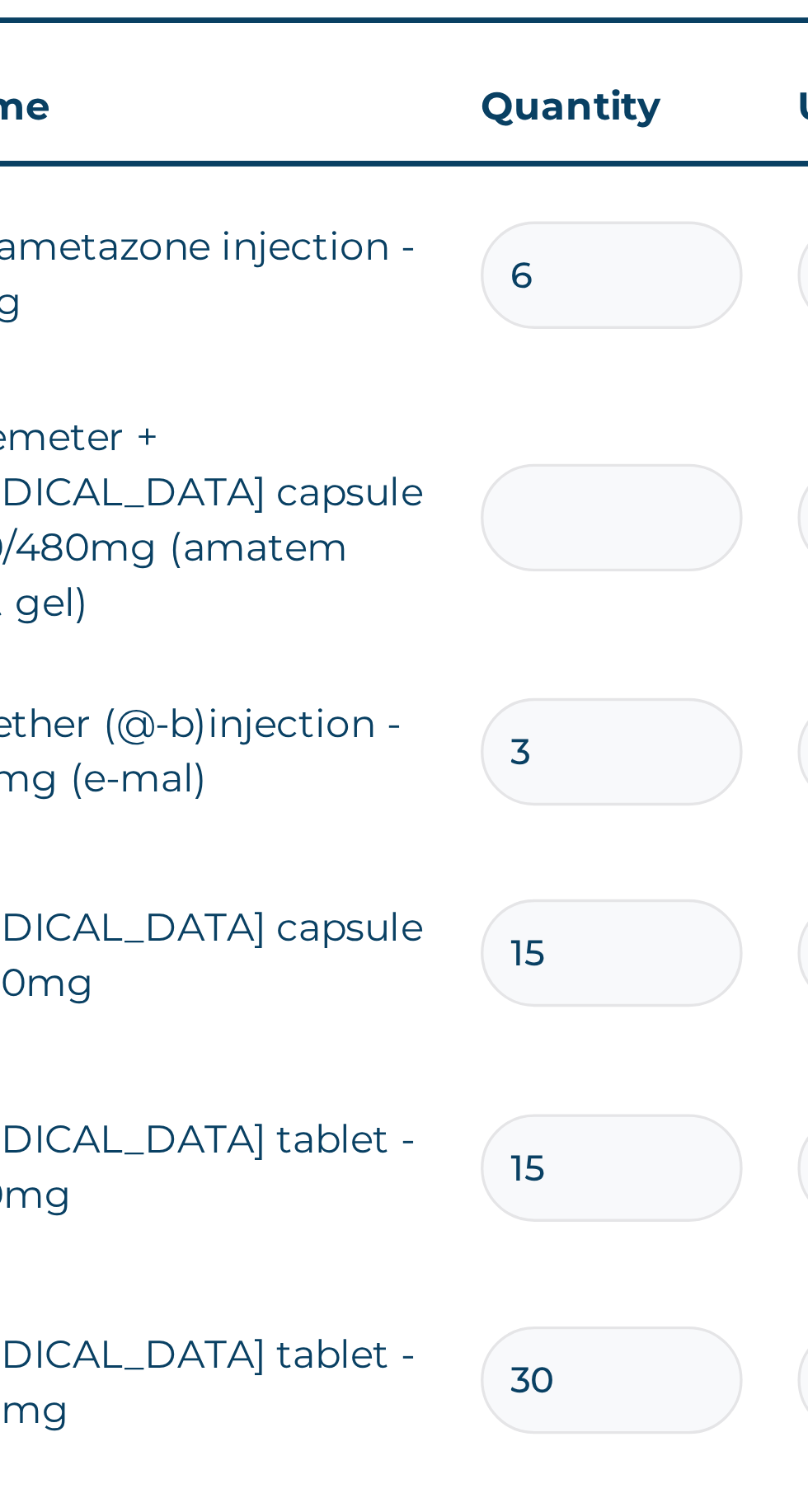
type input "6"
type input "2520.00"
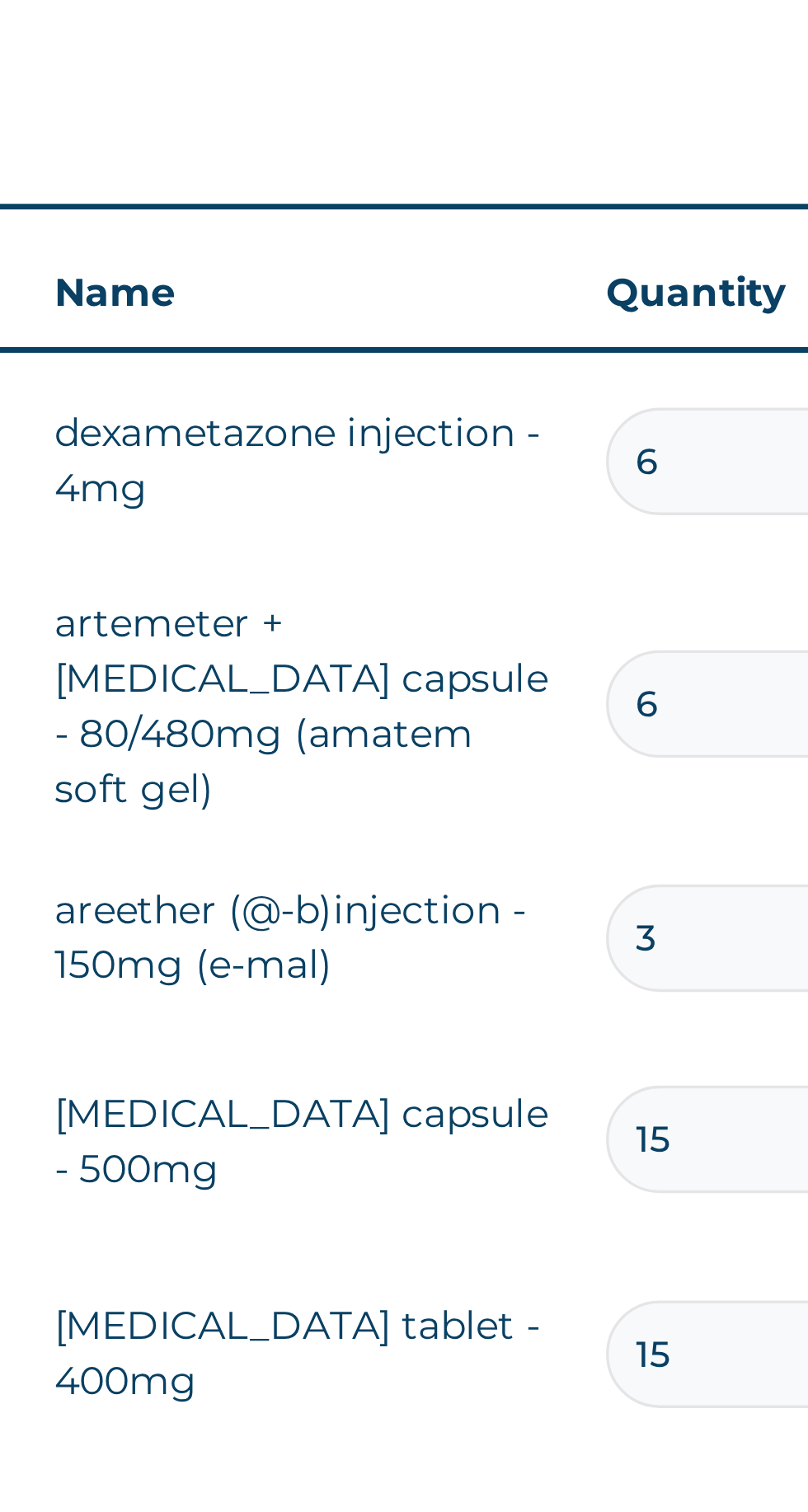
type input "6"
click at [556, 830] on input "6" at bounding box center [563, 846] width 78 height 32
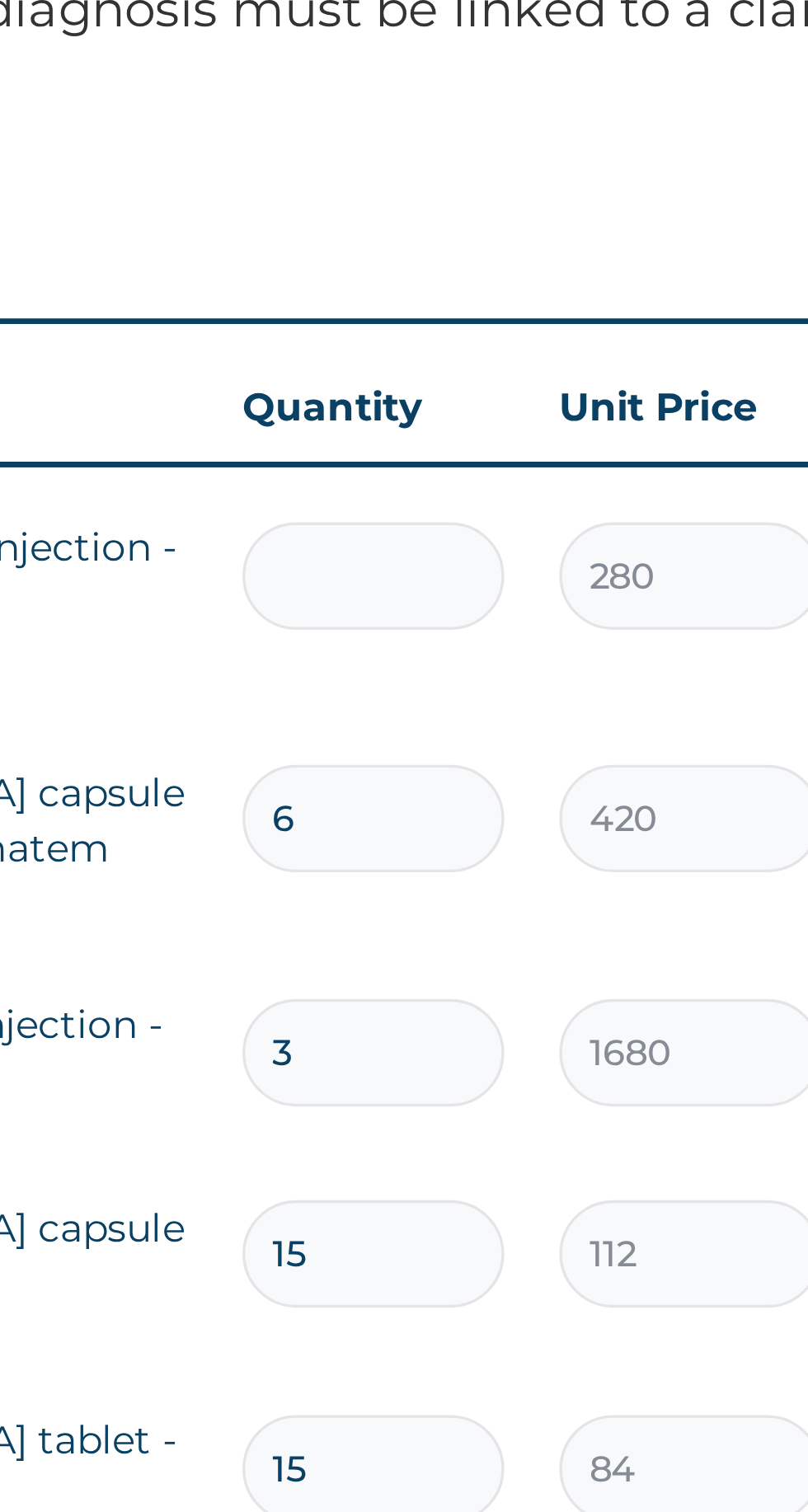
type input "0.00"
type input "3"
type input "840.00"
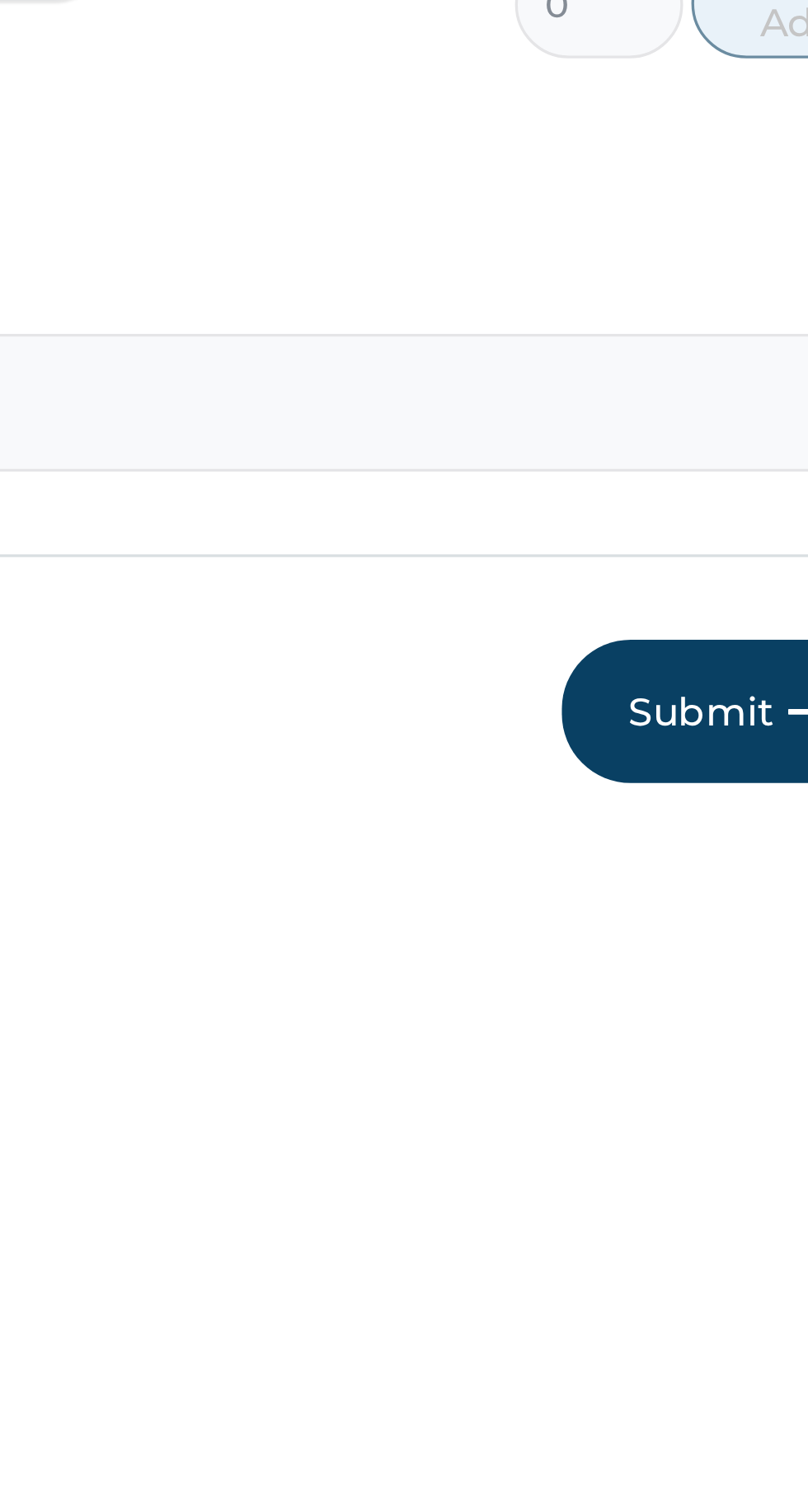
scroll to position [272, 0]
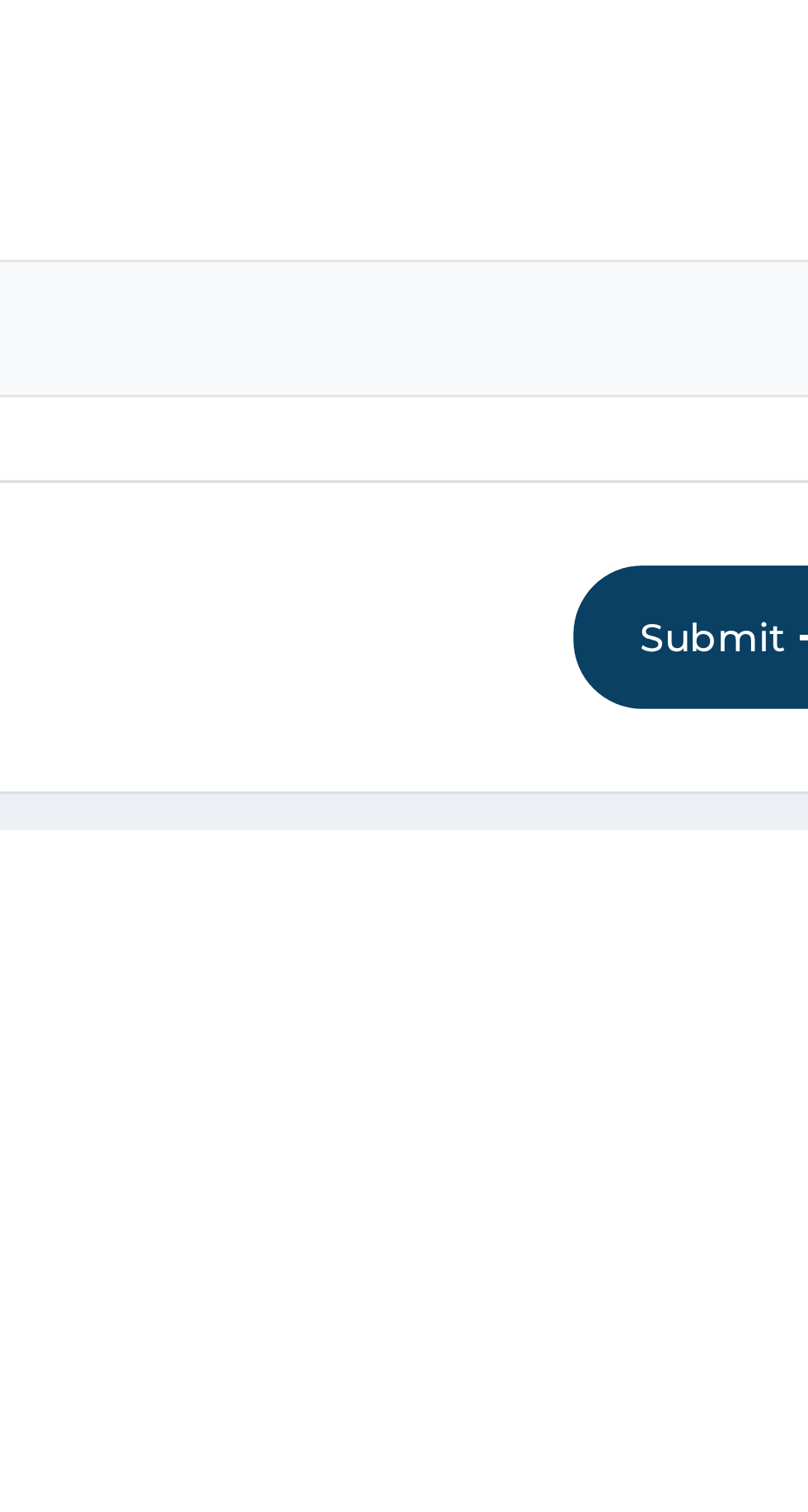
click at [696, 1404] on button "Submit" at bounding box center [700, 1453] width 99 height 43
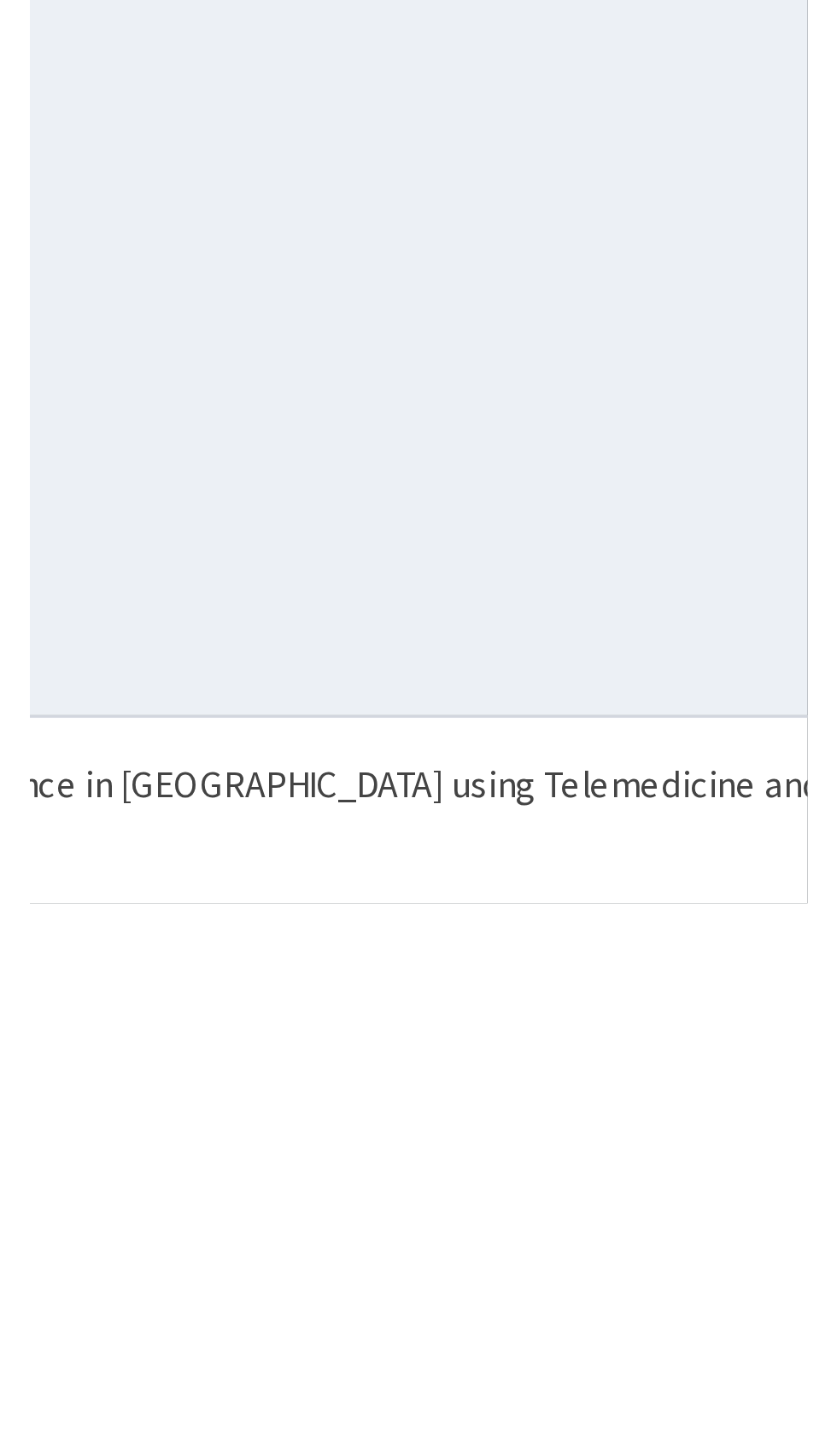
scroll to position [0, 0]
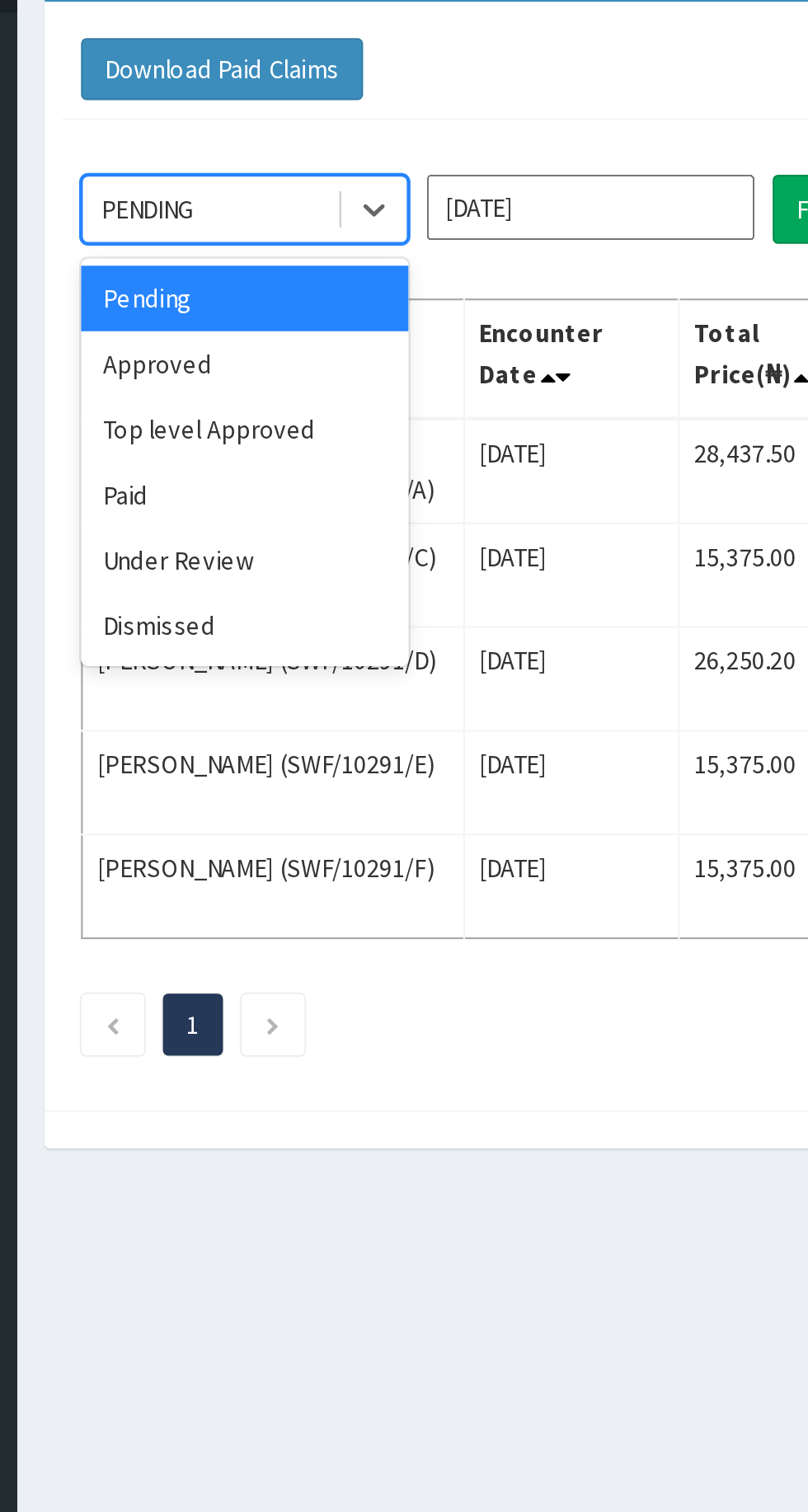
click at [298, 291] on div "Approved" at bounding box center [292, 285] width 148 height 30
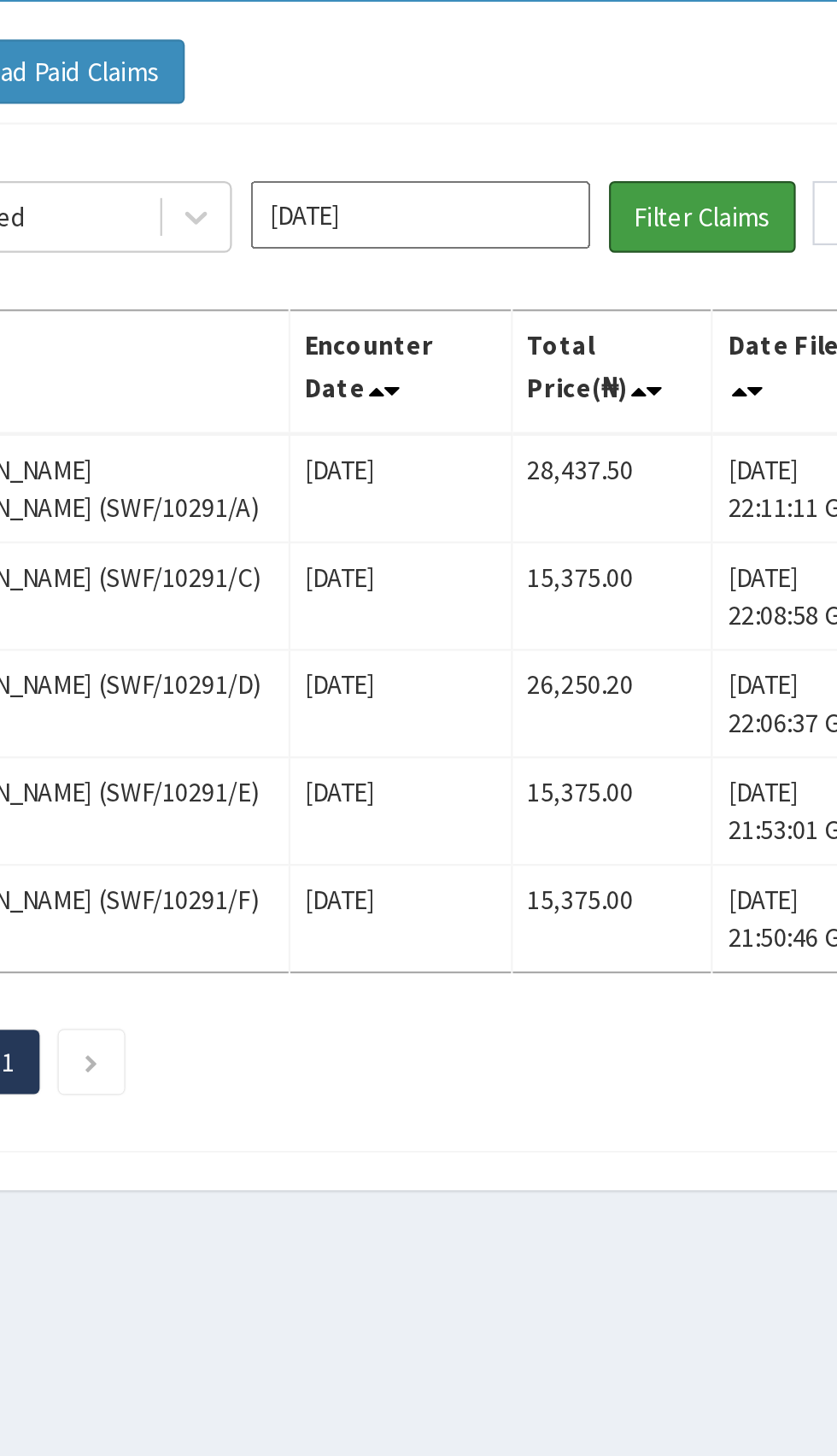
click at [589, 221] on button "Filter Claims" at bounding box center [593, 223] width 84 height 33
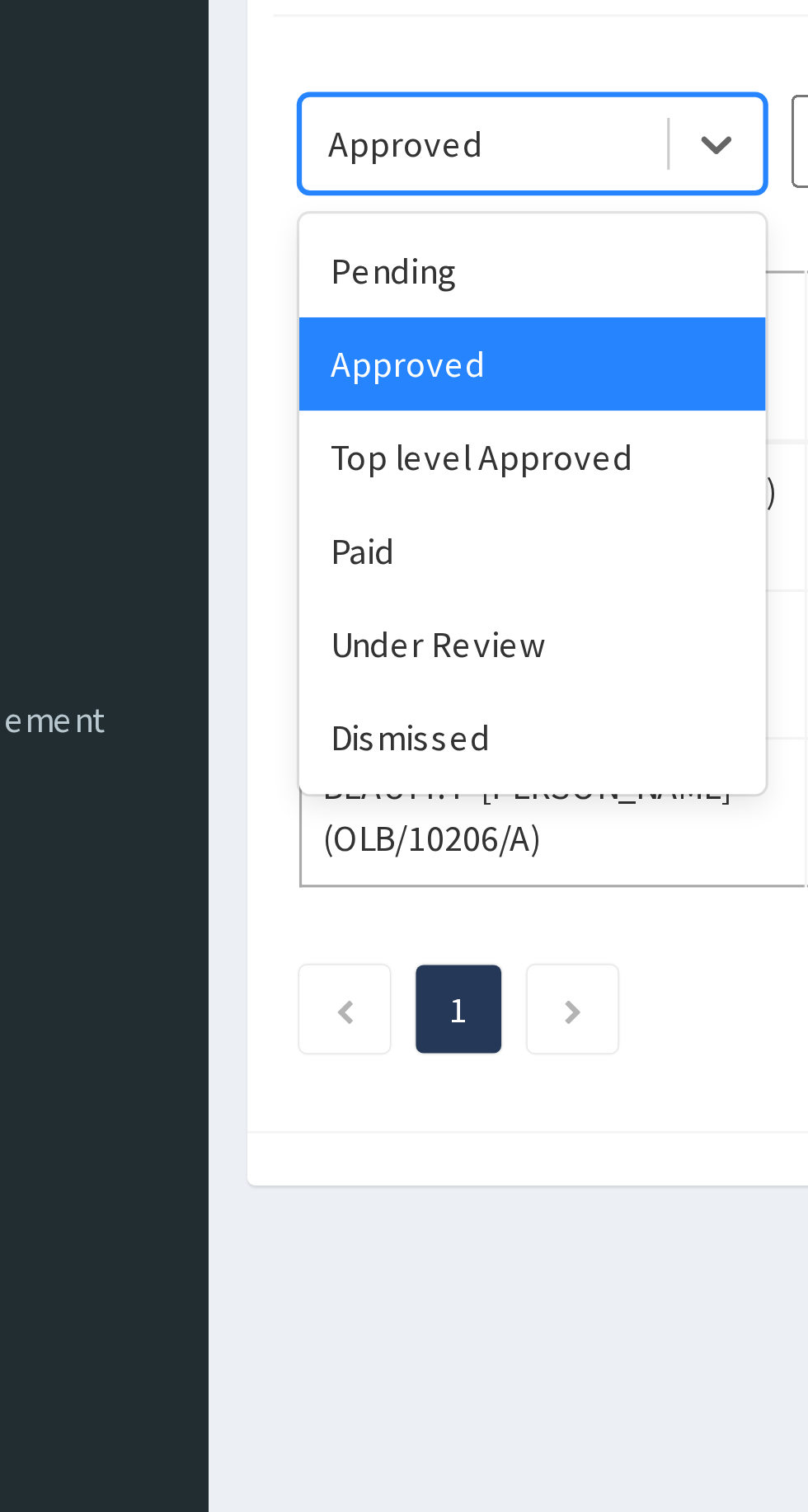
click at [271, 376] on div "Under Review" at bounding box center [292, 373] width 148 height 30
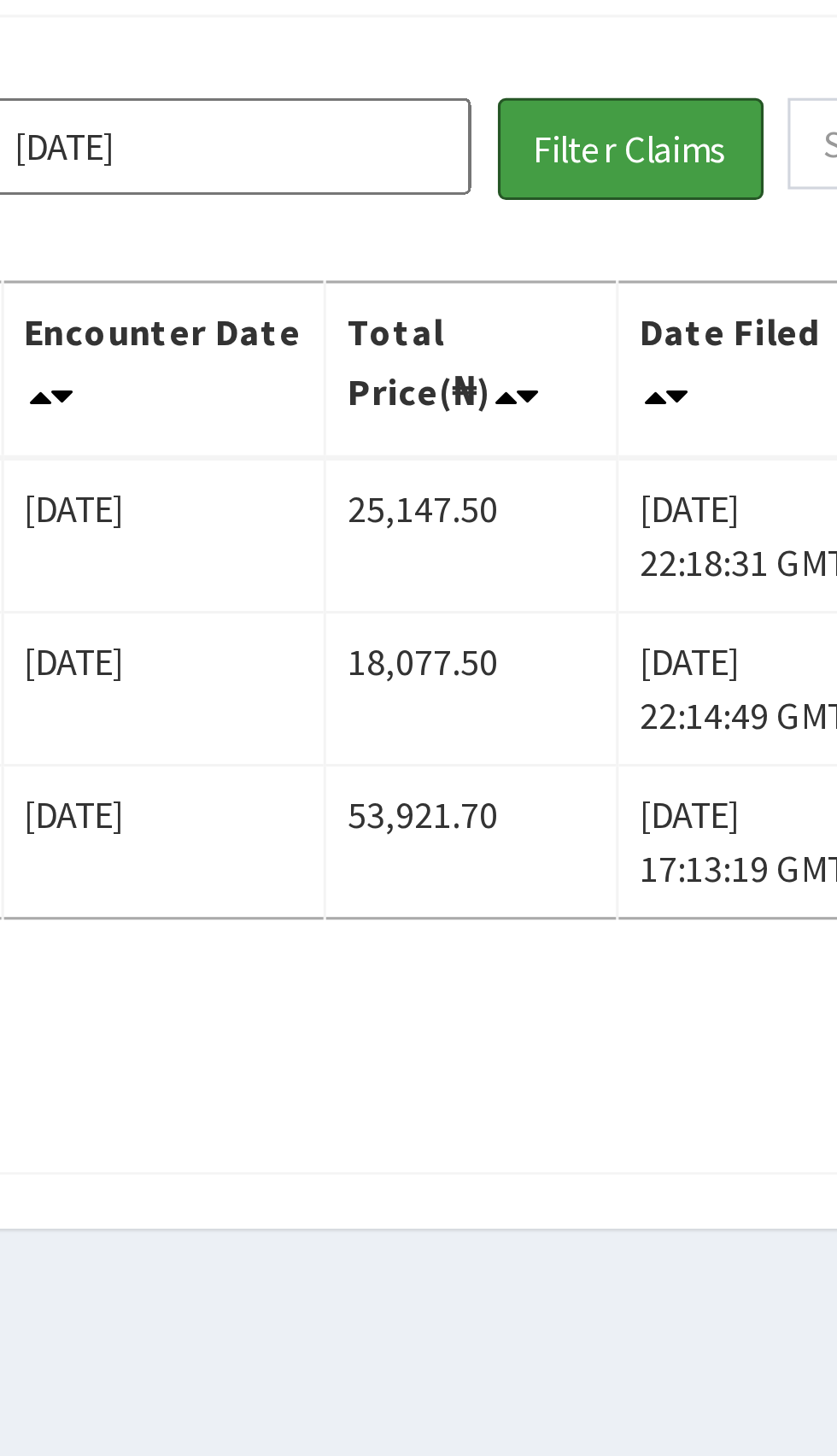
click at [600, 218] on button "Filter Claims" at bounding box center [593, 223] width 84 height 33
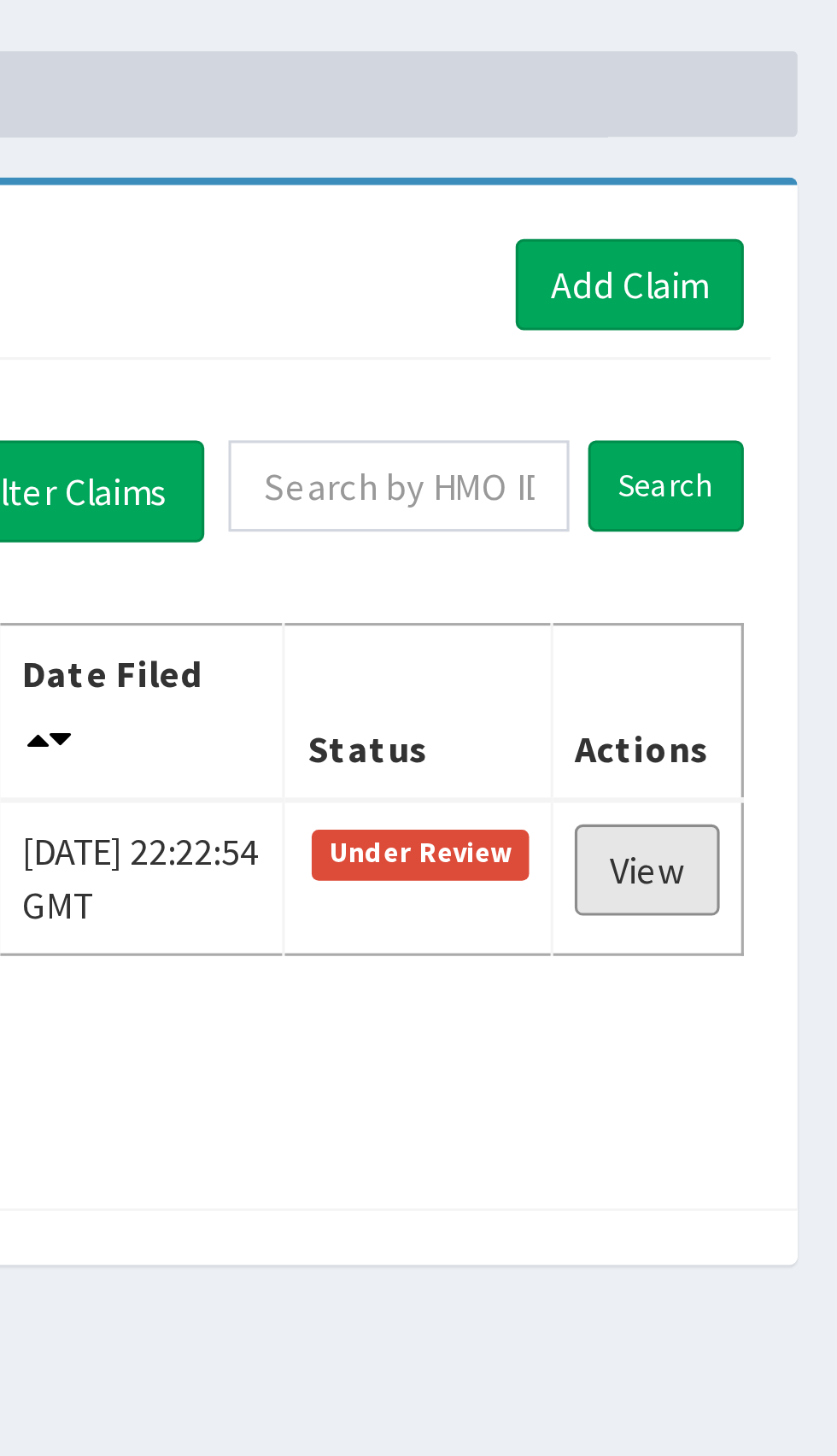
click at [780, 340] on link "View" at bounding box center [776, 342] width 46 height 29
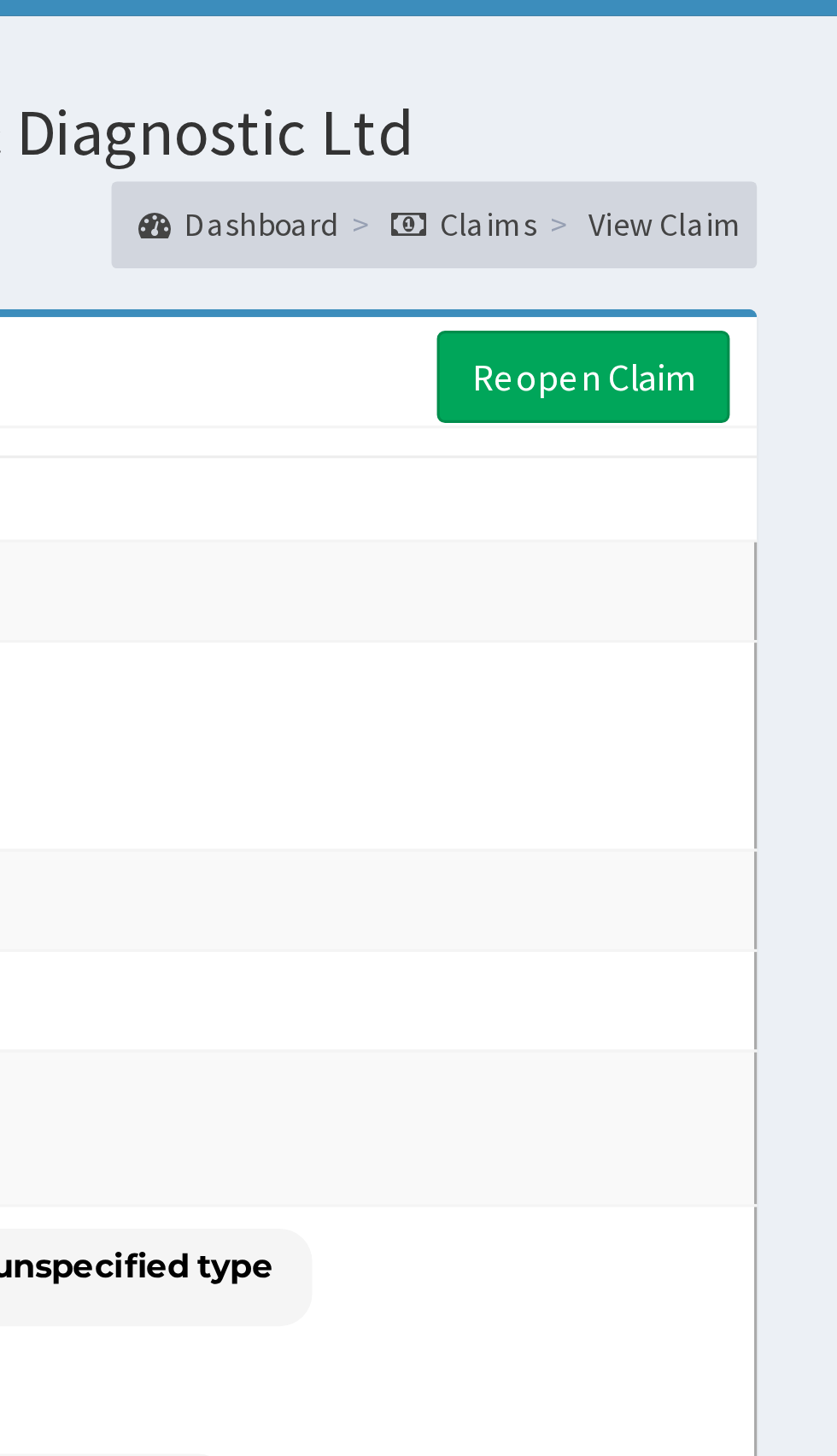
click at [752, 154] on link "Reopen Claim" at bounding box center [757, 156] width 93 height 29
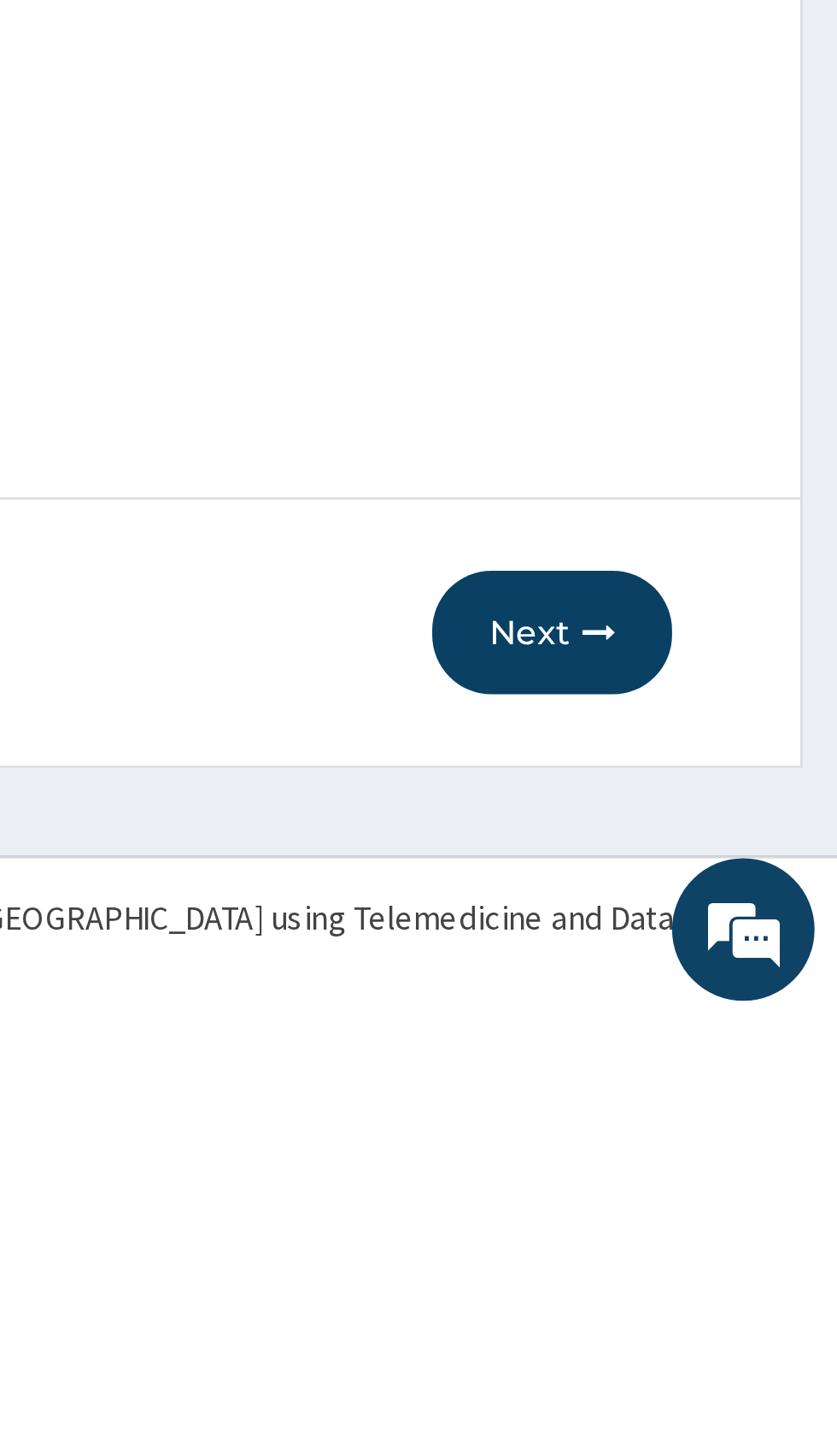
click at [737, 1338] on button "Next" at bounding box center [734, 1315] width 86 height 45
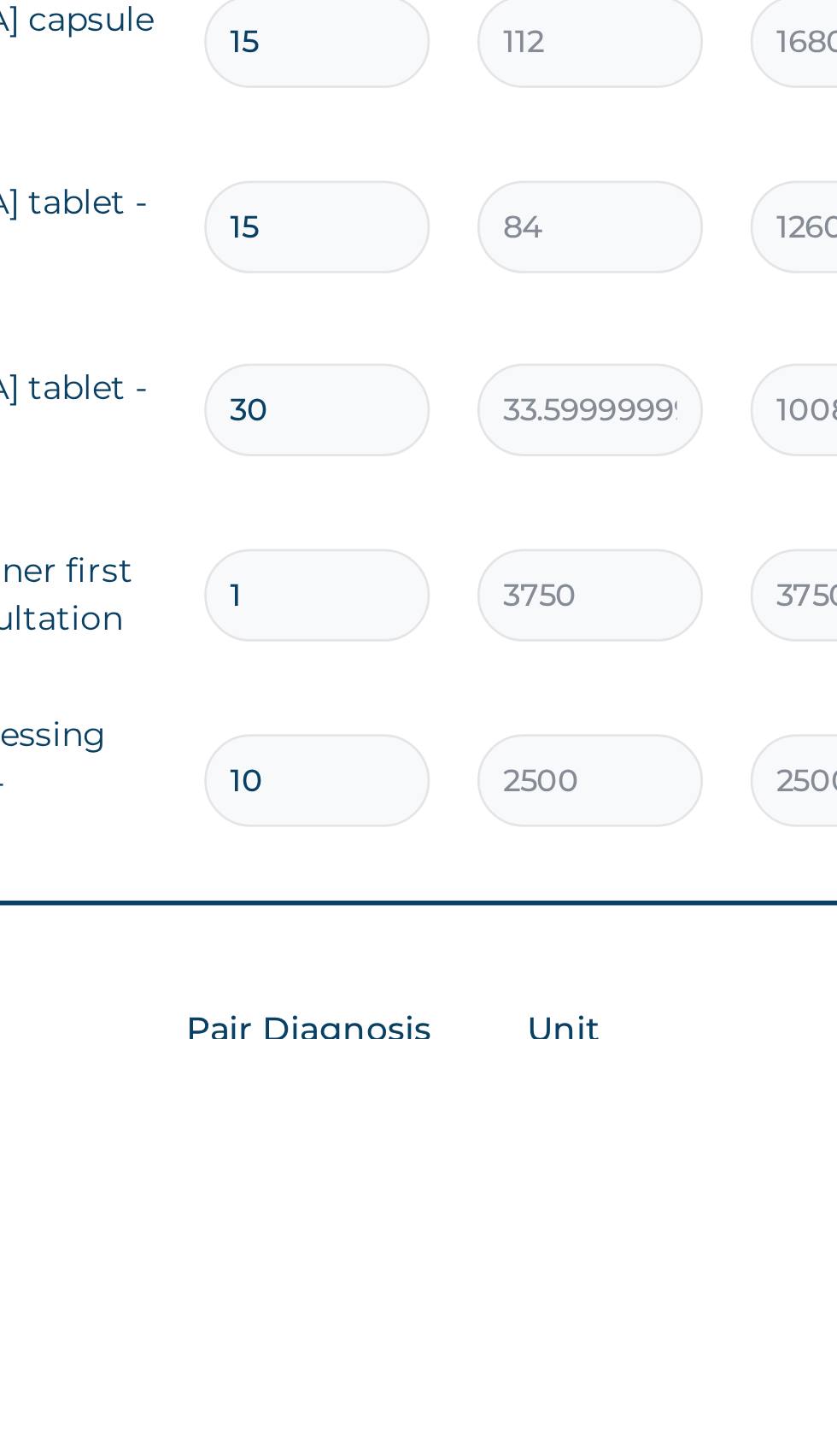
scroll to position [70, 0]
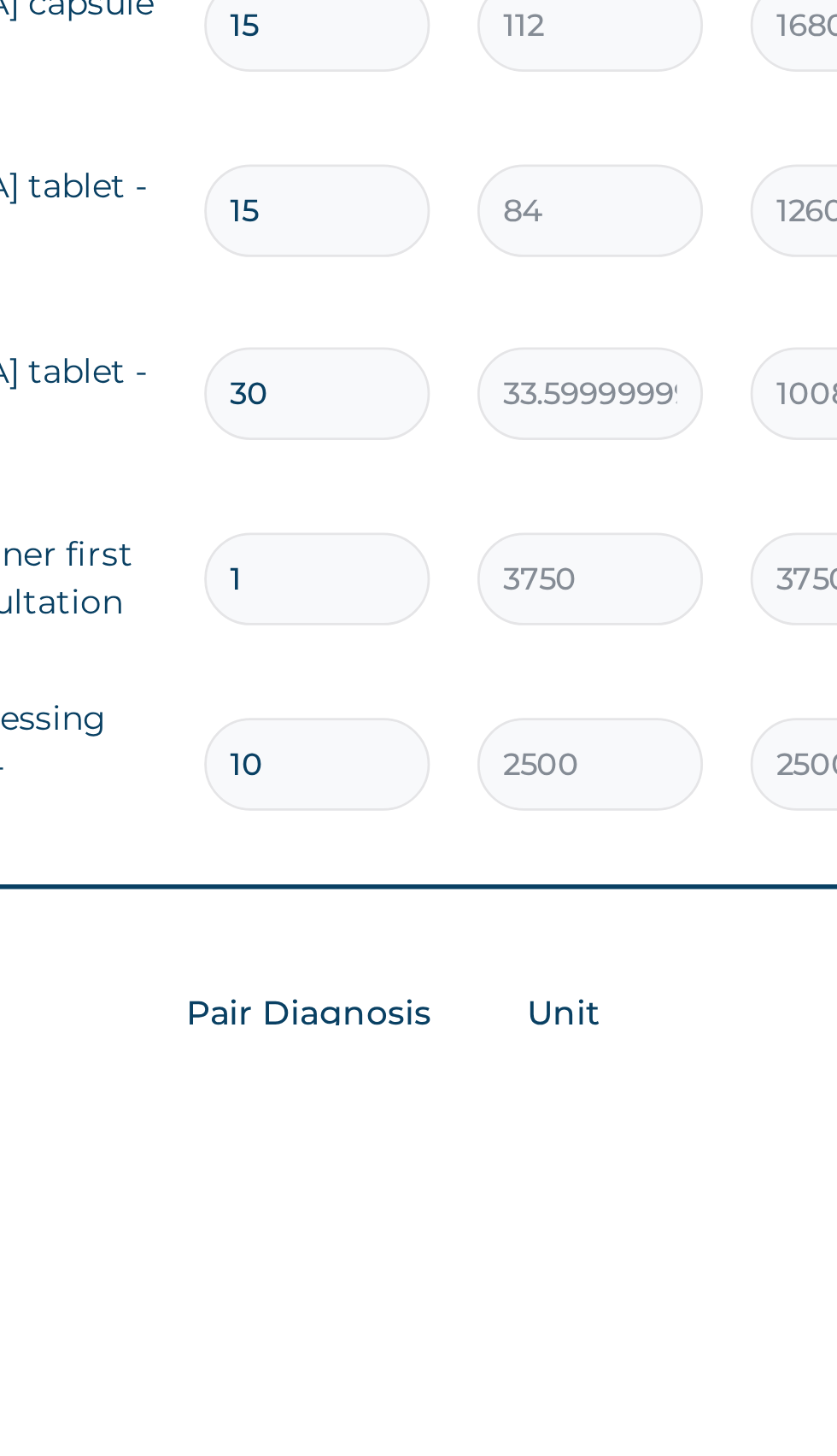
click at [581, 1346] on input "10" at bounding box center [584, 1362] width 81 height 34
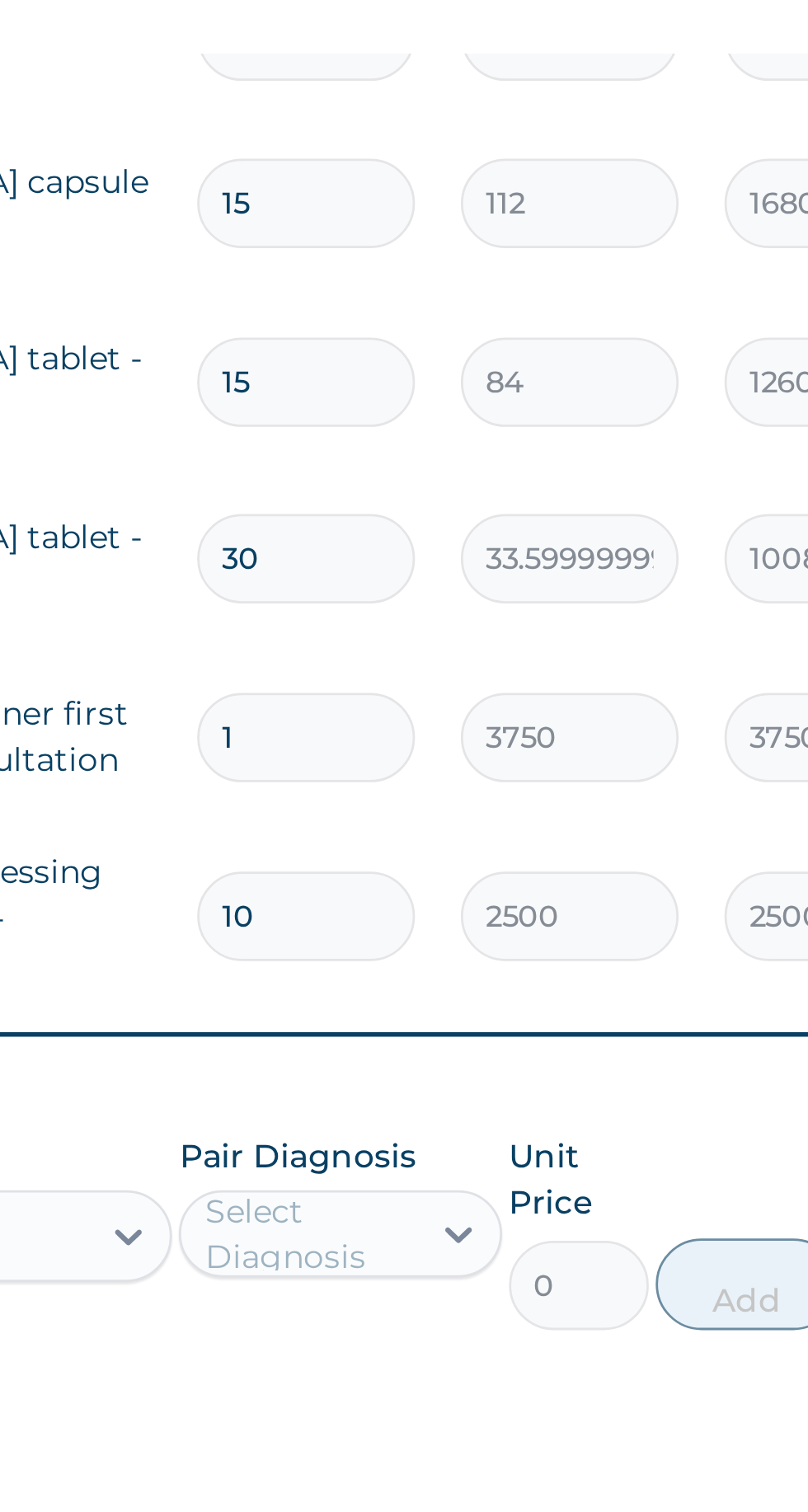
scroll to position [173, 0]
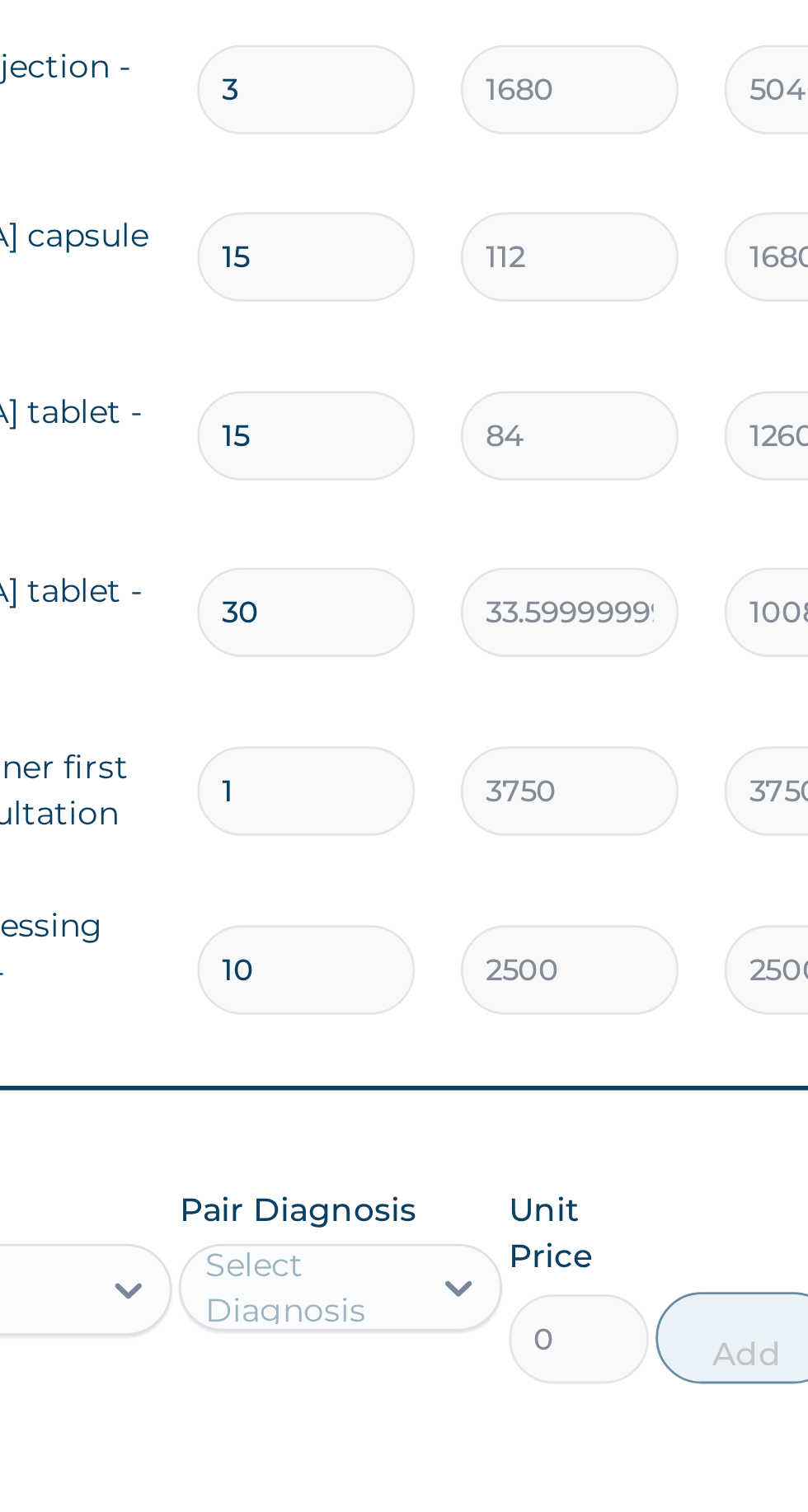
type input "1"
type input "2500.00"
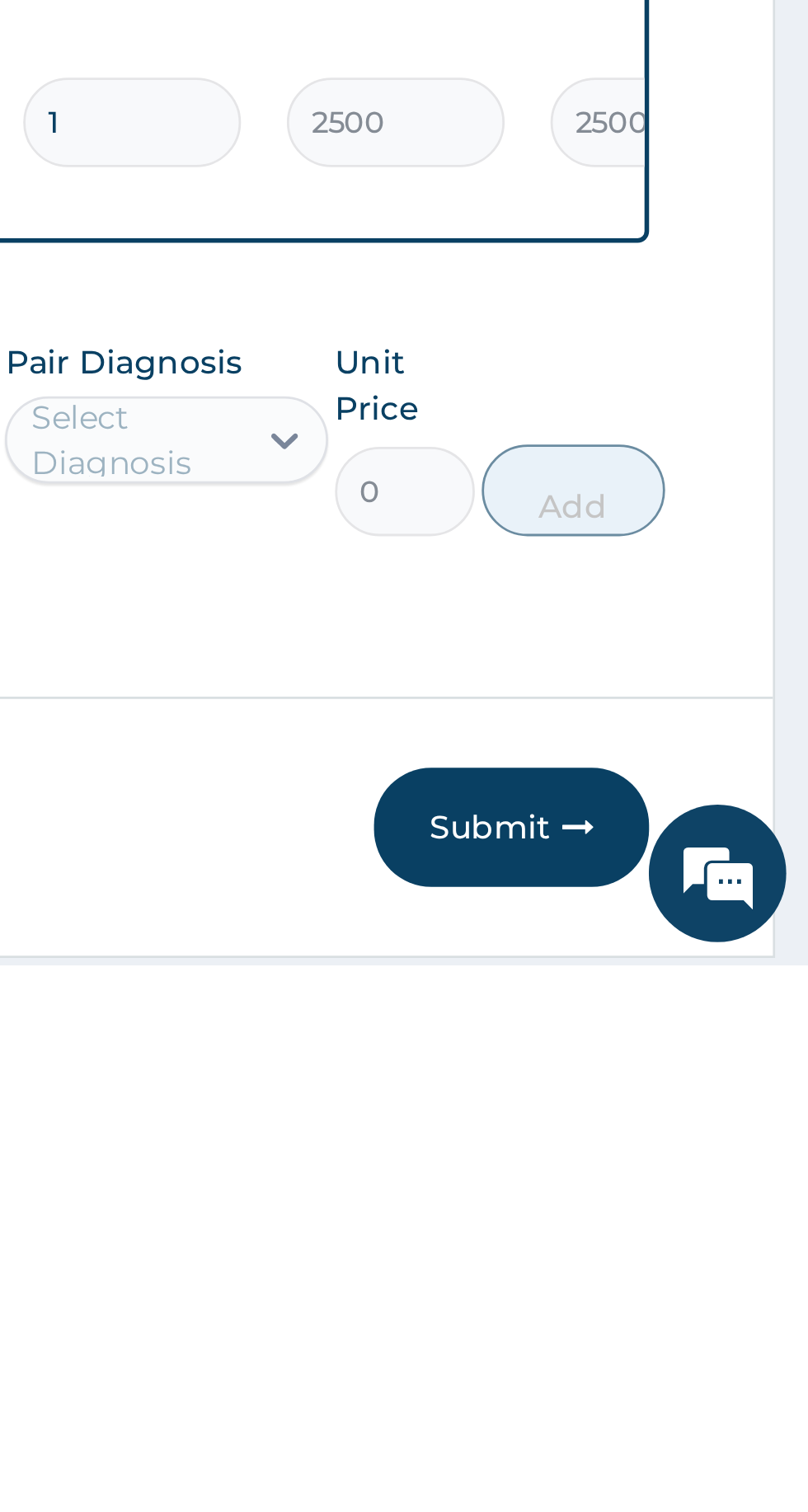
click at [706, 1404] on button "Submit" at bounding box center [700, 1462] width 99 height 43
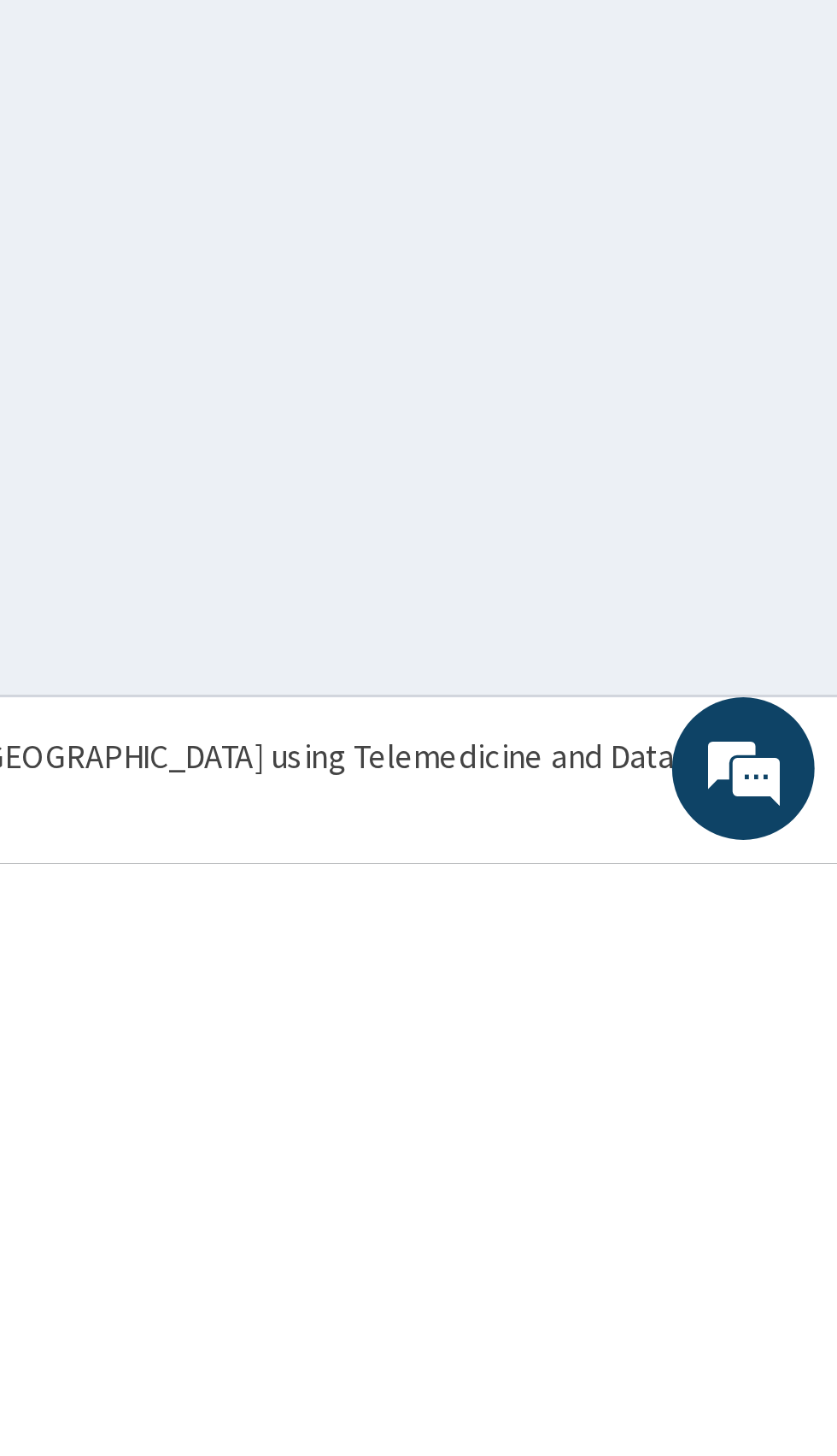
scroll to position [0, 0]
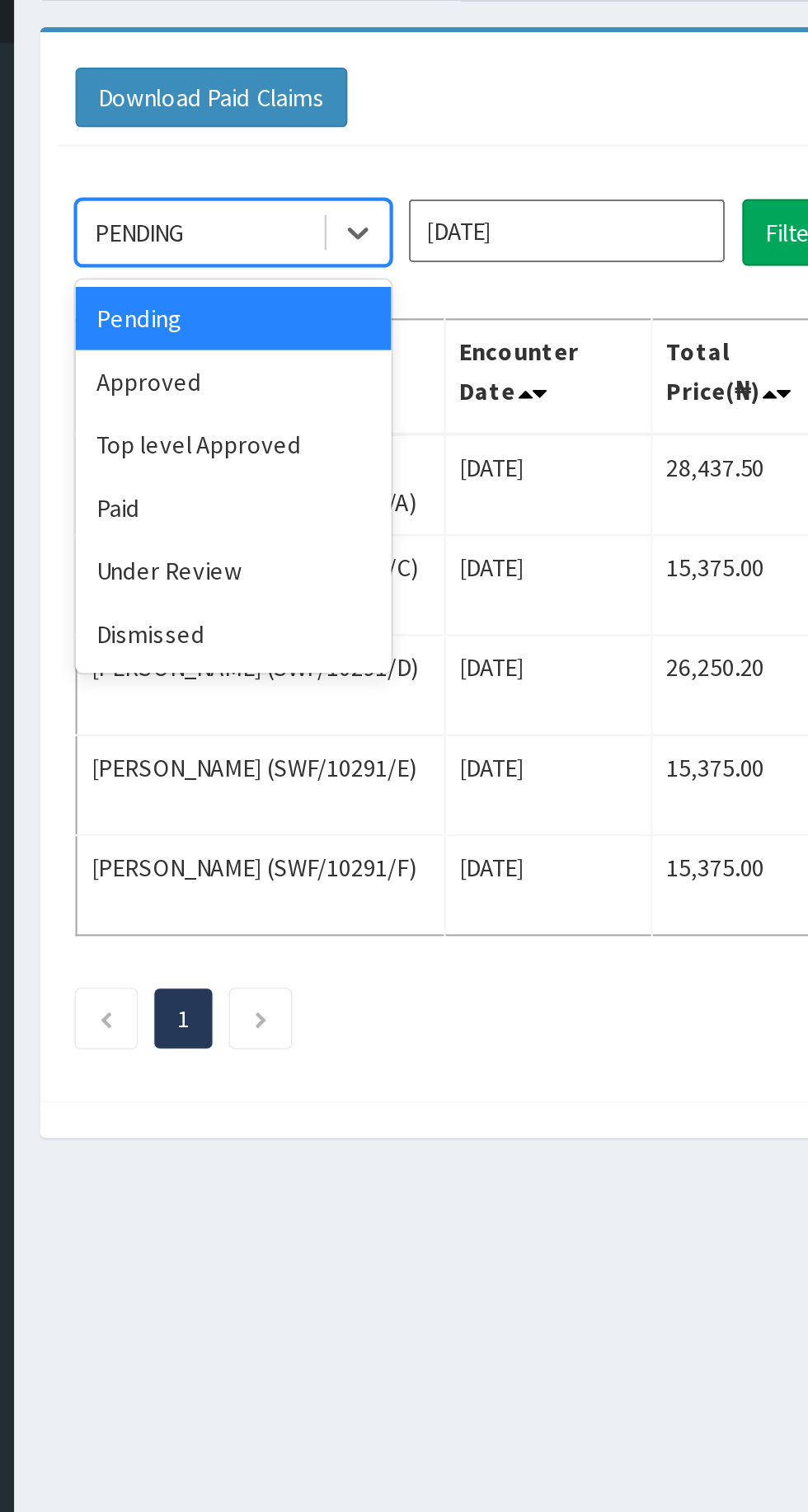
click at [282, 286] on div "Approved" at bounding box center [292, 285] width 148 height 30
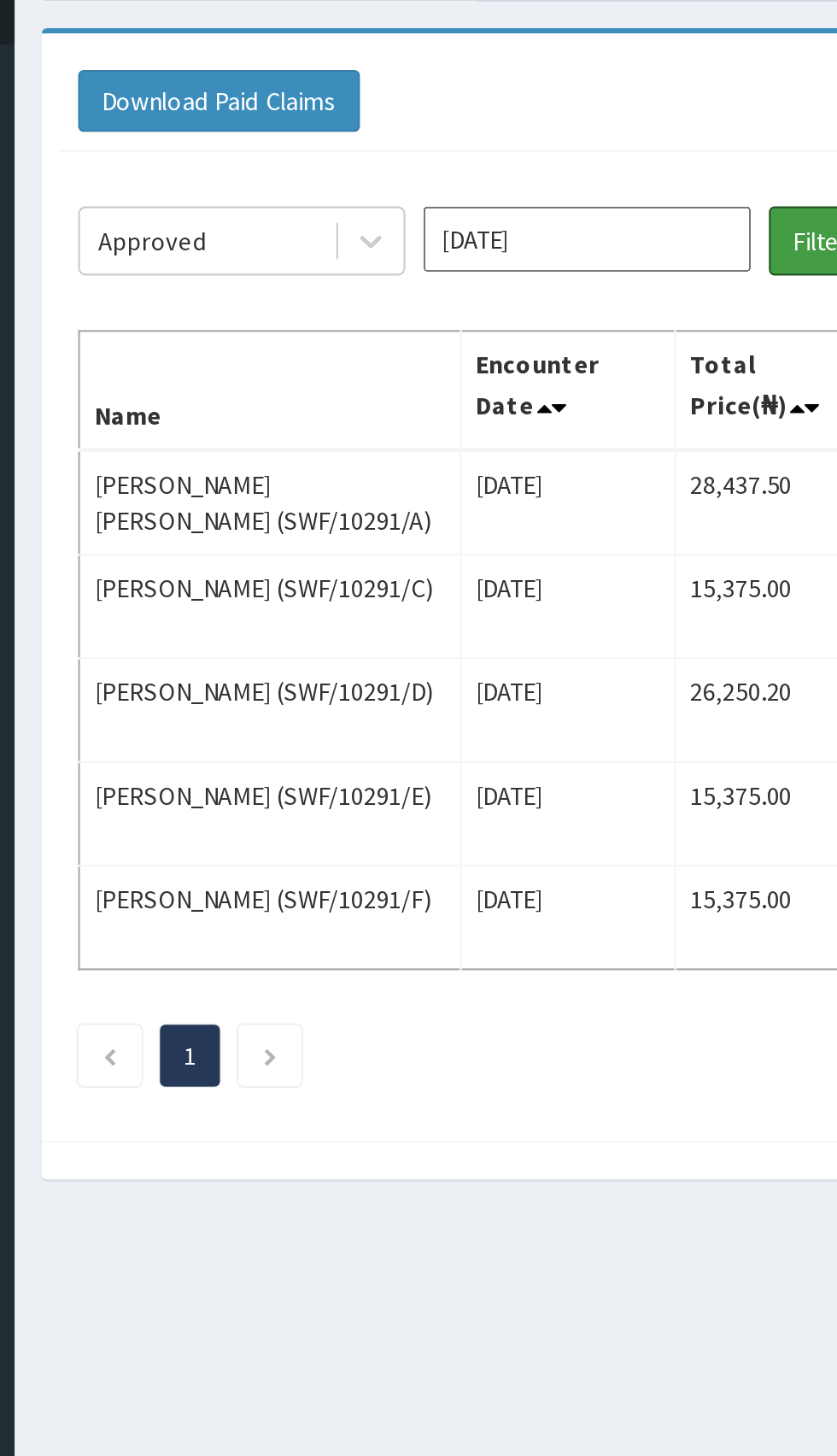
click at [565, 214] on button "Filter Claims" at bounding box center [593, 223] width 84 height 33
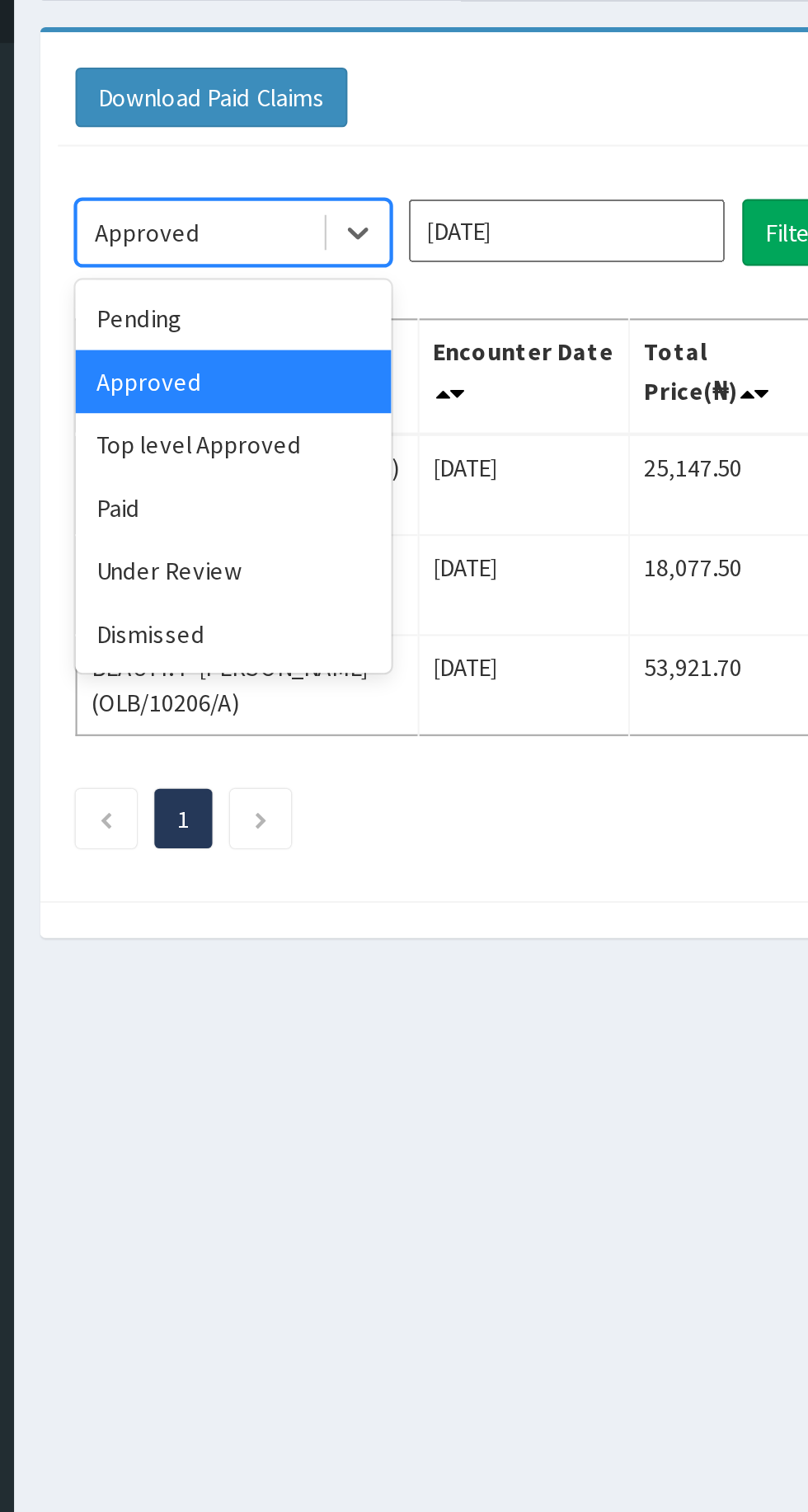
click at [273, 379] on div "Under Review" at bounding box center [292, 373] width 148 height 30
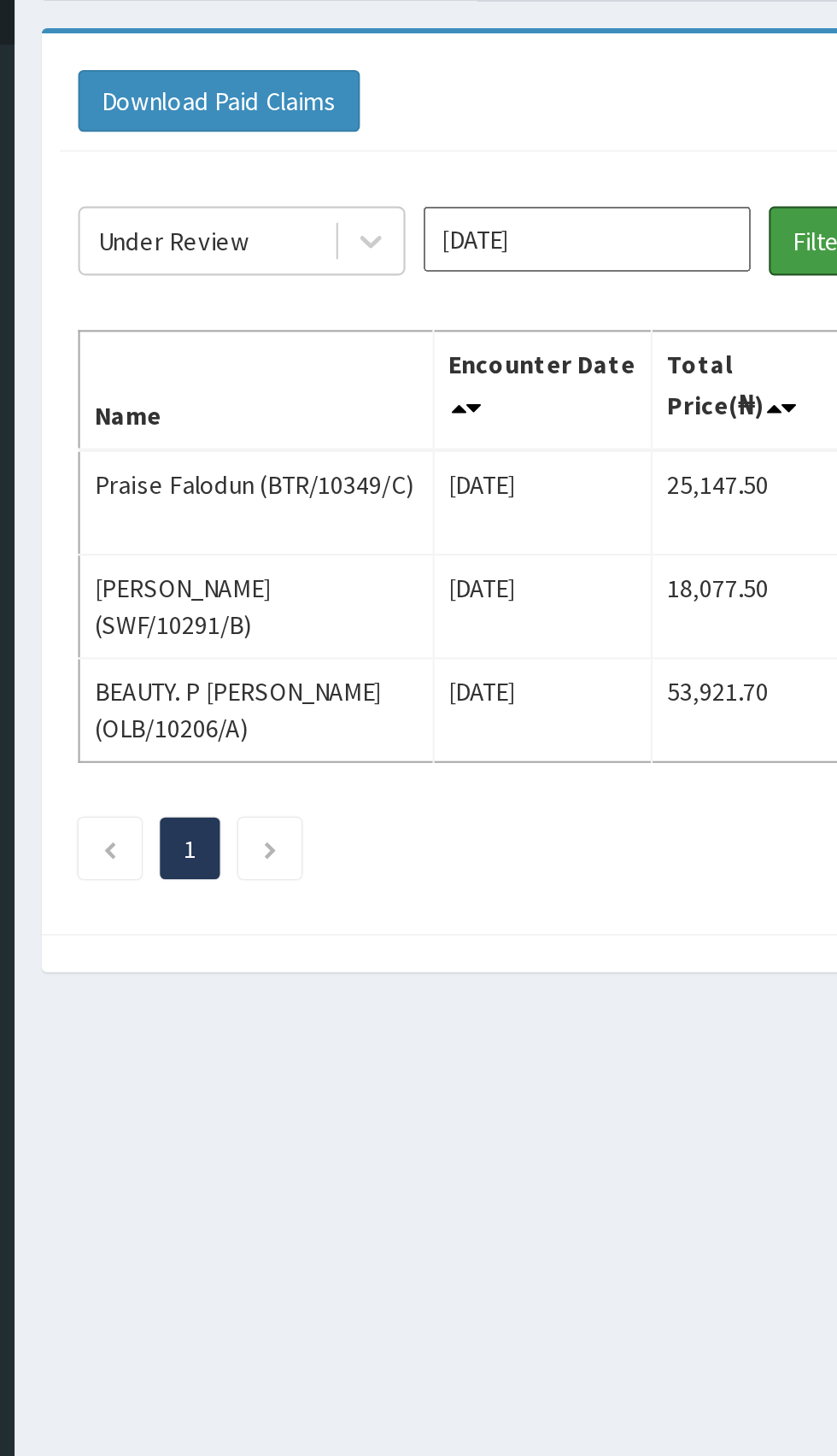
click at [570, 218] on button "Filter Claims" at bounding box center [593, 223] width 84 height 33
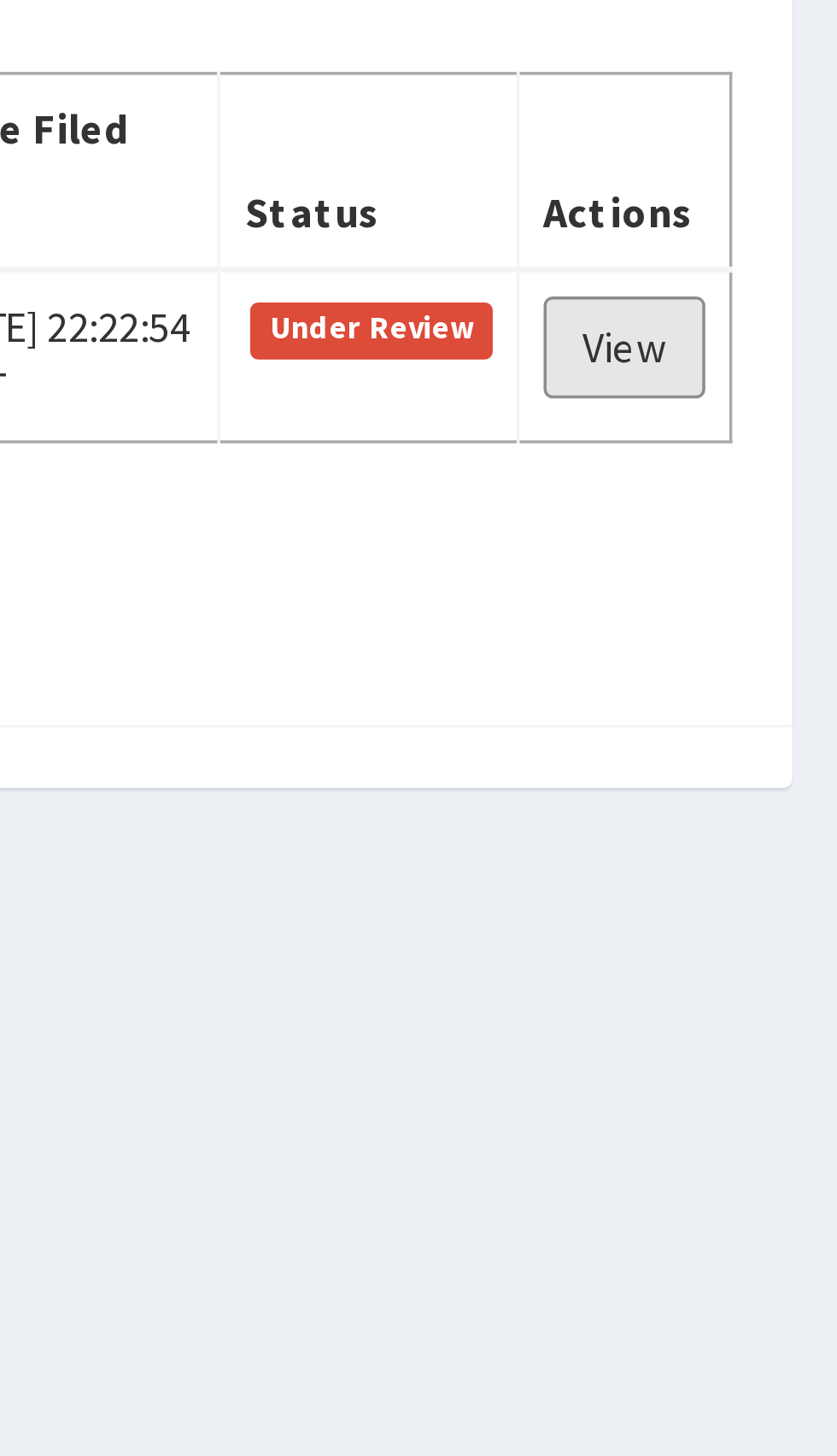
click at [780, 344] on link "View" at bounding box center [776, 342] width 46 height 29
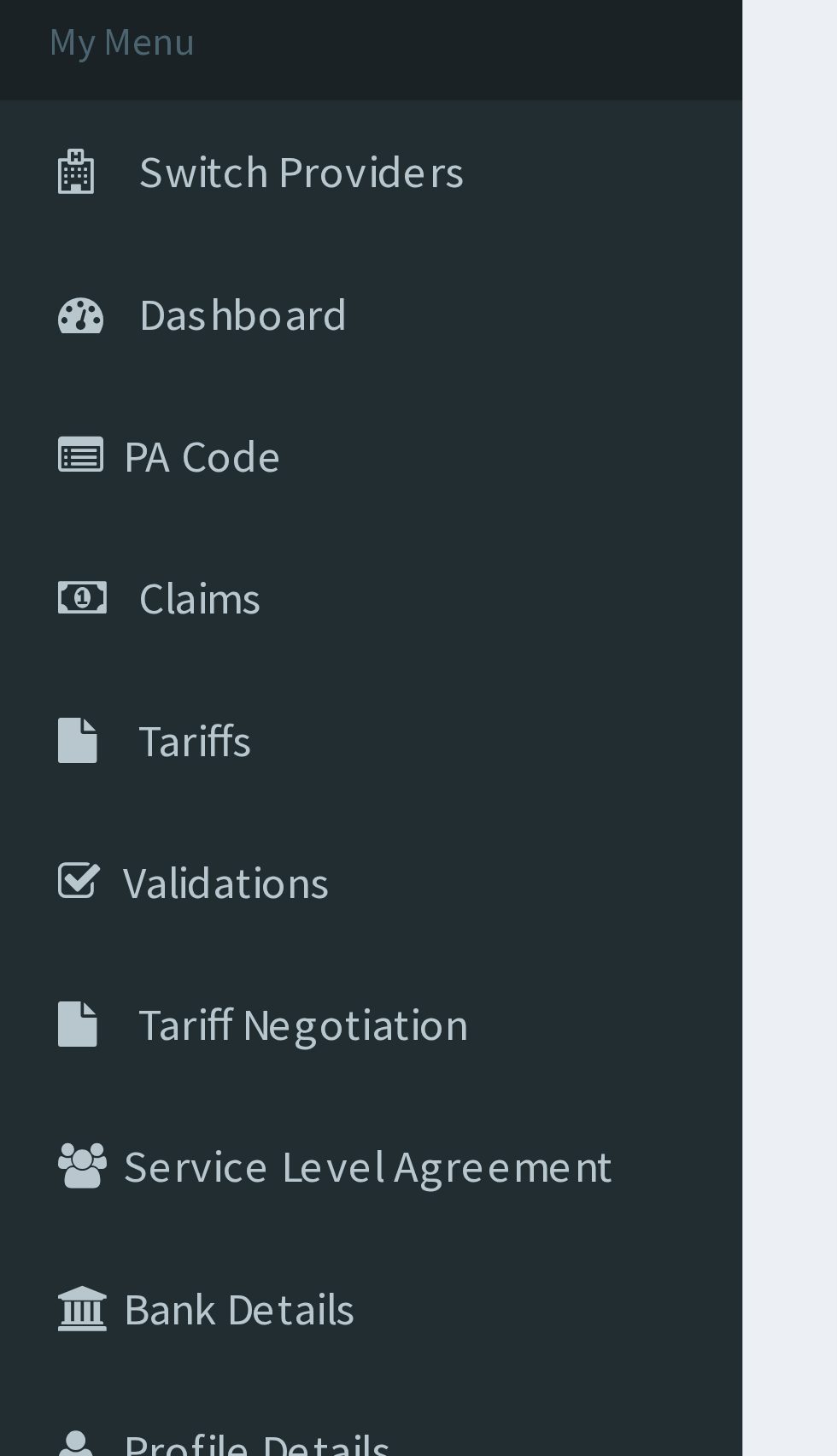
scroll to position [103, 0]
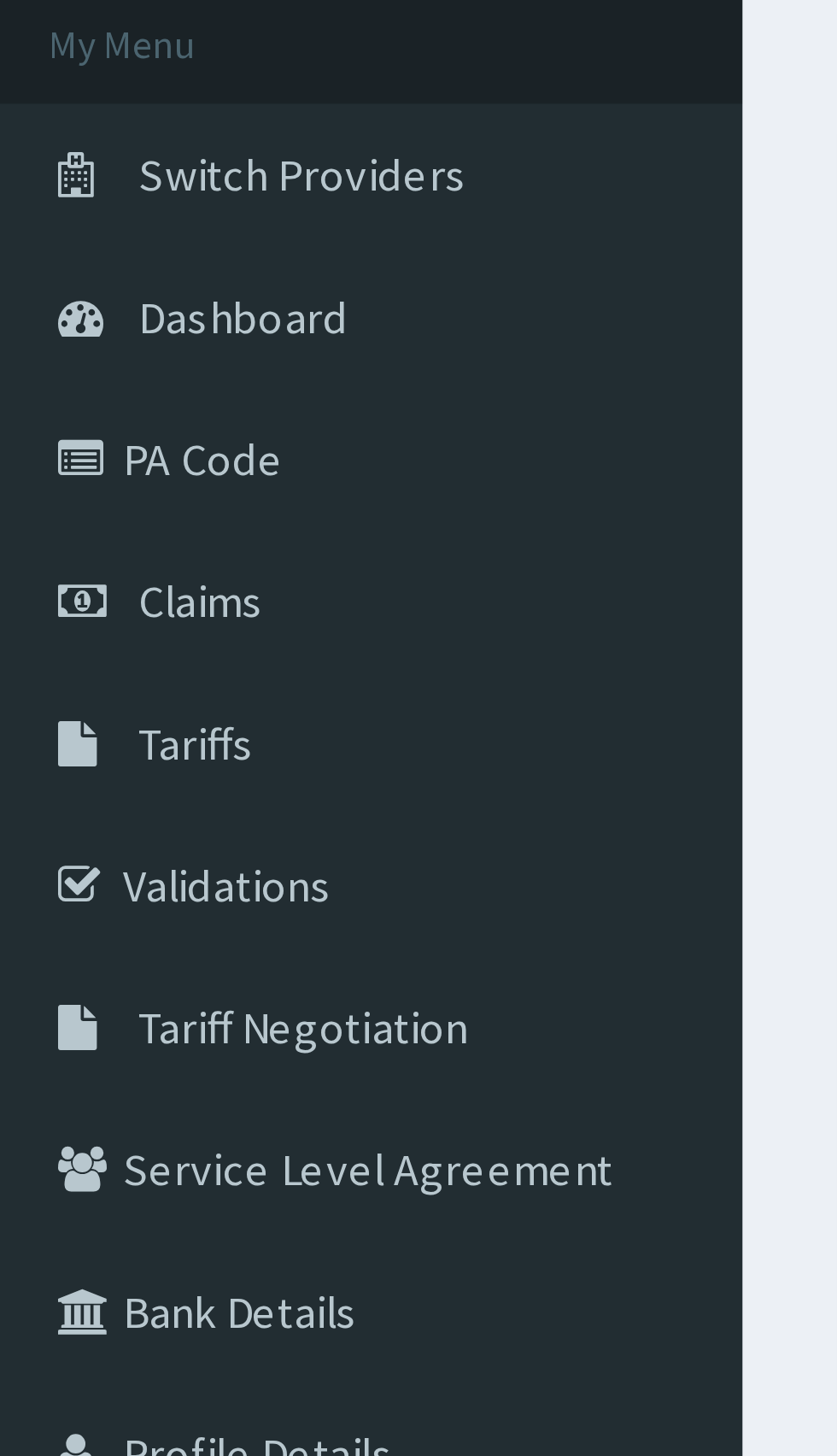
click at [54, 119] on link "PA Code" at bounding box center [98, 121] width 196 height 37
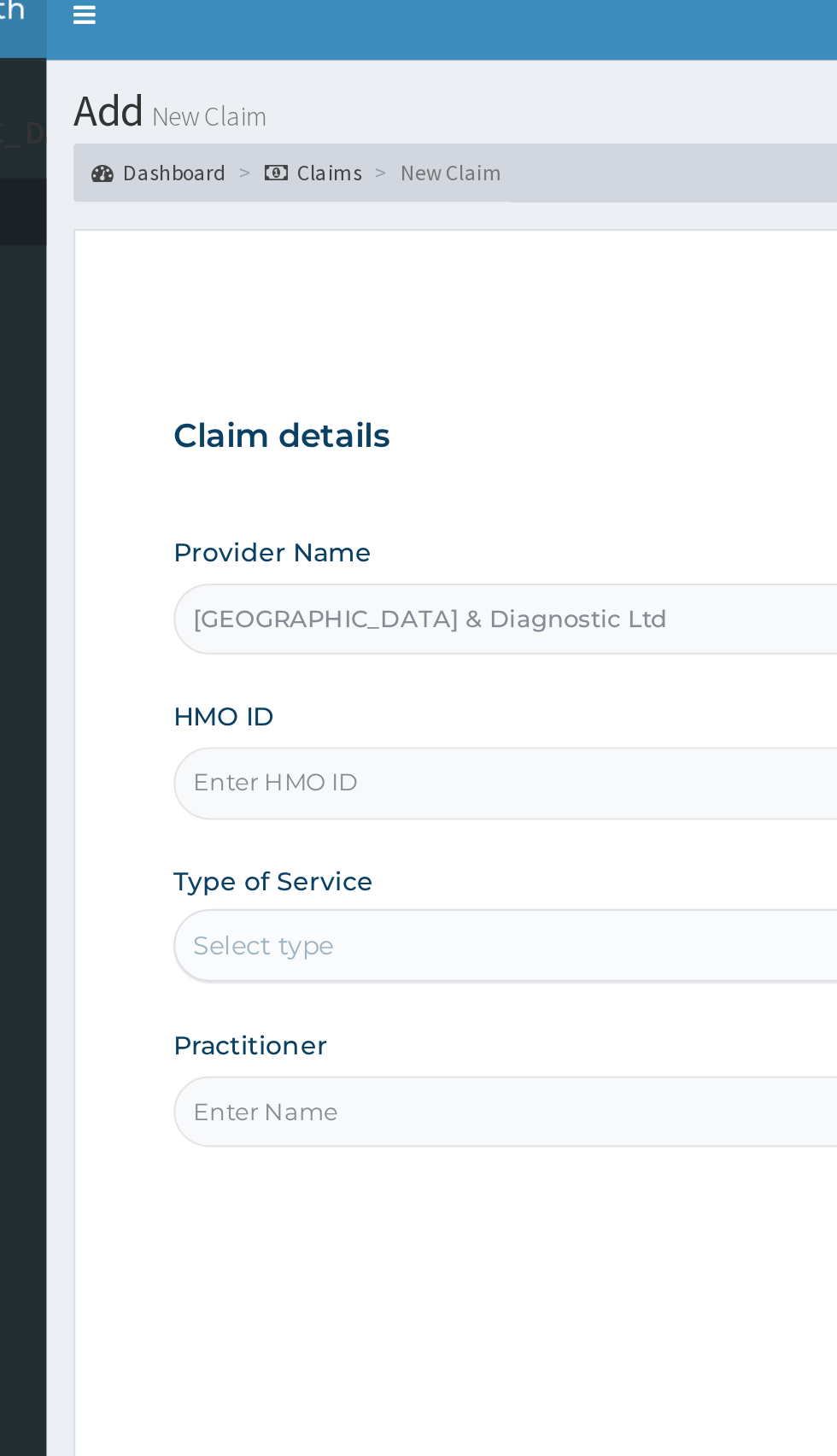
click at [382, 378] on input "HMO ID" at bounding box center [517, 382] width 521 height 34
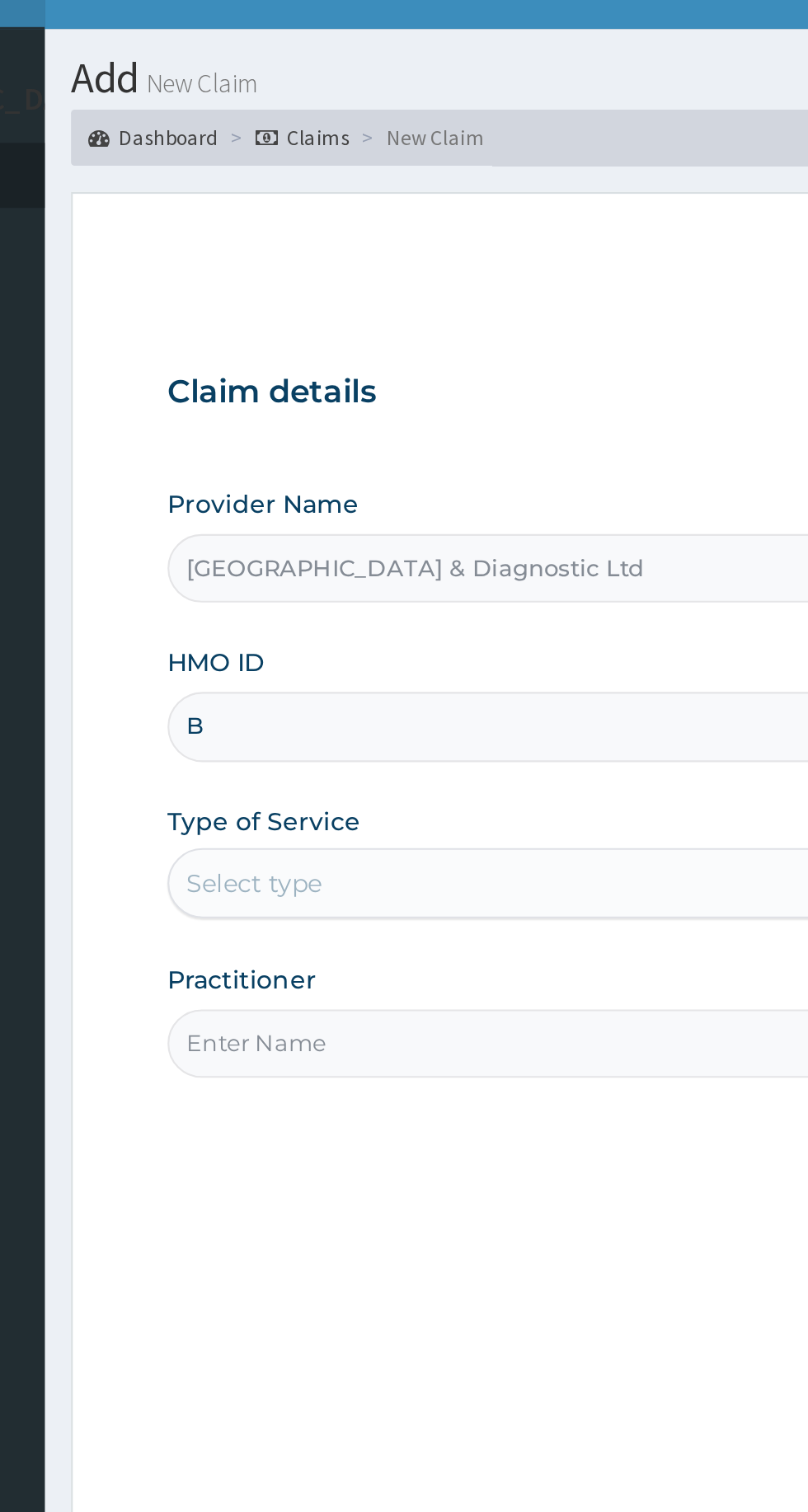
type input "BTR/10916/B"
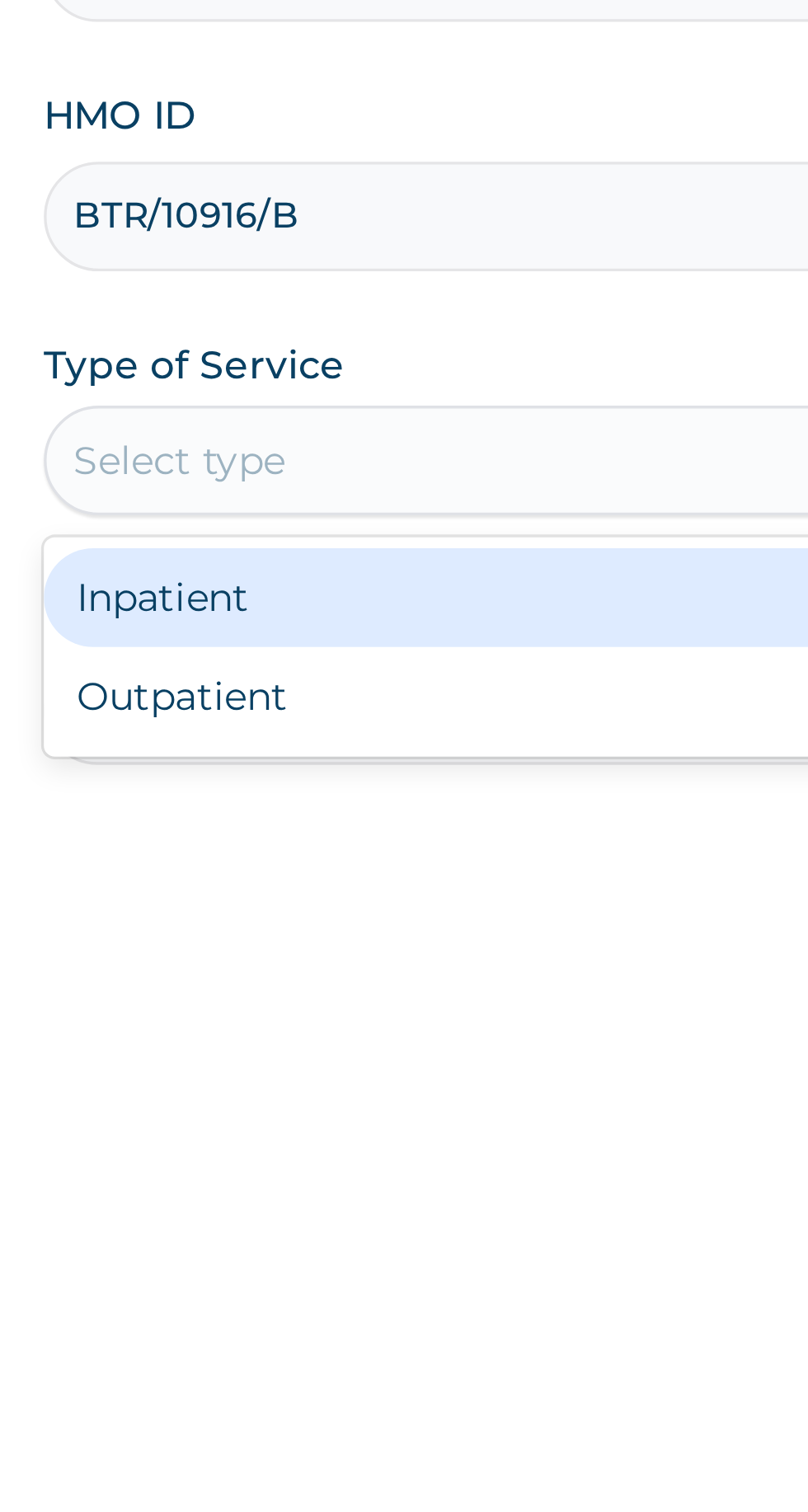
click at [338, 506] on div "Outpatient" at bounding box center [447, 513] width 400 height 30
type input "1"
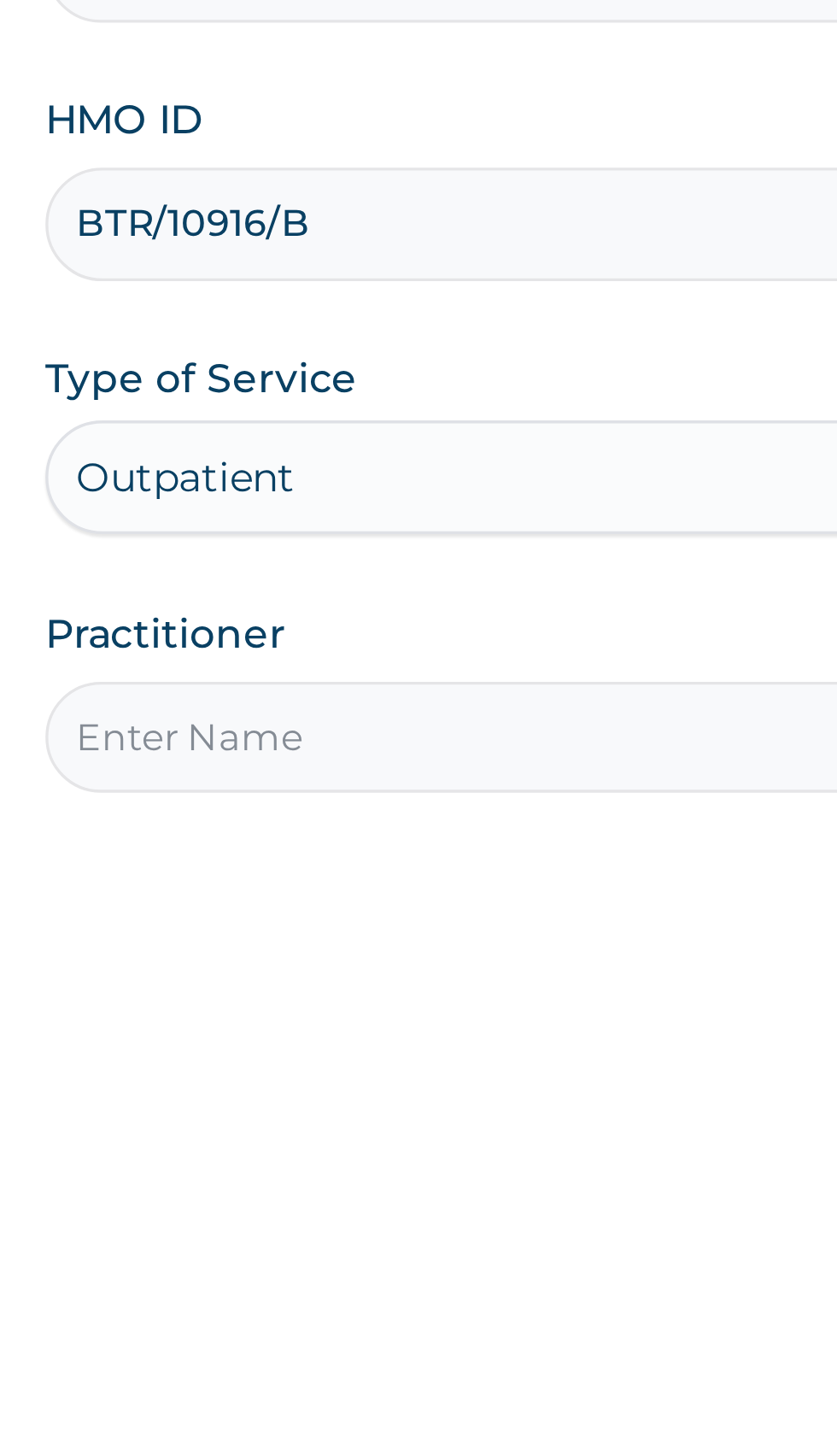
click at [369, 543] on input "Practitioner" at bounding box center [517, 537] width 521 height 34
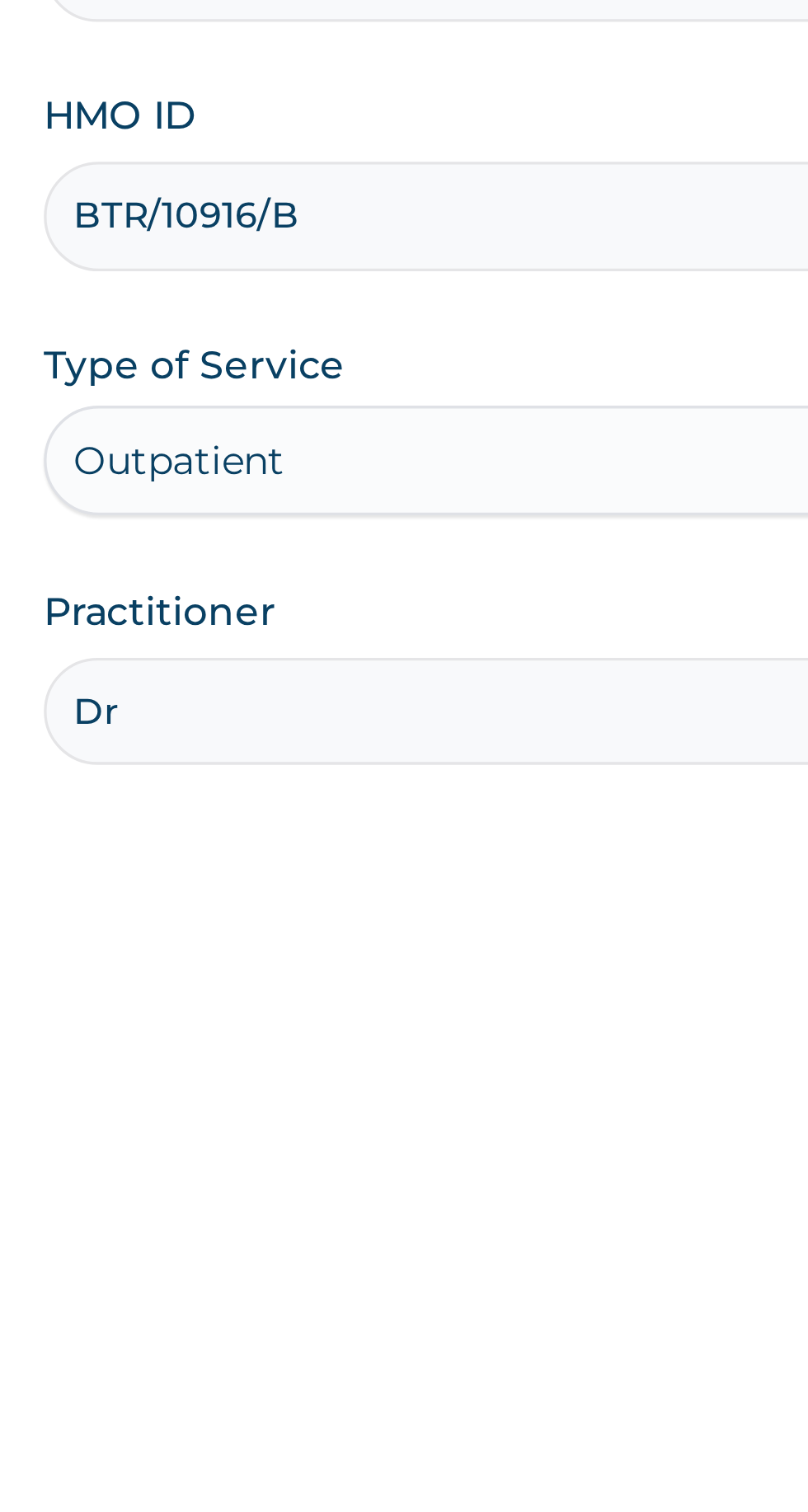
type input "Dr Akeredolu"
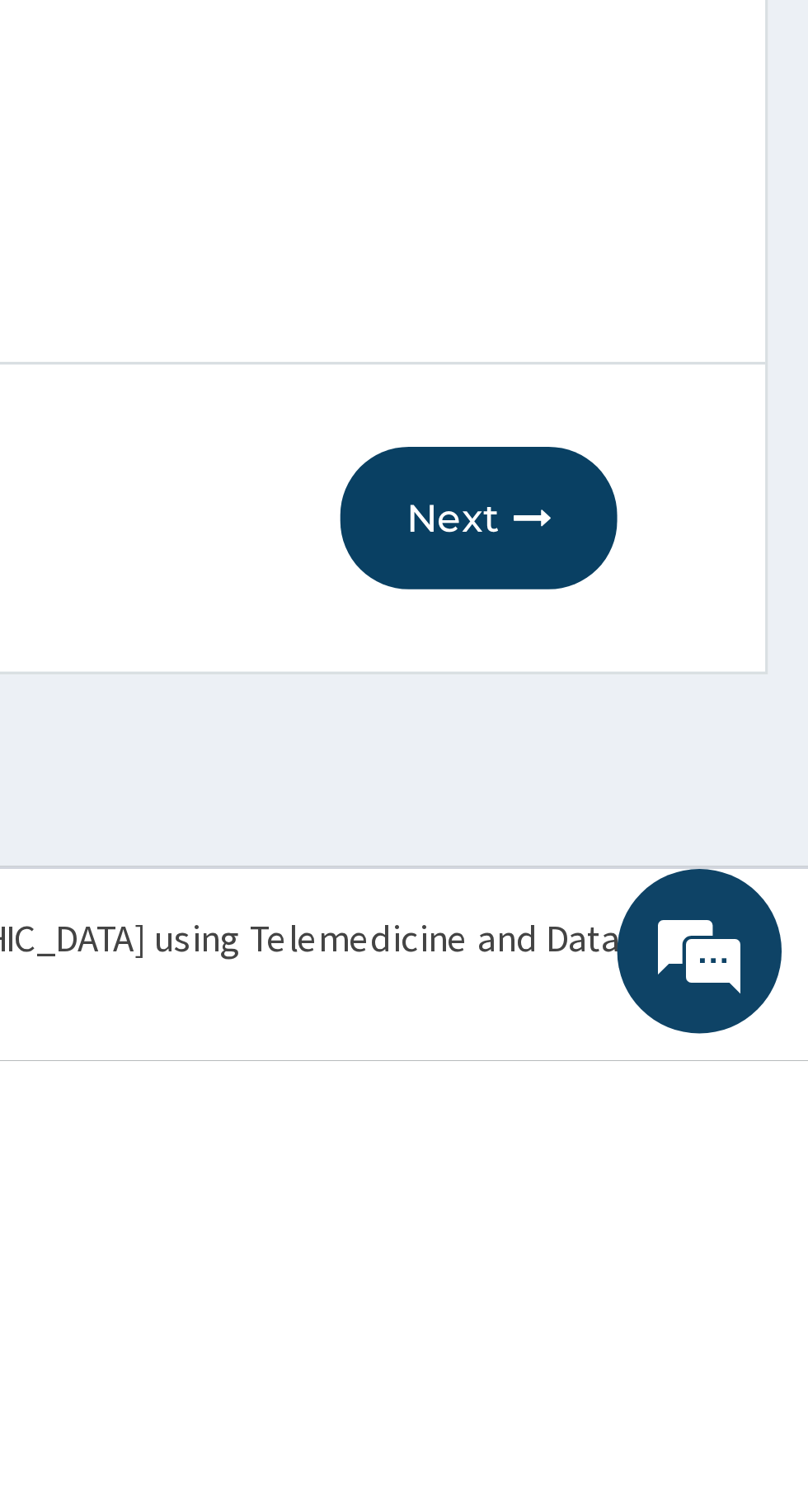
click at [714, 1353] on button "Next" at bounding box center [708, 1348] width 83 height 43
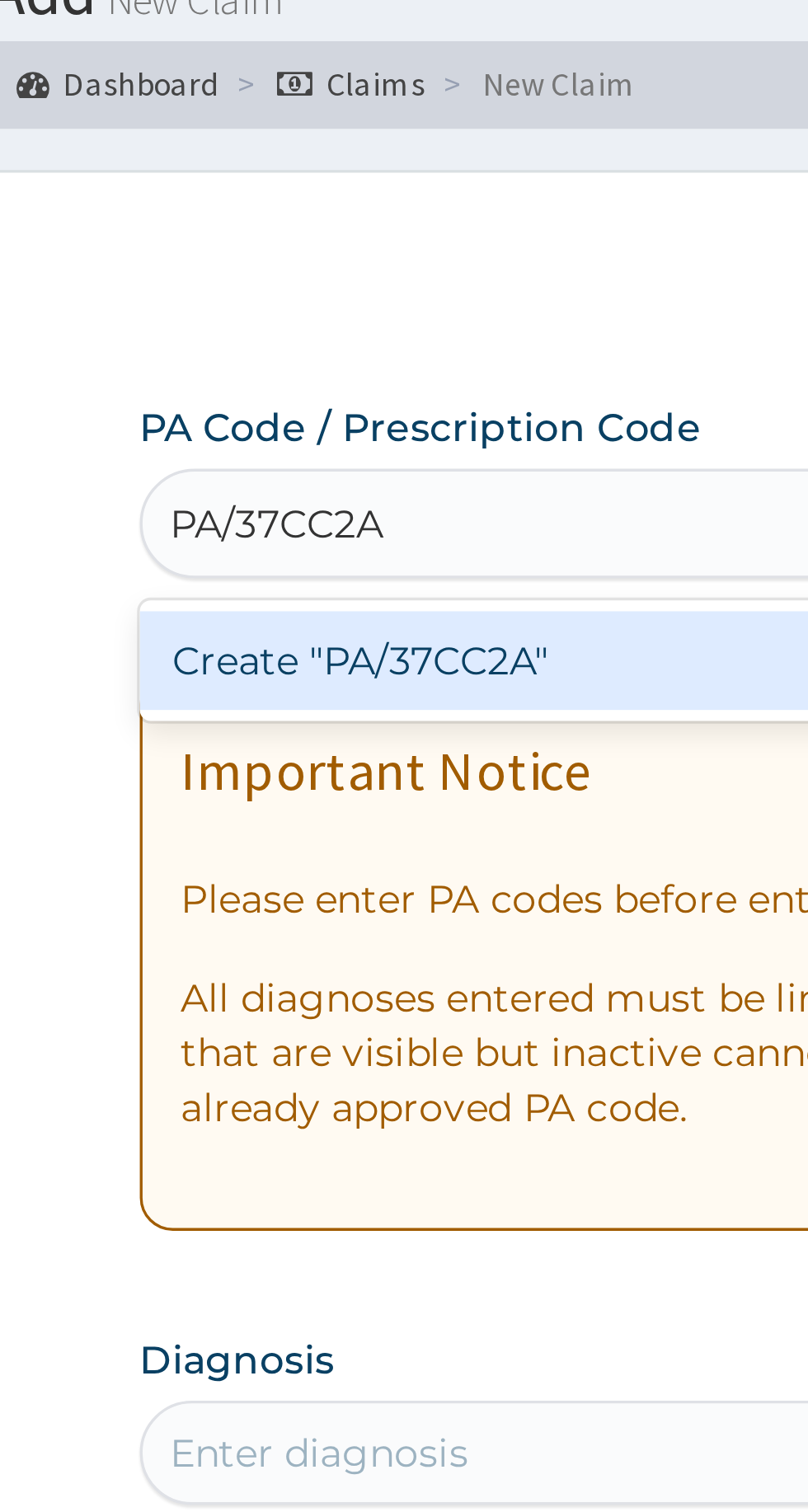
click at [346, 263] on div "Create "PA/37CC2A"" at bounding box center [414, 265] width 334 height 30
type input "PA/37CC2A"
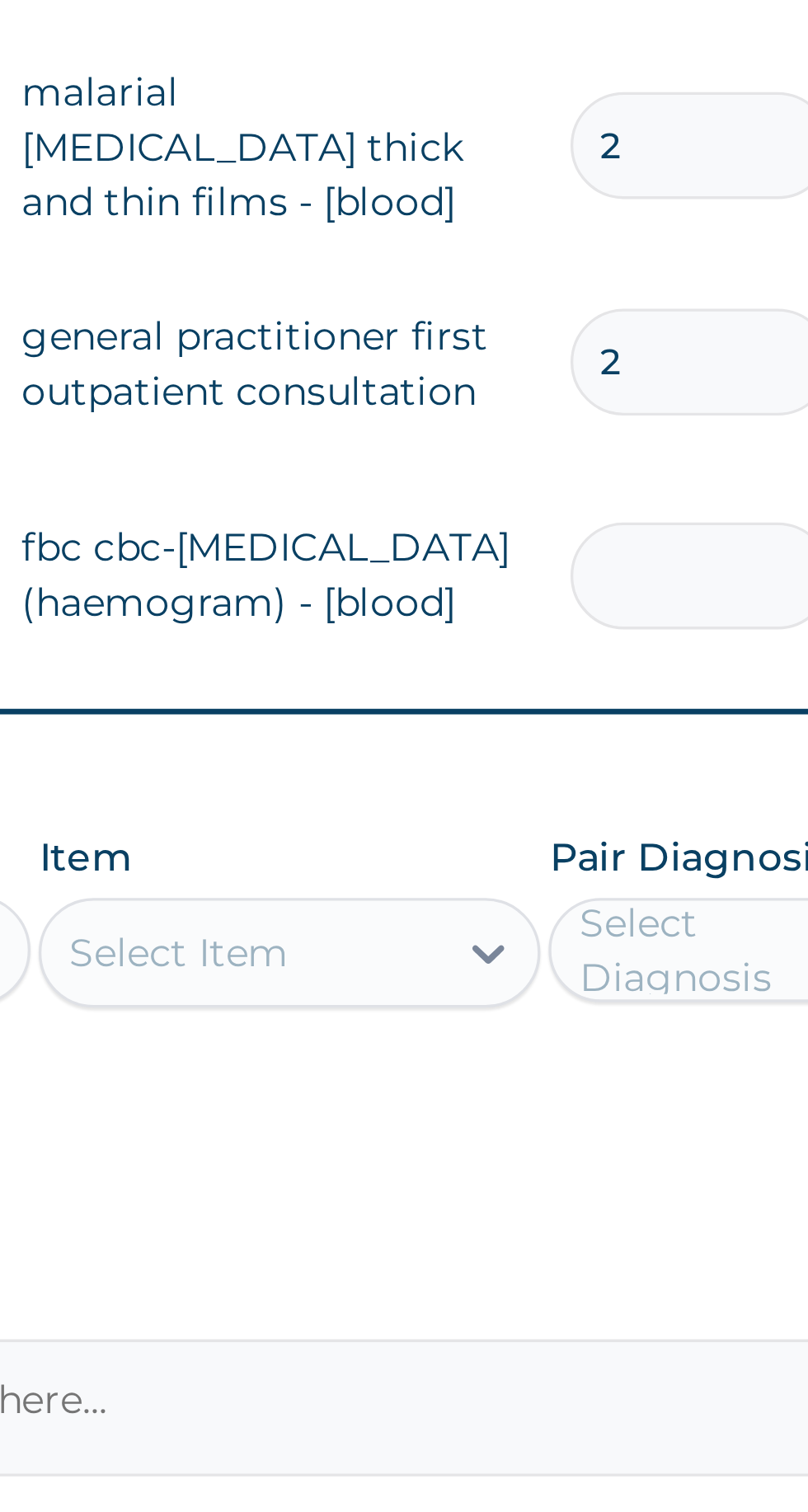
type input "0.00"
type input "1"
type input "5000.00"
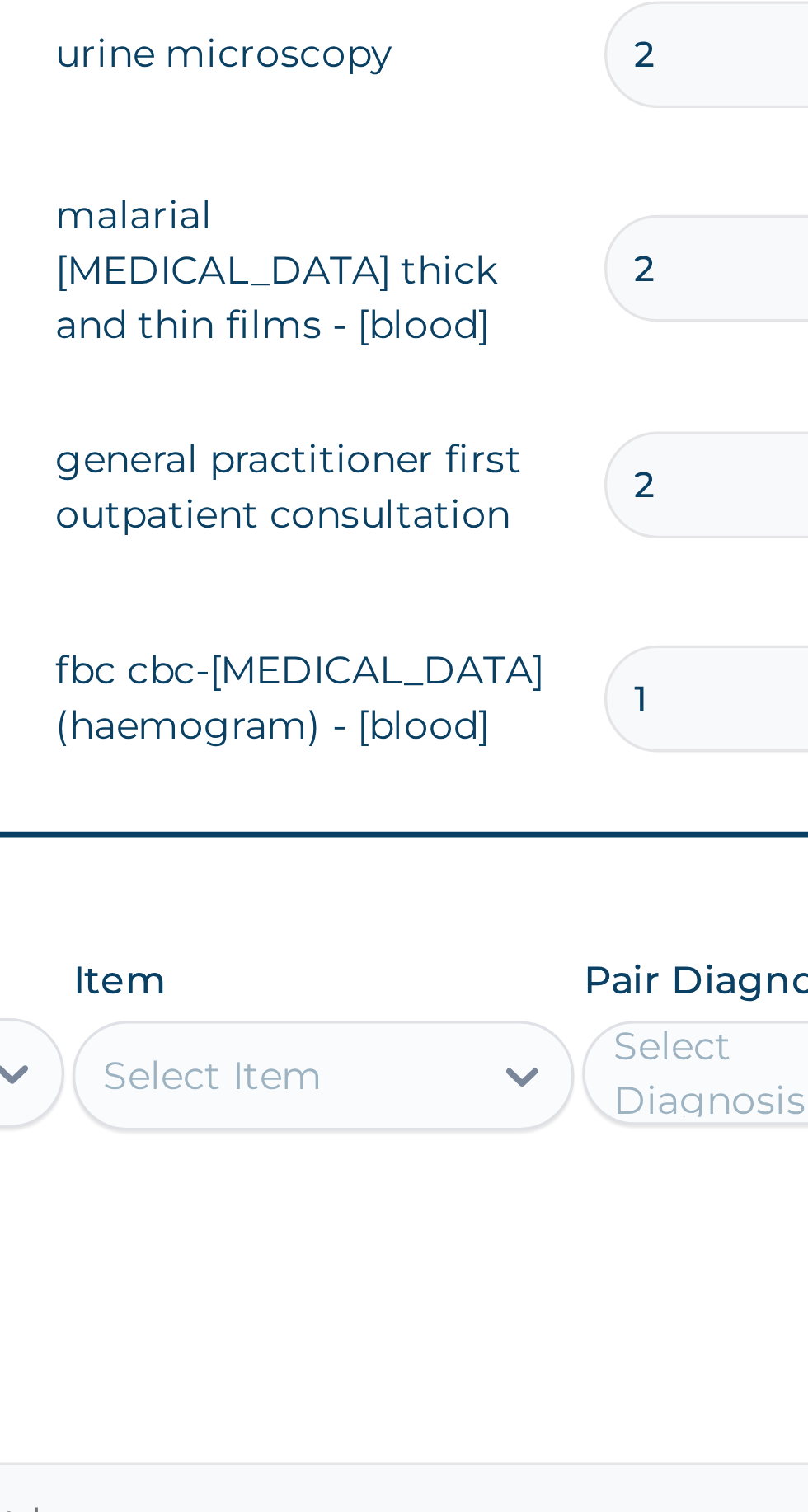
type input "1"
click at [560, 1029] on input "2" at bounding box center [563, 1045] width 78 height 32
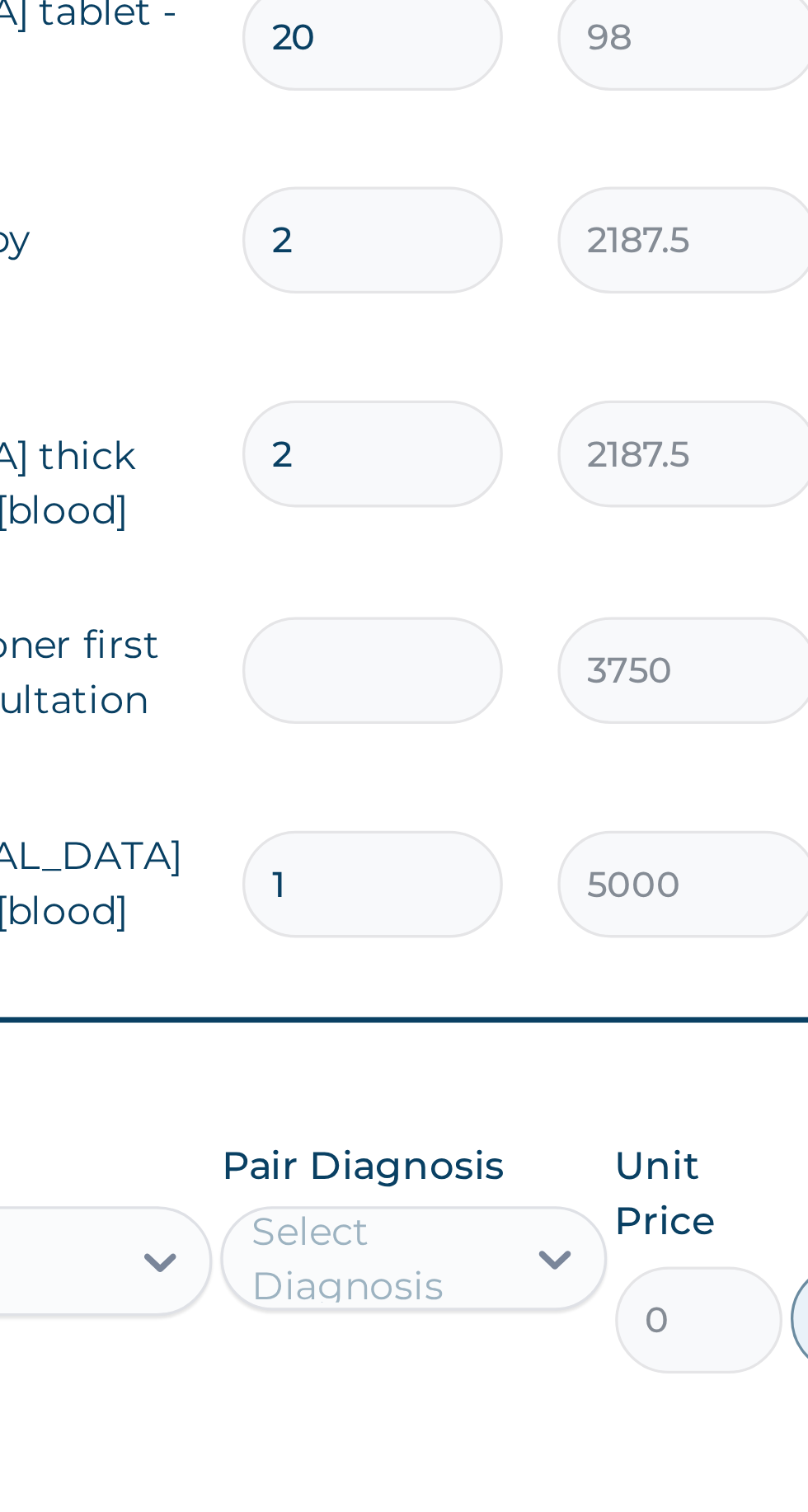
type input "0.00"
type input "1"
type input "3750.00"
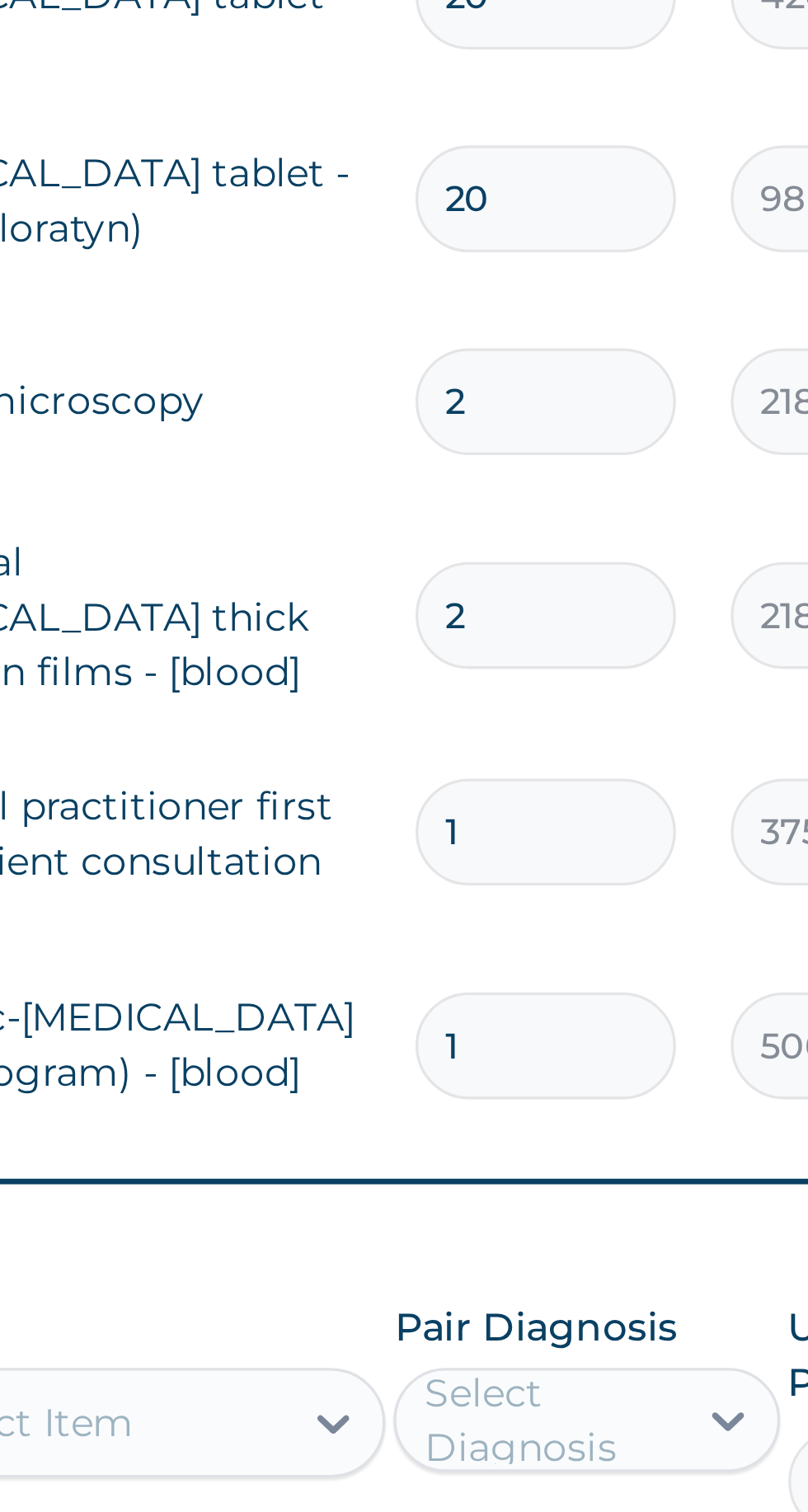
type input "1"
click at [571, 964] on input "2" at bounding box center [563, 980] width 78 height 32
type input "0.00"
type input "1"
type input "2187.50"
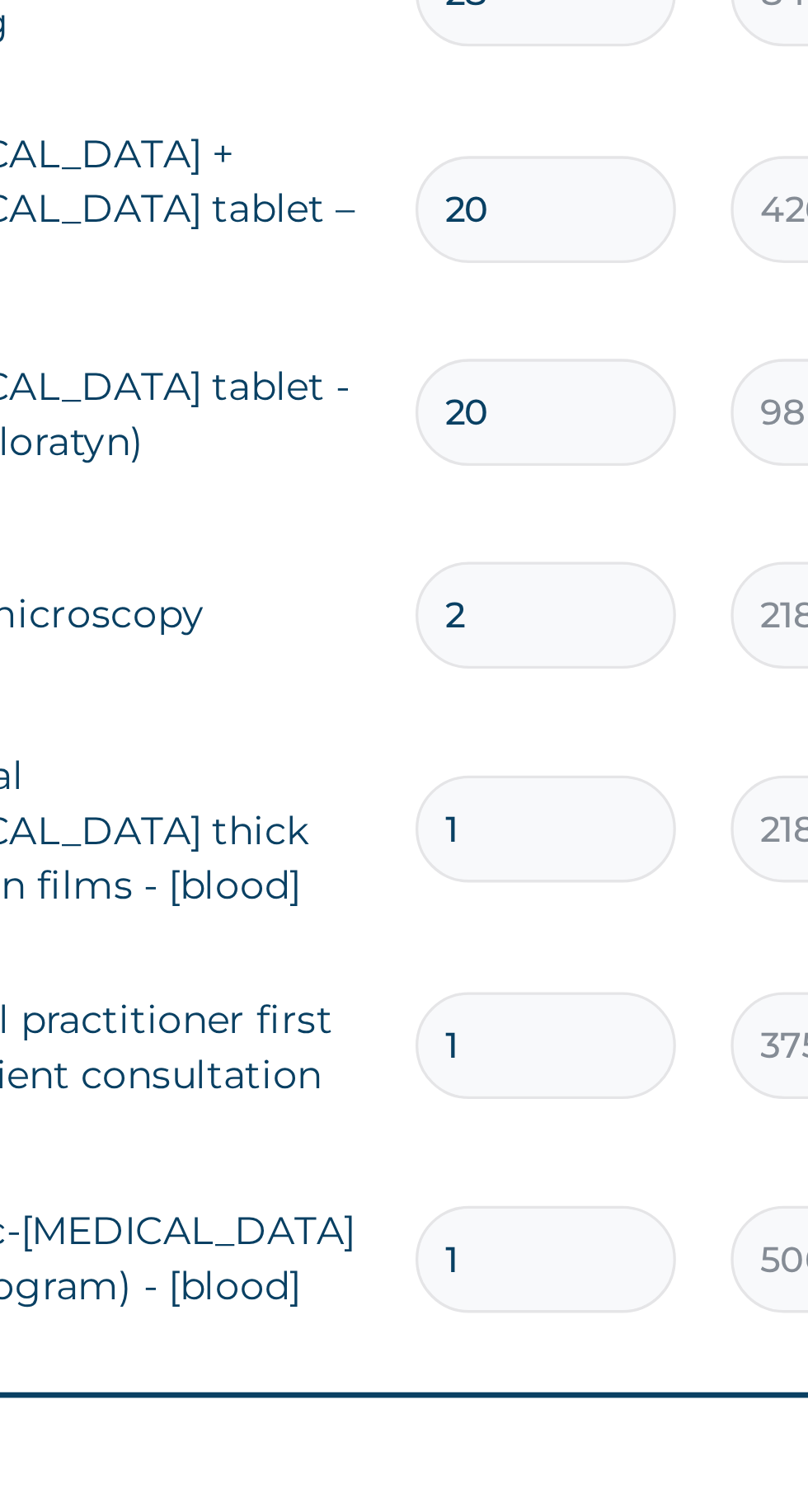
type input "1"
click at [560, 901] on input "2" at bounding box center [563, 916] width 78 height 32
type input "0.00"
type input "1"
type input "2187.50"
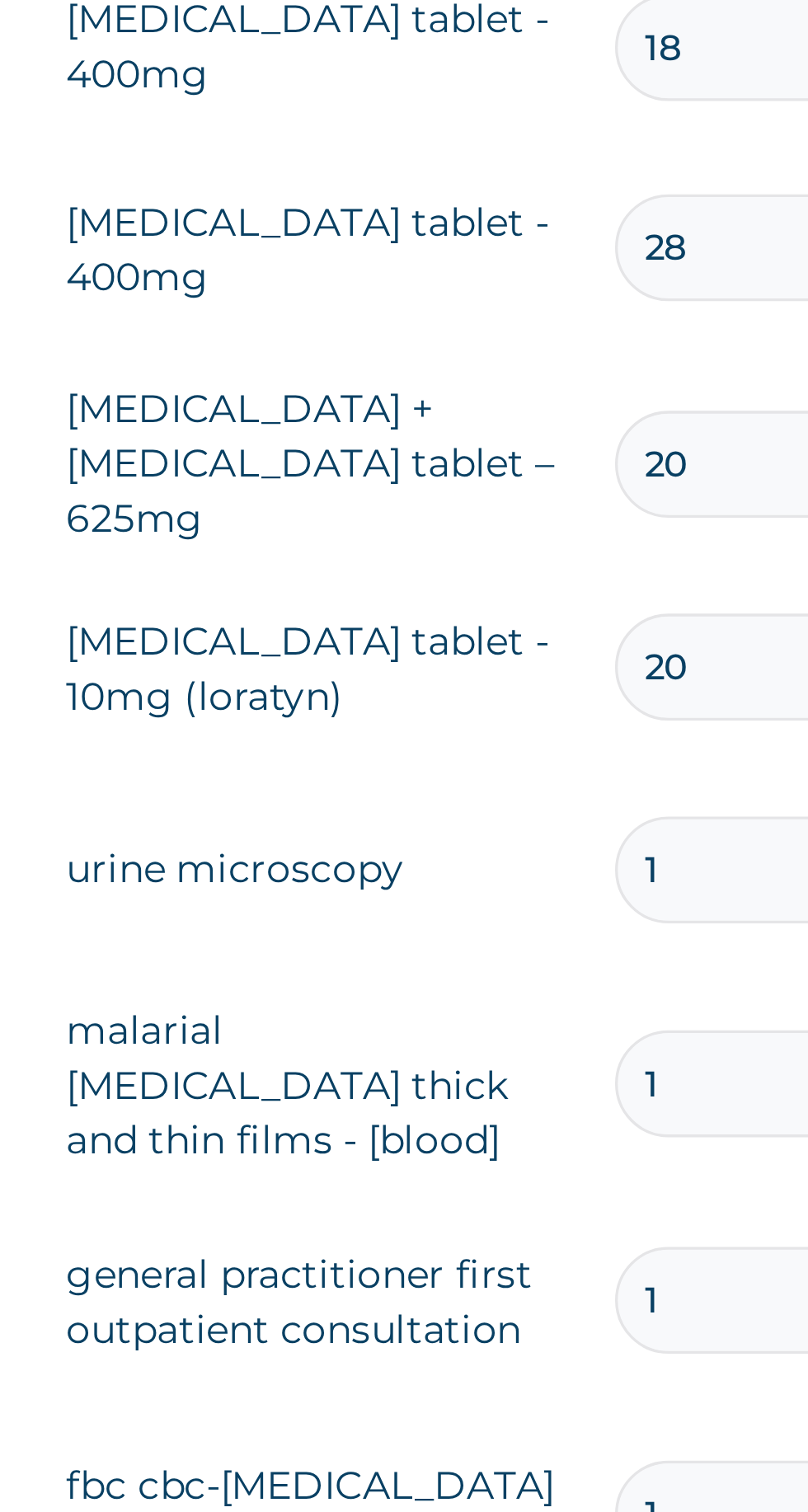
type input "1"
click at [540, 839] on input "20" at bounding box center [563, 855] width 78 height 32
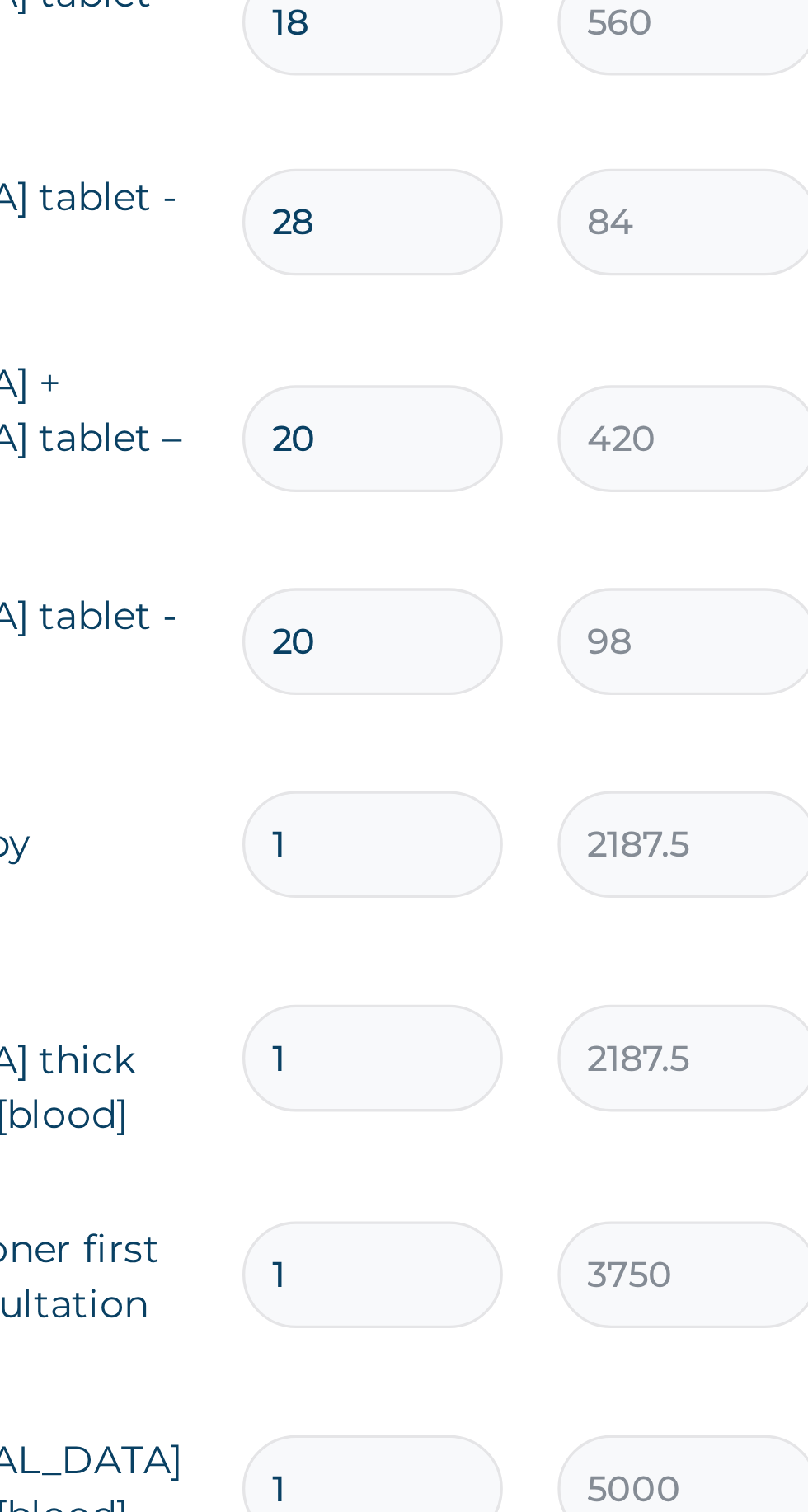
type input "0"
type input "0.00"
type input "10"
type input "980.00"
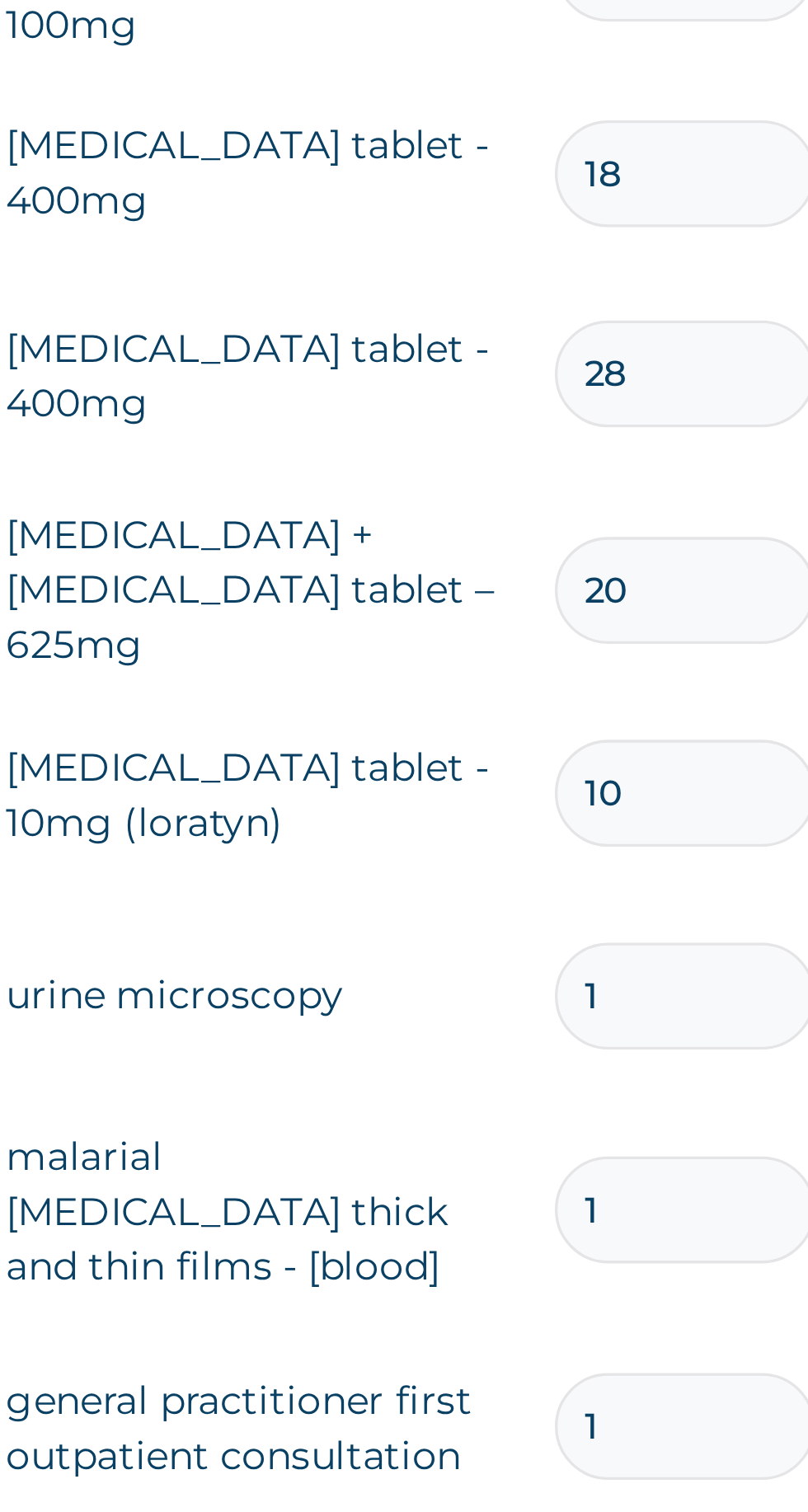
type input "10"
click at [540, 778] on input "20" at bounding box center [563, 794] width 78 height 32
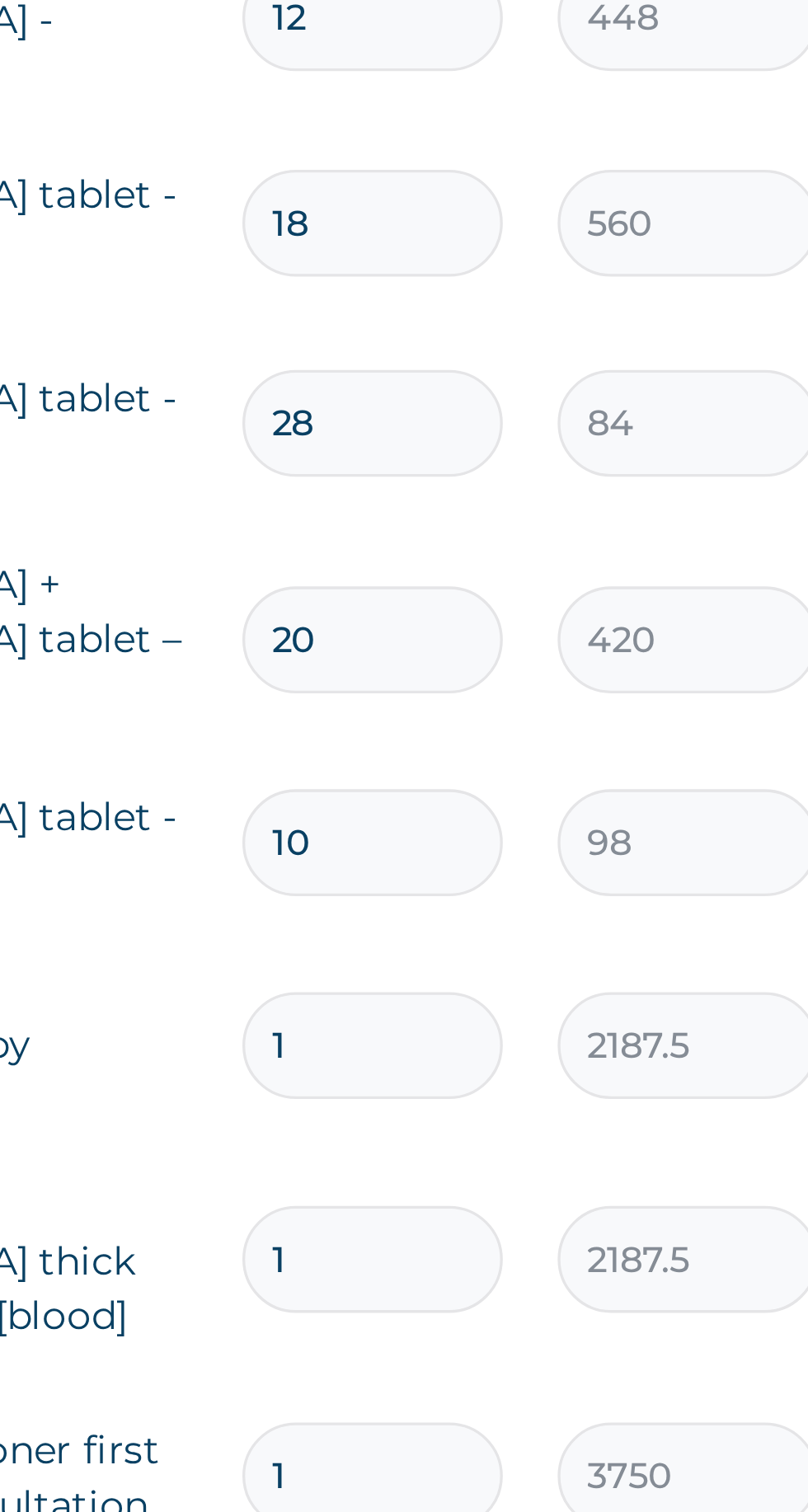
type input "0"
type input "0.00"
type input "10"
type input "4200.00"
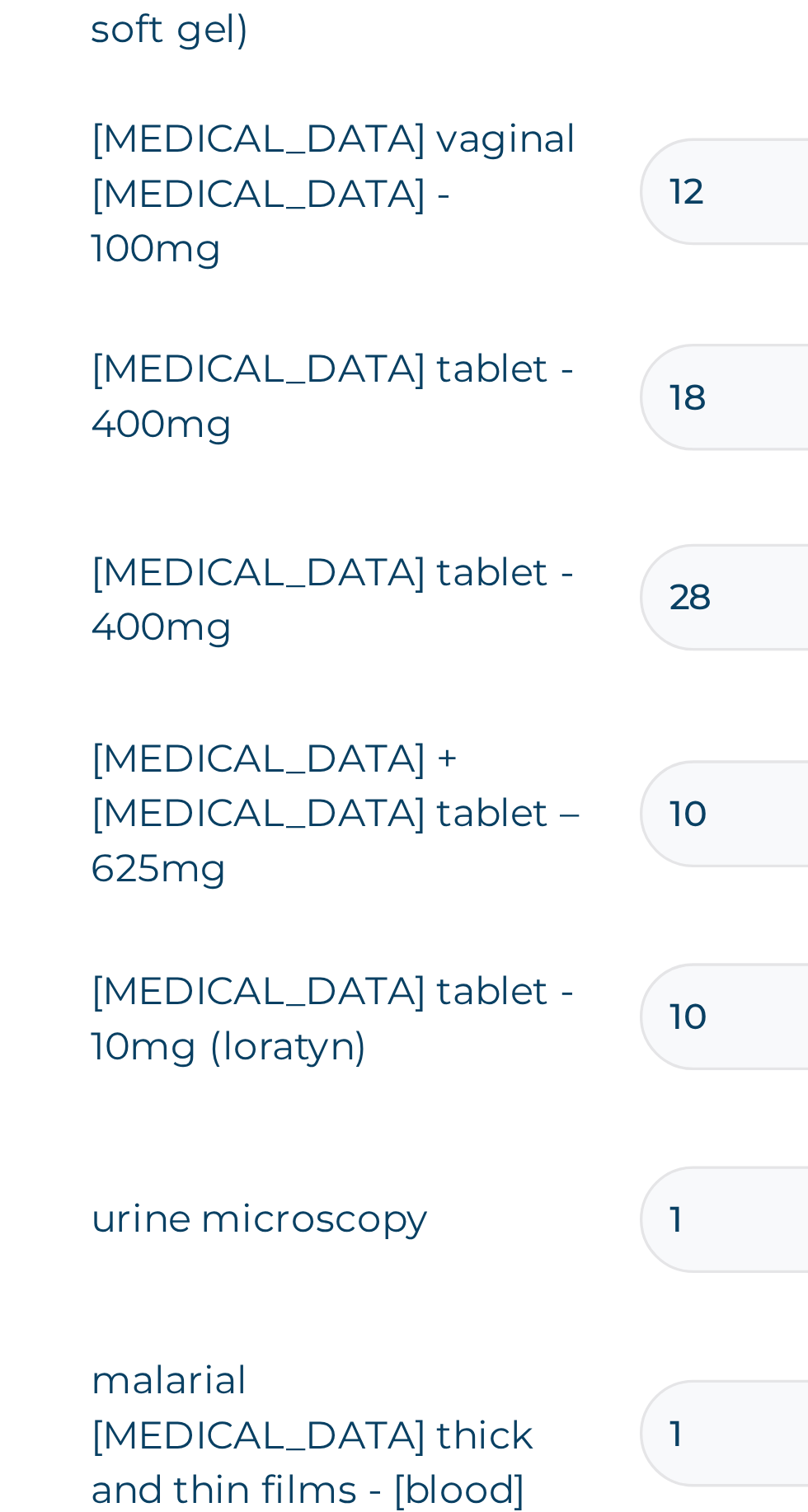
type input "10"
click at [554, 713] on input "28" at bounding box center [563, 729] width 78 height 32
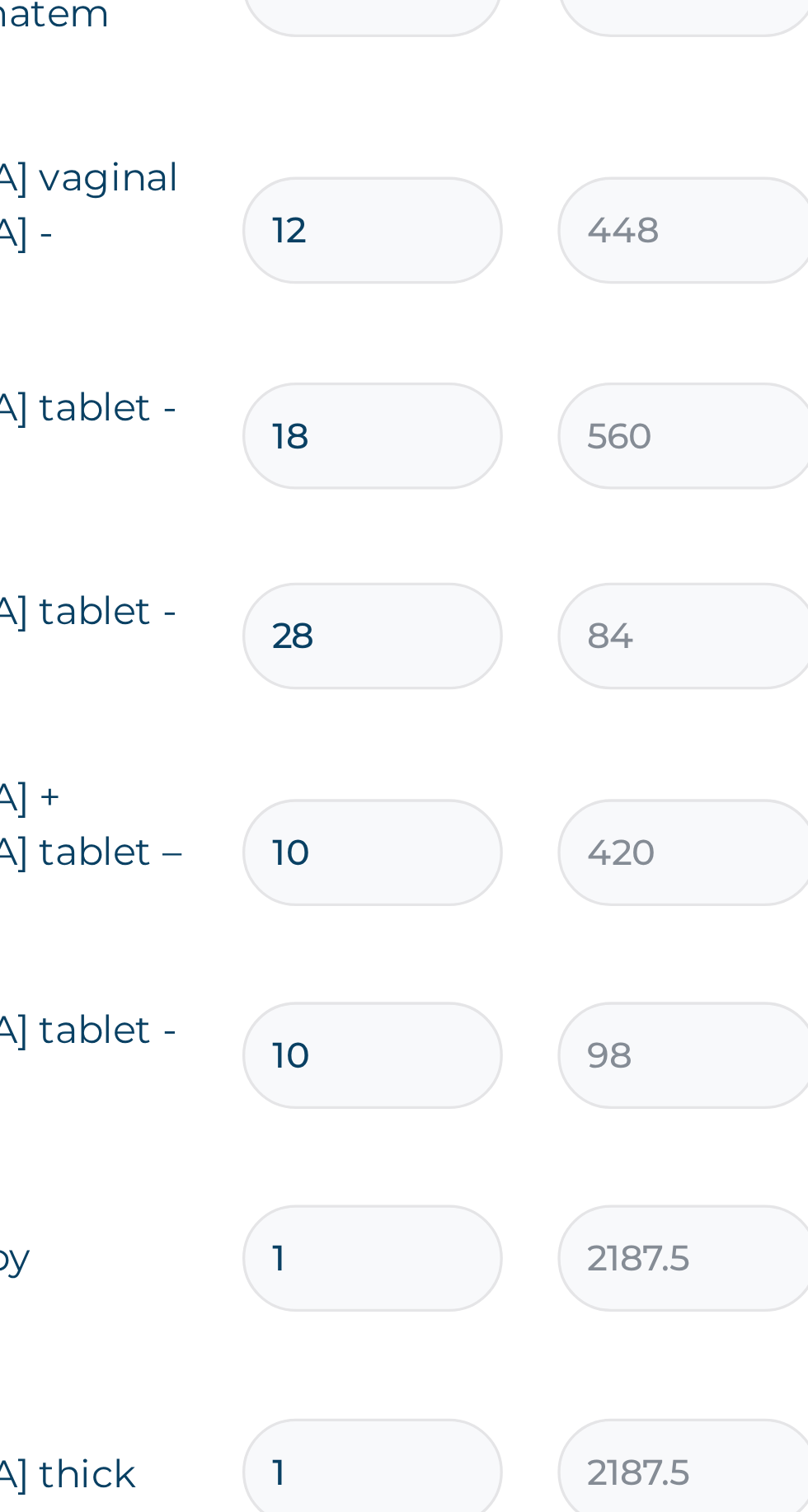
type input "2"
type input "168.00"
type input "0.00"
type input "1"
type input "84.00"
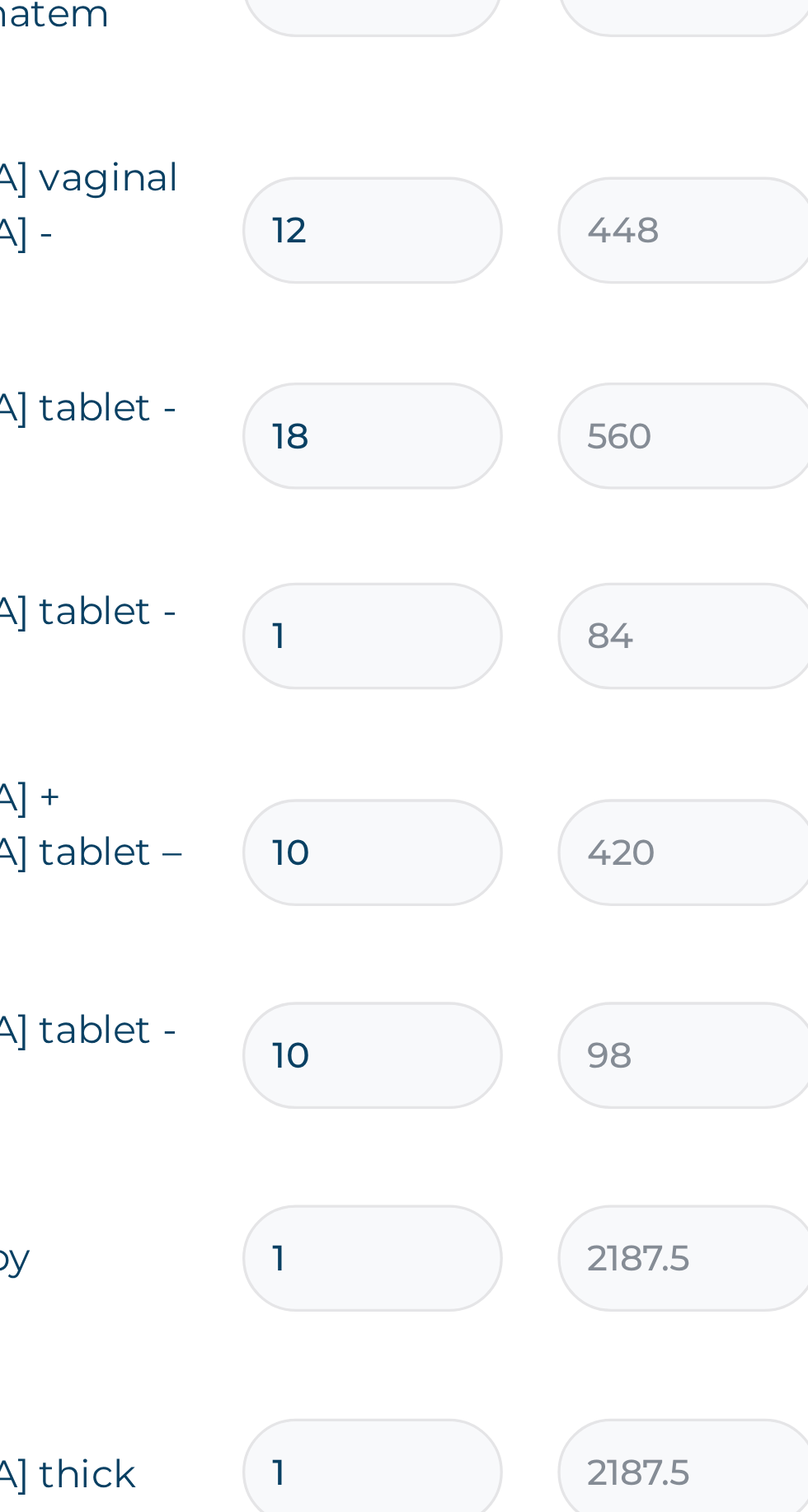
type input "14"
type input "1176.00"
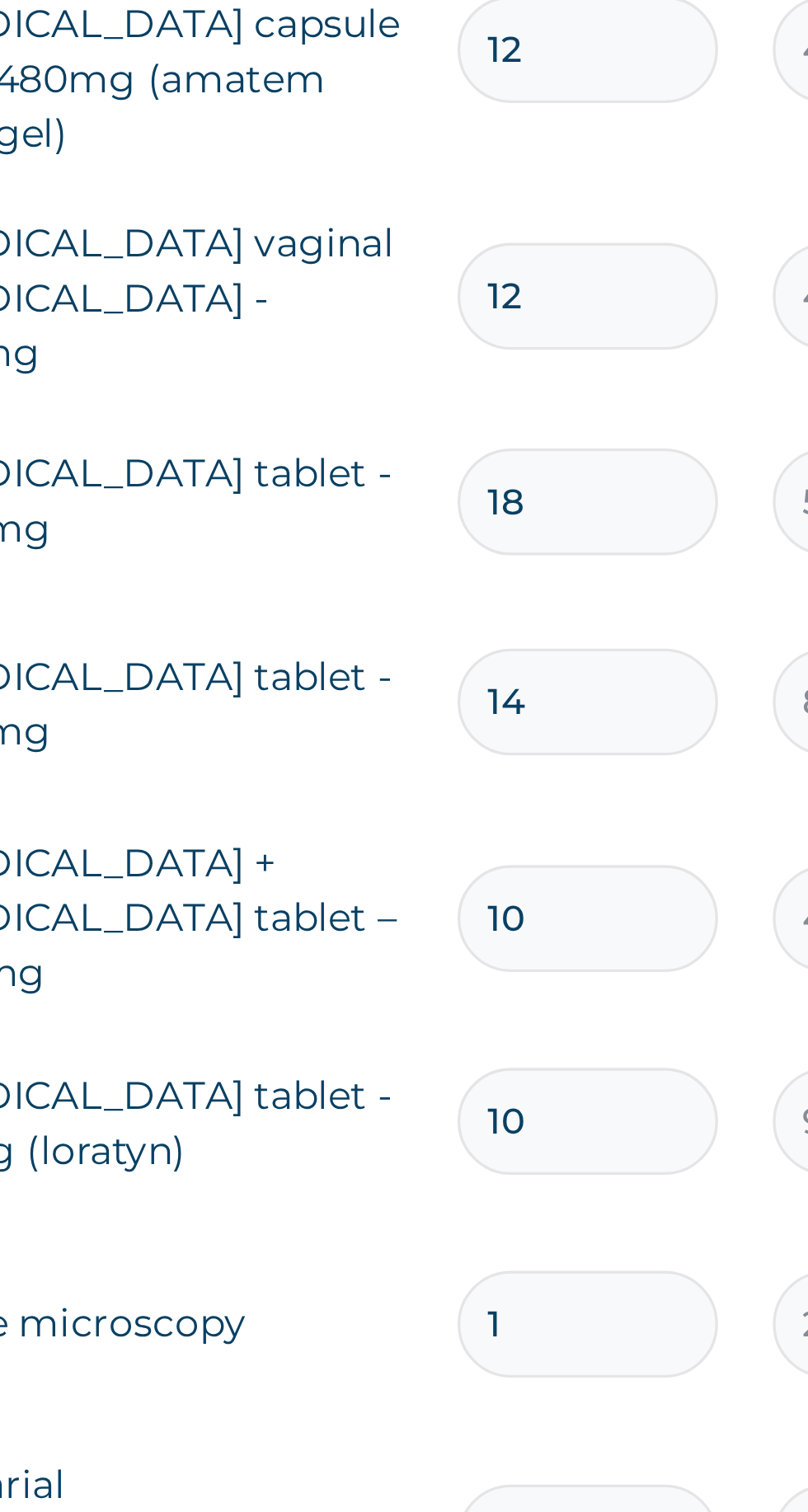
type input "14"
click at [569, 653] on input "18" at bounding box center [563, 668] width 78 height 32
type input "1"
type input "560.00"
type input "0.00"
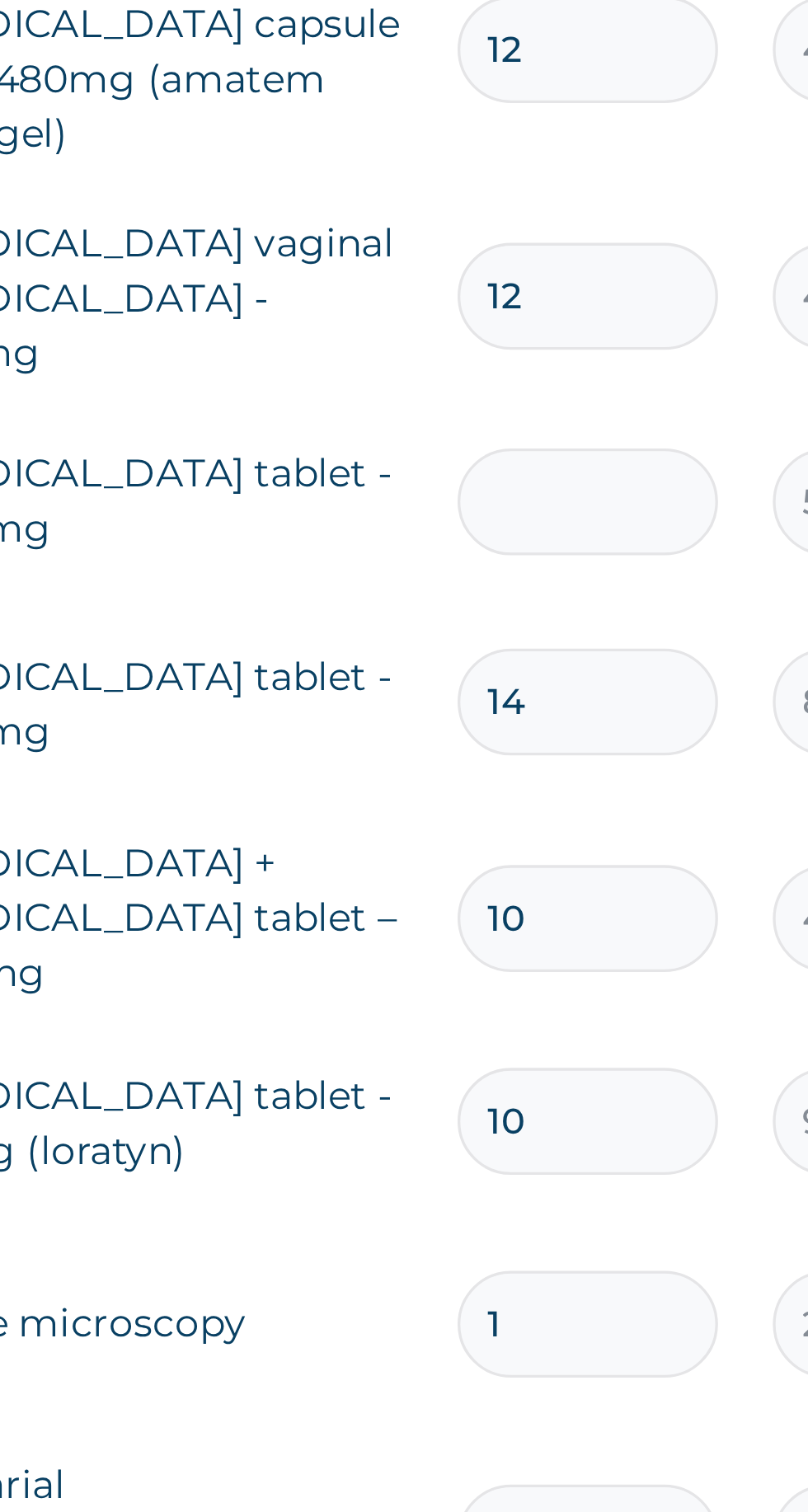
type input "9"
type input "5040.00"
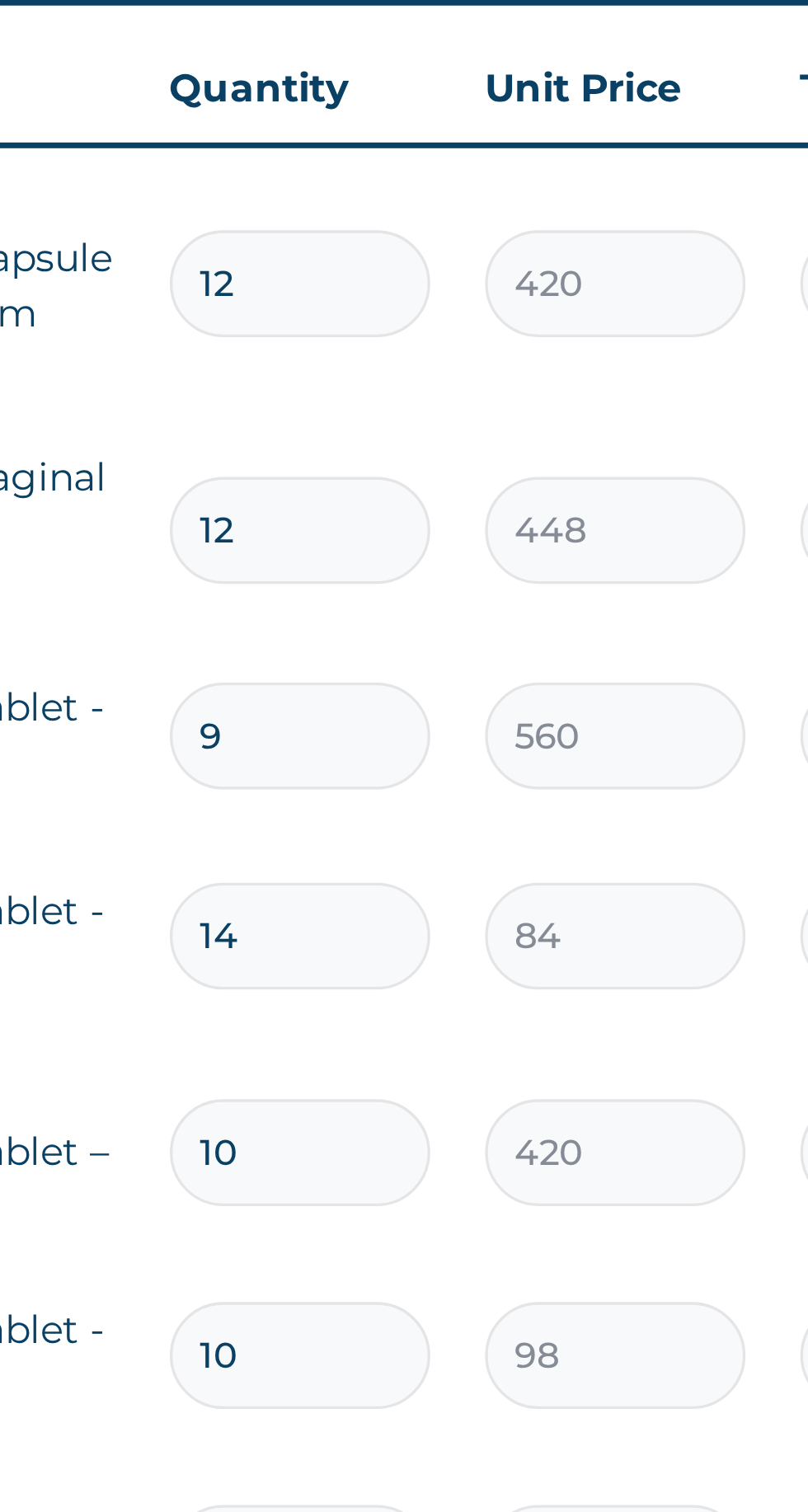
type input "9"
click at [557, 591] on input "12" at bounding box center [563, 607] width 78 height 32
type input "1"
type input "448.00"
type input "0.00"
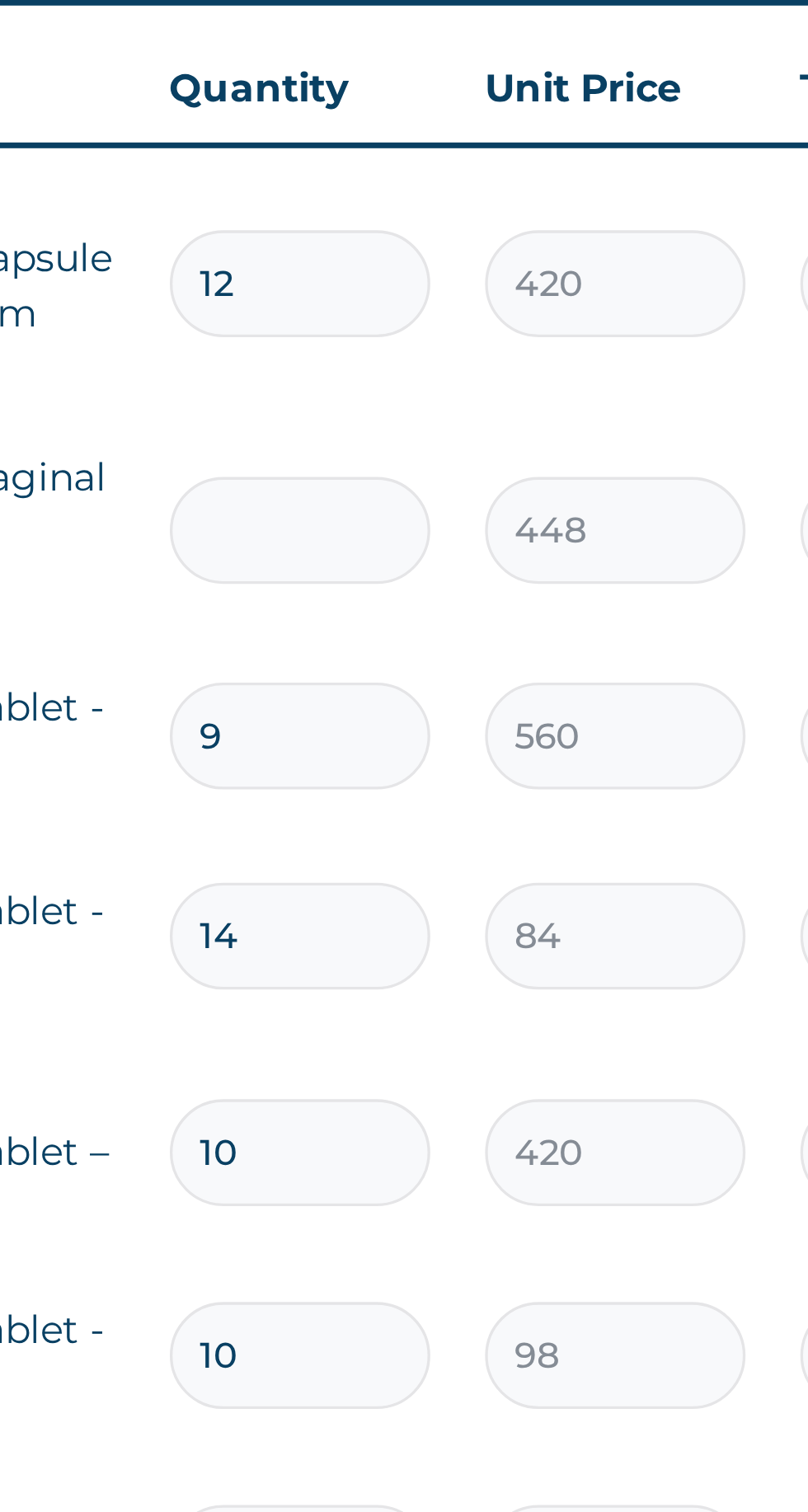
type input "6"
type input "2688.00"
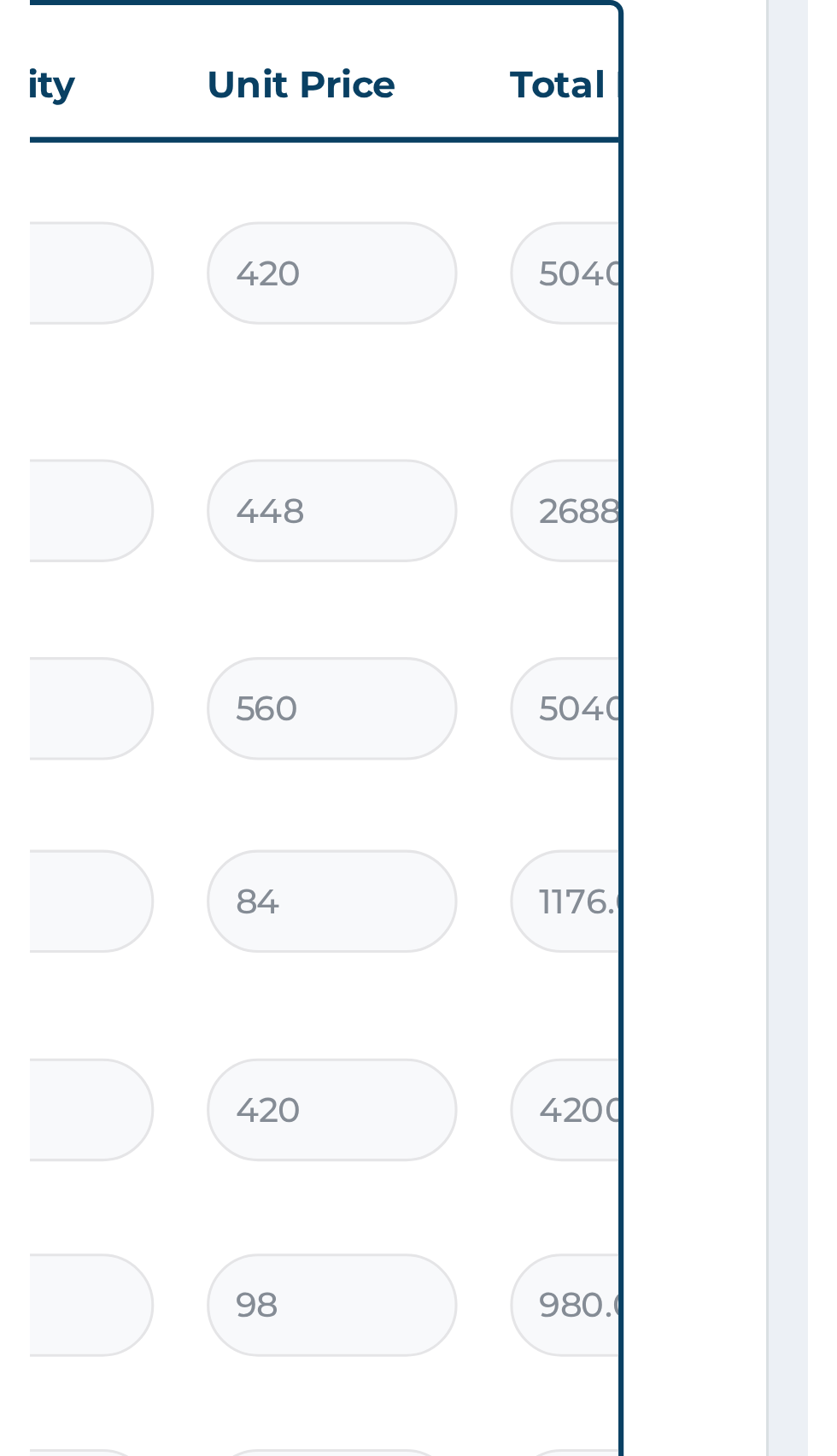
scroll to position [349, 0]
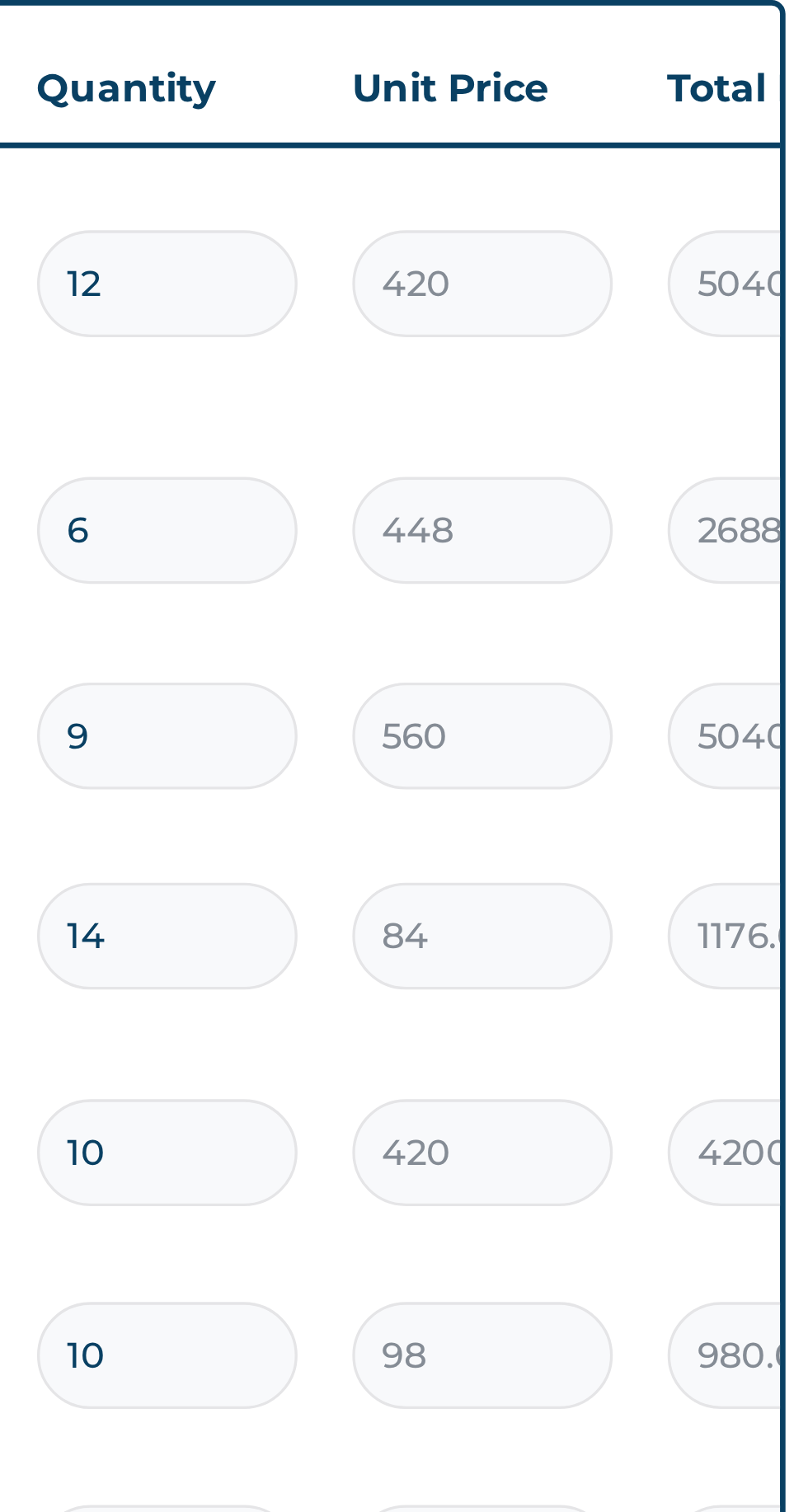
type input "6"
click at [562, 517] on input "12" at bounding box center [563, 533] width 78 height 32
type input "1"
type input "420.00"
type input "0.00"
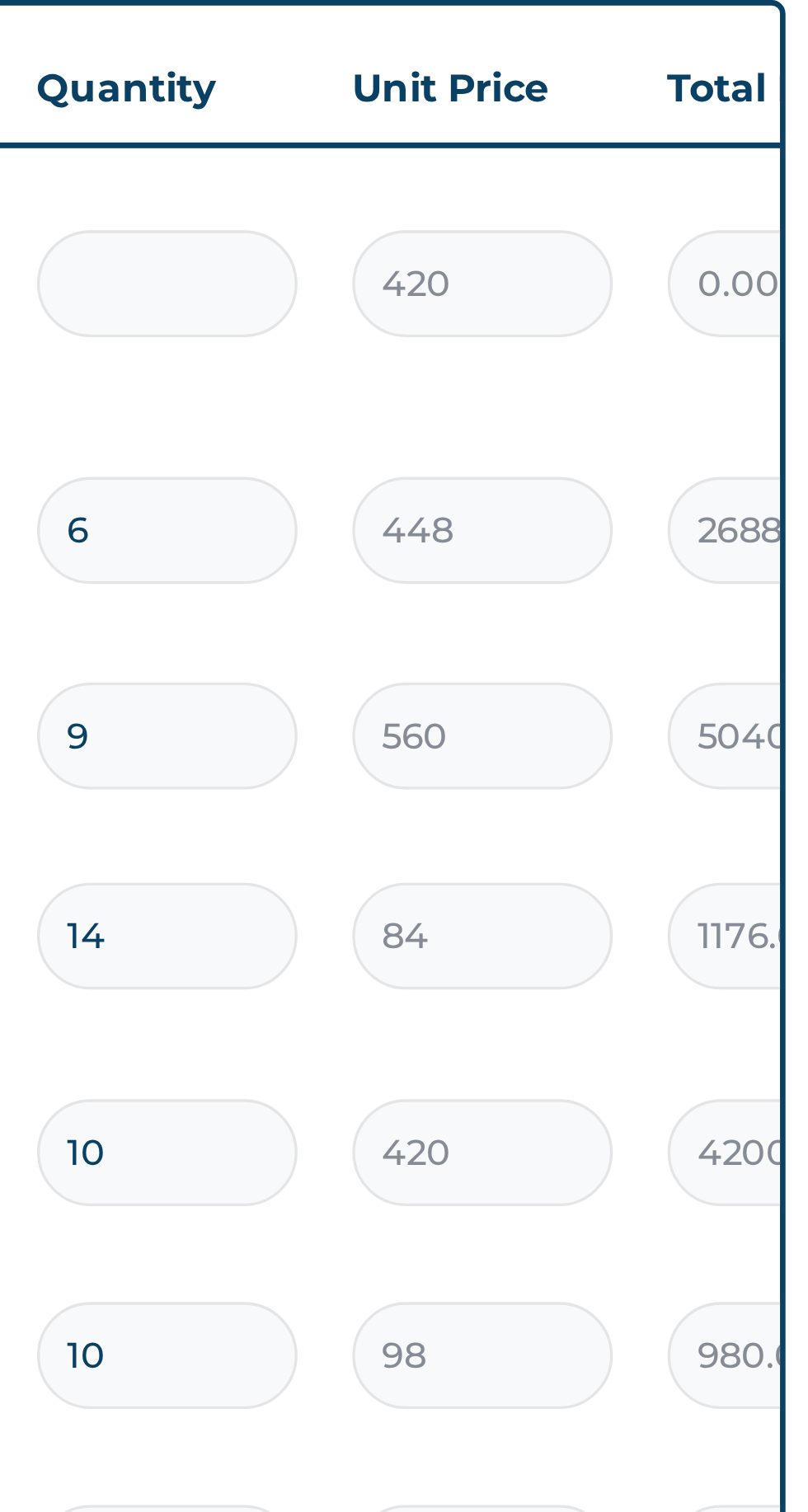
type input "6"
type input "2520.00"
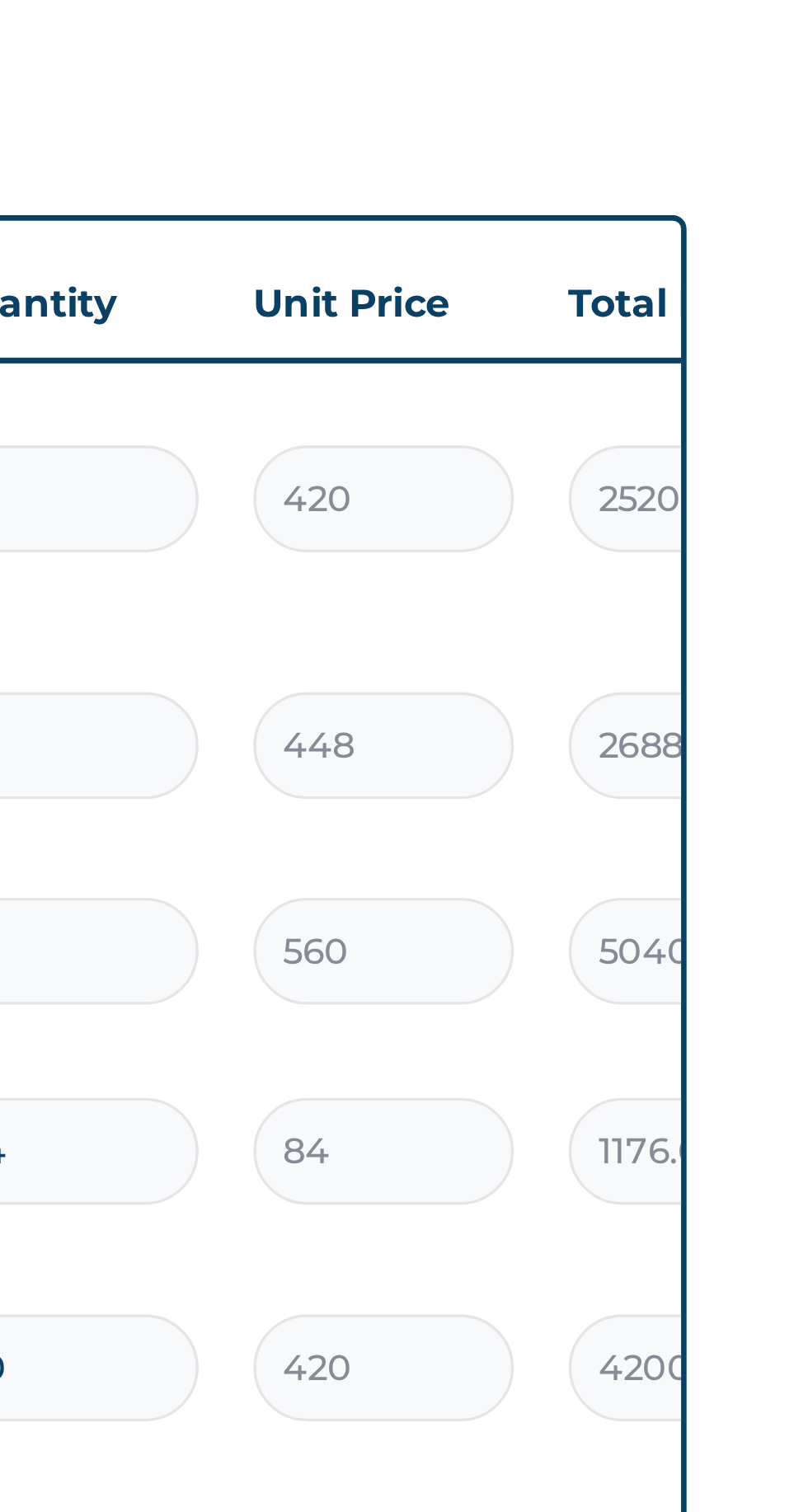
type input "6"
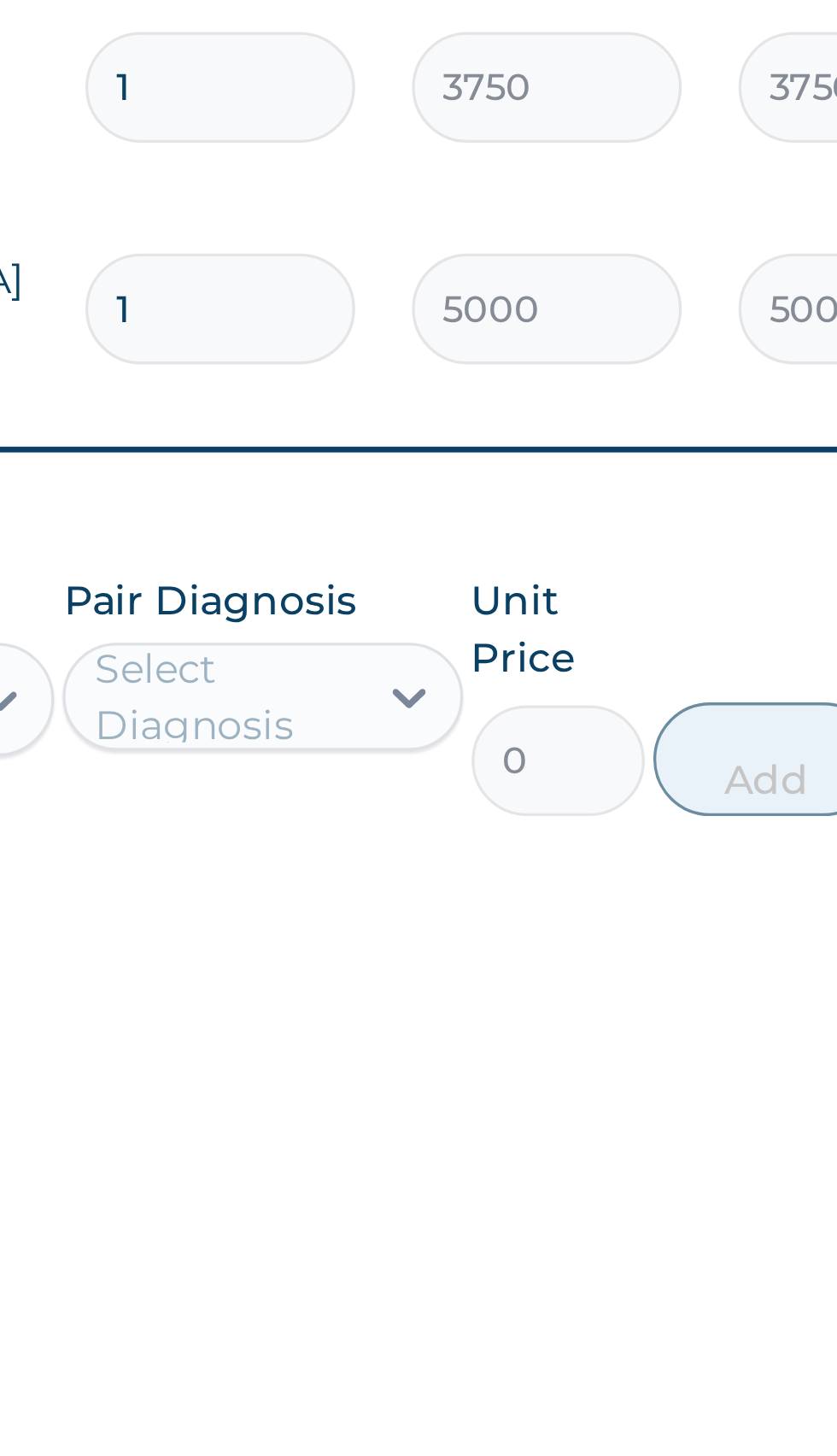
scroll to position [219, 0]
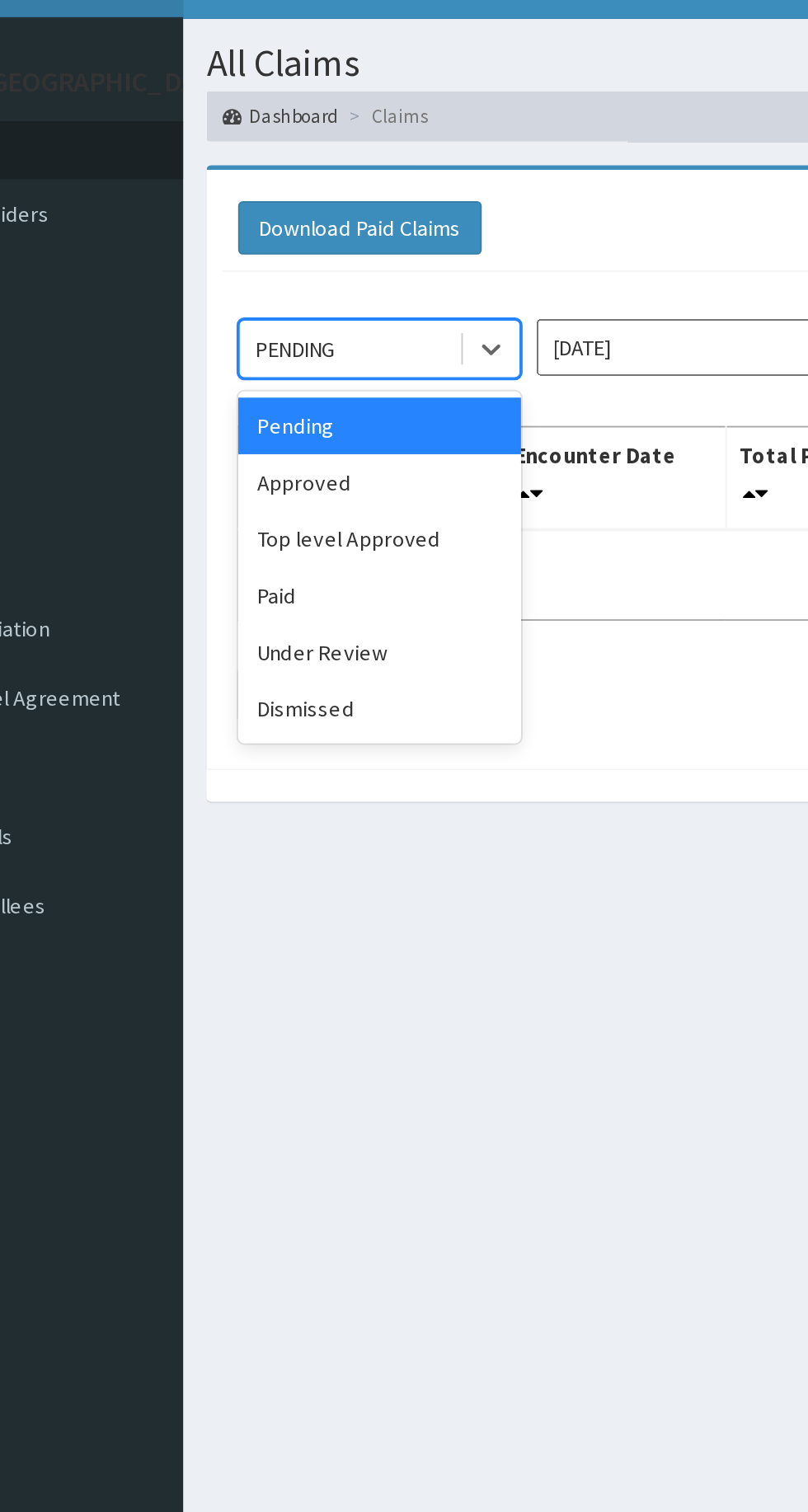
click at [285, 291] on div "Approved" at bounding box center [292, 285] width 148 height 30
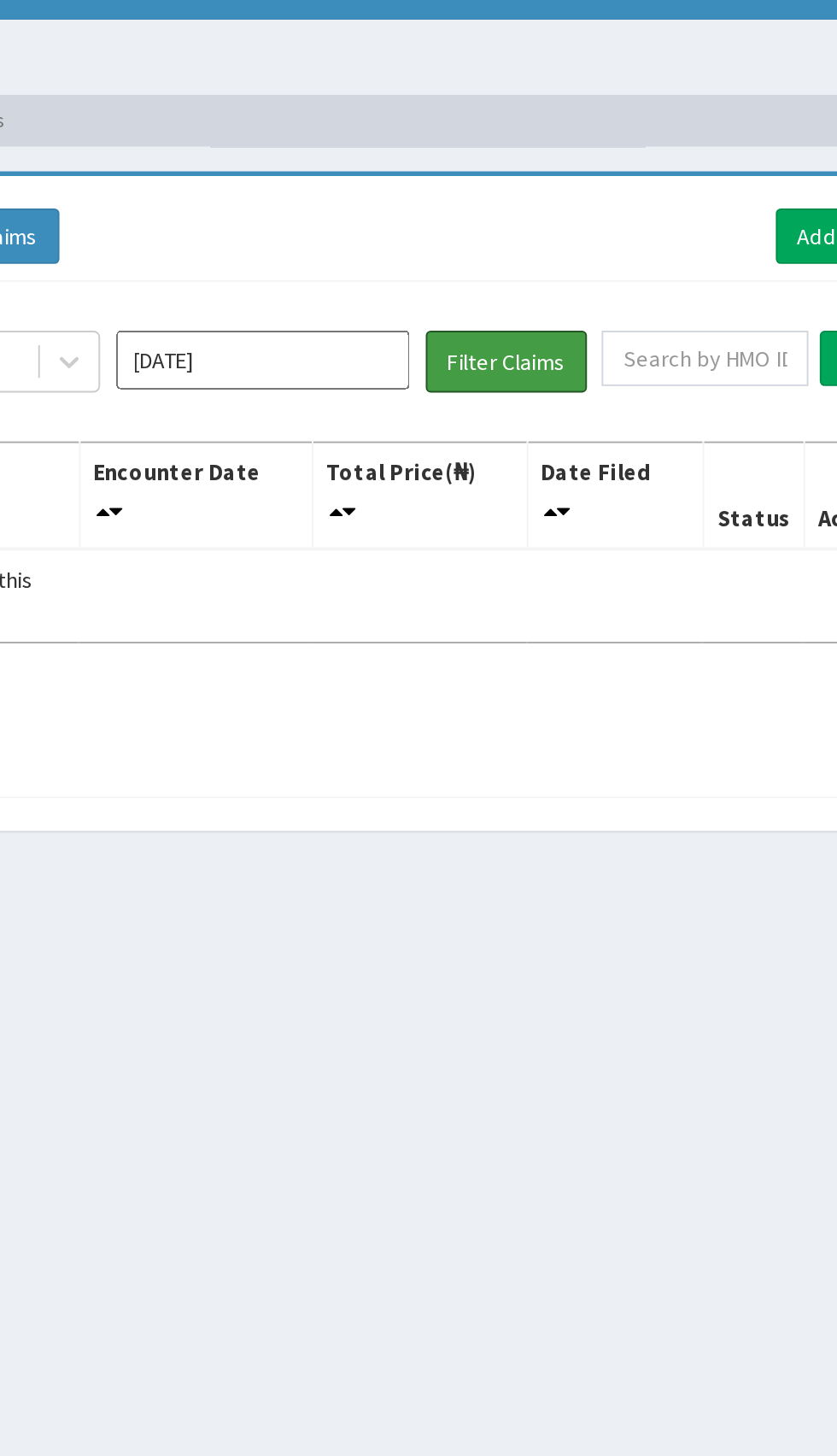
click at [606, 217] on button "Filter Claims" at bounding box center [593, 223] width 84 height 33
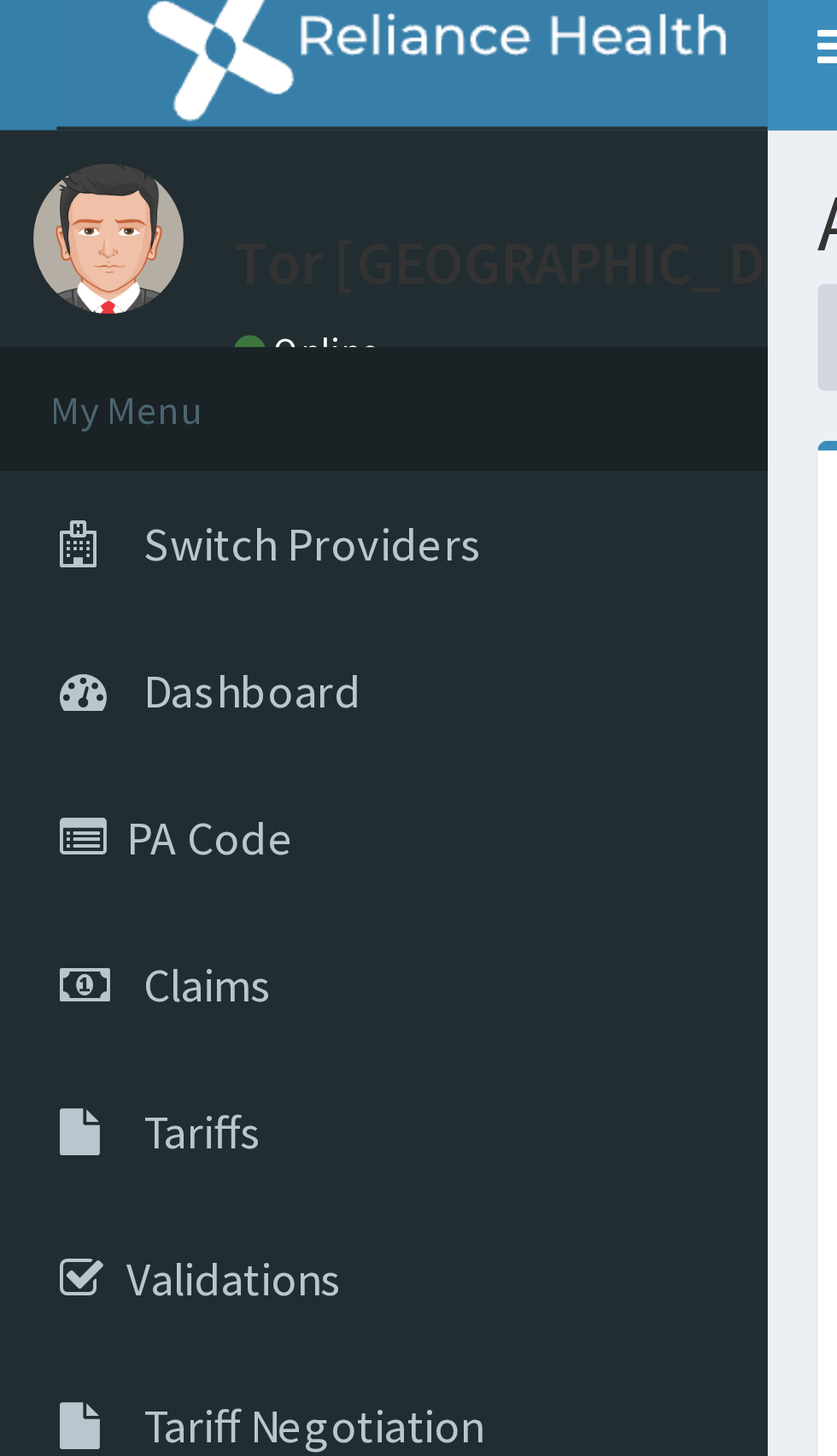
click at [66, 227] on link "PA Code" at bounding box center [98, 223] width 196 height 37
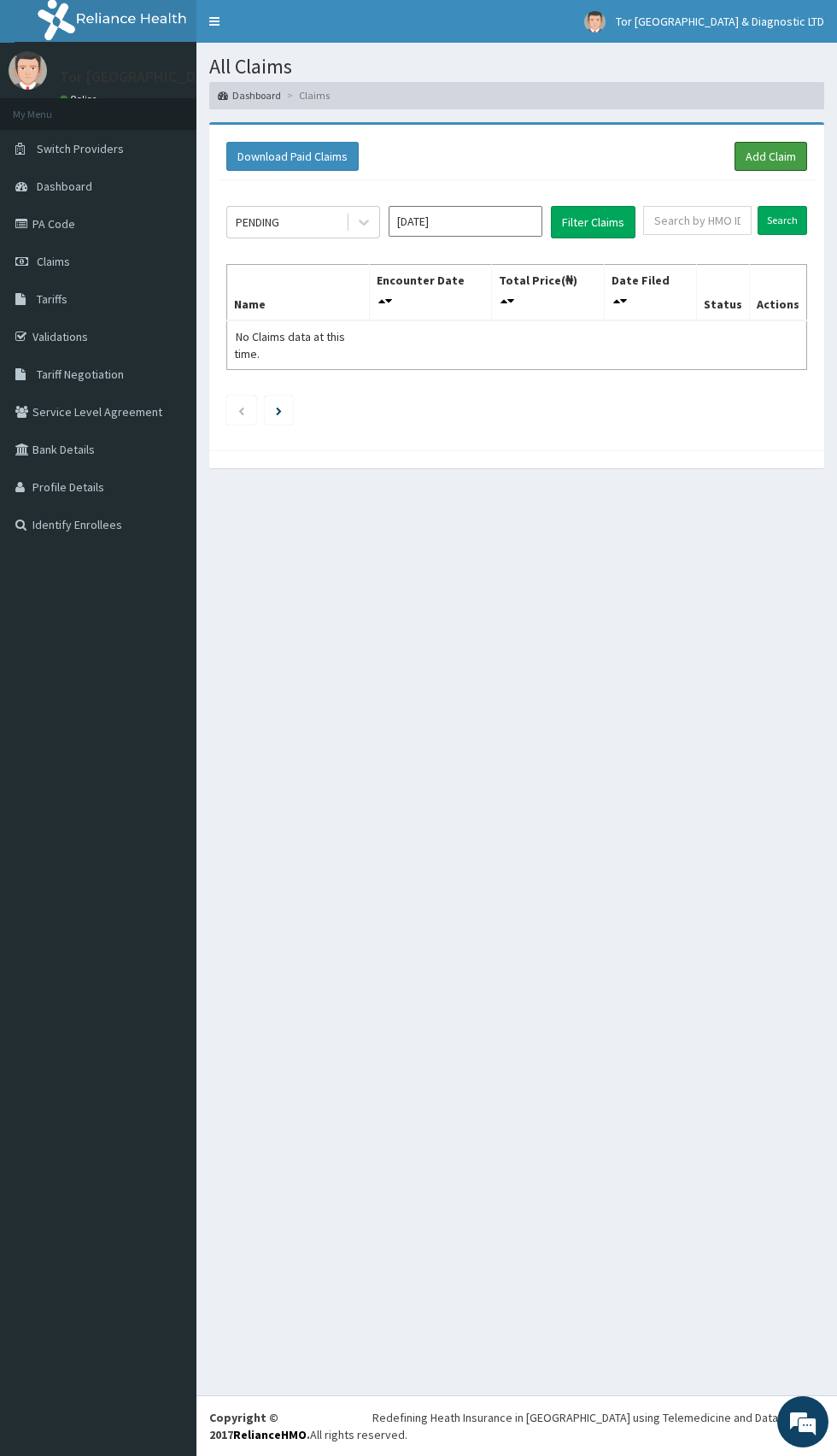
click at [793, 154] on link "Add Claim" at bounding box center [771, 156] width 73 height 29
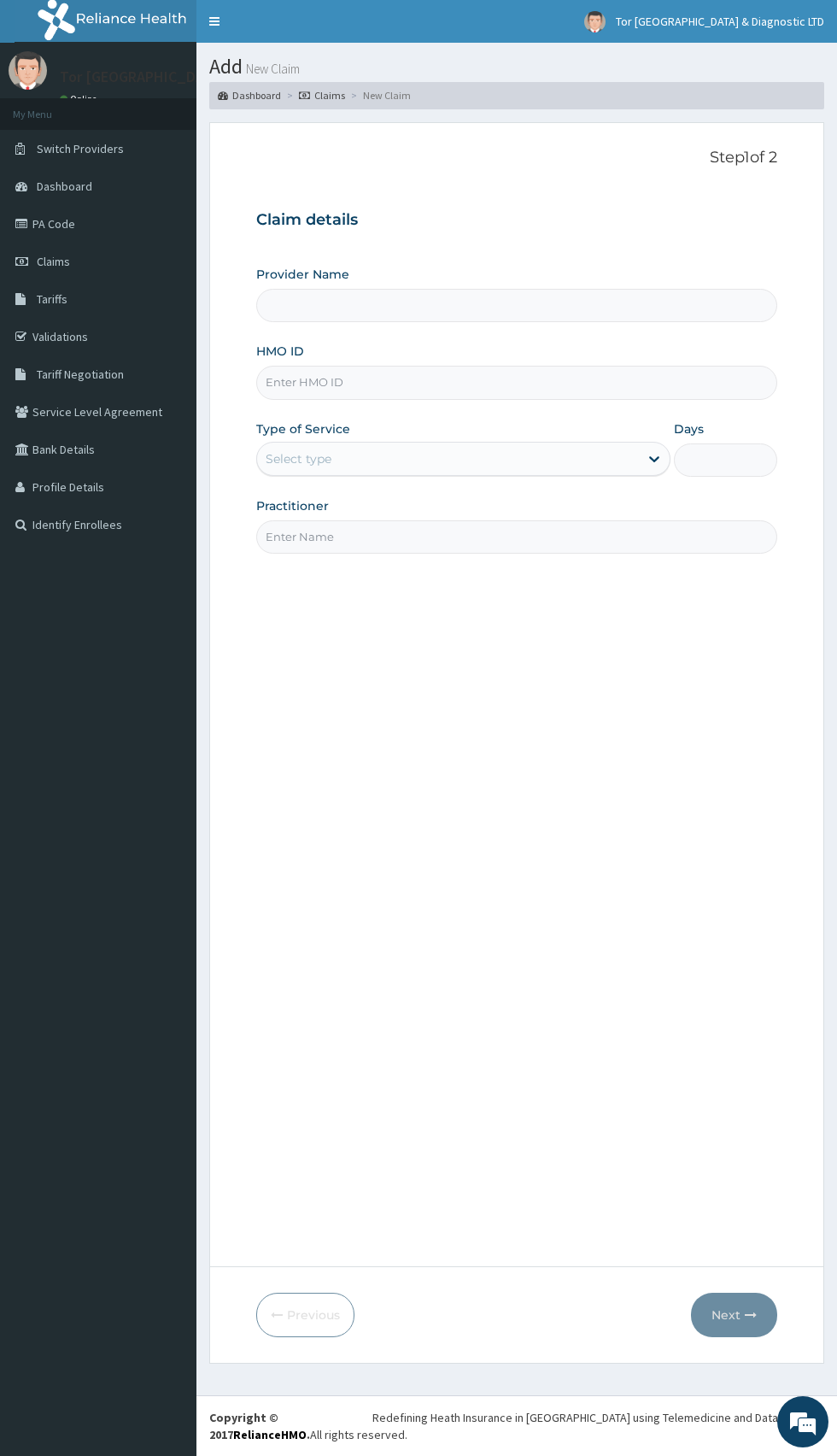
type input "[GEOGRAPHIC_DATA] & Diagnostic Ltd"
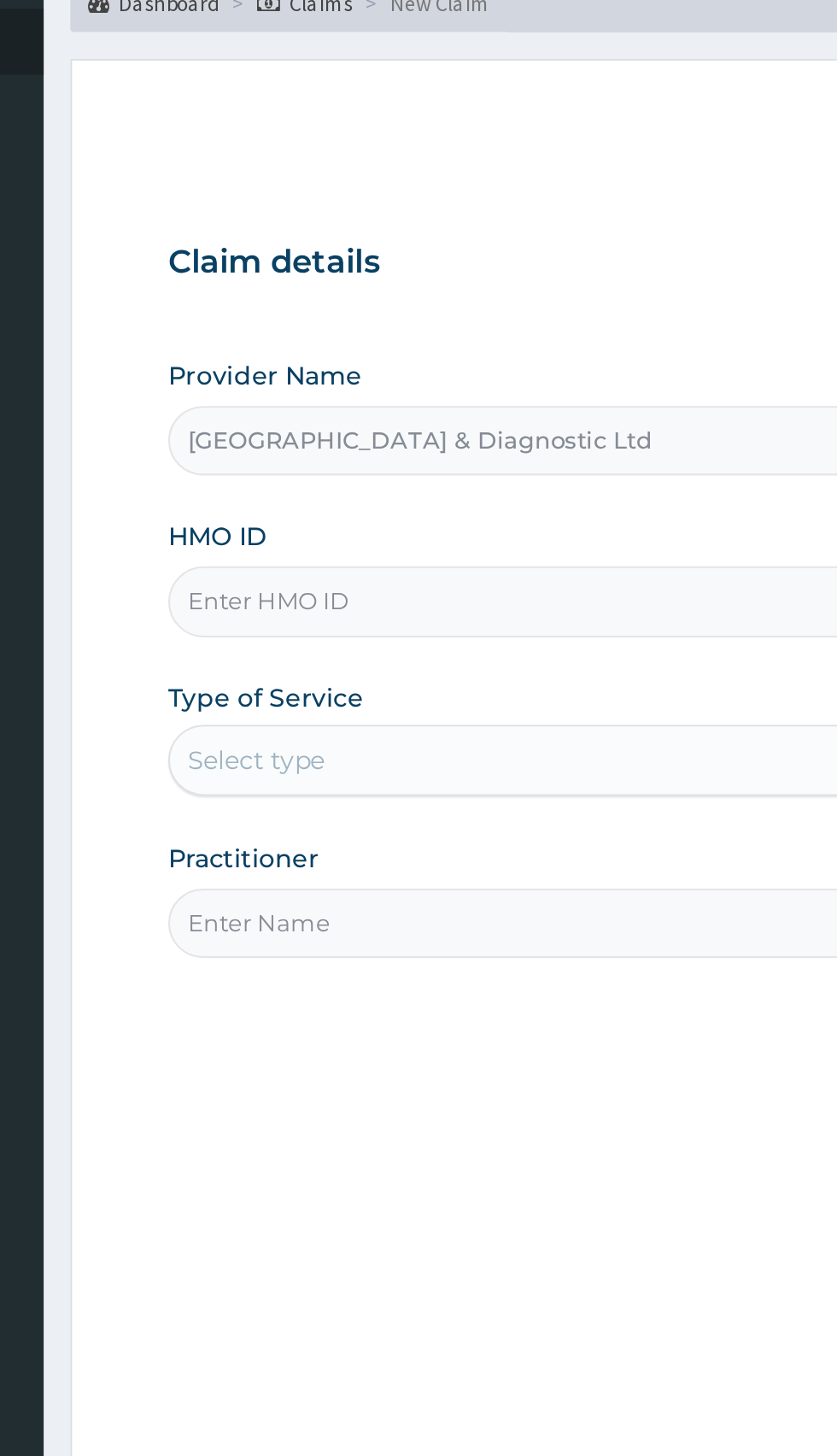
click at [376, 384] on input "HMO ID" at bounding box center [517, 382] width 521 height 34
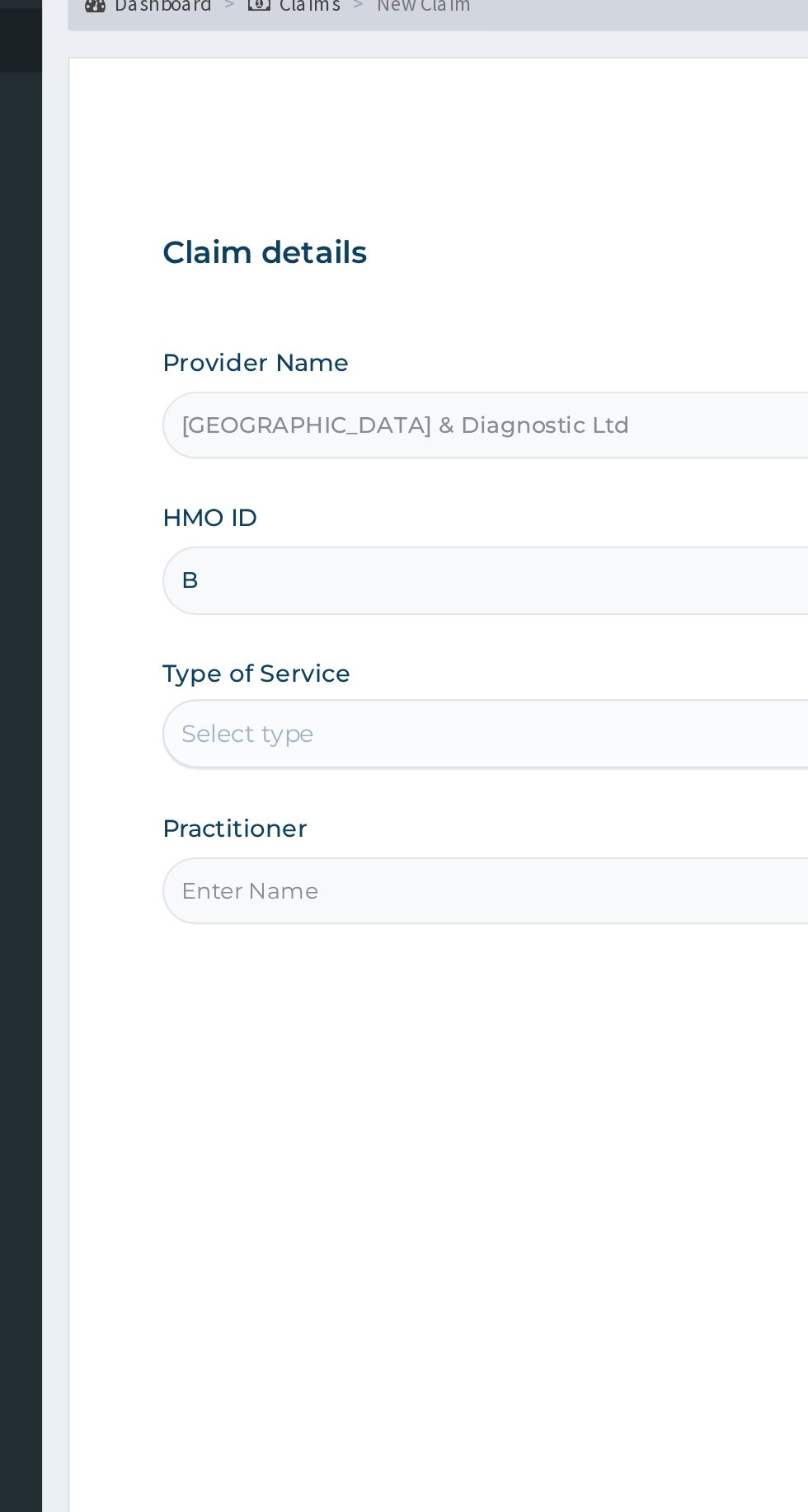
type input "BTR/10916/D"
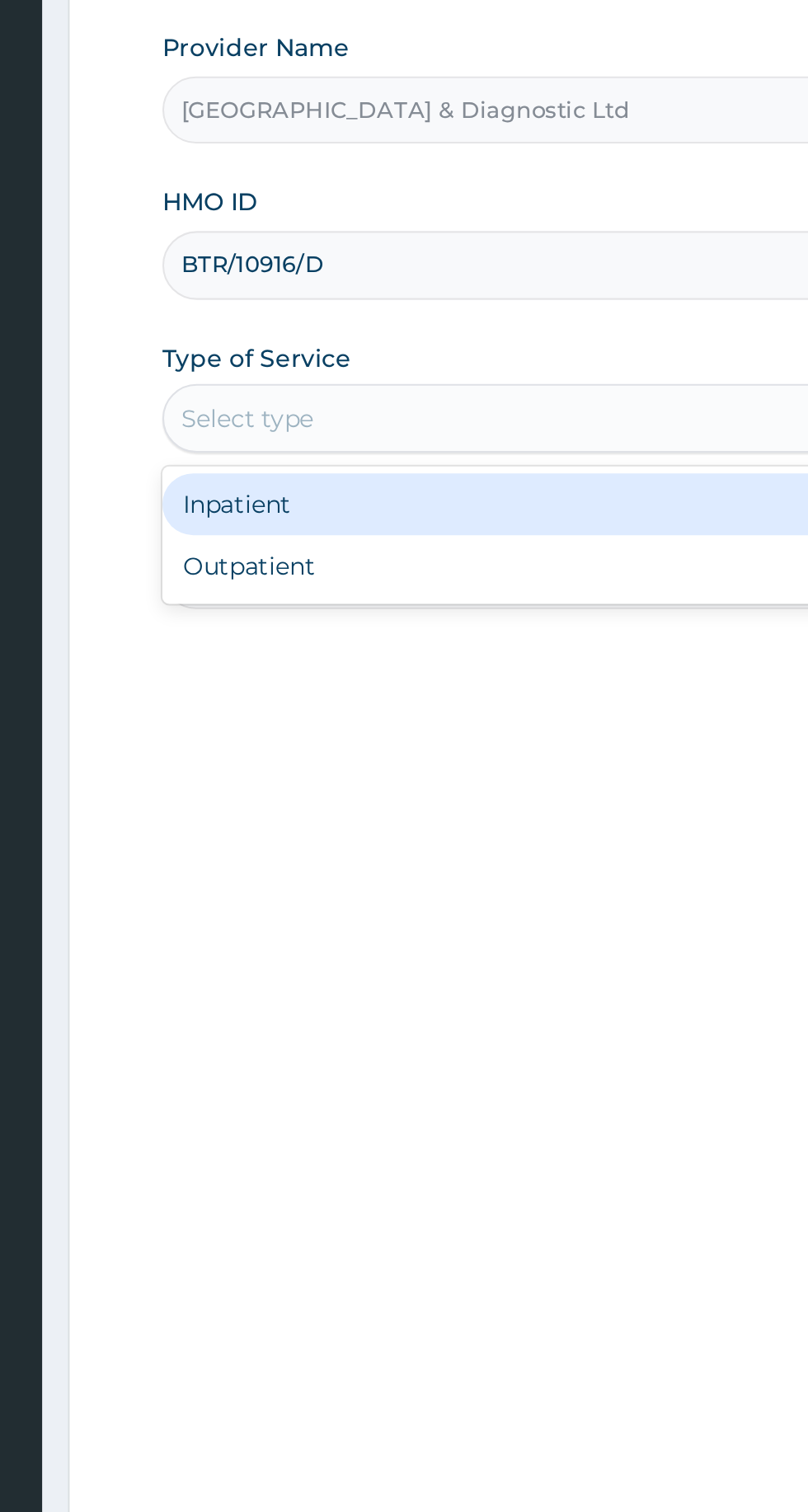
click at [386, 518] on div "Outpatient" at bounding box center [447, 513] width 400 height 30
type input "1"
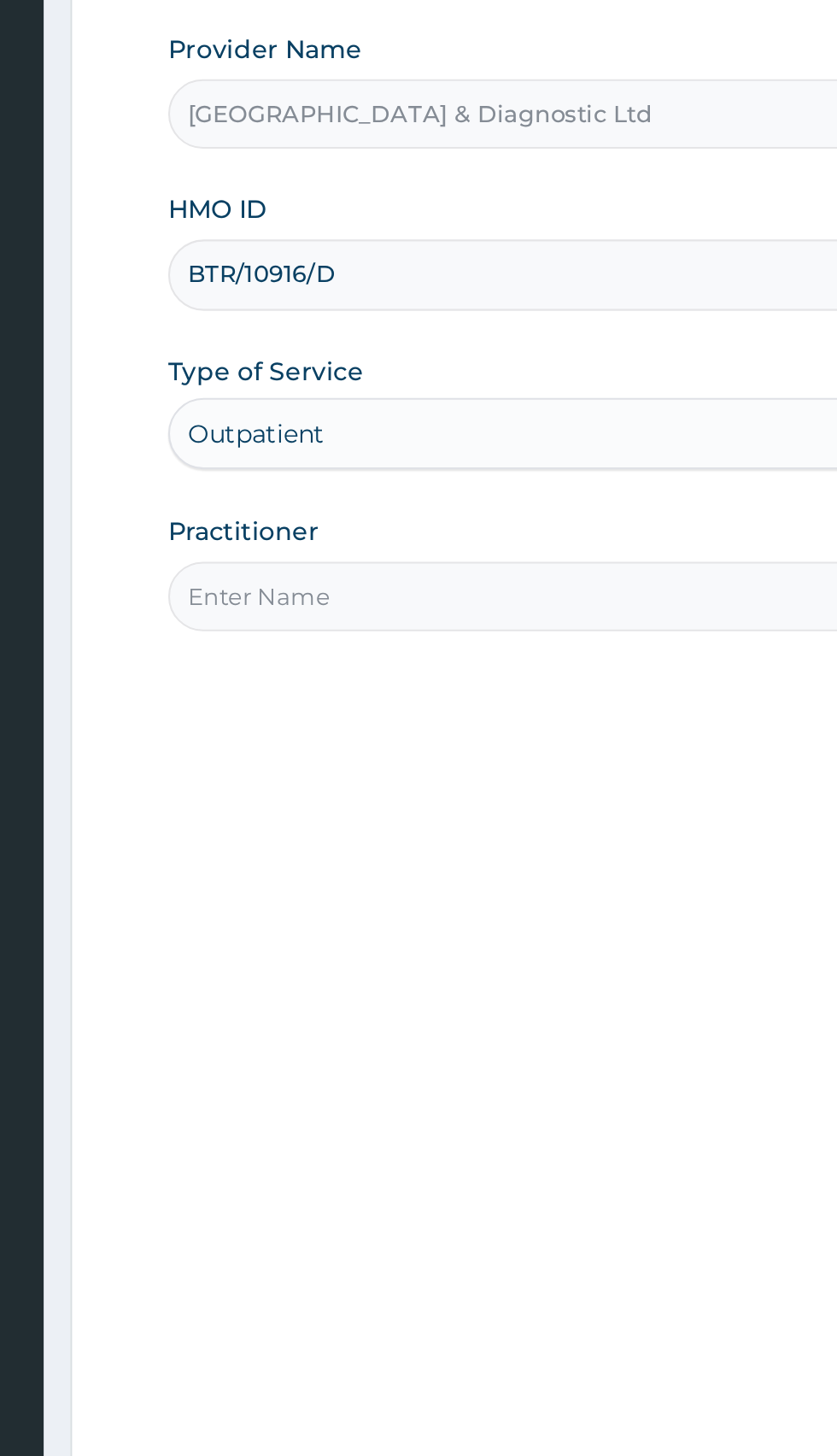
click at [408, 531] on input "Practitioner" at bounding box center [517, 537] width 521 height 34
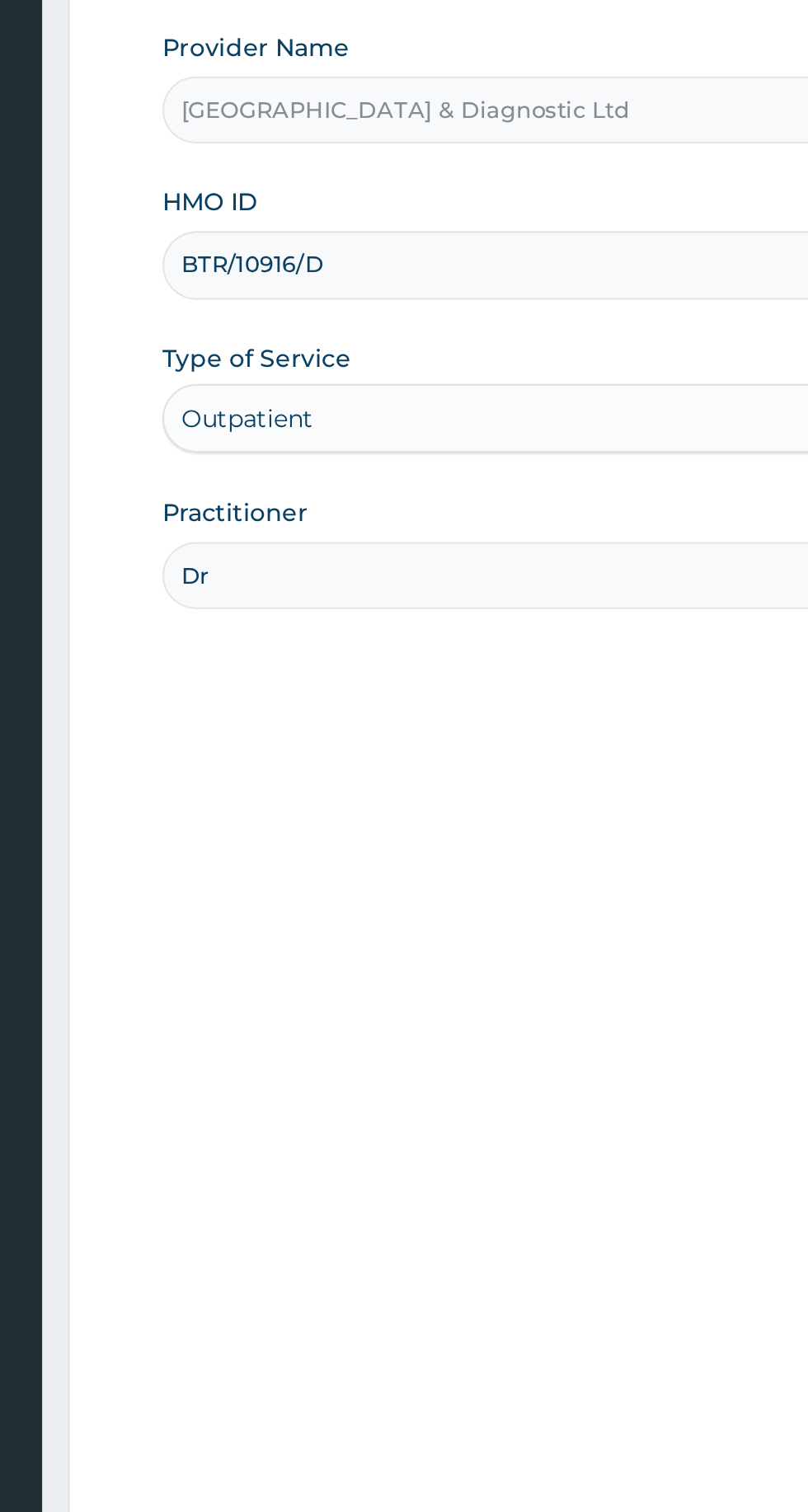
type input "[PERSON_NAME]"
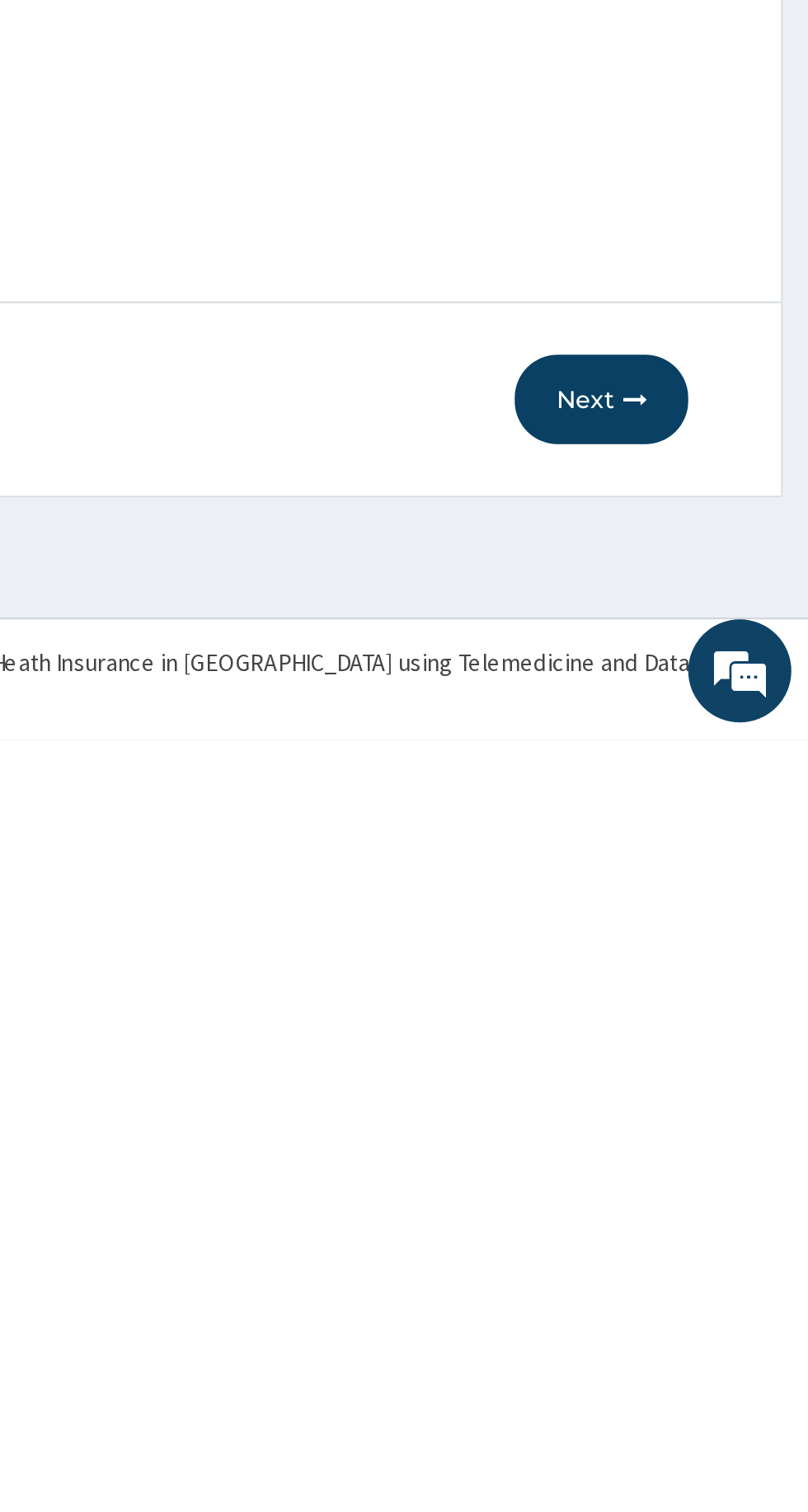
click at [715, 1347] on button "Next" at bounding box center [708, 1348] width 83 height 43
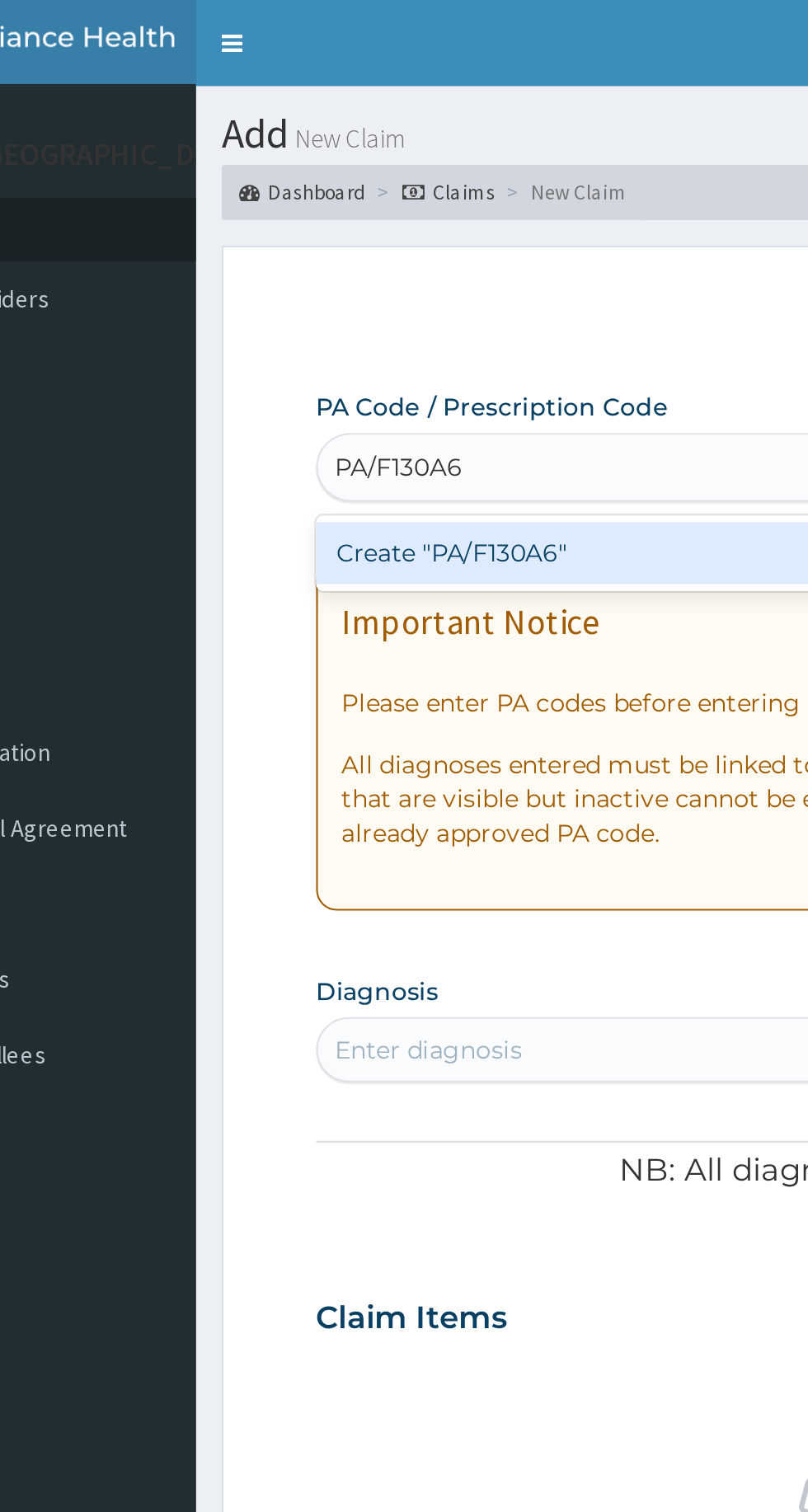
click at [362, 253] on div "Create "PA/F130A6"" at bounding box center [414, 265] width 334 height 30
type input "PA/F130A6"
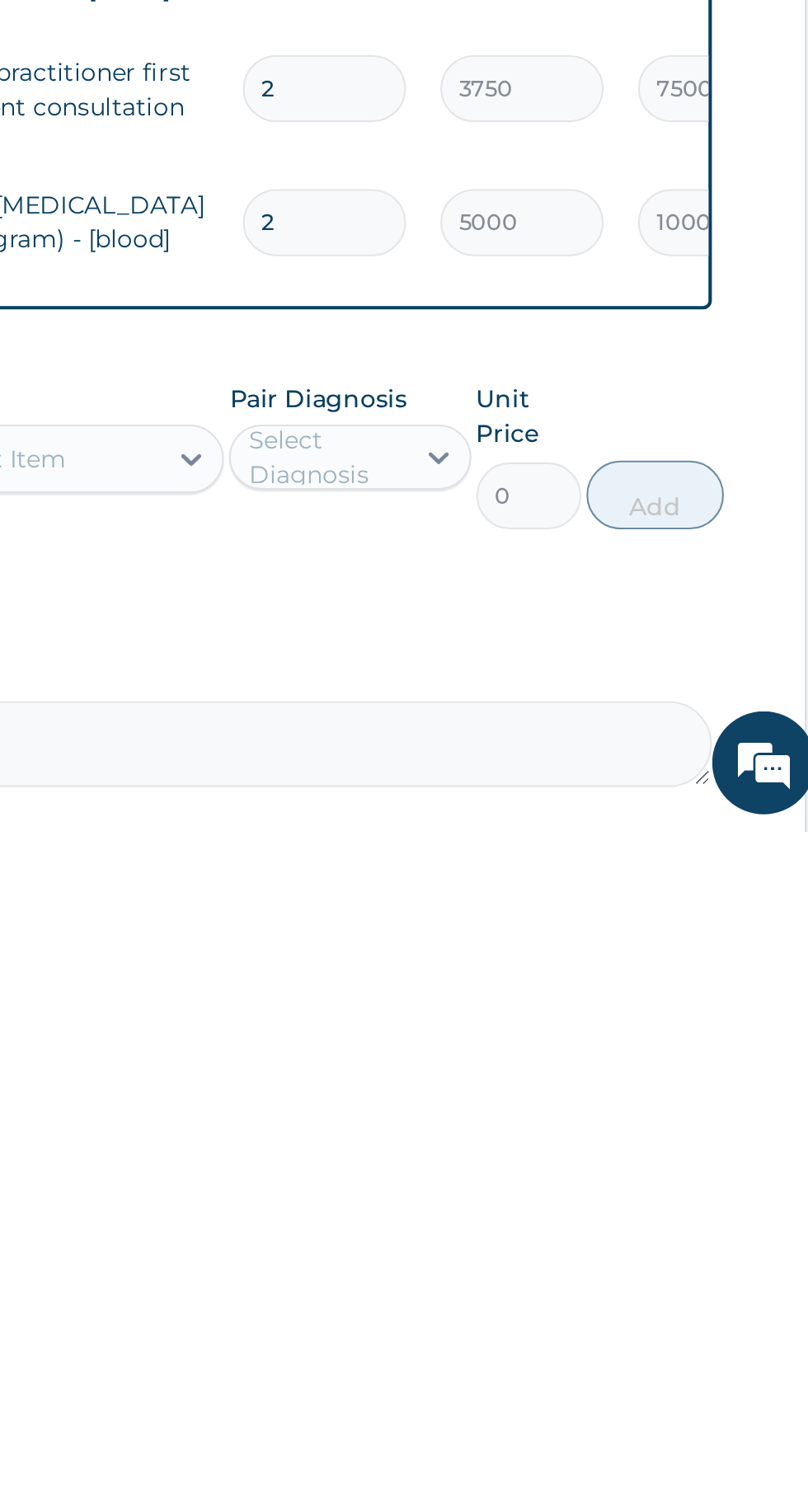
scroll to position [147, 0]
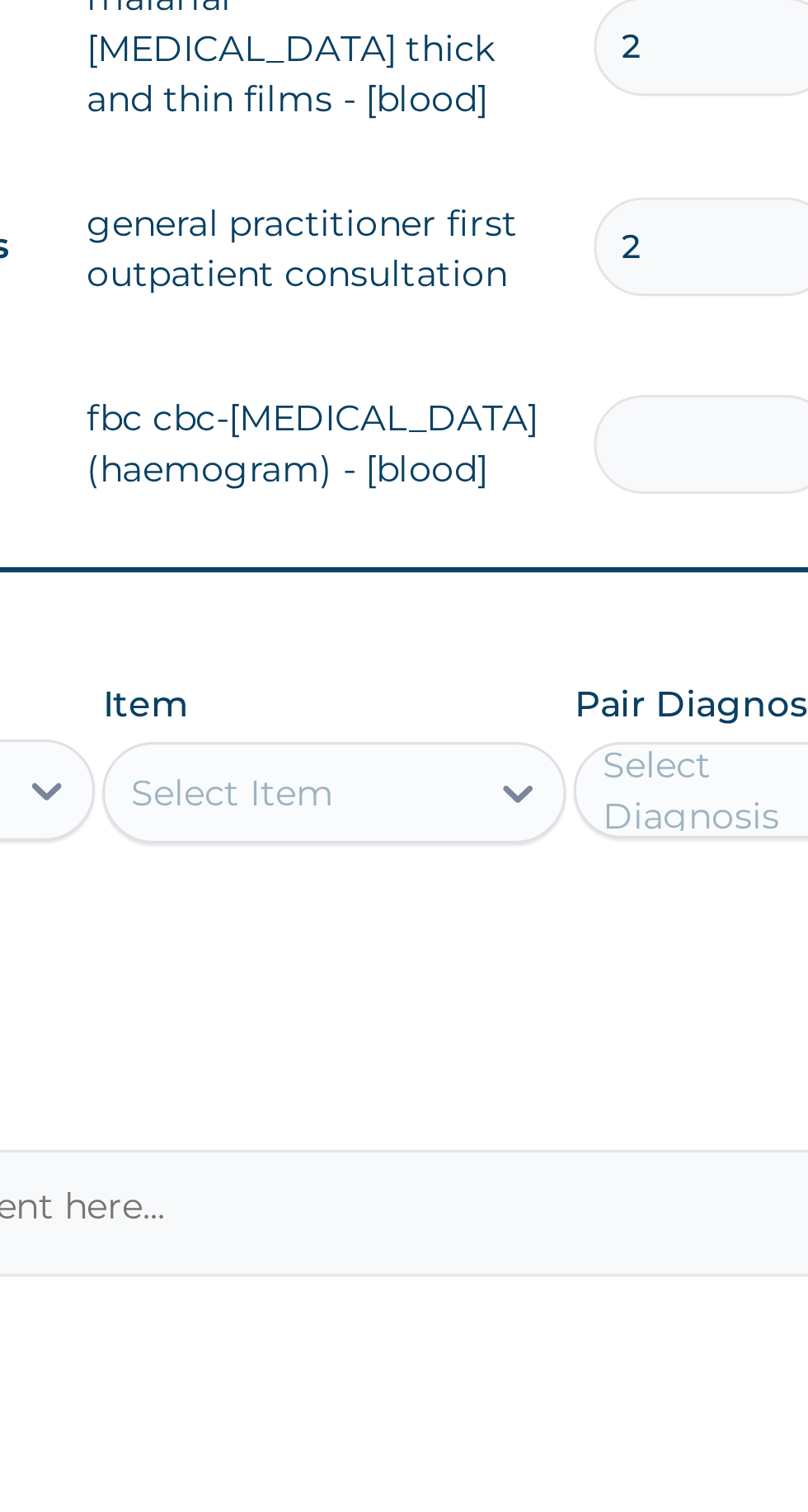
type input "0.00"
type input "1"
type input "5000.00"
type input "1"
click at [565, 1139] on input "2" at bounding box center [563, 1154] width 78 height 32
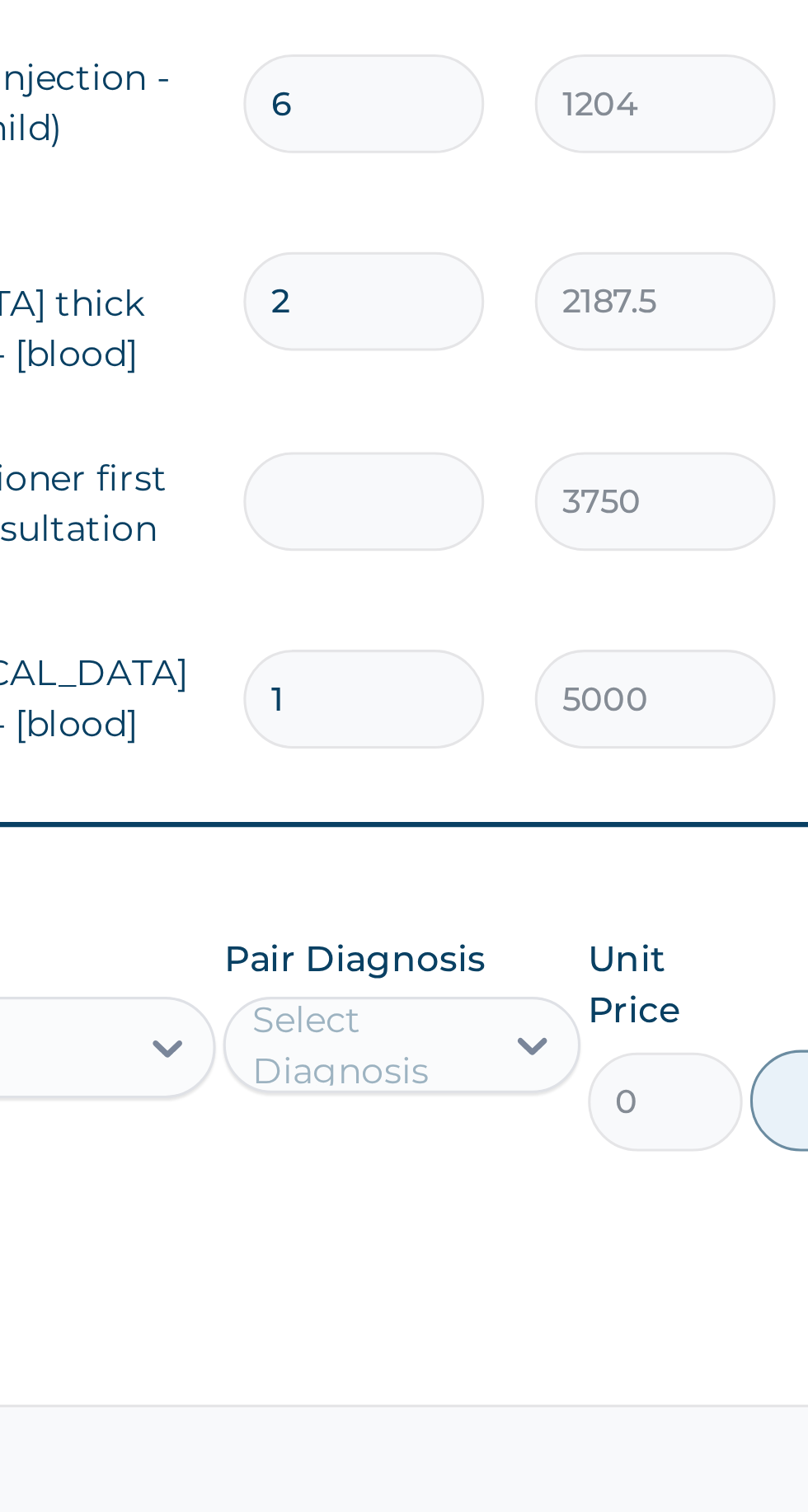
type input "0.00"
type input "1"
type input "3750.00"
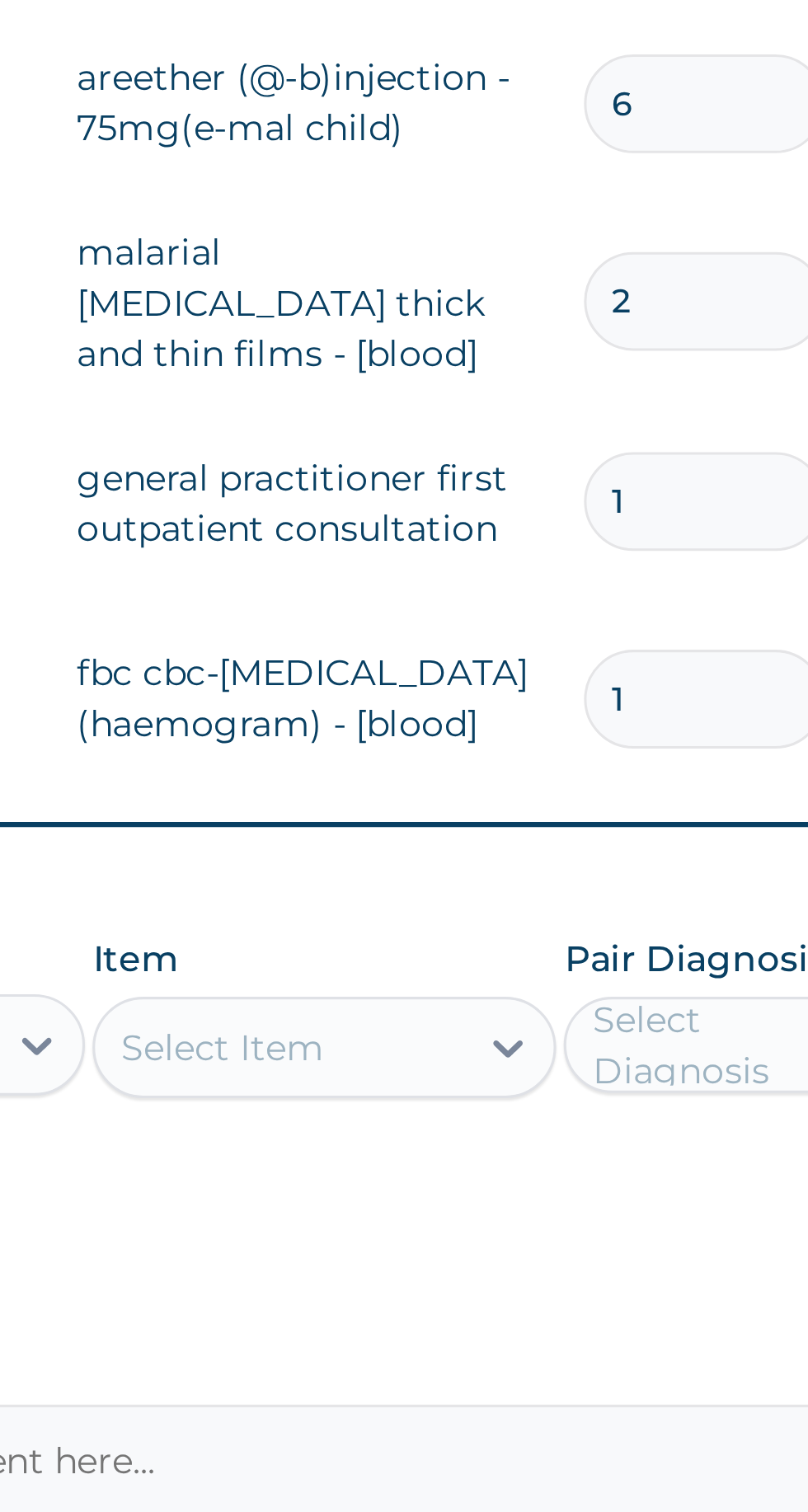
type input "1"
click at [566, 1082] on input "2" at bounding box center [563, 1088] width 78 height 32
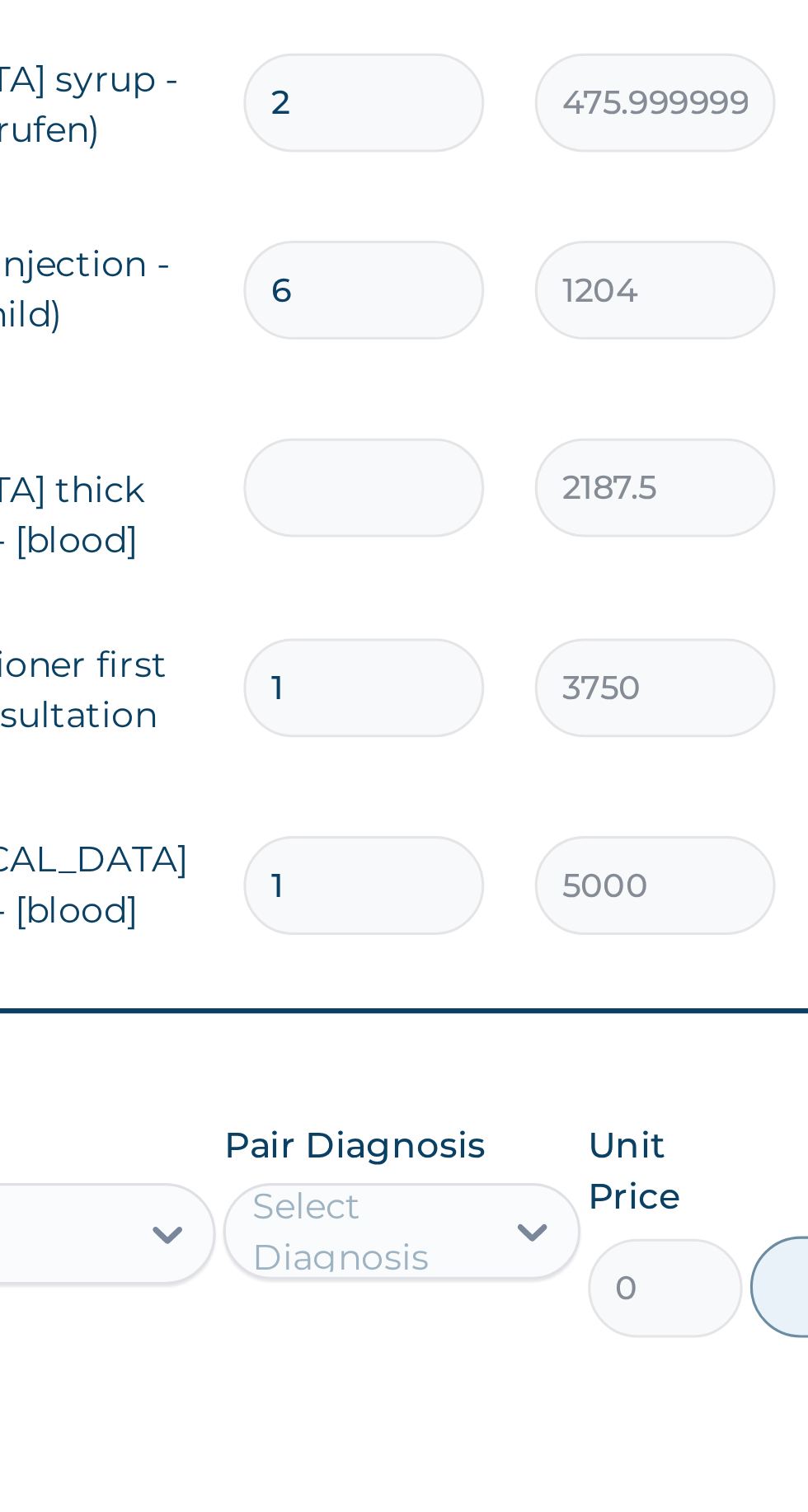
type input "0.00"
type input "1"
type input "2187.50"
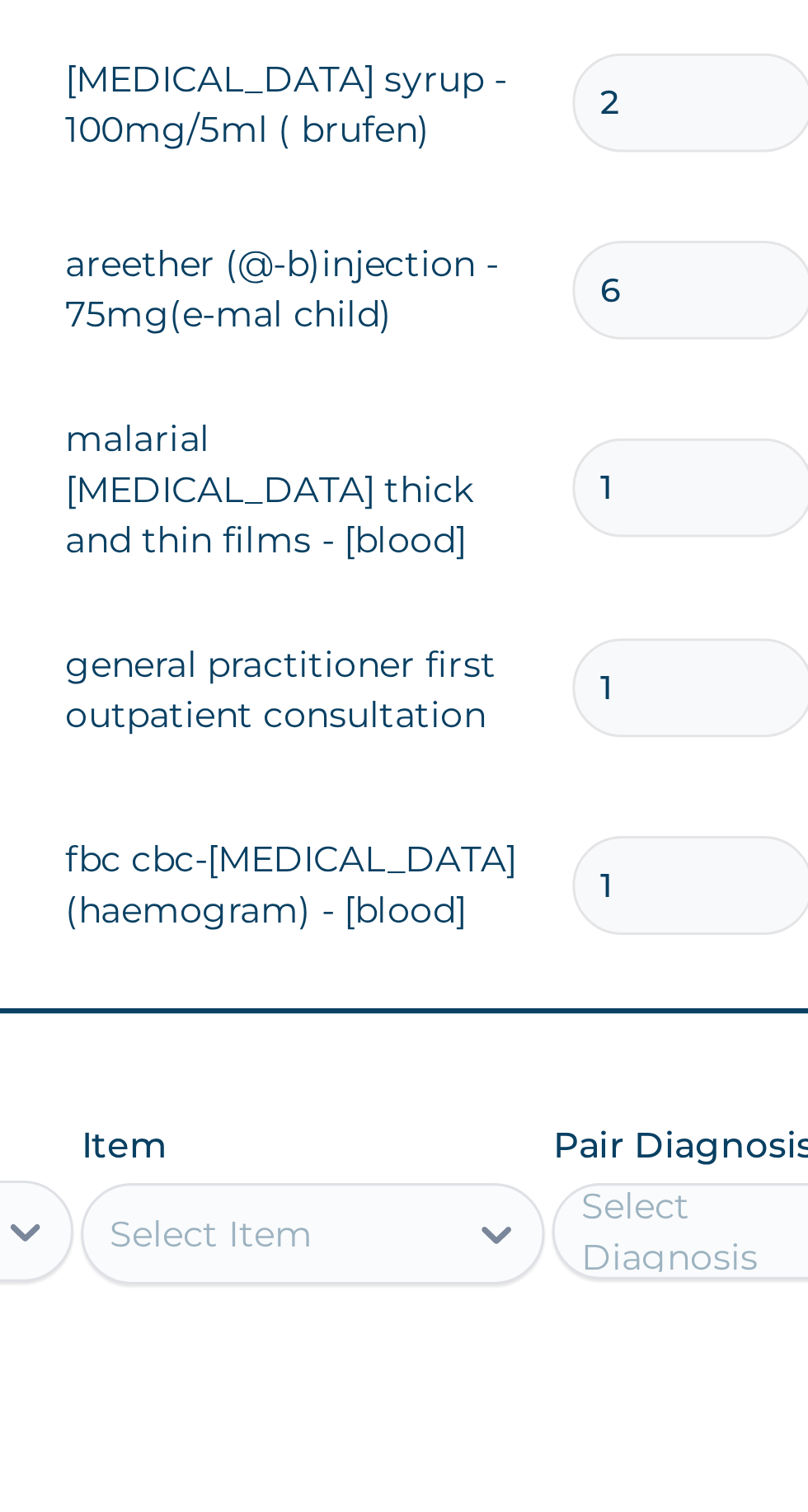
type input "1"
click at [565, 1021] on input "6" at bounding box center [563, 1024] width 78 height 32
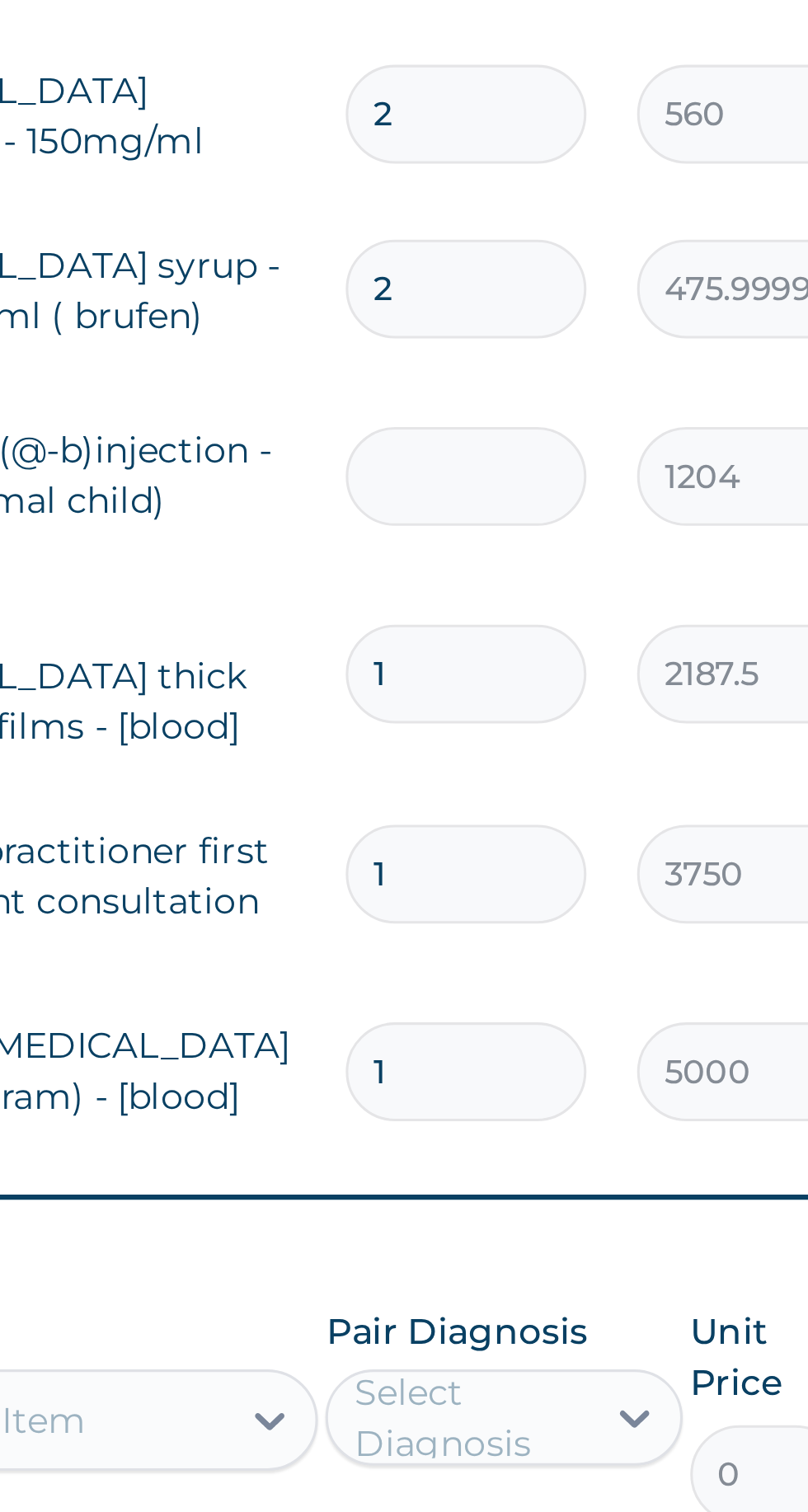
type input "0.00"
type input "3"
type input "3612.00"
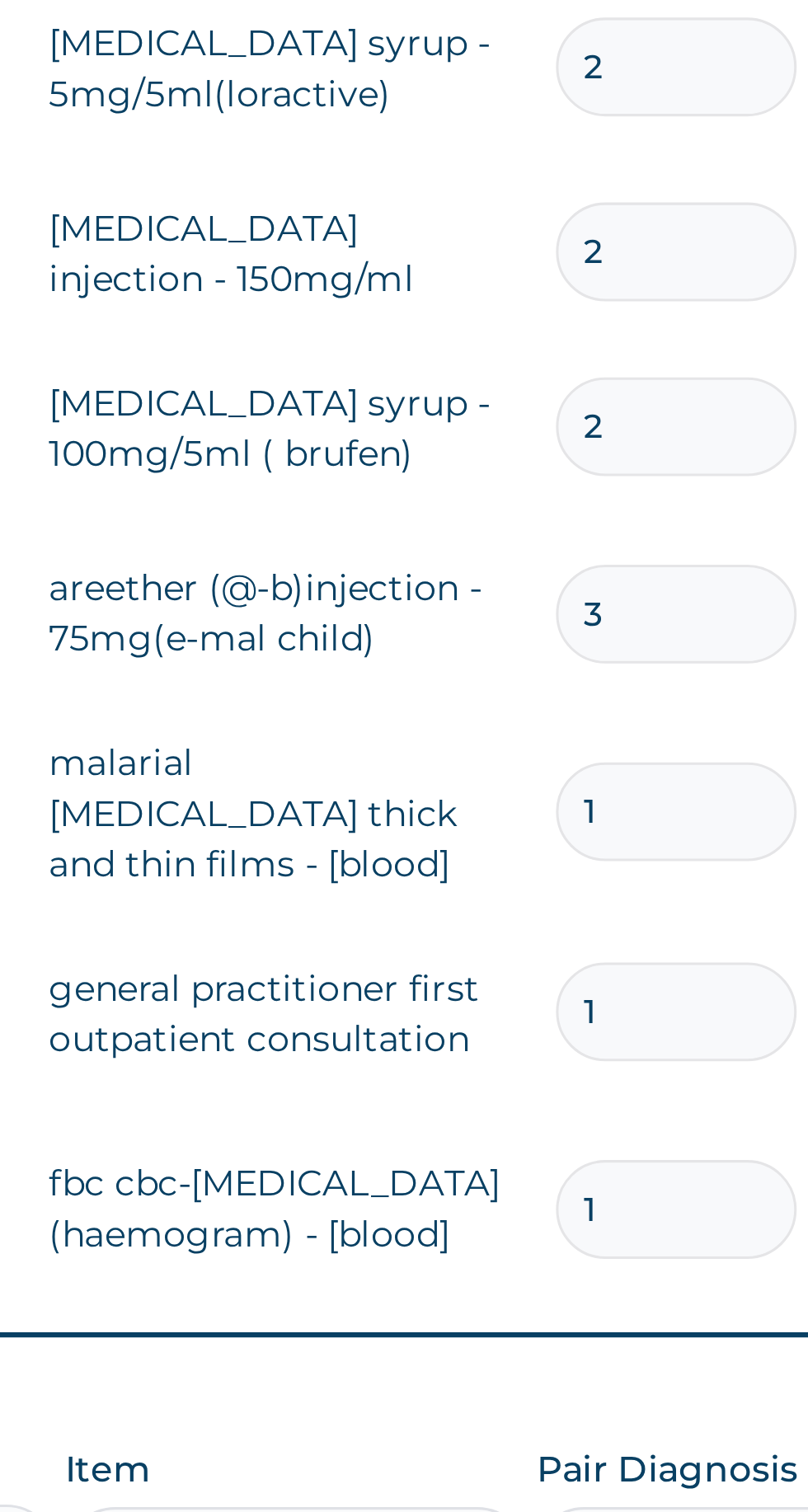
type input "3"
click at [562, 961] on input "2" at bounding box center [563, 963] width 78 height 32
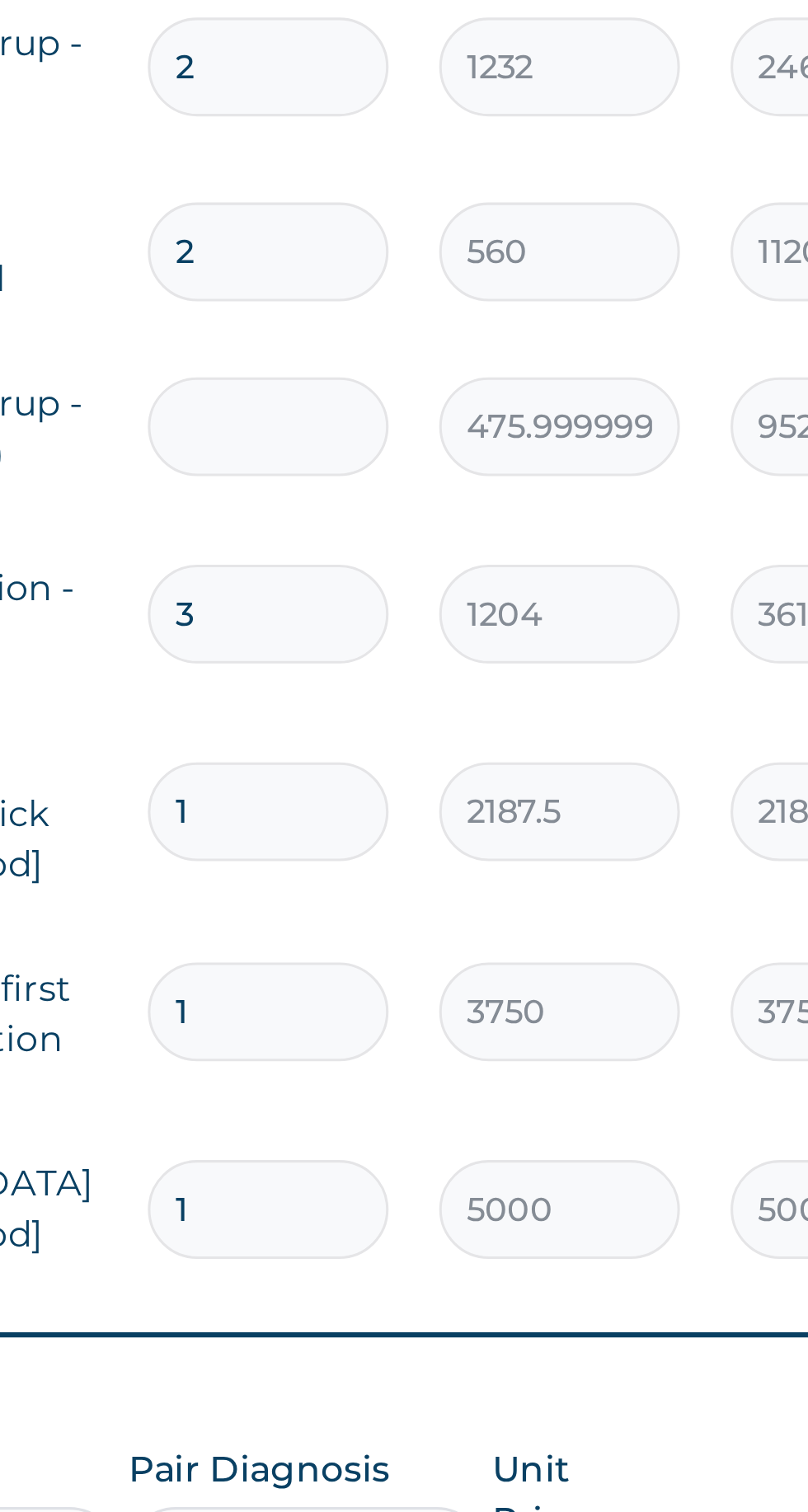
type input "0.00"
type input "1"
type input "476.00"
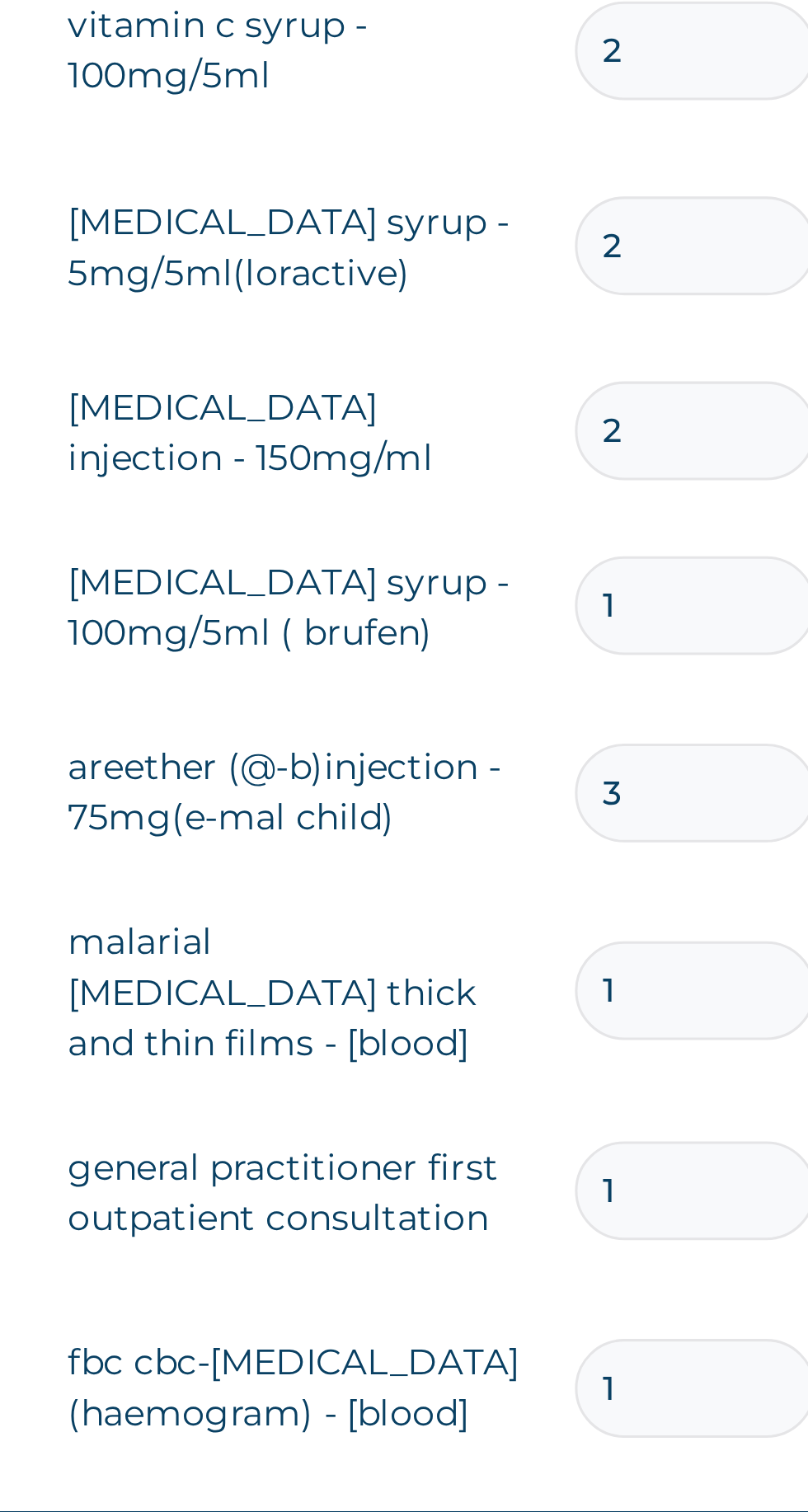
type input "1"
click at [558, 906] on input "2" at bounding box center [563, 906] width 78 height 32
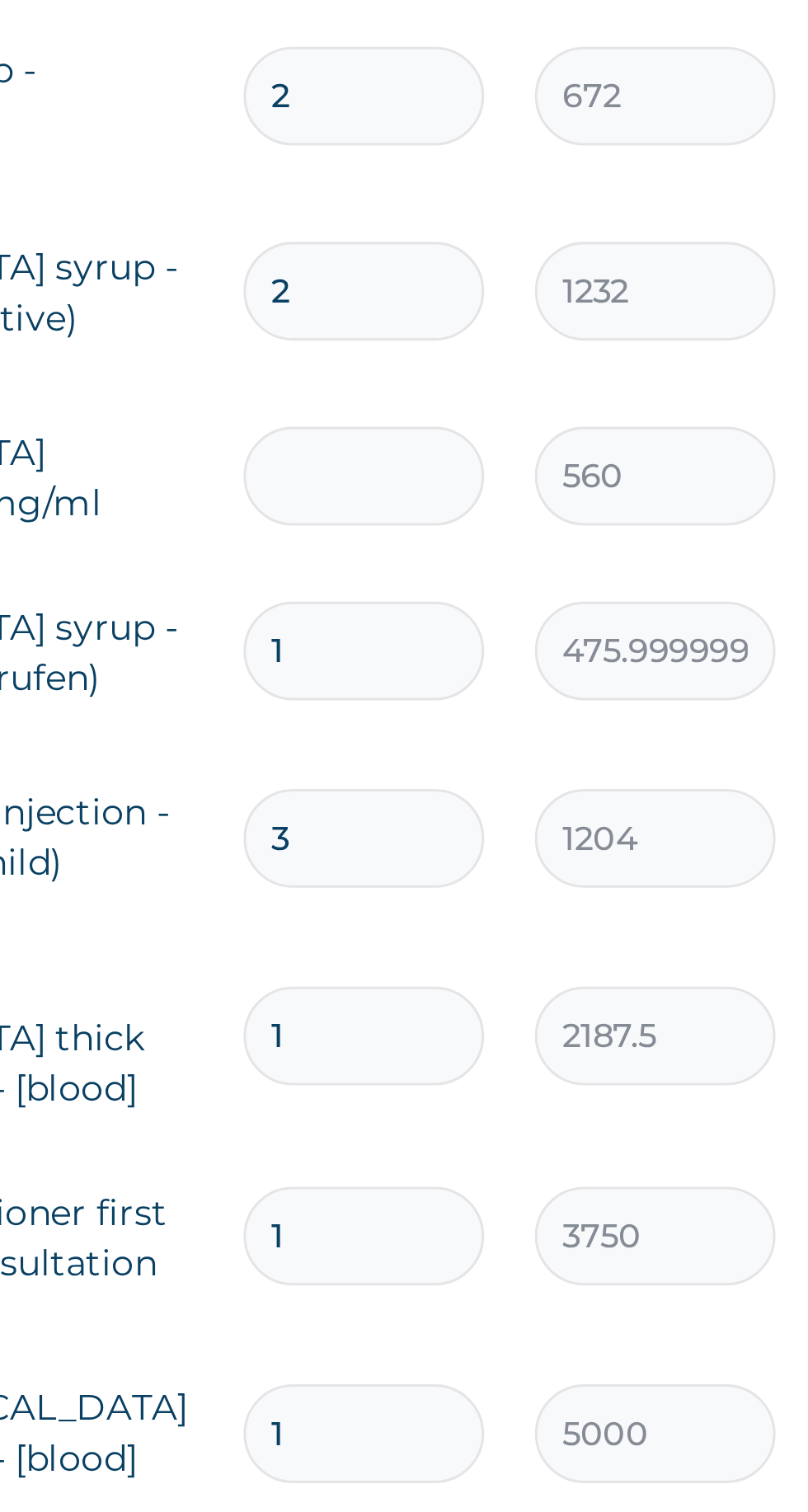
type input "0.00"
type input "1"
type input "560.00"
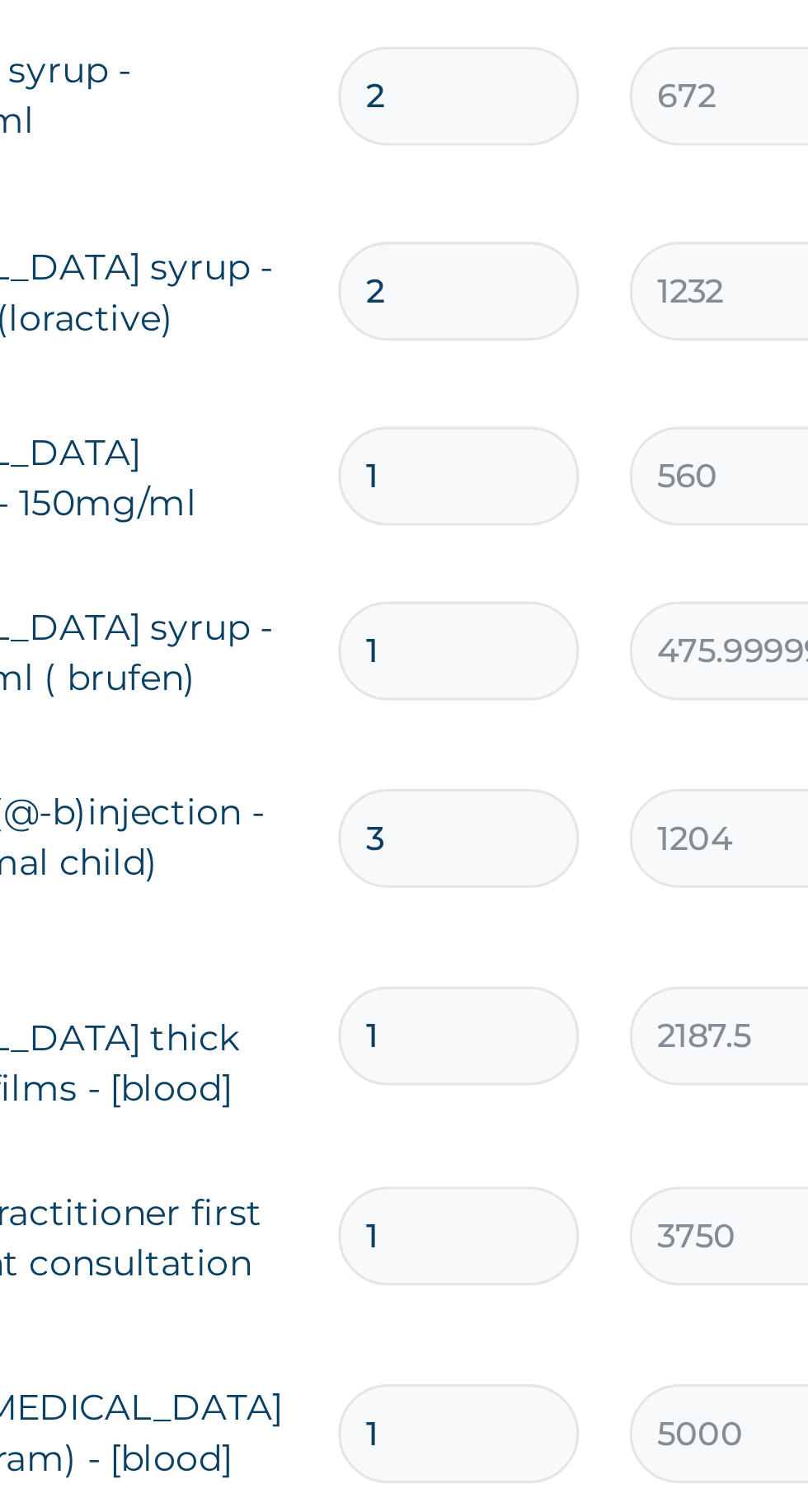
type input "1"
click at [557, 847] on input "2" at bounding box center [563, 846] width 78 height 32
type input "0.00"
type input "1"
type input "1232.00"
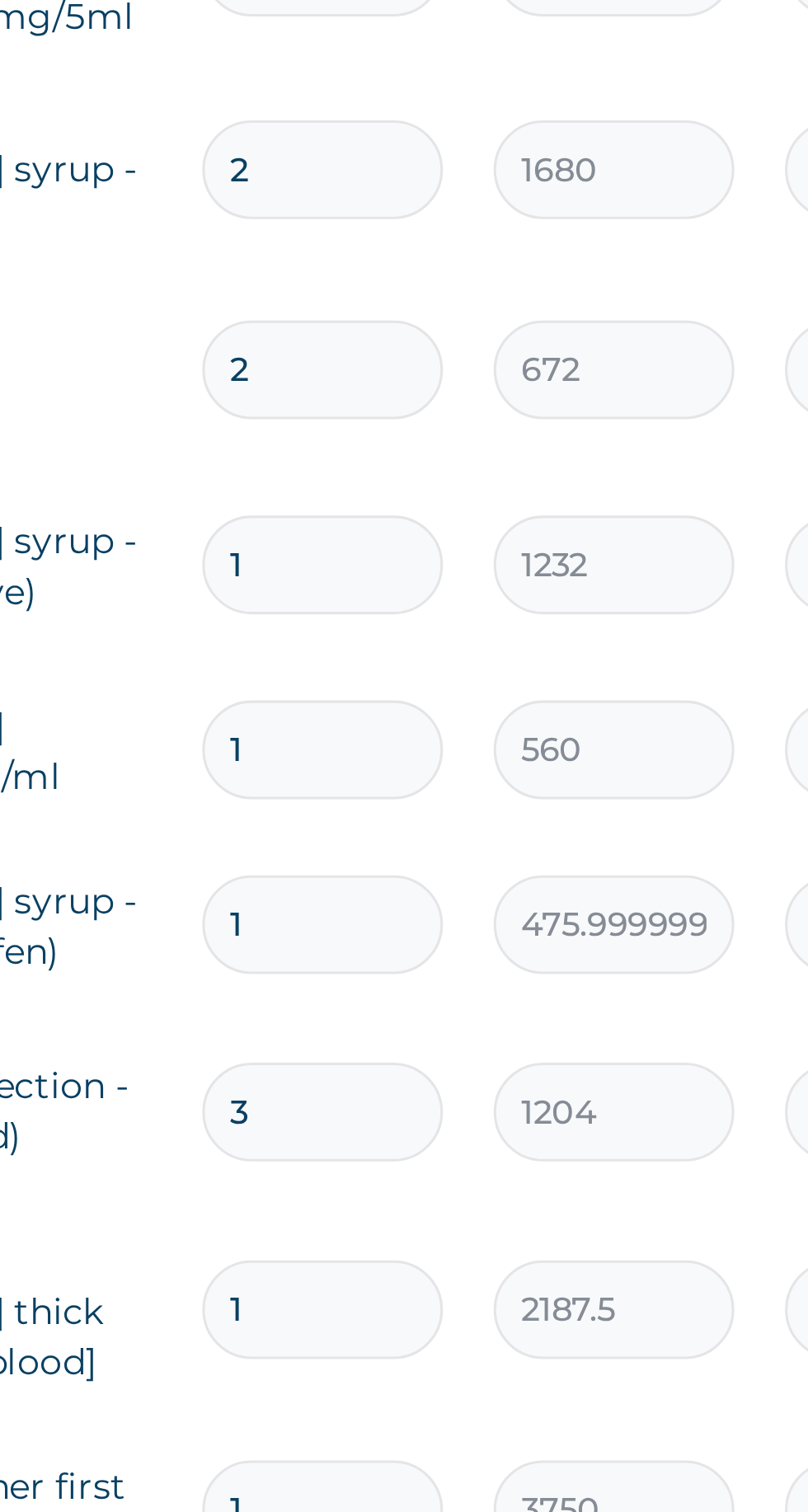
type input "1"
click at [562, 784] on input "2" at bounding box center [563, 782] width 78 height 32
type input "0.00"
type input "1"
type input "672.00"
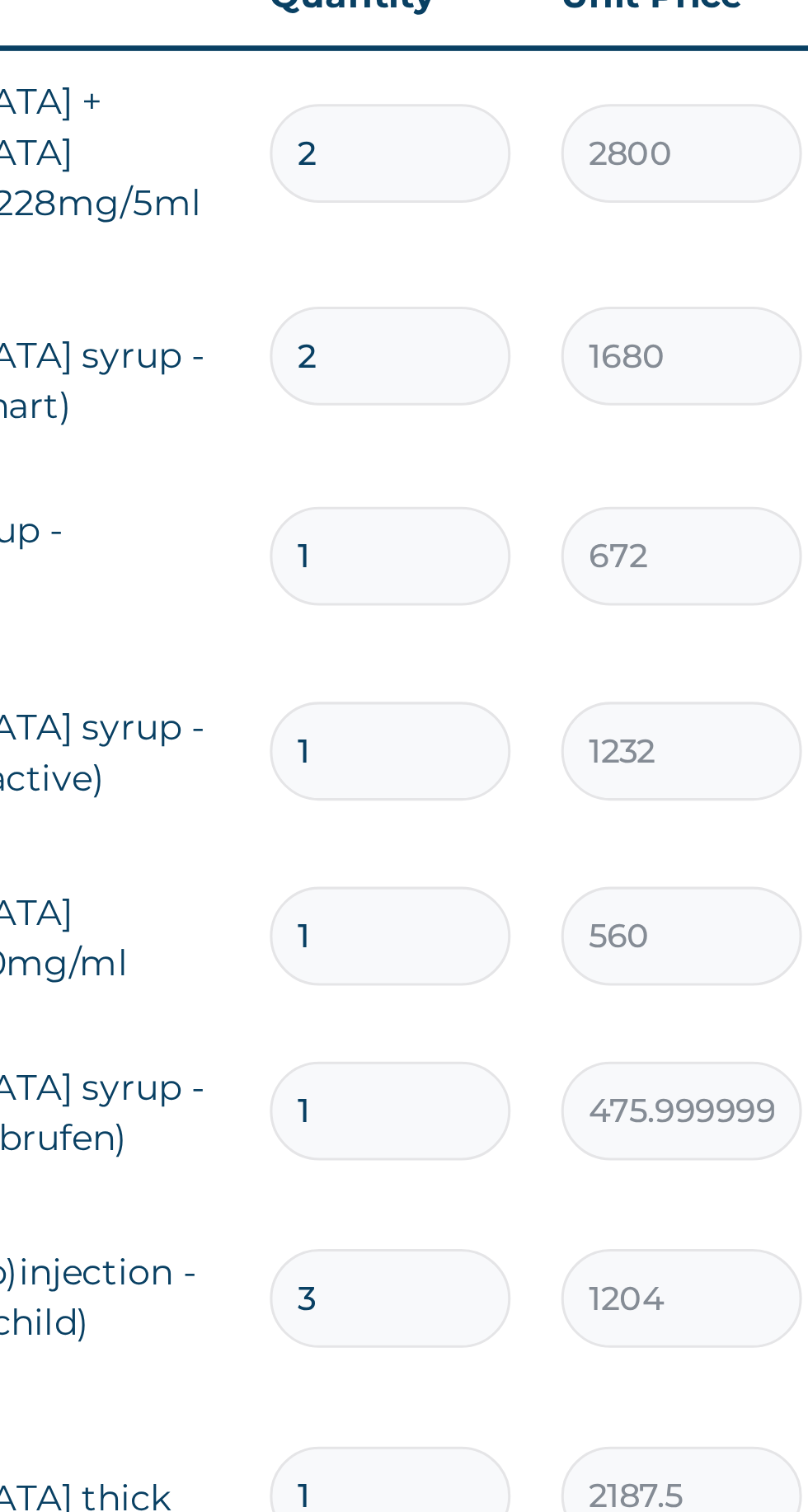
type input "1"
click at [559, 720] on input "2" at bounding box center [563, 717] width 78 height 32
type input "0.00"
type input "1"
type input "1680.00"
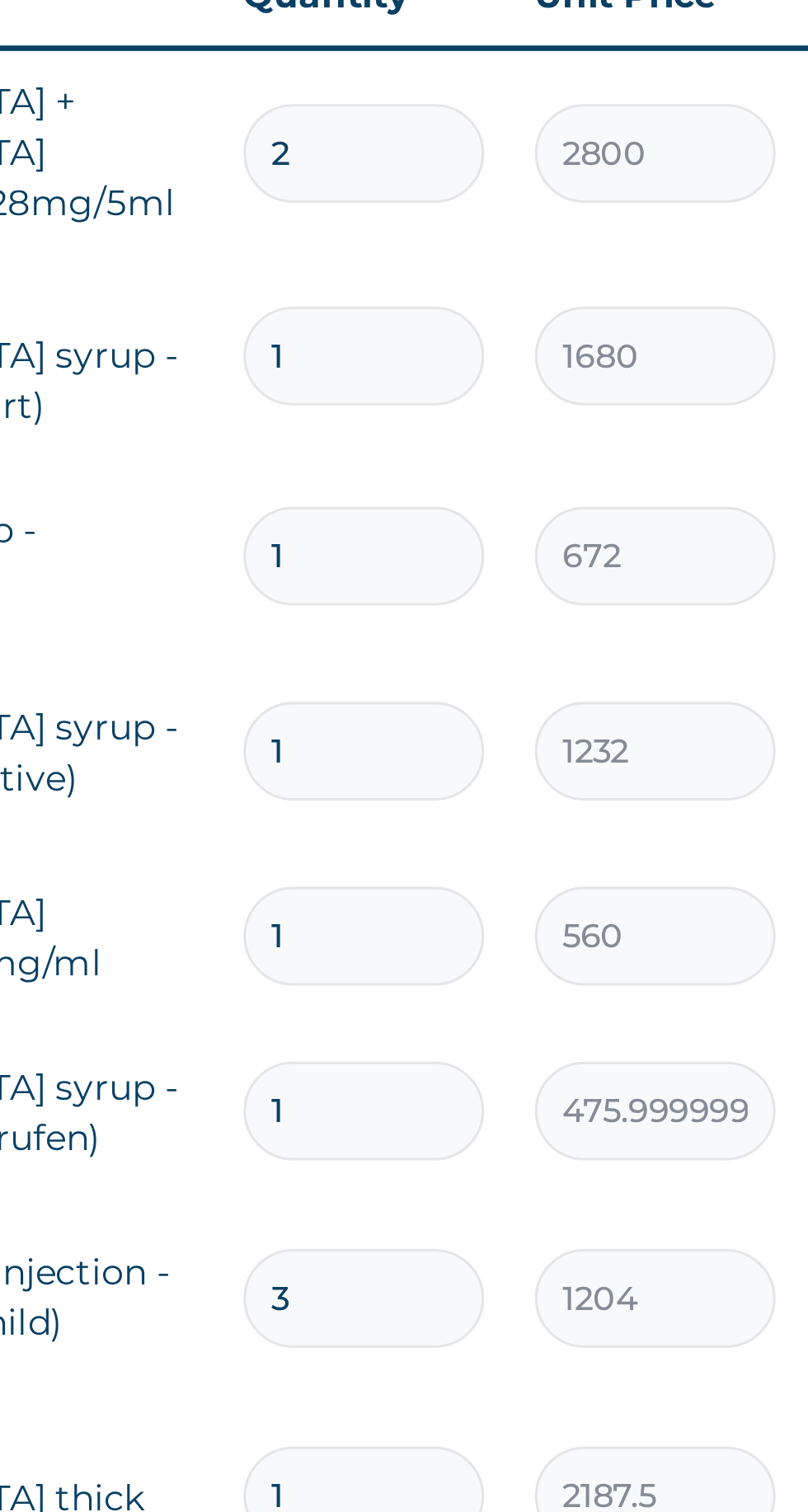
type input "1"
click at [561, 653] on input "2" at bounding box center [563, 652] width 78 height 32
type input "0.00"
type input "1"
type input "2800.00"
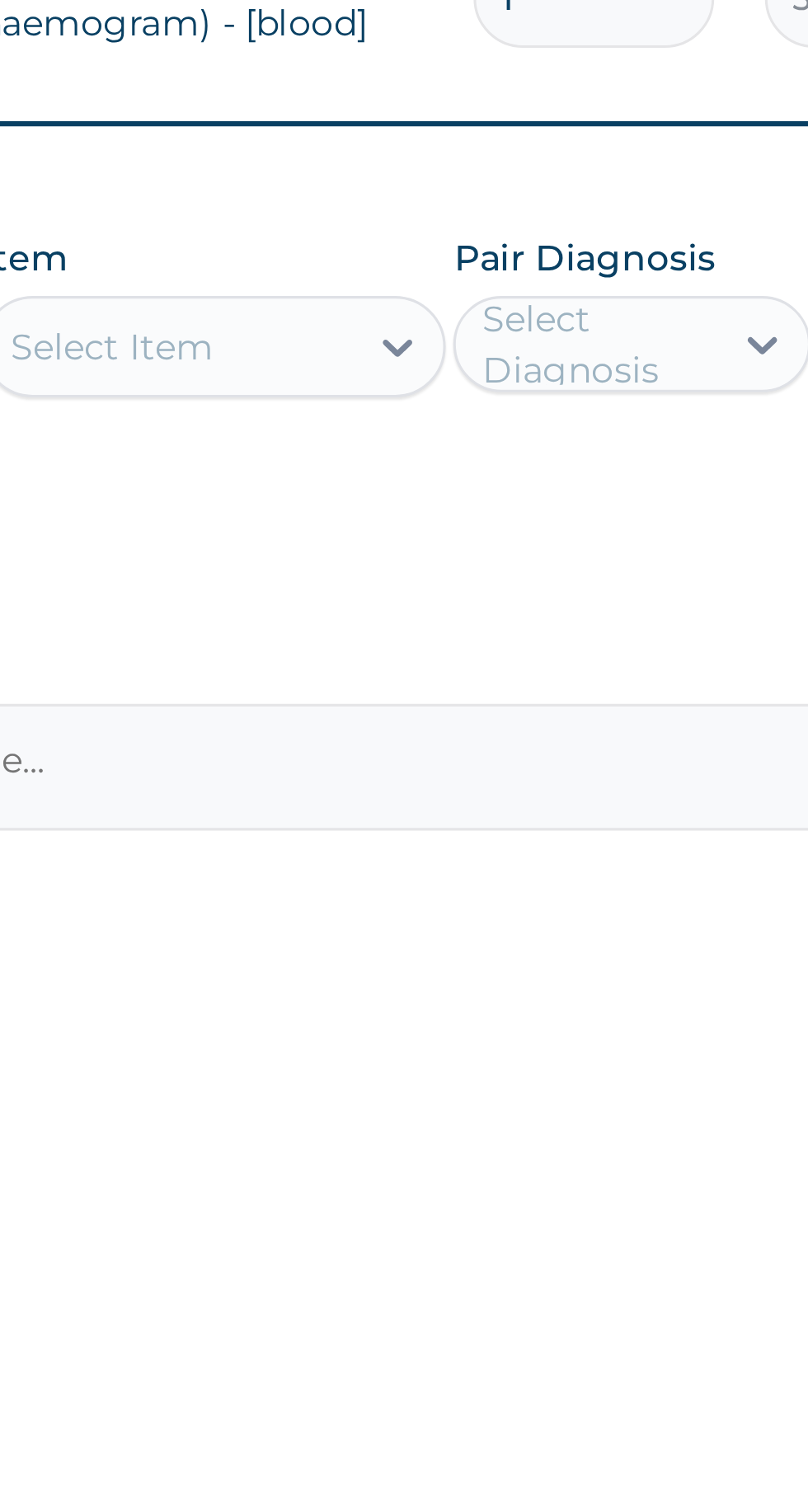
scroll to position [305, 0]
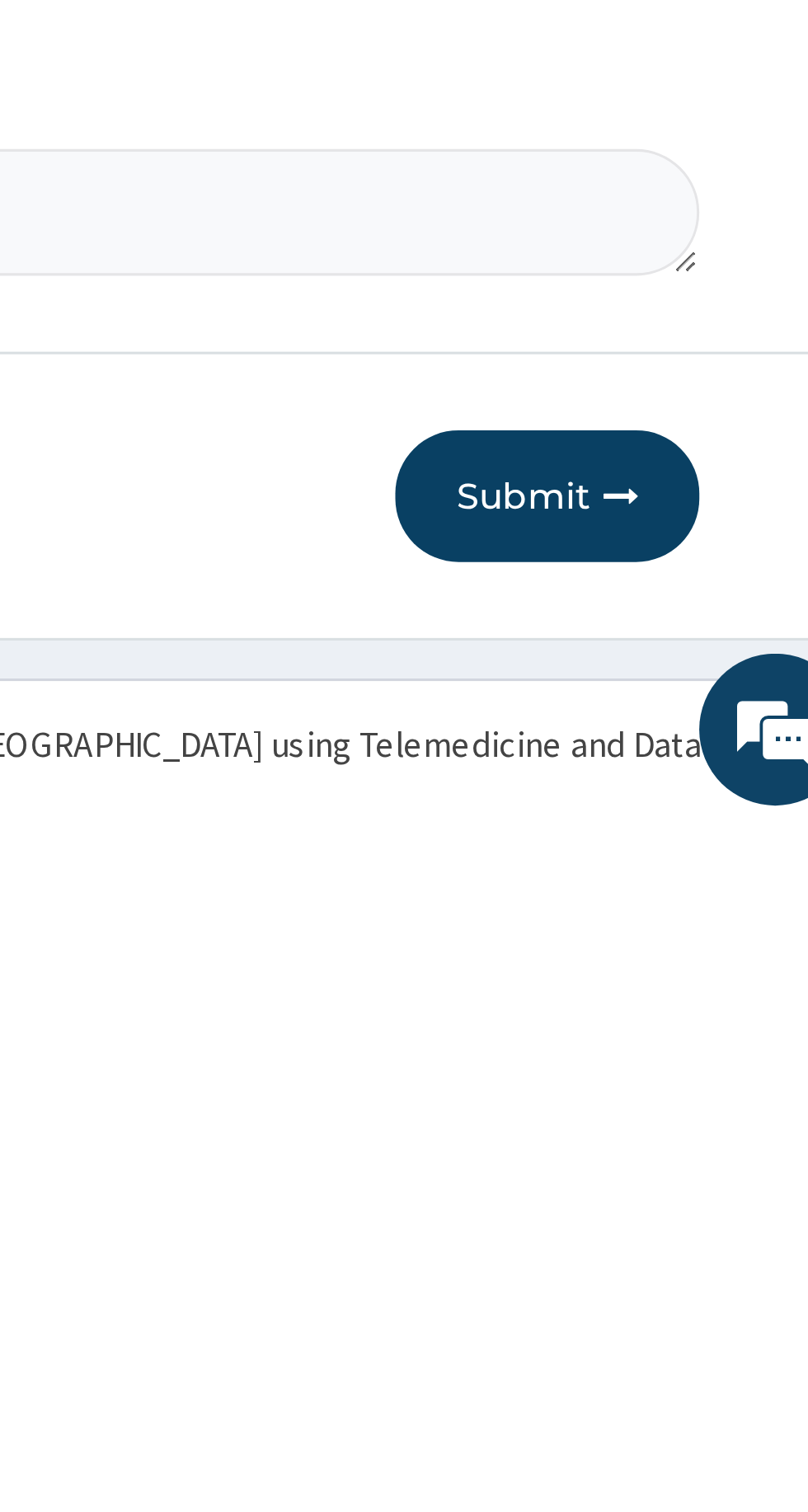
click at [710, 1390] on button "Submit" at bounding box center [700, 1402] width 99 height 43
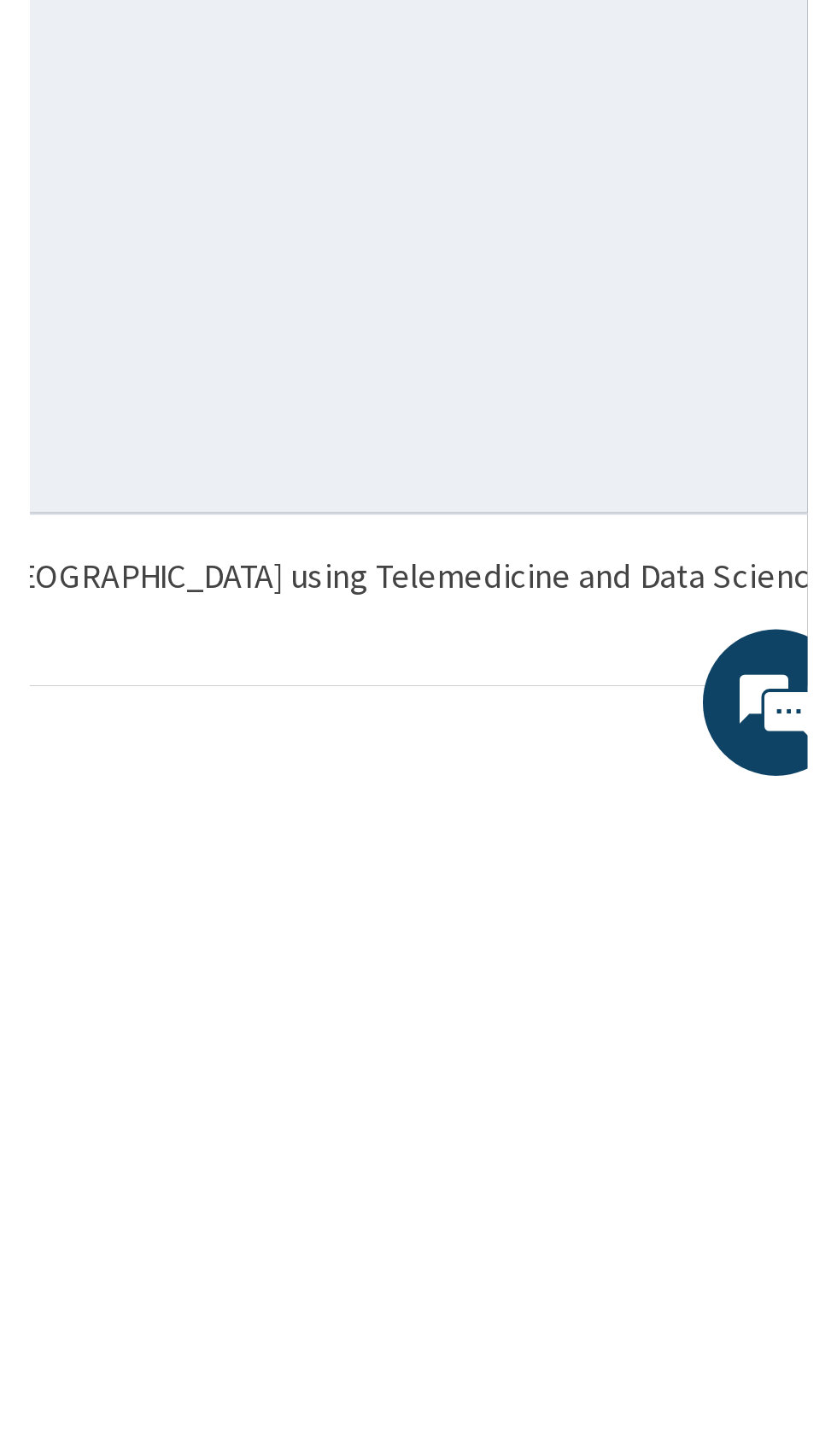
scroll to position [0, 0]
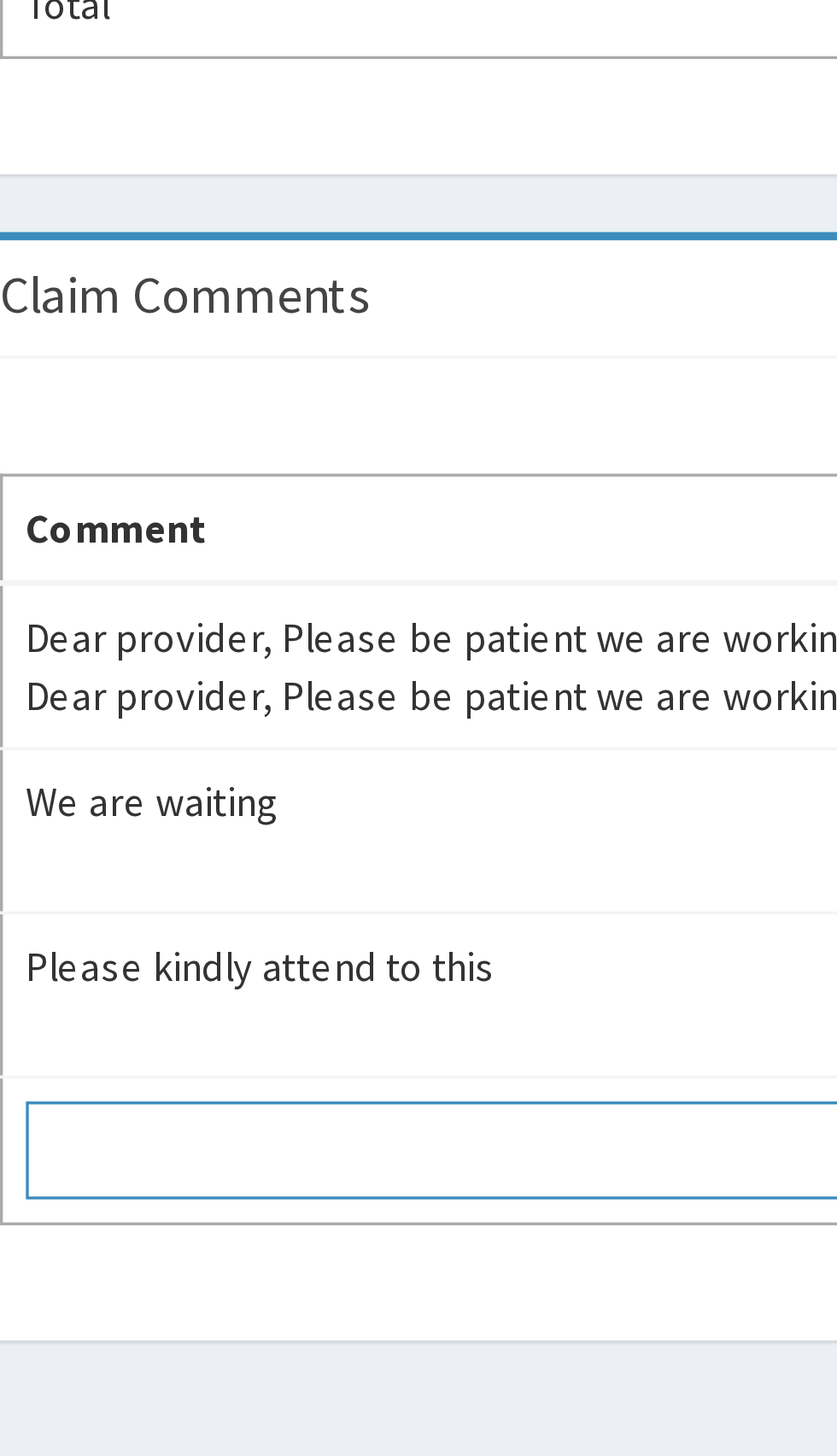
click at [355, 1067] on textarea at bounding box center [395, 1056] width 312 height 29
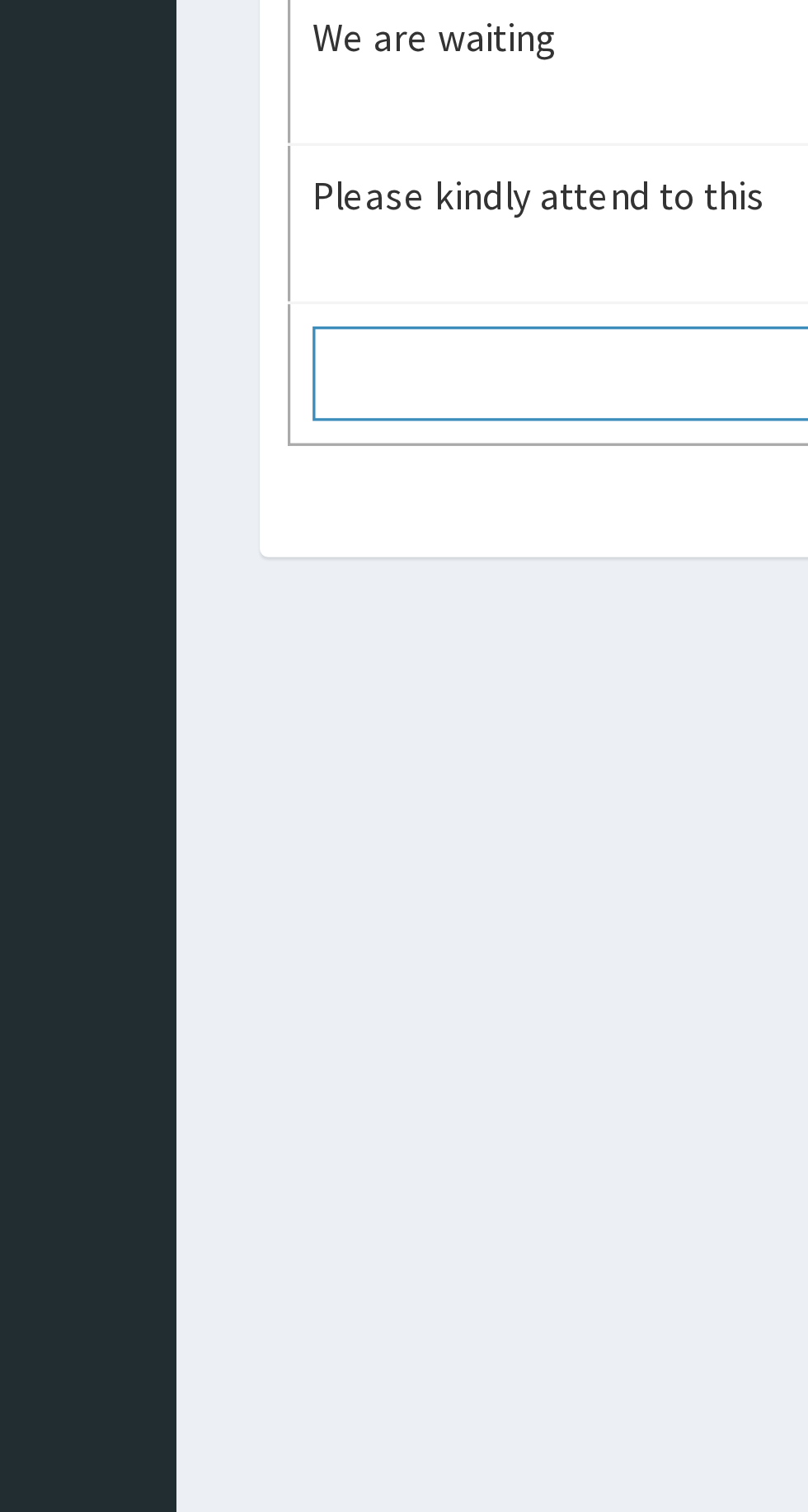
type textarea "A"
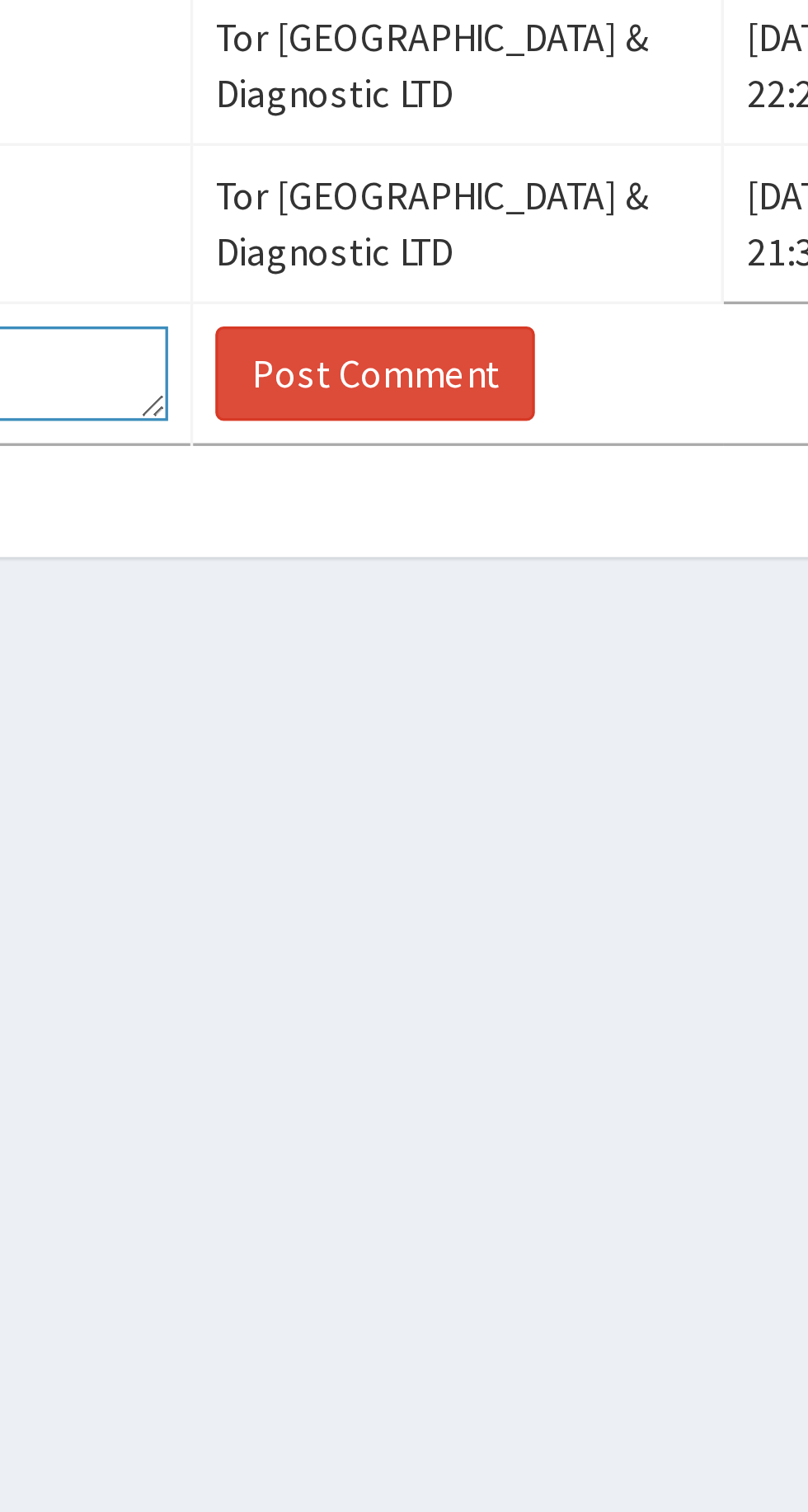
type textarea "Attend to this one"
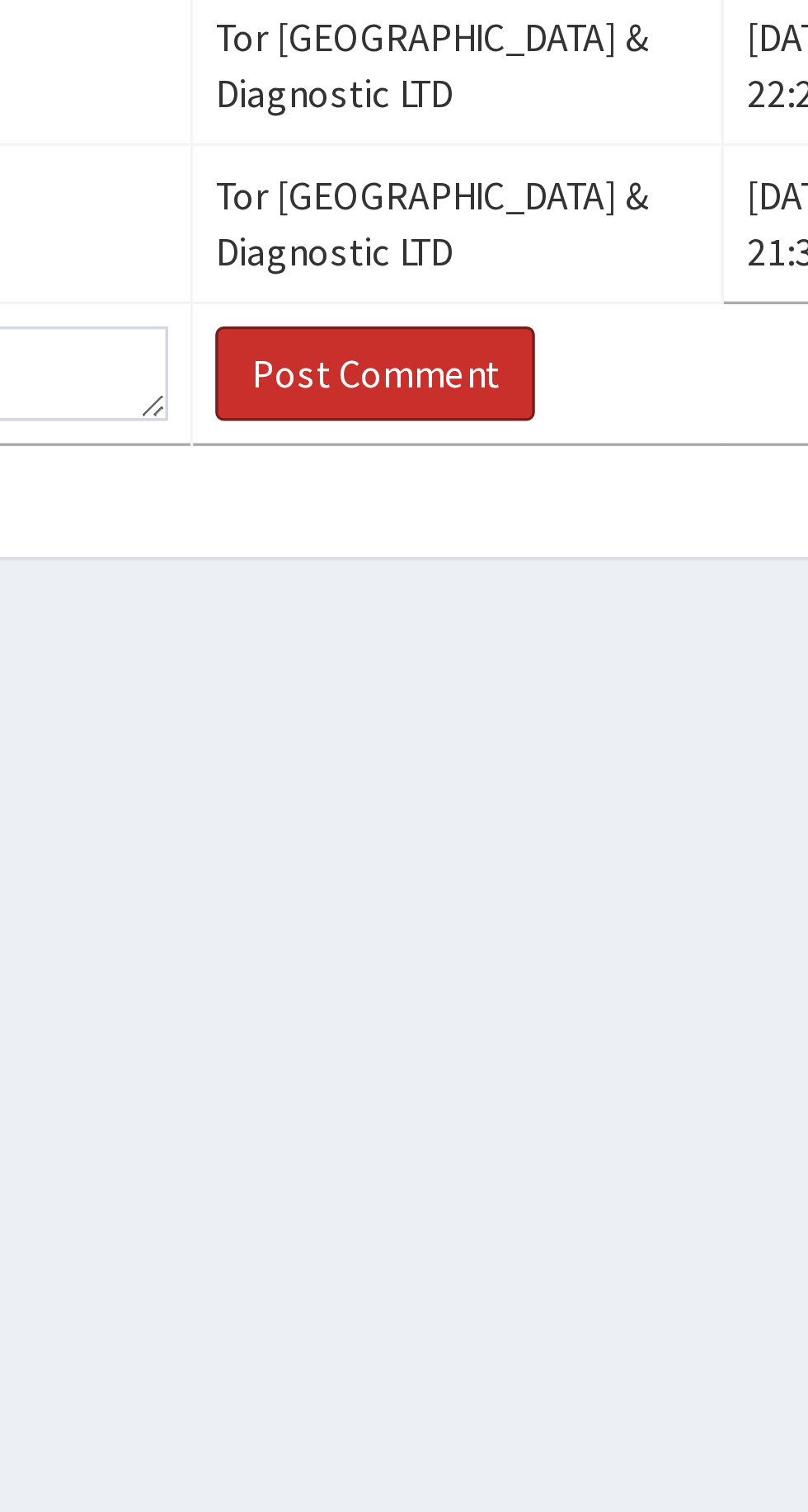
click at [571, 1033] on button "Post Comment" at bounding box center [593, 1019] width 95 height 28
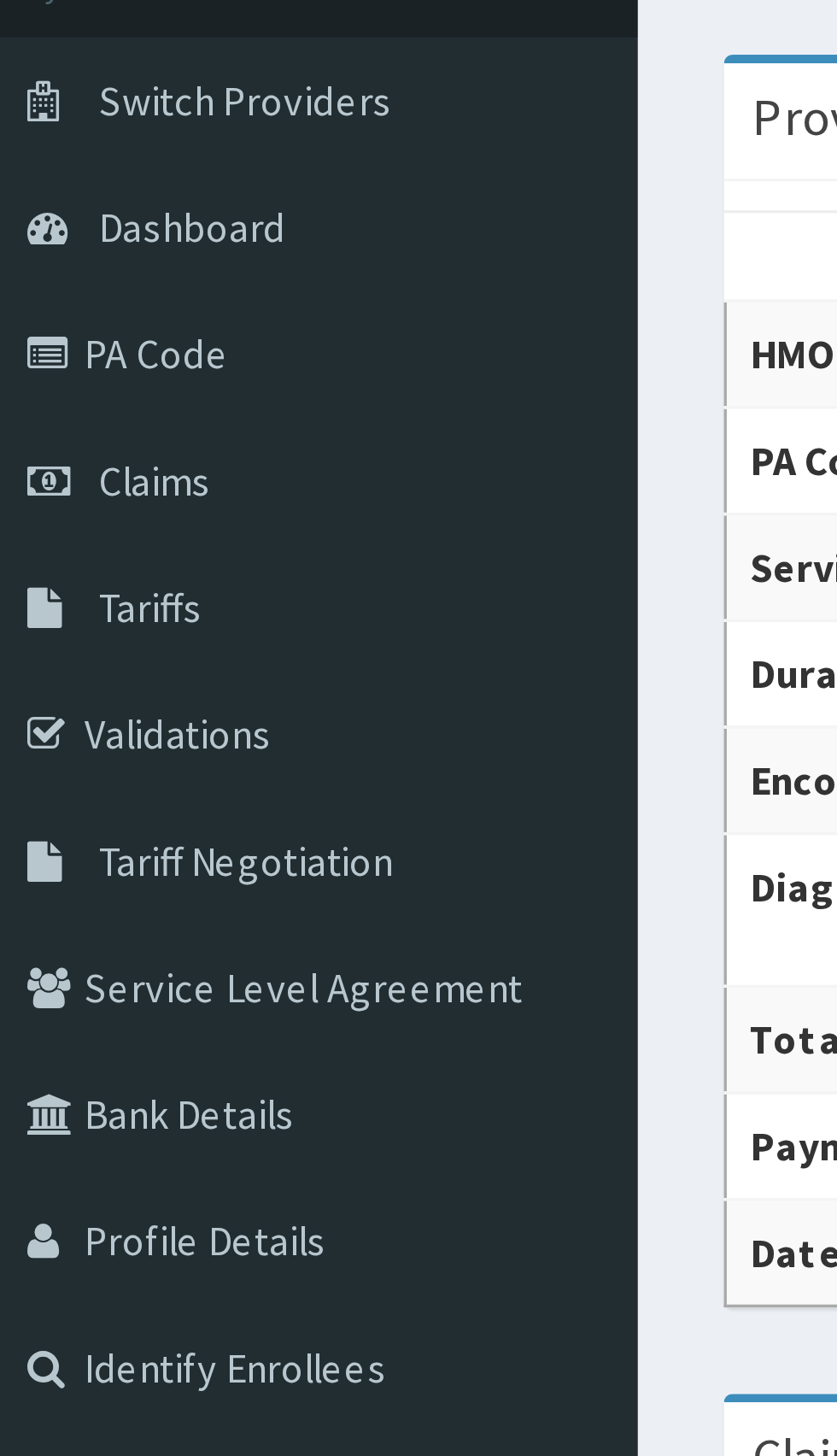
click at [54, 265] on span "Claims" at bounding box center [53, 261] width 34 height 15
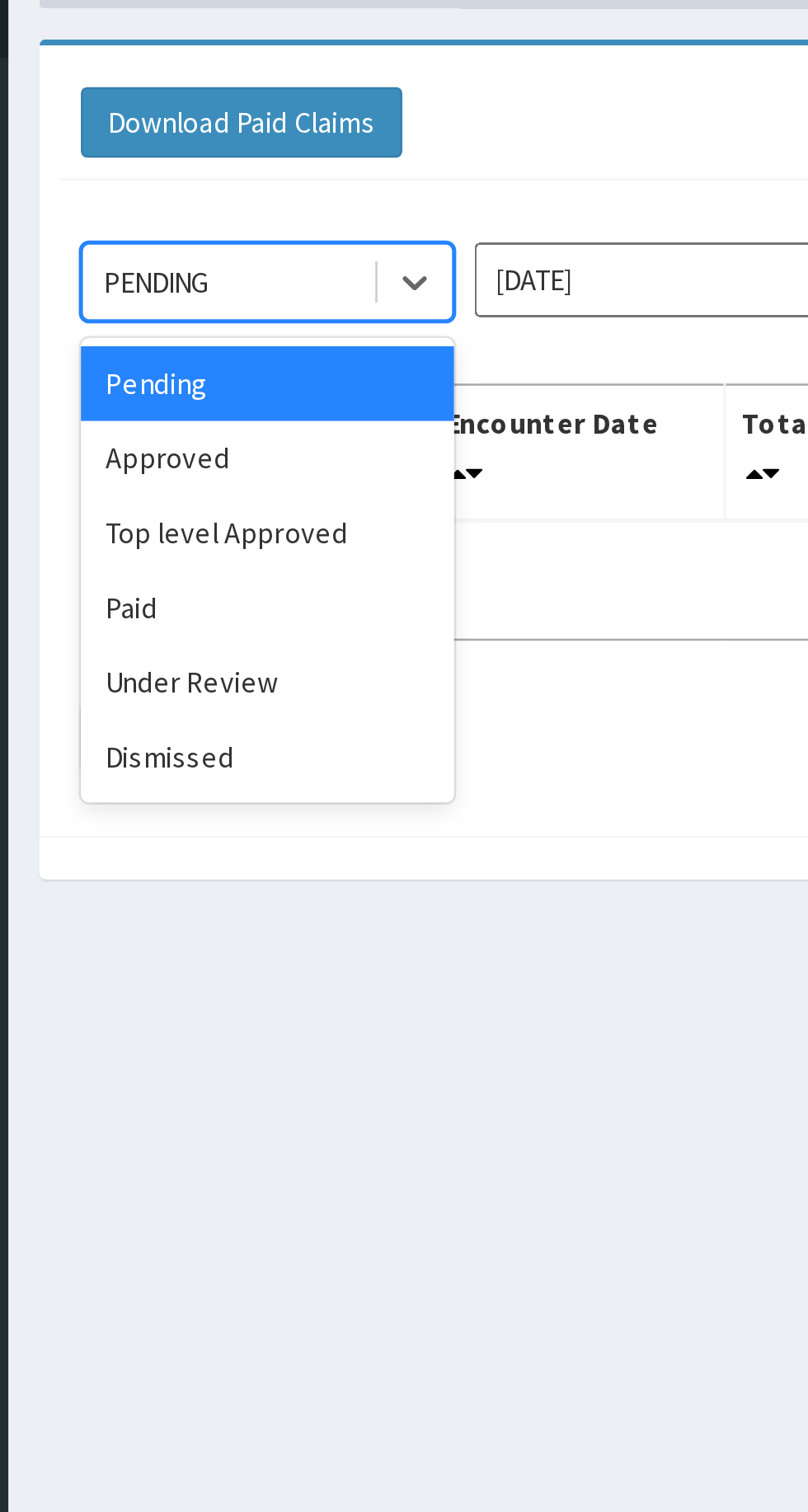
click at [293, 371] on div "Under Review" at bounding box center [292, 373] width 148 height 30
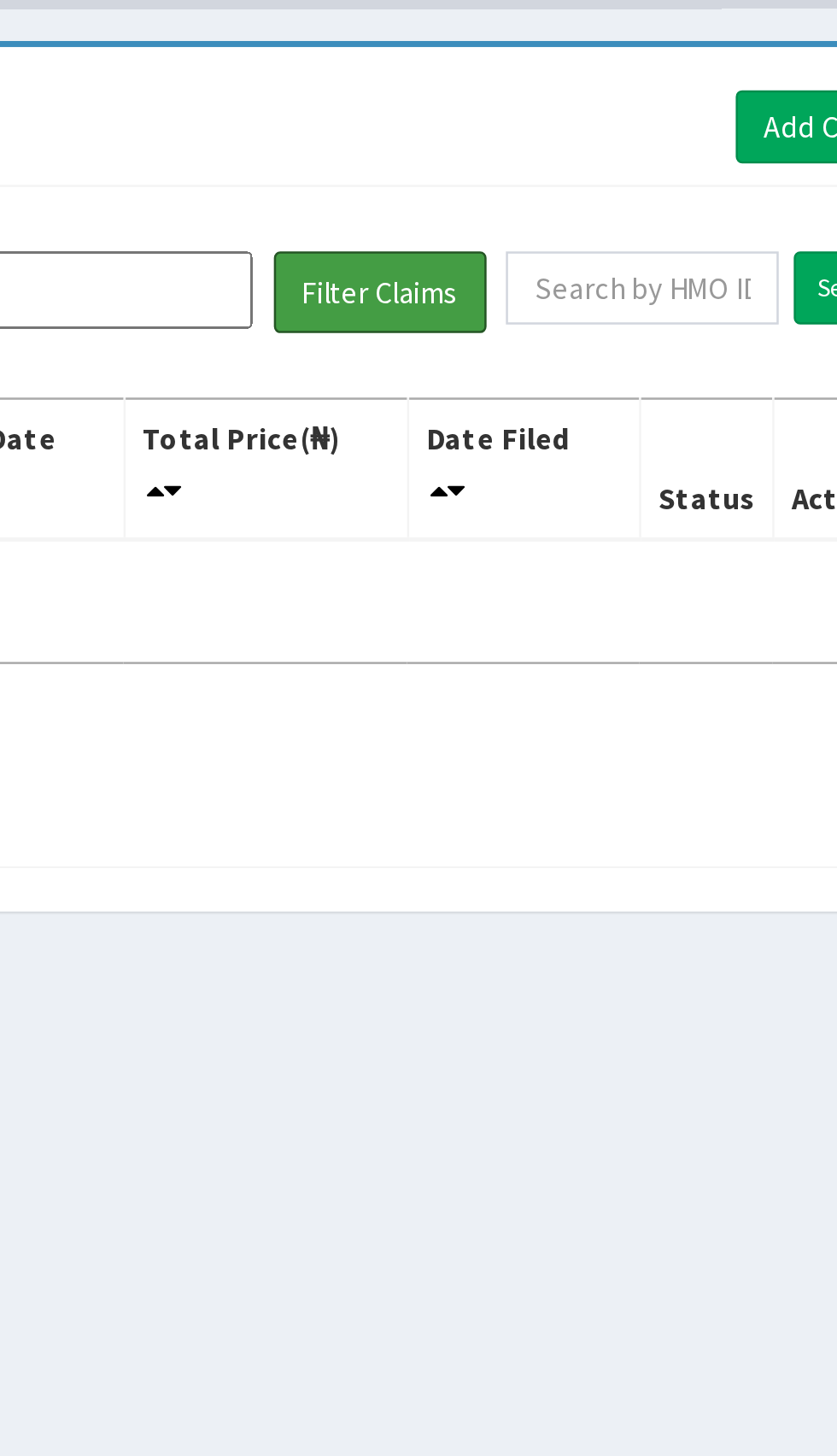
click at [603, 213] on button "Filter Claims" at bounding box center [593, 223] width 84 height 33
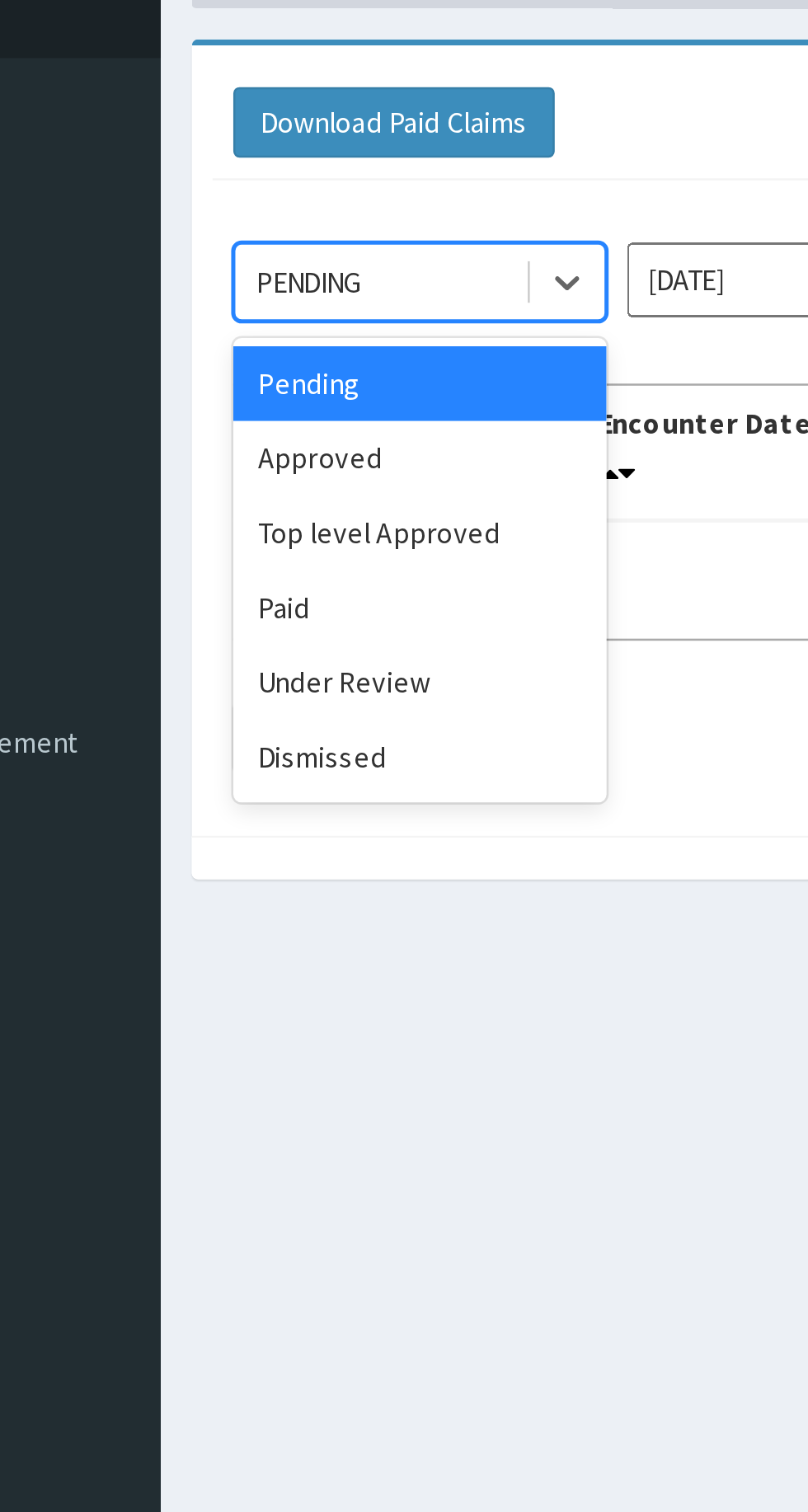
click at [277, 288] on div "Approved" at bounding box center [292, 285] width 148 height 30
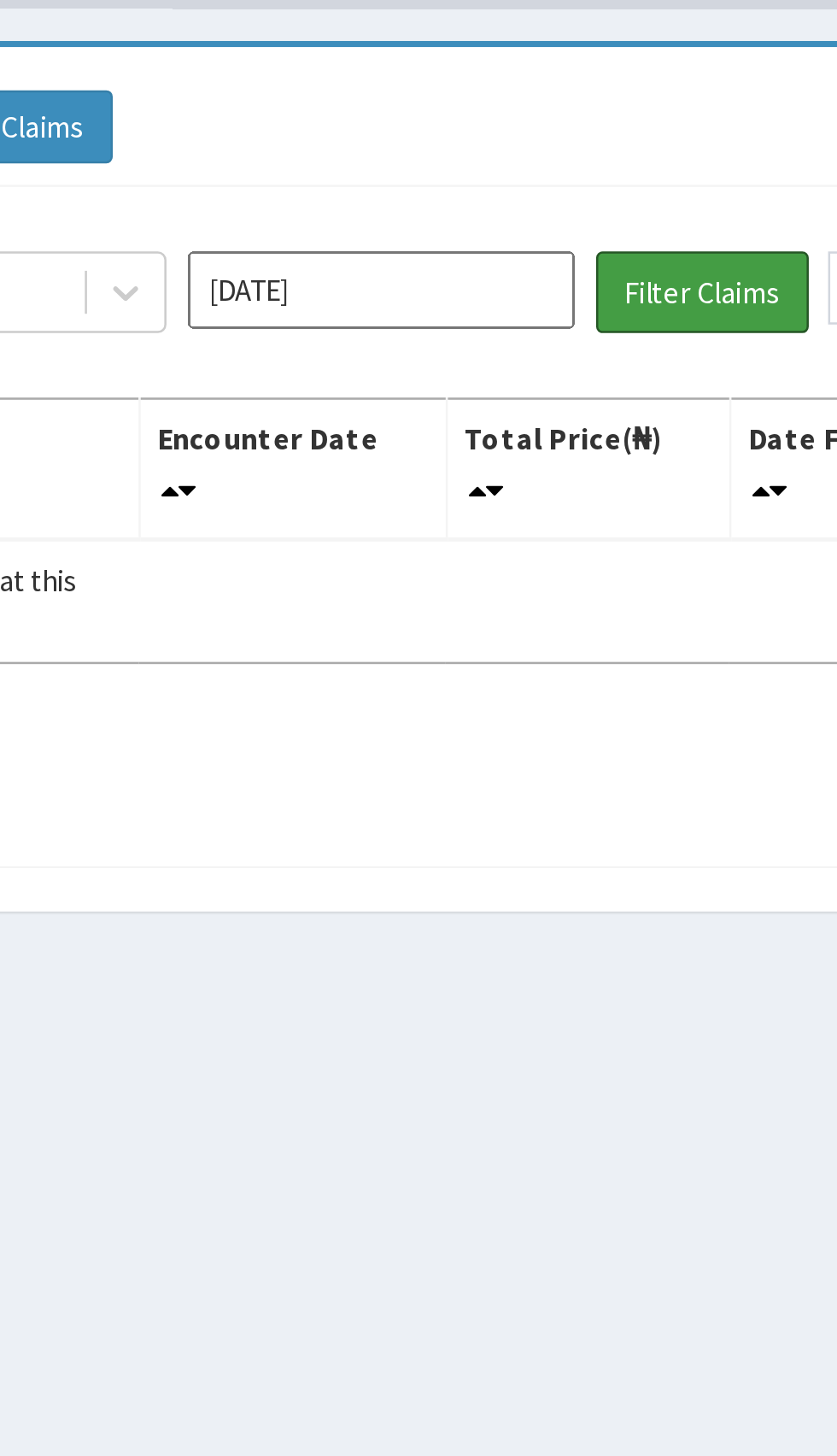
click at [601, 223] on button "Filter Claims" at bounding box center [593, 223] width 84 height 33
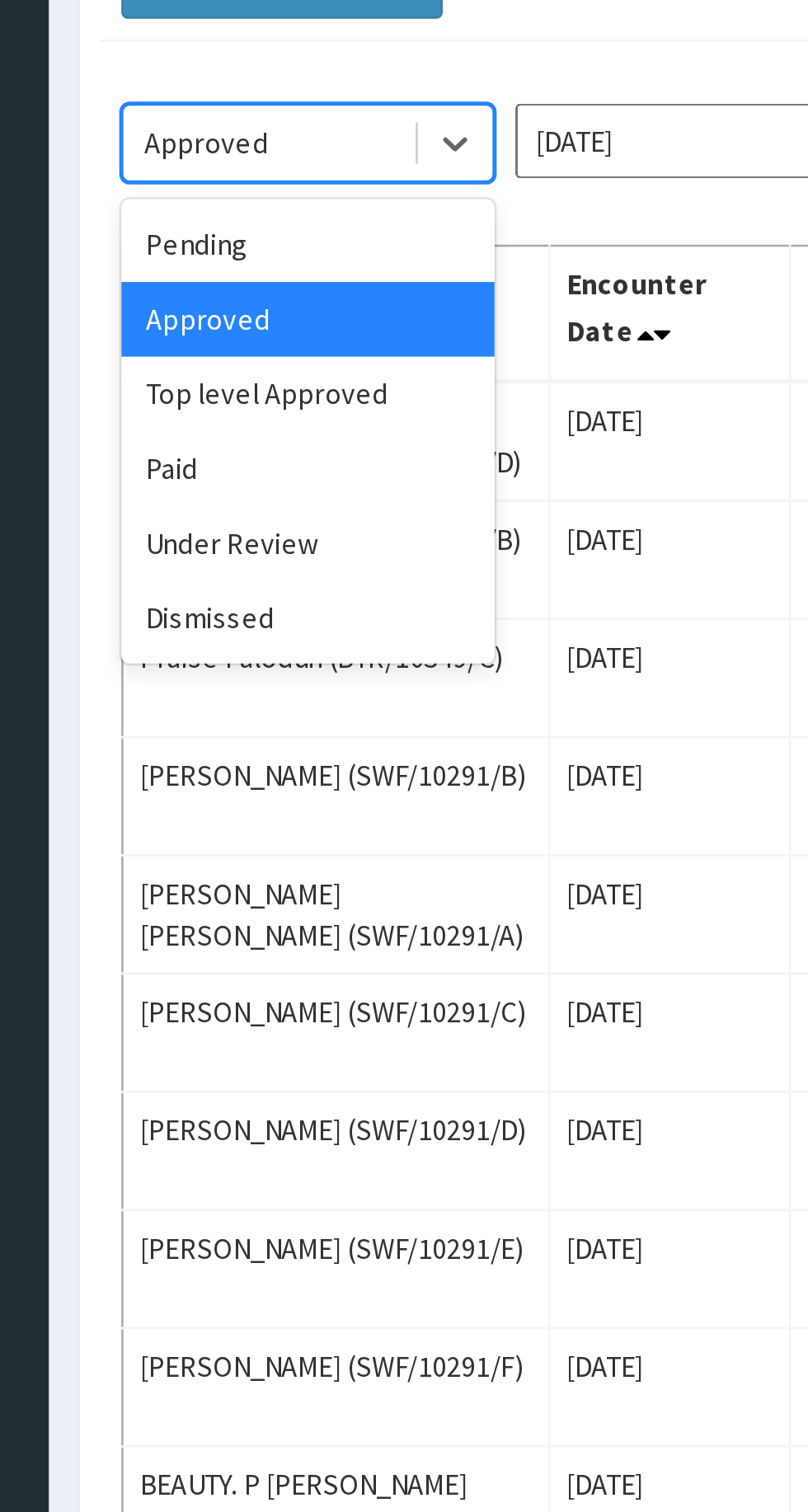
click at [278, 371] on div "Under Review" at bounding box center [292, 373] width 148 height 30
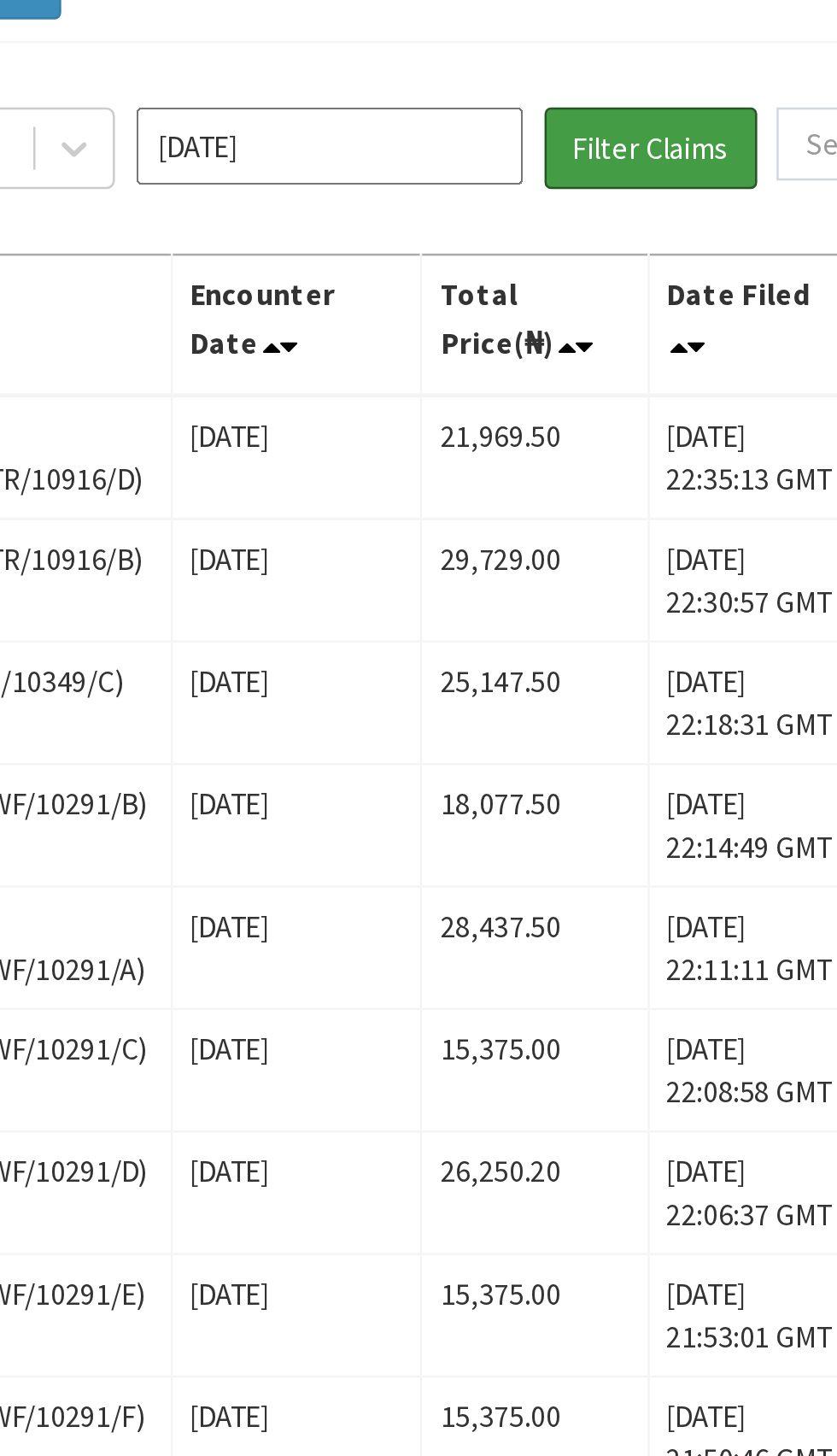
click at [602, 214] on button "Filter Claims" at bounding box center [593, 223] width 84 height 33
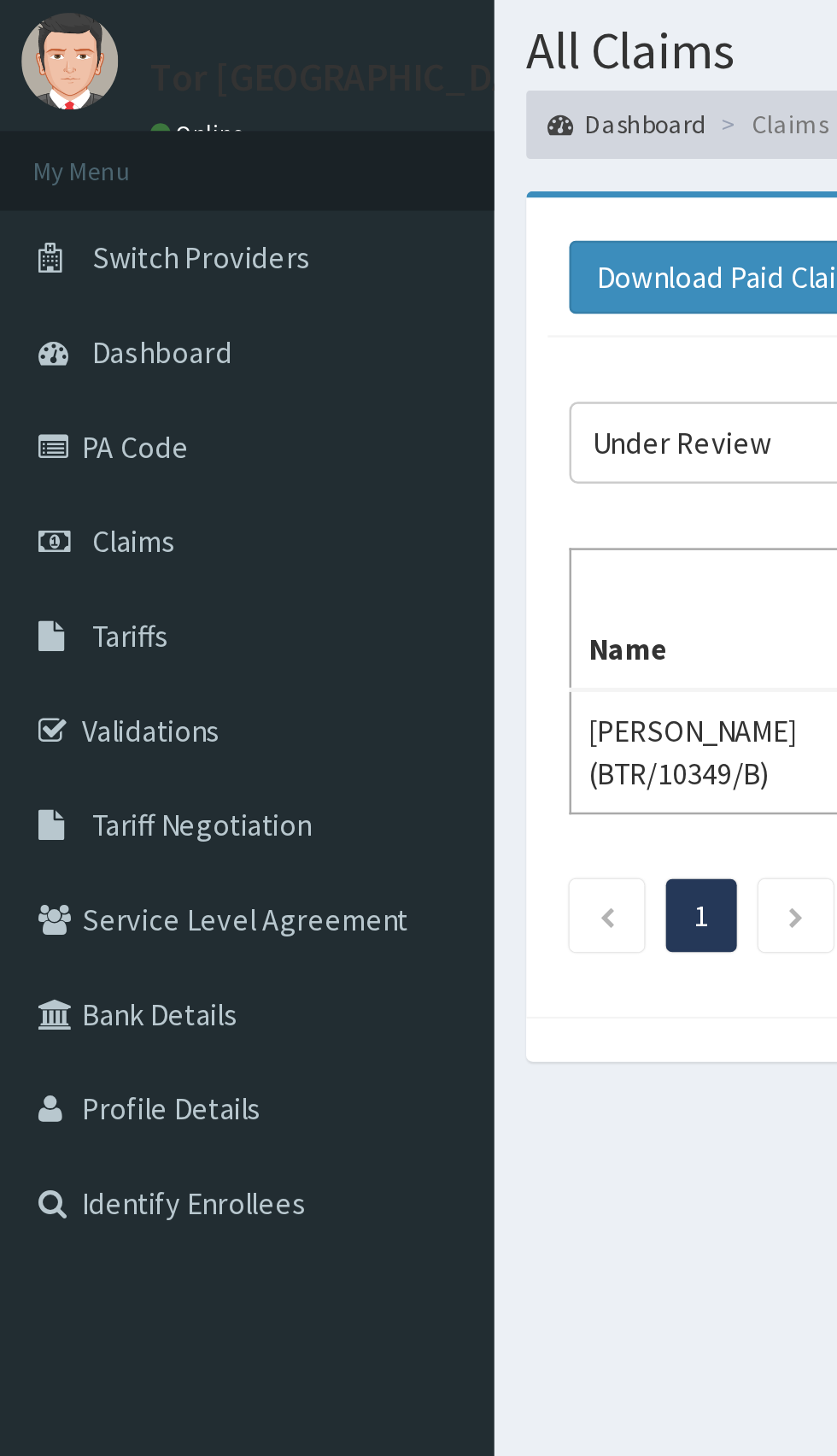
click at [47, 298] on span "Tariffs" at bounding box center [52, 299] width 31 height 15
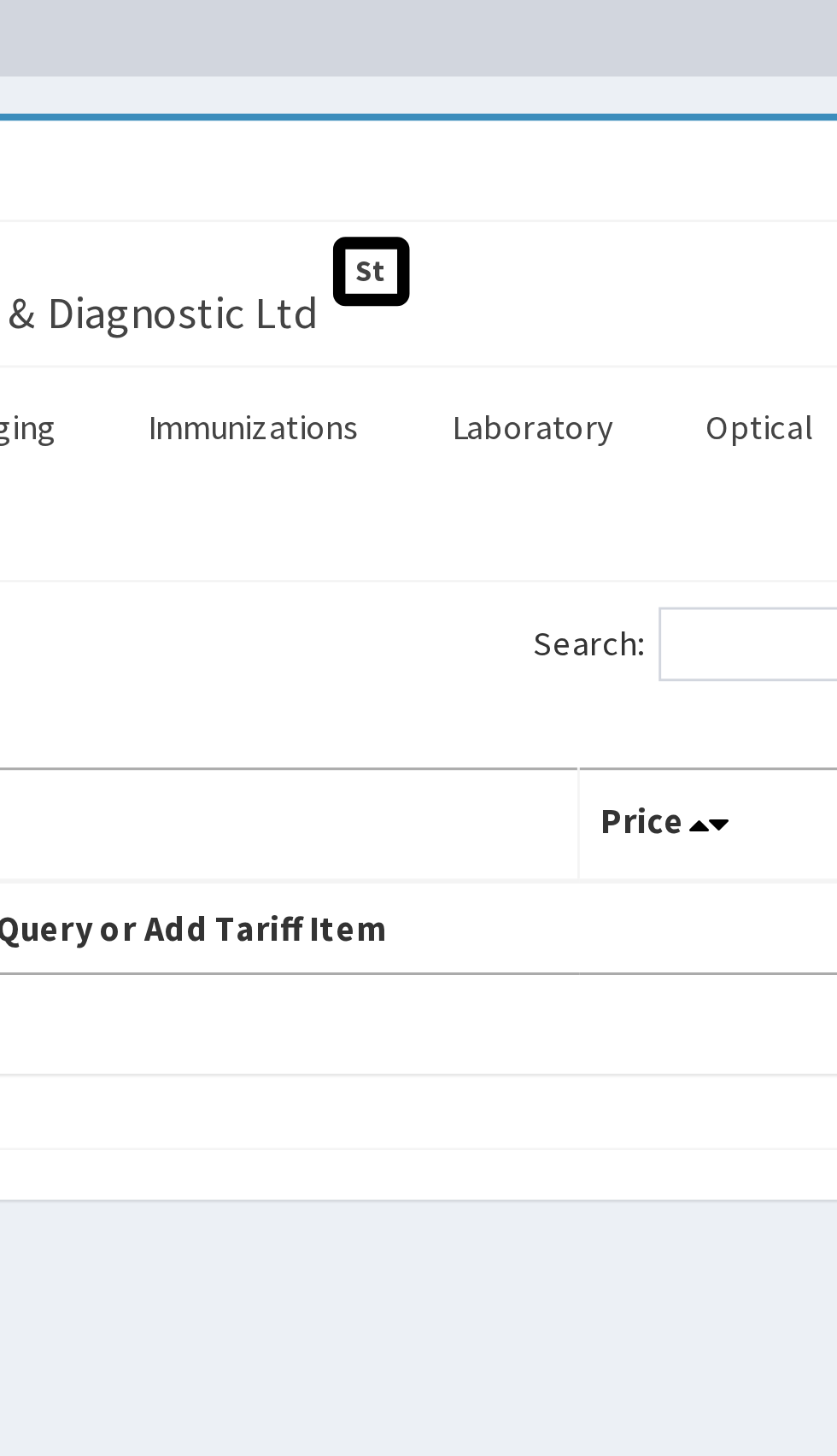
click at [615, 233] on link "Laboratory" at bounding box center [616, 231] width 84 height 36
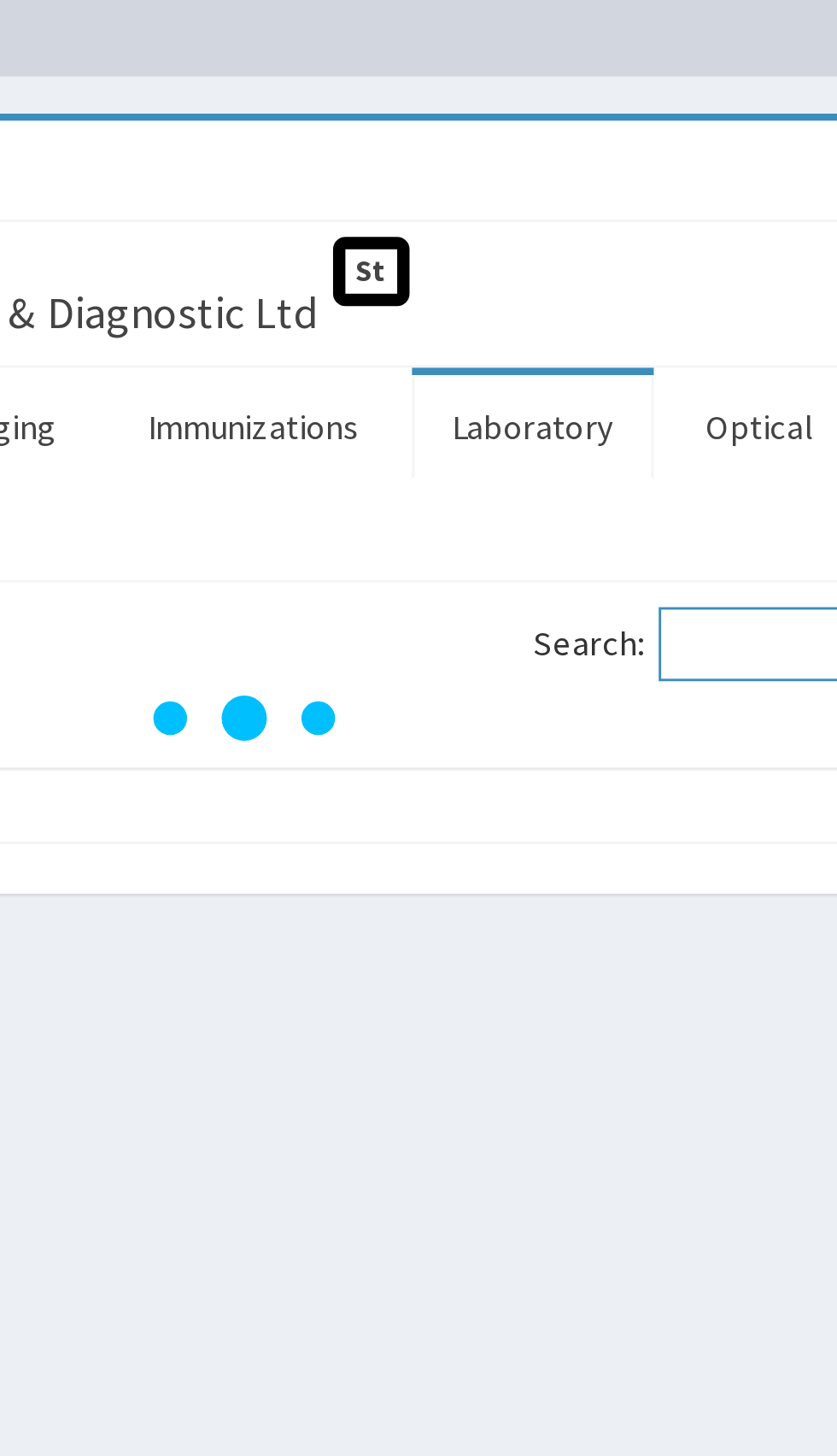
click at [691, 303] on input "Search:" at bounding box center [734, 306] width 147 height 25
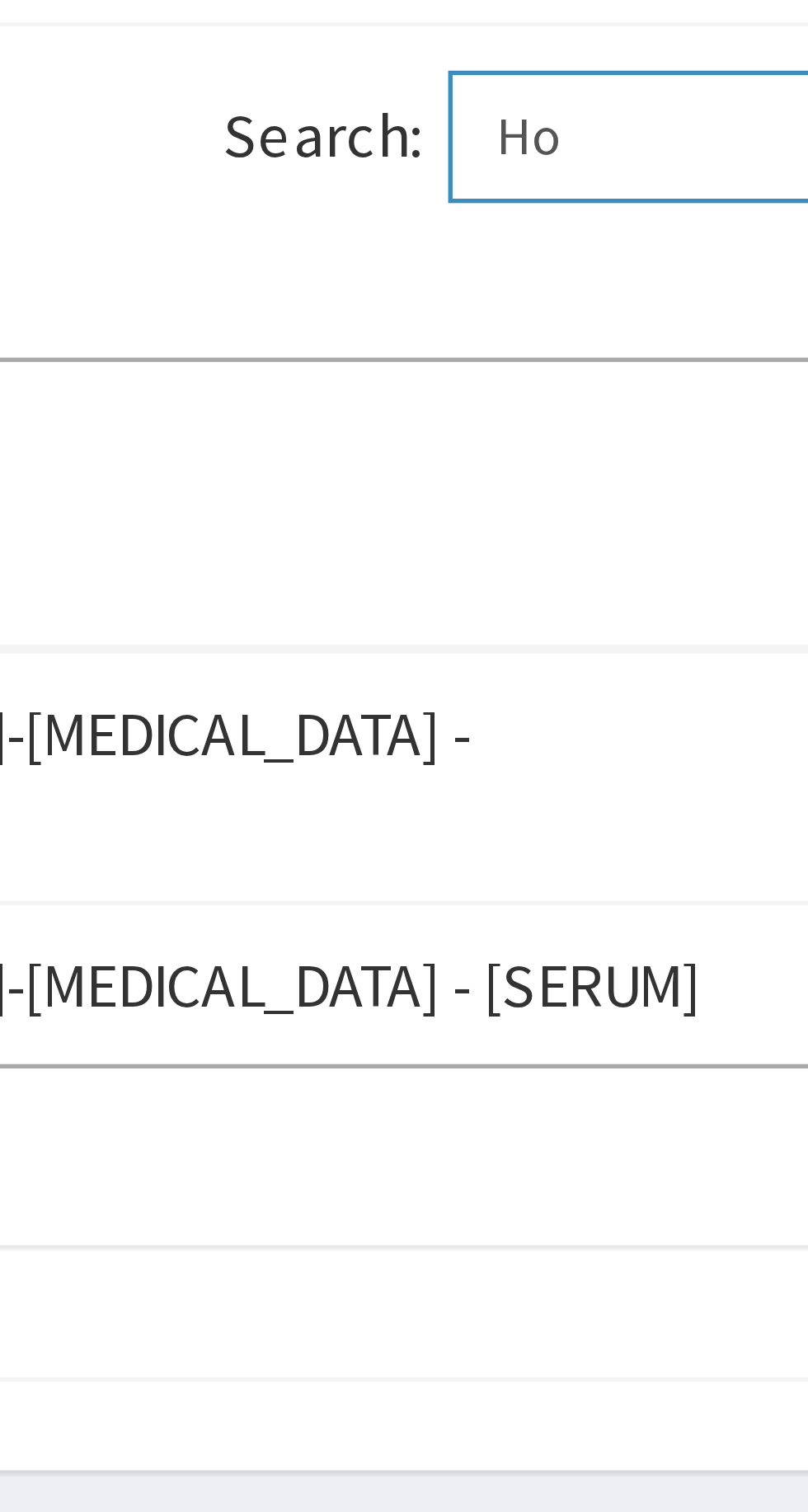
type input "H"
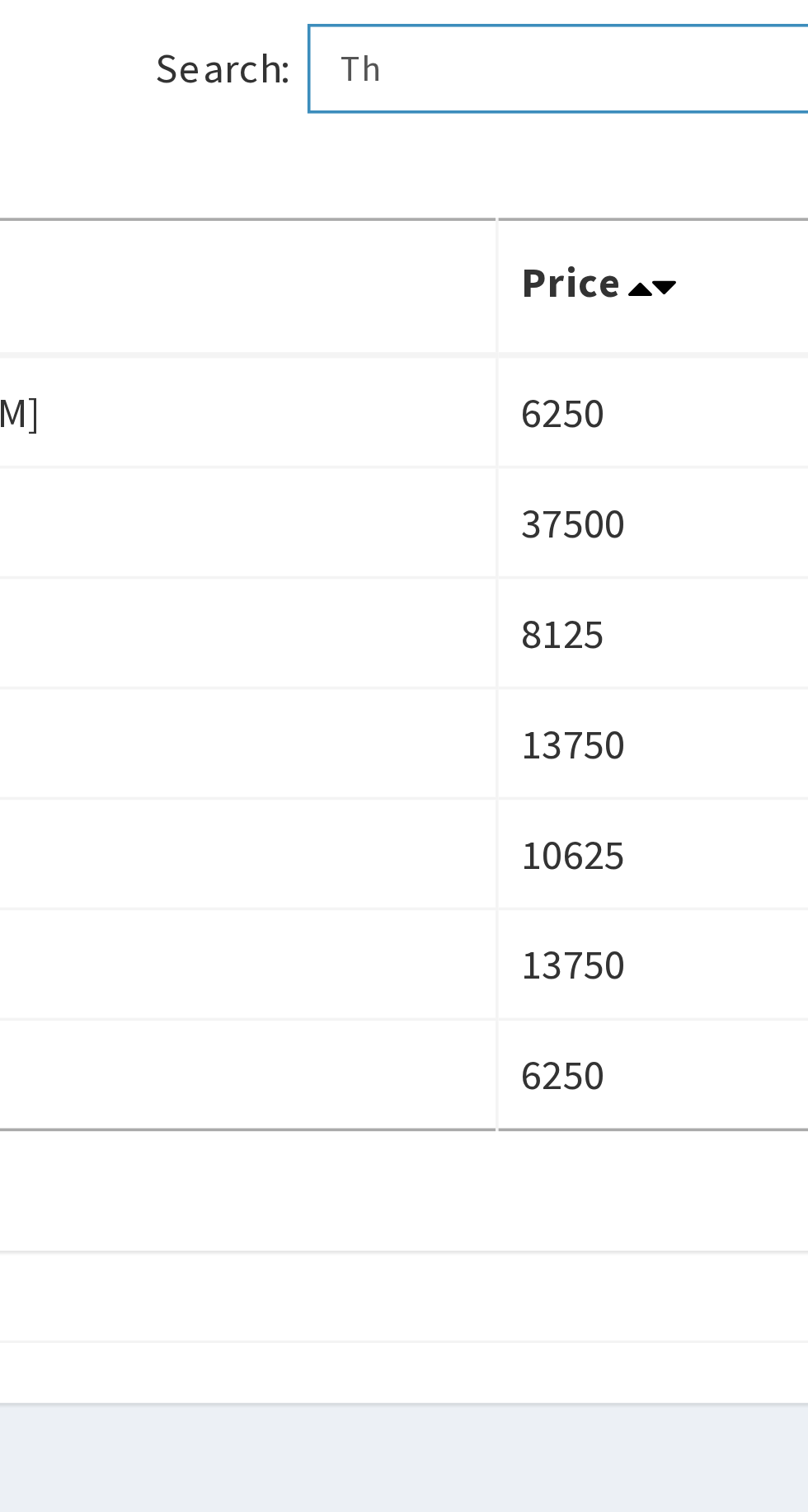
type input "T"
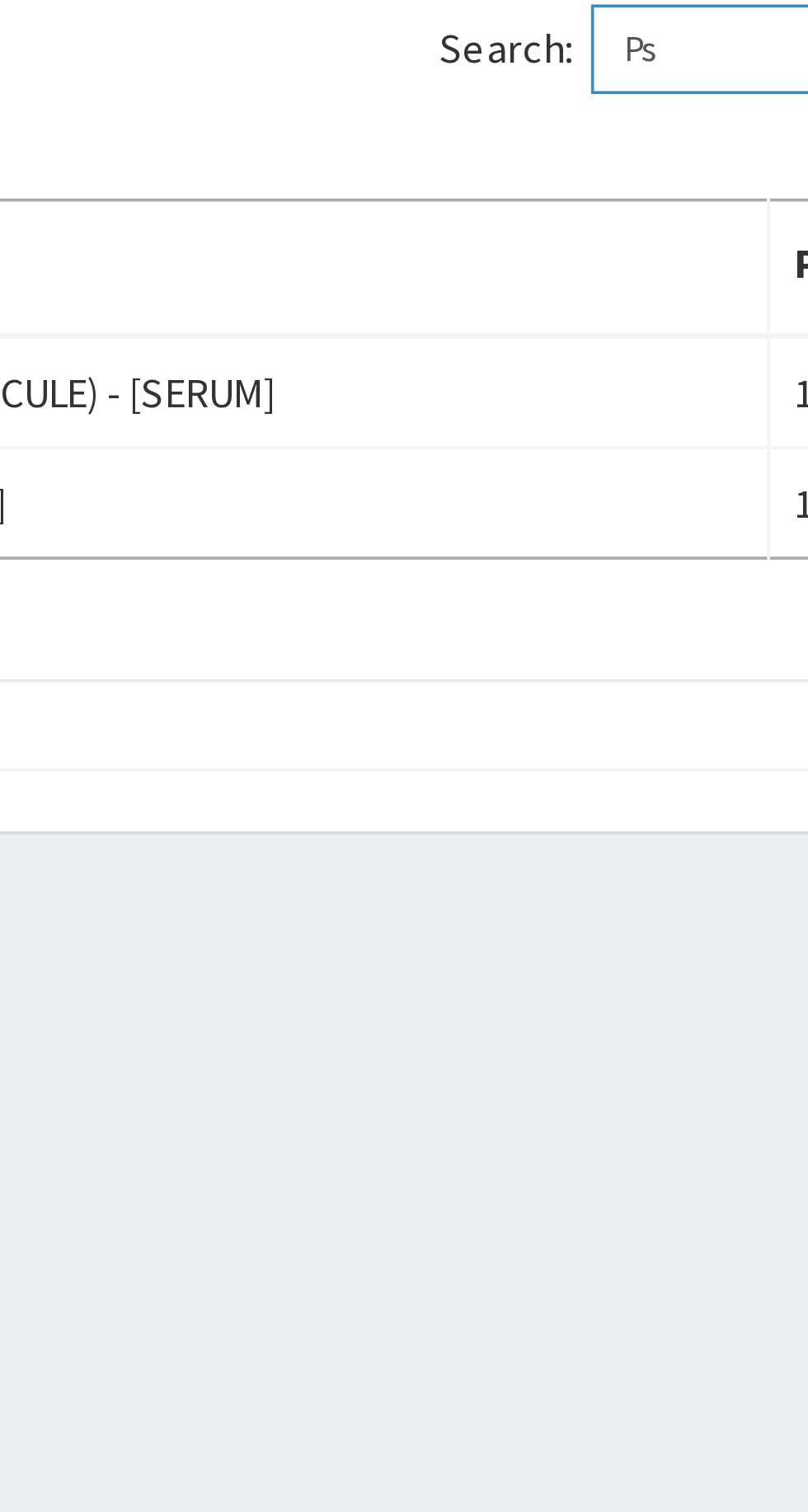
type input "P"
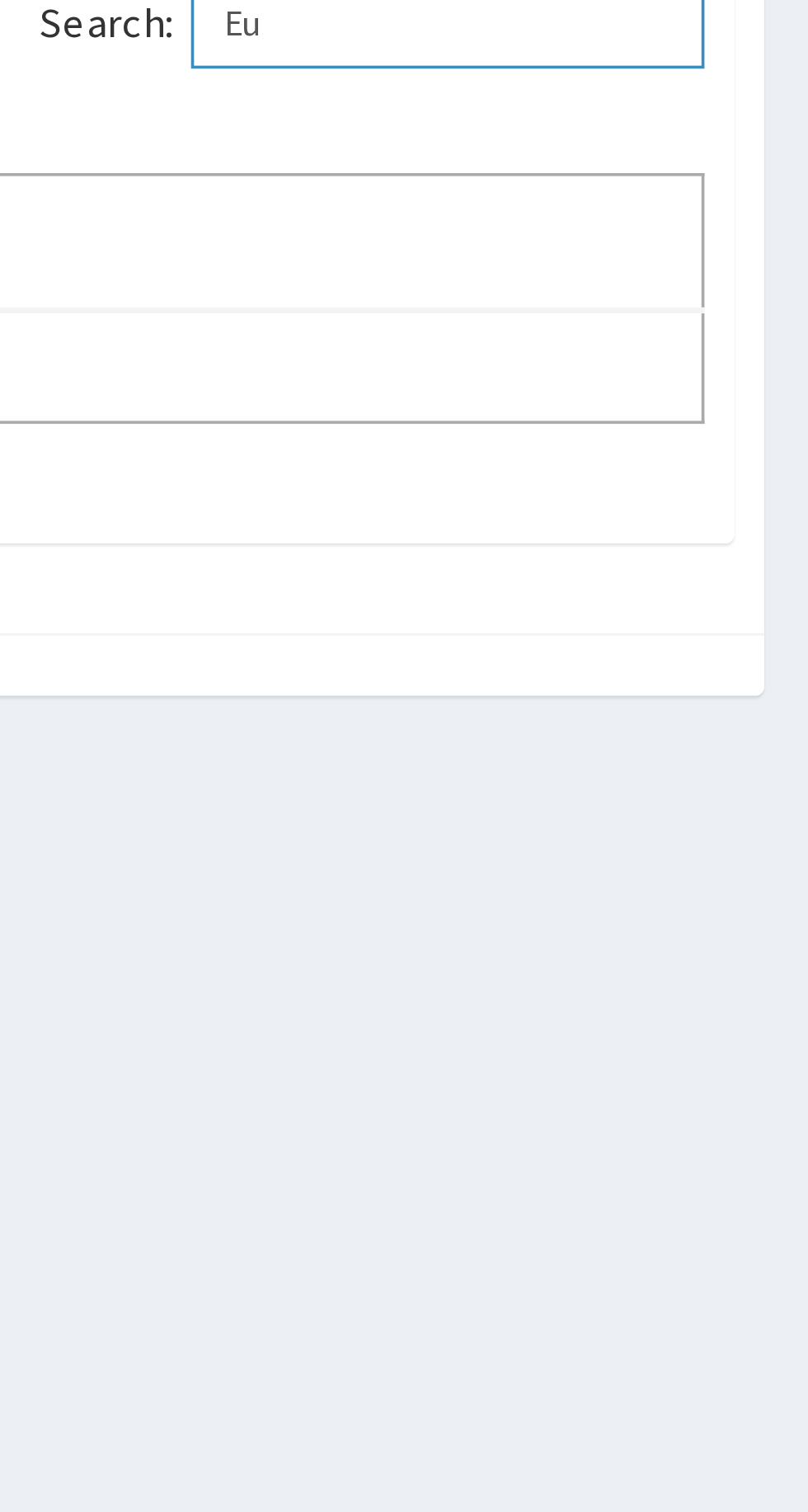
type input "E"
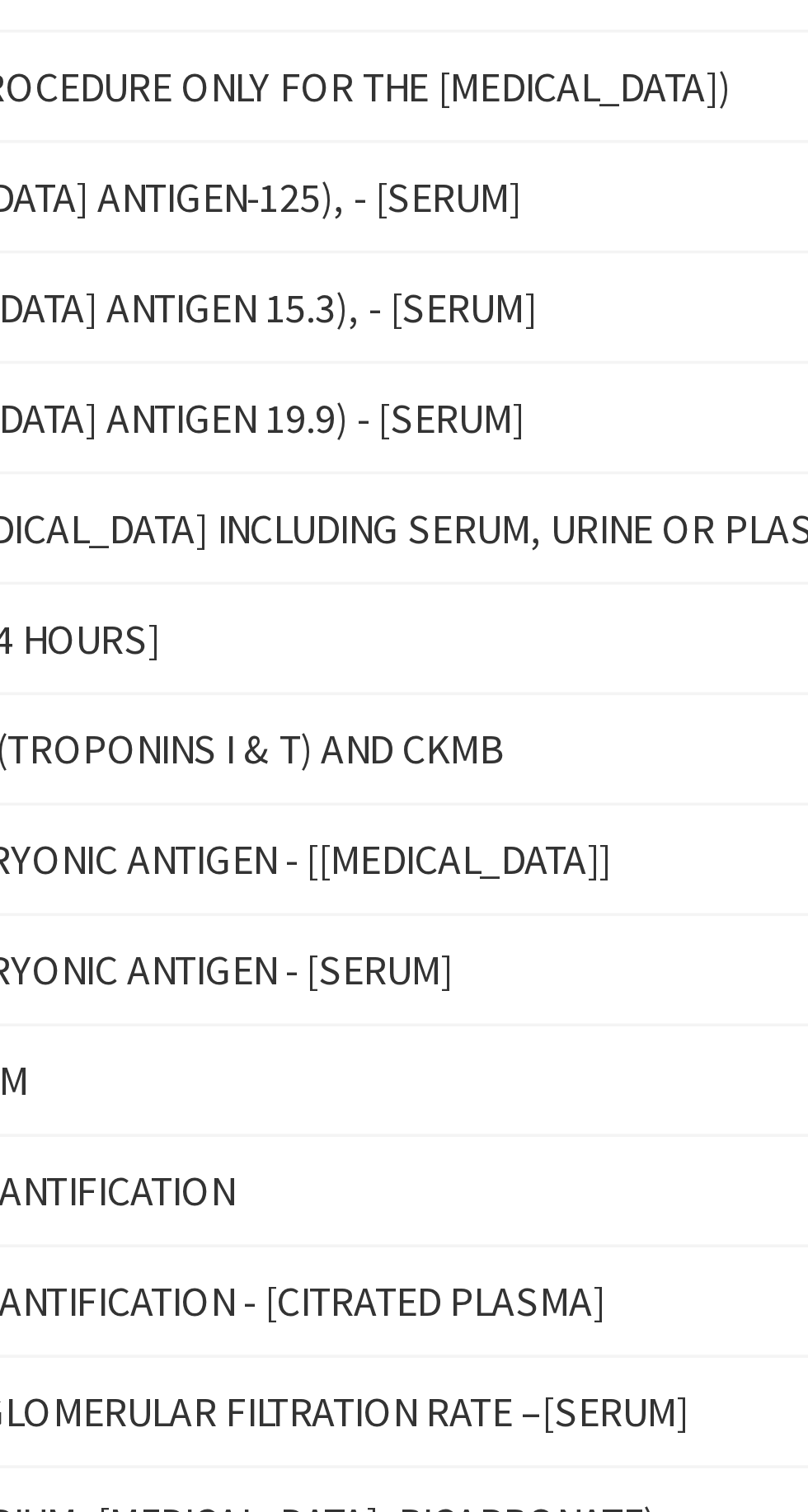
type input "Ca"
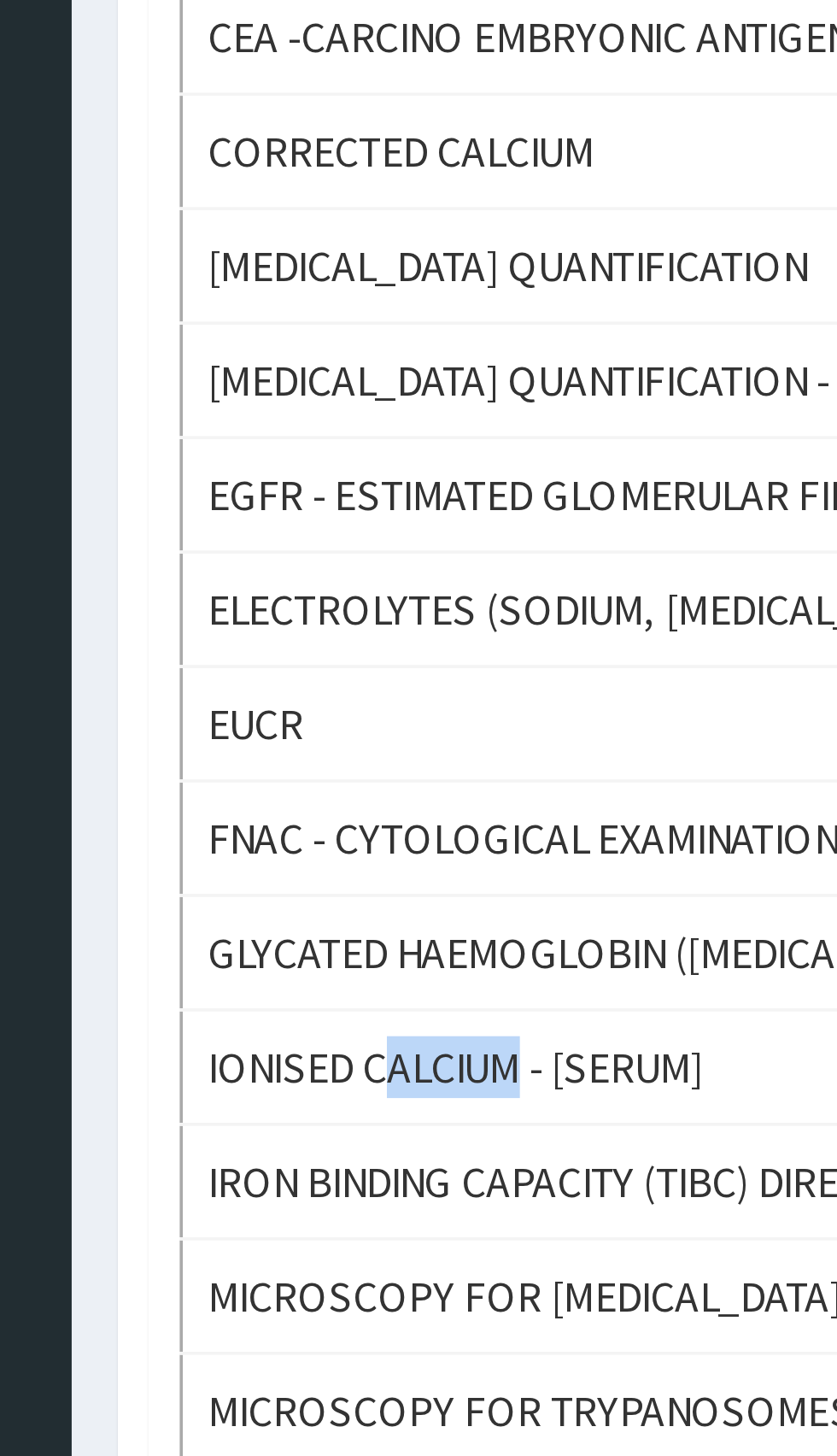
click at [359, 1158] on td "IRON BINDING CAPACITY (TIBC) DIRECT - [SERUM]" at bounding box center [483, 1148] width 512 height 32
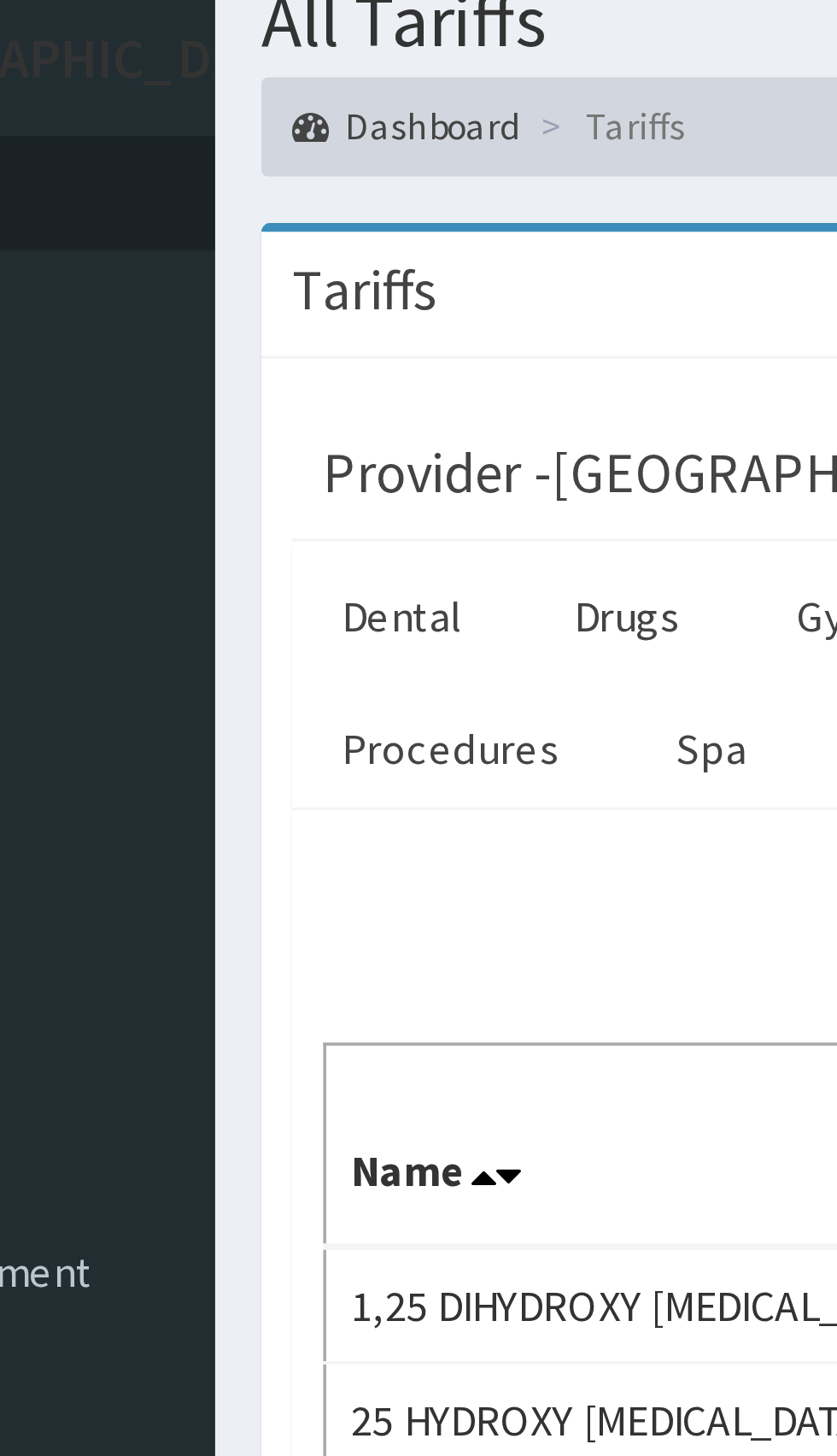
scroll to position [47, 0]
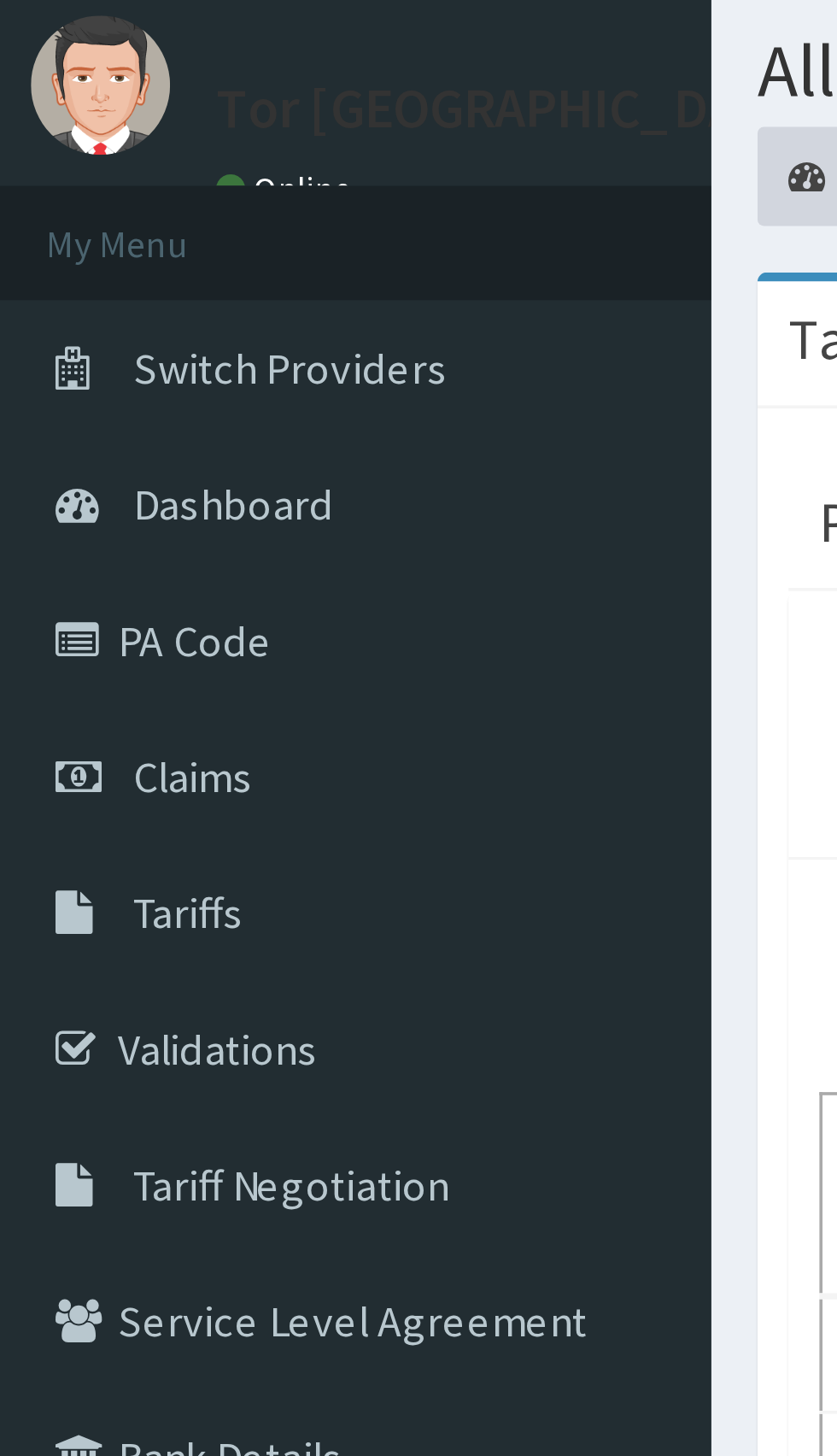
click at [52, 213] on span "Claims" at bounding box center [53, 214] width 34 height 15
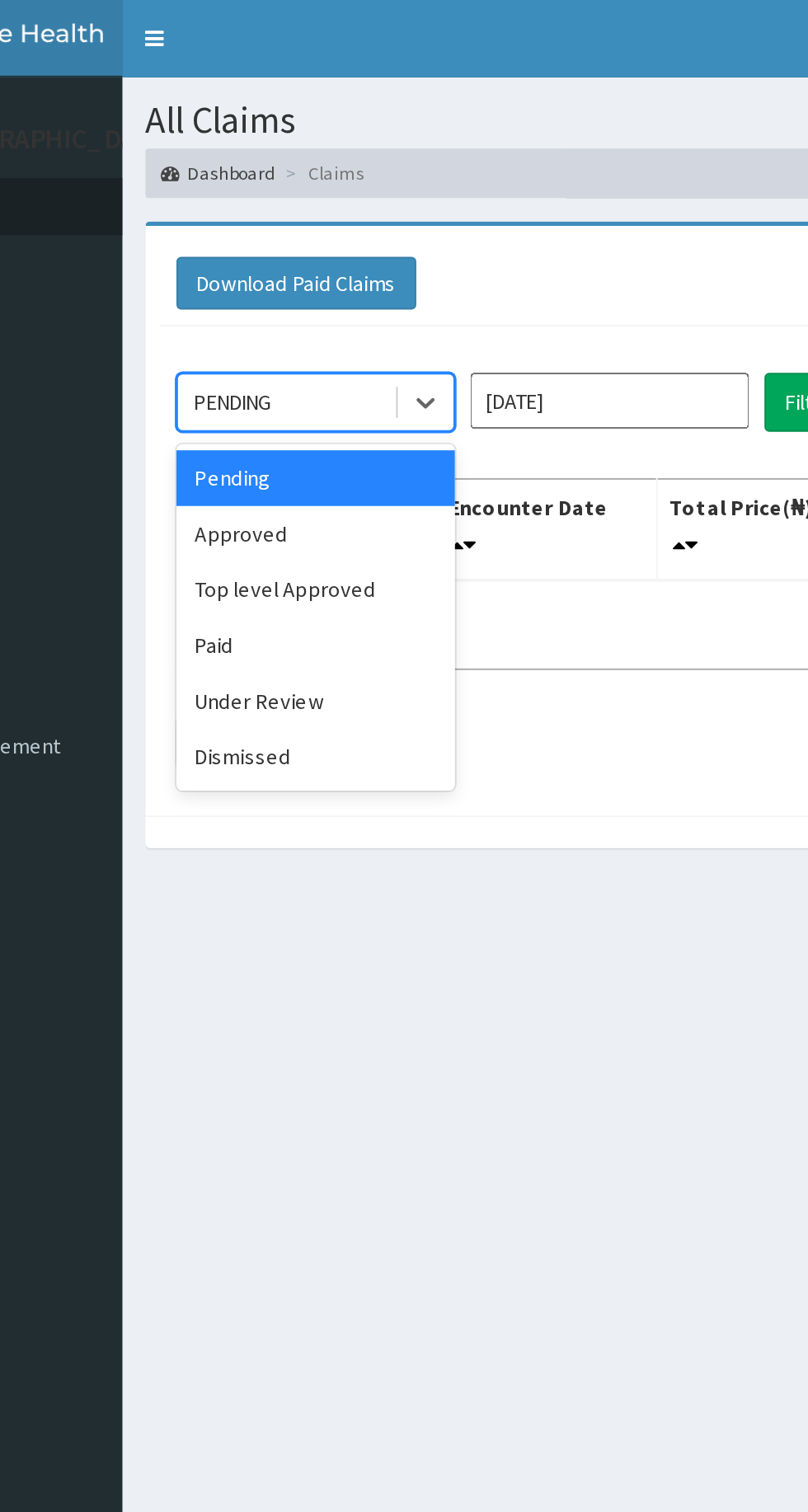
click at [301, 371] on div "Under Review" at bounding box center [292, 373] width 148 height 30
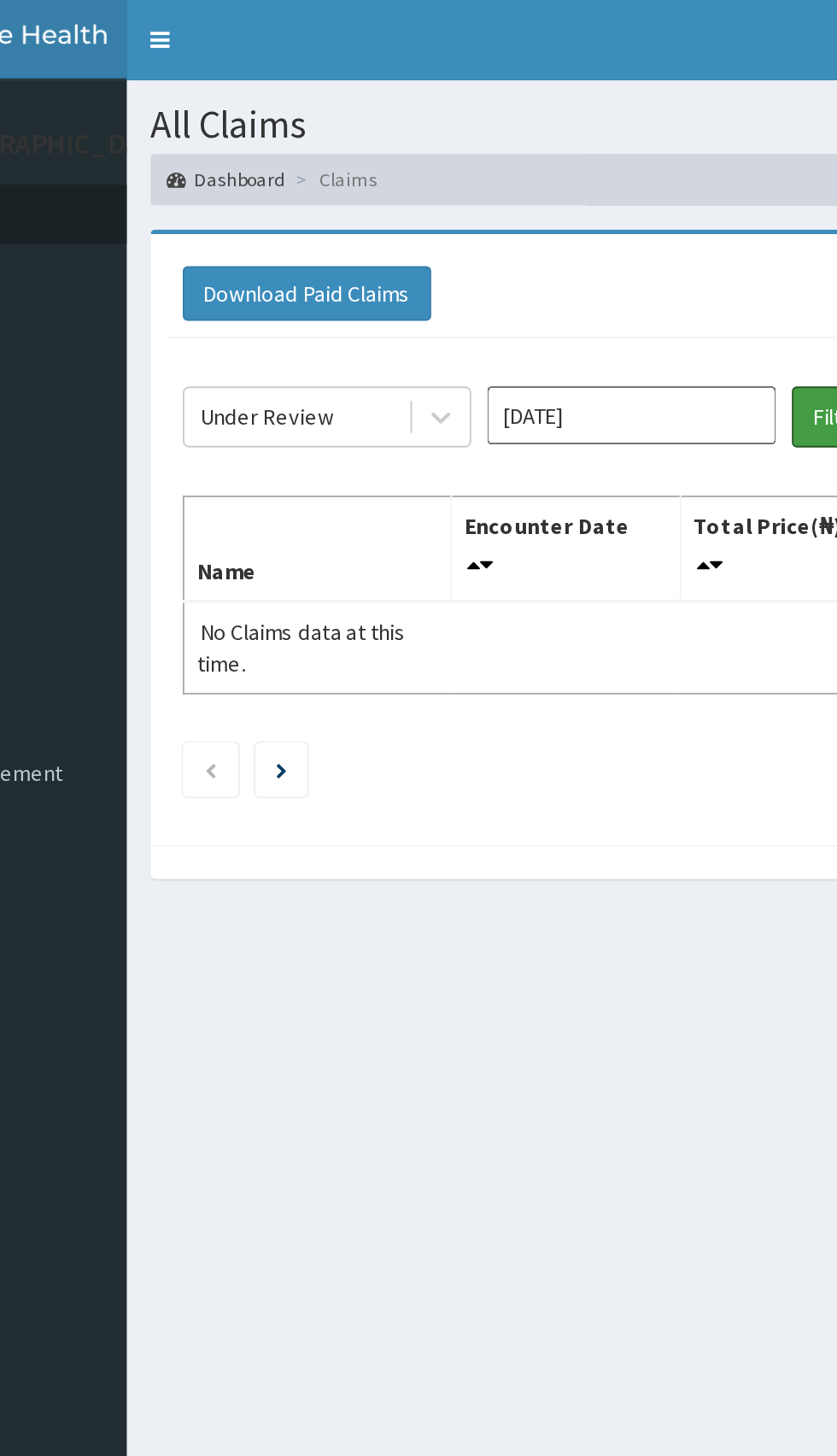
click at [561, 220] on button "Filter Claims" at bounding box center [593, 223] width 84 height 33
